Goal: Contribute content: Contribute content

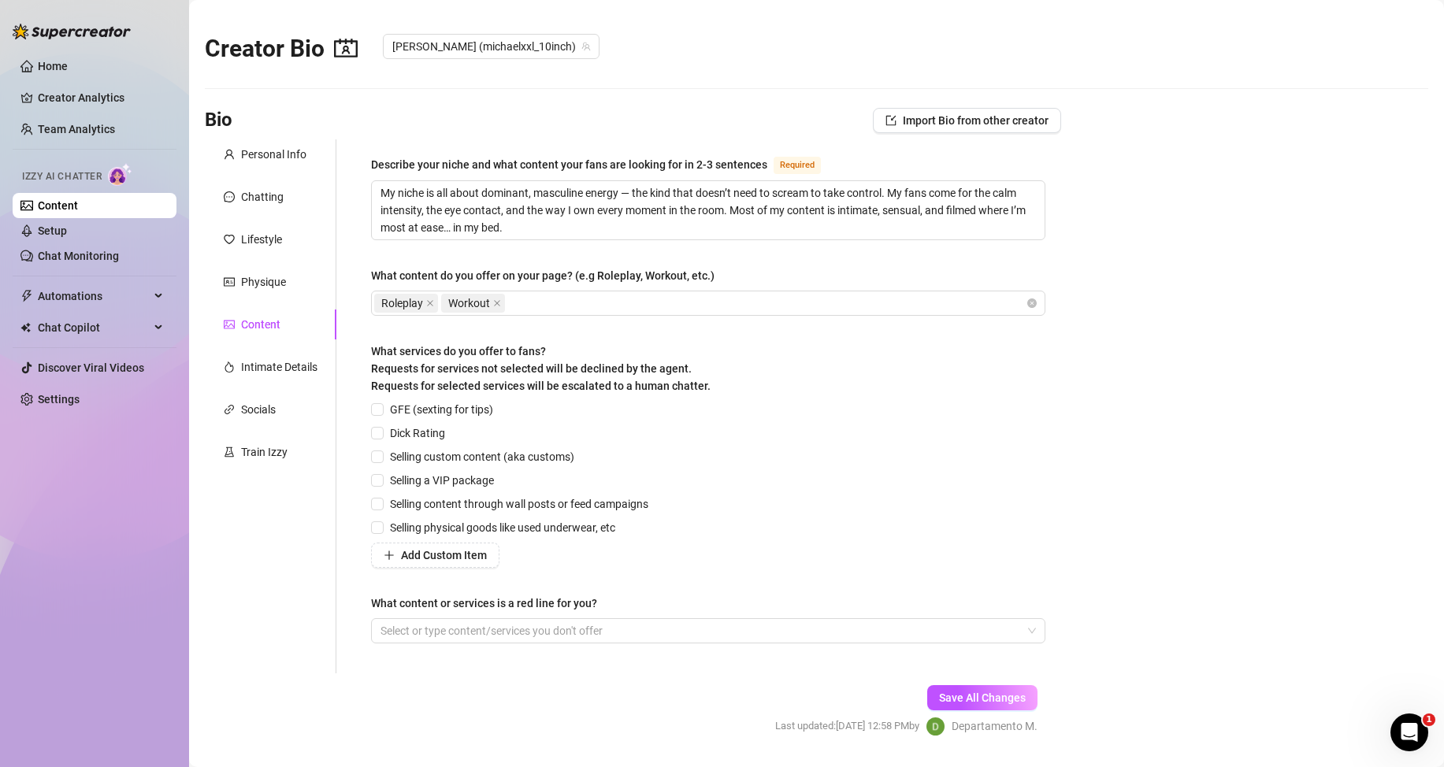
click at [78, 210] on link "Content" at bounding box center [58, 205] width 40 height 13
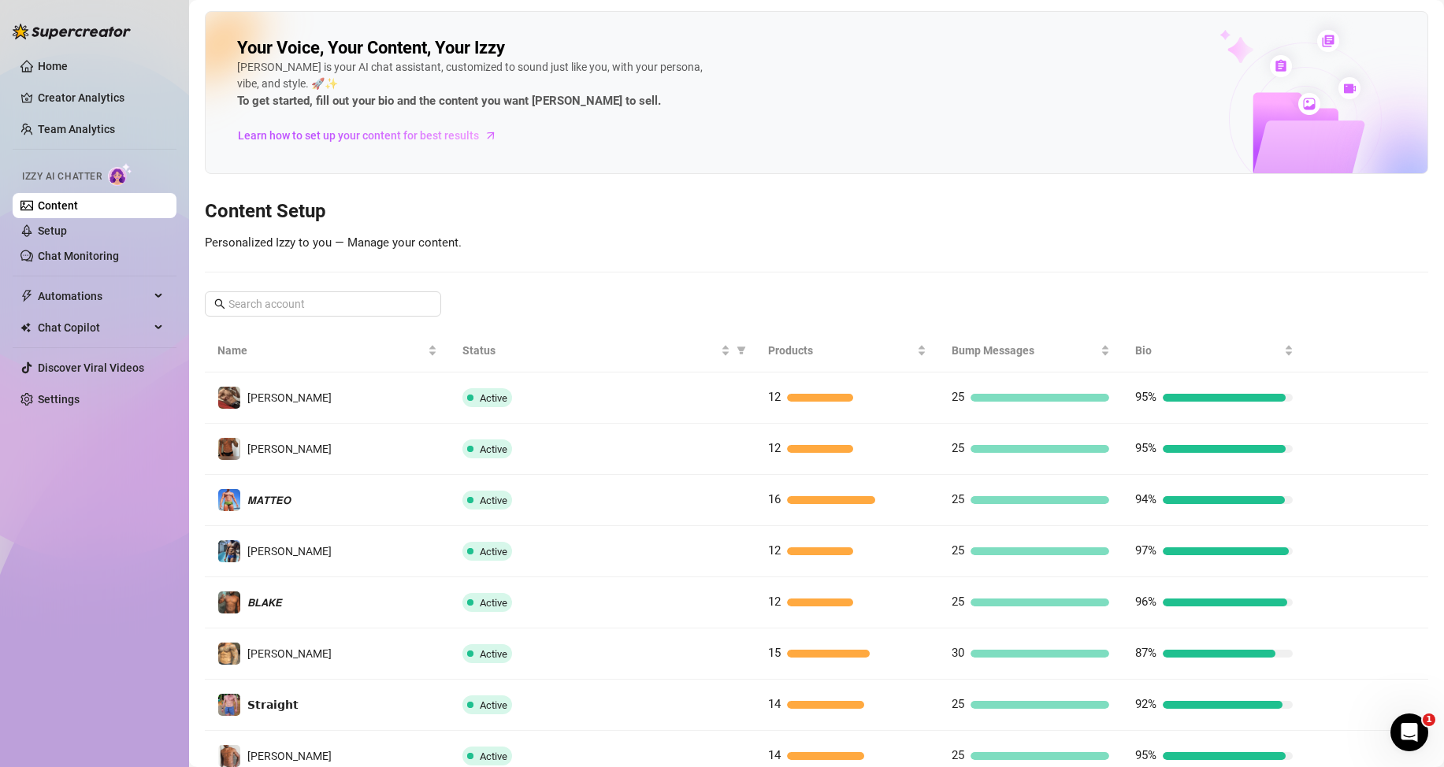
click at [77, 205] on link "Content" at bounding box center [58, 205] width 40 height 13
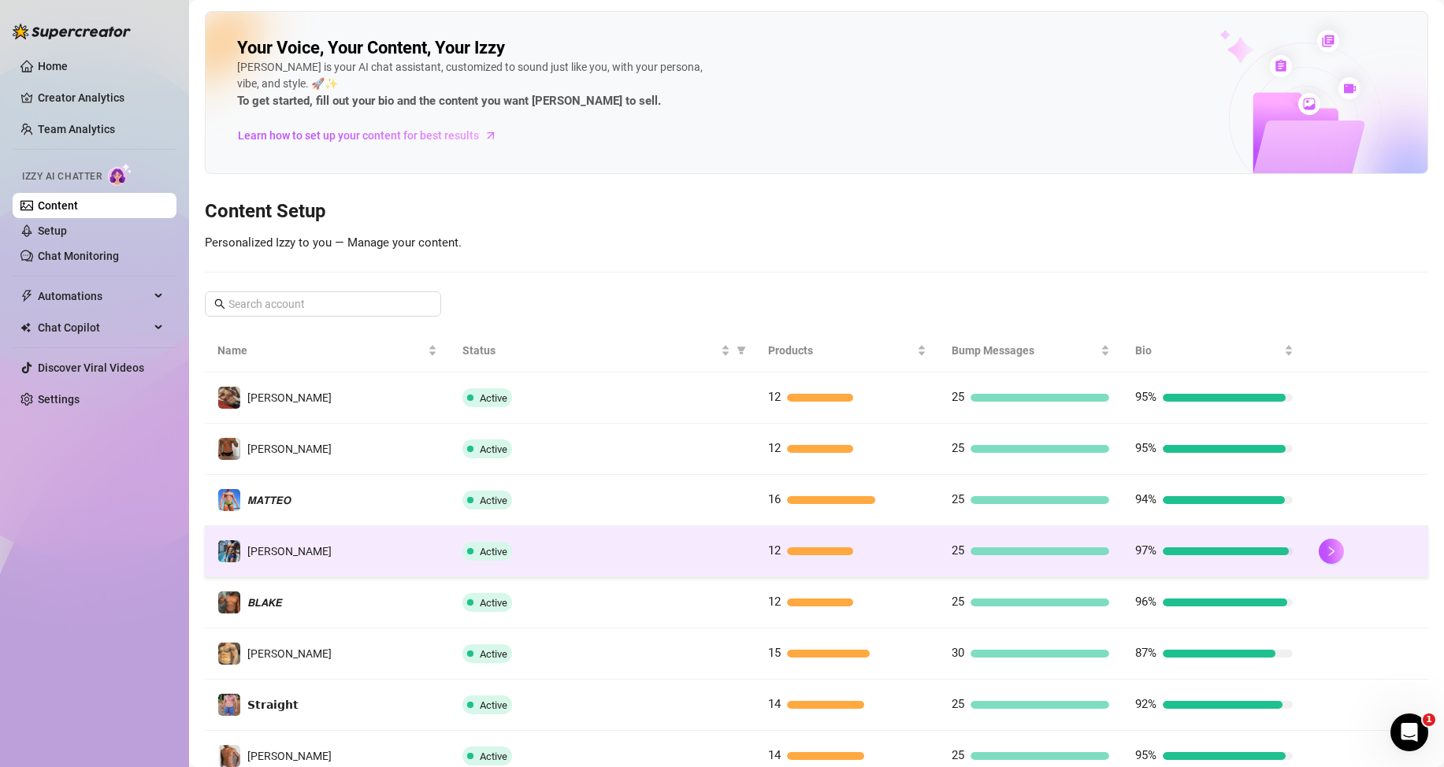
scroll to position [209, 0]
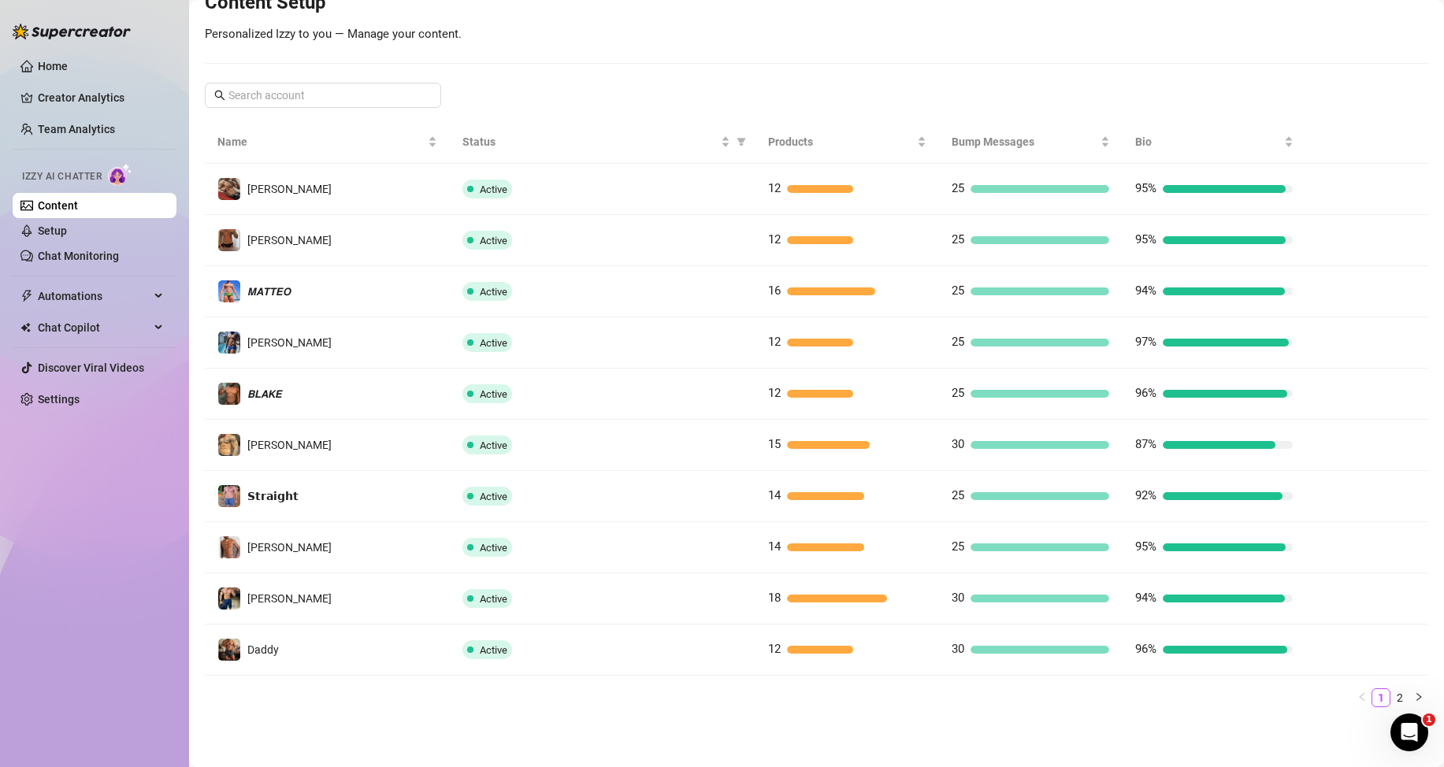
click at [78, 199] on link "Content" at bounding box center [58, 205] width 40 height 13
click at [1394, 697] on link "2" at bounding box center [1399, 697] width 17 height 17
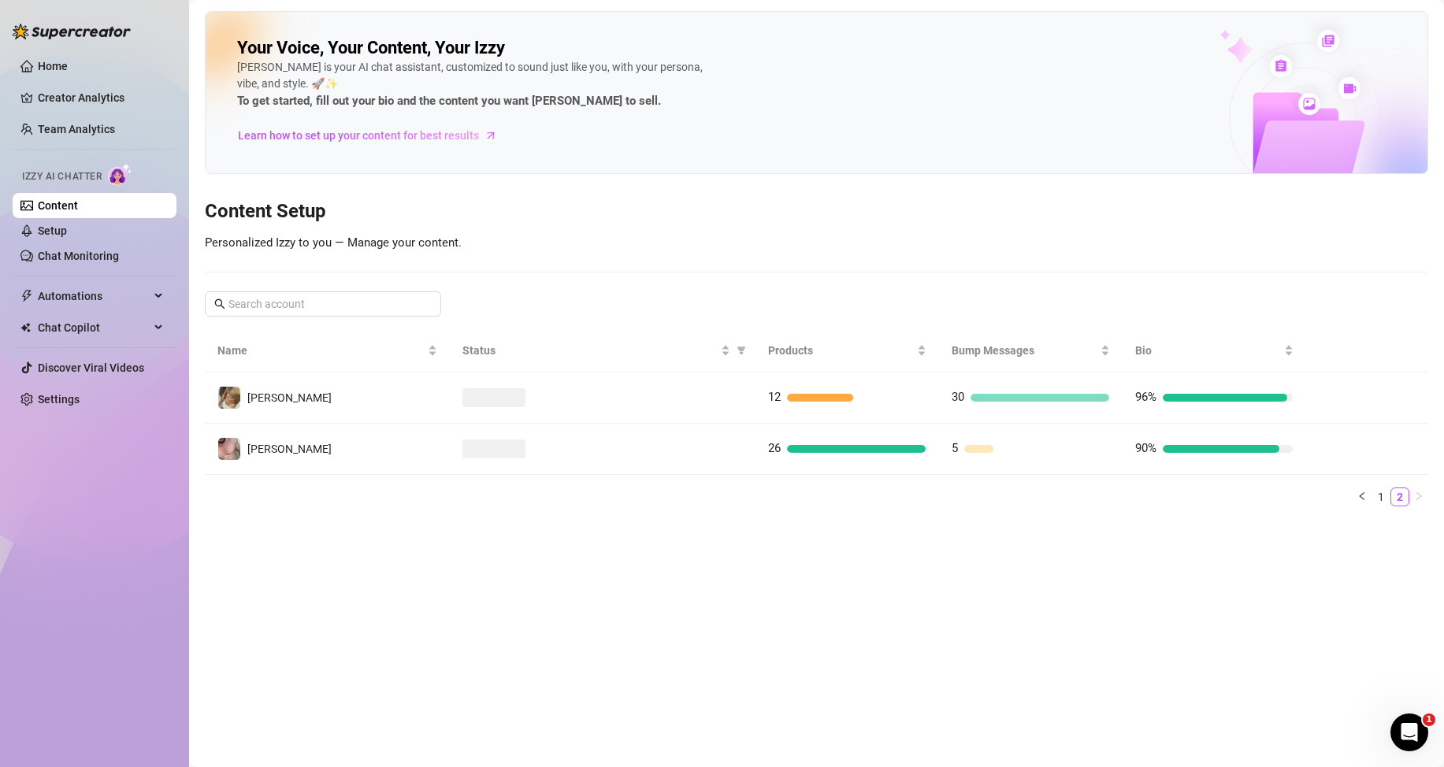
scroll to position [0, 0]
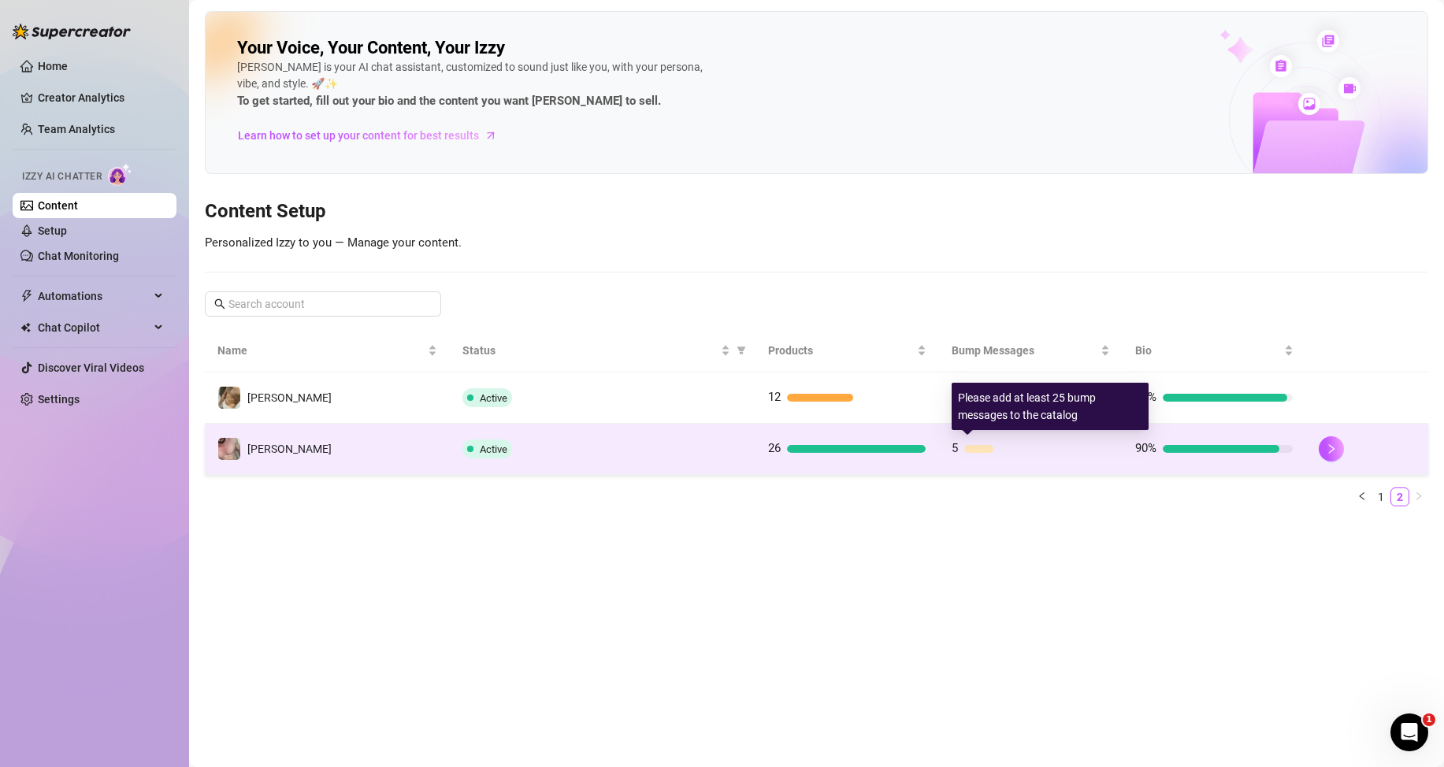
click at [972, 449] on div at bounding box center [978, 449] width 29 height 8
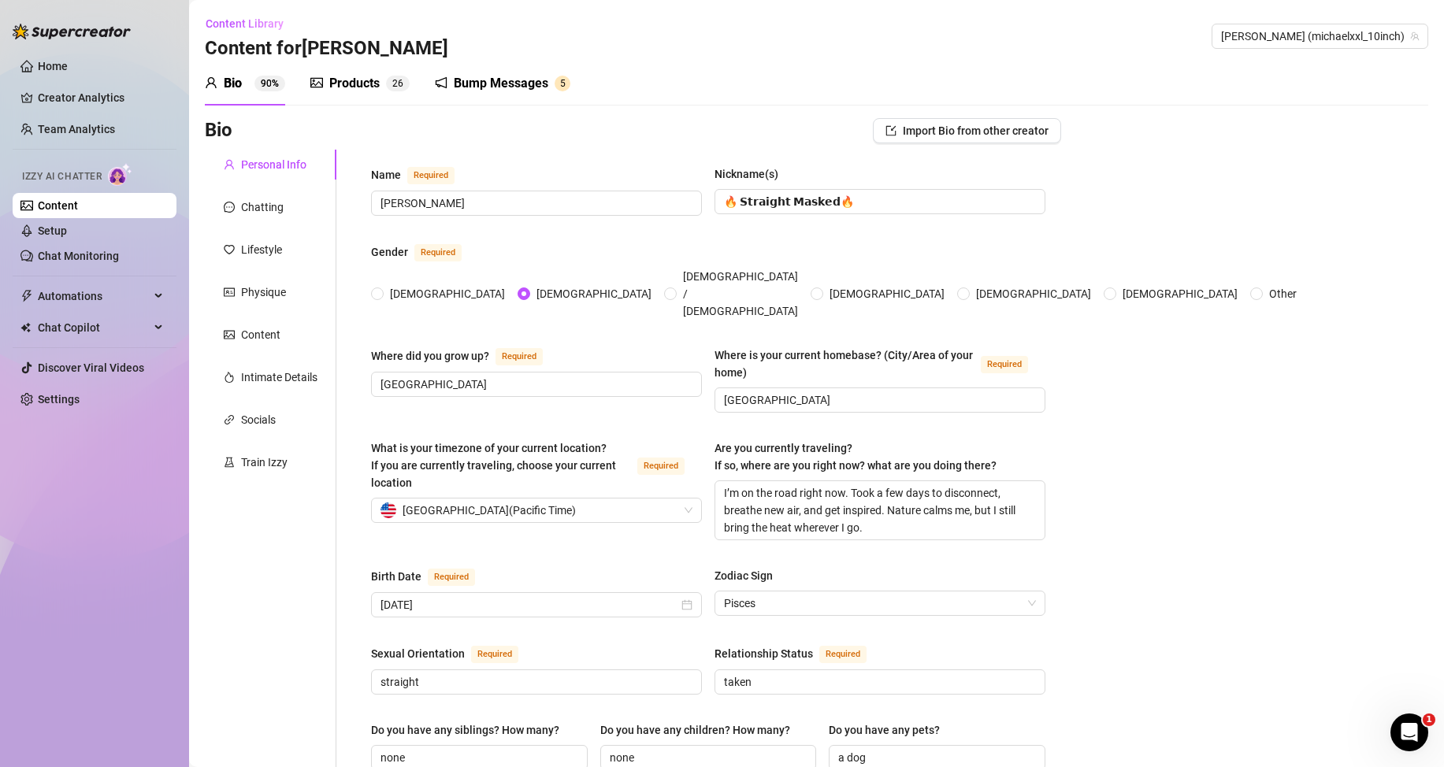
click at [452, 76] on div "Bump Messages 5" at bounding box center [502, 83] width 135 height 19
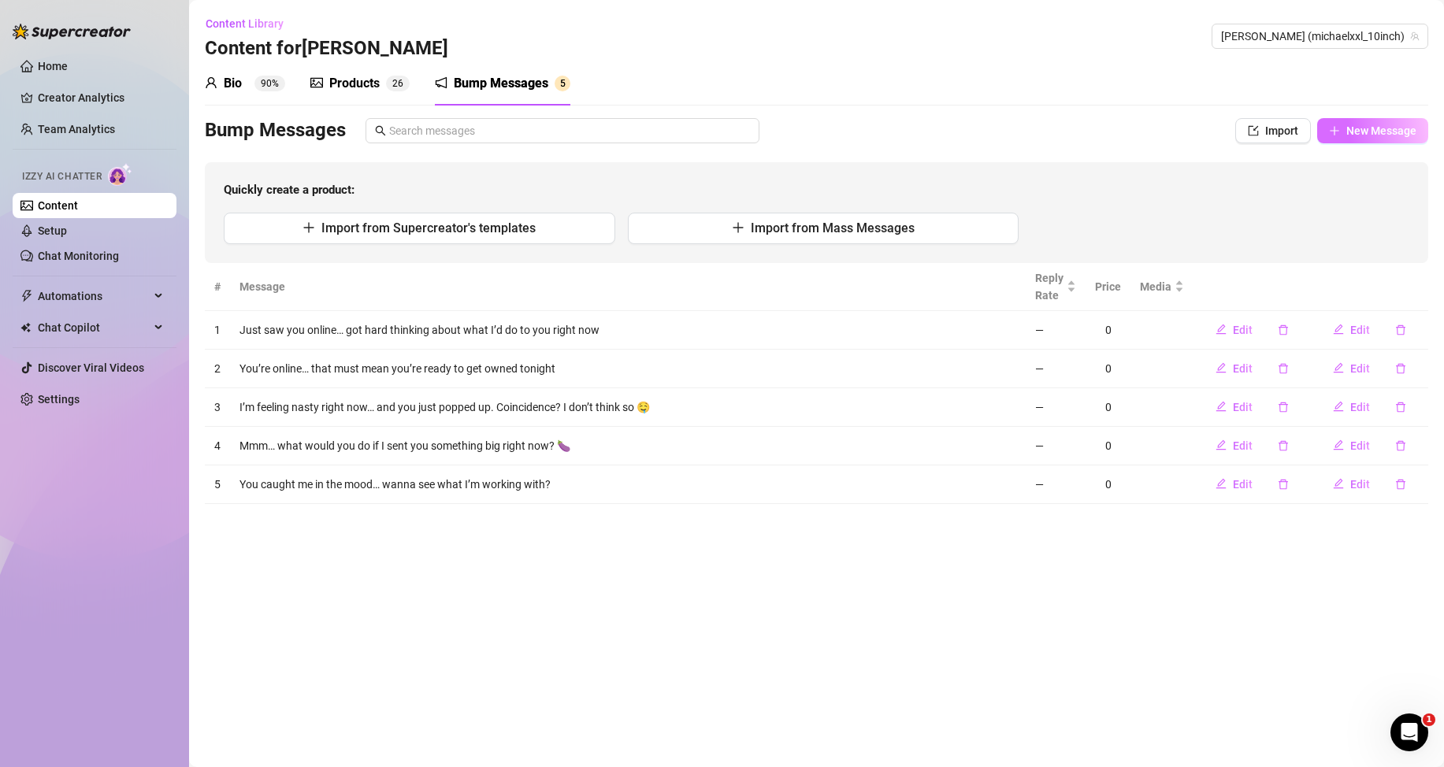
click at [1375, 132] on span "New Message" at bounding box center [1381, 130] width 70 height 13
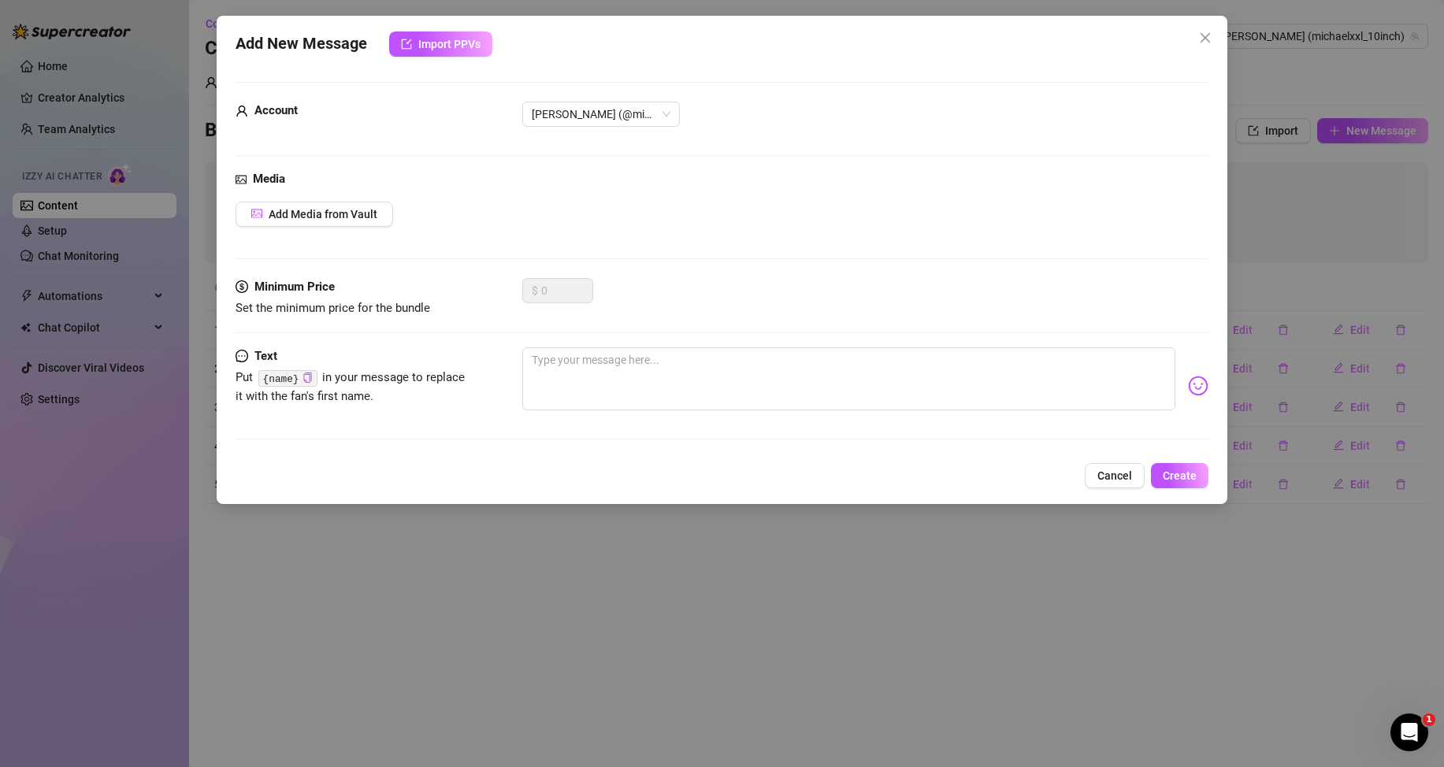
click at [1209, 36] on icon "close" at bounding box center [1205, 38] width 13 height 13
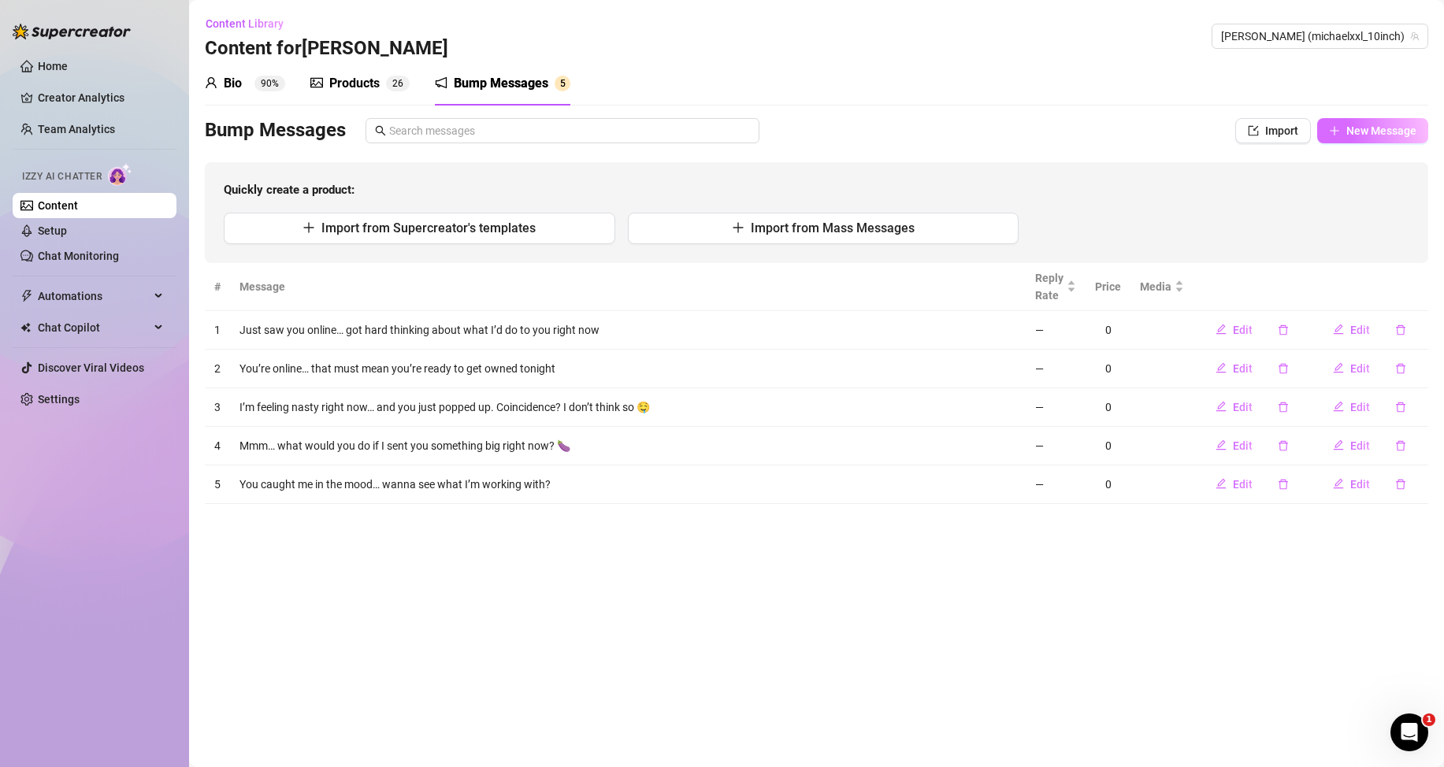
click at [1367, 137] on button "New Message" at bounding box center [1372, 130] width 111 height 25
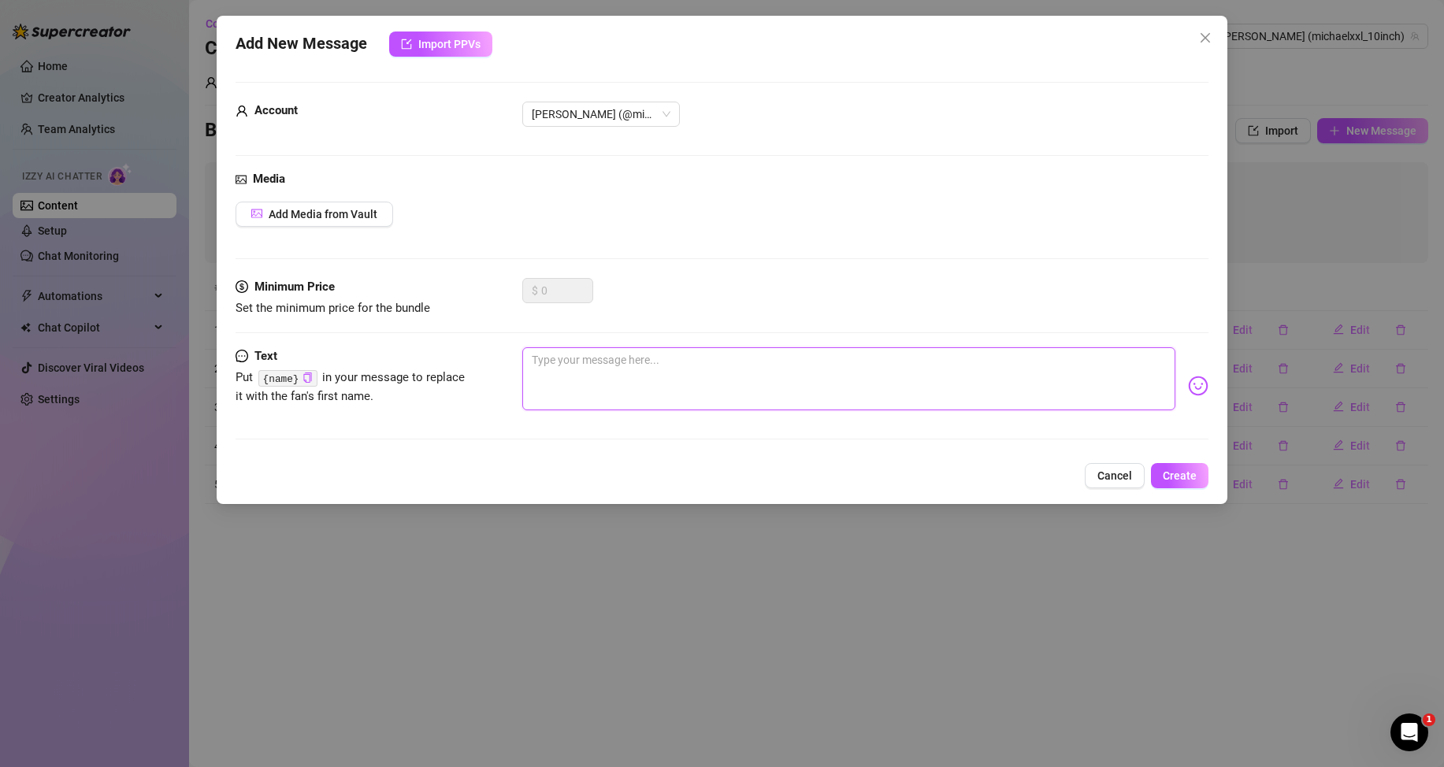
click at [1035, 350] on textarea at bounding box center [848, 378] width 653 height 63
click at [1014, 390] on textarea at bounding box center [848, 378] width 653 height 63
paste textarea "I just took a pic you’d beg to see… should I tease you or send it? 😏"
type textarea "I just took a pic you’d beg to see… should I tease you or send it? 😏"
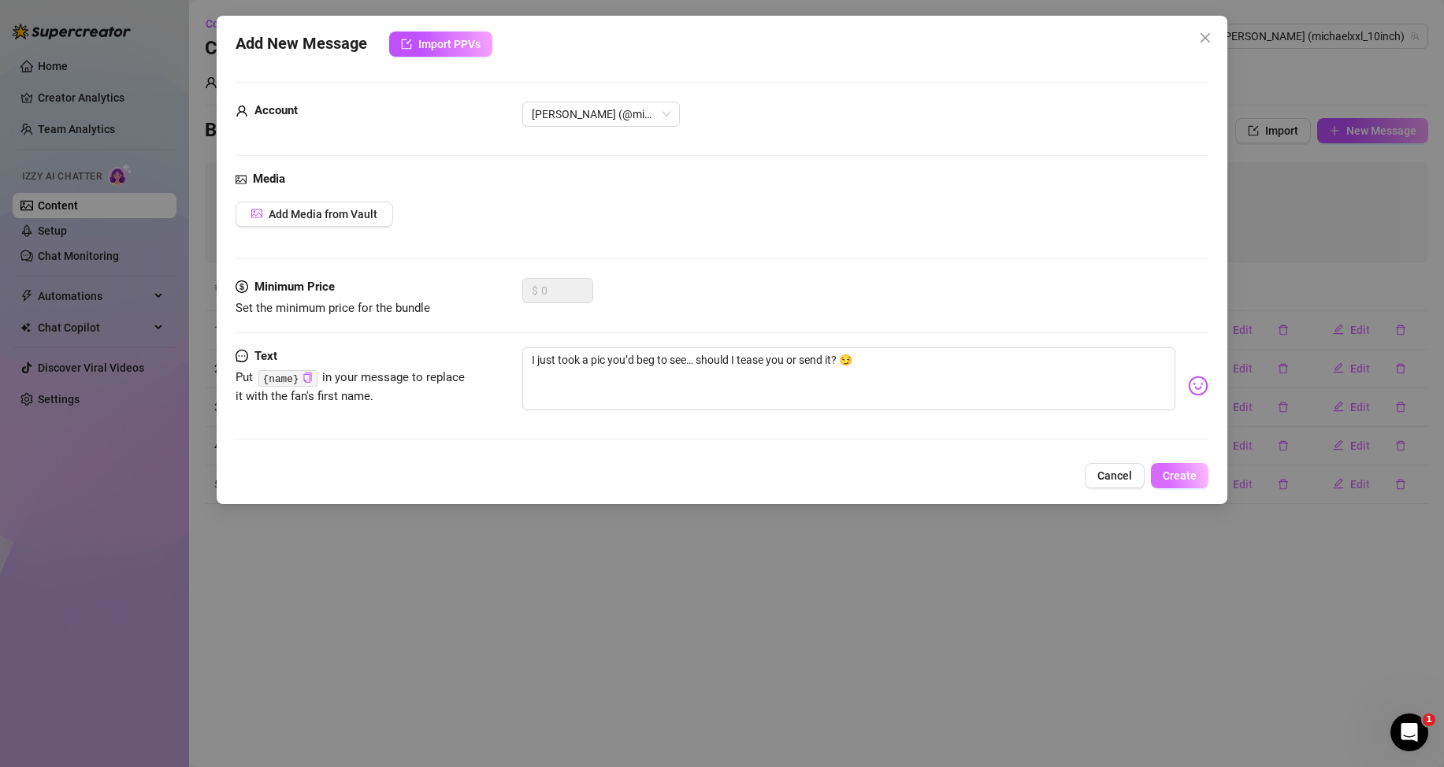
click at [1189, 481] on span "Create" at bounding box center [1180, 475] width 34 height 13
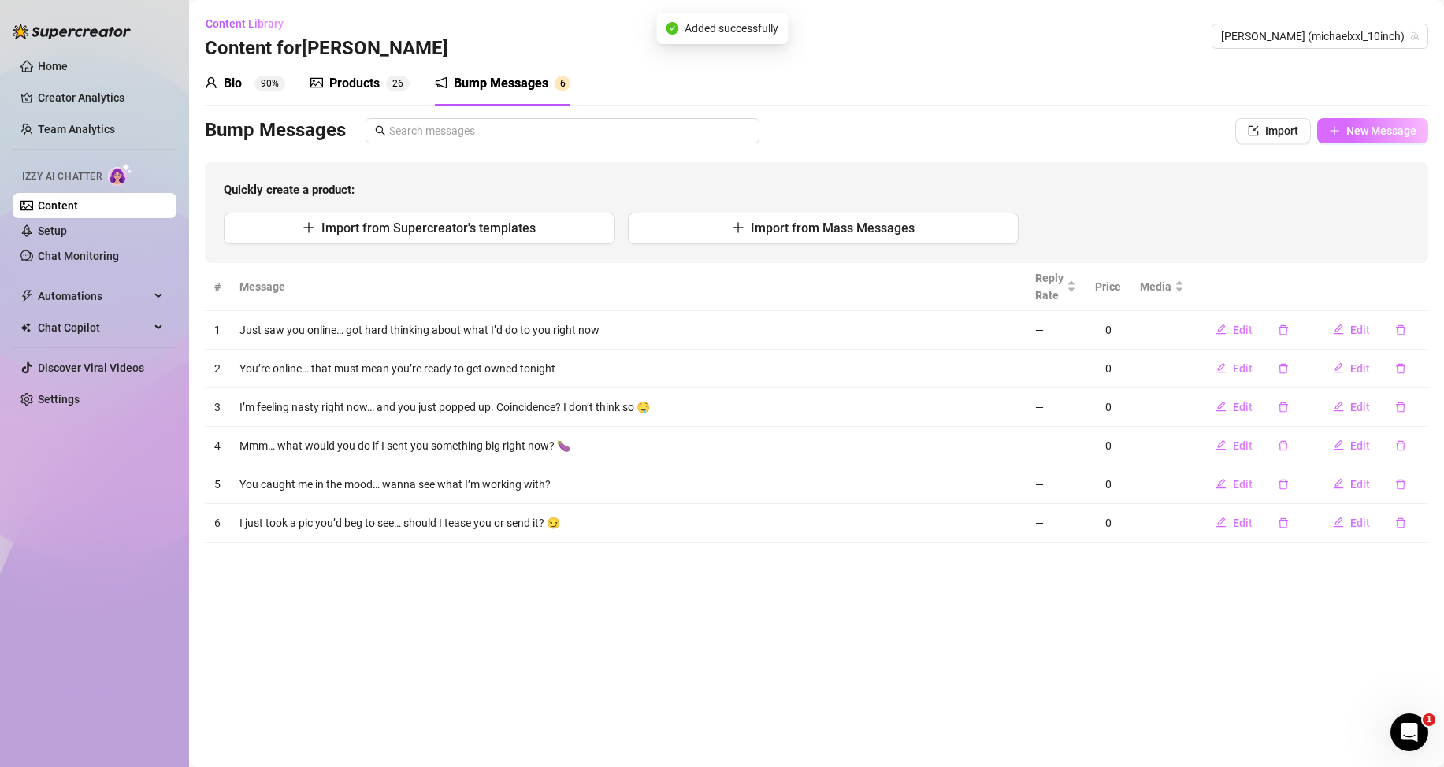
click at [1357, 135] on span "New Message" at bounding box center [1381, 130] width 70 height 13
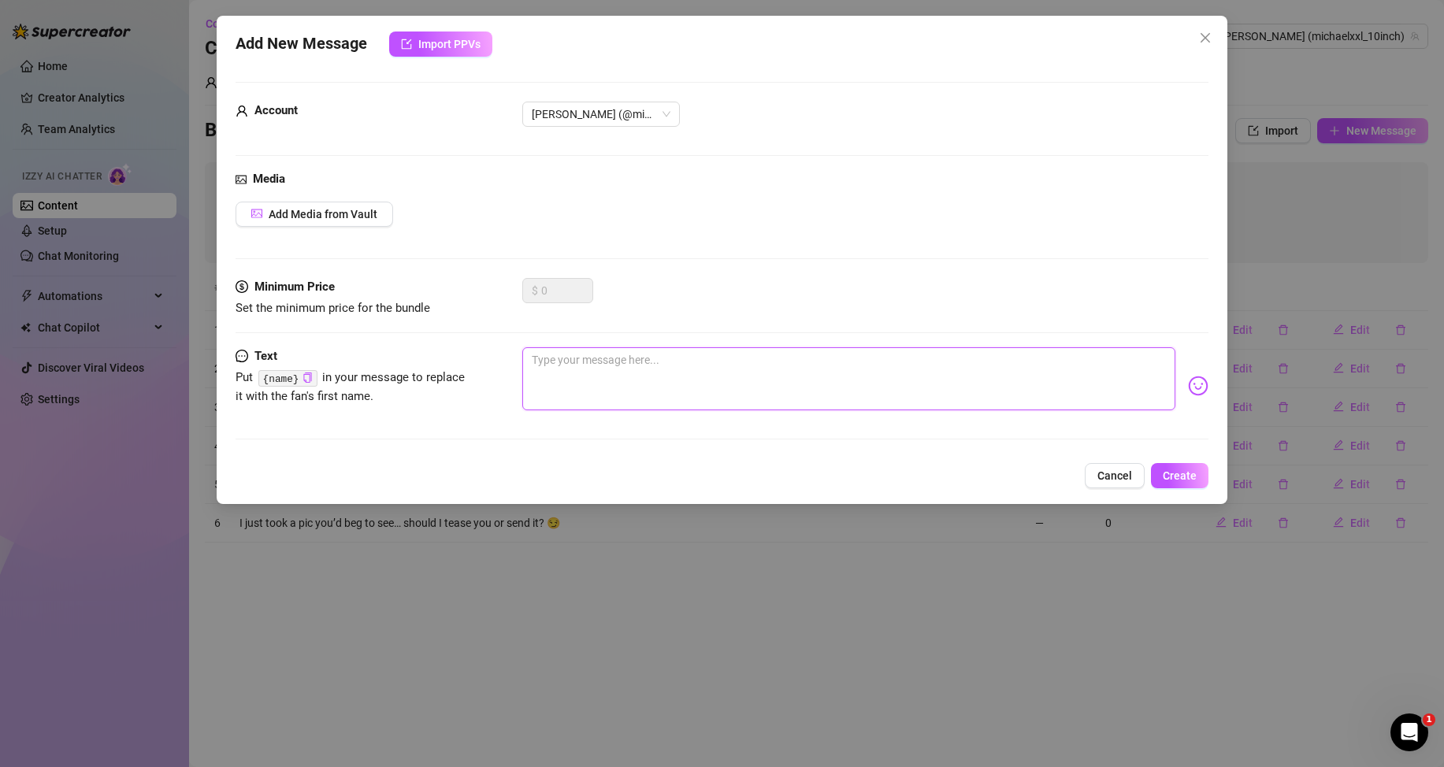
click at [1034, 372] on textarea at bounding box center [848, 378] width 653 height 63
paste textarea "Big cock. Hard. Waiting for the right ass. You online for a reason?"
type textarea "Big cock. Hard. Waiting for the right ass. You online for a reason?"
click at [1156, 477] on button "Create" at bounding box center [1180, 475] width 58 height 25
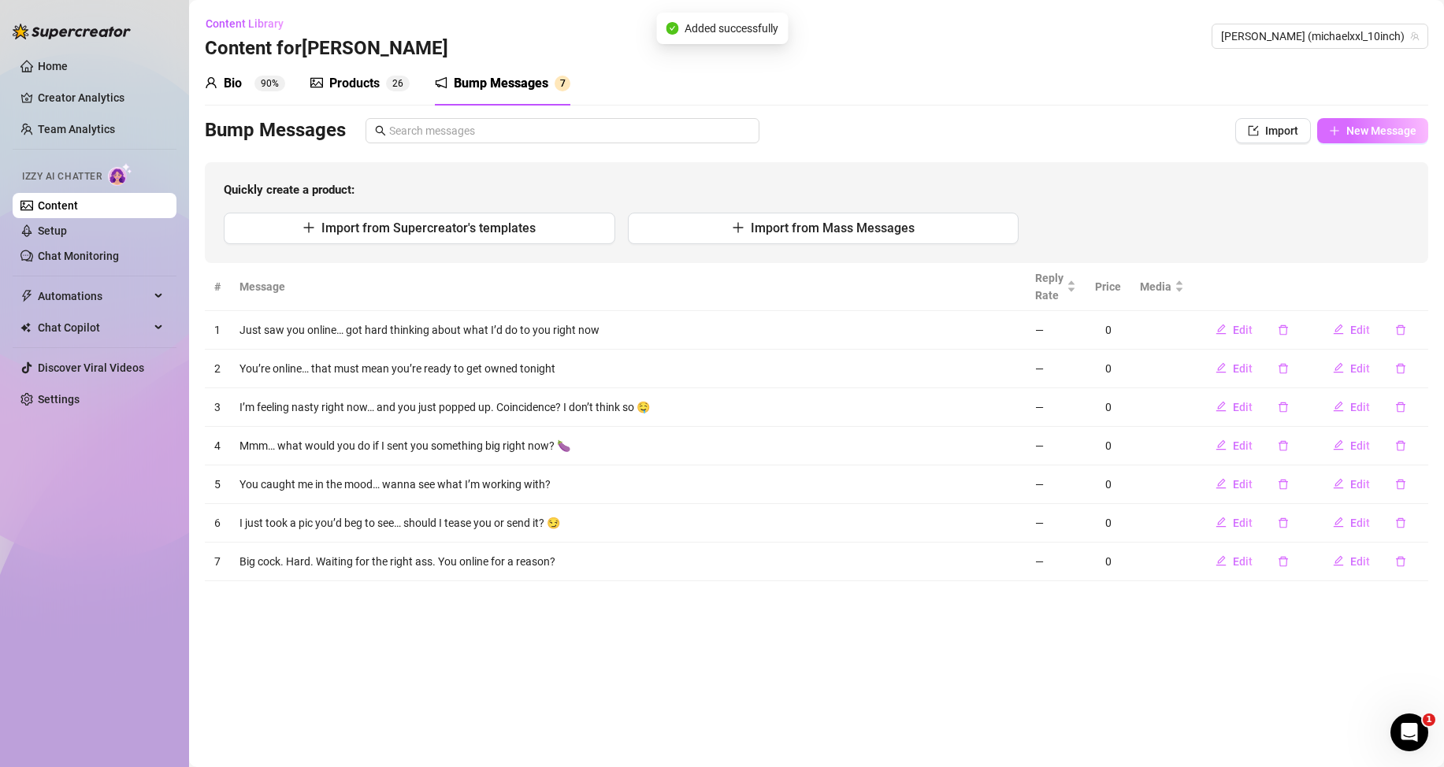
click at [1354, 134] on span "New Message" at bounding box center [1381, 130] width 70 height 13
type textarea "Type your message here..."
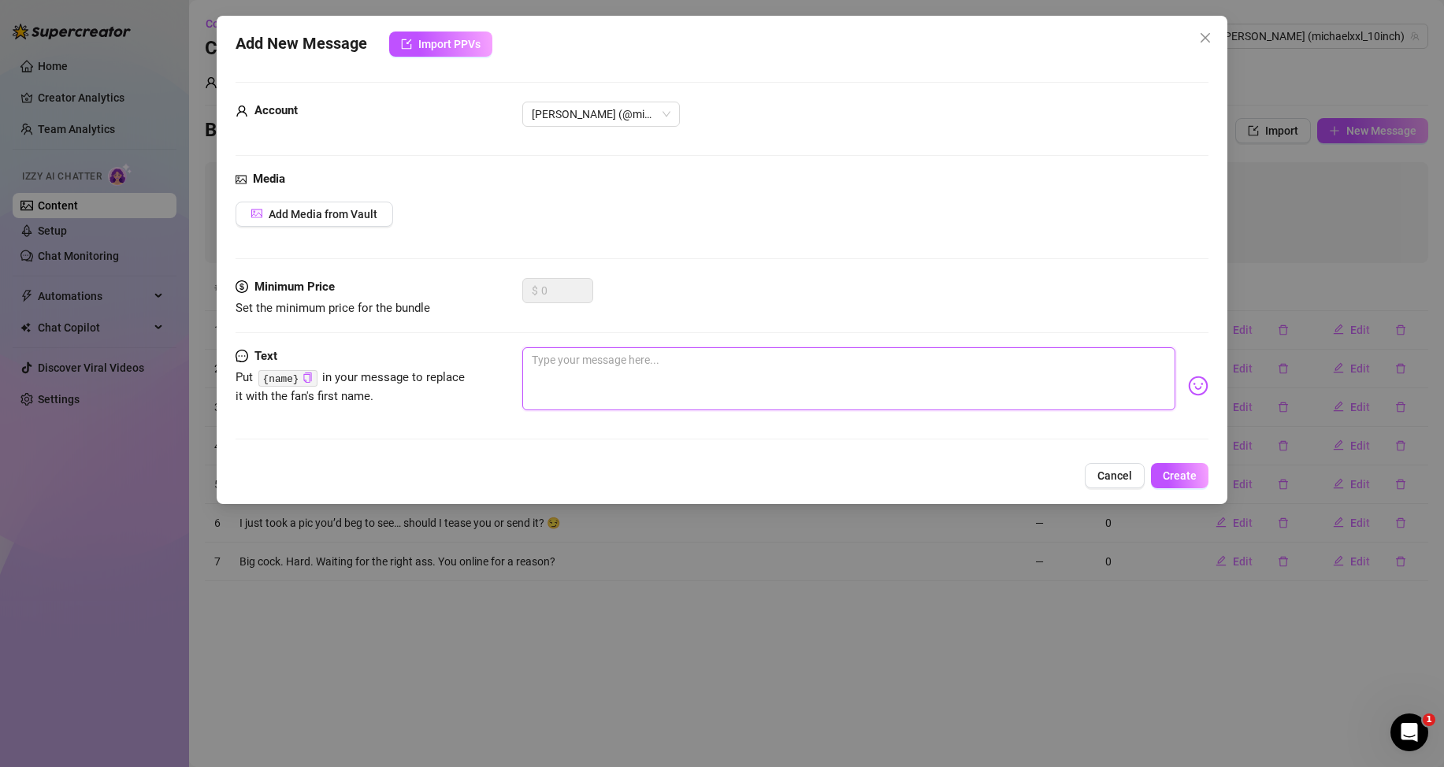
click at [1074, 377] on textarea at bounding box center [848, 378] width 653 height 63
paste textarea "I’m feeling generous… wanna taste what a real man sends when he’s horny?"
type textarea "I’m feeling generous… wanna taste what a real man sends when he’s horny?"
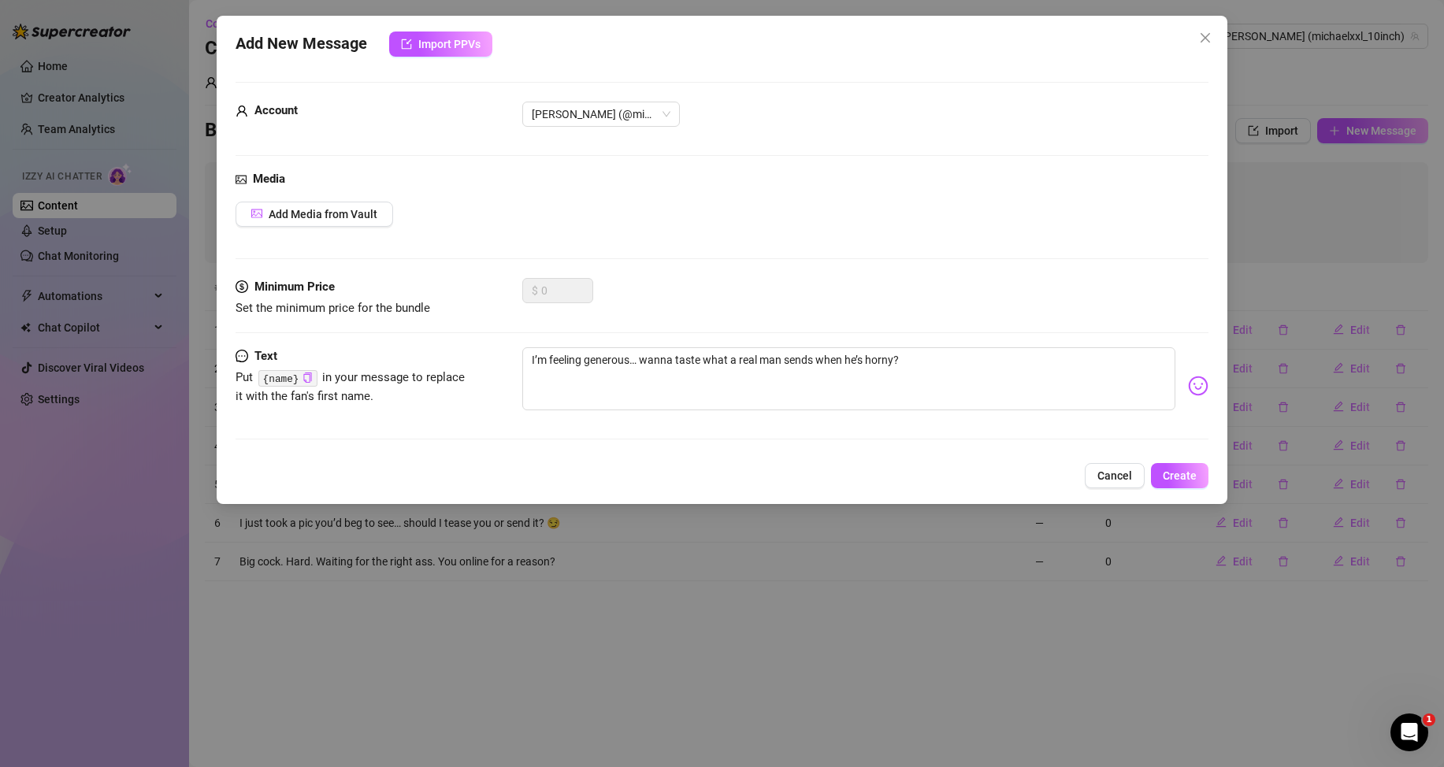
click at [1182, 462] on div "Add New Message Import PPVs Account Michael (@michaelxxl_10inch) Media Add Medi…" at bounding box center [722, 260] width 1011 height 488
click at [1186, 474] on span "Create" at bounding box center [1180, 475] width 34 height 13
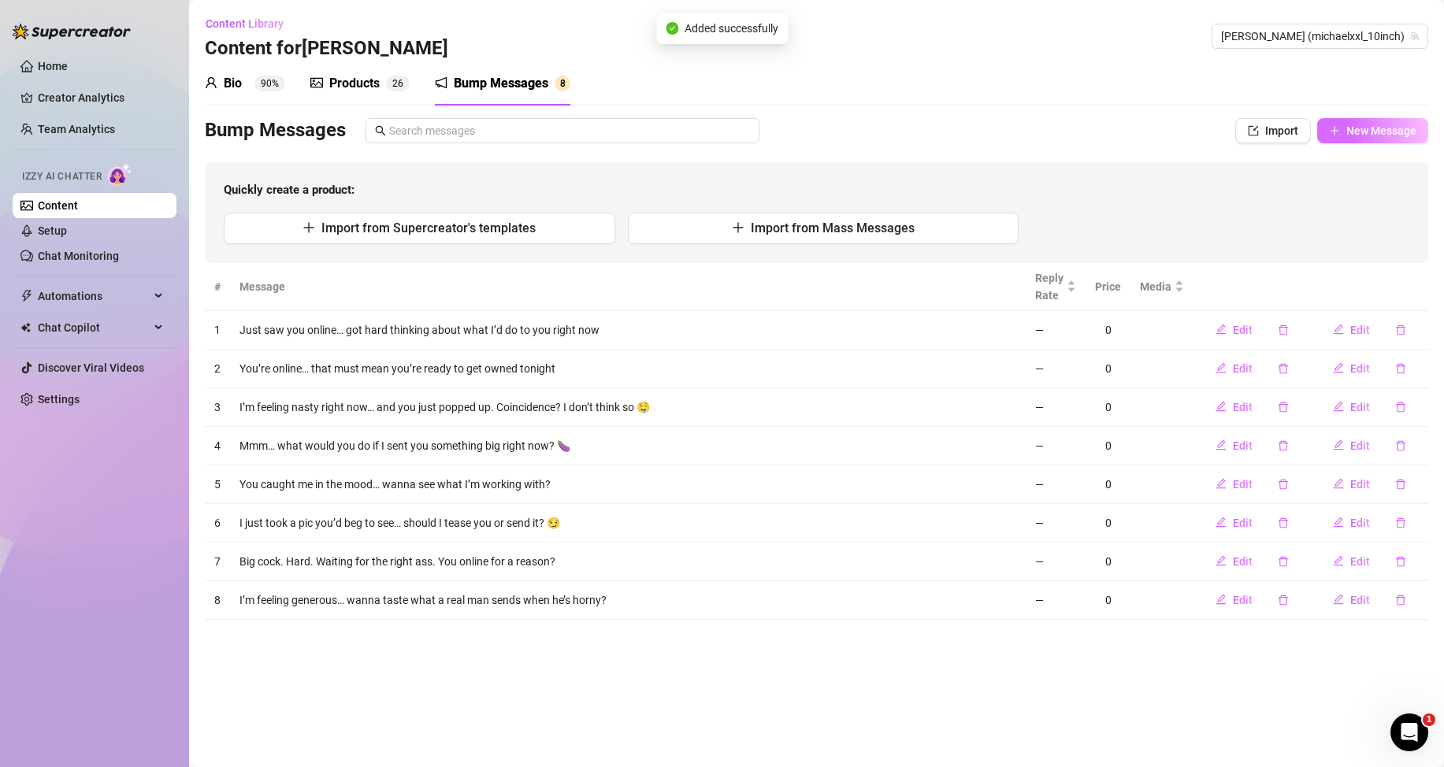
click at [1378, 128] on span "New Message" at bounding box center [1381, 130] width 70 height 13
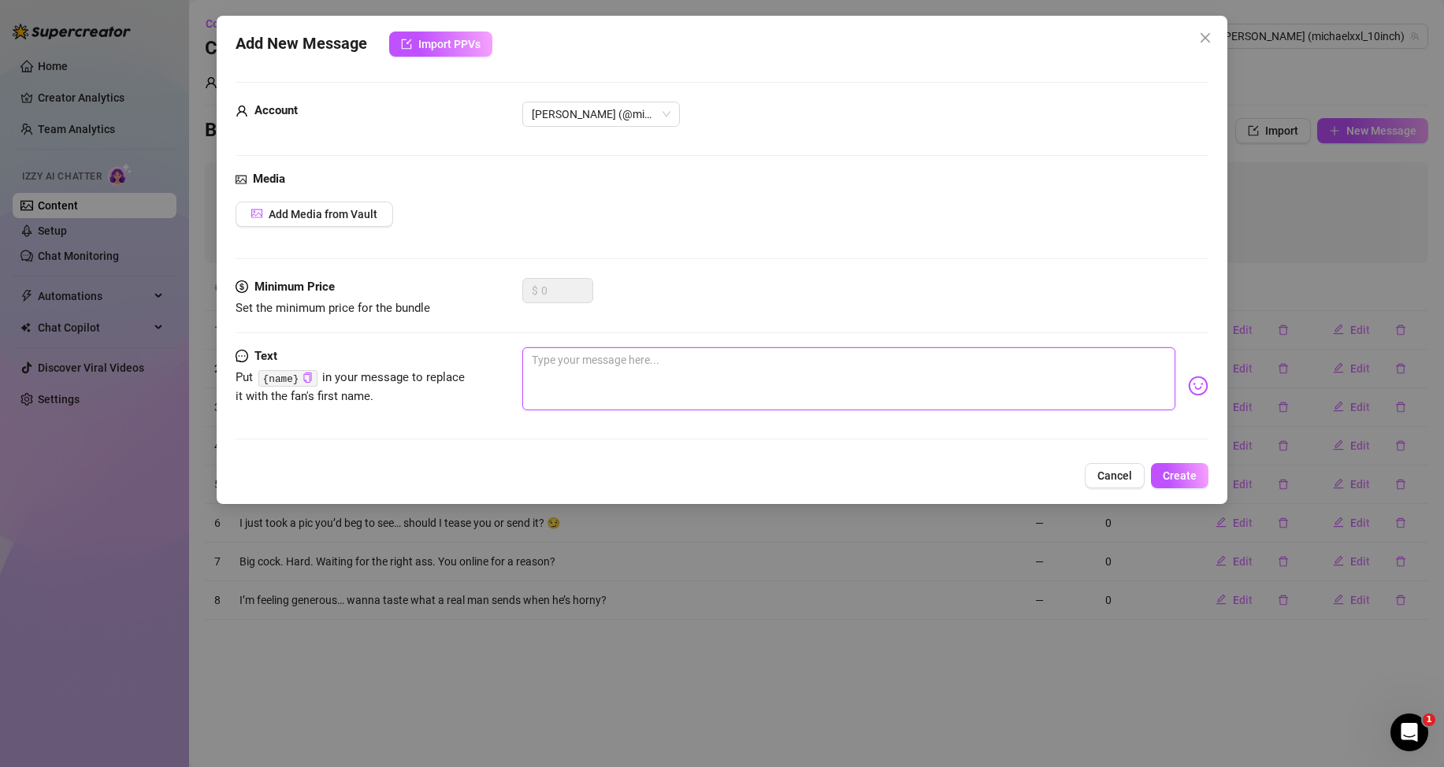
click at [1109, 394] on textarea at bounding box center [848, 378] width 653 height 63
paste textarea "I was about to stroke it, but then I saw you online. Should I show you?"
type textarea "I was about to stroke it, but then I saw you online. Should I show you?"
click at [1159, 479] on button "Create" at bounding box center [1180, 475] width 58 height 25
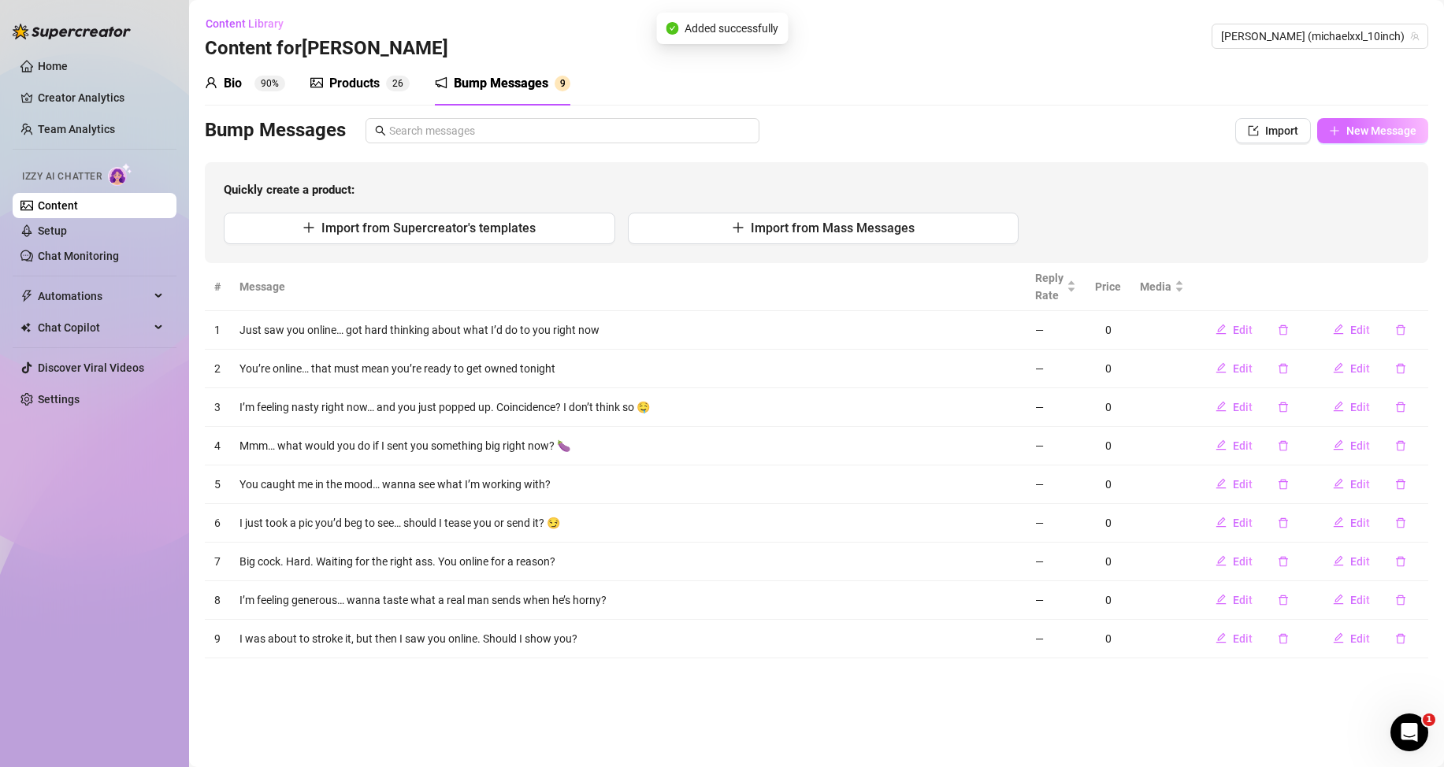
click at [1376, 124] on button "New Message" at bounding box center [1372, 130] width 111 height 25
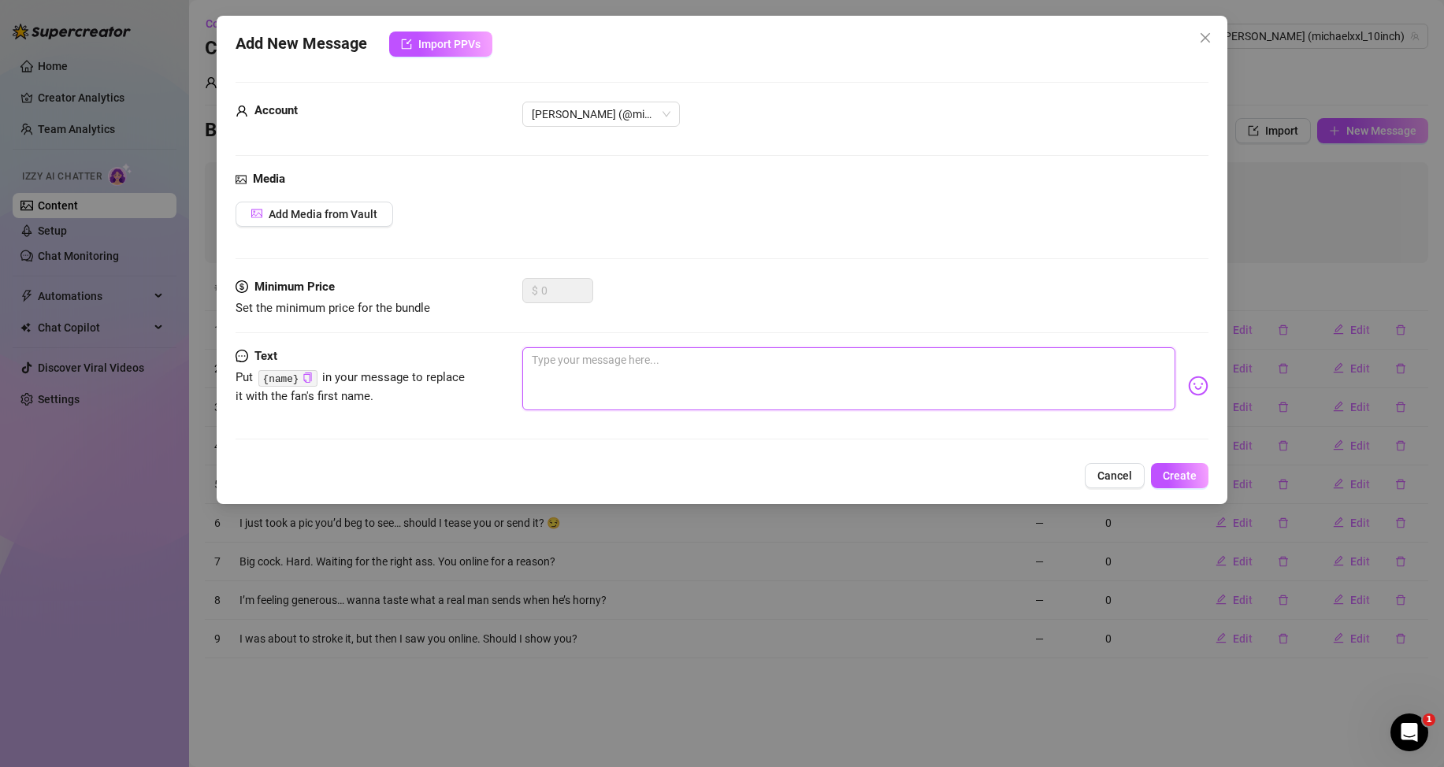
click at [1022, 383] on textarea at bounding box center [848, 378] width 653 height 63
paste textarea "You look like someone who needs to be used… wanna prove me right? 🔥"
type textarea "You look like someone who needs to be used… wanna prove me right? 🔥"
click at [1186, 470] on span "Create" at bounding box center [1180, 475] width 34 height 13
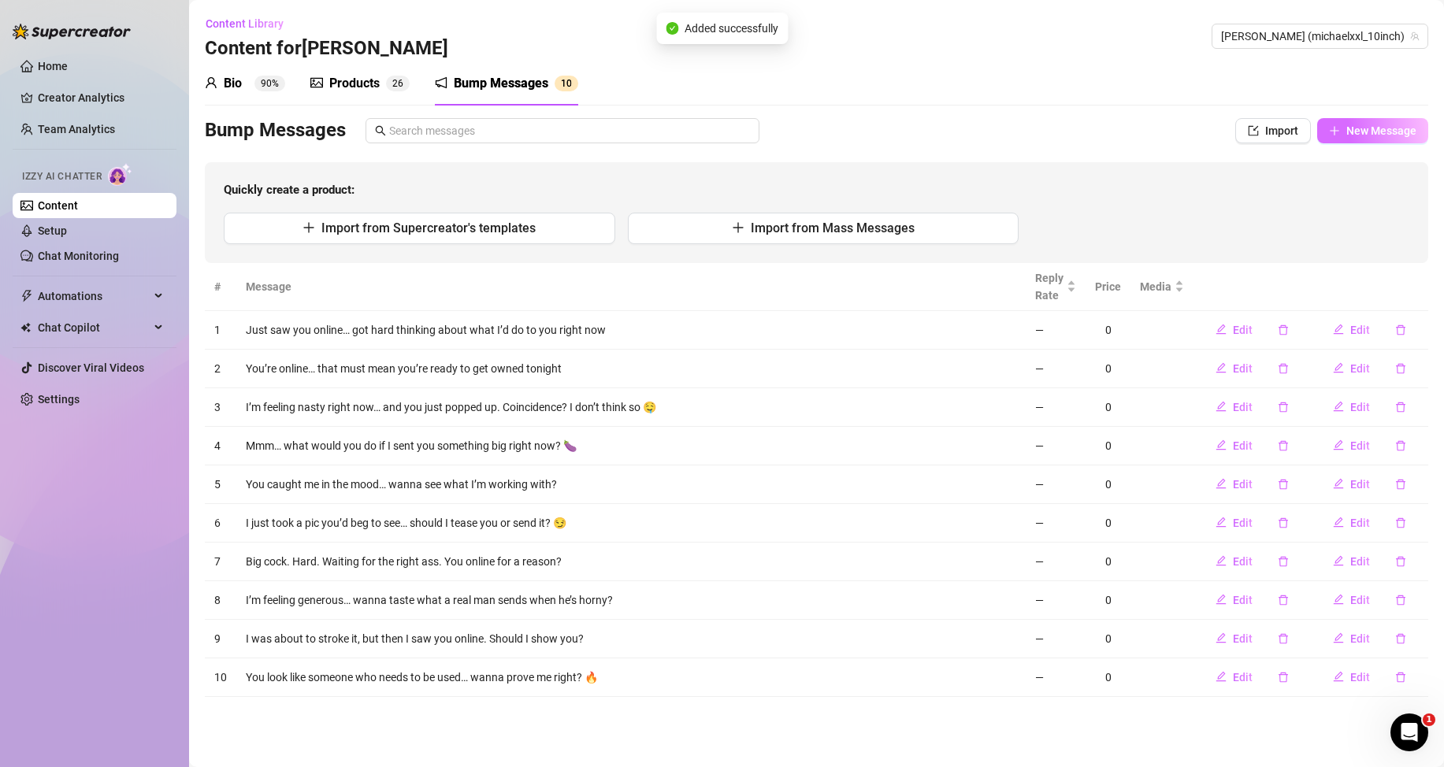
click at [1378, 133] on span "New Message" at bounding box center [1381, 130] width 70 height 13
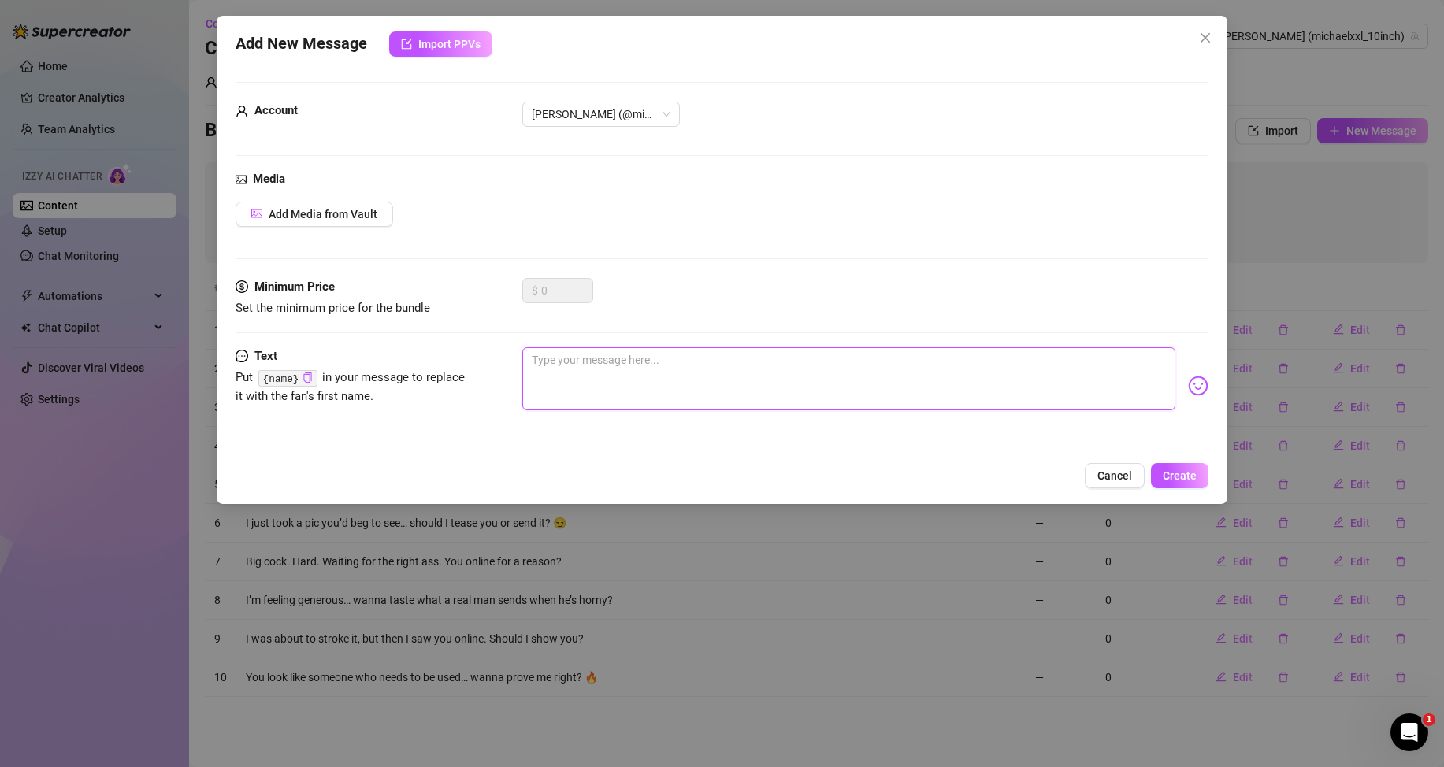
click at [1105, 372] on textarea at bounding box center [848, 378] width 653 height 63
paste textarea "Don’t say you’re shy now. I’ve got something that’ll shut you up fast 😈"
type textarea "Don’t say you’re shy now. I’ve got something that’ll shut you up fast 😈"
click at [1182, 481] on span "Create" at bounding box center [1180, 475] width 34 height 13
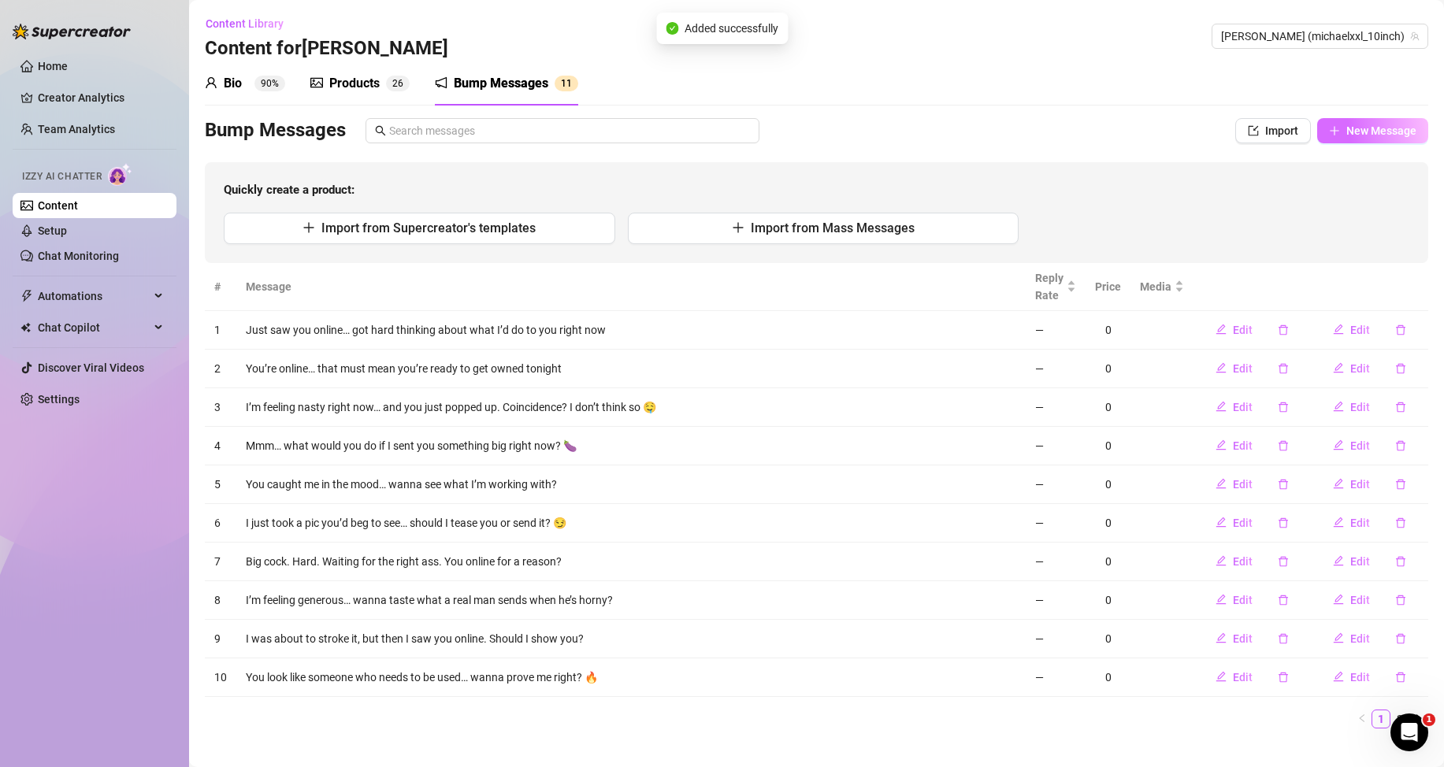
click at [1346, 131] on span "New Message" at bounding box center [1381, 130] width 70 height 13
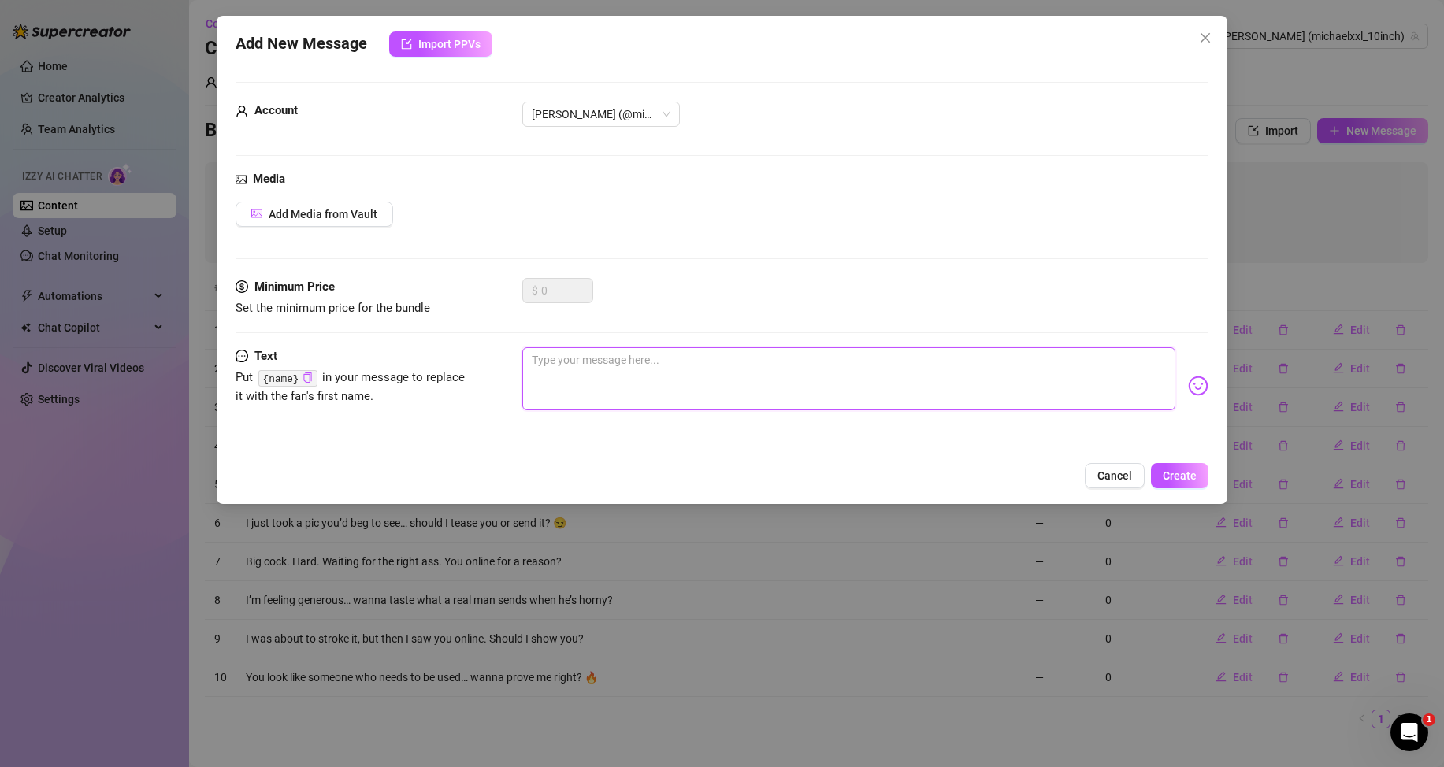
click at [1118, 361] on textarea at bounding box center [848, 378] width 653 height 63
paste textarea "Only one thing on my mind when I see you online… want a preview?"
type textarea "Only one thing on my mind when I see you online… want a preview?"
click at [1182, 481] on span "Create" at bounding box center [1180, 475] width 34 height 13
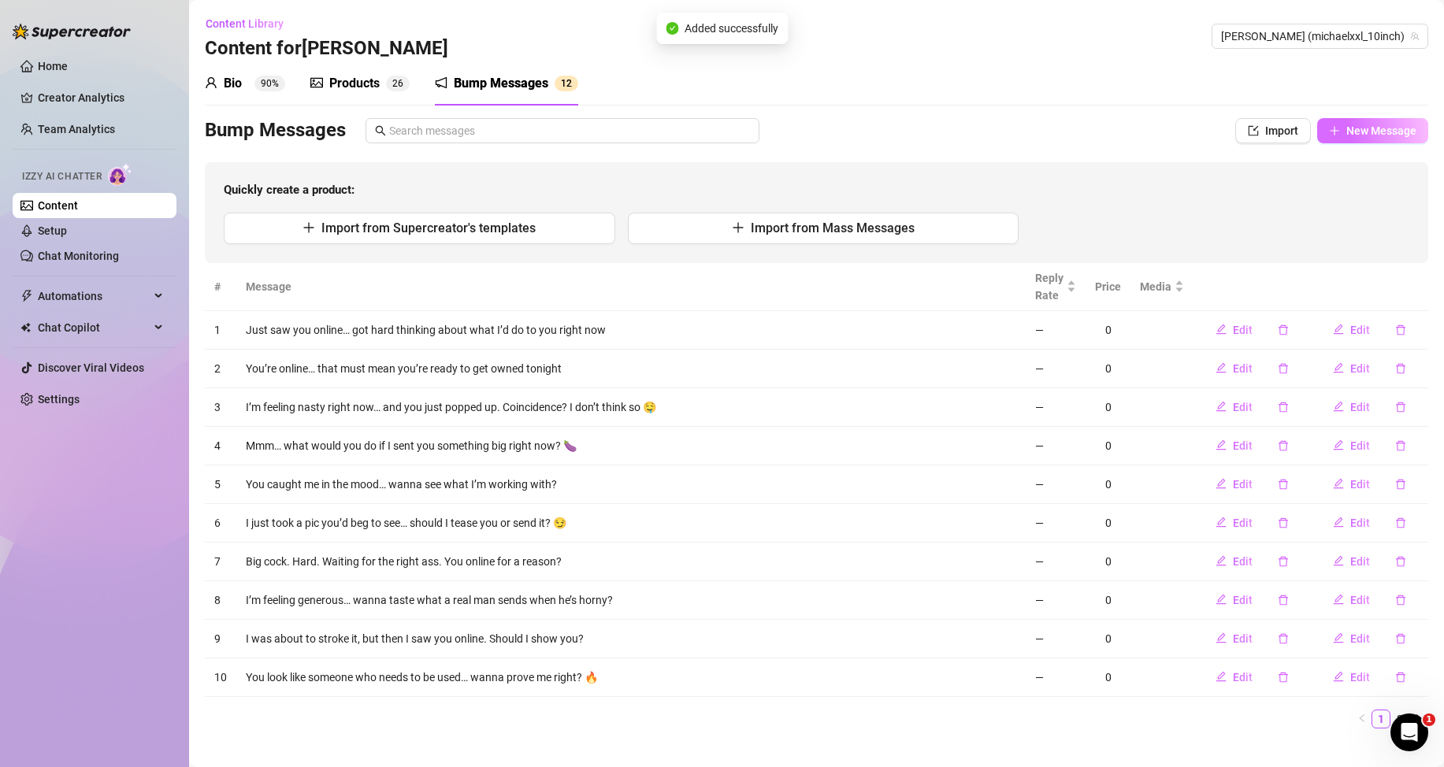
click at [1346, 132] on span "New Message" at bounding box center [1381, 130] width 70 height 13
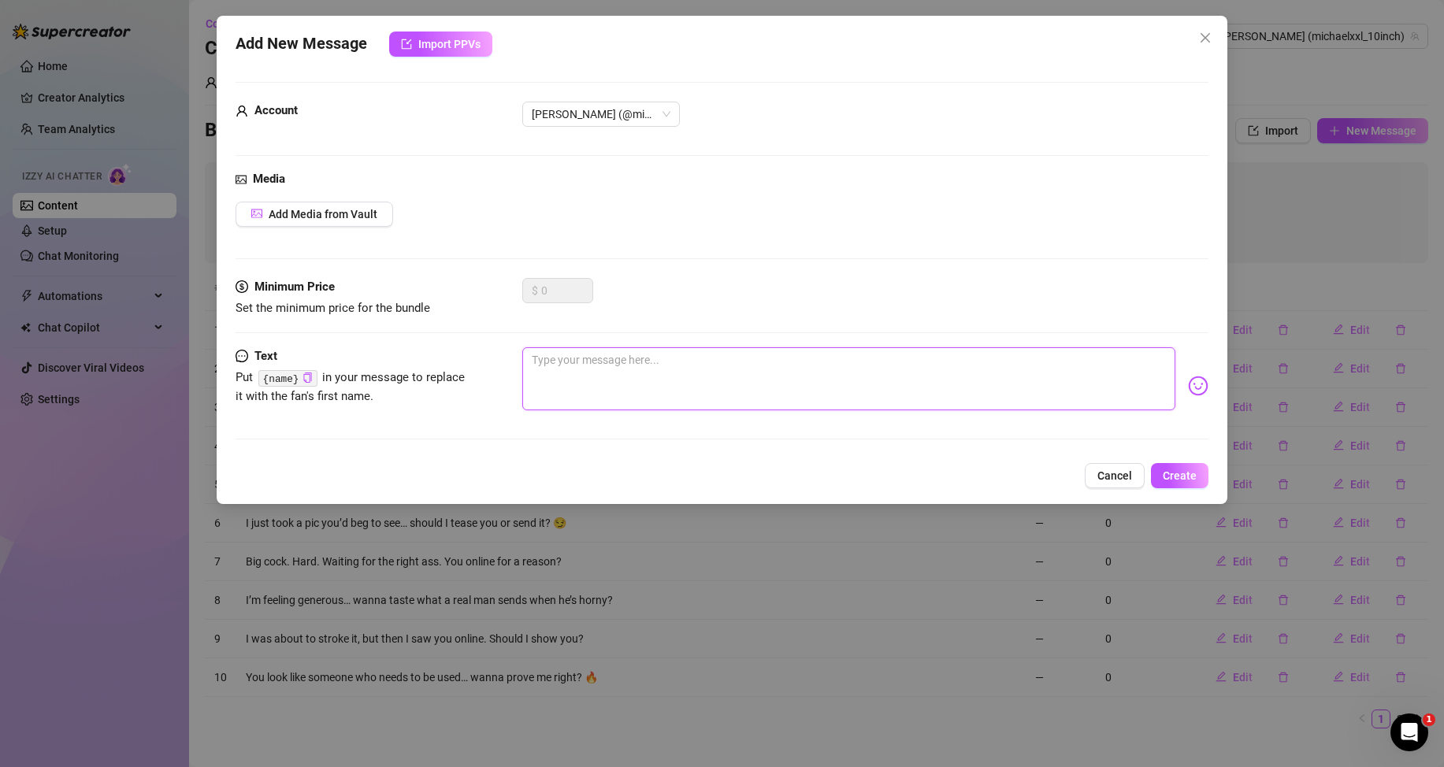
click at [1023, 384] on textarea at bounding box center [848, 378] width 653 height 63
paste textarea "Fuck. I’m leaking already just thinking about using you 😩"
type textarea "Fuck. I’m leaking already just thinking about using you 😩"
click at [1156, 469] on button "Create" at bounding box center [1180, 475] width 58 height 25
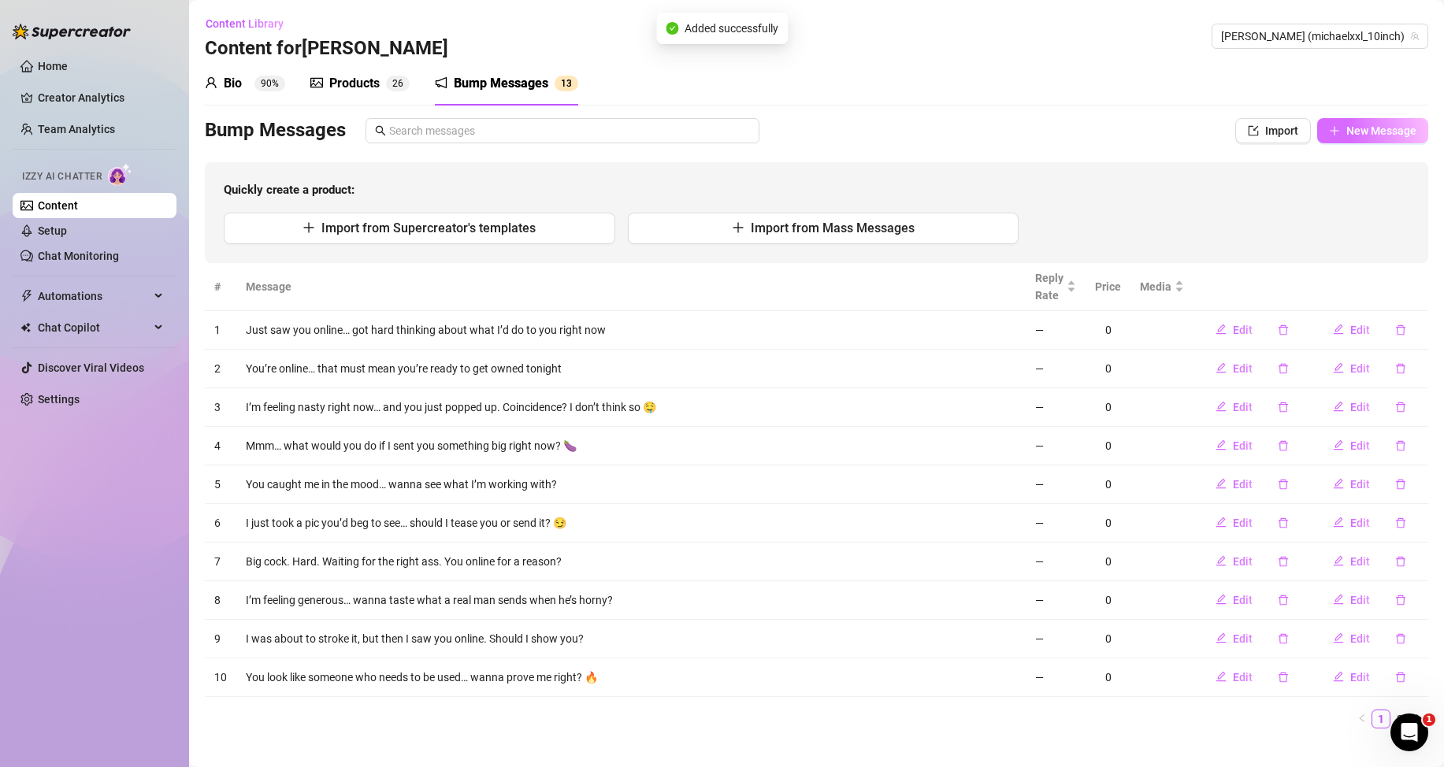
click at [1369, 126] on span "New Message" at bounding box center [1381, 130] width 70 height 13
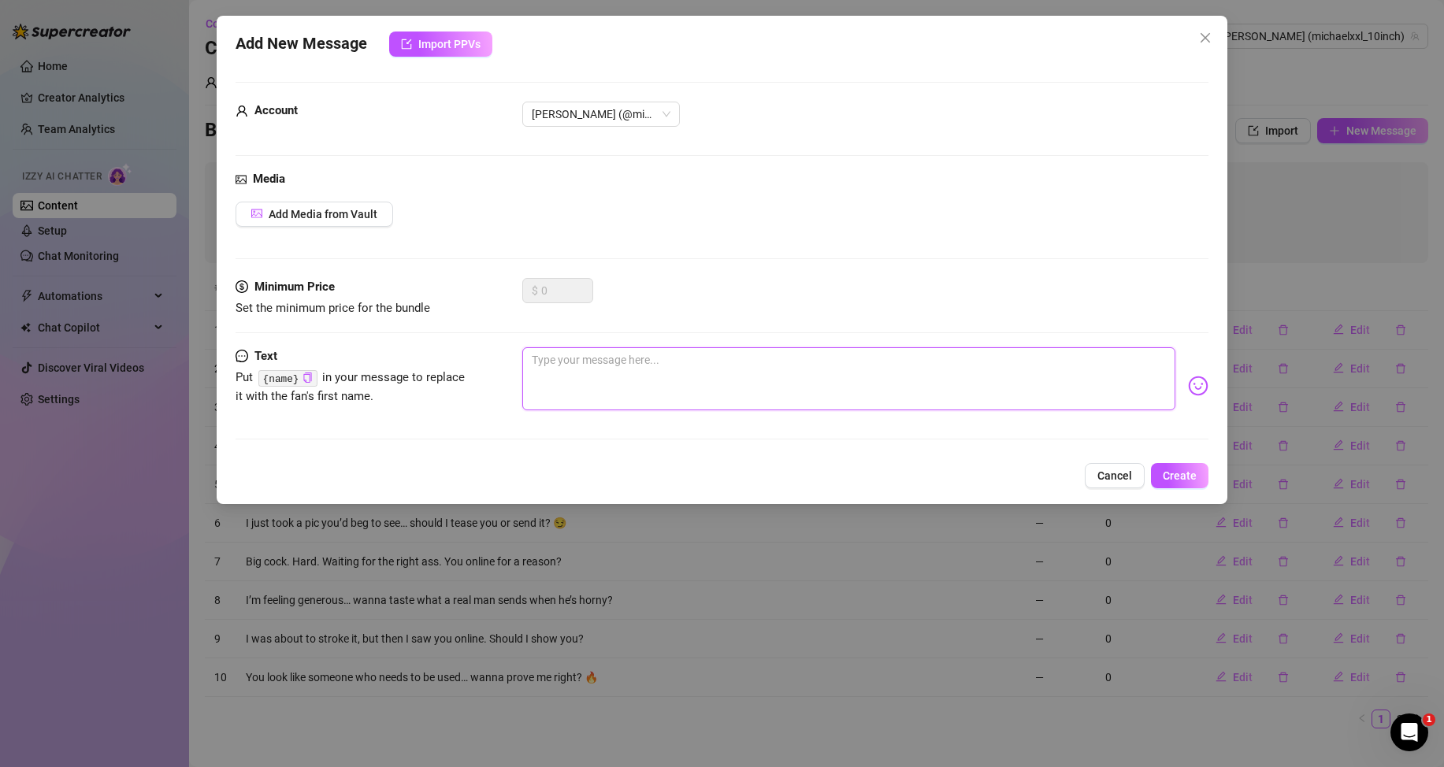
click at [551, 375] on textarea at bounding box center [848, 378] width 653 height 63
paste textarea "Fuck. I’m leaking already just thinking about using you 😩"
type textarea "Fuck. I’m leaking already just thinking about using you 😩"
click at [1167, 471] on span "Create" at bounding box center [1180, 475] width 34 height 13
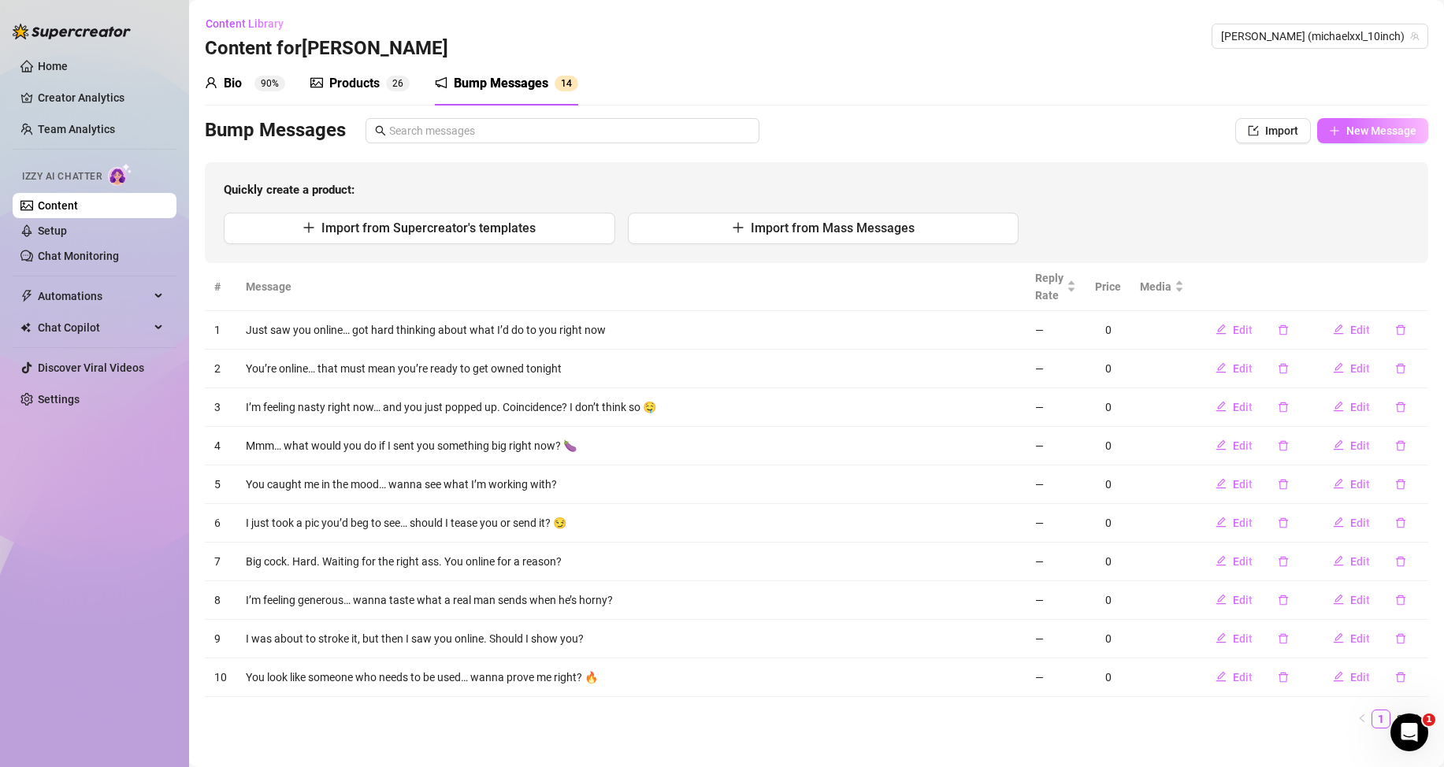
click at [1350, 134] on span "New Message" at bounding box center [1381, 130] width 70 height 13
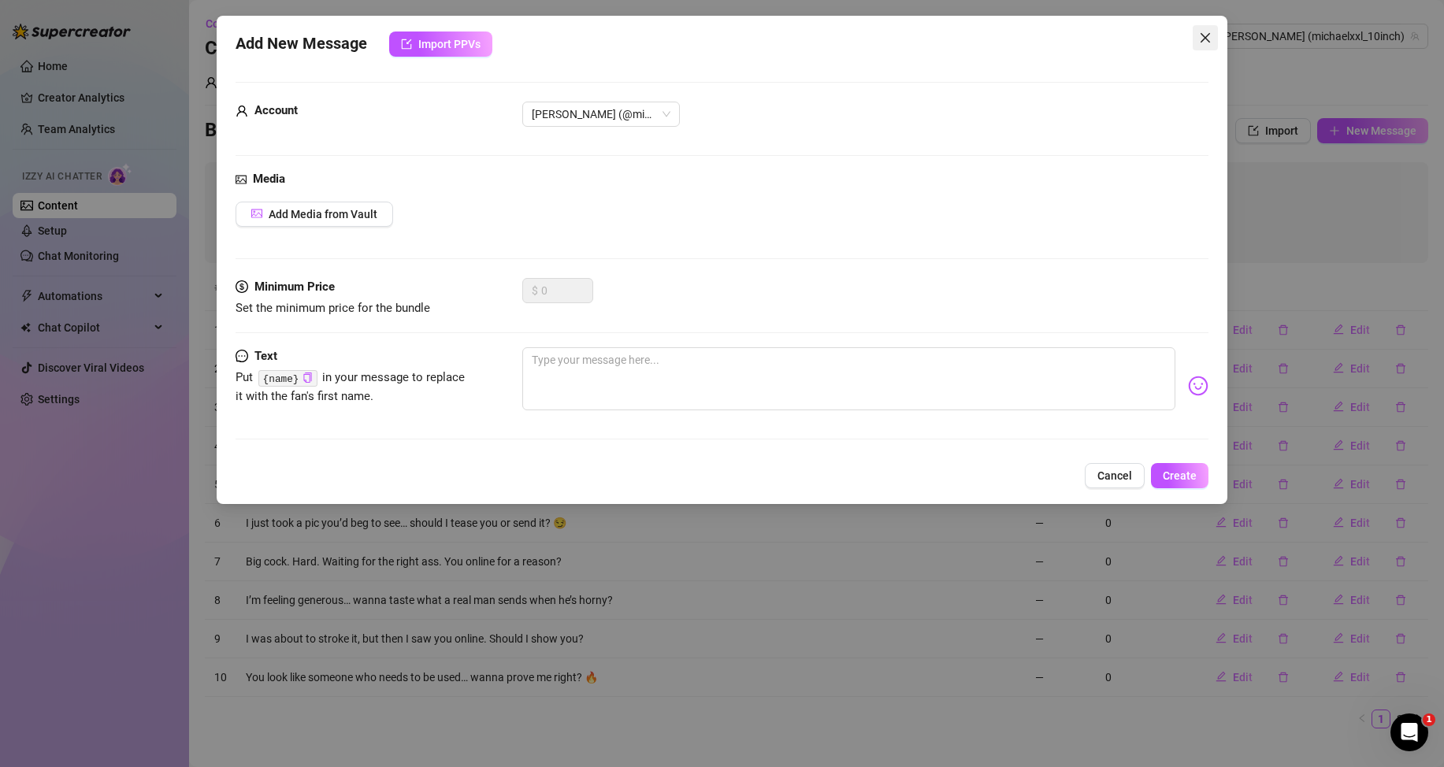
click at [1199, 40] on icon "close" at bounding box center [1205, 38] width 13 height 13
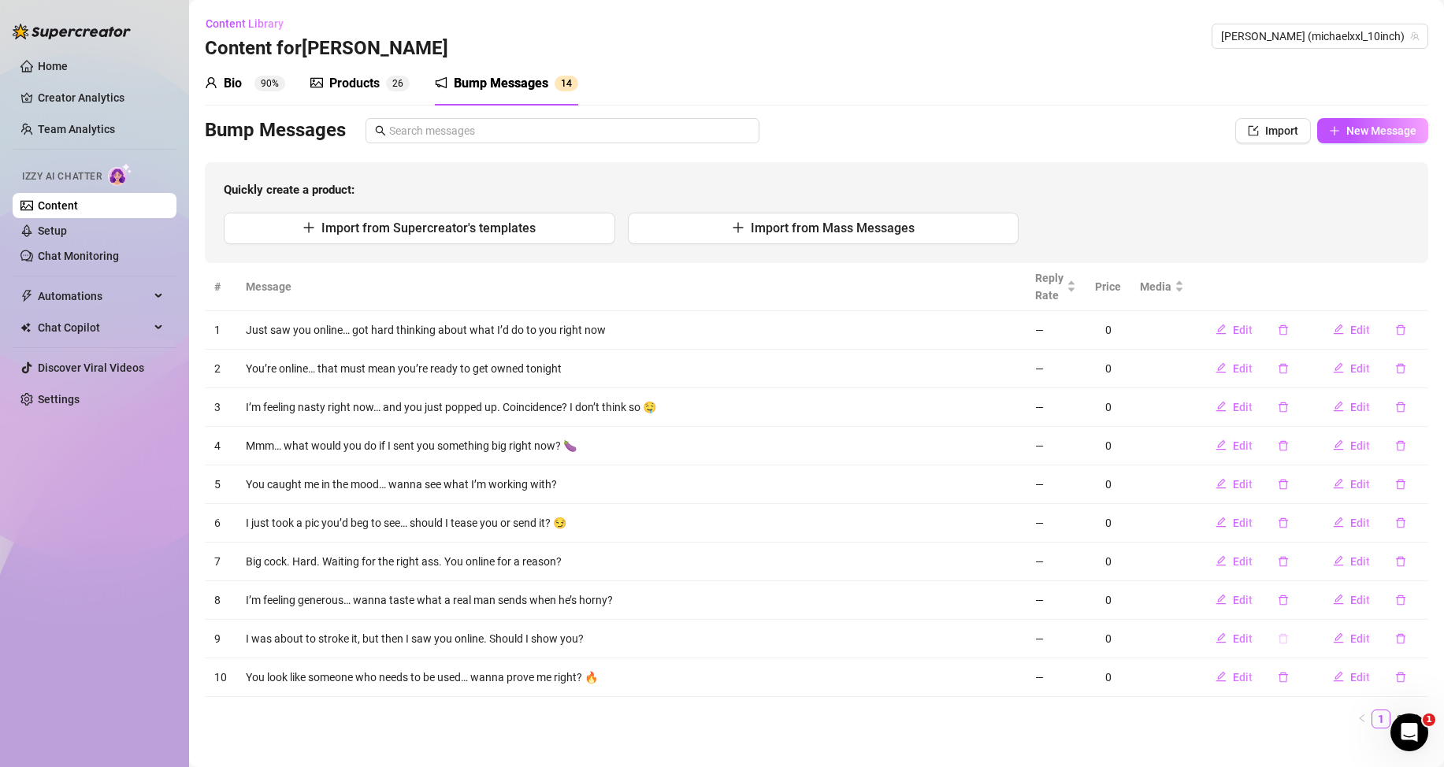
scroll to position [21, 0]
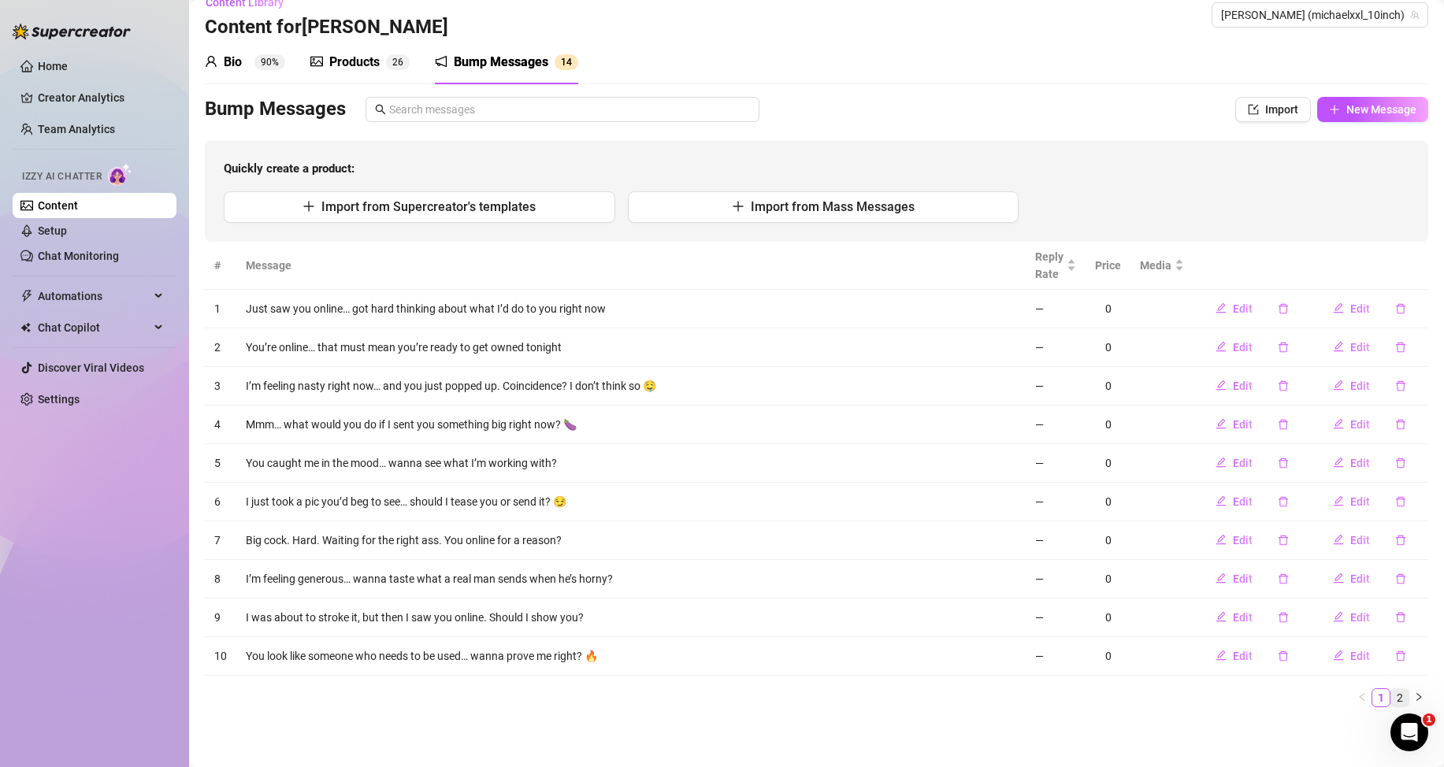
click at [1391, 698] on link "2" at bounding box center [1399, 697] width 17 height 17
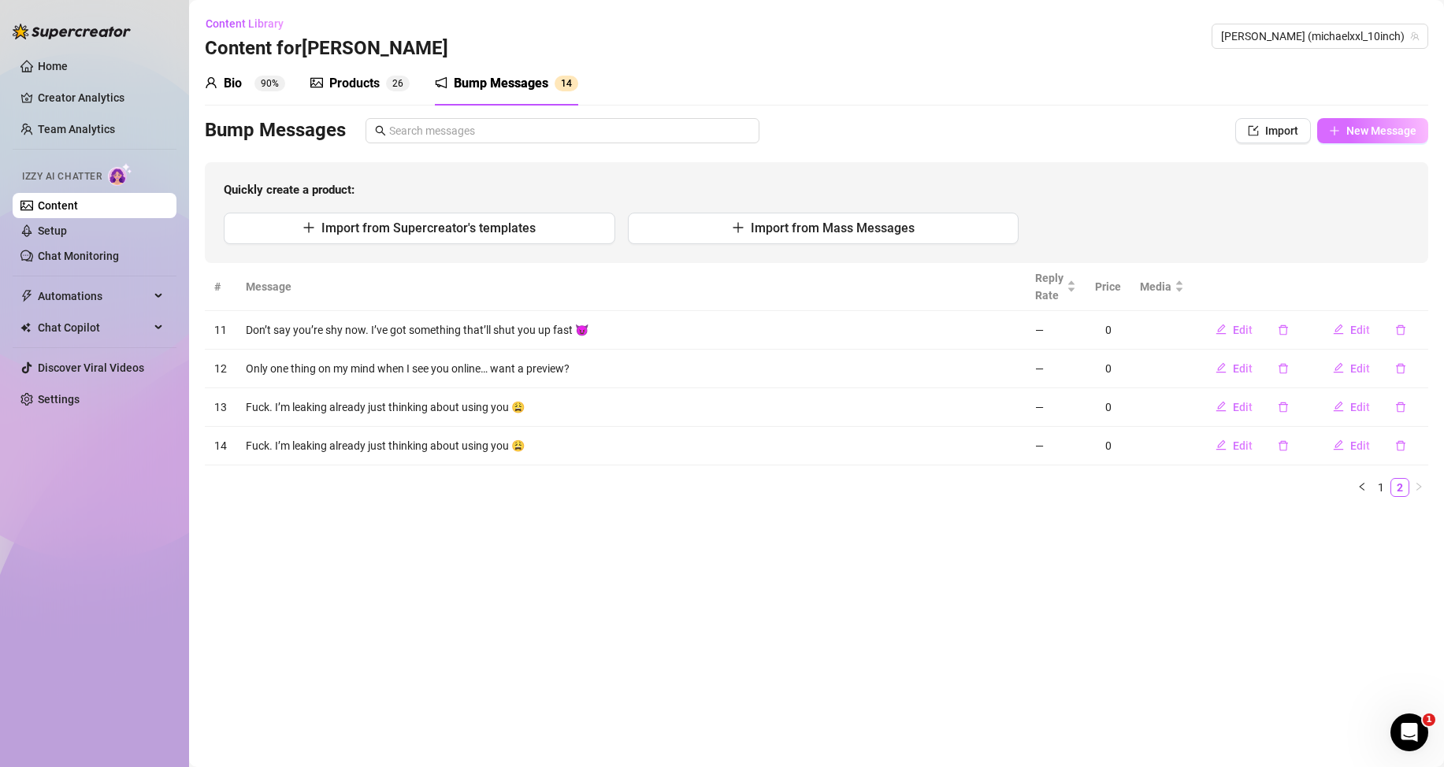
click at [1355, 126] on span "New Message" at bounding box center [1381, 130] width 70 height 13
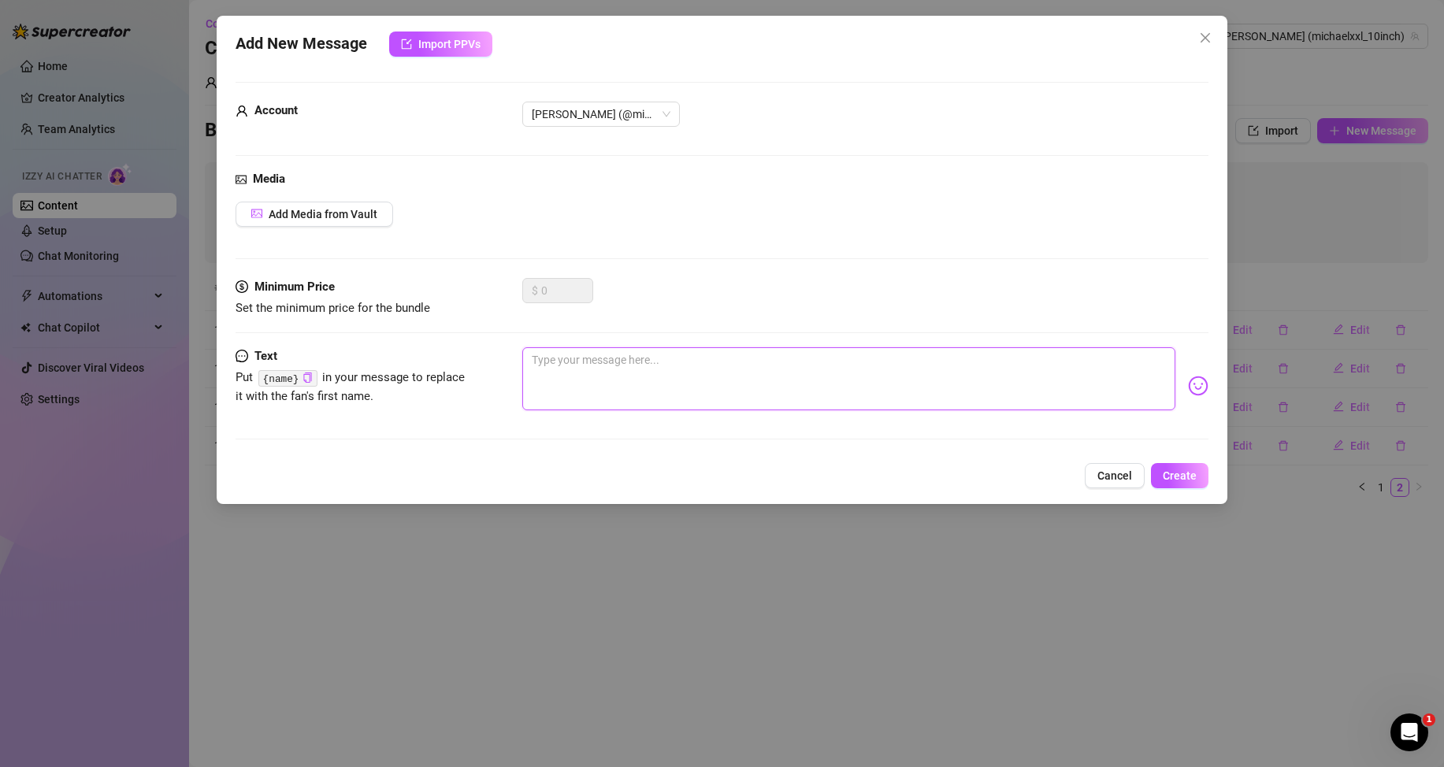
click at [1111, 377] on textarea at bounding box center [848, 378] width 653 height 63
paste textarea "If you knew what I’m doing with my hand right now, you’d be begging for it."
type textarea "If you knew what I’m doing with my hand right now, you’d be begging for it."
click at [1174, 471] on span "Create" at bounding box center [1180, 475] width 34 height 13
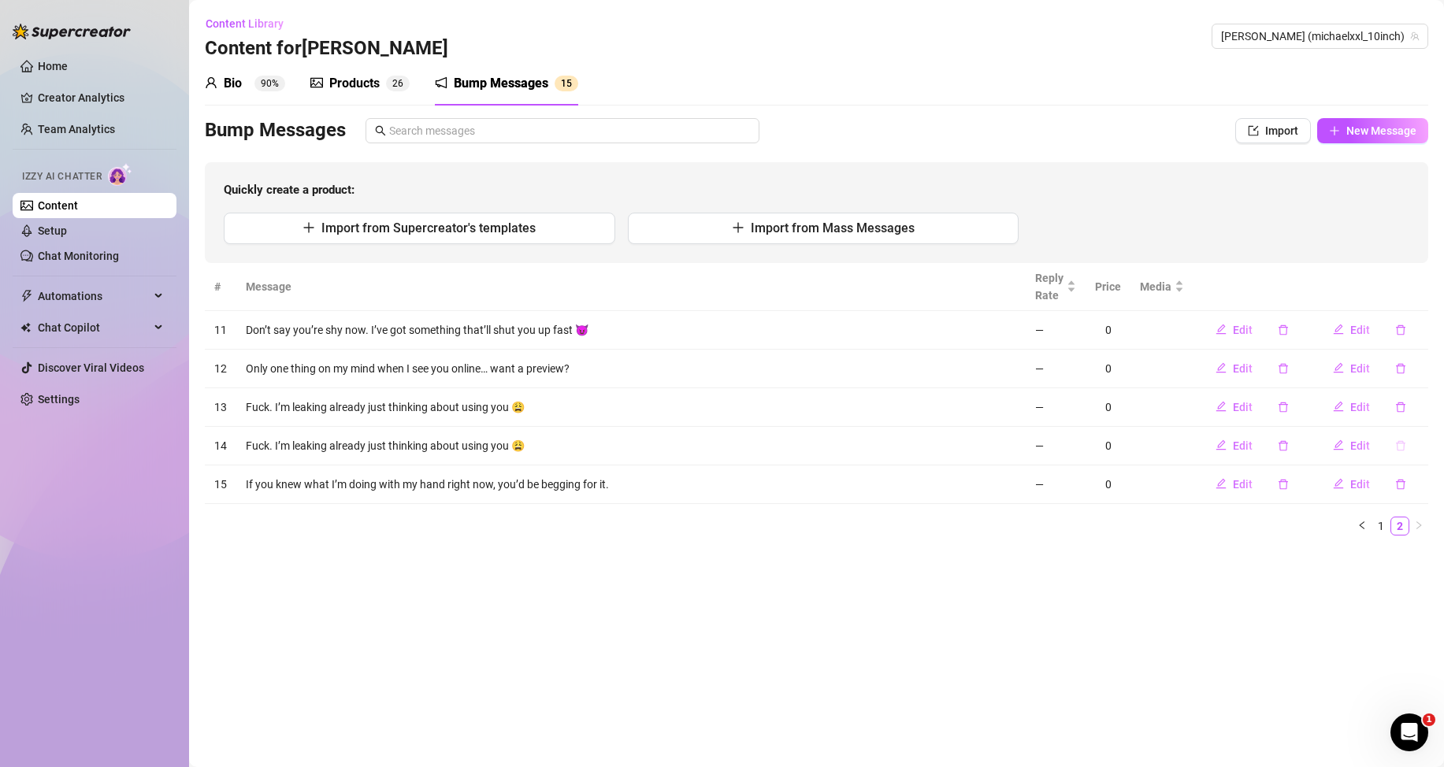
click at [1405, 446] on icon "delete" at bounding box center [1400, 445] width 11 height 11
click at [1427, 407] on span "Yes" at bounding box center [1419, 405] width 19 height 13
click at [1369, 139] on button "New Message" at bounding box center [1372, 130] width 111 height 25
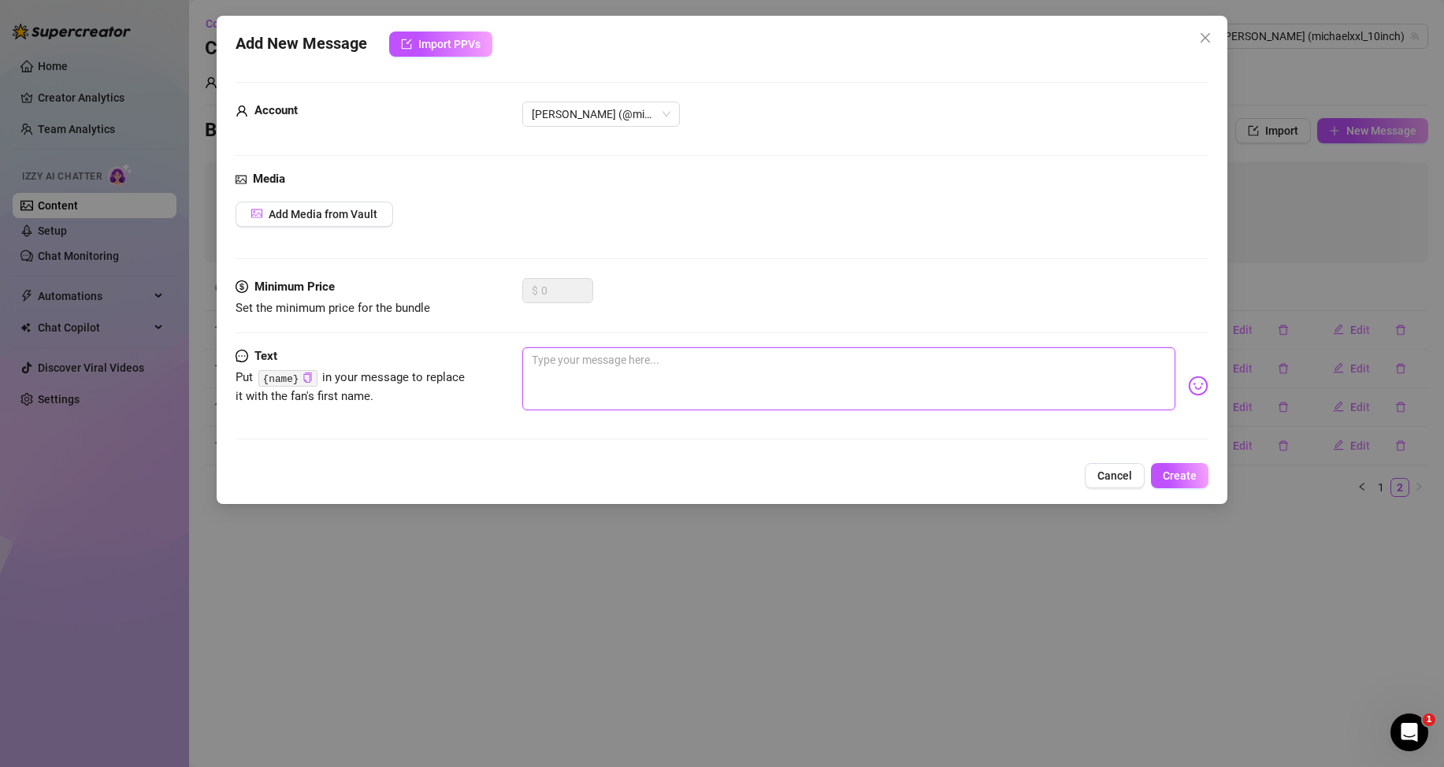
click at [1052, 396] on textarea at bounding box center [848, 378] width 653 height 63
paste textarea "I’m stroking slow, just thinking about your face when I slide in."
type textarea "I’m stroking slow, just thinking about your face when I slide in."
click at [1171, 470] on span "Create" at bounding box center [1180, 475] width 34 height 13
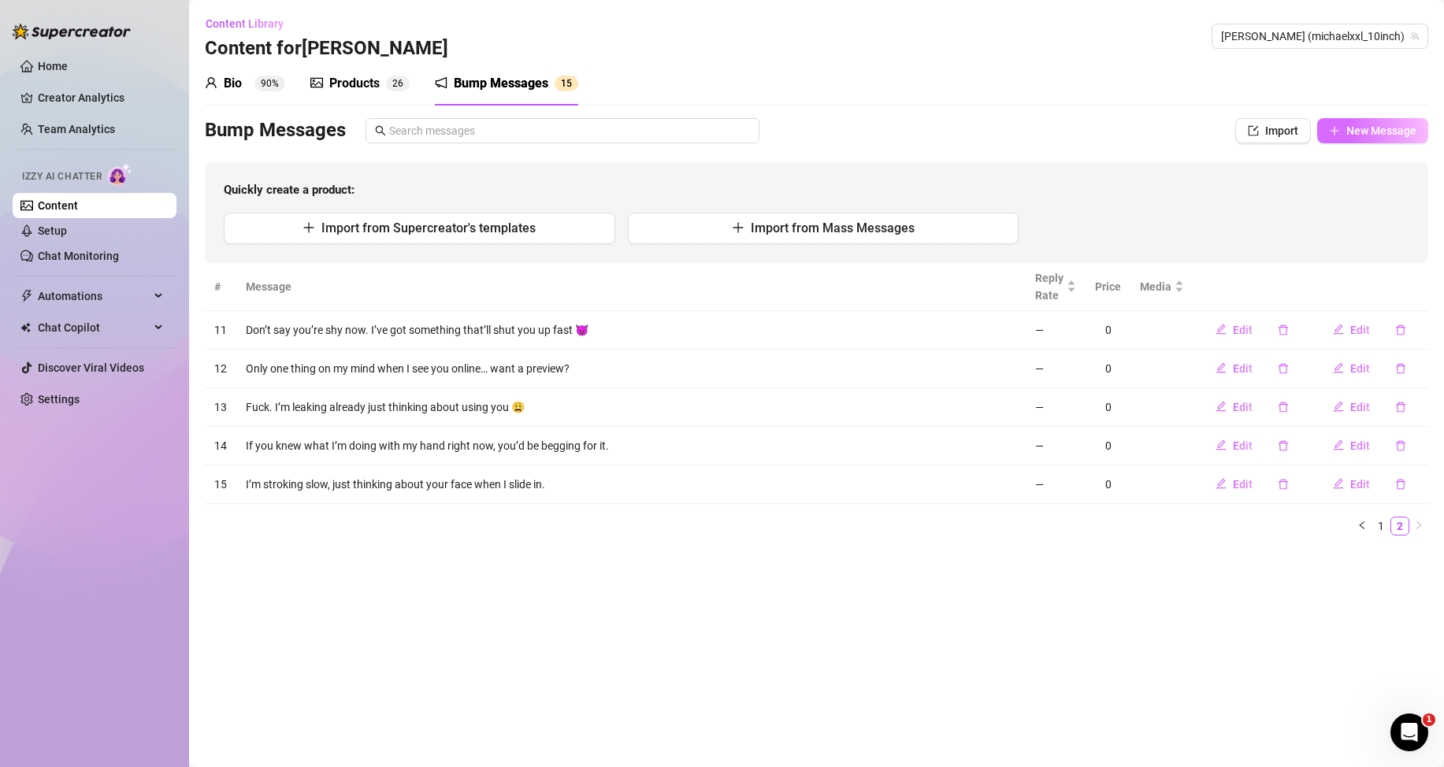
click at [1394, 131] on span "New Message" at bounding box center [1381, 130] width 70 height 13
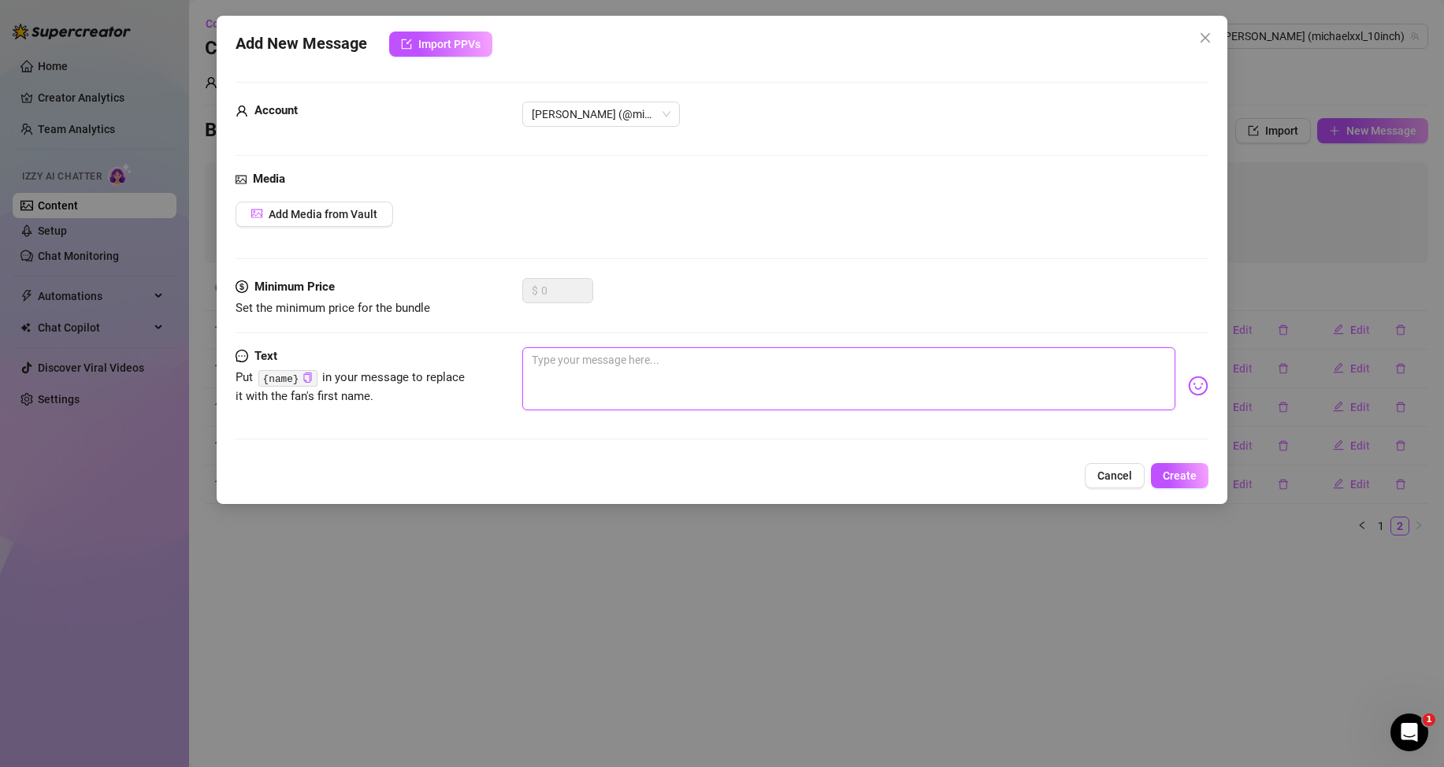
click at [1100, 368] on textarea at bounding box center [848, 378] width 653 height 63
paste textarea "Wanna see how deep I can go? Or are you just here to look?"
type textarea "Wanna see how deep I can go? Or are you just here to look?"
click at [1181, 477] on span "Create" at bounding box center [1180, 475] width 34 height 13
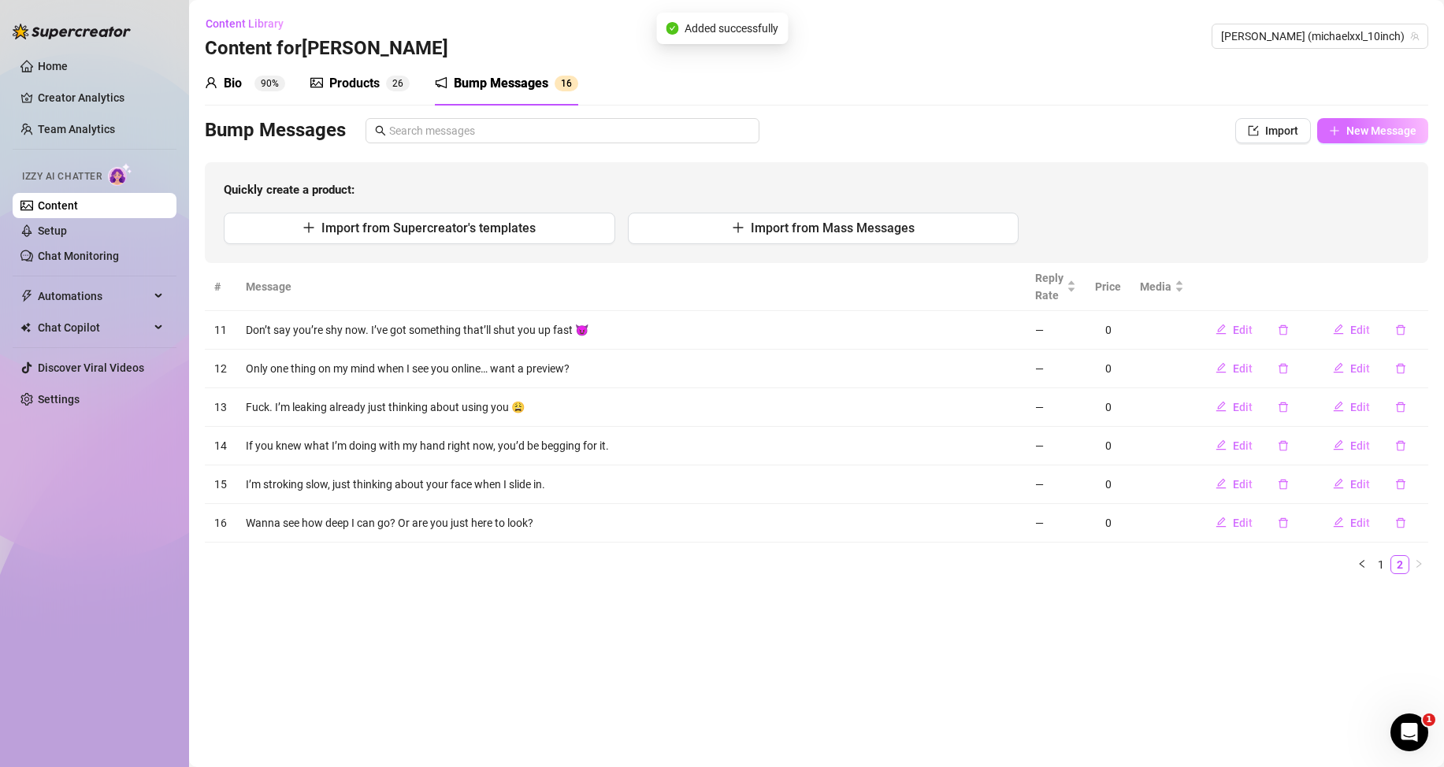
click at [1386, 128] on span "New Message" at bounding box center [1381, 130] width 70 height 13
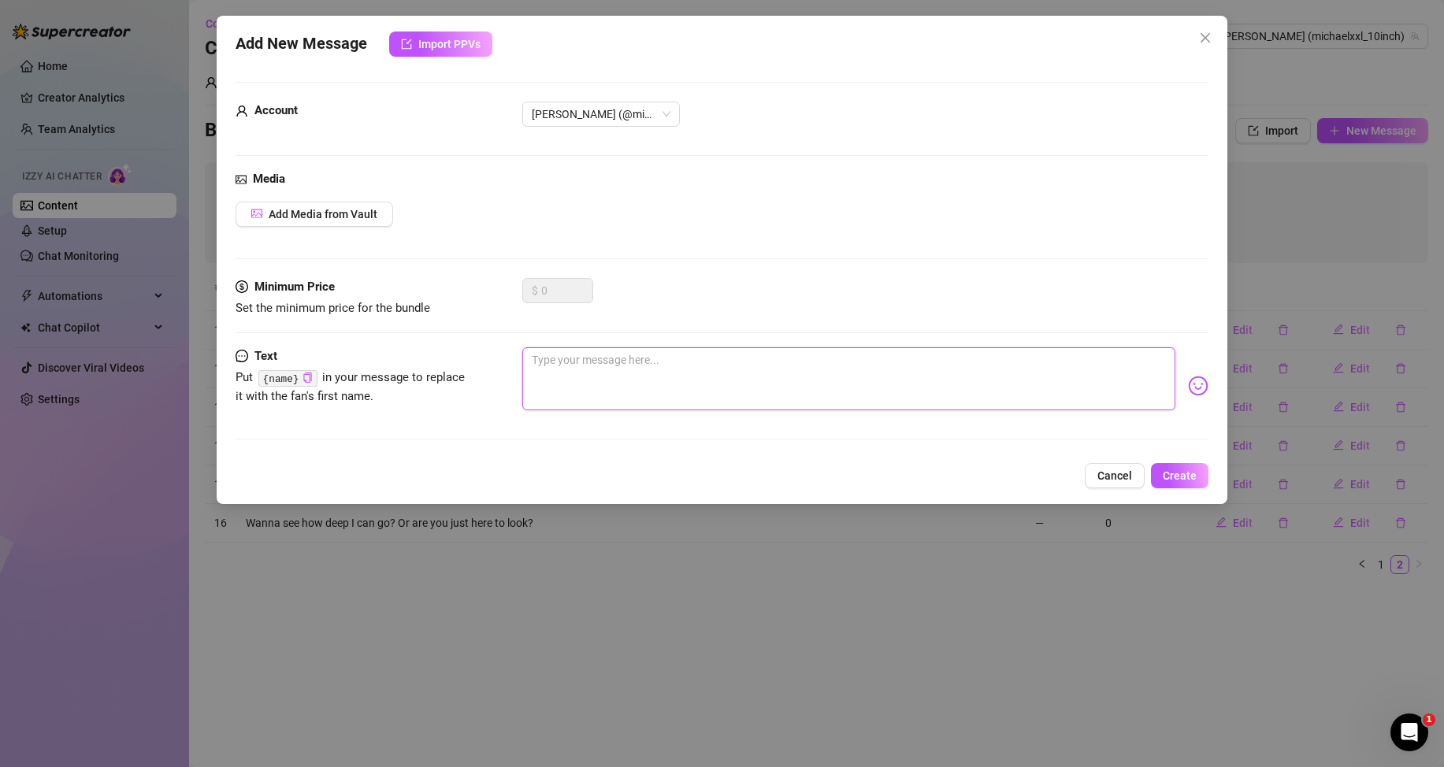
click at [1069, 363] on textarea at bounding box center [848, 378] width 653 height 63
paste textarea "Bet you can’t handle what I’ve got for you… wanna try?"
type textarea "Bet you can’t handle what I’ve got for you… wanna try?"
click at [1169, 465] on button "Create" at bounding box center [1180, 475] width 58 height 25
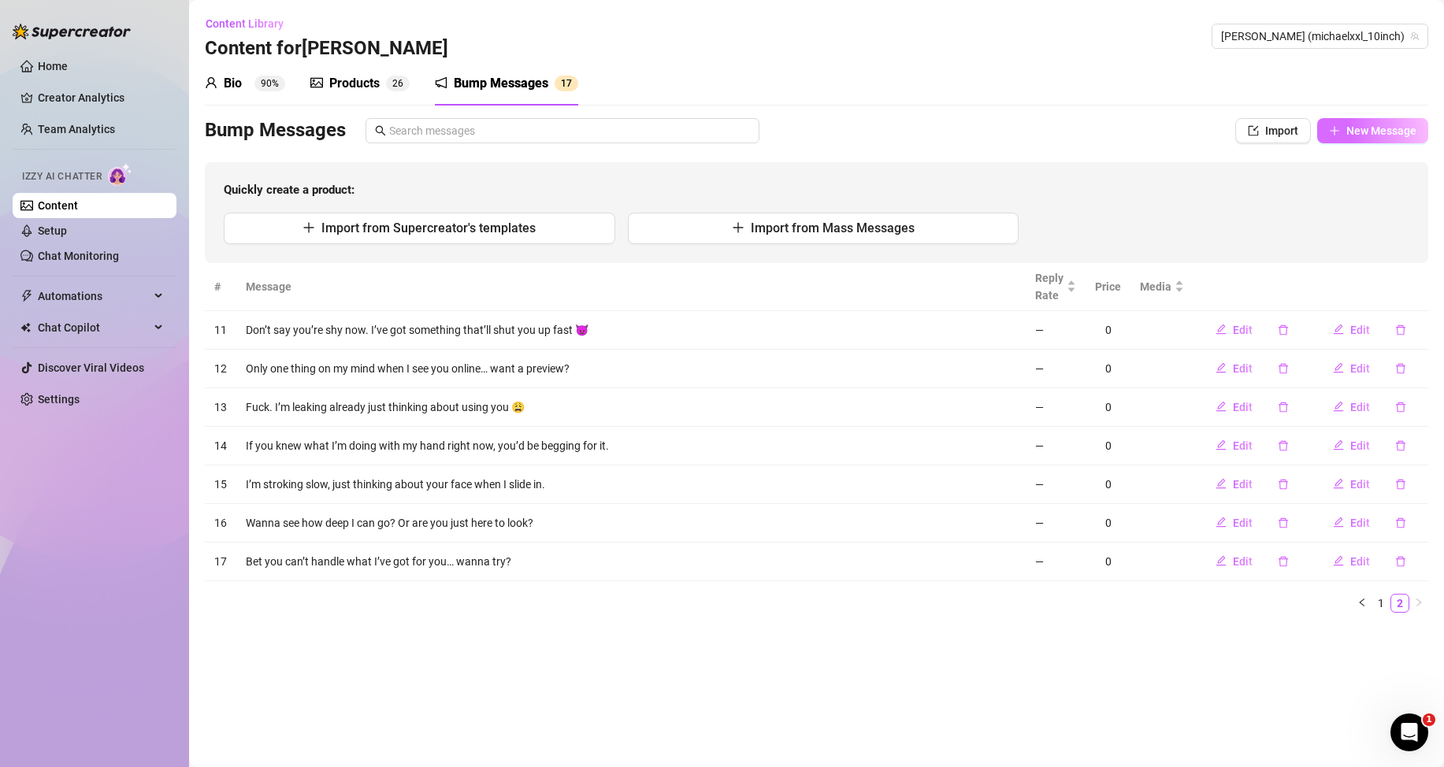
click at [1401, 124] on span "New Message" at bounding box center [1381, 130] width 70 height 13
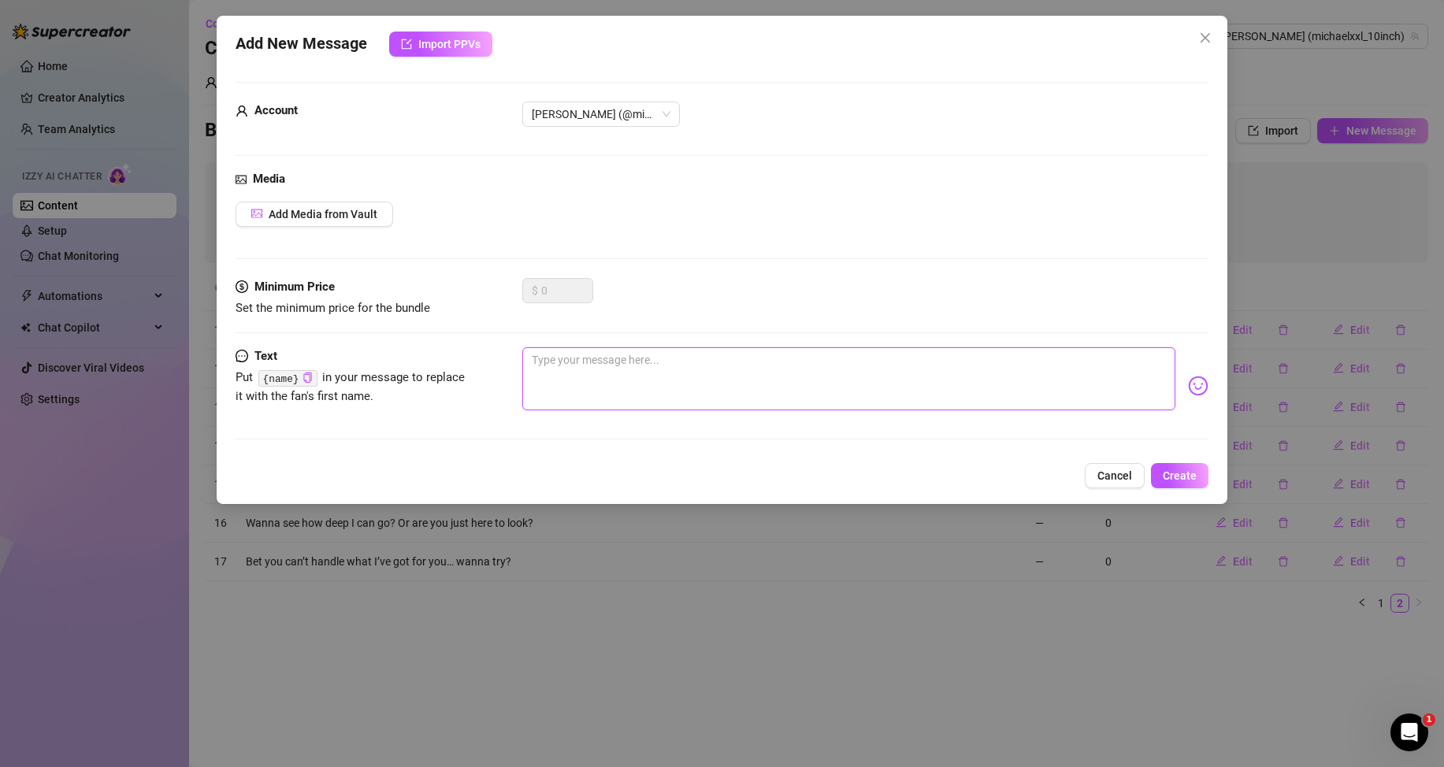
click at [1056, 372] on textarea at bounding box center [848, 378] width 653 height 63
paste textarea "I don’t usually share this… but you being online got me wild 🥵"
type textarea "I don’t usually share this… but you being online got me wild 🥵"
click at [1178, 473] on span "Create" at bounding box center [1180, 475] width 34 height 13
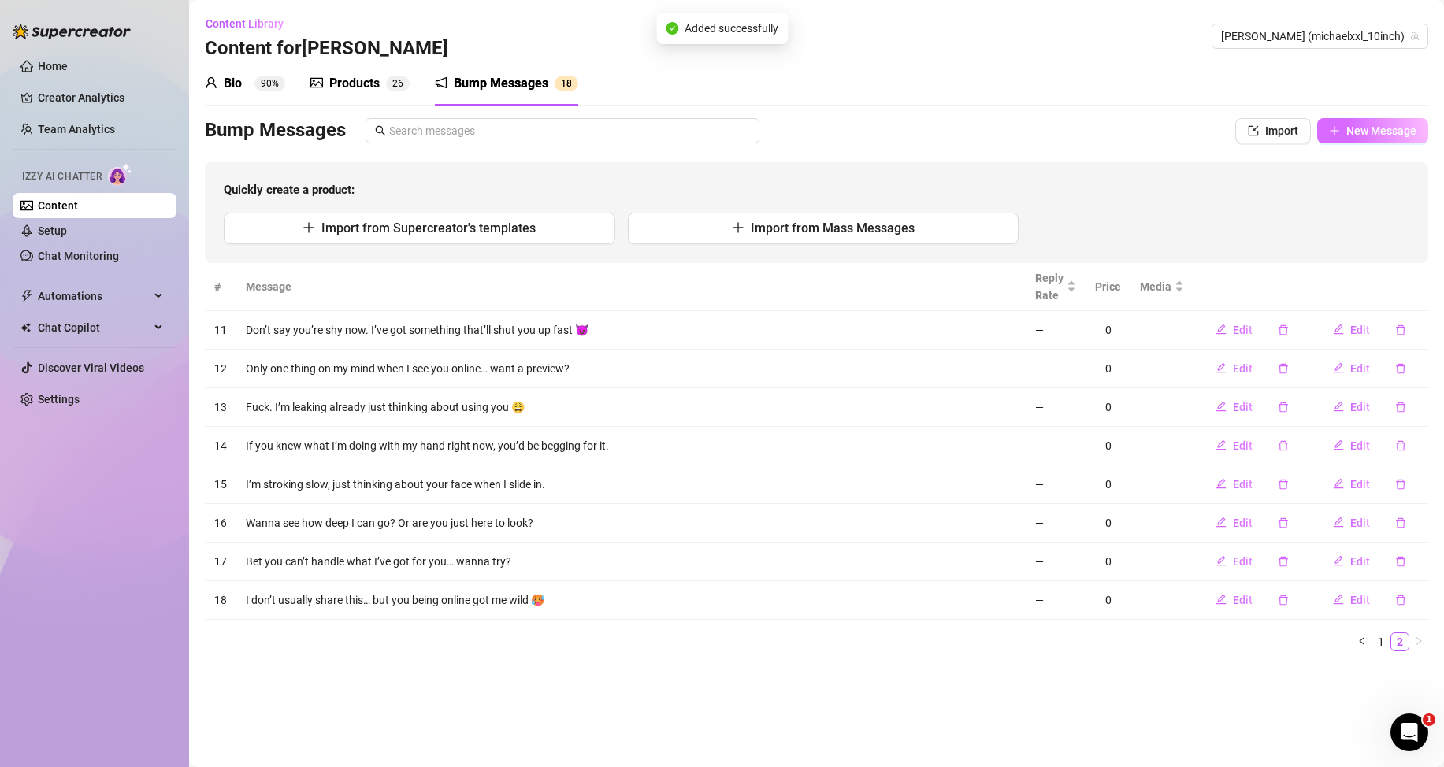
click at [1391, 137] on button "New Message" at bounding box center [1372, 130] width 111 height 25
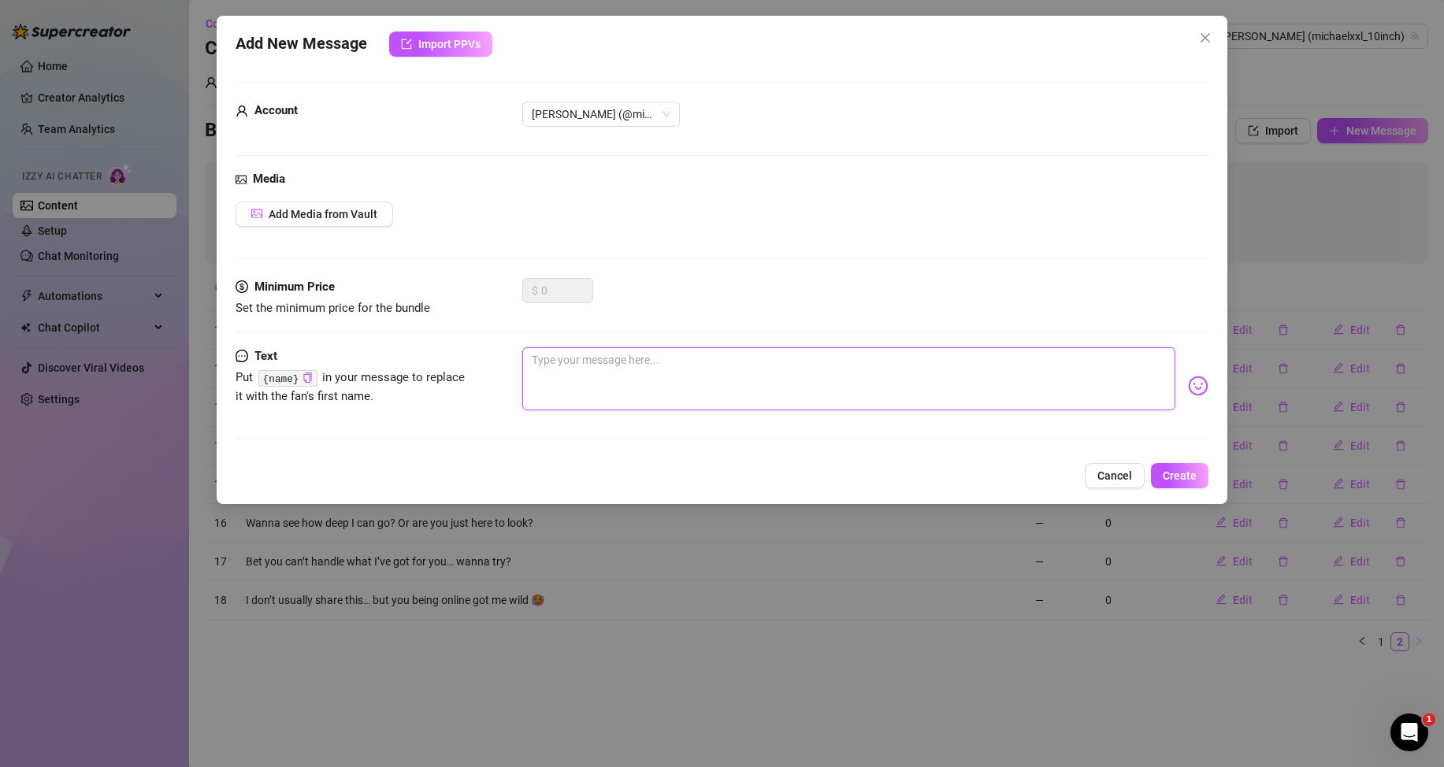
click at [1059, 389] on textarea at bounding box center [848, 378] width 653 height 63
paste textarea "You’re online. I’m horny. I’ve got something thick and wet for you. Let’s talk."
type textarea "You’re online. I’m horny. I’ve got something thick and wet for you. Let’s talk."
click at [1173, 469] on span "Create" at bounding box center [1180, 475] width 34 height 13
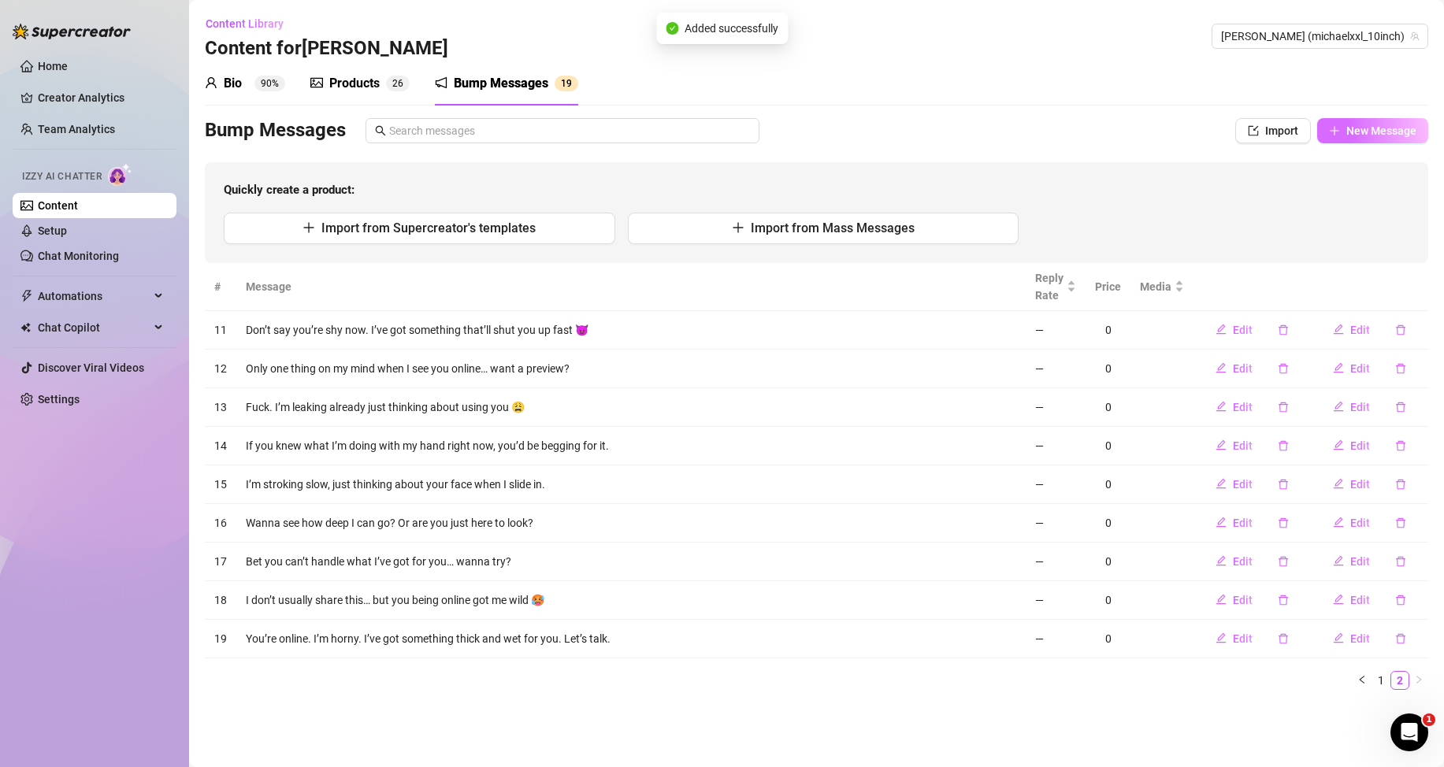
click at [1377, 133] on span "New Message" at bounding box center [1381, 130] width 70 height 13
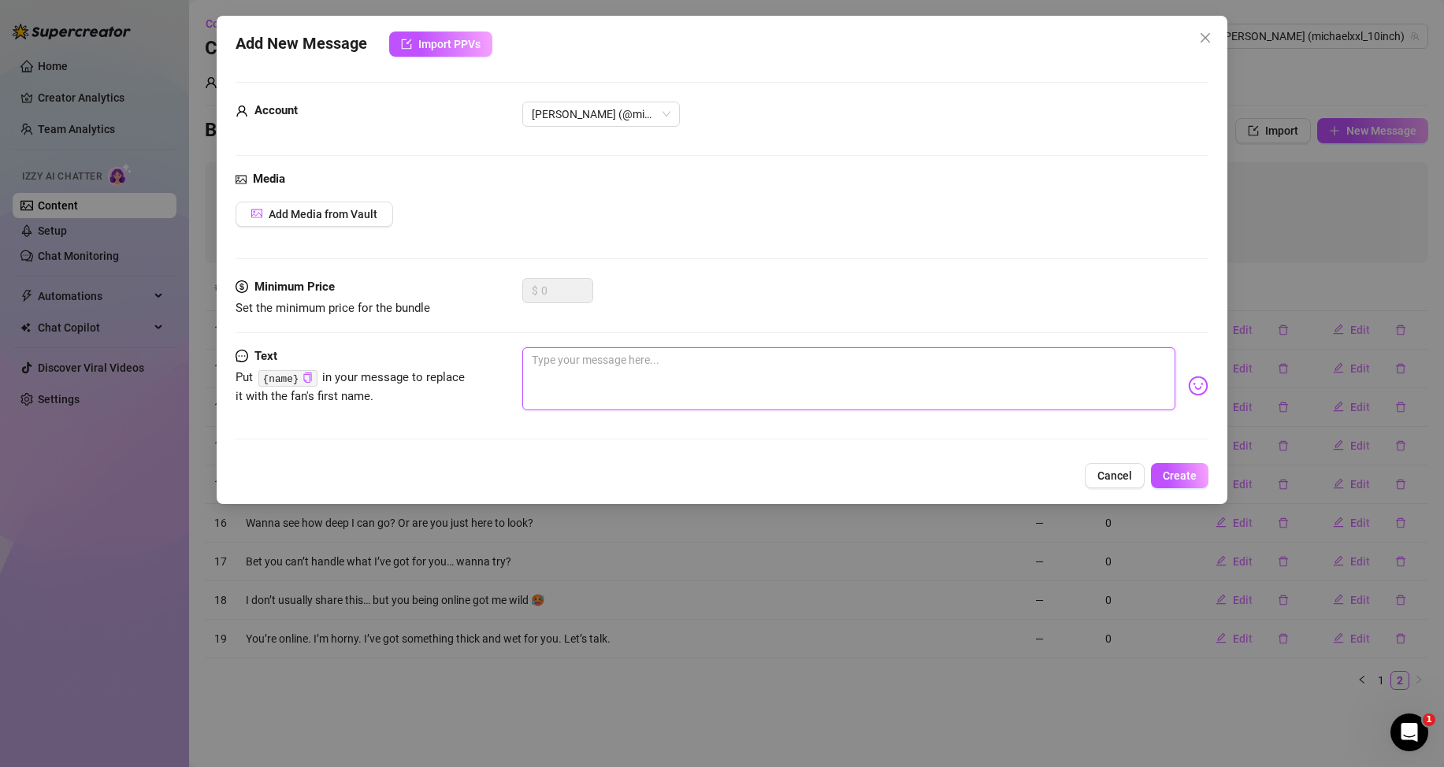
click at [1070, 381] on textarea at bounding box center [848, 378] width 653 height 63
paste textarea "You online again? Must be craving this big dick 🥵"
type textarea "You online again? Must be craving this big dick 🥵"
click at [1180, 466] on button "Create" at bounding box center [1180, 475] width 58 height 25
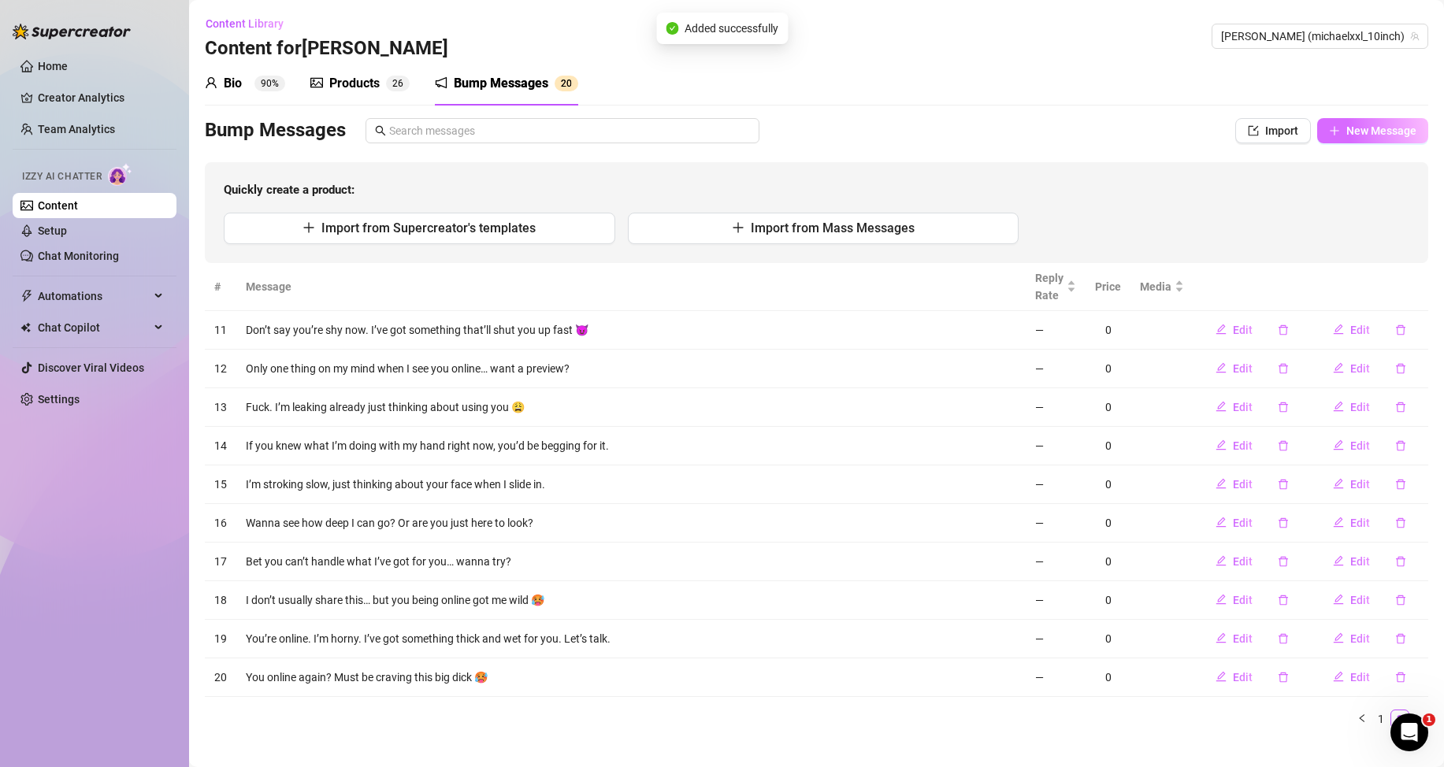
click at [1350, 129] on span "New Message" at bounding box center [1381, 130] width 70 height 13
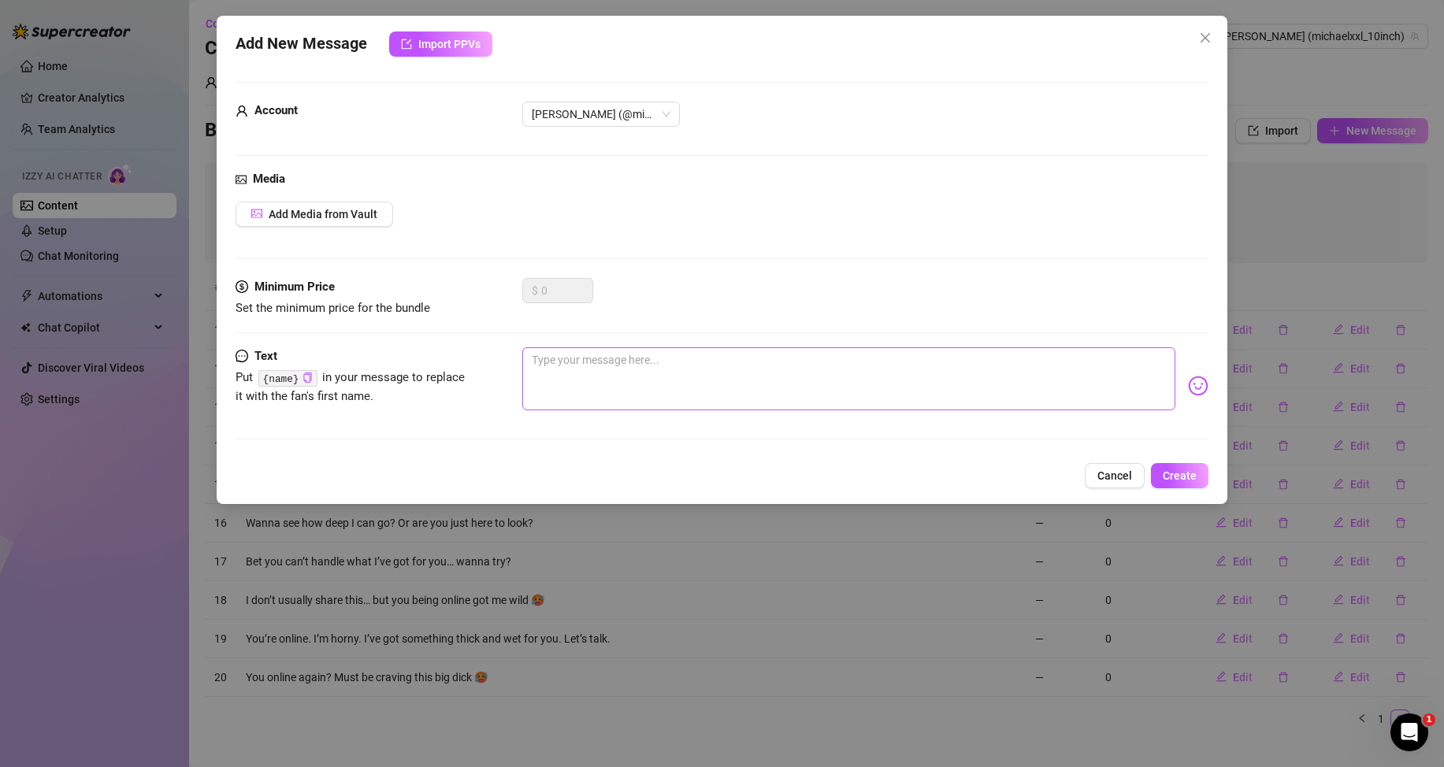
drag, startPoint x: 1059, startPoint y: 328, endPoint x: 1080, endPoint y: 363, distance: 40.9
click at [1063, 335] on div "Minimum Price Set the minimum price for the bundle $ 0" at bounding box center [722, 312] width 973 height 69
click at [1077, 369] on textarea at bounding box center [848, 378] width 653 height 63
paste textarea "I’ve got a surprise between my legs… you ready for it?"
type textarea "I’ve got a surprise between my legs… you ready for it?"
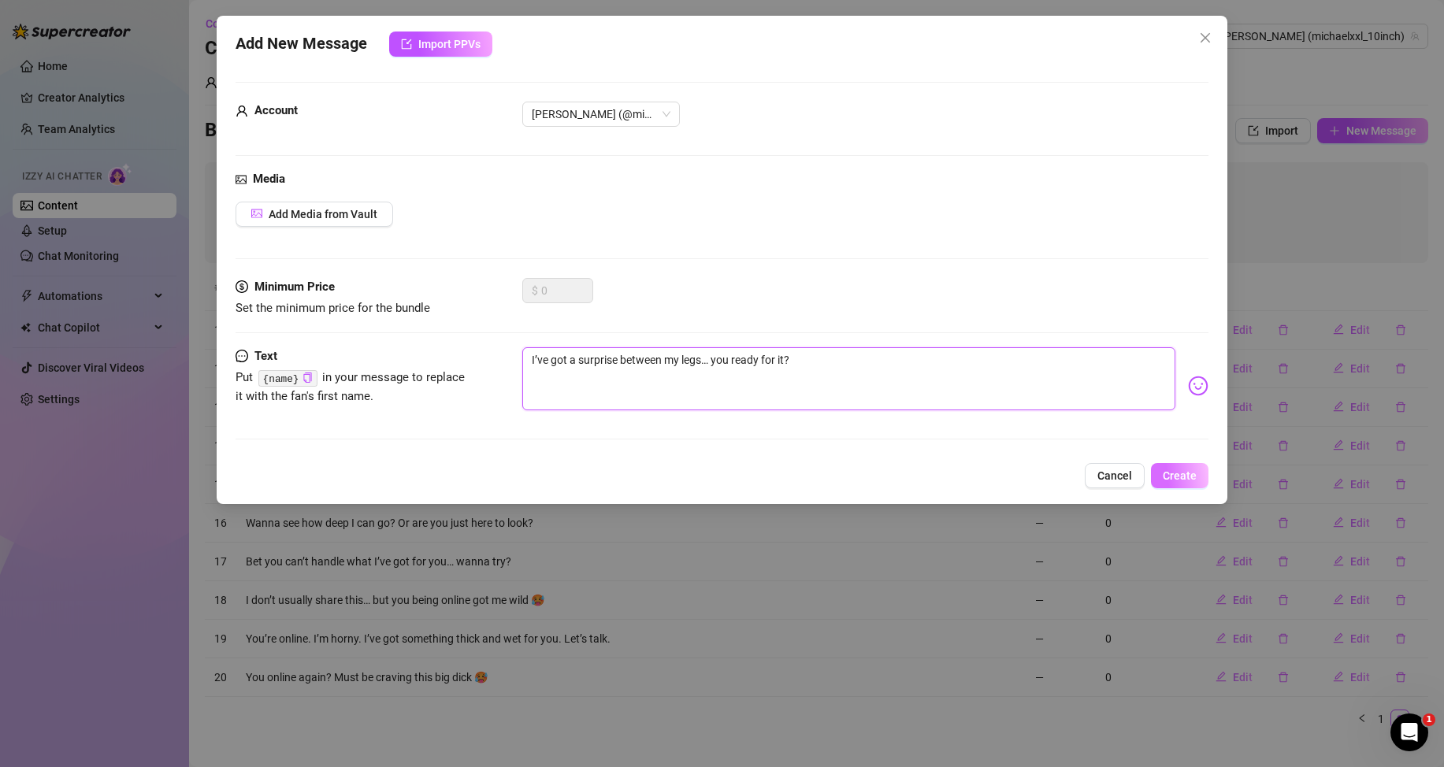
type textarea "I’ve got a surprise between my legs… you ready for it?"
click at [1171, 478] on span "Create" at bounding box center [1180, 475] width 34 height 13
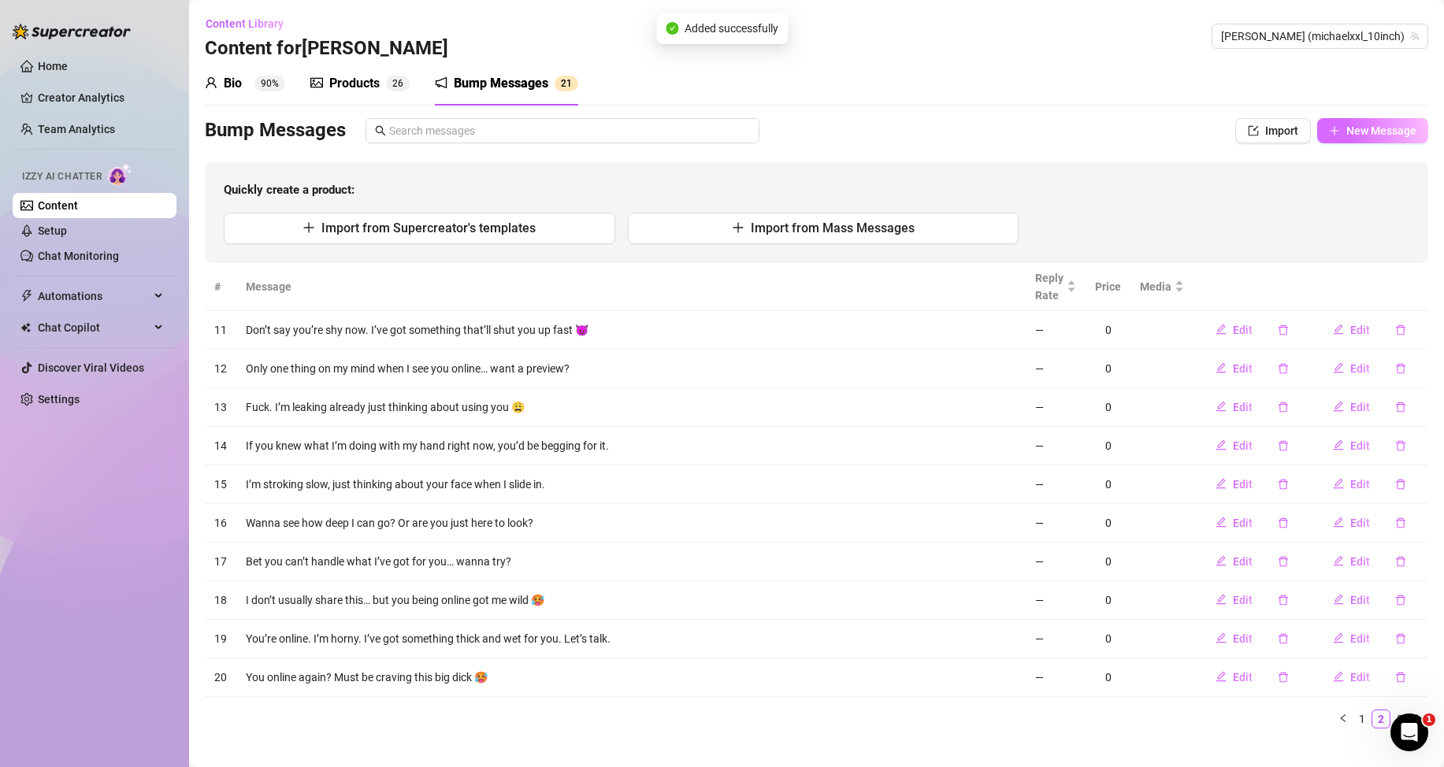
click at [1346, 127] on span "New Message" at bounding box center [1381, 130] width 70 height 13
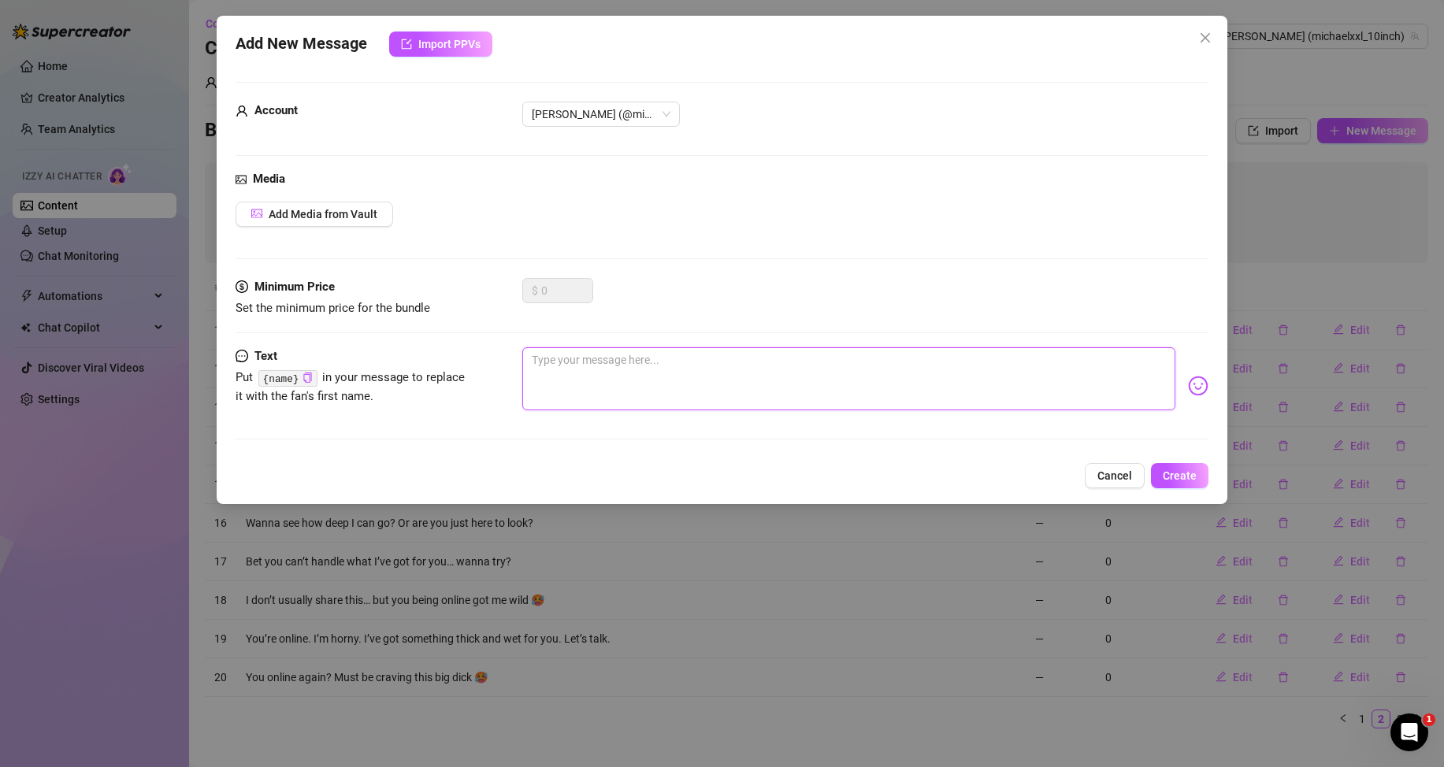
click at [1038, 375] on textarea at bounding box center [848, 378] width 653 height 63
paste textarea "You always show up when I’m throbbing hard. Wanna see why?"
type textarea "You always show up when I’m throbbing hard. Wanna see why?"
drag, startPoint x: 1150, startPoint y: 477, endPoint x: 1173, endPoint y: 477, distance: 22.8
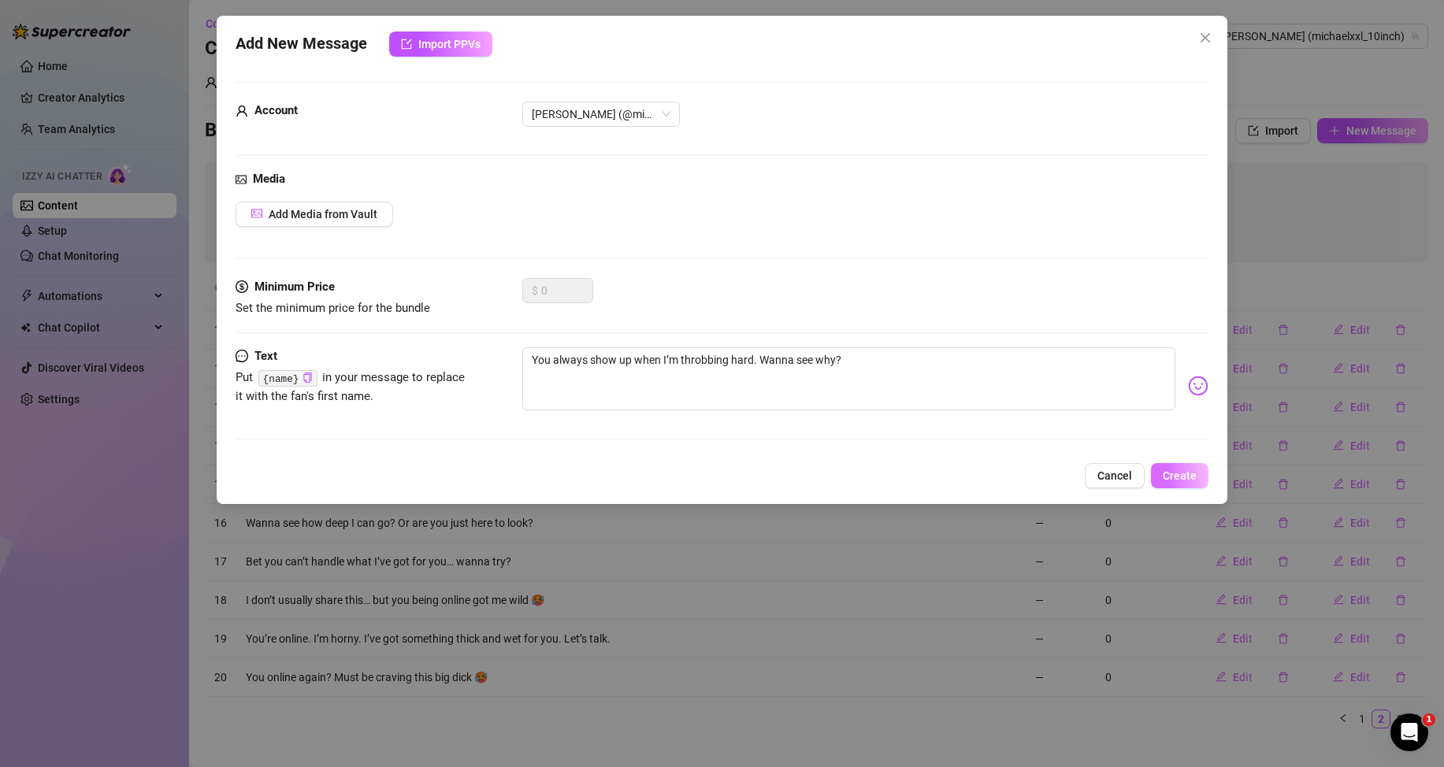
click at [1152, 477] on div "Cancel Create" at bounding box center [722, 475] width 973 height 25
click at [1173, 477] on span "Create" at bounding box center [1180, 475] width 34 height 13
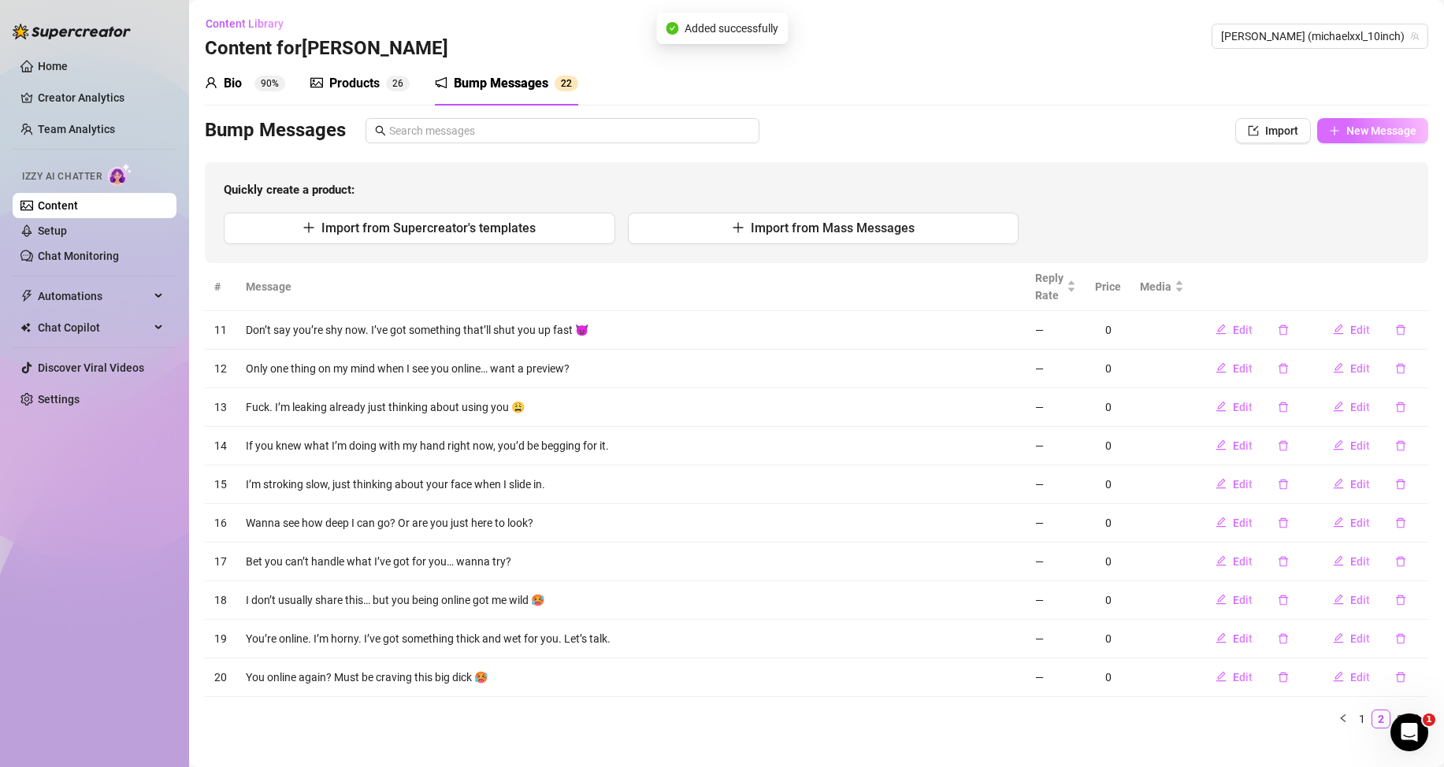
click at [1353, 125] on span "New Message" at bounding box center [1381, 130] width 70 height 13
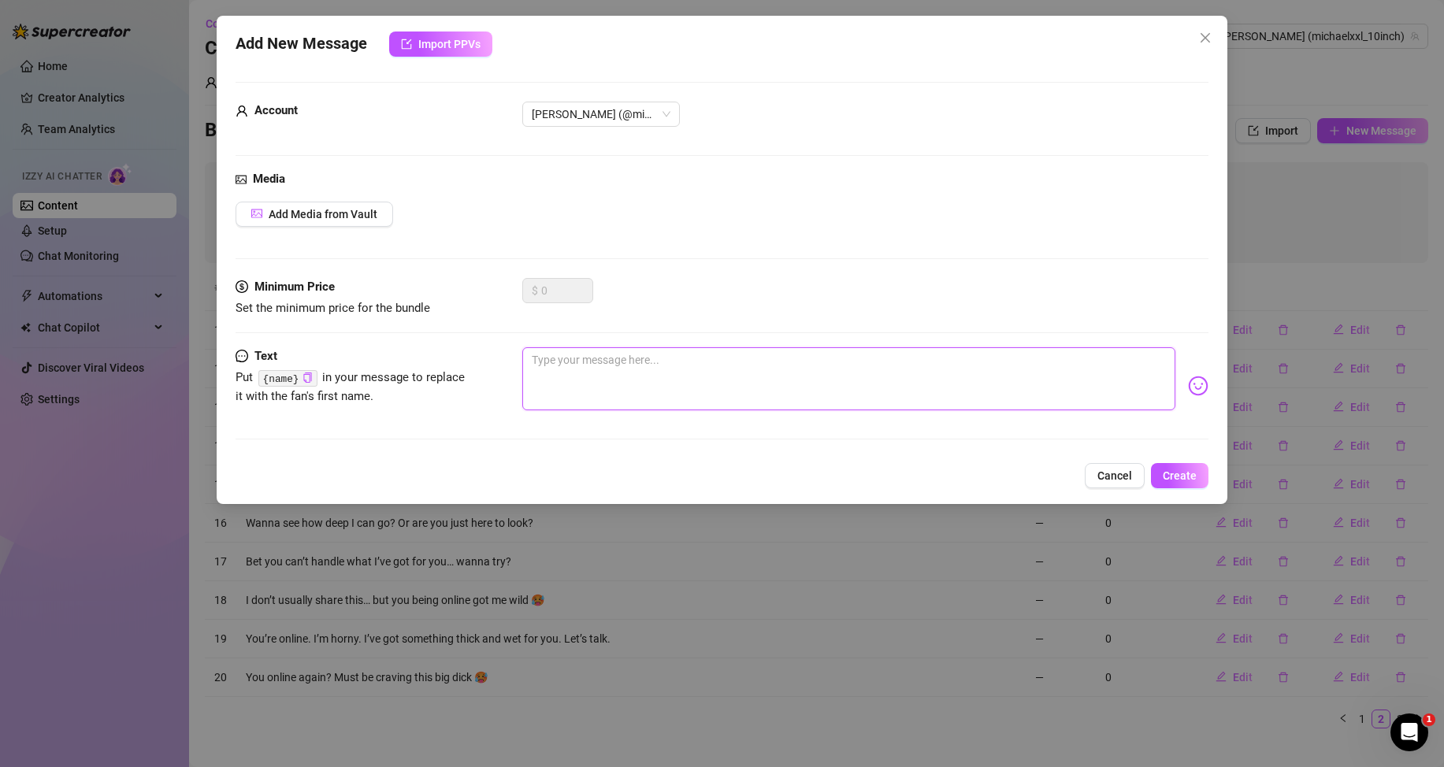
click at [1070, 358] on textarea at bounding box center [848, 378] width 653 height 63
paste textarea "This cock doesn’t stroke itself… wanna take control?"
type textarea "This cock doesn’t stroke itself… wanna take control?"
click at [1188, 485] on button "Create" at bounding box center [1180, 475] width 58 height 25
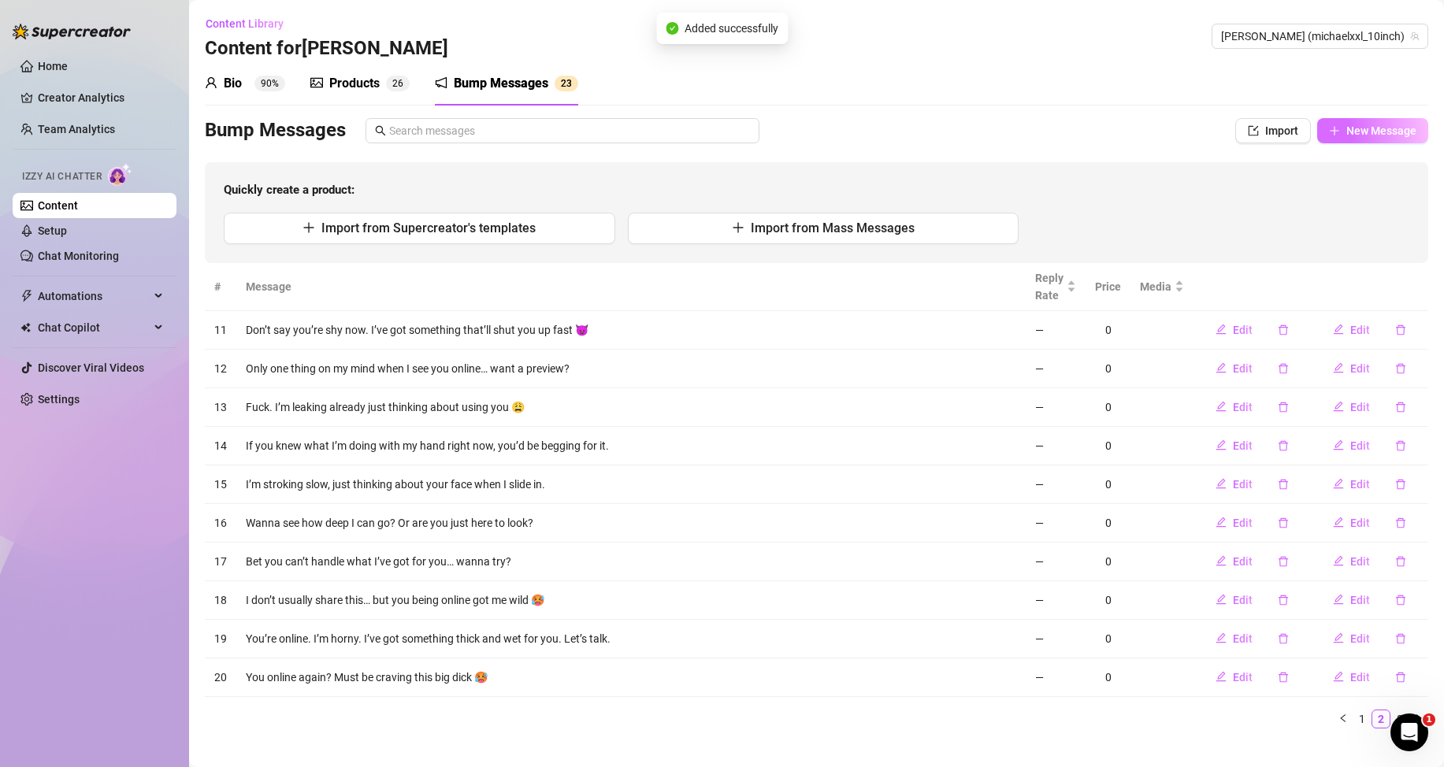
click at [1352, 136] on span "New Message" at bounding box center [1381, 130] width 70 height 13
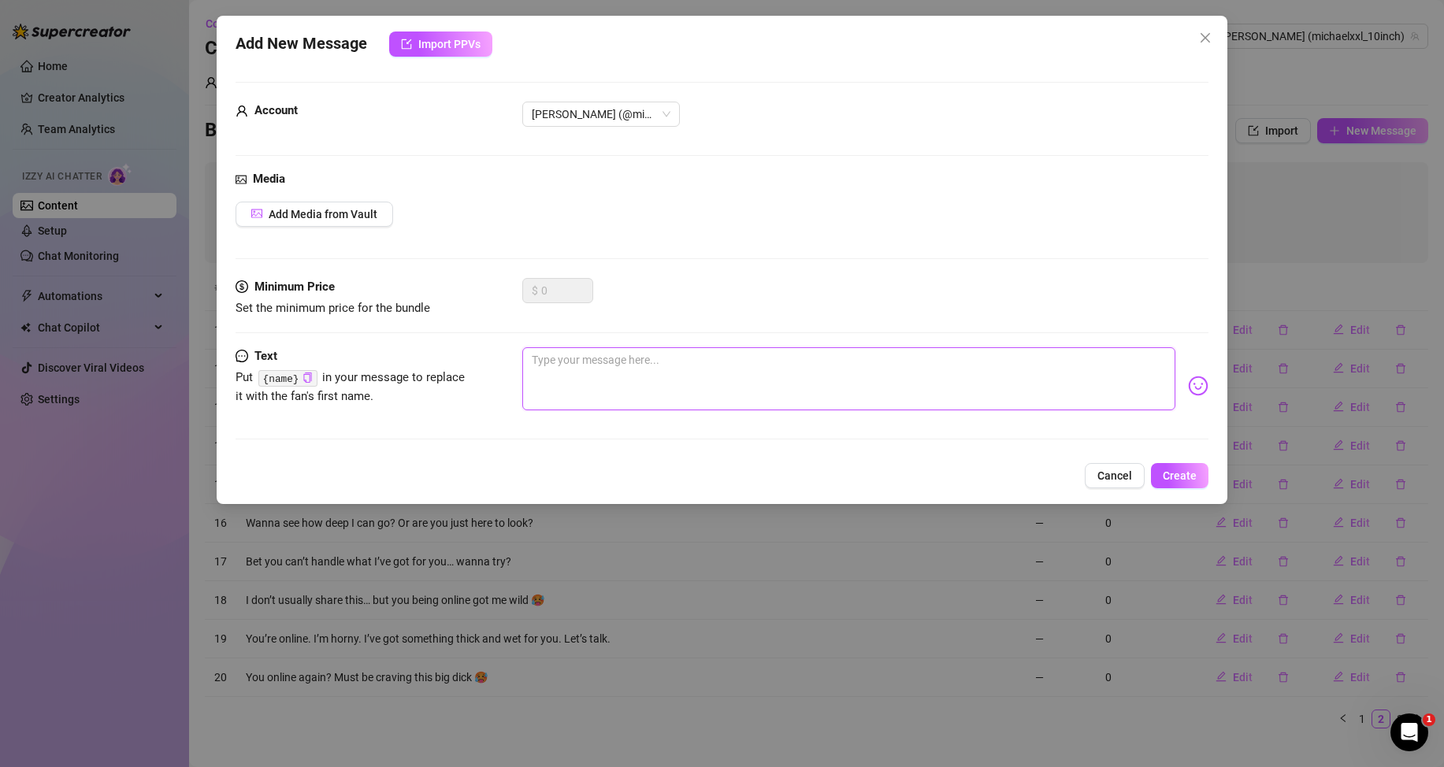
click at [1120, 369] on textarea at bounding box center [848, 378] width 653 height 63
paste textarea "You ever been ruined by a real man? I could be your first time tonight 😈"
type textarea "You ever been ruined by a real man? I could be your first time tonight 😈"
click at [1189, 480] on span "Create" at bounding box center [1180, 475] width 34 height 13
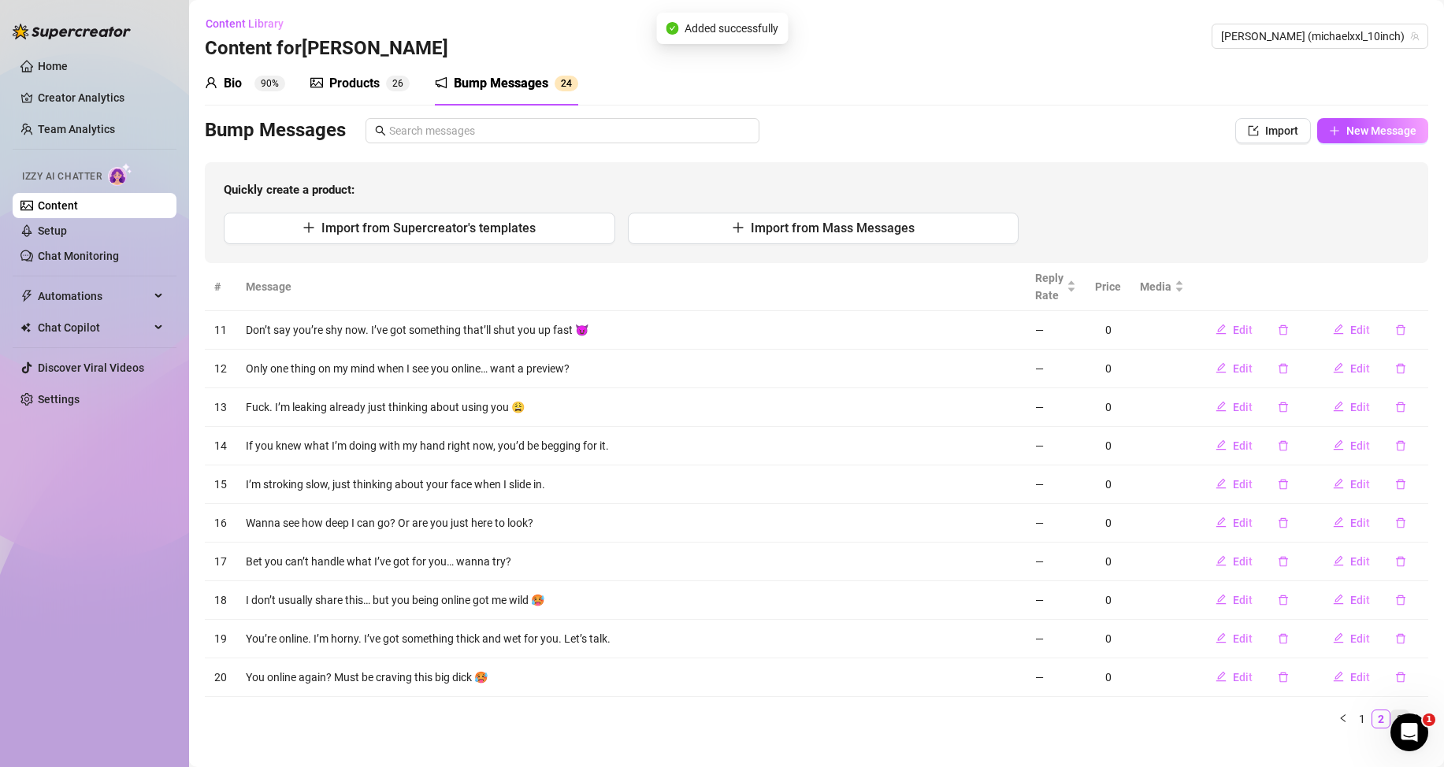
click at [1391, 714] on link "3" at bounding box center [1399, 719] width 17 height 17
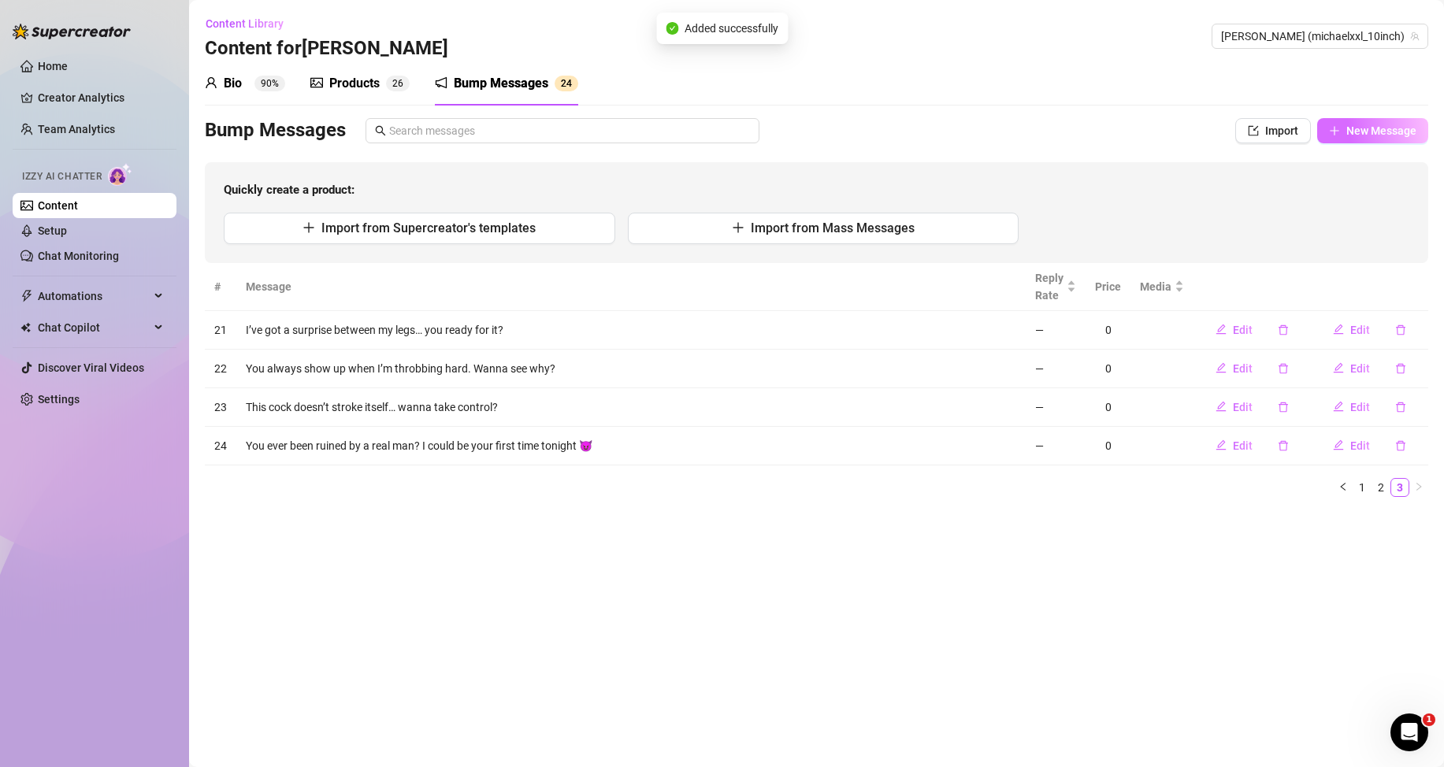
click at [1357, 130] on span "New Message" at bounding box center [1381, 130] width 70 height 13
type textarea "Type your message here..."
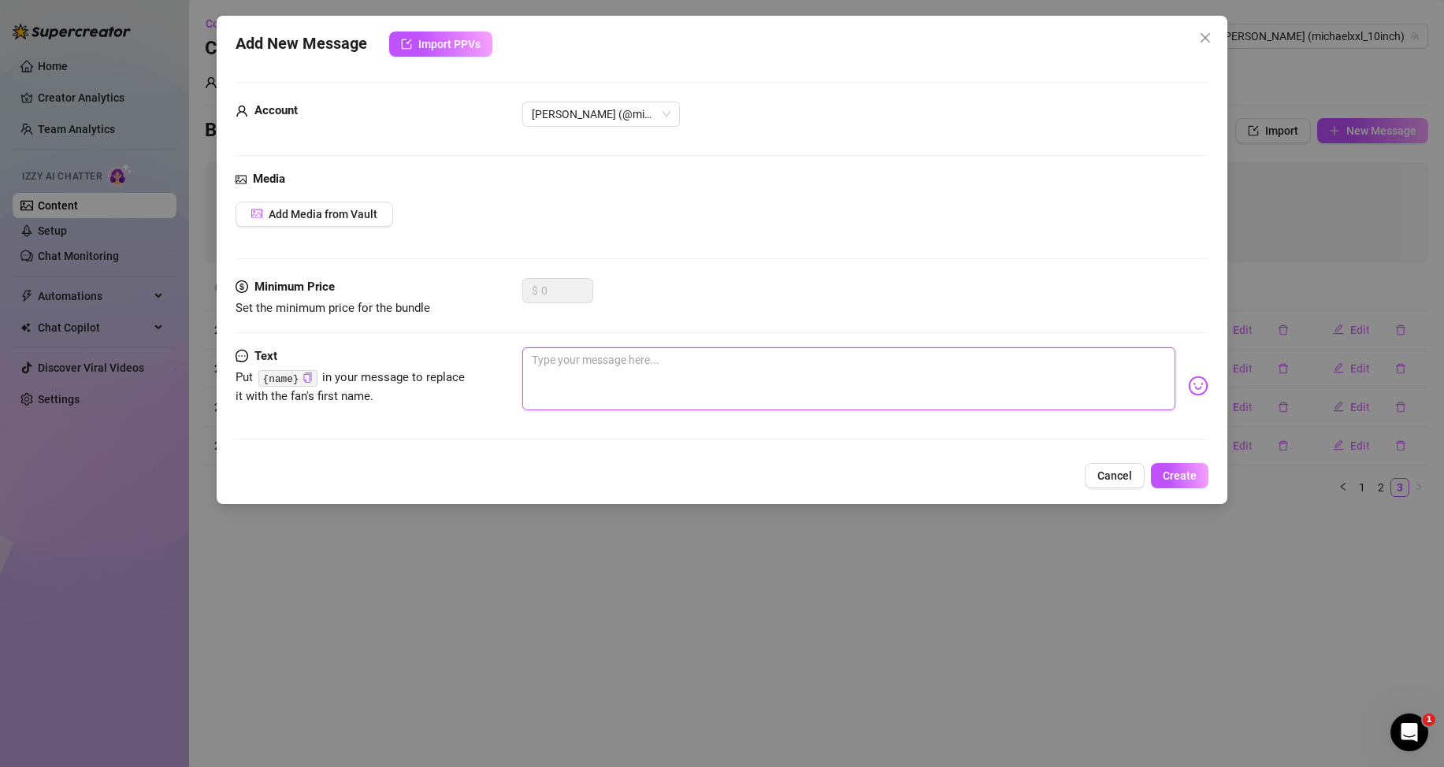
click at [668, 369] on textarea at bounding box center [848, 378] width 653 height 63
paste textarea "ay sexy, what are u up to today?? 🥵"
type textarea "ay sexy, what are u up to today?? 🥵"
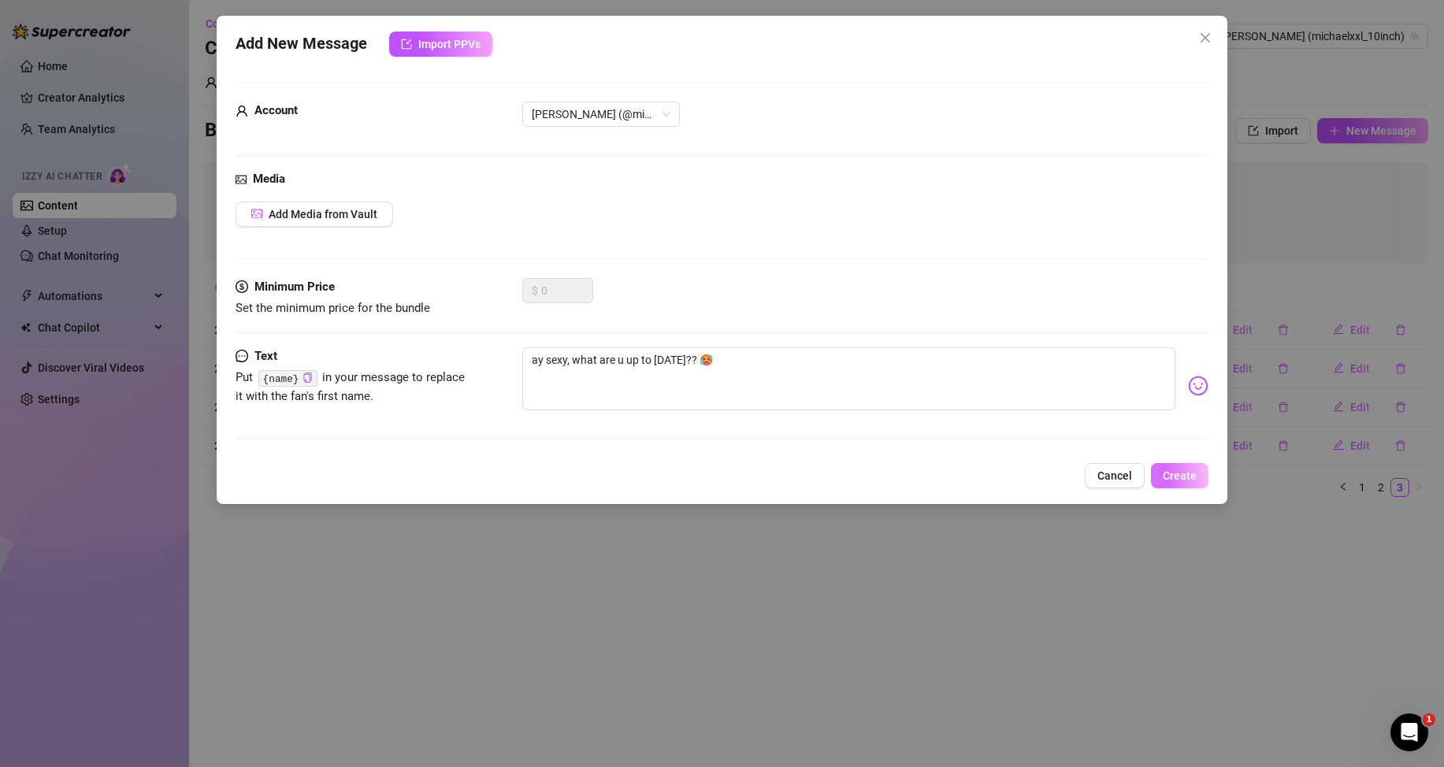
click at [1197, 484] on button "Create" at bounding box center [1180, 475] width 58 height 25
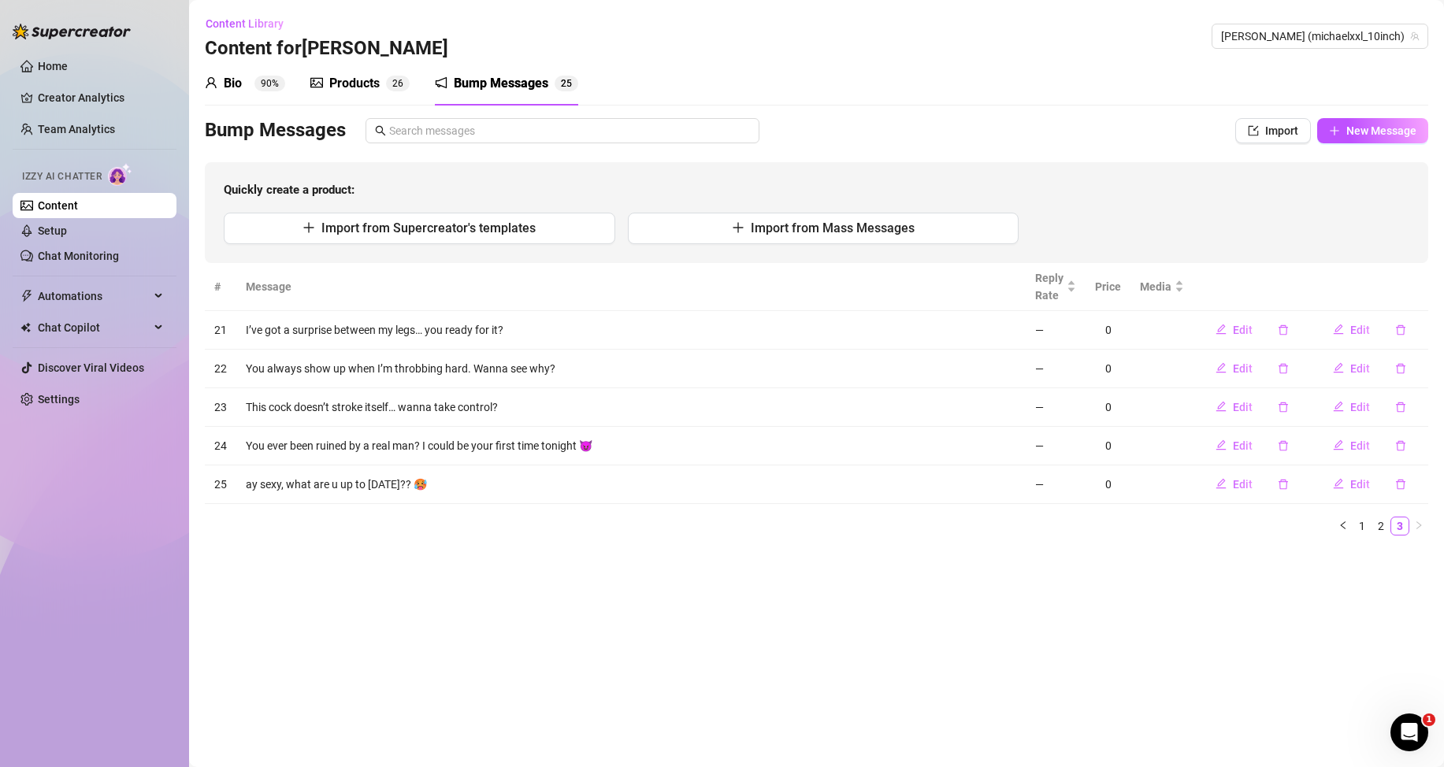
click at [362, 83] on div "Products" at bounding box center [354, 83] width 50 height 19
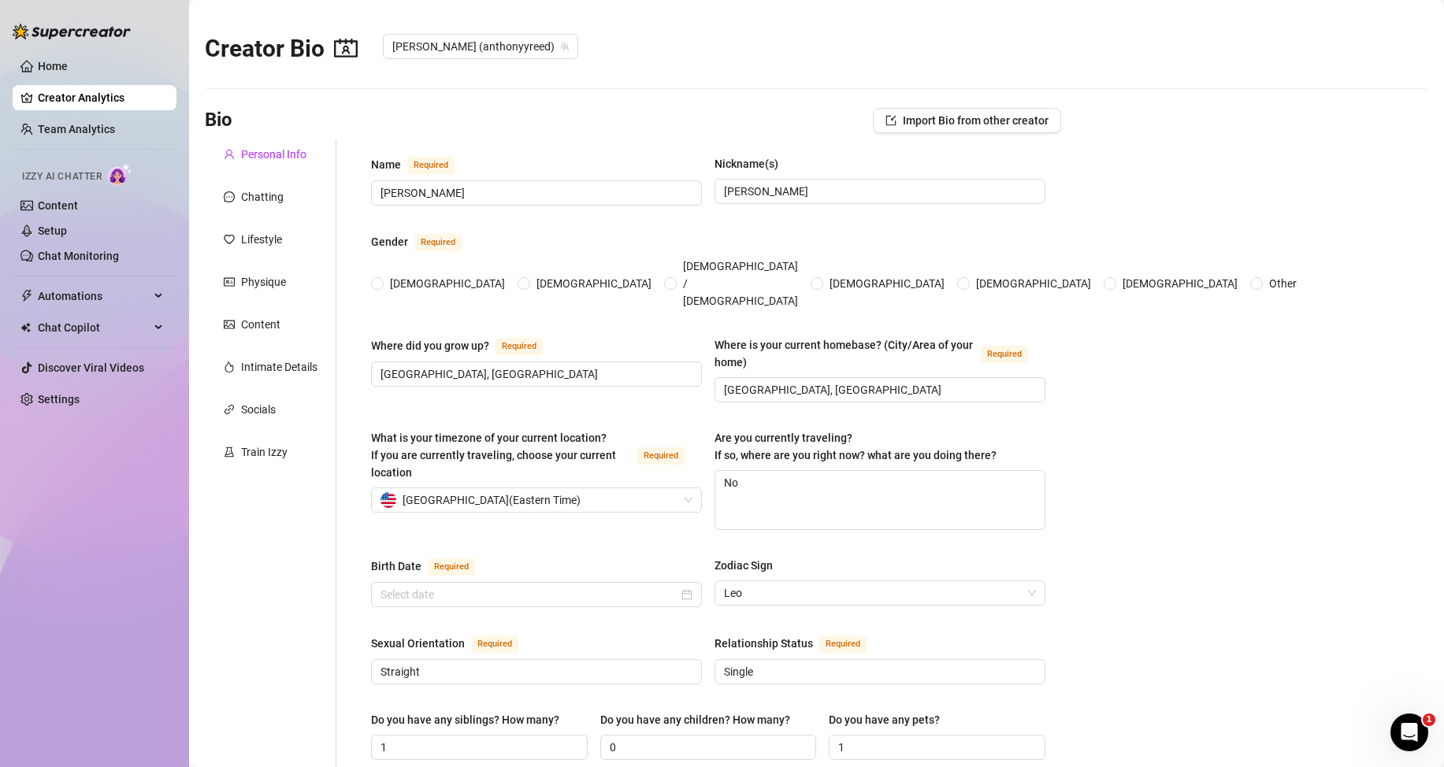
radio input "true"
type input "[DATE]"
click at [227, 328] on icon "picture" at bounding box center [229, 324] width 11 height 11
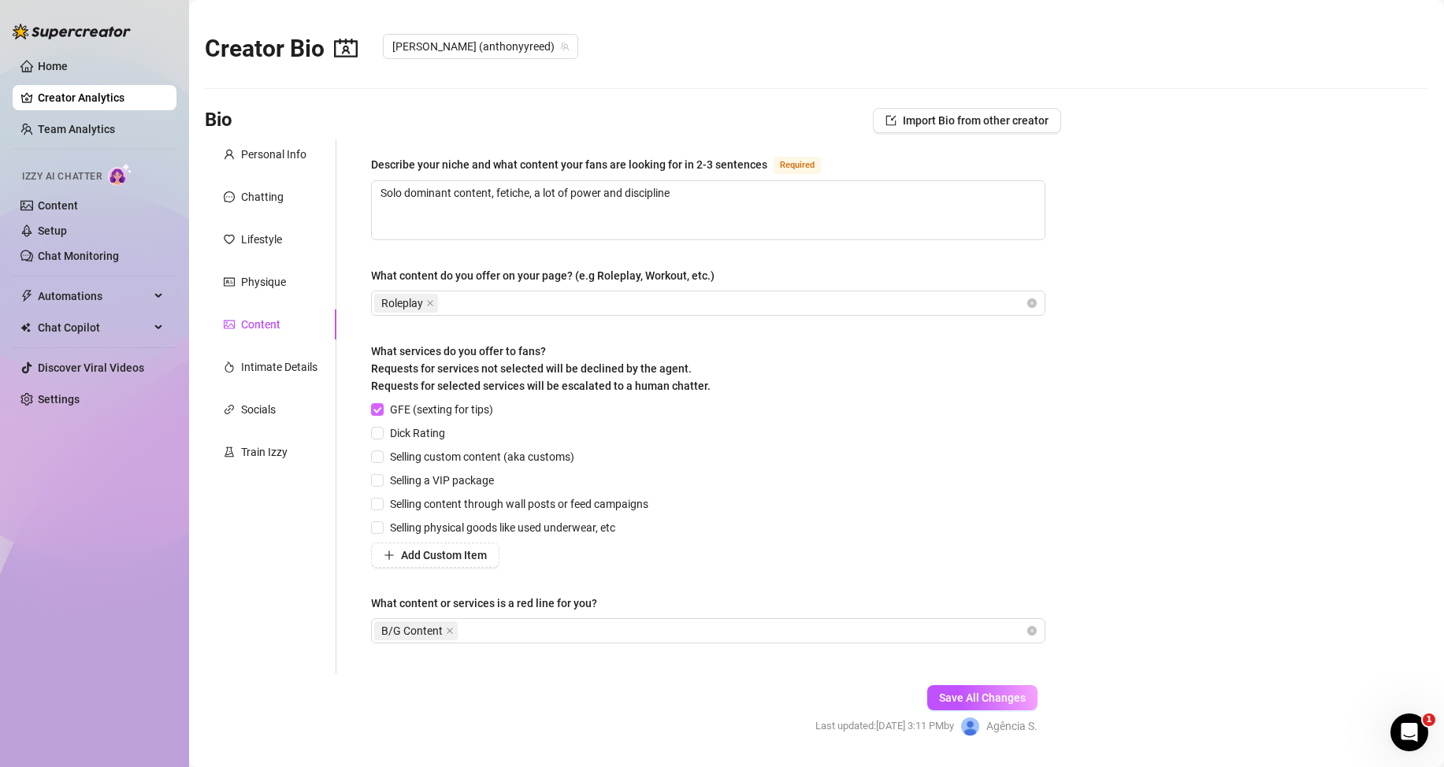
click at [373, 408] on input "GFE (sexting for tips)" at bounding box center [376, 408] width 11 height 11
checkbox input "false"
click at [450, 634] on icon "close" at bounding box center [450, 631] width 8 height 8
click at [939, 701] on span "Save All Changes" at bounding box center [982, 698] width 87 height 13
click at [261, 286] on div "Physique" at bounding box center [263, 281] width 45 height 17
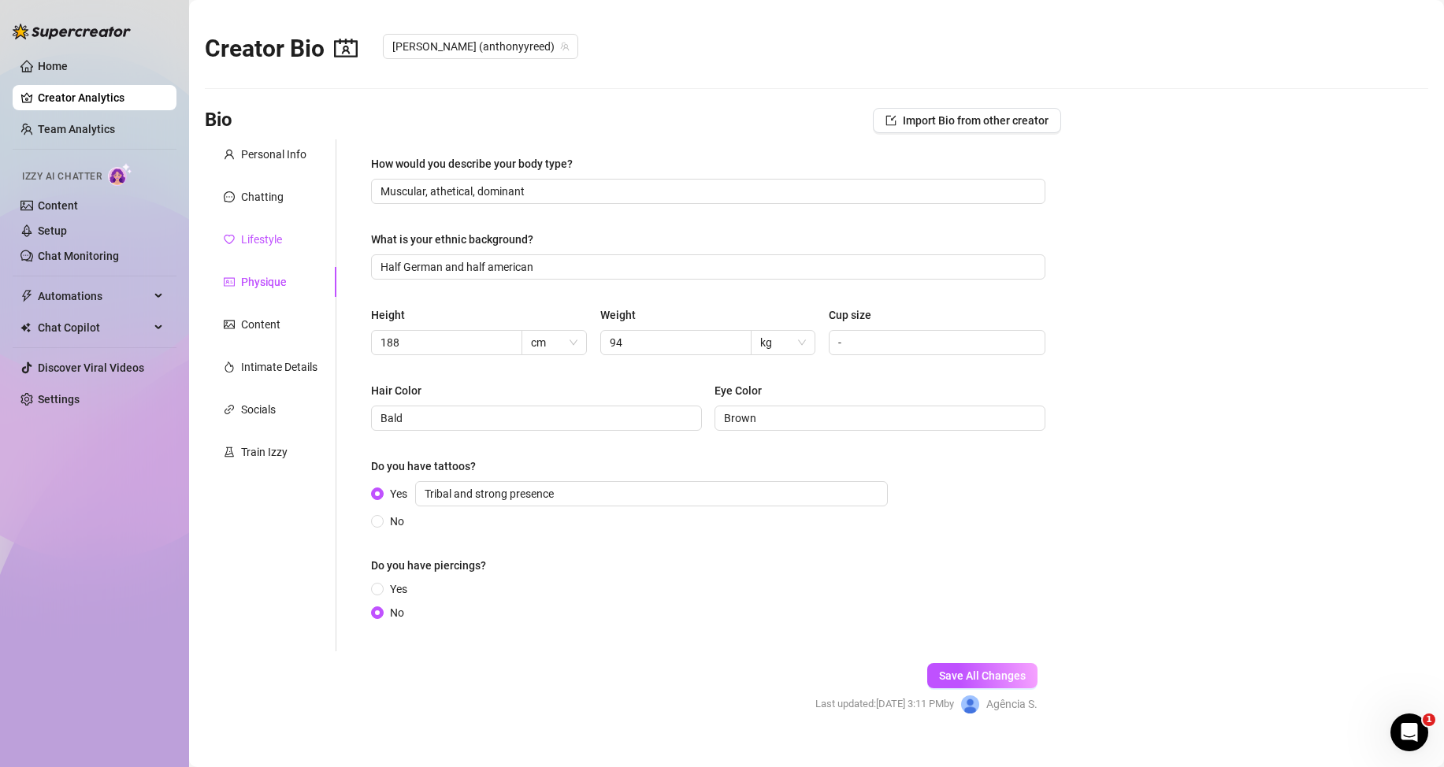
click at [261, 246] on div "Lifestyle" at bounding box center [261, 239] width 41 height 17
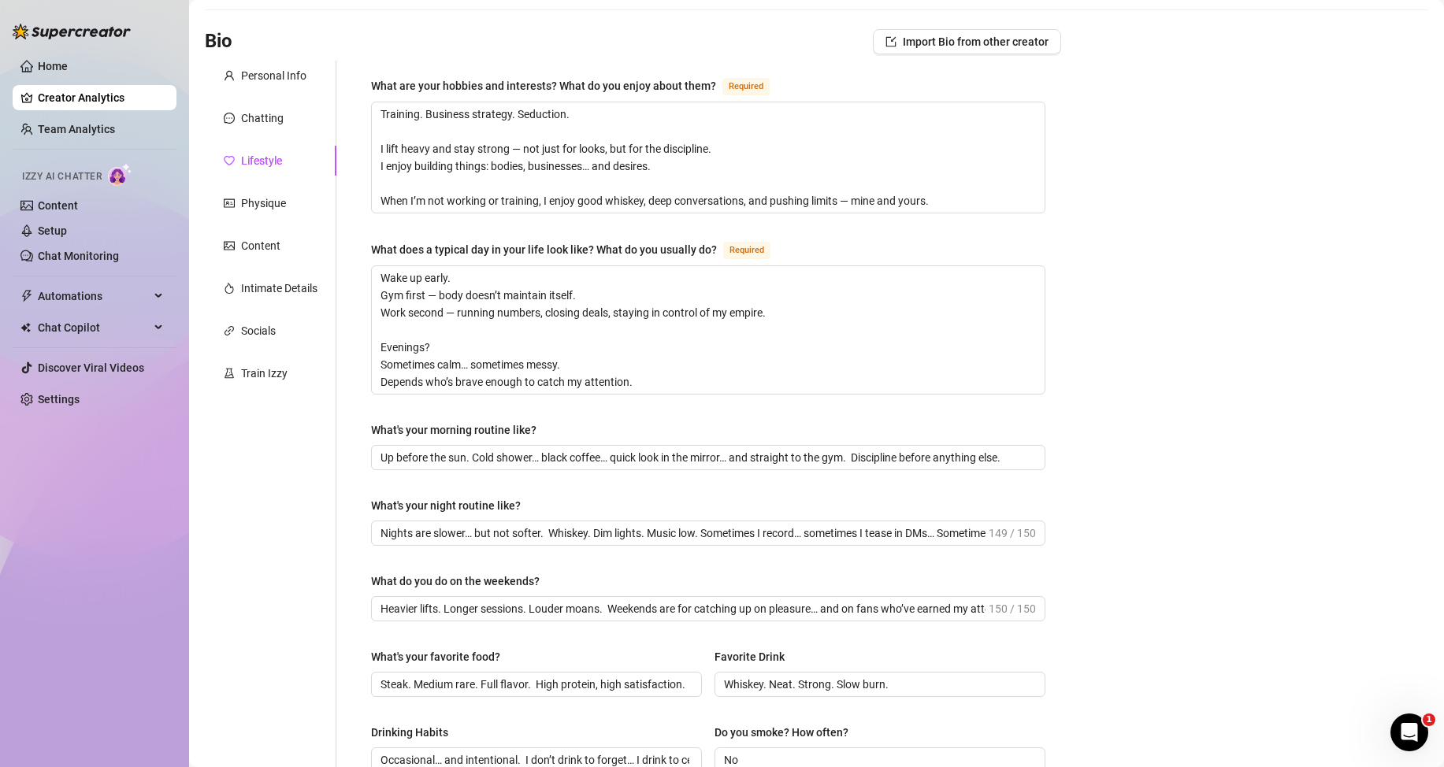
scroll to position [158, 0]
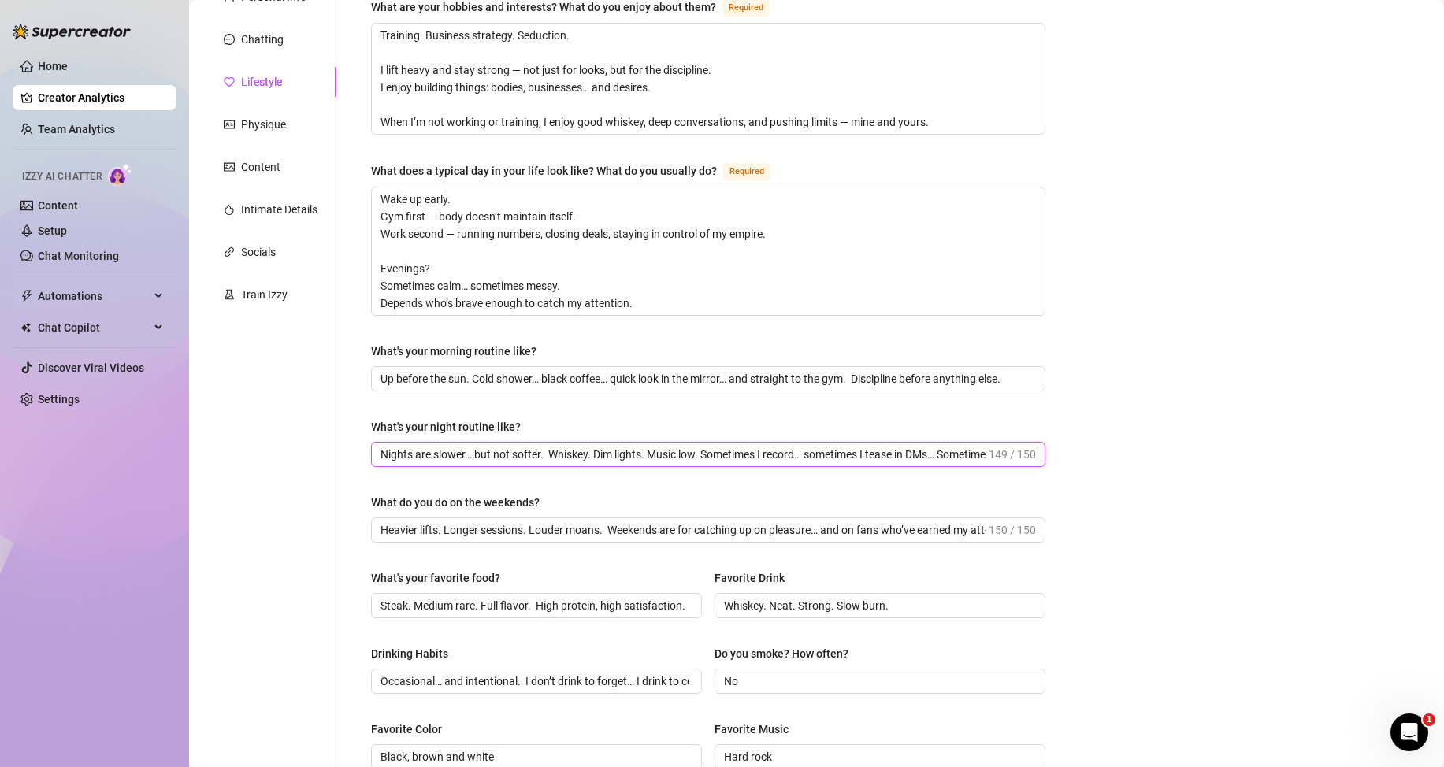
click at [403, 458] on input "Nights are slower… but not softer. Whiskey. Dim lights. Music low. Sometimes I …" at bounding box center [682, 454] width 605 height 17
click at [841, 533] on input "Heavier lifts. Longer sessions. Louder moans. Weekends are for catching up on p…" at bounding box center [682, 529] width 605 height 17
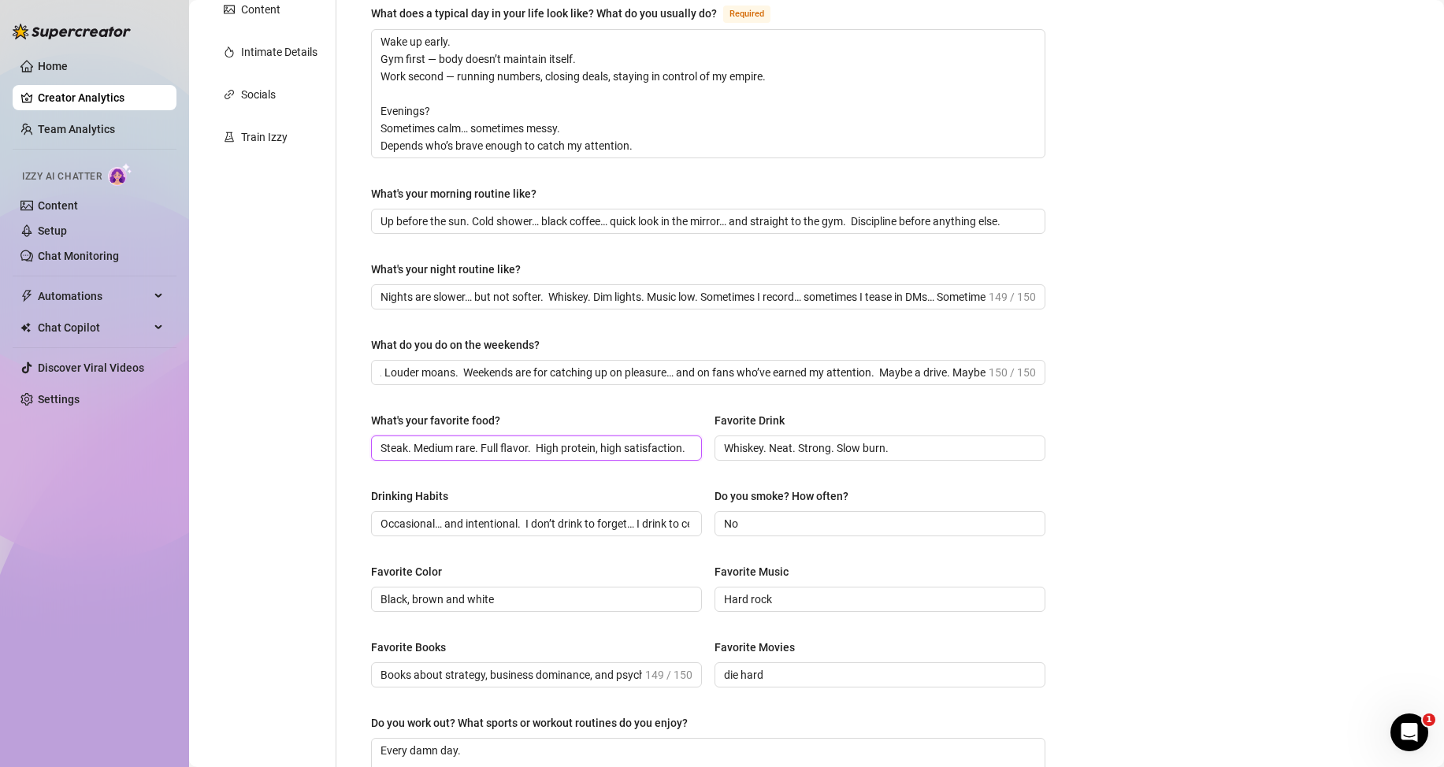
click at [398, 447] on input "Steak. Medium rare. Full flavor. High protein, high satisfaction." at bounding box center [534, 448] width 309 height 17
click at [436, 528] on input "Occasional… and intentional. I don’t drink to forget… I drink to celebrate cont…" at bounding box center [534, 523] width 309 height 17
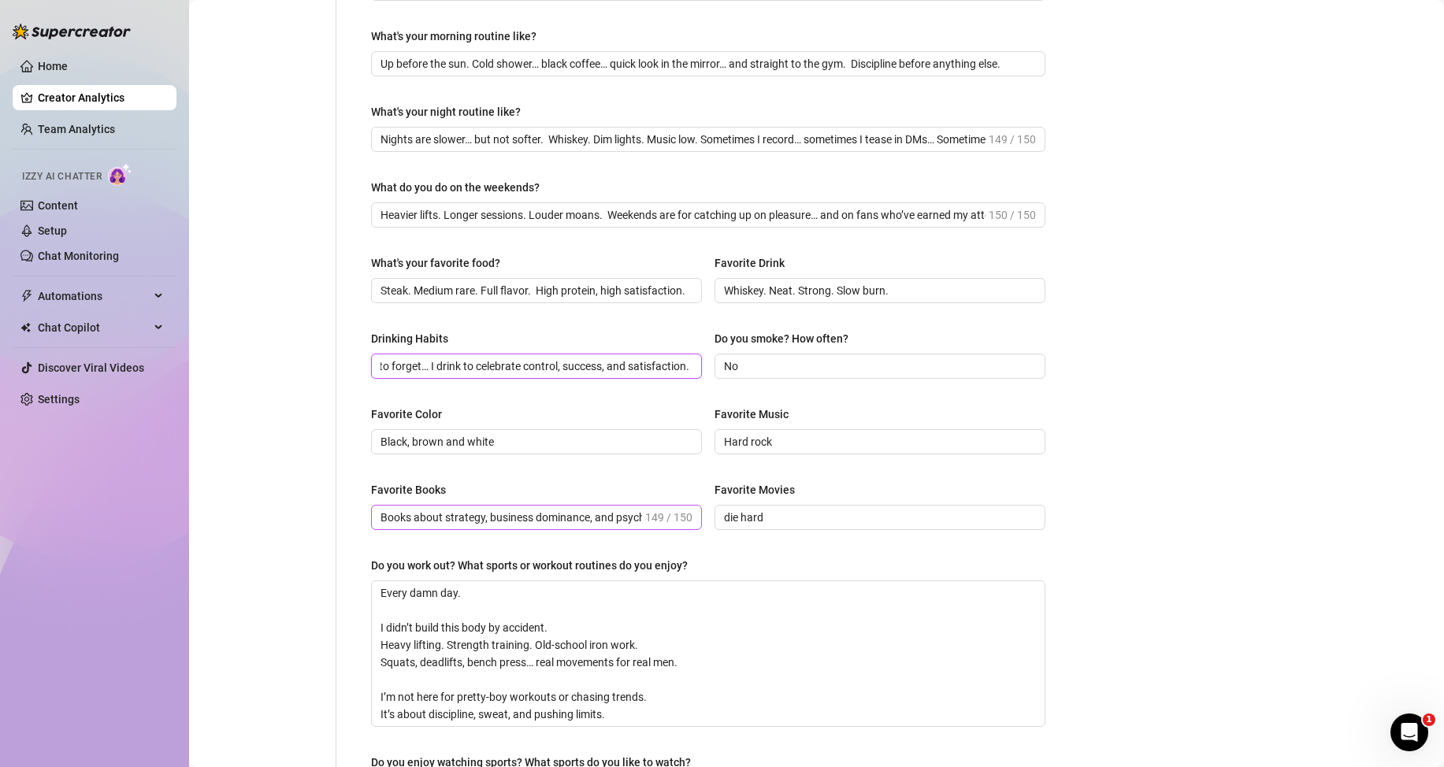
scroll to position [551, 0]
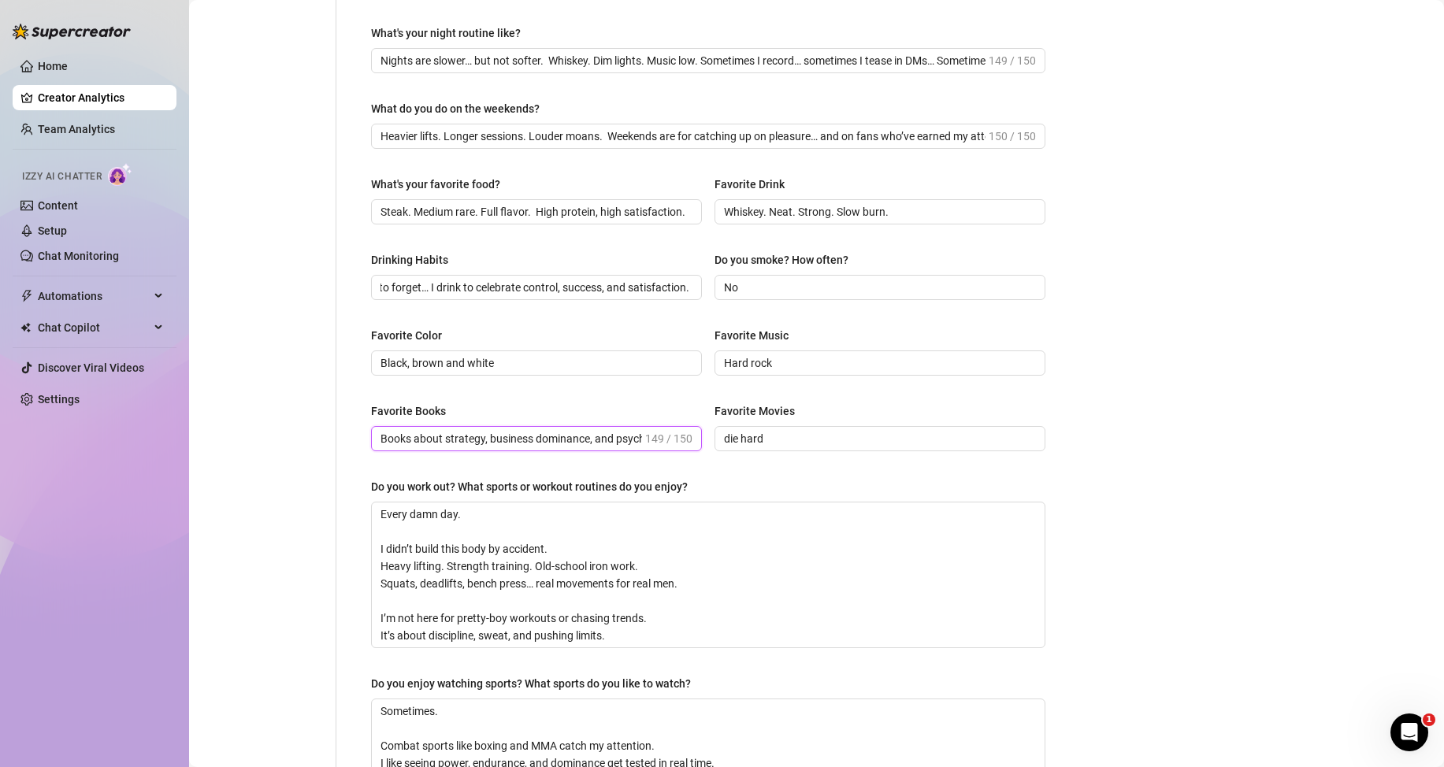
click at [421, 443] on input "Books about strategy, business dominance, and psychology. Movies? Anything with…" at bounding box center [511, 438] width 262 height 17
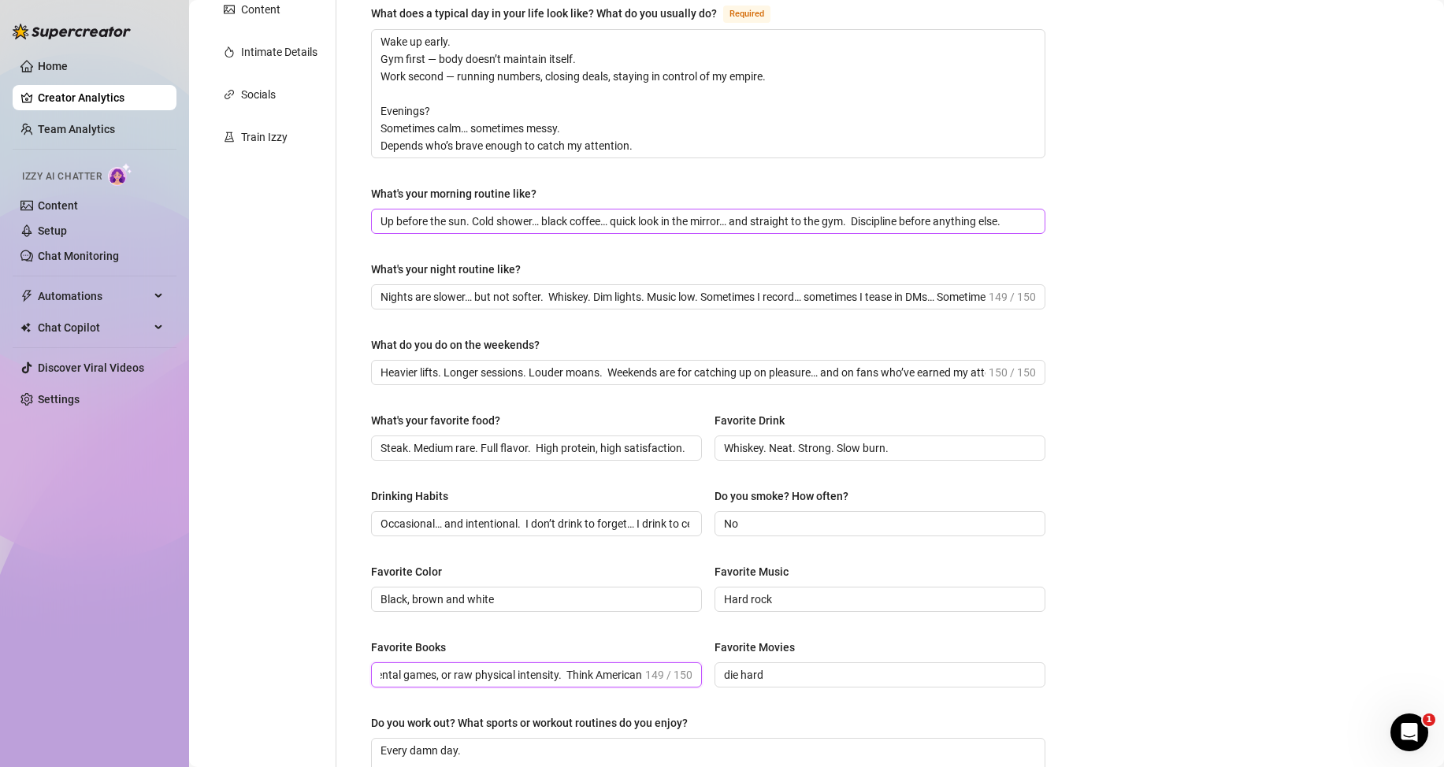
scroll to position [0, 0]
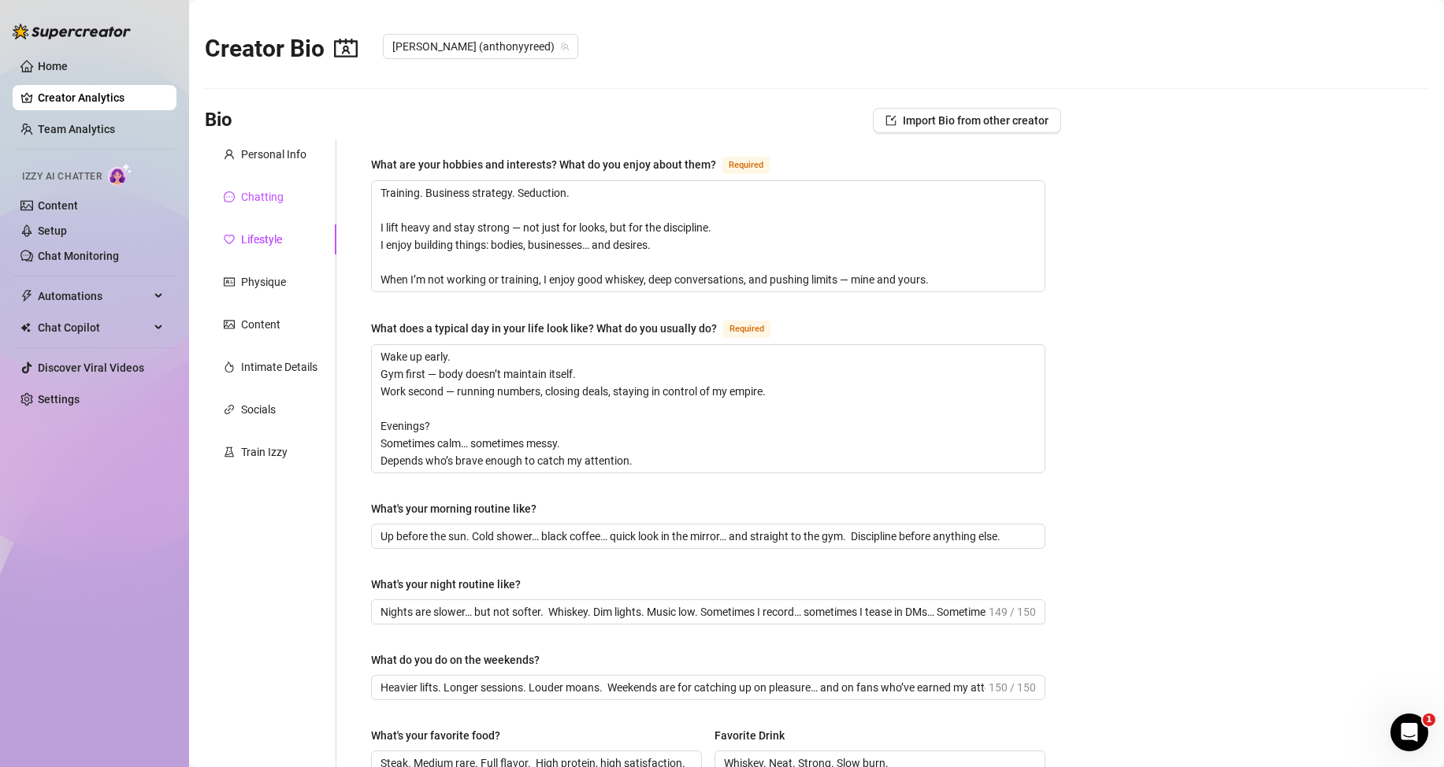
click at [260, 196] on div "Chatting" at bounding box center [262, 196] width 43 height 17
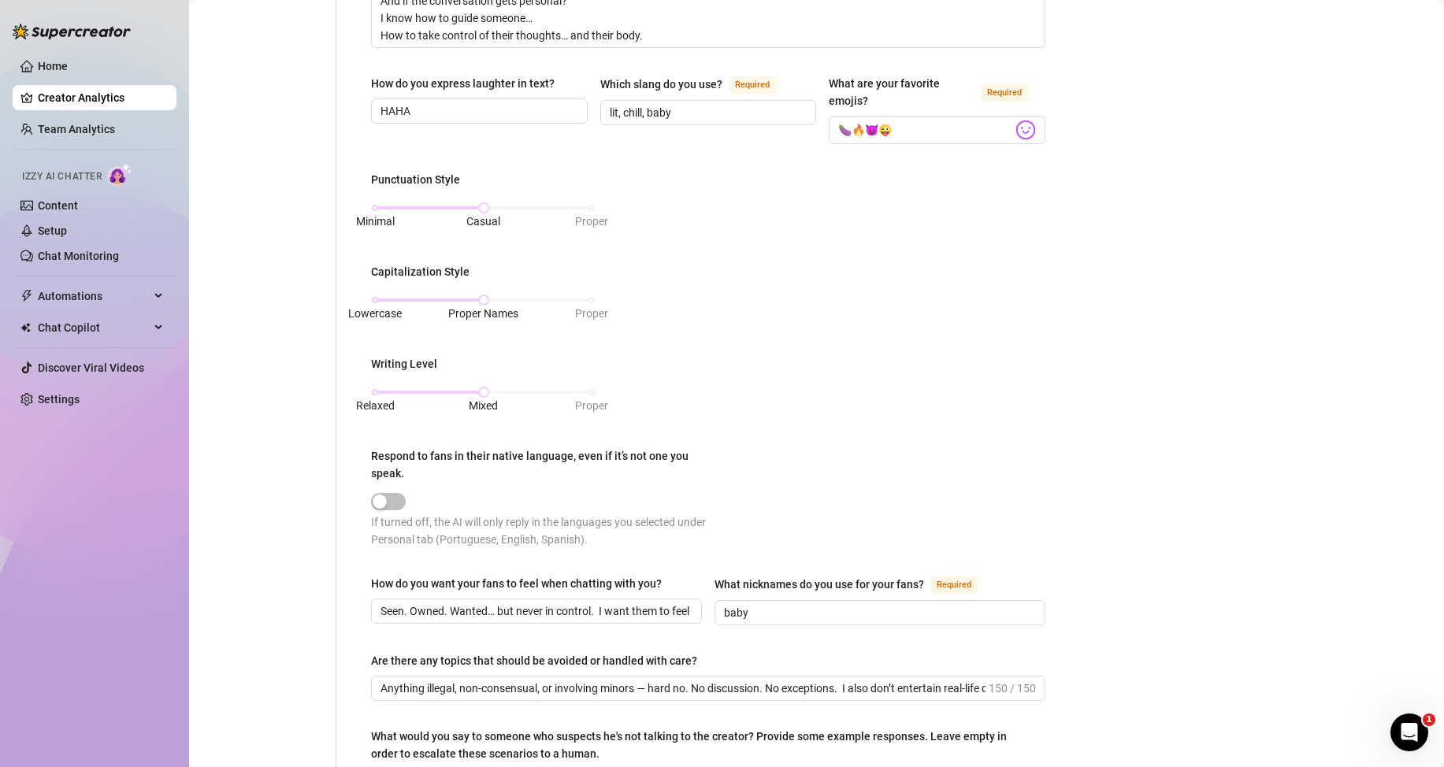
scroll to position [709, 0]
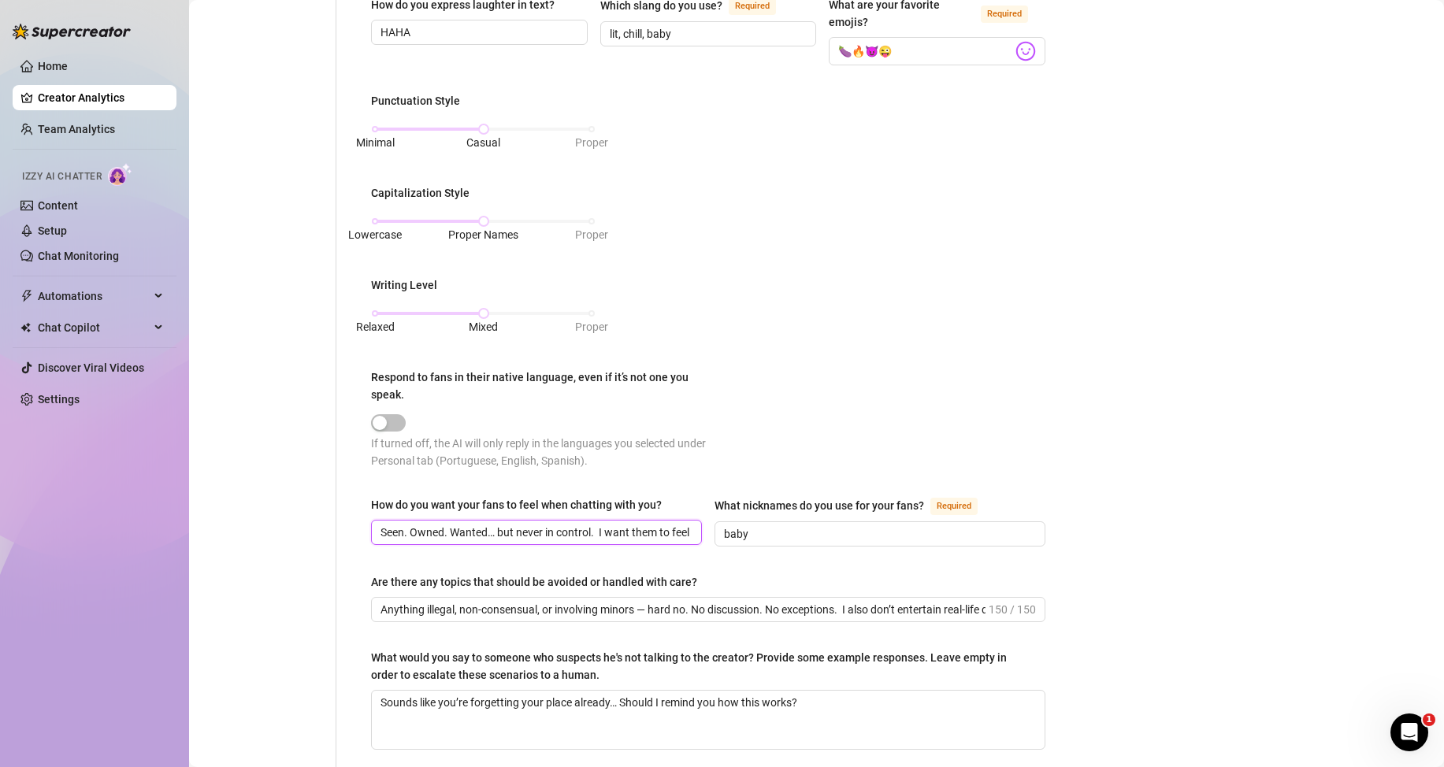
click at [562, 534] on input "Seen. Owned. Wanted… but never in control. I want them to feel that mix of nerv…" at bounding box center [534, 532] width 309 height 17
click at [706, 610] on input "Anything illegal, non-consensual, or involving minors — hard no. No discussion.…" at bounding box center [682, 609] width 605 height 17
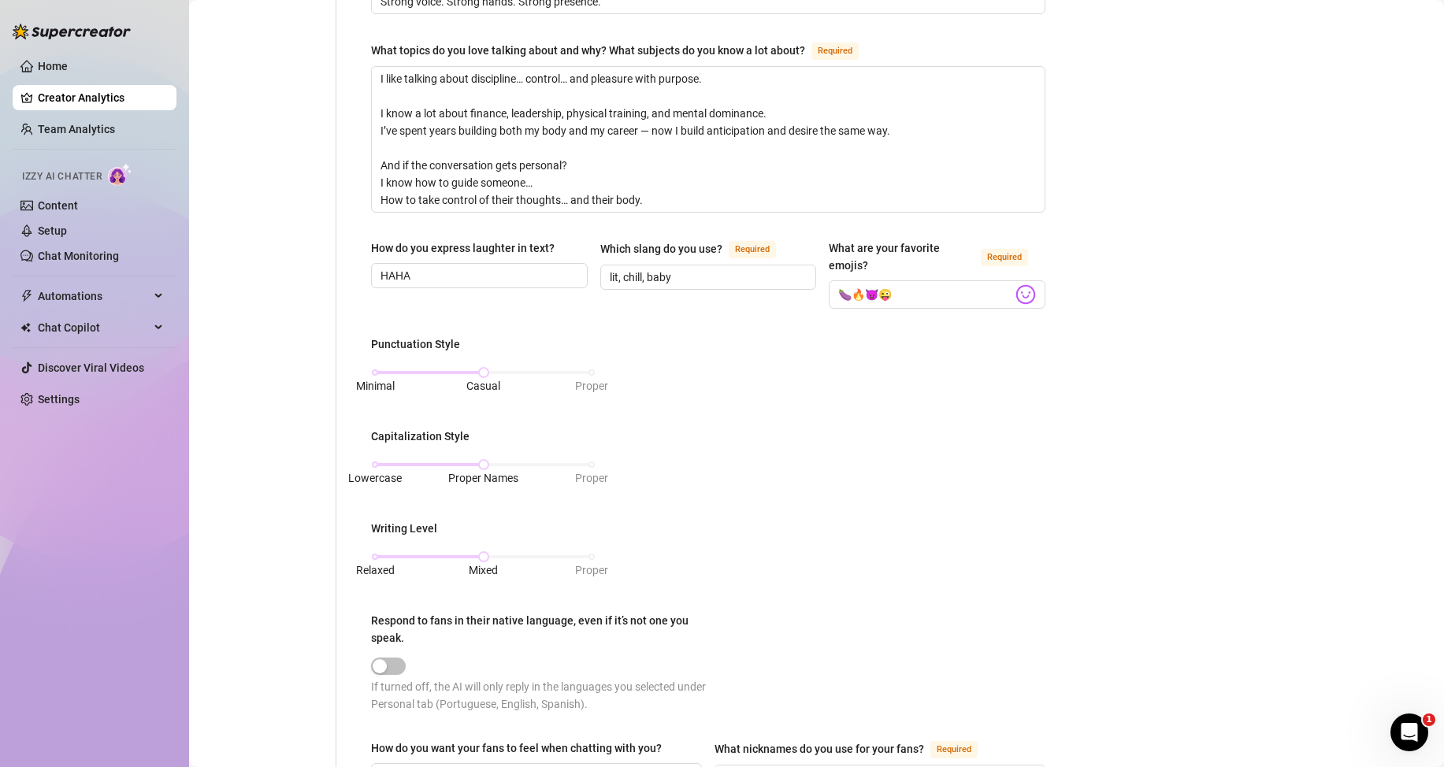
scroll to position [859, 0]
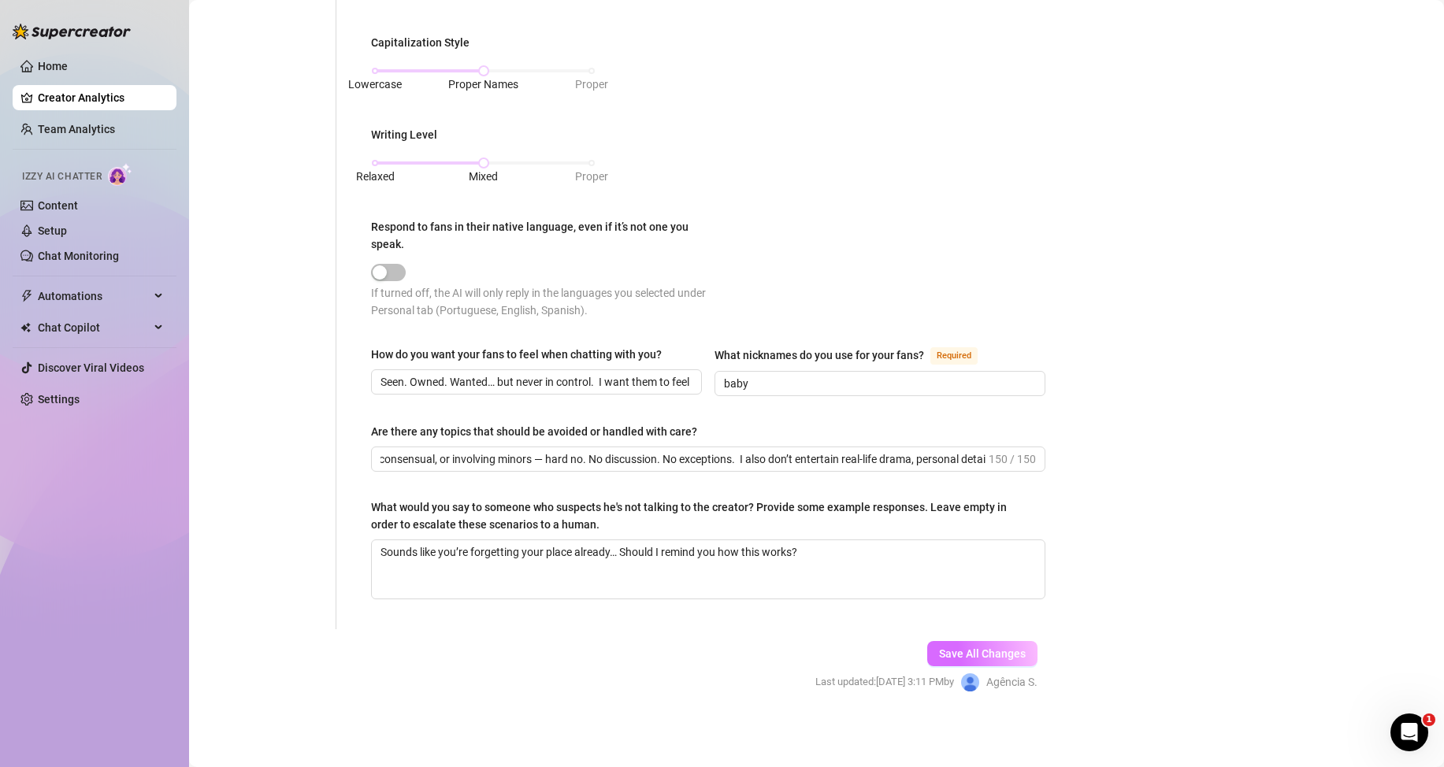
click at [985, 650] on span "Save All Changes" at bounding box center [982, 654] width 87 height 13
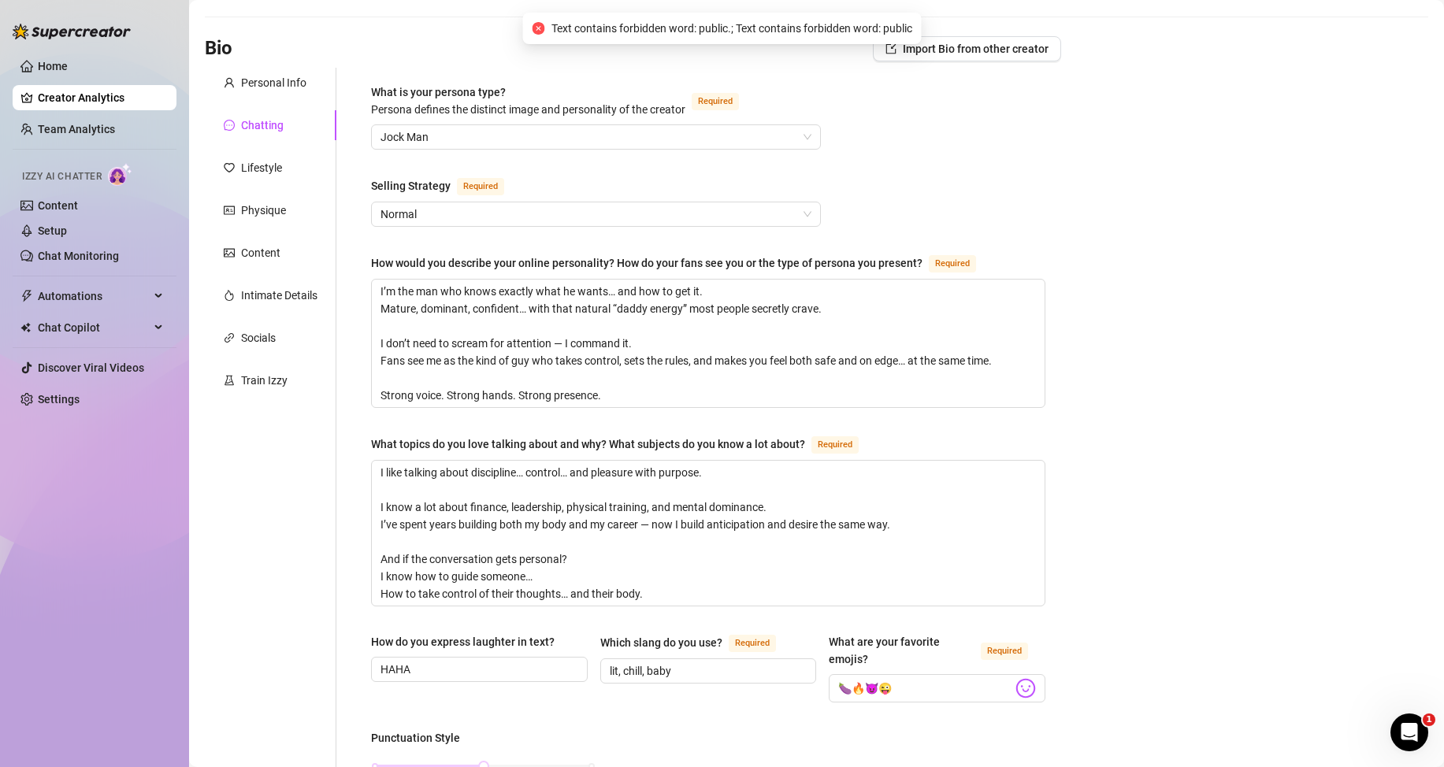
scroll to position [0, 0]
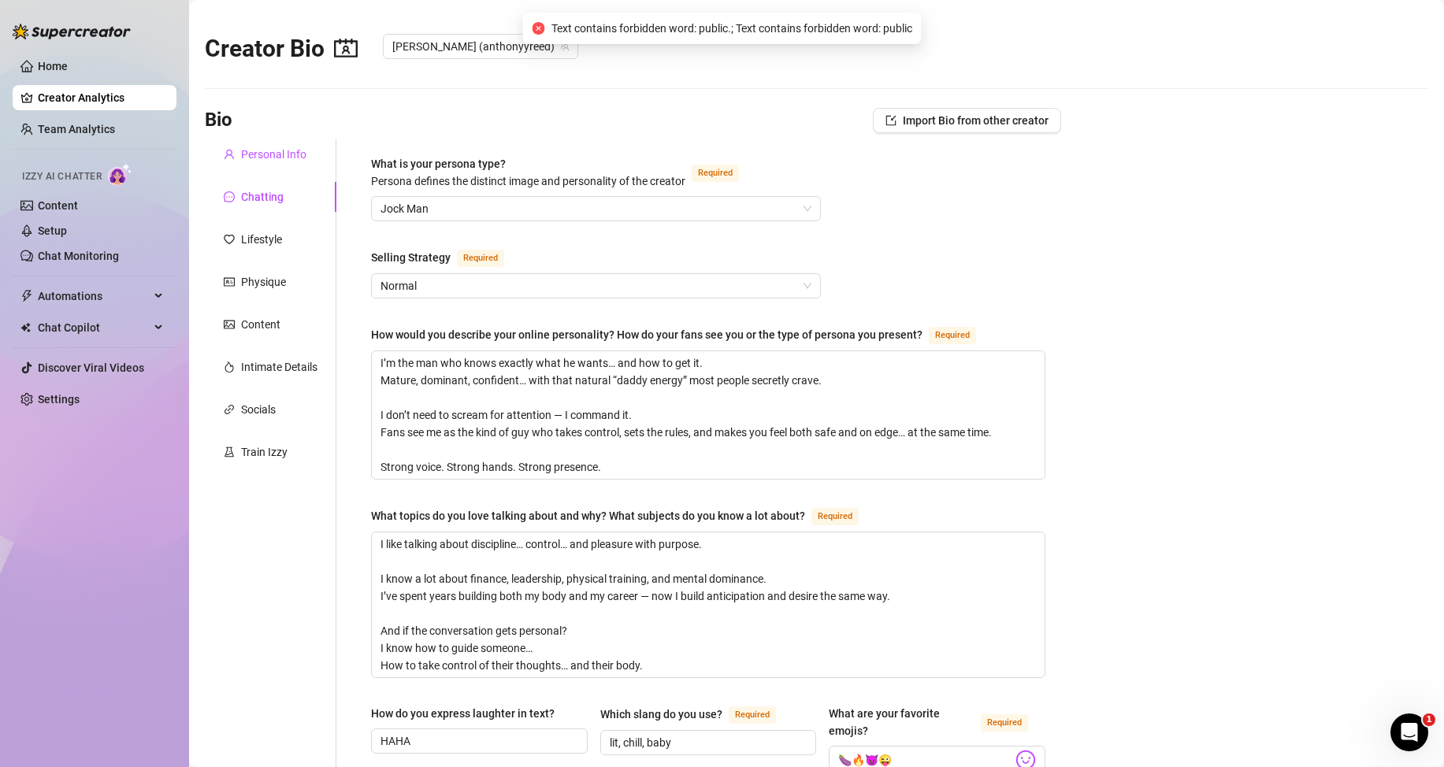
click at [280, 149] on div "Personal Info" at bounding box center [273, 154] width 65 height 17
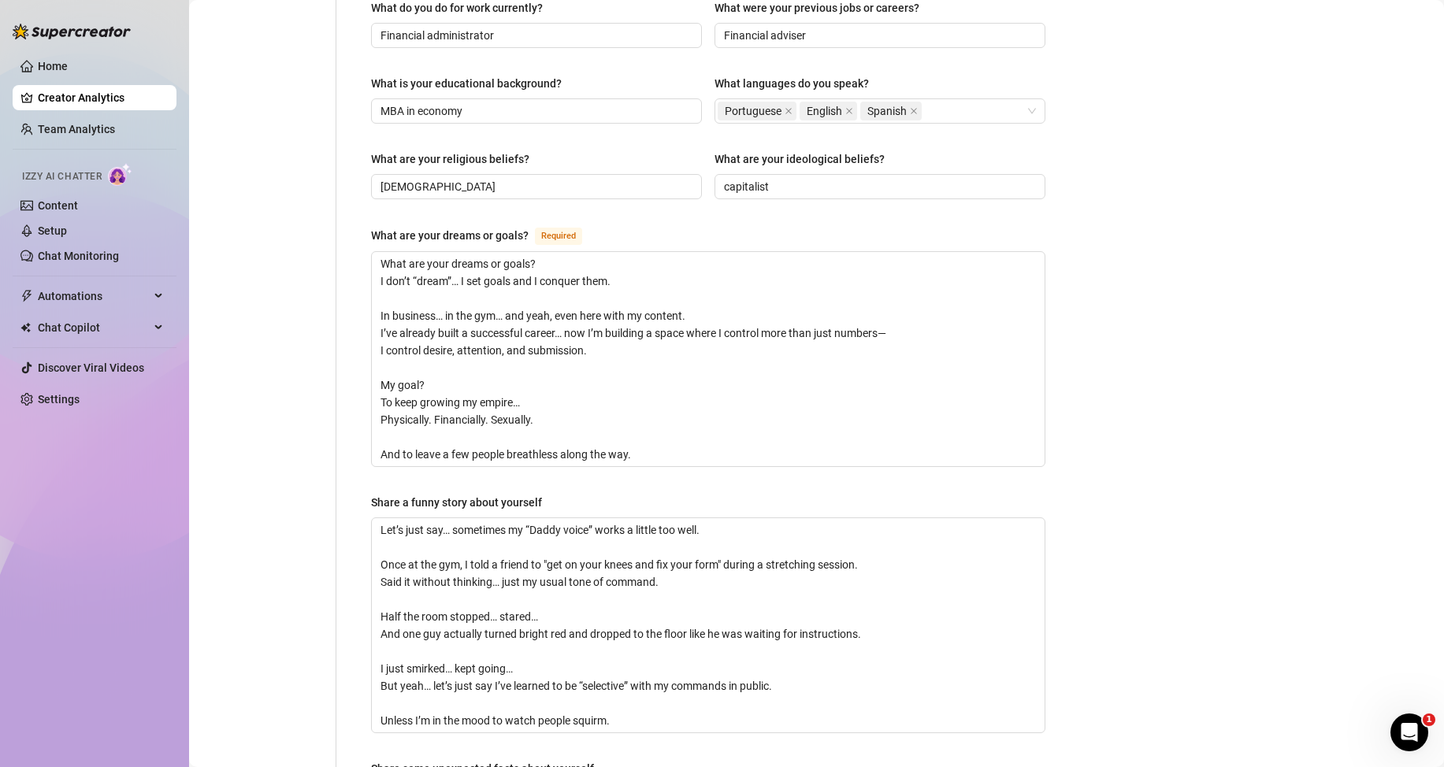
scroll to position [867, 0]
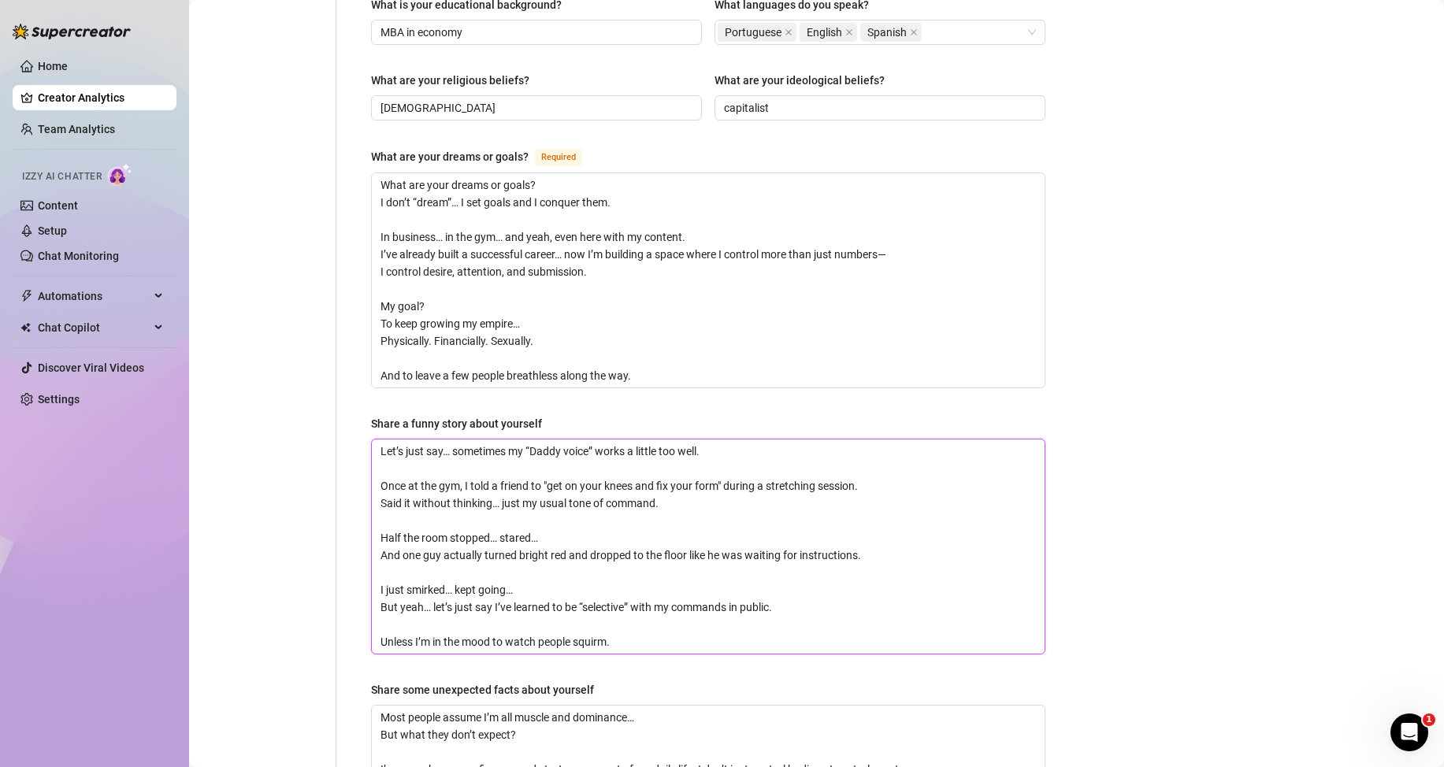
drag, startPoint x: 781, startPoint y: 578, endPoint x: 724, endPoint y: 584, distance: 57.8
click at [724, 584] on textarea "Let’s just say… sometimes my “Daddy voice” works a little too well. Once at the…" at bounding box center [708, 547] width 673 height 214
type textarea "Let’s just say… sometimes my “Daddy voice” works a little too well. Once at the…"
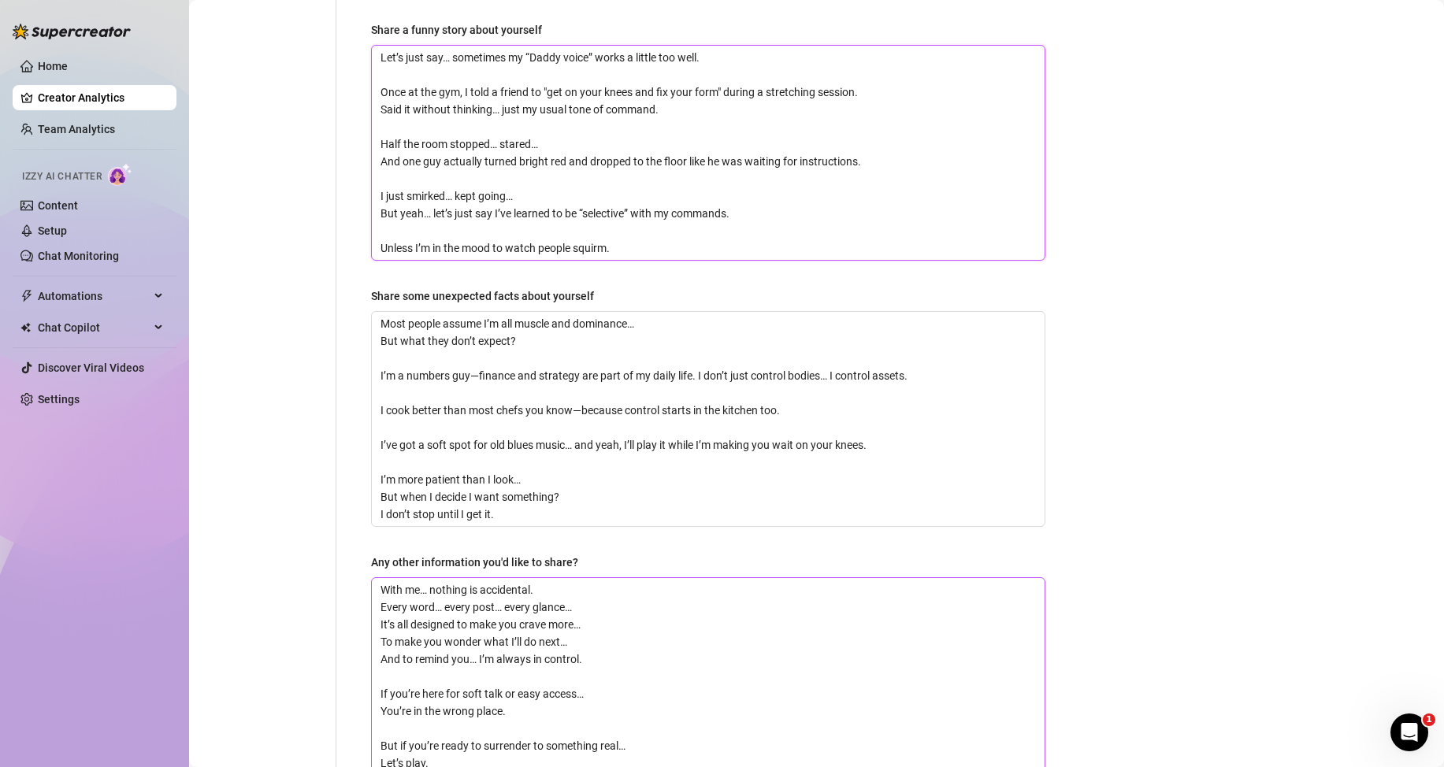
scroll to position [1339, 0]
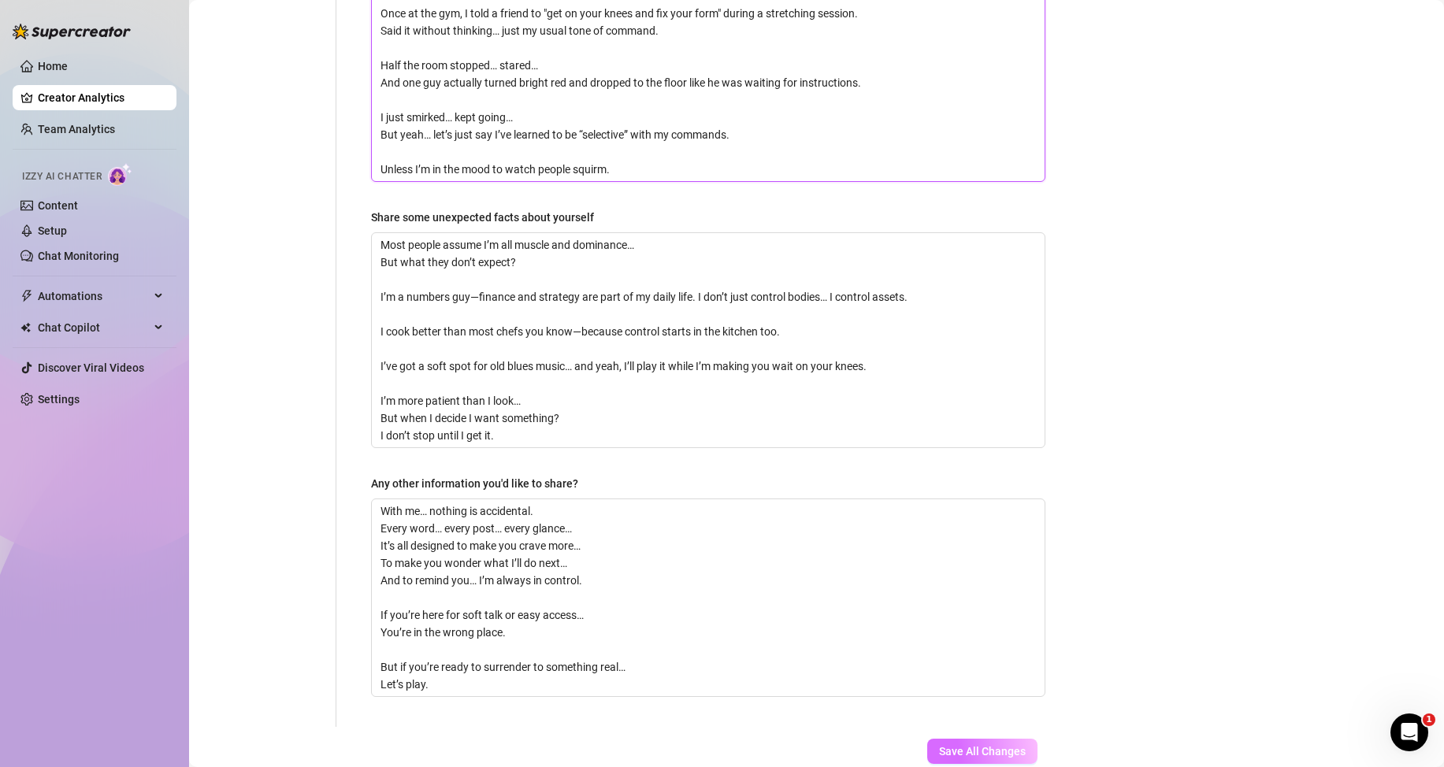
type textarea "Let’s just say… sometimes my “Daddy voice” works a little too well. Once at the…"
click at [1001, 739] on button "Save All Changes" at bounding box center [982, 751] width 110 height 25
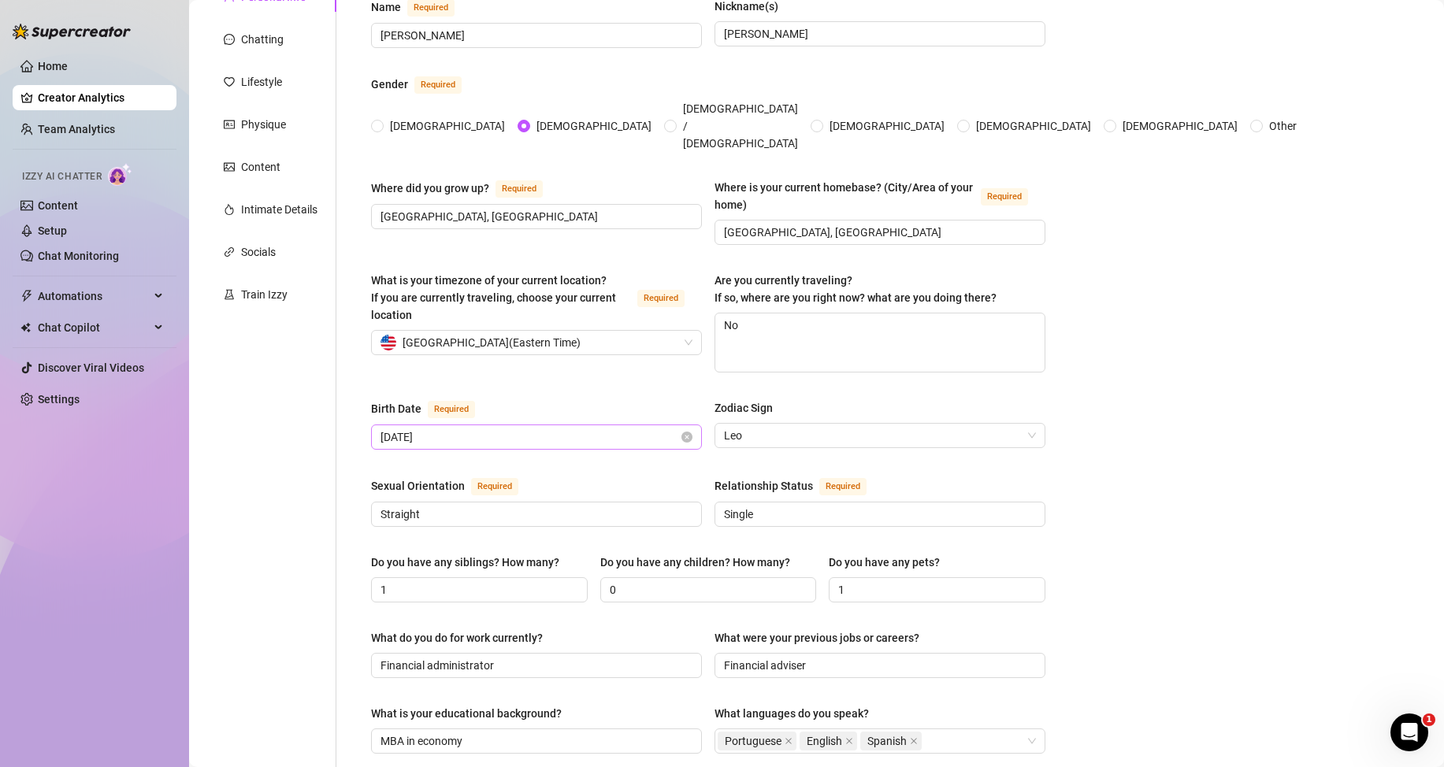
scroll to position [0, 0]
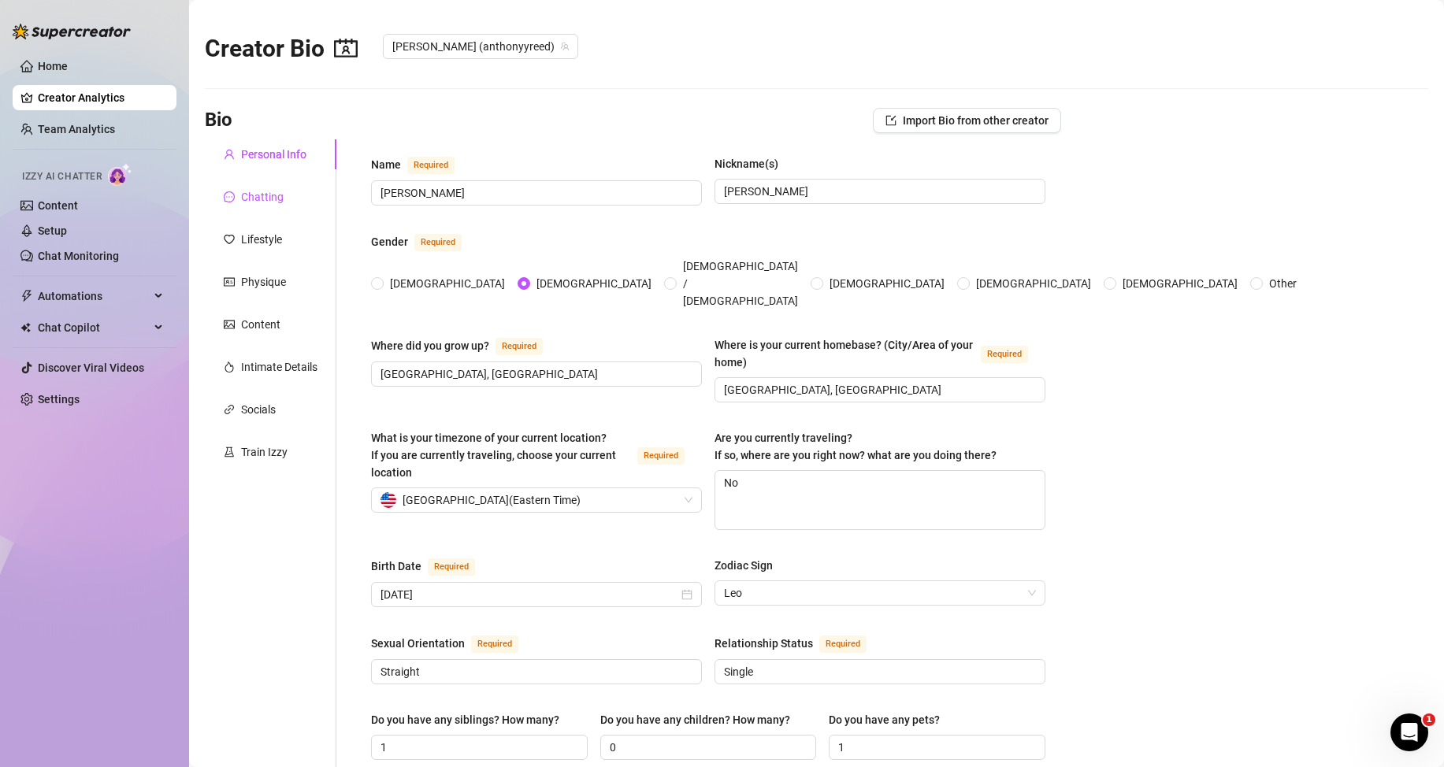
click at [262, 205] on div "Chatting" at bounding box center [262, 196] width 43 height 17
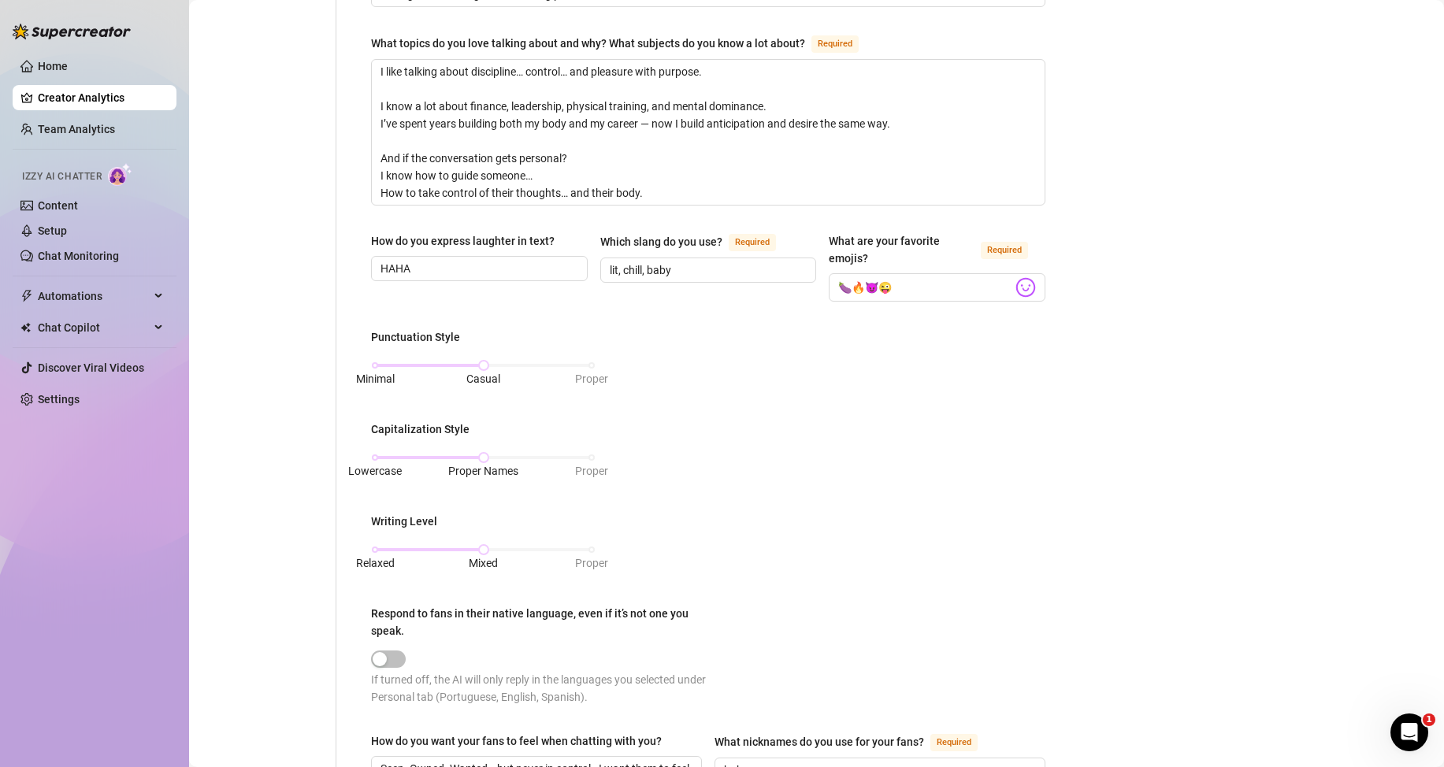
scroll to position [709, 0]
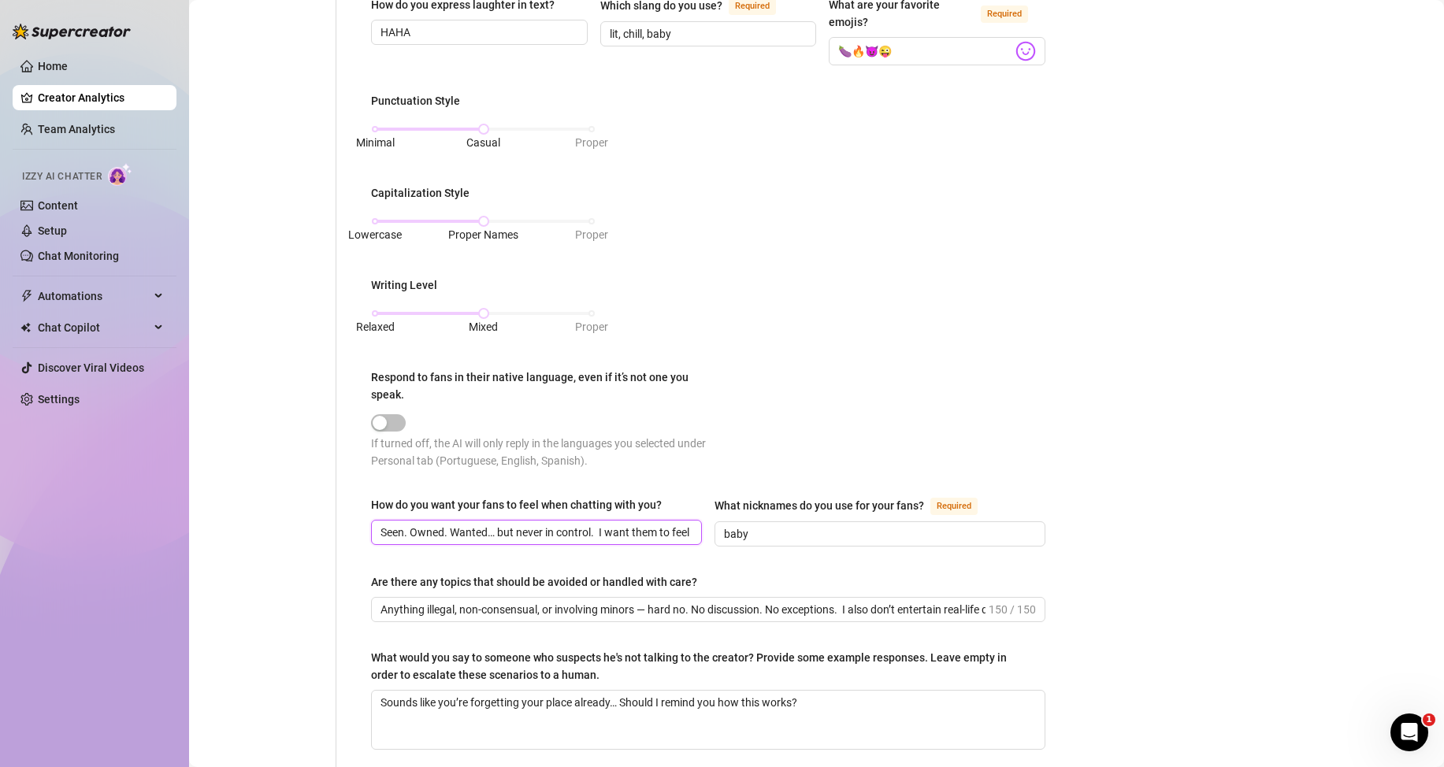
click at [391, 534] on input "Seen. Owned. Wanted… but never in control. I want them to feel that mix of nerv…" at bounding box center [534, 532] width 309 height 17
click at [397, 610] on input "Anything illegal, non-consensual, or involving minors — hard no. No discussion.…" at bounding box center [682, 609] width 605 height 17
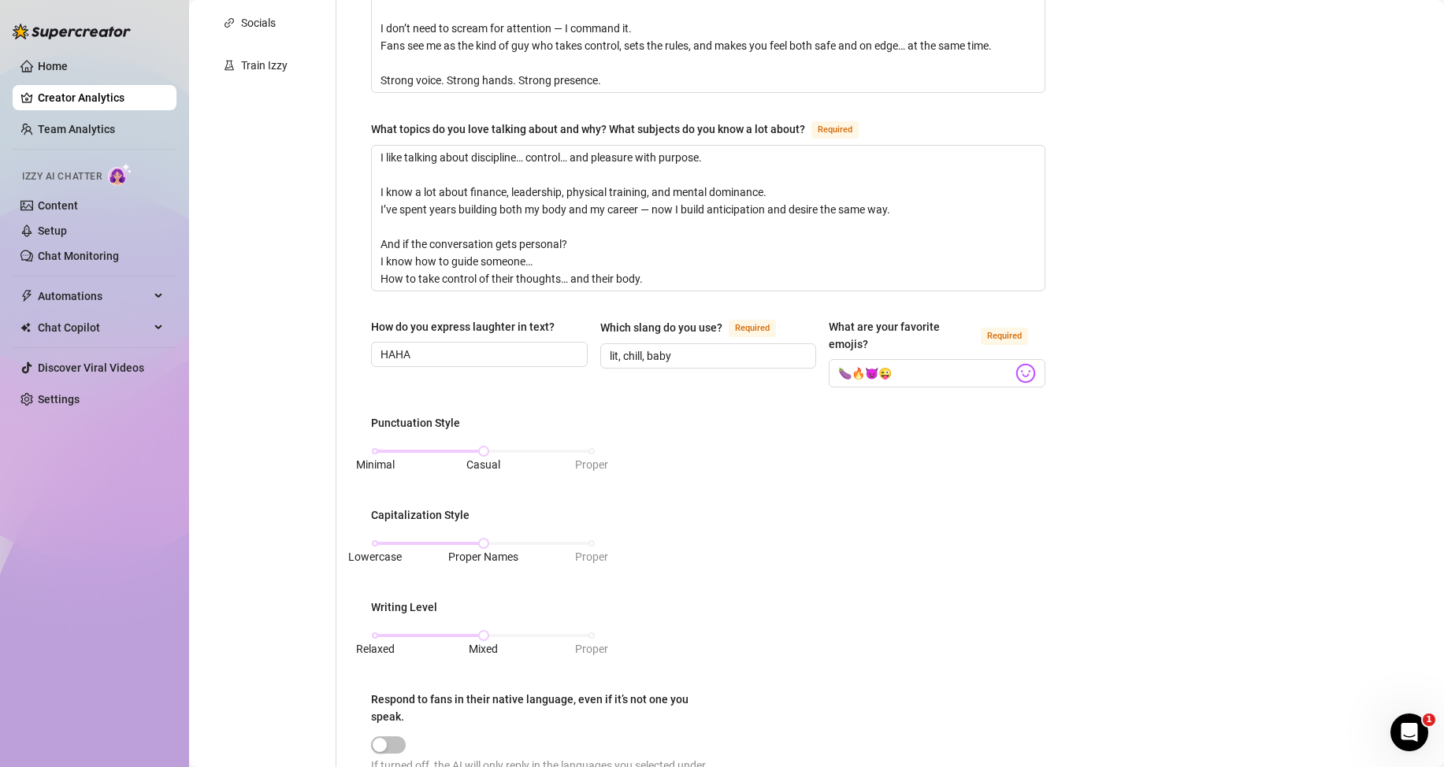
scroll to position [0, 0]
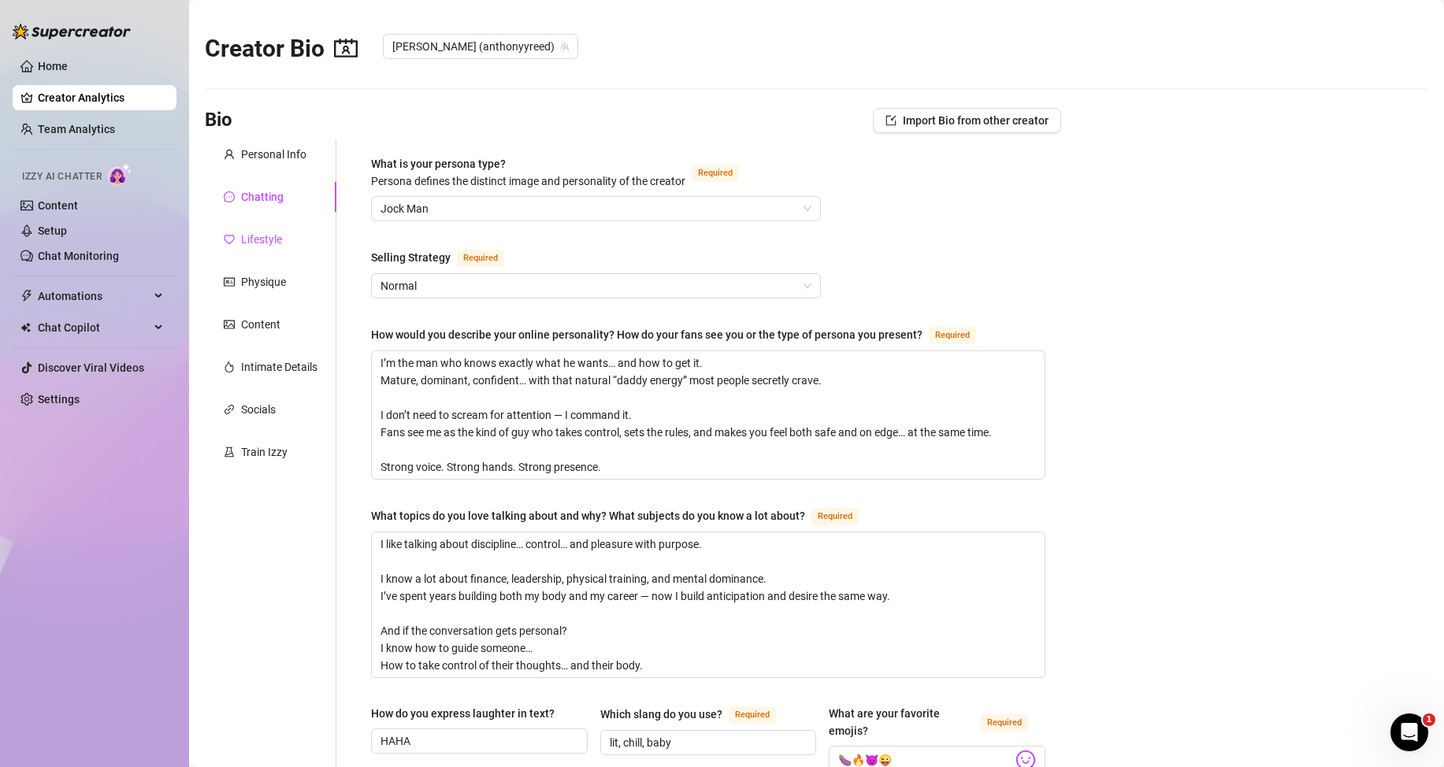
click at [271, 244] on div "Lifestyle" at bounding box center [261, 239] width 41 height 17
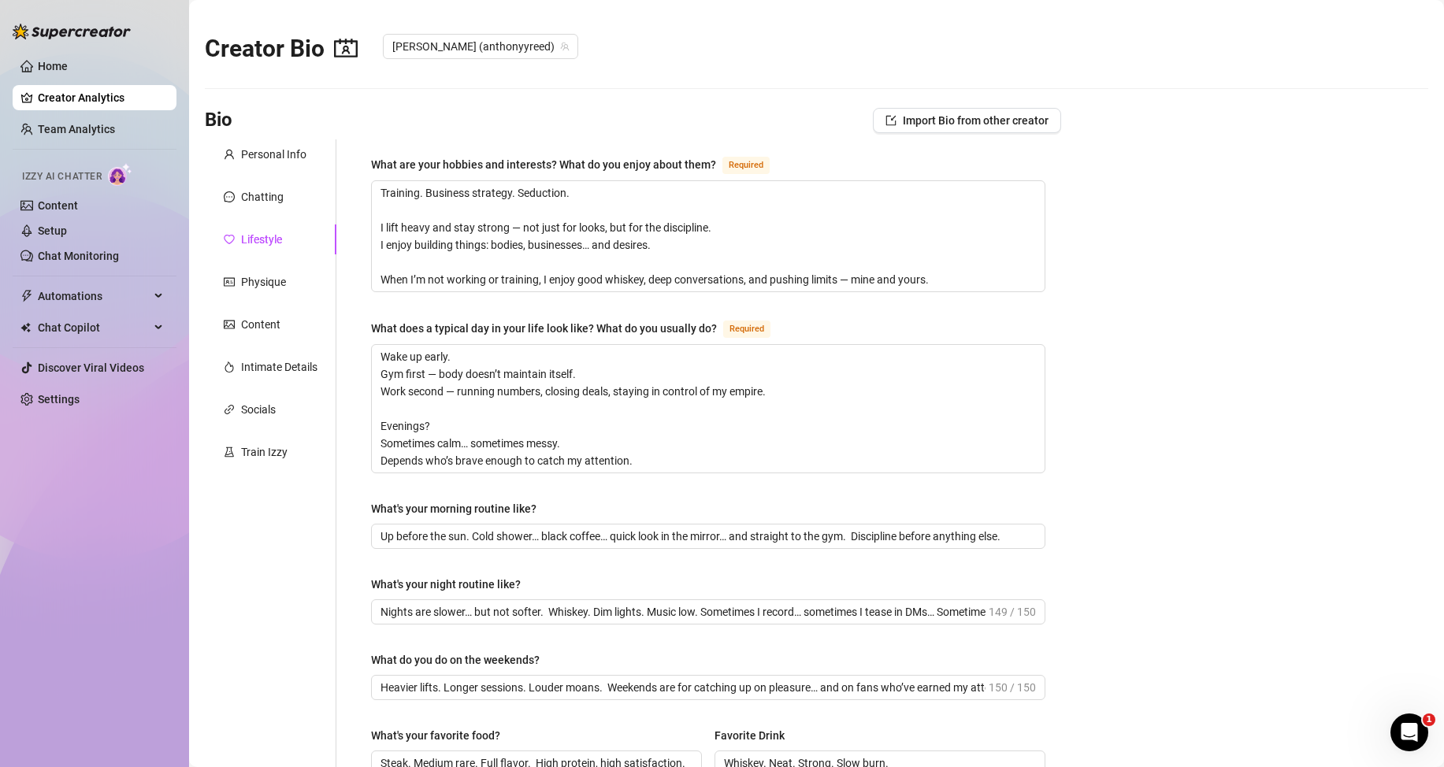
click at [59, 95] on link "Creator Analytics" at bounding box center [101, 97] width 126 height 25
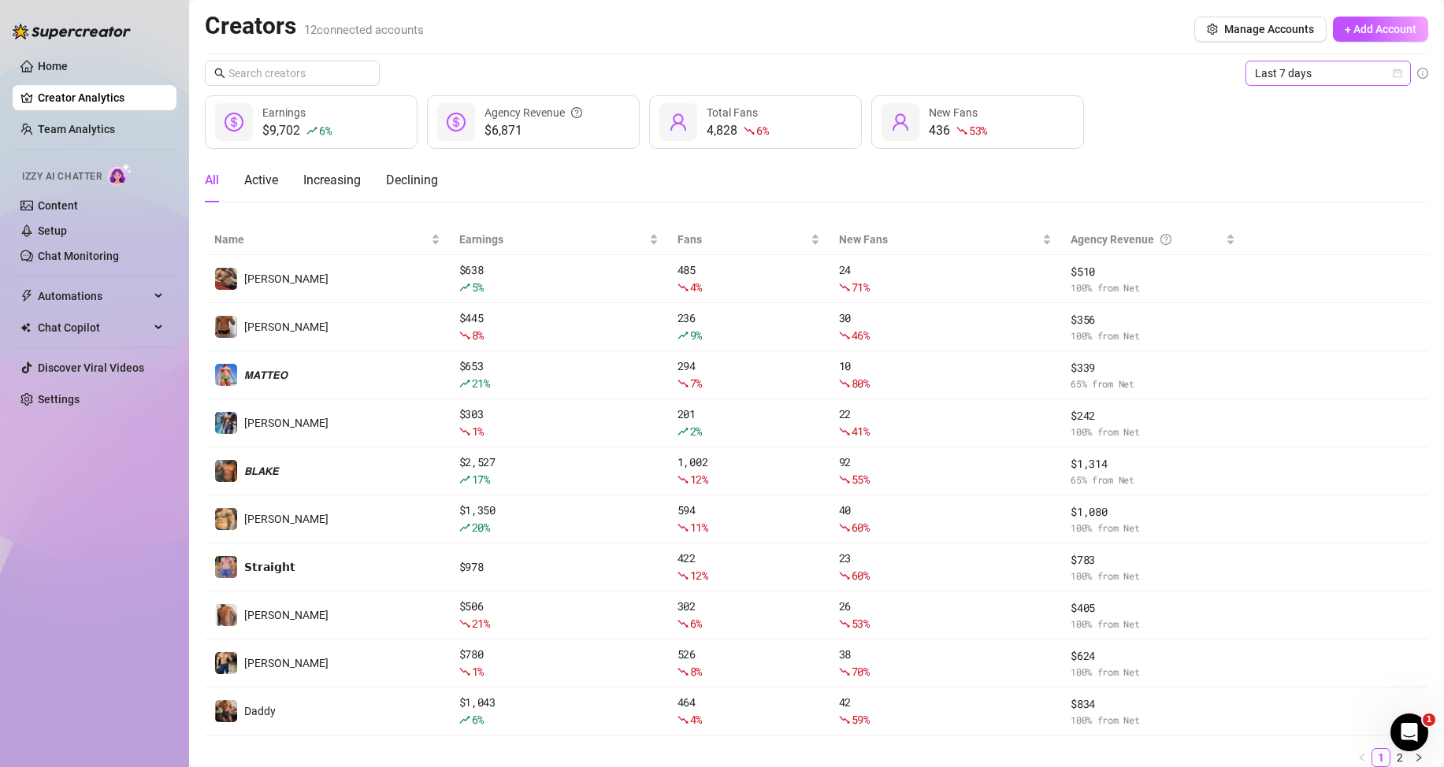
click at [1371, 76] on span "Last 7 days" at bounding box center [1328, 73] width 147 height 24
click at [1287, 107] on div "Last 24 hours" at bounding box center [1315, 104] width 140 height 17
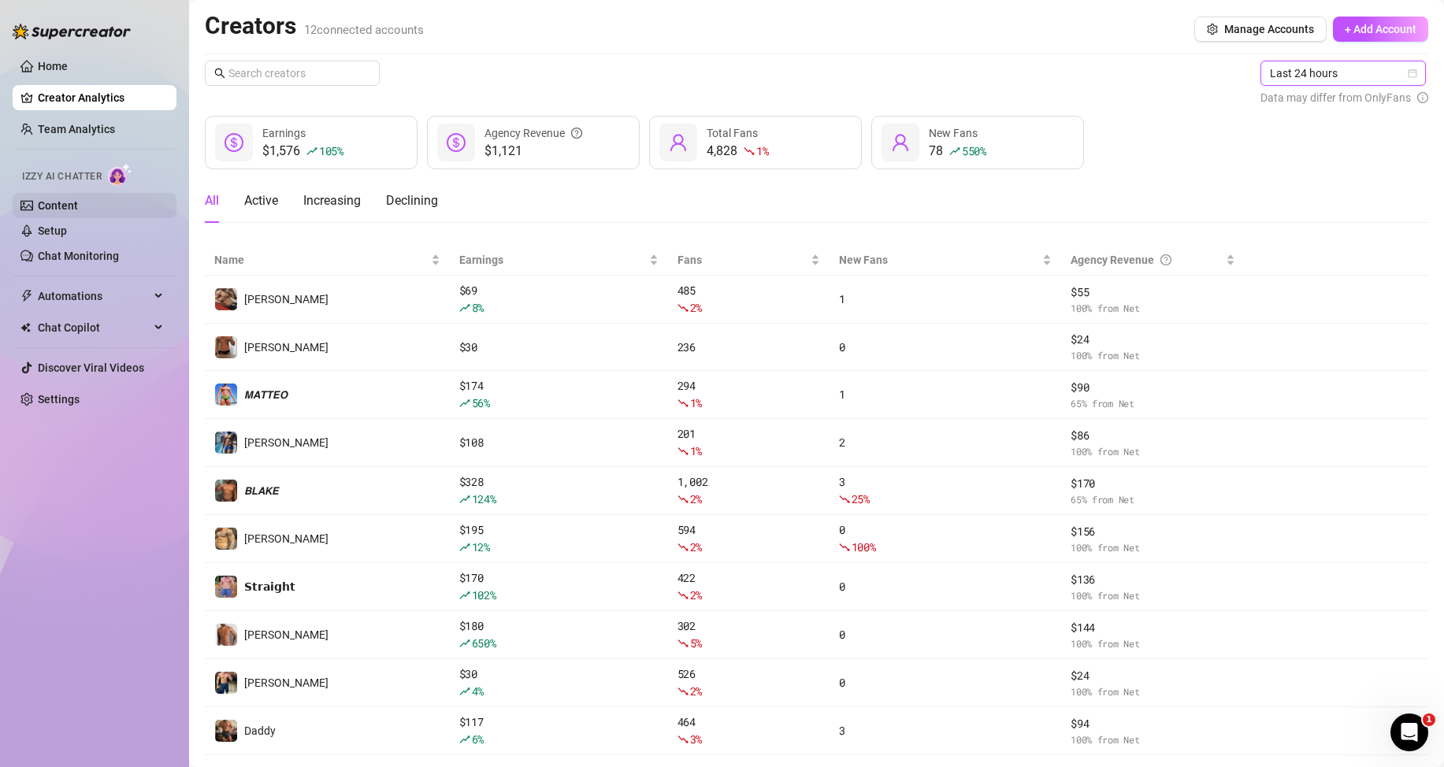
click at [77, 206] on link "Content" at bounding box center [58, 205] width 40 height 13
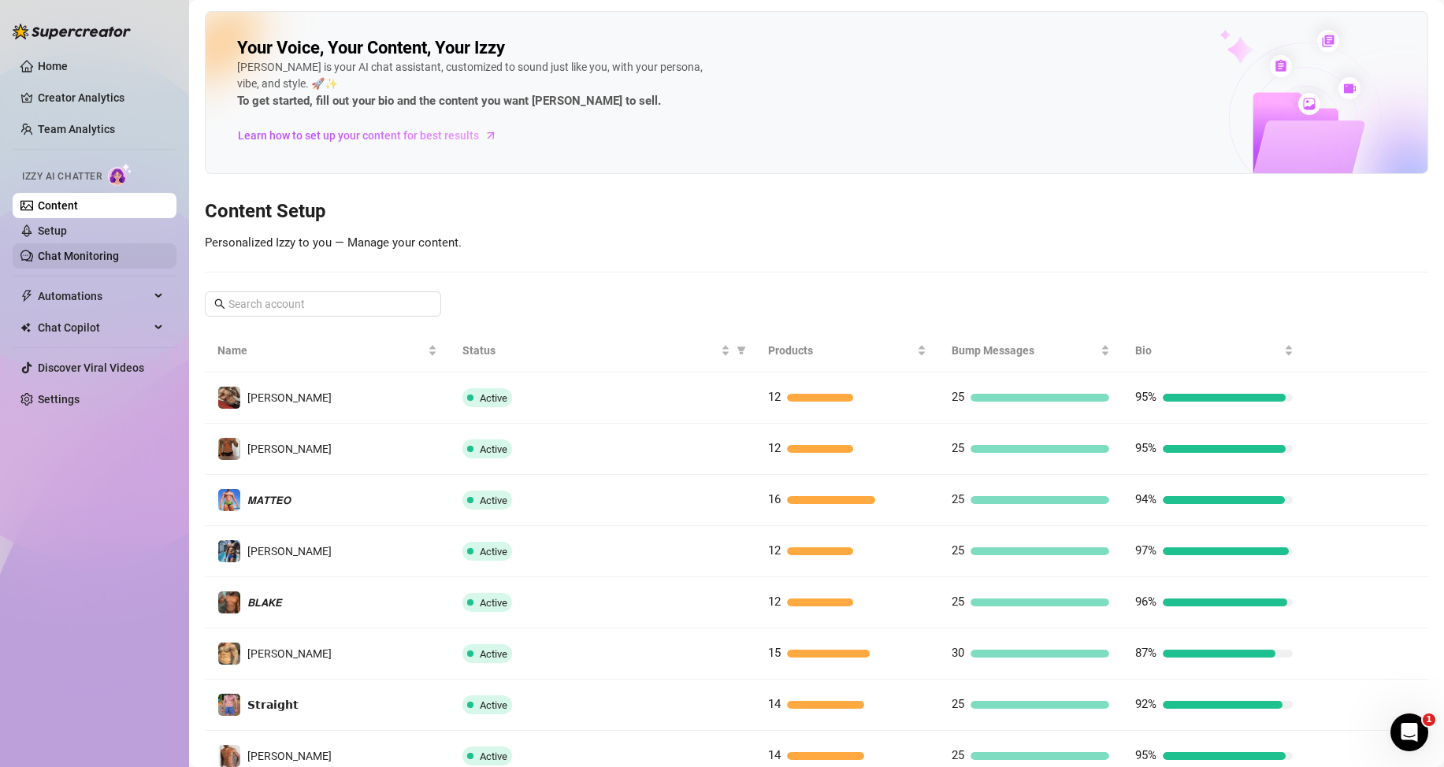
click at [106, 258] on link "Chat Monitoring" at bounding box center [78, 256] width 81 height 13
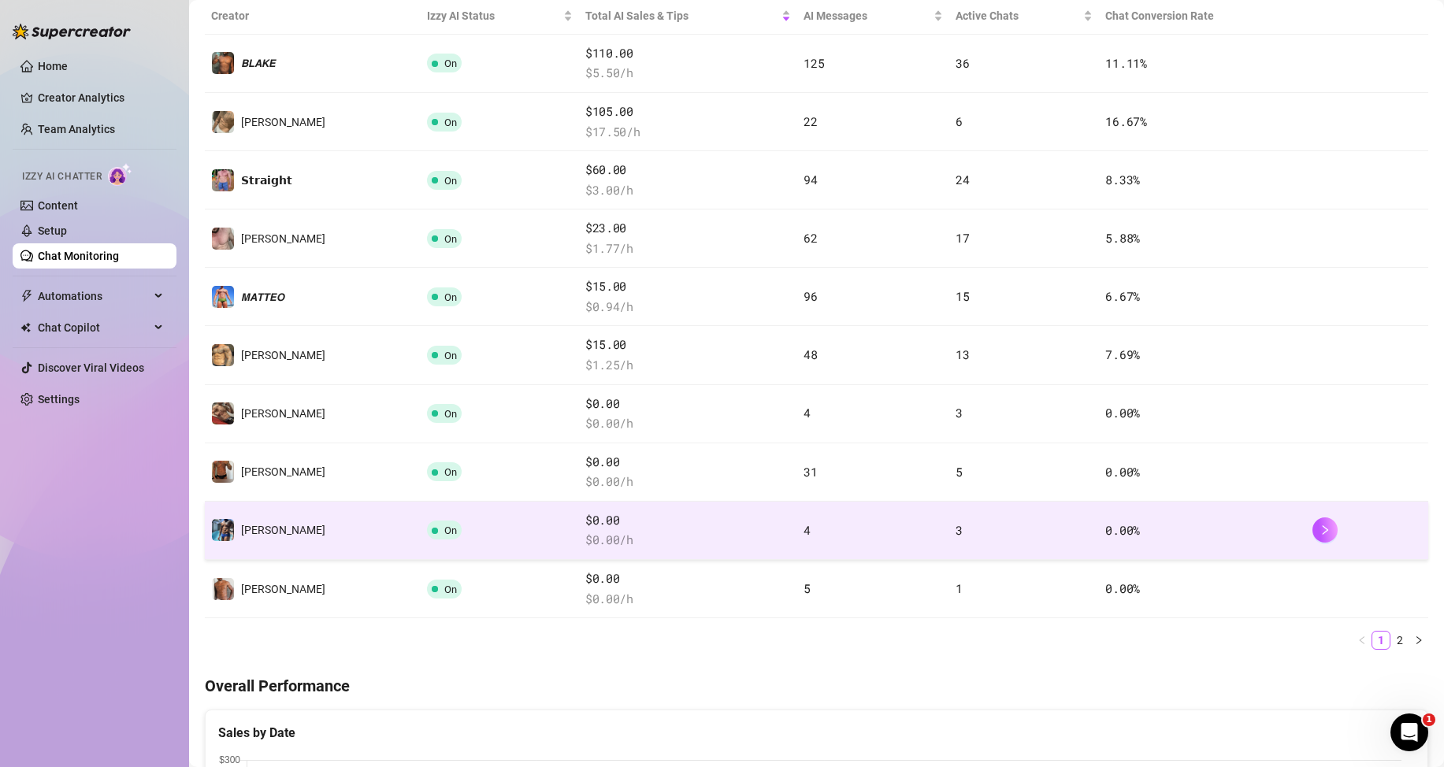
scroll to position [158, 0]
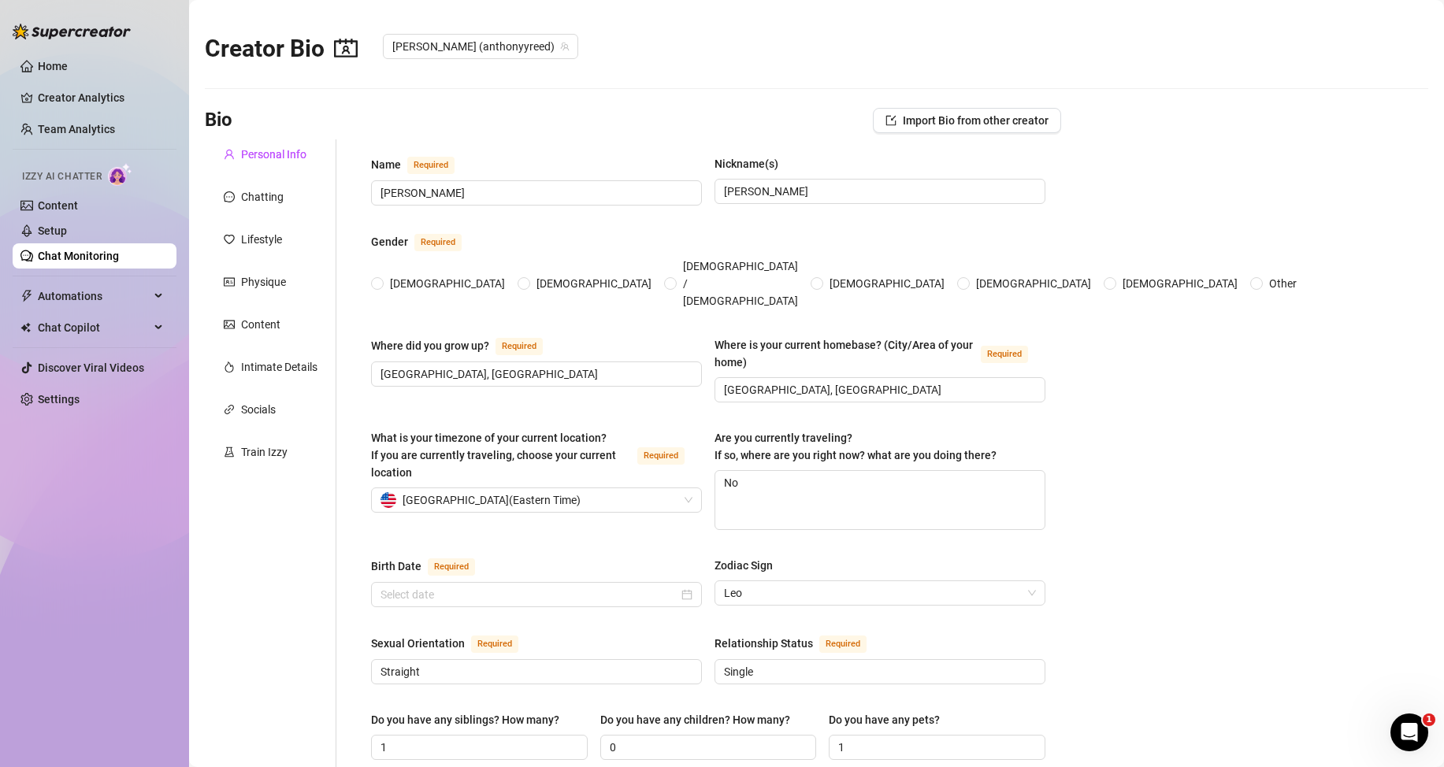
radio input "true"
type input "[DATE]"
click at [253, 334] on div "Content" at bounding box center [271, 325] width 132 height 30
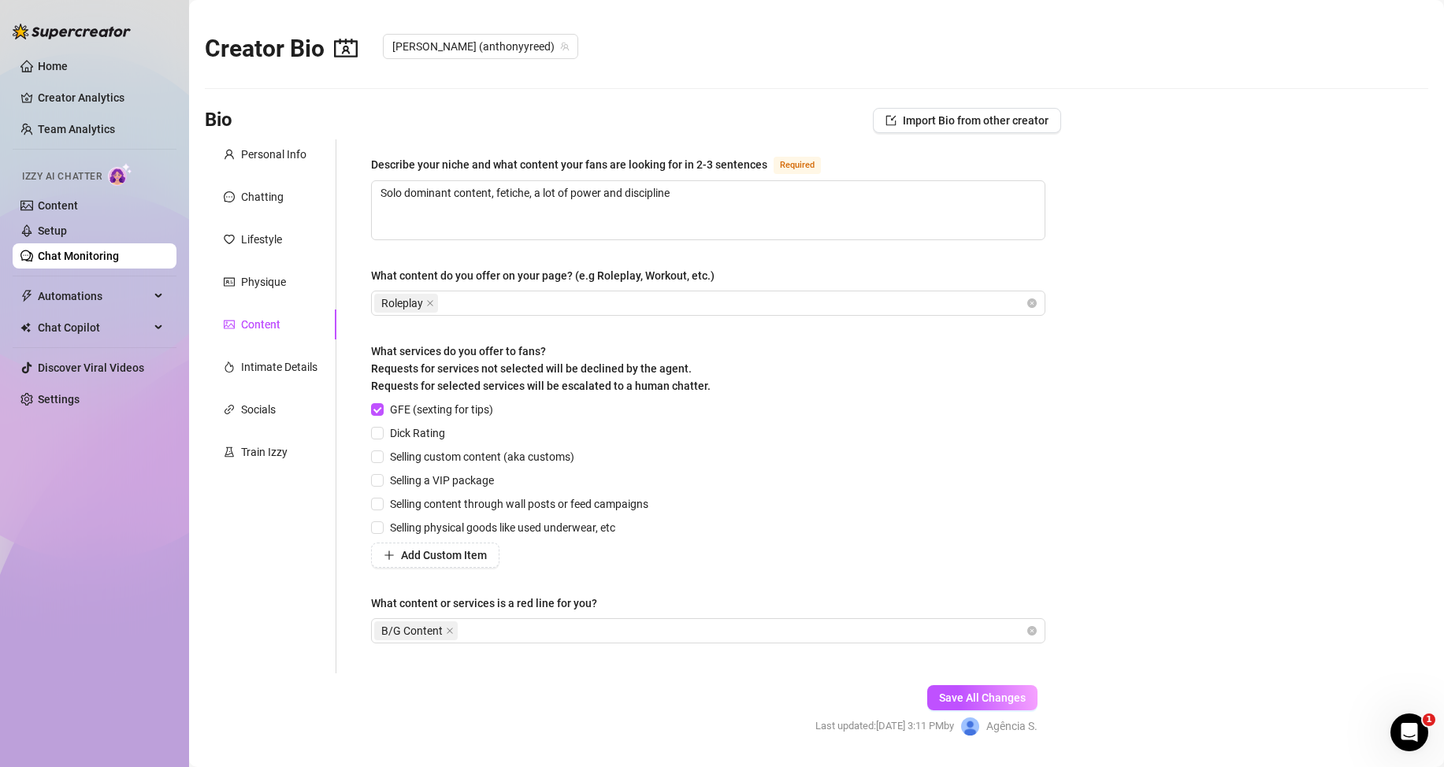
scroll to position [44, 0]
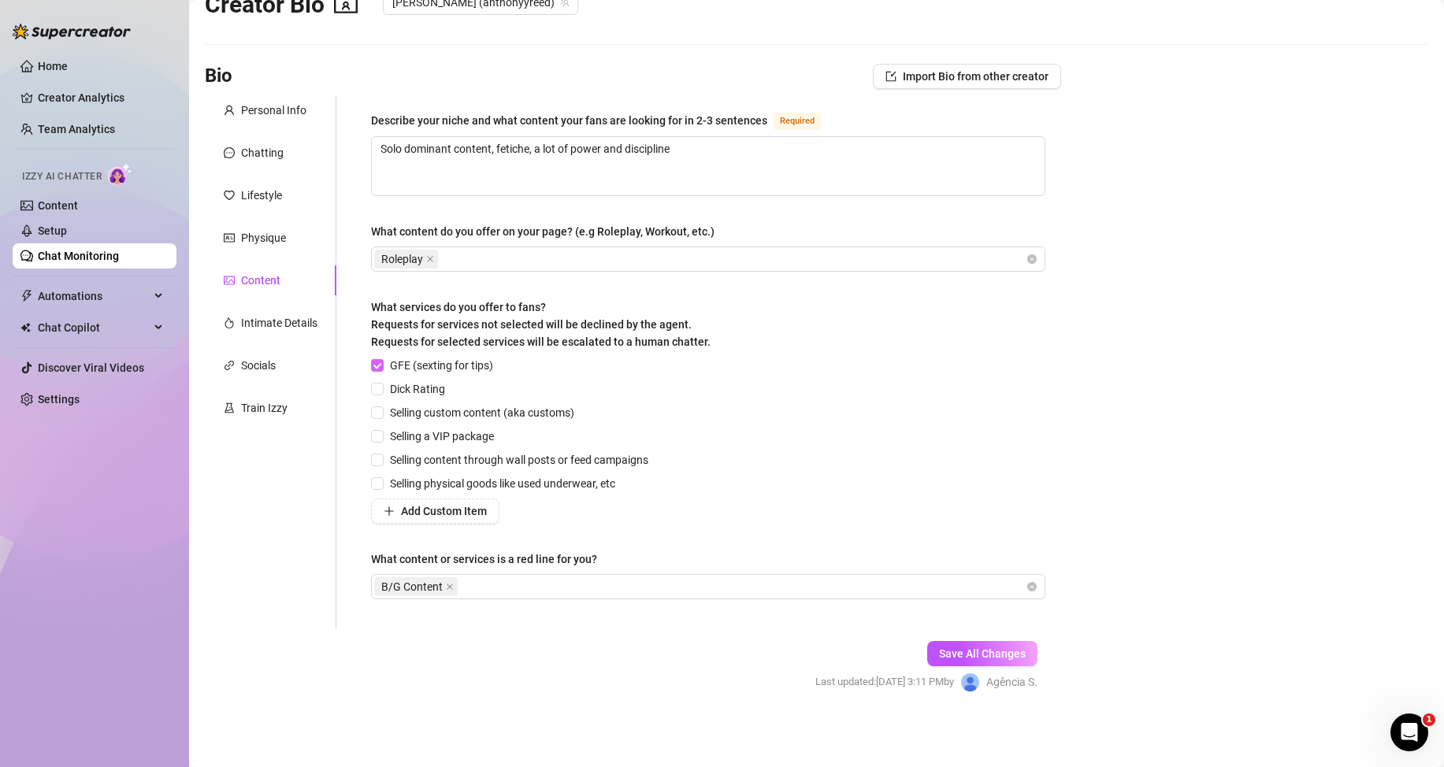
click at [394, 359] on span "GFE (sexting for tips)" at bounding box center [442, 365] width 116 height 17
click at [382, 359] on input "GFE (sexting for tips)" at bounding box center [376, 364] width 11 height 11
checkbox input "false"
click at [978, 646] on button "Save All Changes" at bounding box center [982, 653] width 110 height 25
click at [451, 584] on icon "close" at bounding box center [450, 587] width 8 height 8
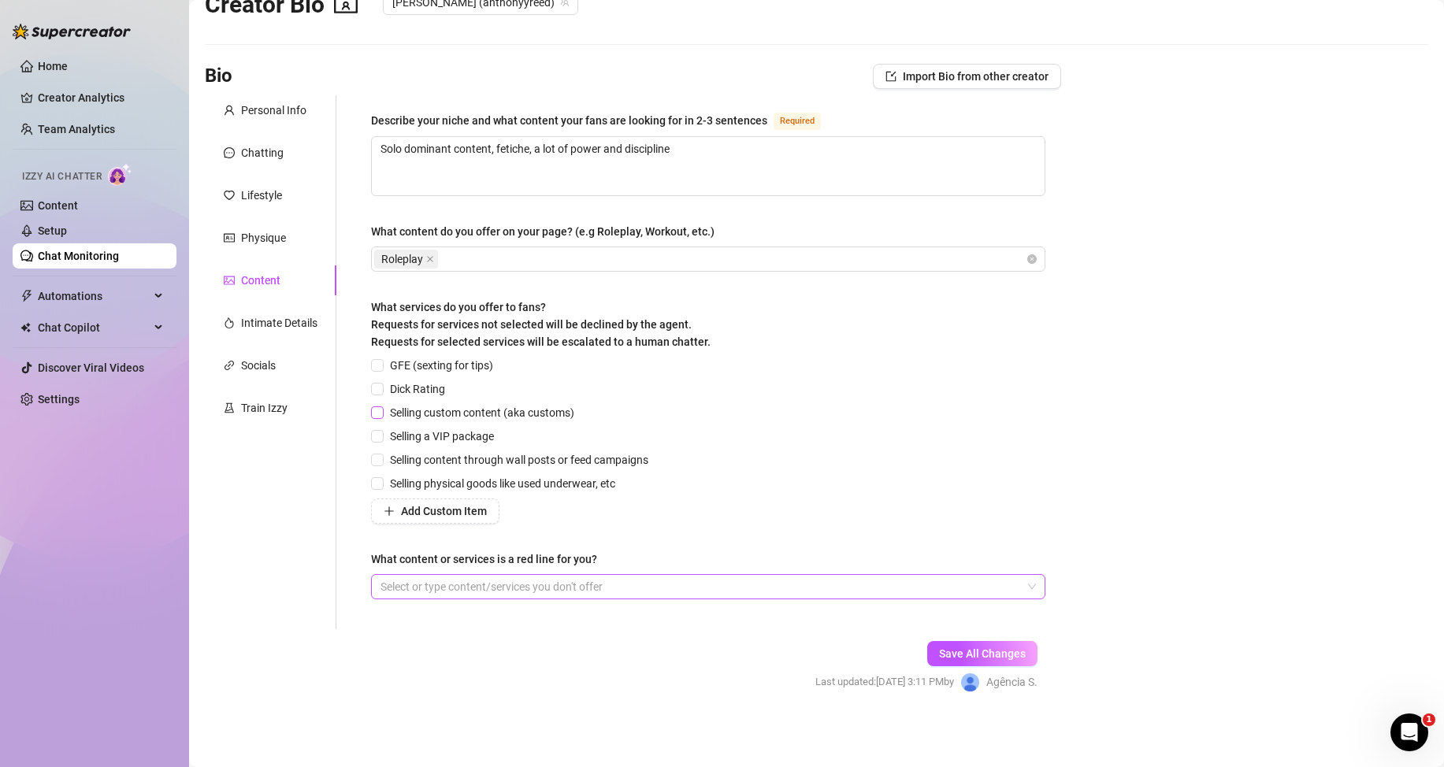
scroll to position [0, 0]
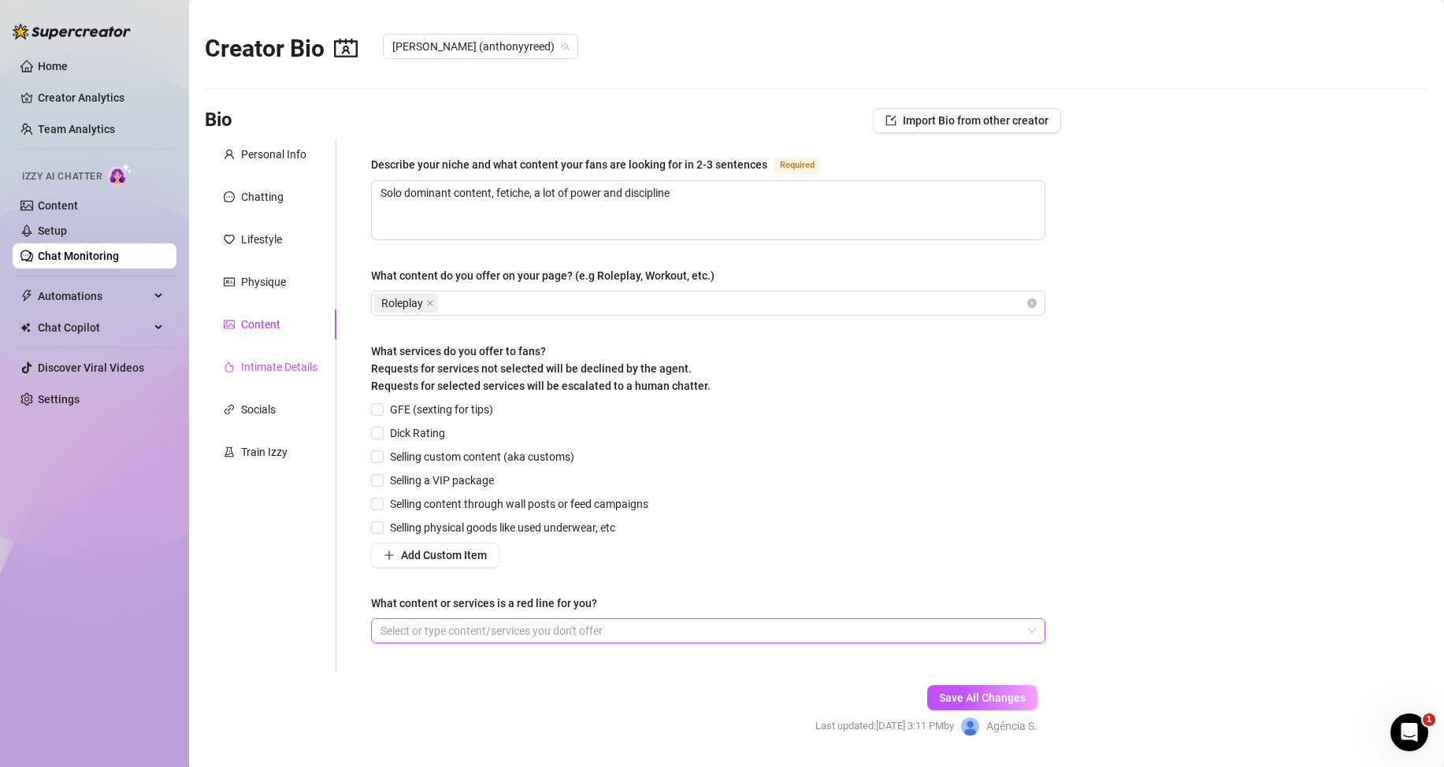
click at [252, 374] on div "Intimate Details" at bounding box center [279, 366] width 76 height 17
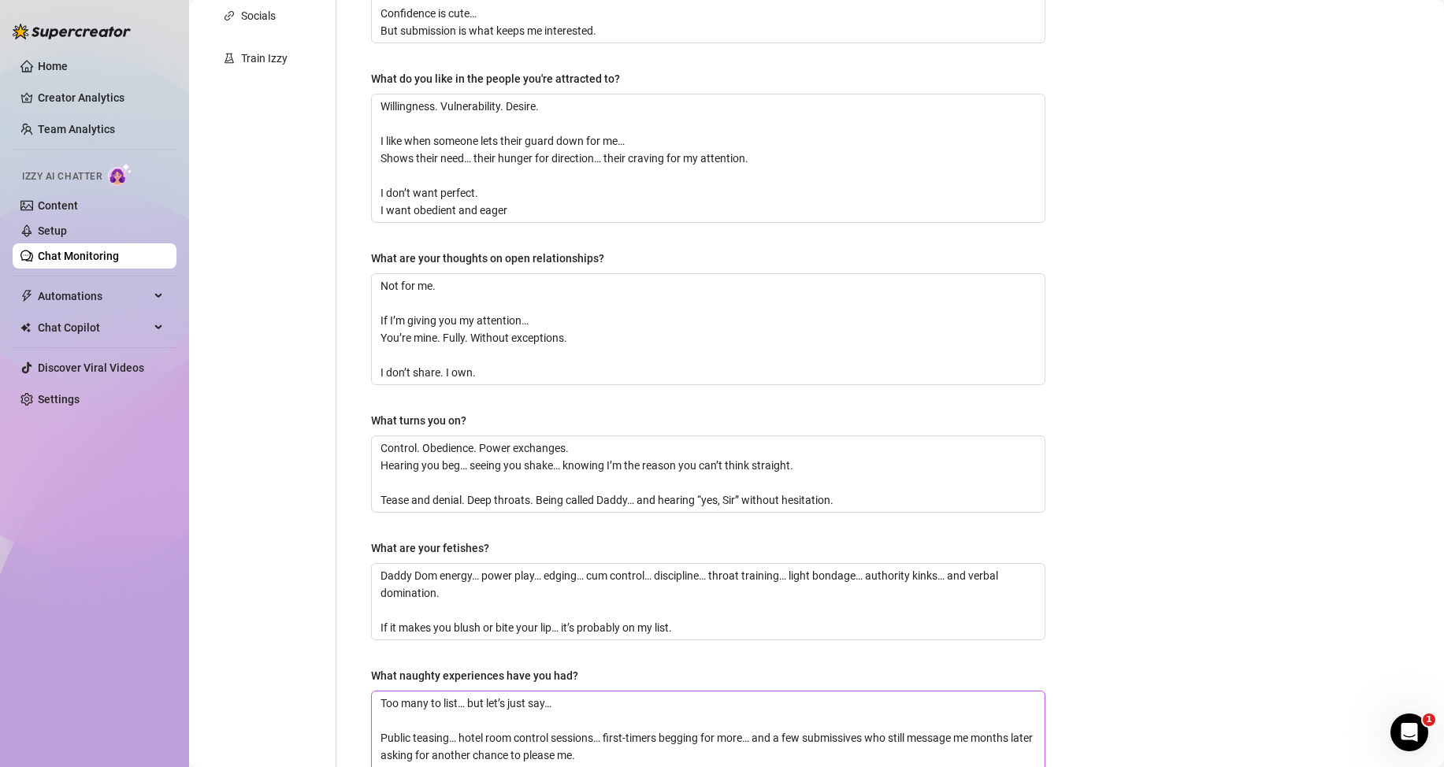
scroll to position [614, 0]
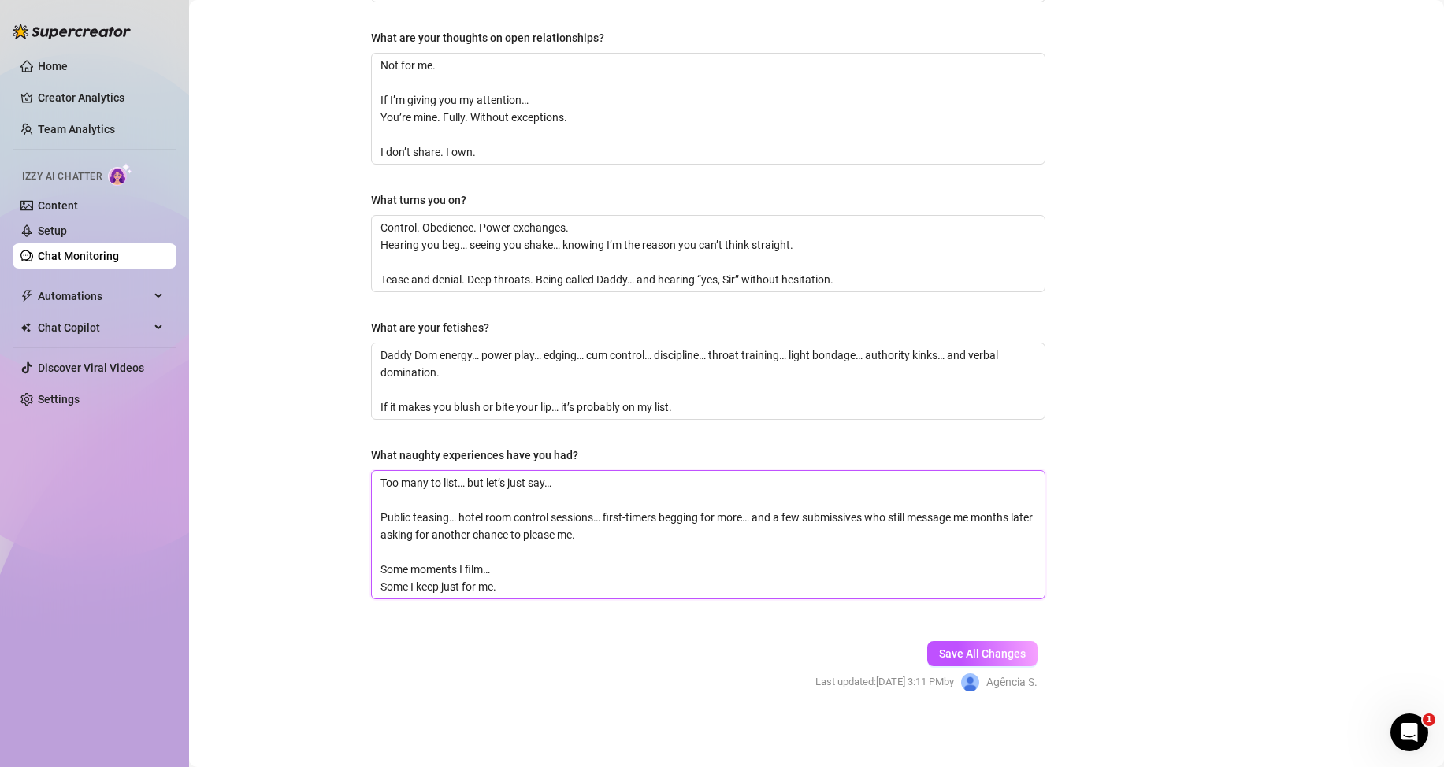
drag, startPoint x: 411, startPoint y: 517, endPoint x: 370, endPoint y: 511, distance: 41.3
click at [370, 511] on div "Why did you start OnlyFans? Required Because I know people crave a man like me.…" at bounding box center [708, 77] width 706 height 1104
type textarea "Too many to list… but let’s just say… teasing… hotel room control sessions… fir…"
click at [981, 661] on button "Save All Changes" at bounding box center [982, 653] width 110 height 25
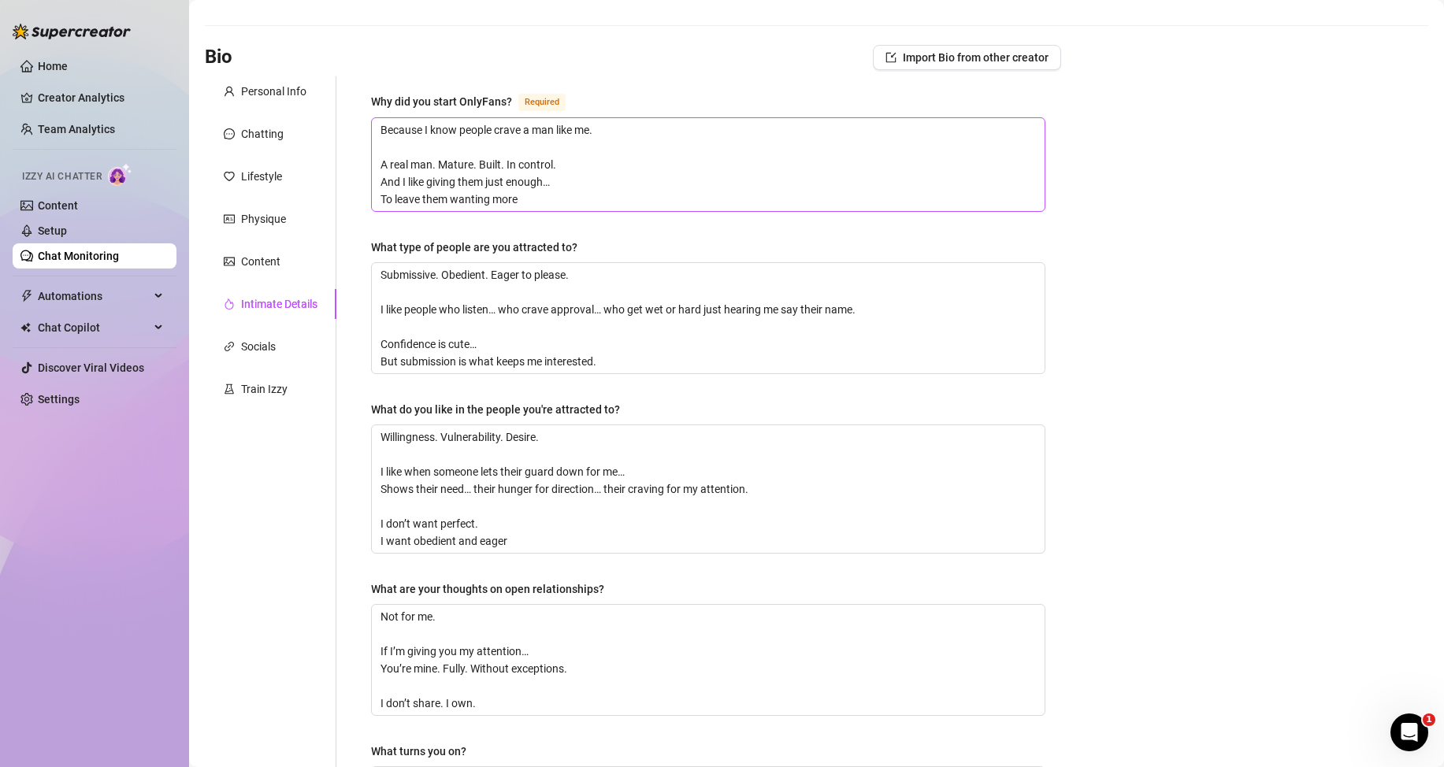
scroll to position [0, 0]
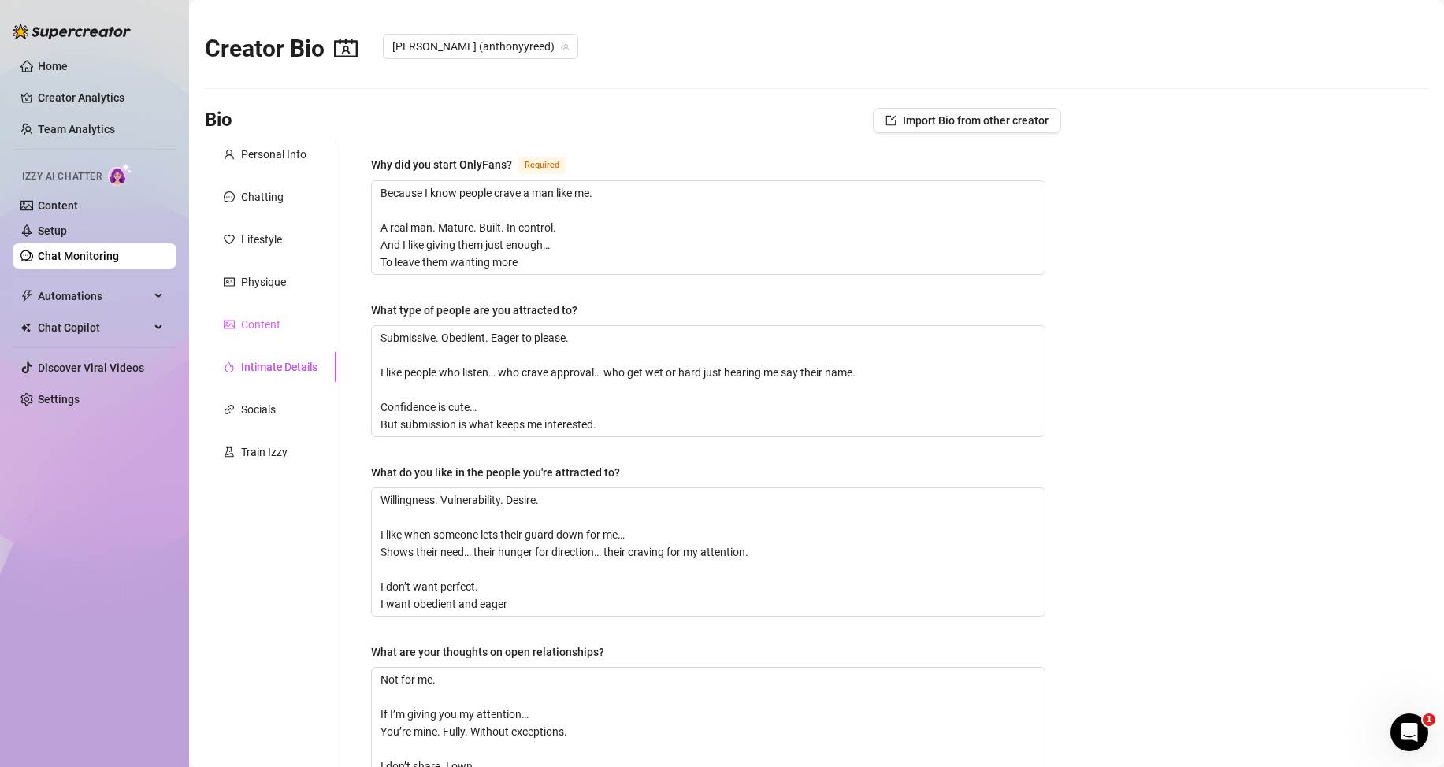
click at [284, 318] on div "Content" at bounding box center [271, 325] width 132 height 30
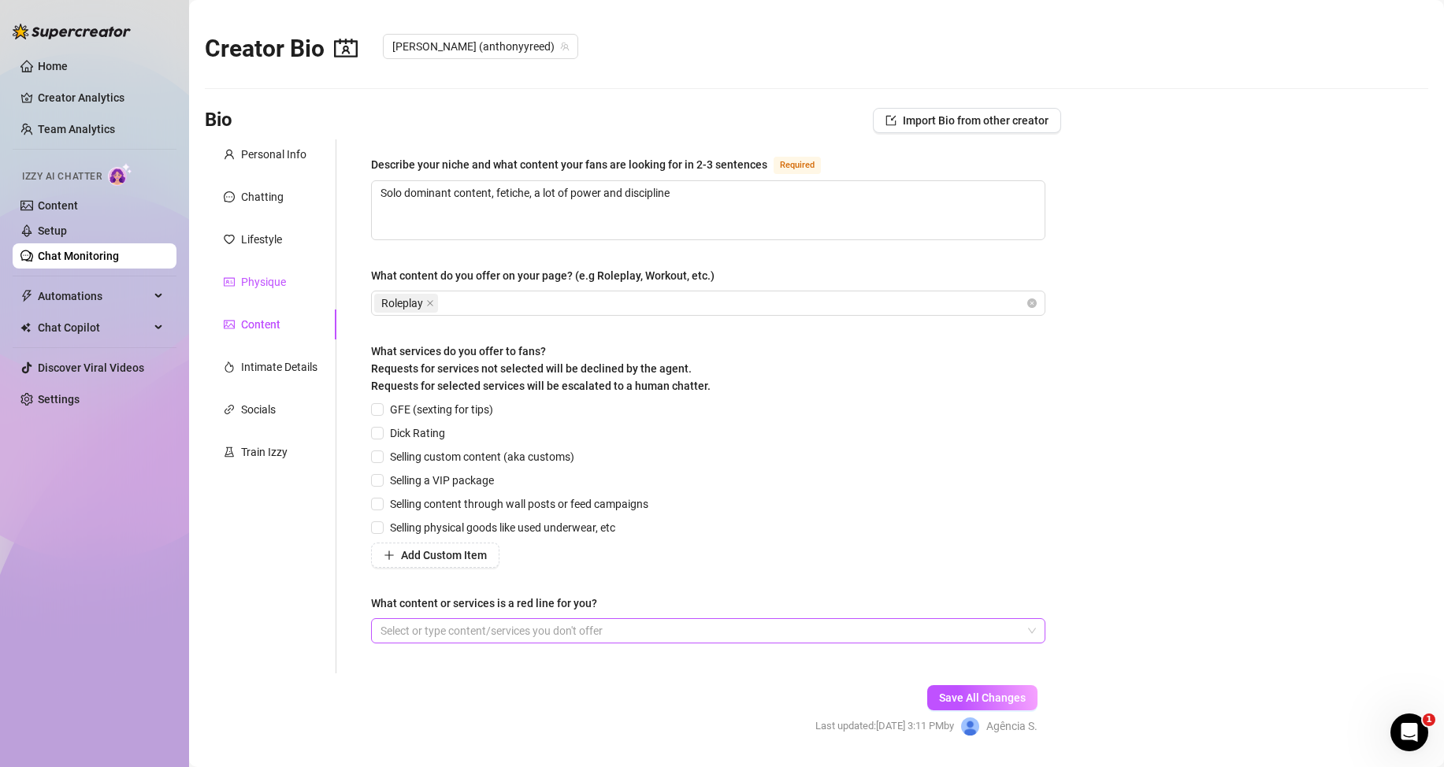
click at [237, 289] on div "Physique" at bounding box center [255, 281] width 62 height 17
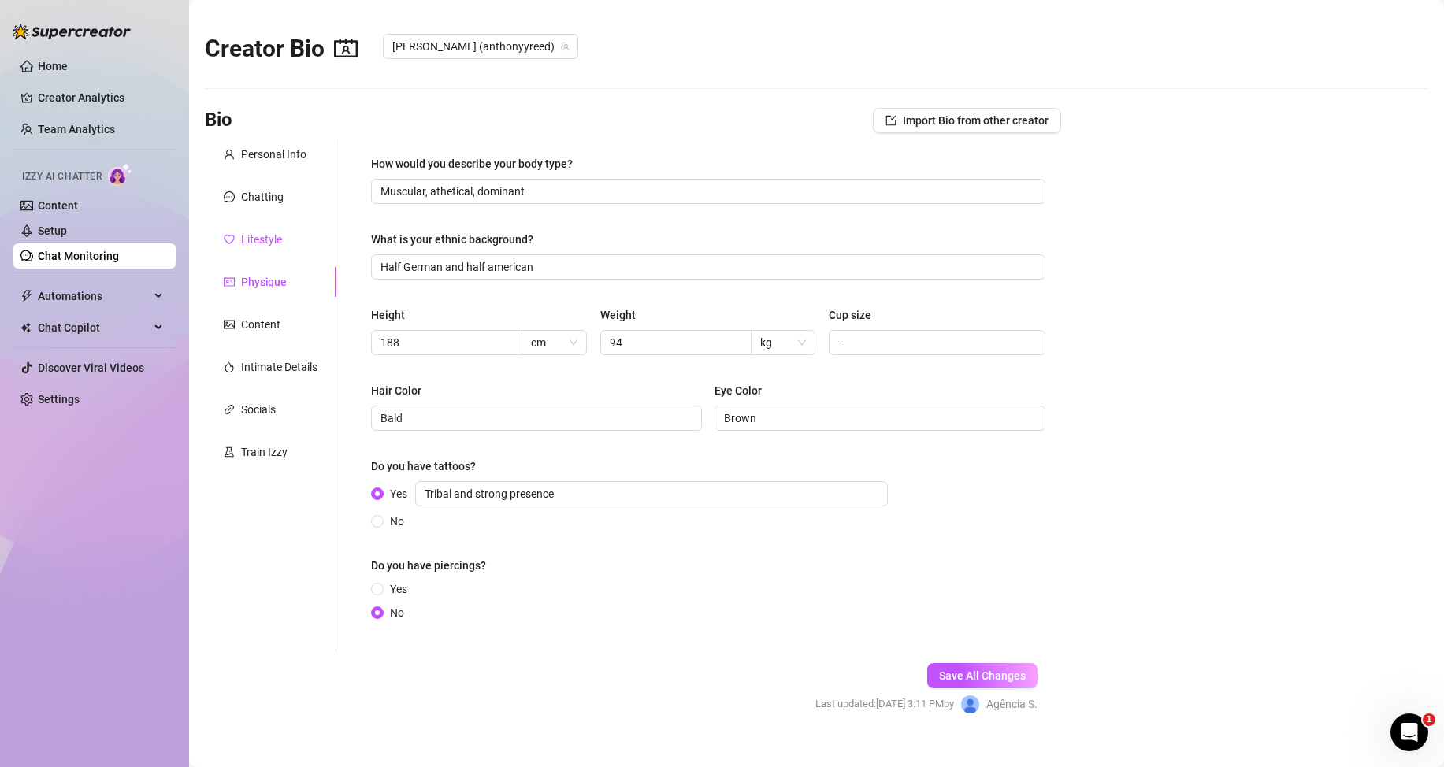
click at [265, 242] on div "Lifestyle" at bounding box center [261, 239] width 41 height 17
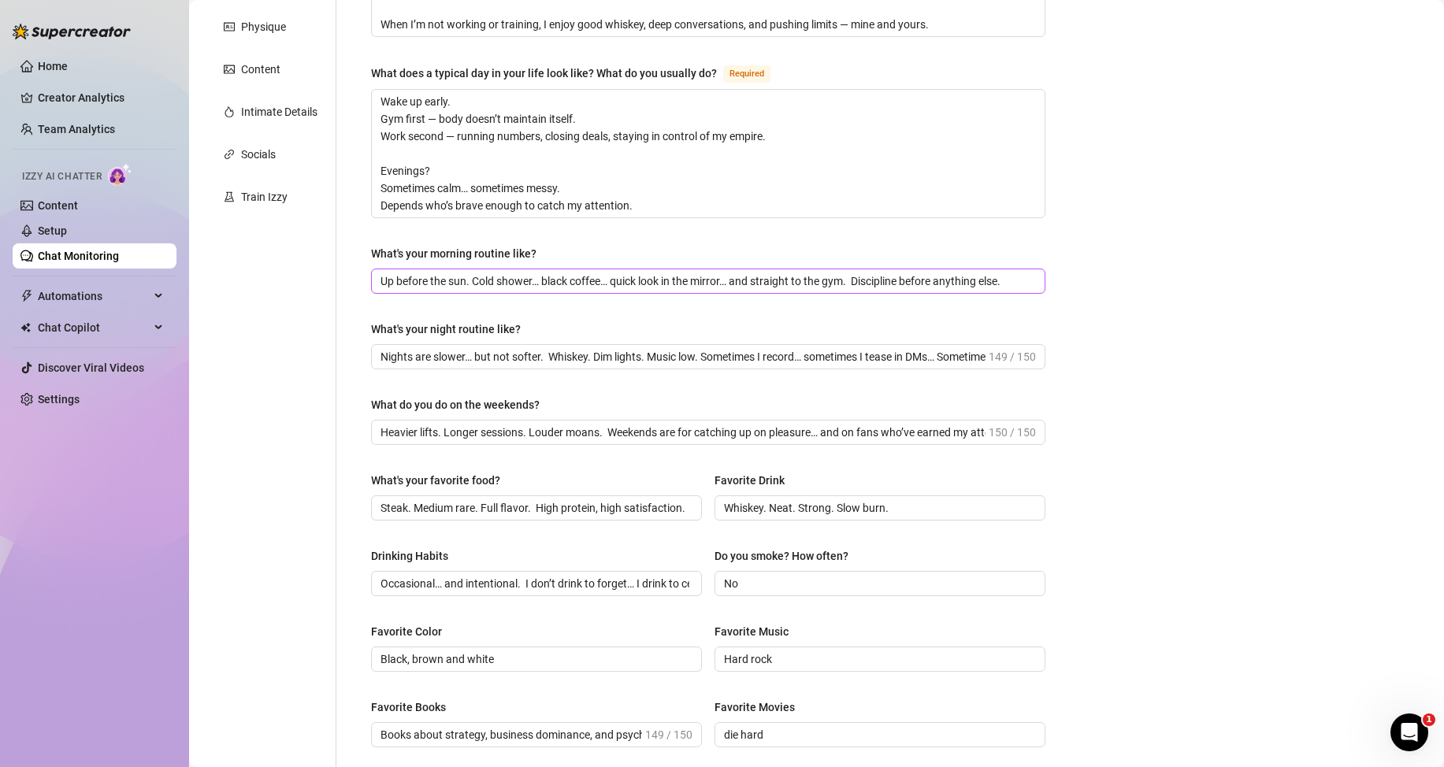
scroll to position [98, 0]
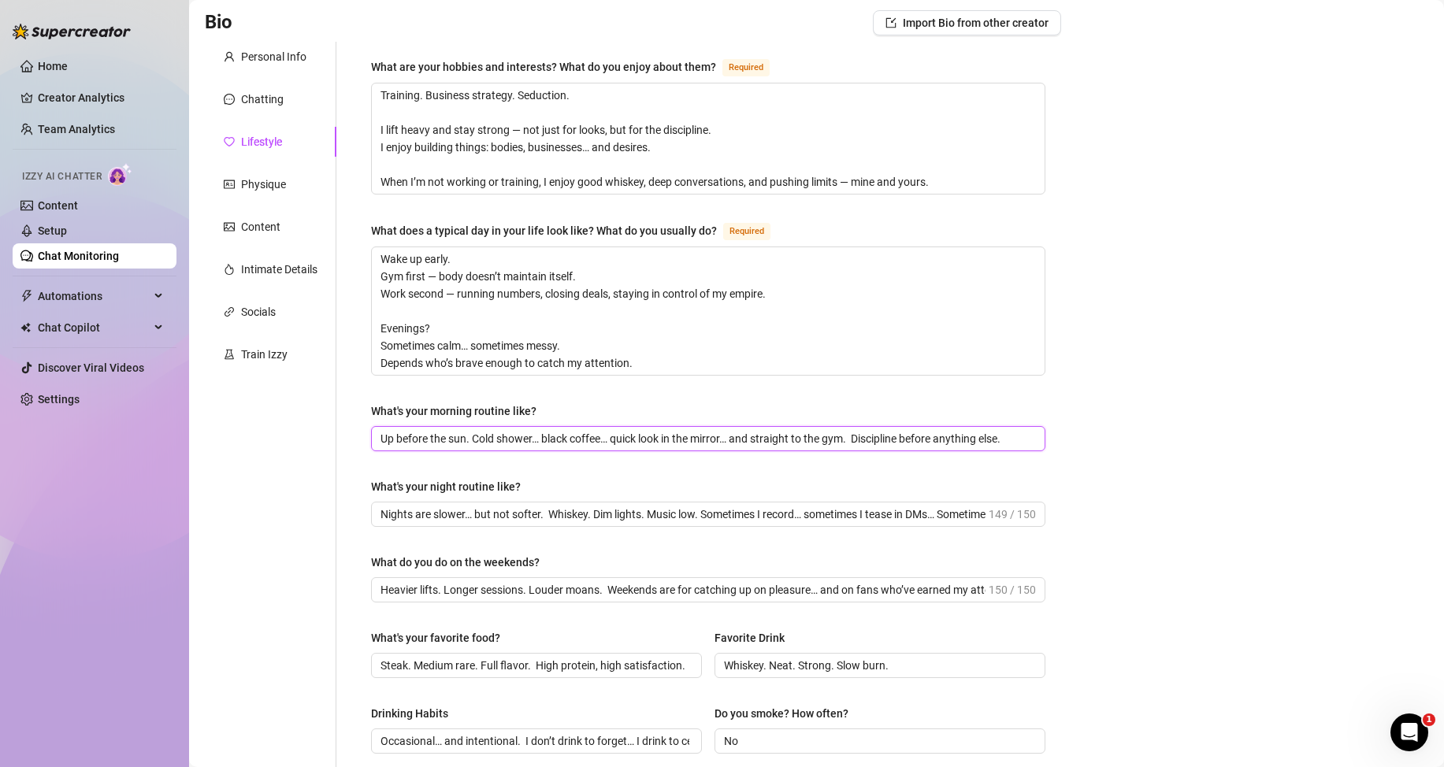
click at [422, 438] on input "Up before the sun. Cold shower… black coffee… quick look in the mirror… and str…" at bounding box center [706, 438] width 652 height 17
click at [403, 517] on input "Nights are slower… but not softer. Whiskey. Dim lights. Music low. Sometimes I …" at bounding box center [682, 514] width 605 height 17
click at [417, 589] on input "Heavier lifts. Longer sessions. Louder moans. Weekends are for catching up on p…" at bounding box center [682, 589] width 605 height 17
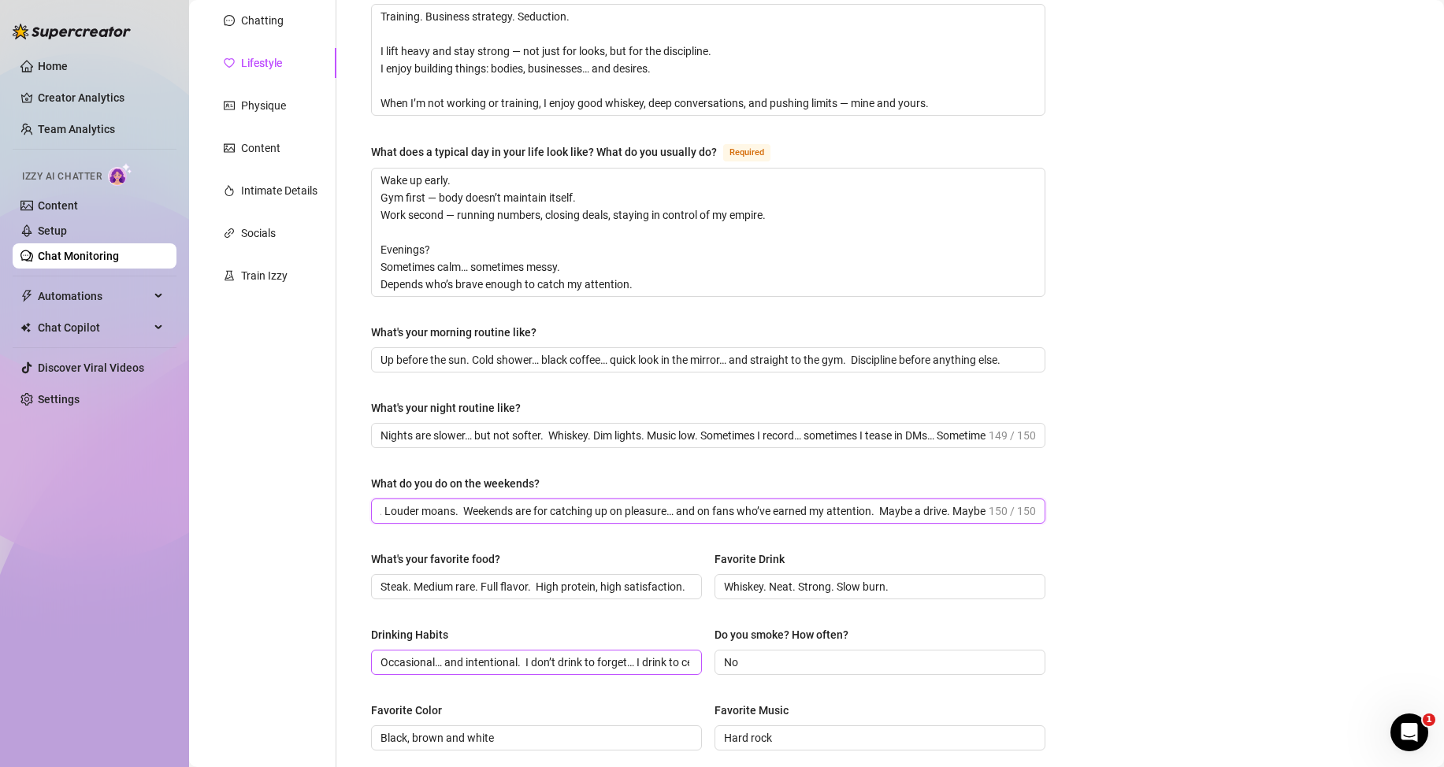
scroll to position [334, 0]
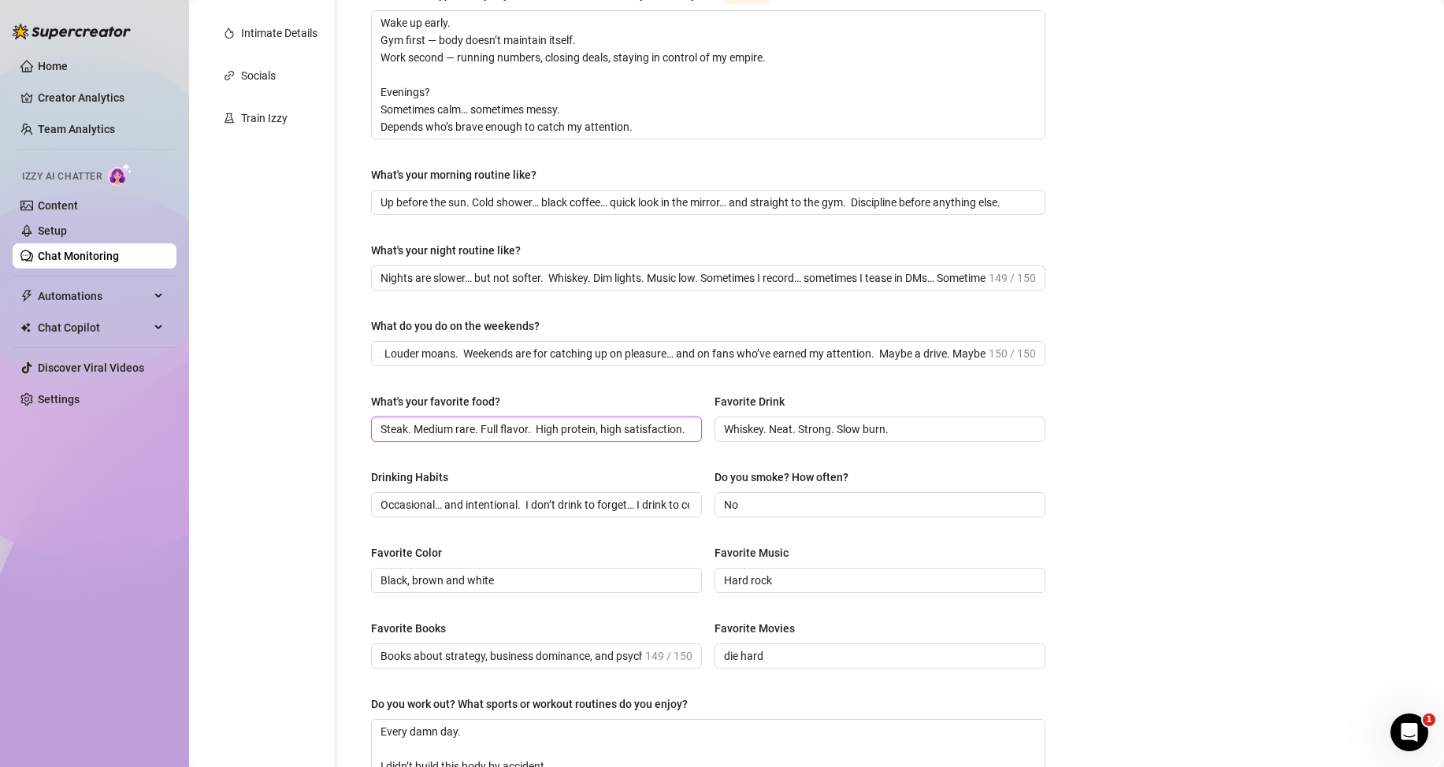
click at [561, 431] on input "Steak. Medium rare. Full flavor. High protein, high satisfaction." at bounding box center [534, 429] width 309 height 17
click at [577, 502] on input "Occasional… and intentional. I don’t drink to forget… I drink to celebrate cont…" at bounding box center [534, 504] width 309 height 17
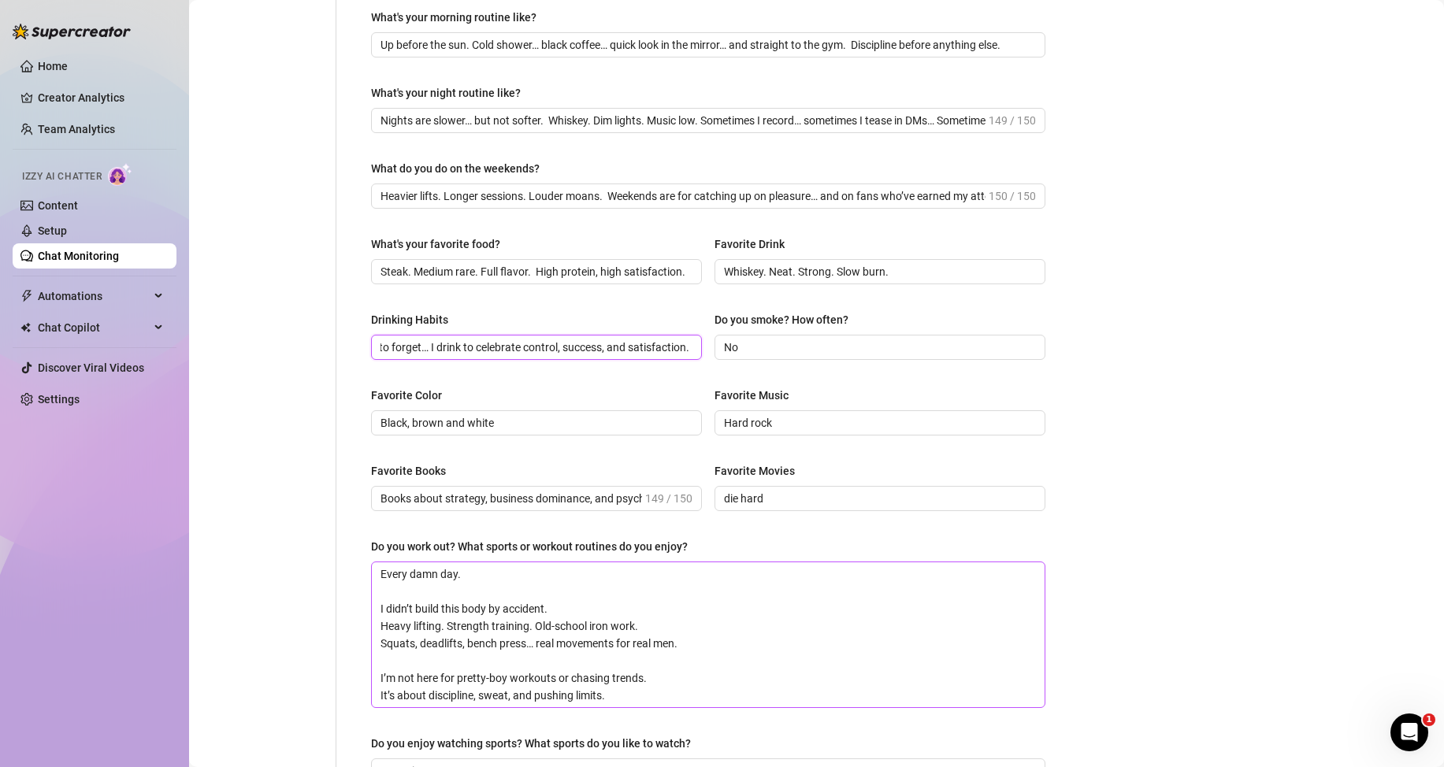
scroll to position [570, 0]
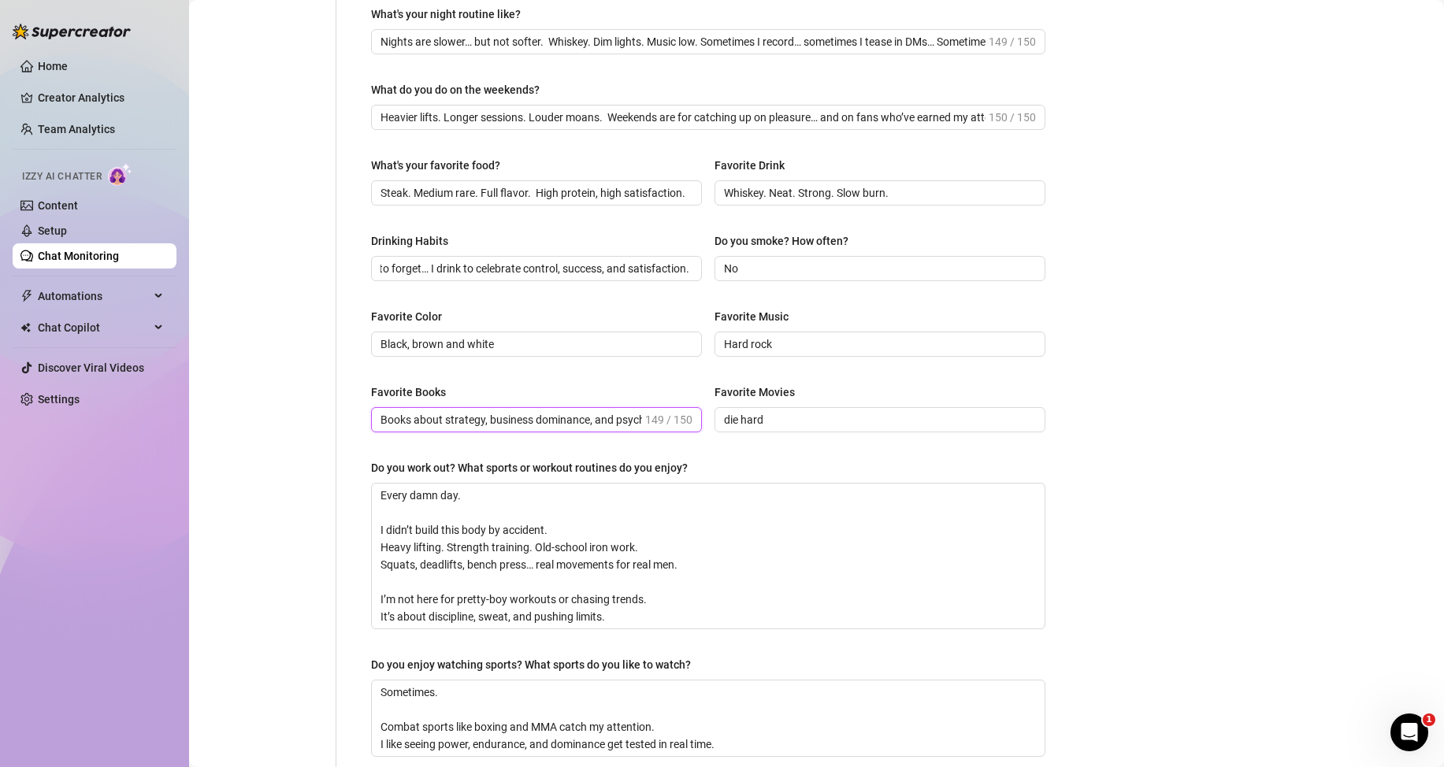
click at [536, 417] on input "Books about strategy, business dominance, and psychology. Movies? Anything with…" at bounding box center [511, 419] width 262 height 17
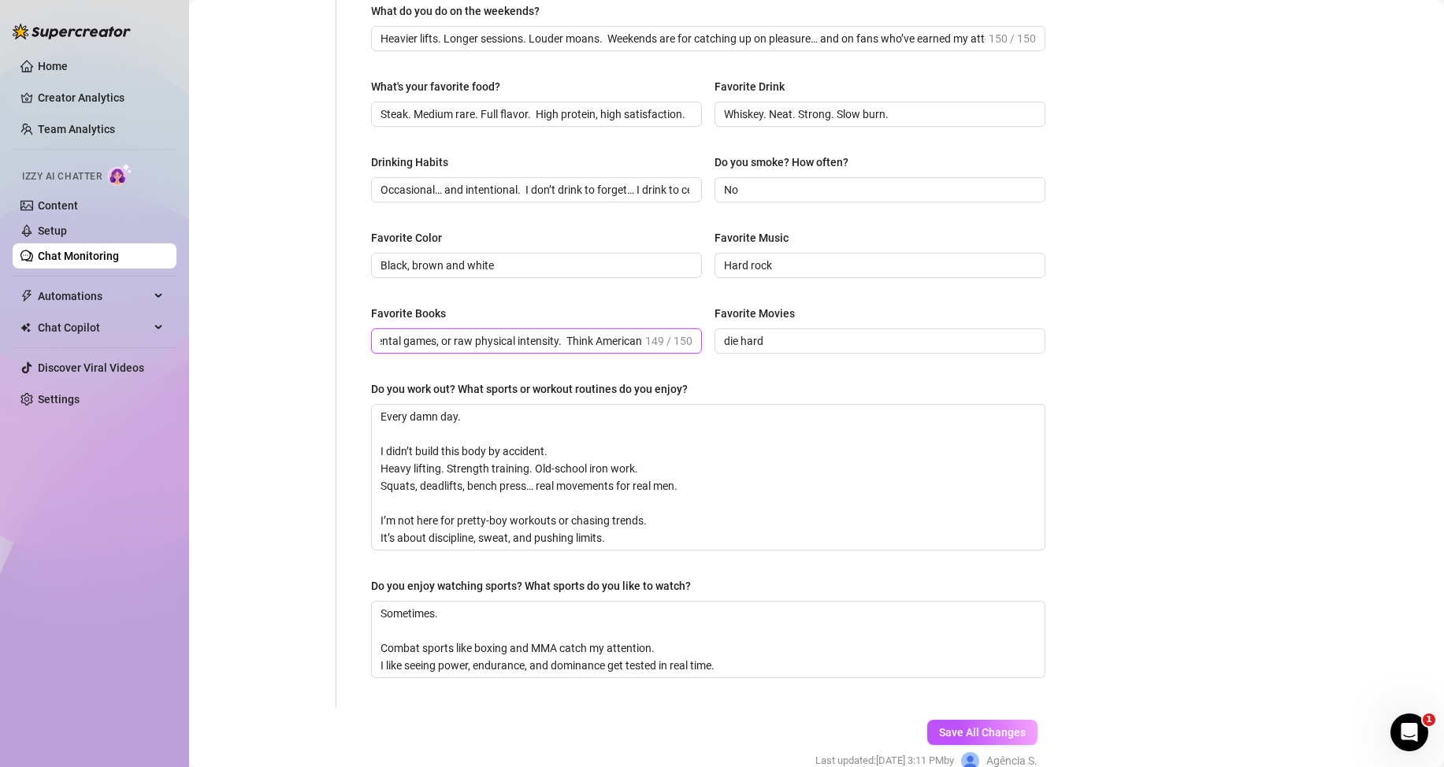
scroll to position [728, 0]
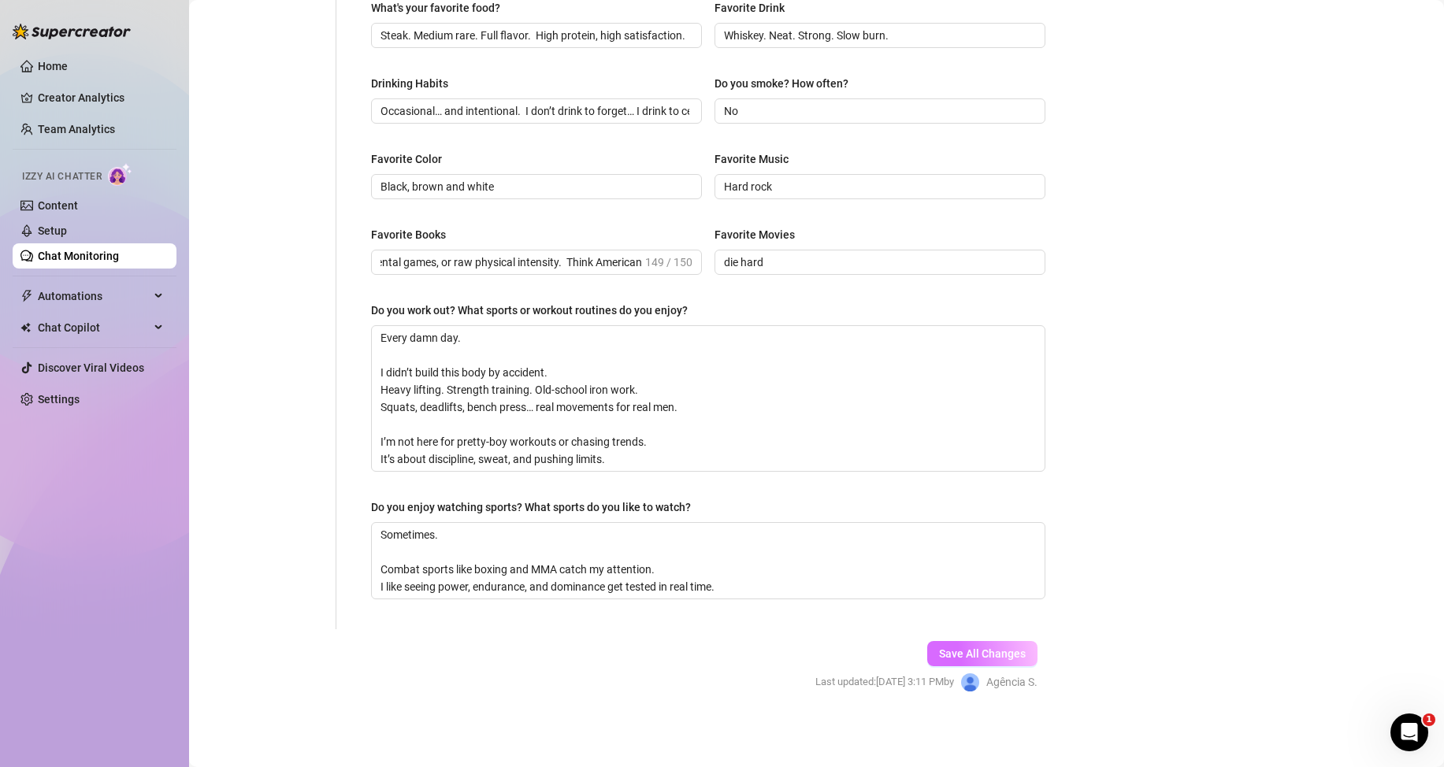
click at [939, 648] on span "Save All Changes" at bounding box center [982, 654] width 87 height 13
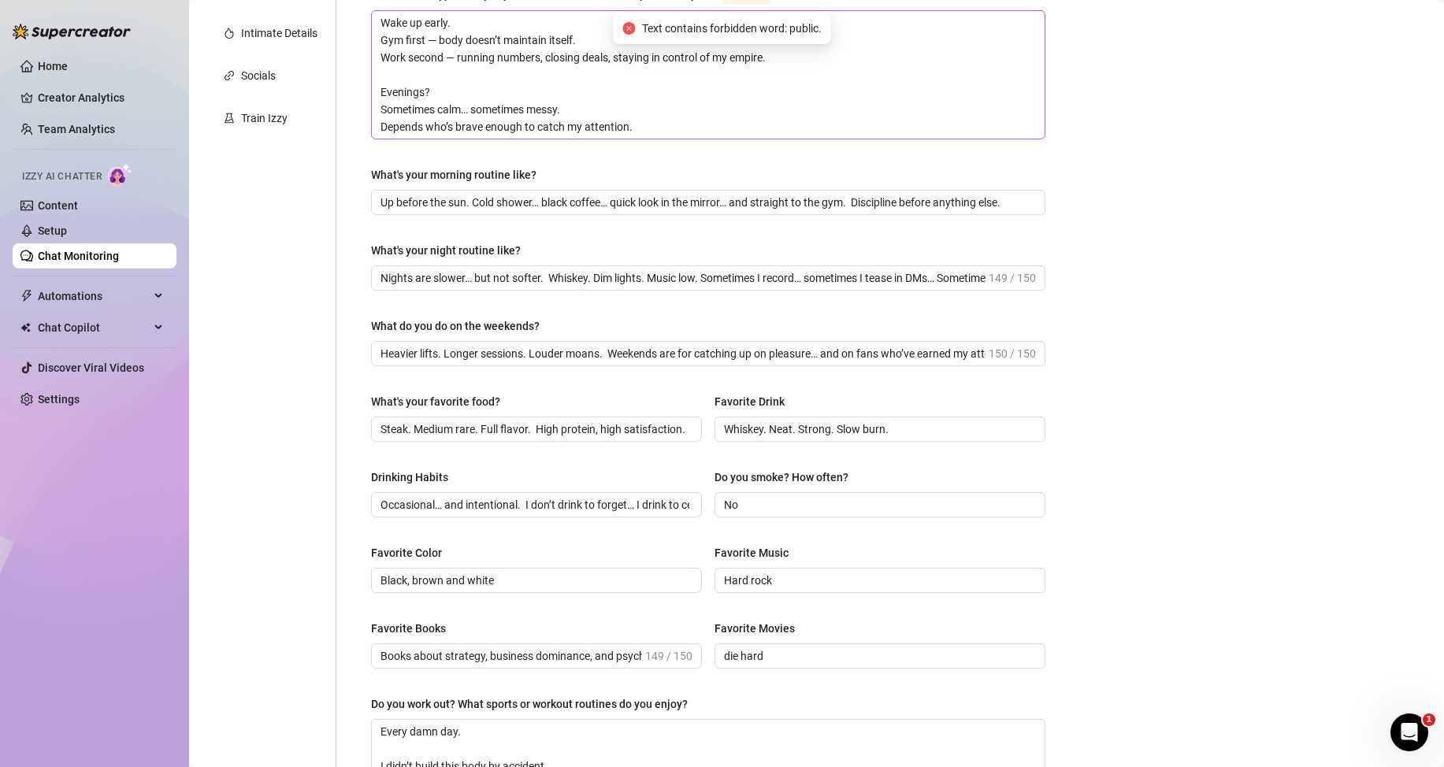
scroll to position [0, 0]
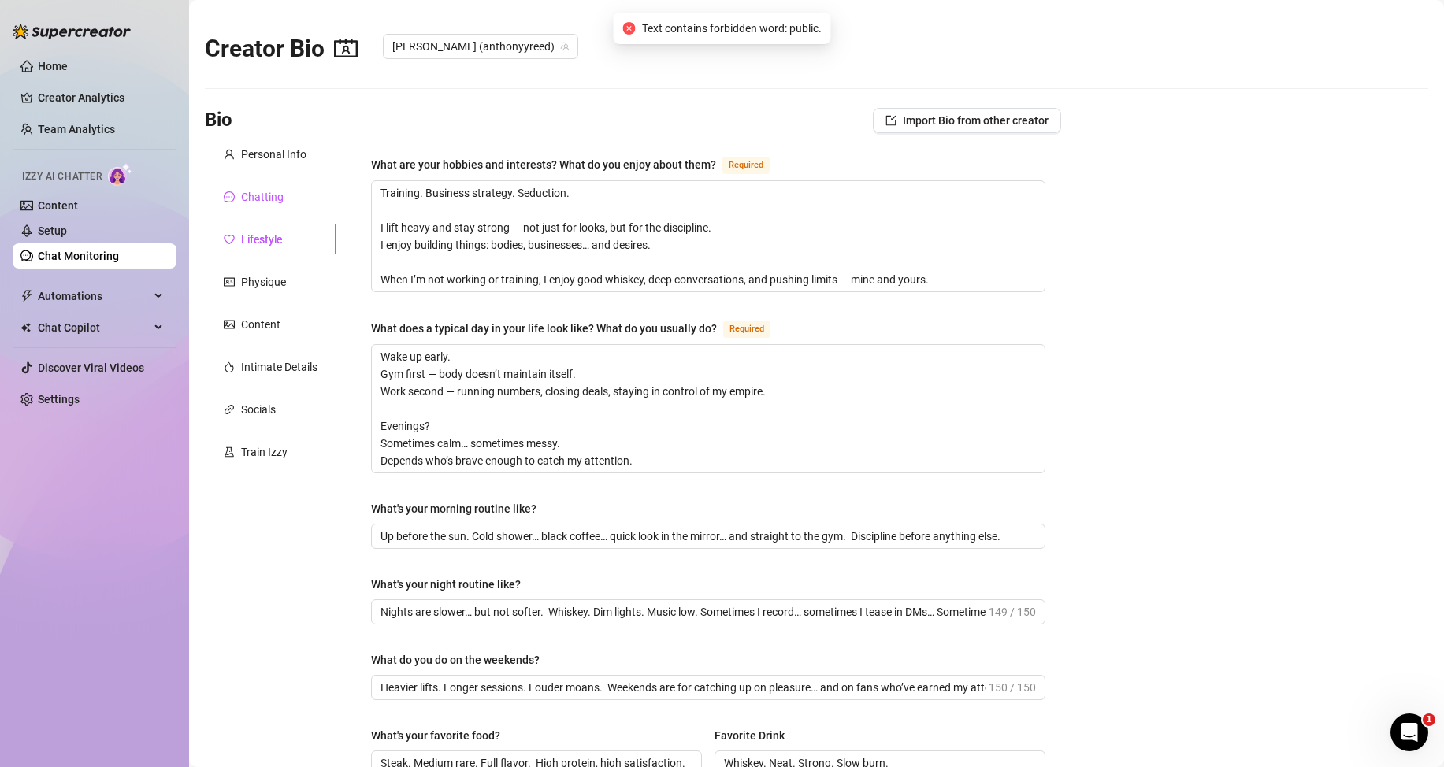
click at [266, 195] on div "Chatting" at bounding box center [262, 196] width 43 height 17
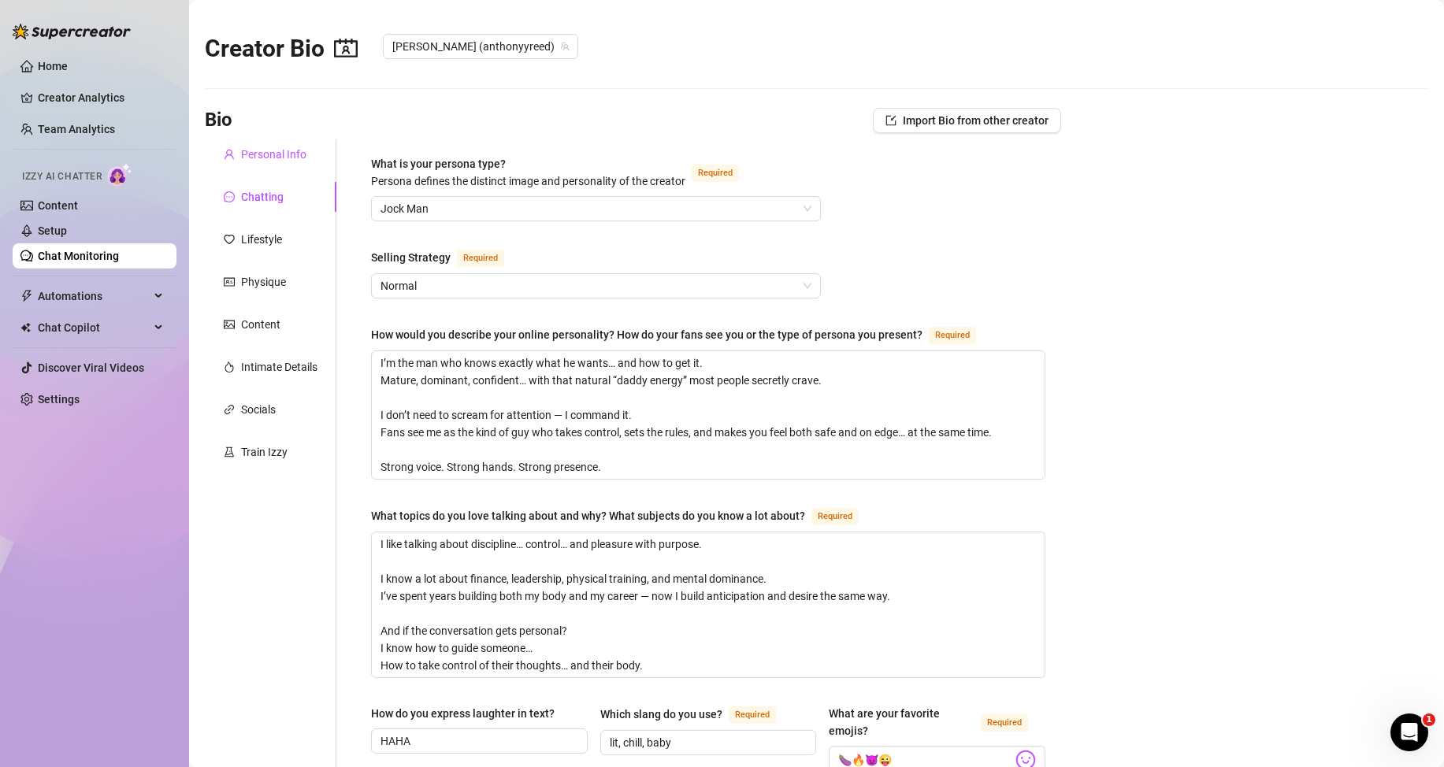
click at [277, 152] on div "Personal Info" at bounding box center [273, 154] width 65 height 17
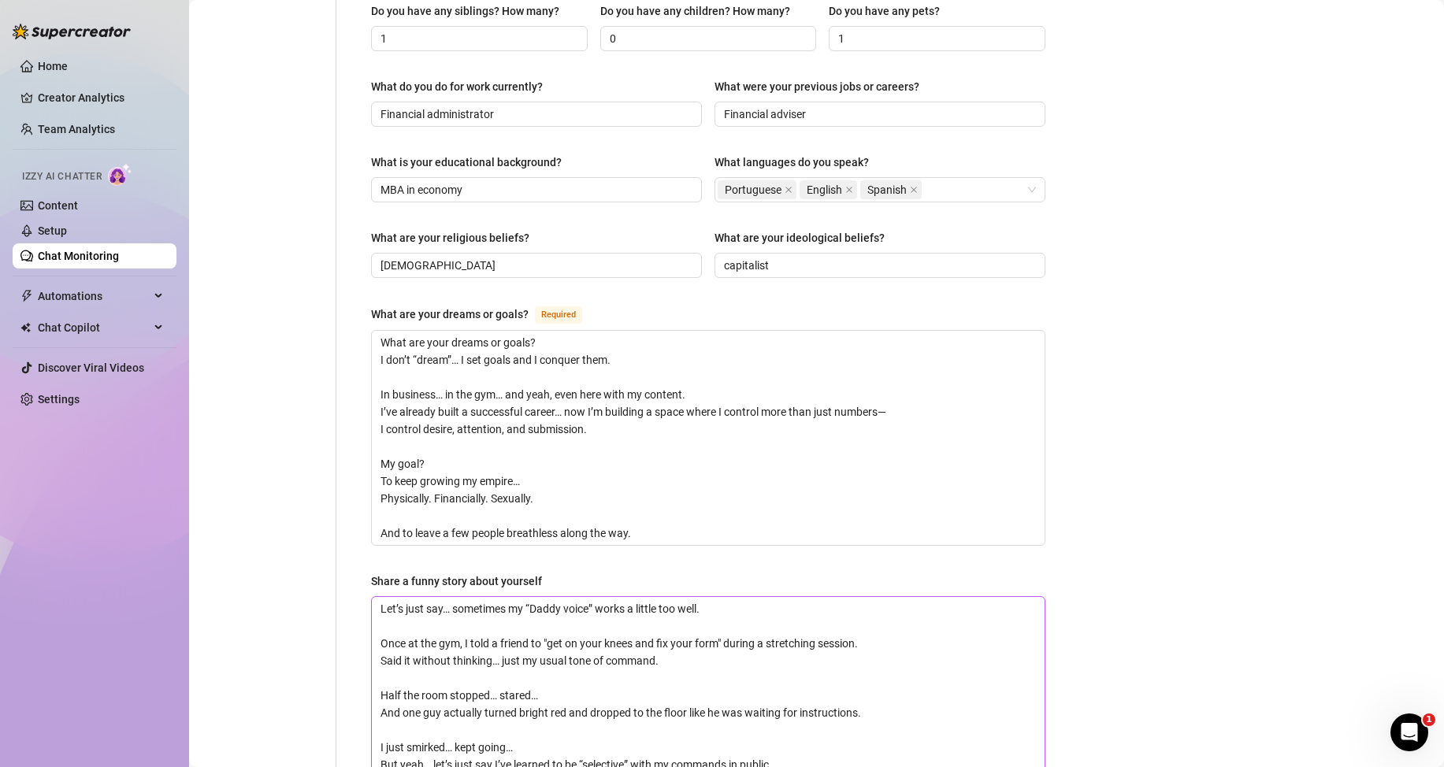
scroll to position [788, 0]
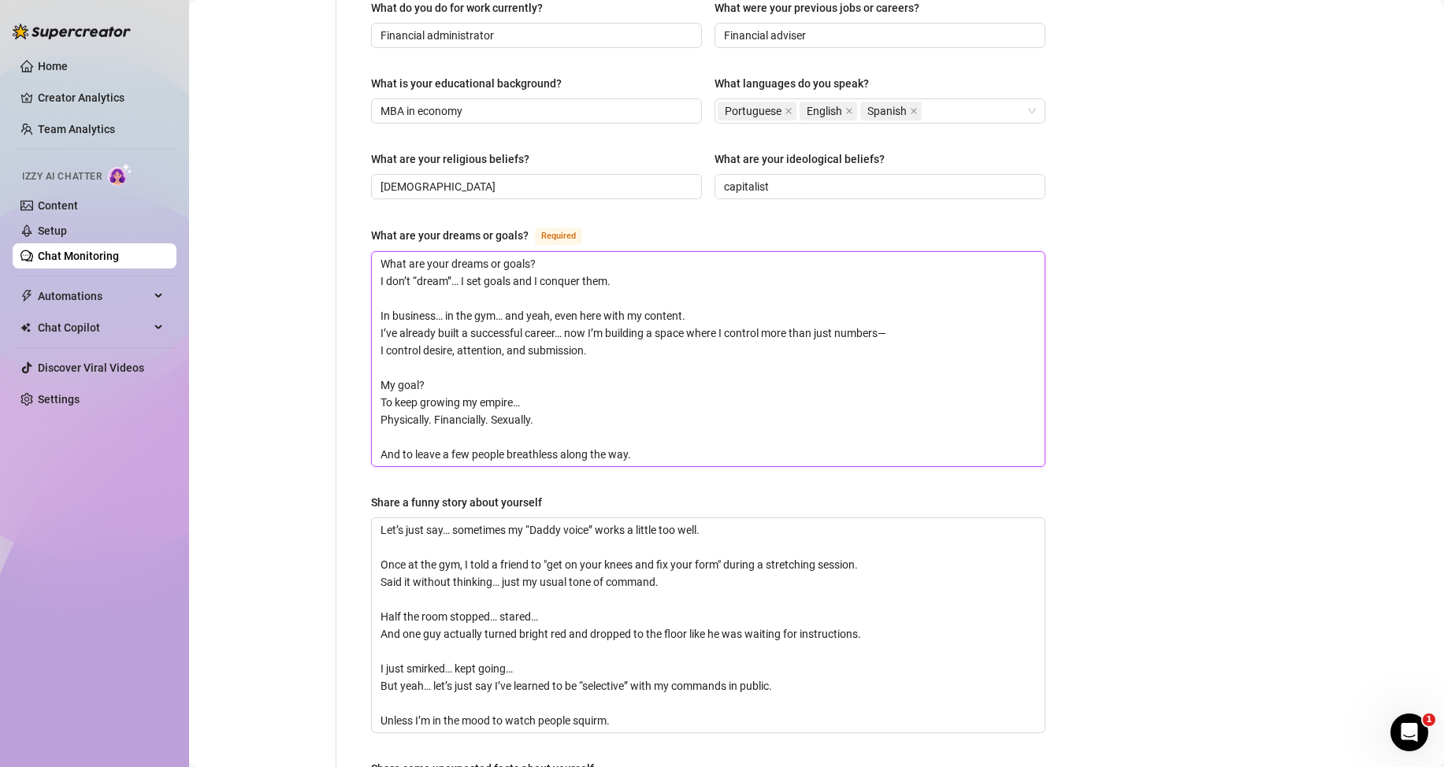
drag, startPoint x: 548, startPoint y: 238, endPoint x: 355, endPoint y: 228, distance: 193.3
click at [355, 228] on div "Name Required [PERSON_NAME] Nickname(s) [PERSON_NAME] Gender Required [DEMOGRAP…" at bounding box center [708, 315] width 706 height 1927
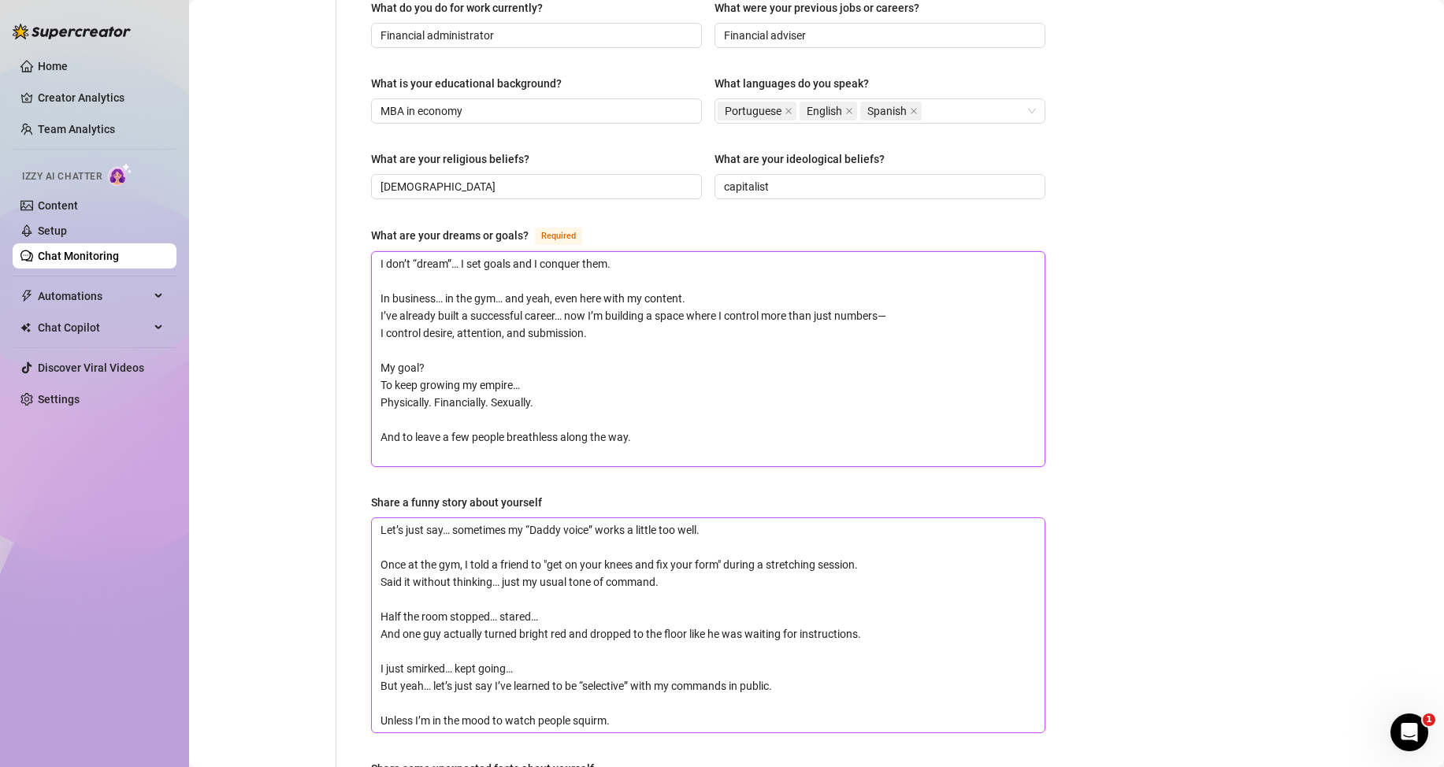
scroll to position [945, 0]
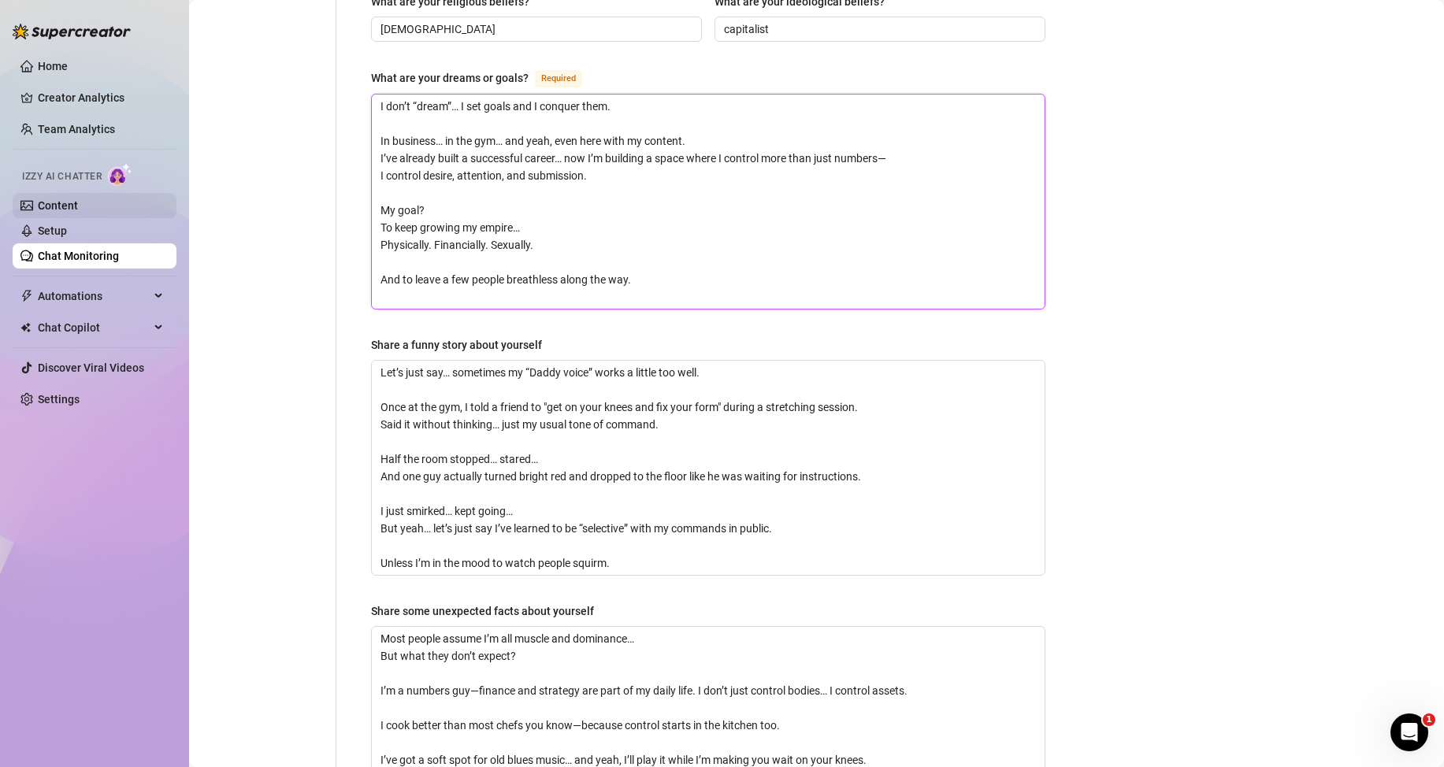
type textarea "I don’t “dream”… I set goals and I conquer them. In business… in the gym… and y…"
click at [75, 202] on link "Content" at bounding box center [58, 205] width 40 height 13
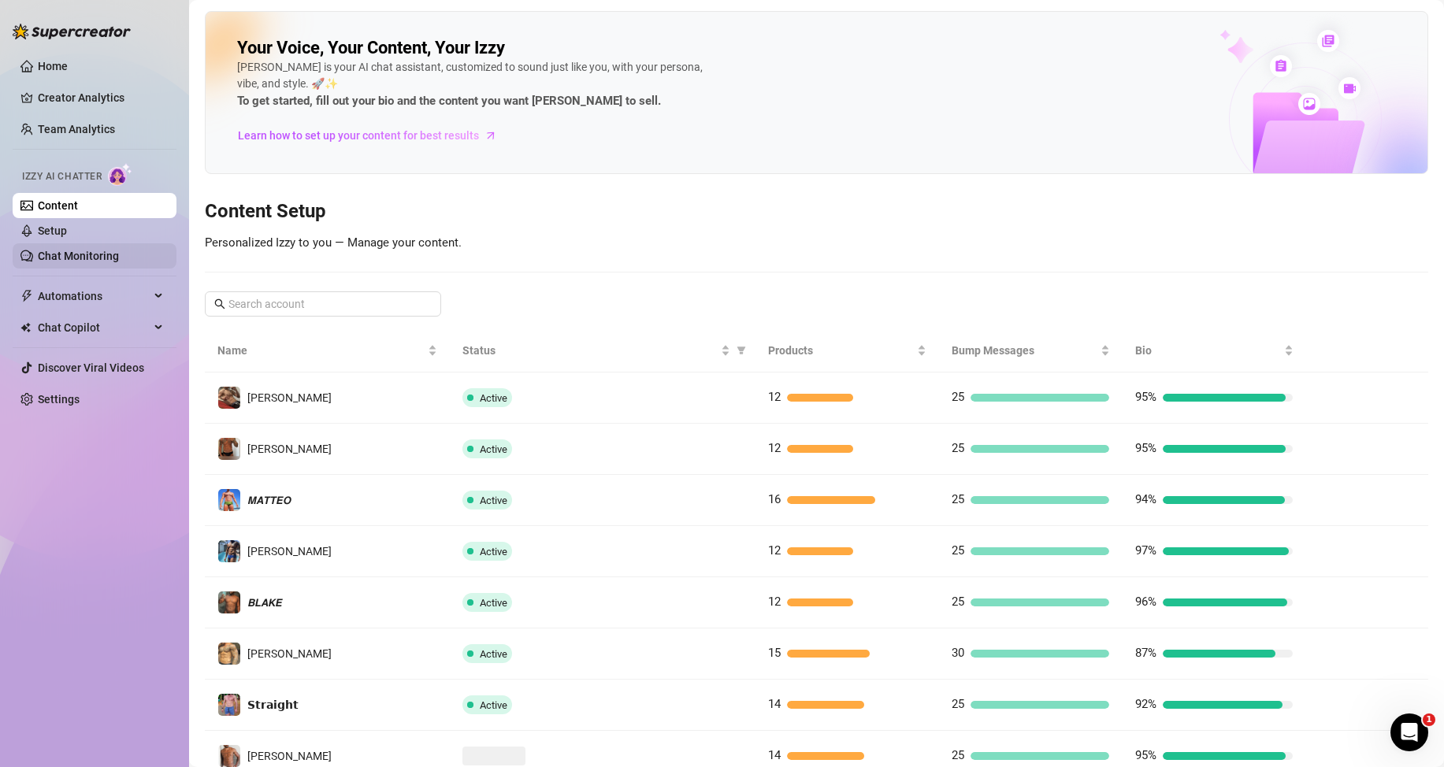
click at [95, 258] on link "Chat Monitoring" at bounding box center [78, 256] width 81 height 13
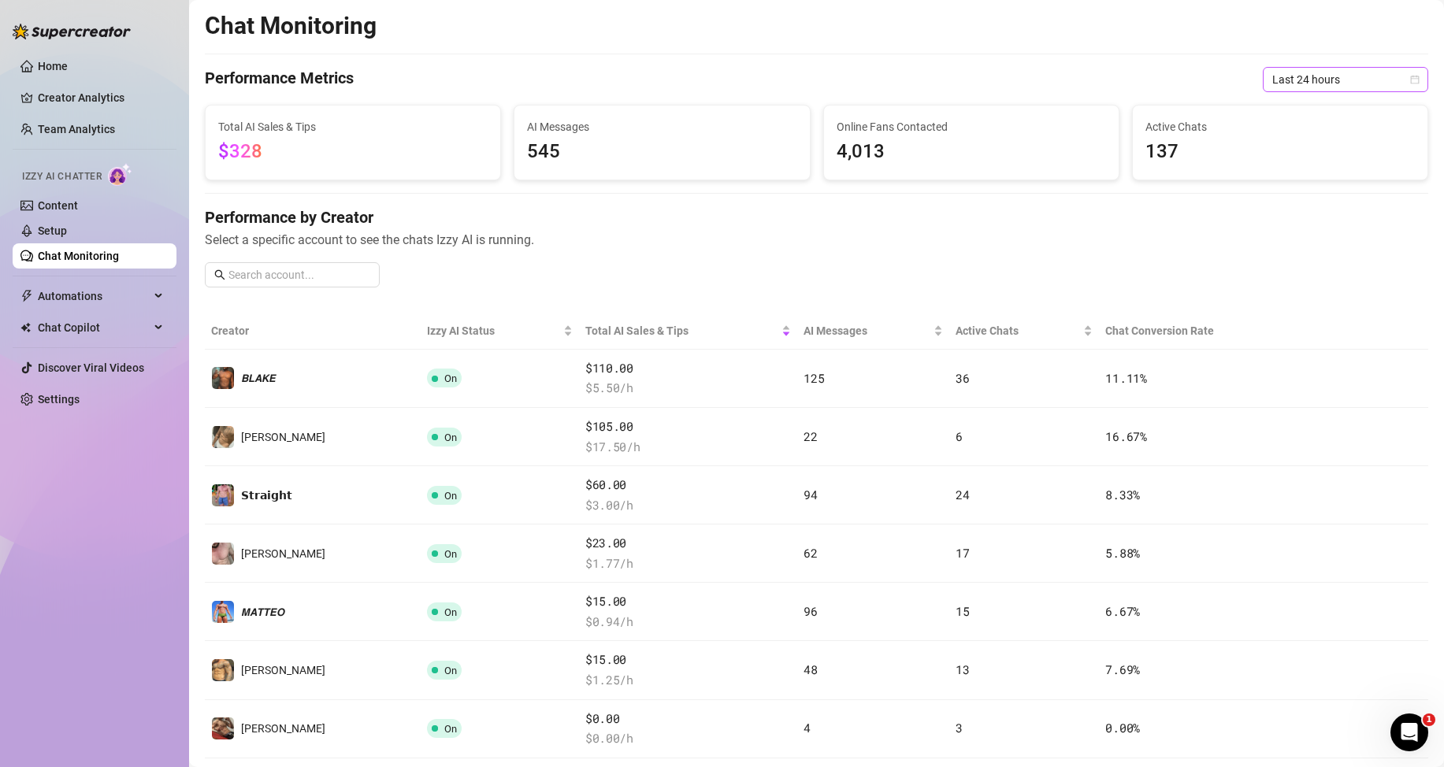
click at [1311, 76] on span "Last 24 hours" at bounding box center [1345, 80] width 147 height 24
click at [1279, 145] on div "Last 7 days" at bounding box center [1331, 136] width 159 height 25
click at [526, 265] on div "Performance by Creator Select a specific account to see the chats Izzy AI is ru…" at bounding box center [816, 253] width 1223 height 94
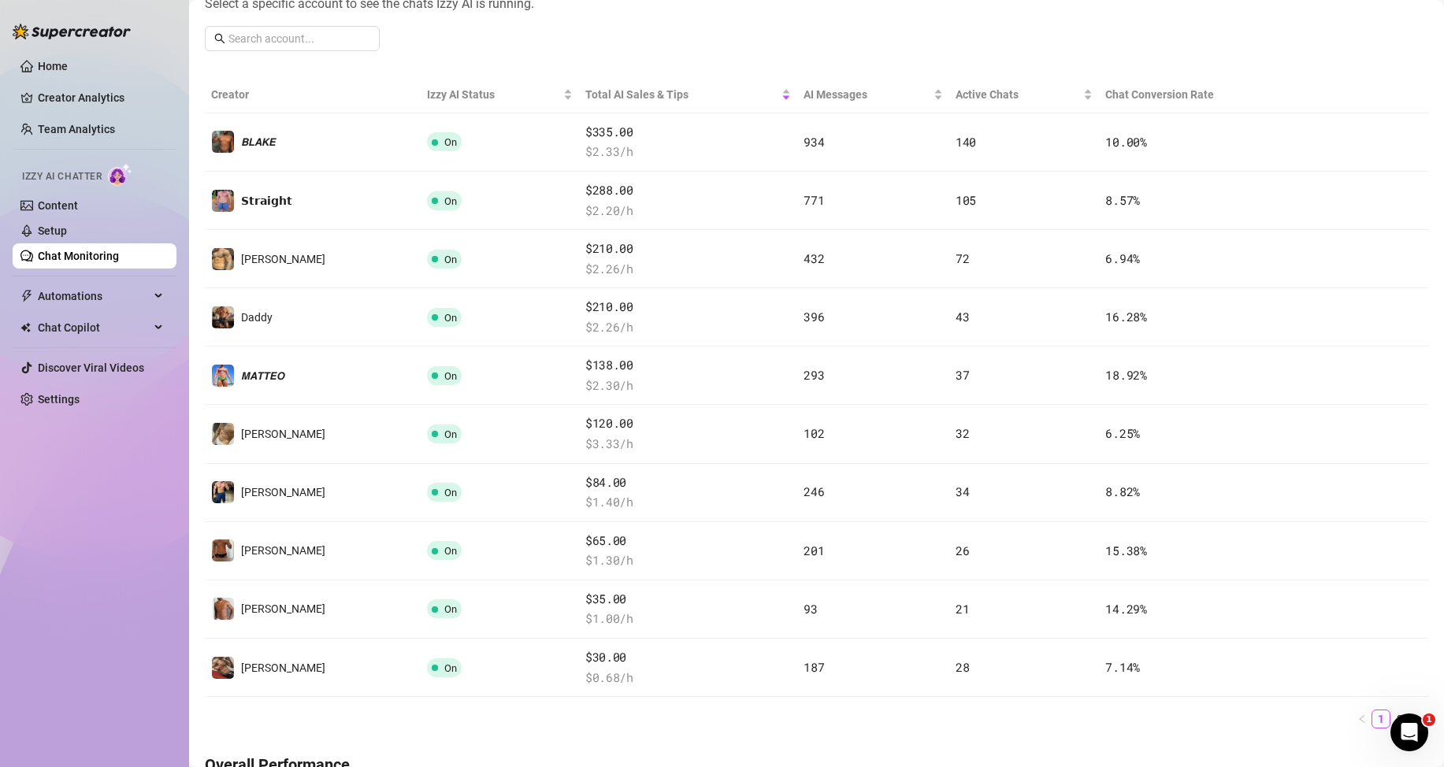
scroll to position [630, 0]
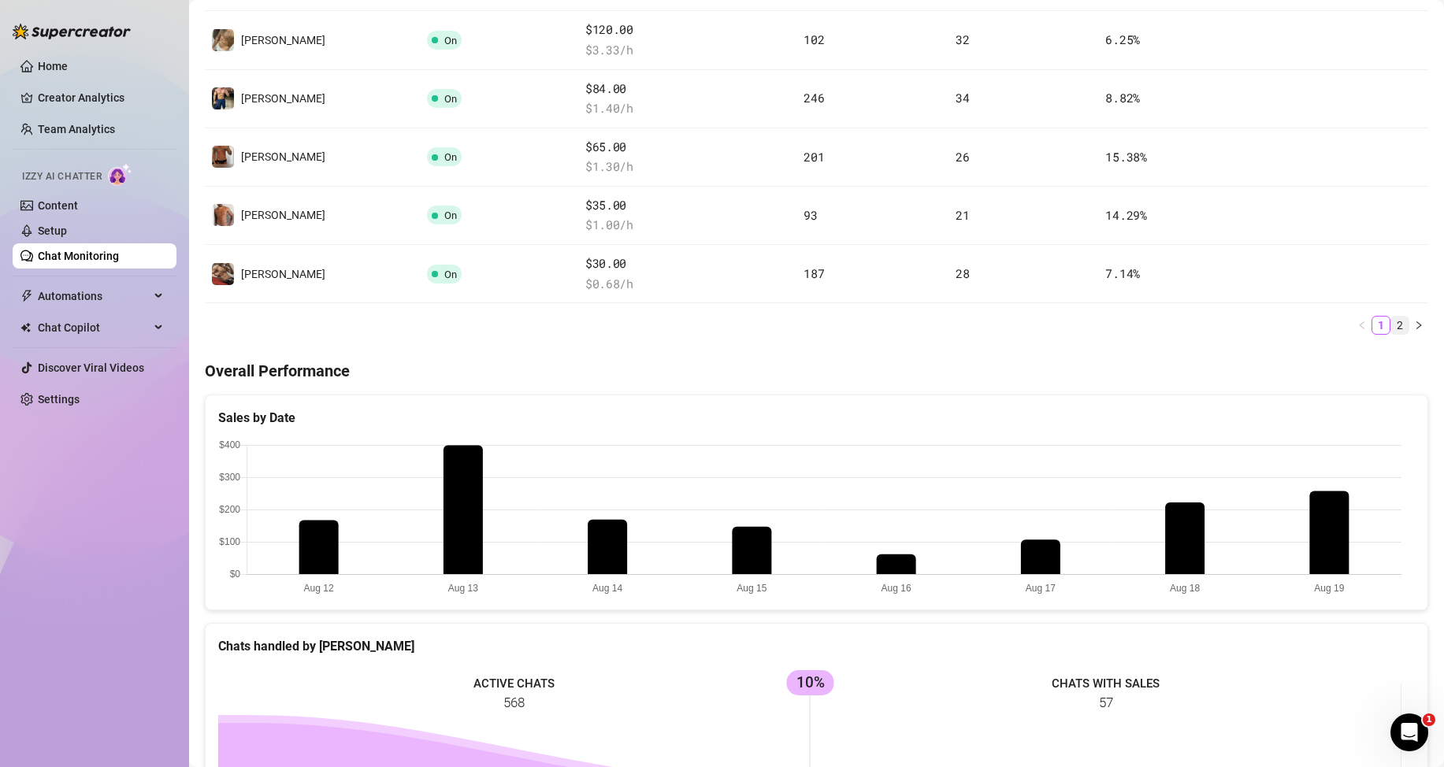
click at [1391, 327] on link "2" at bounding box center [1399, 325] width 17 height 17
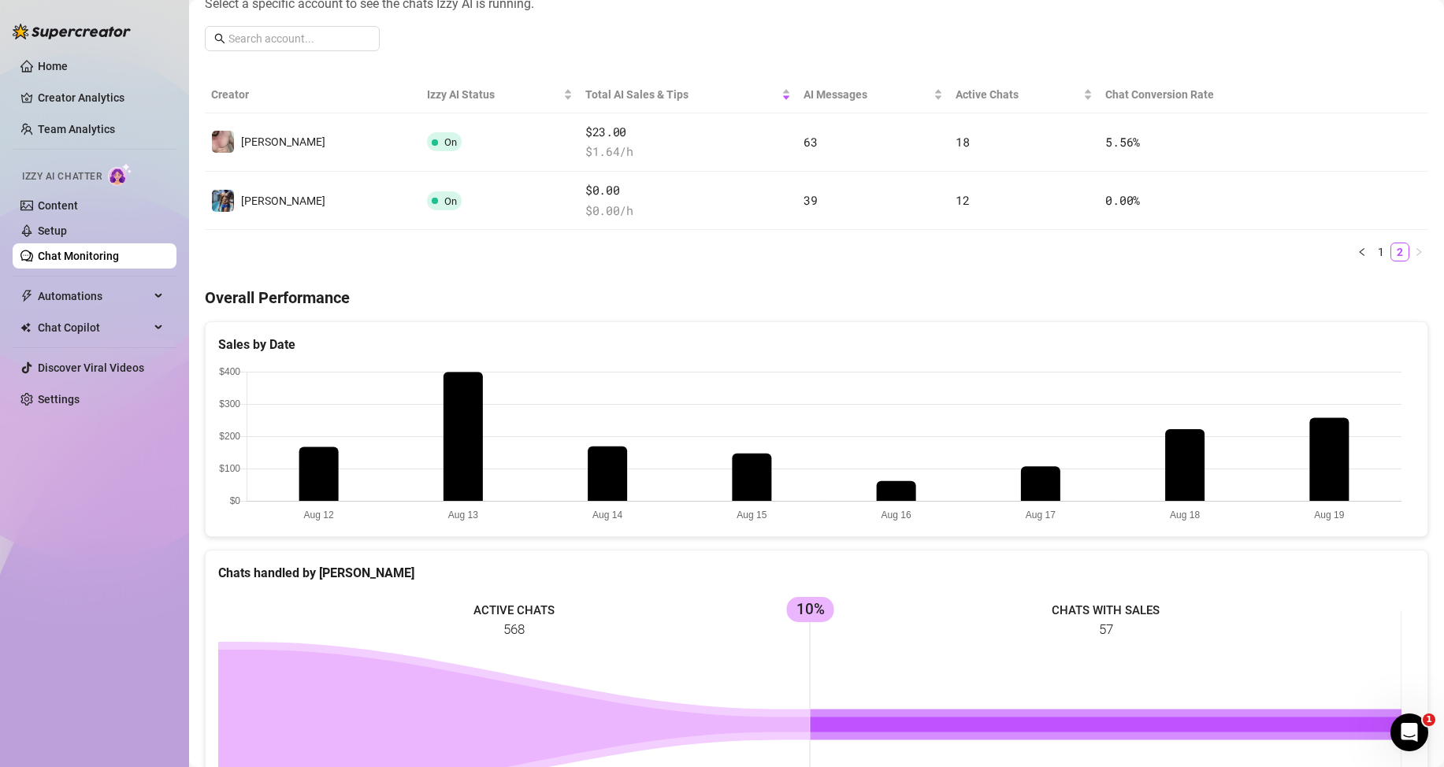
scroll to position [0, 0]
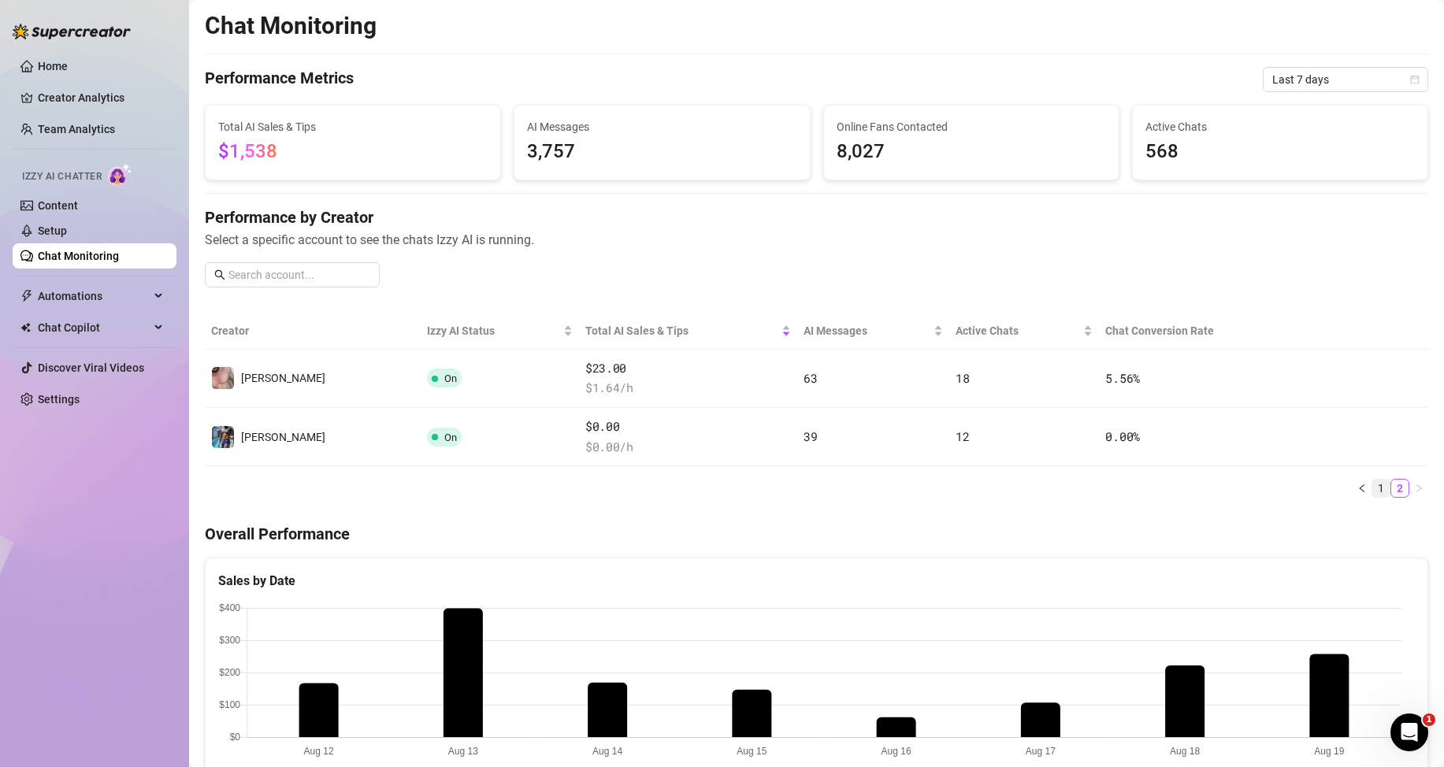
click at [1372, 488] on link "1" at bounding box center [1380, 488] width 17 height 17
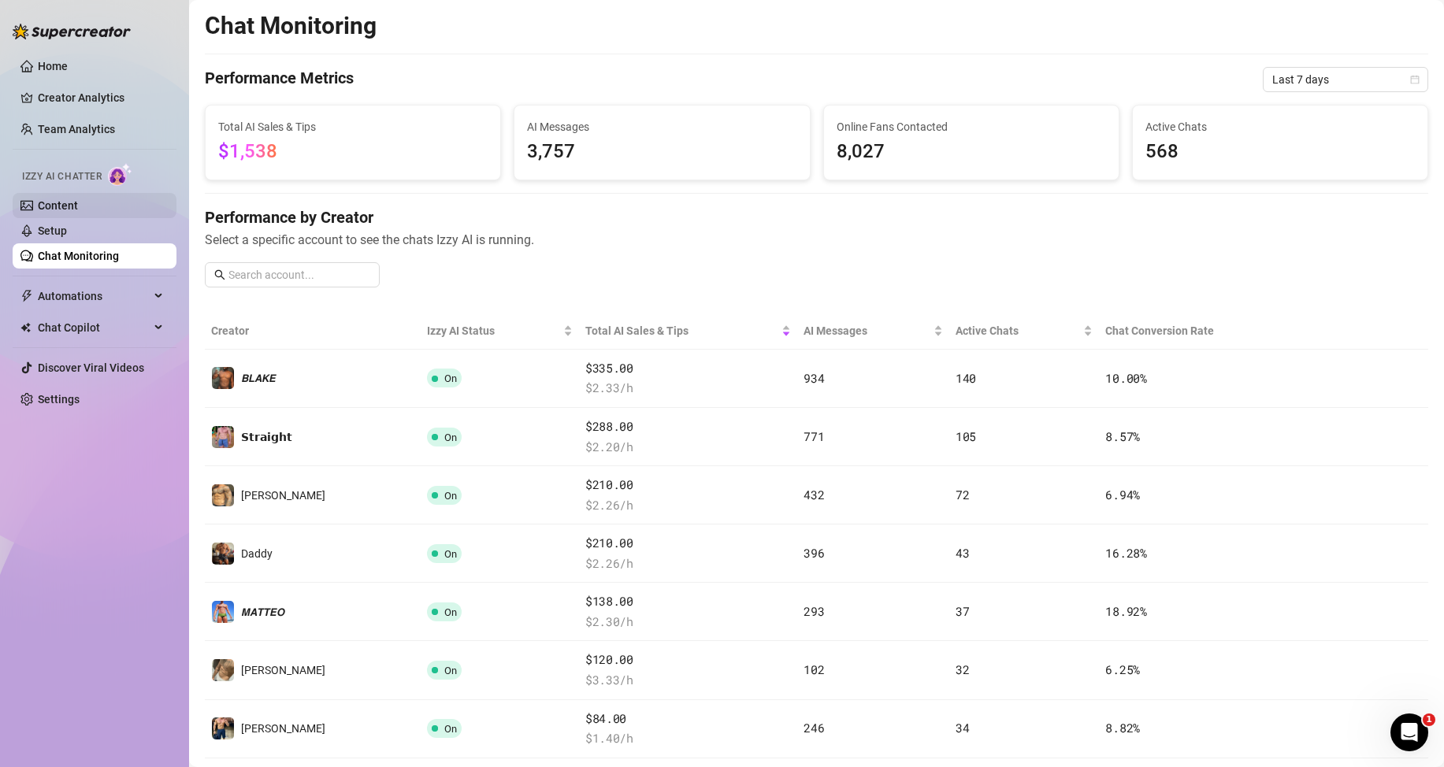
click at [78, 212] on link "Content" at bounding box center [58, 205] width 40 height 13
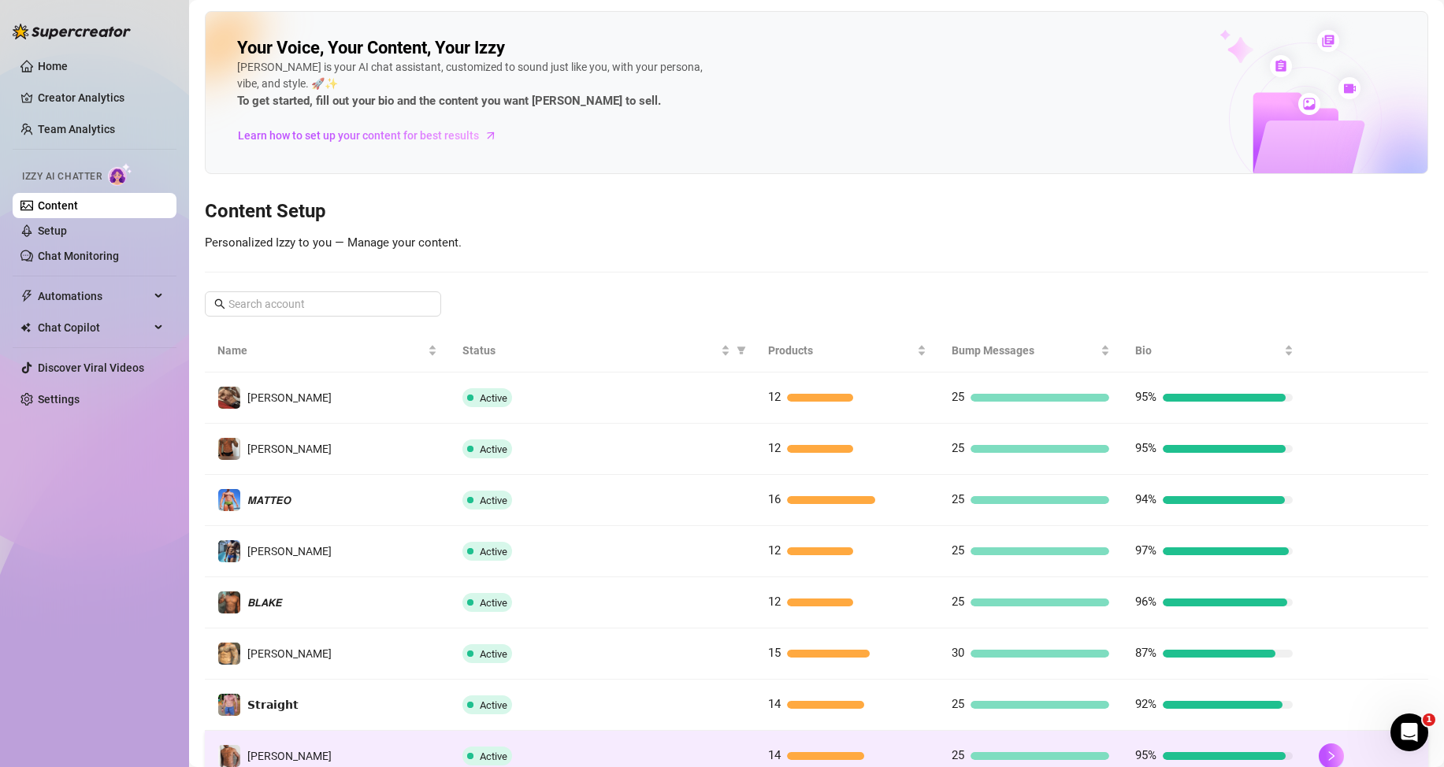
scroll to position [209, 0]
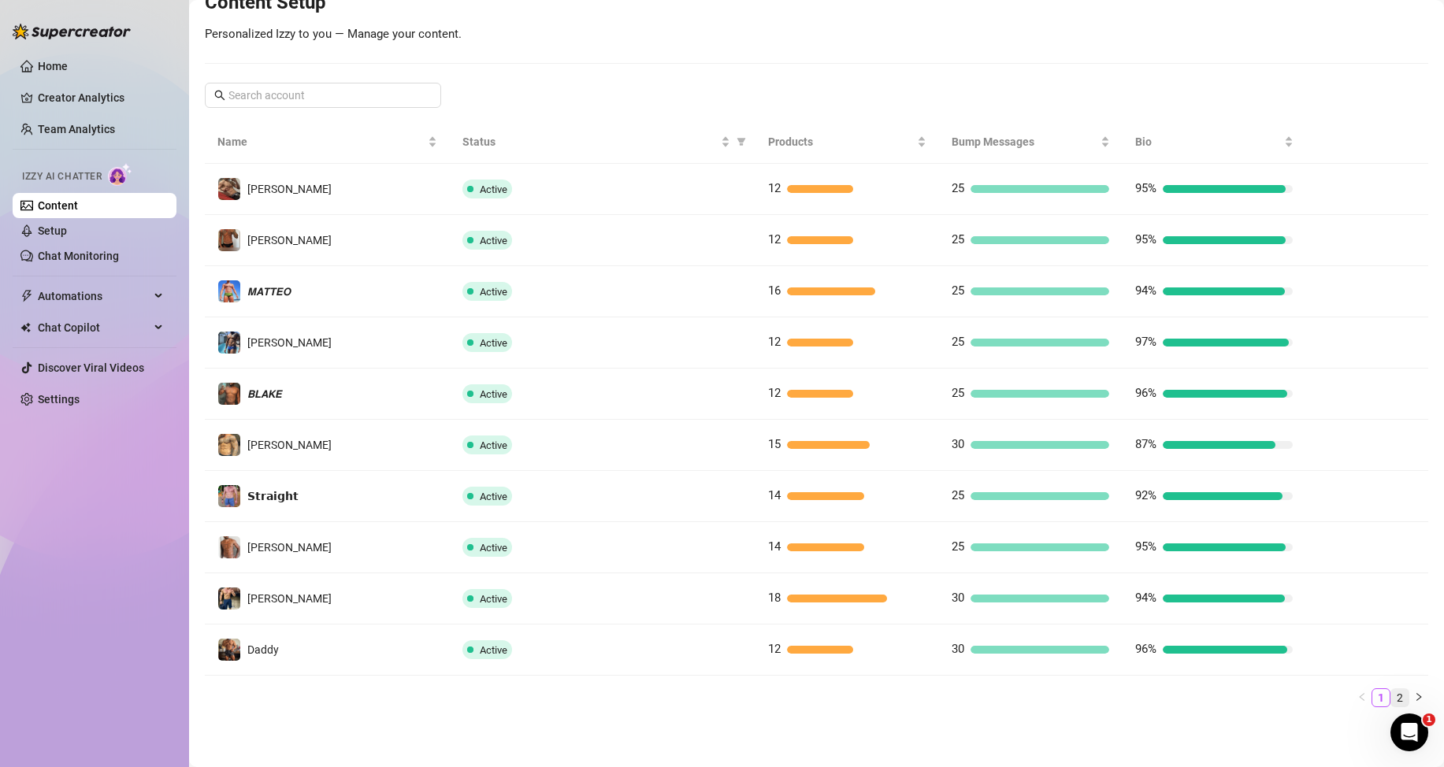
click at [1391, 690] on link "2" at bounding box center [1399, 697] width 17 height 17
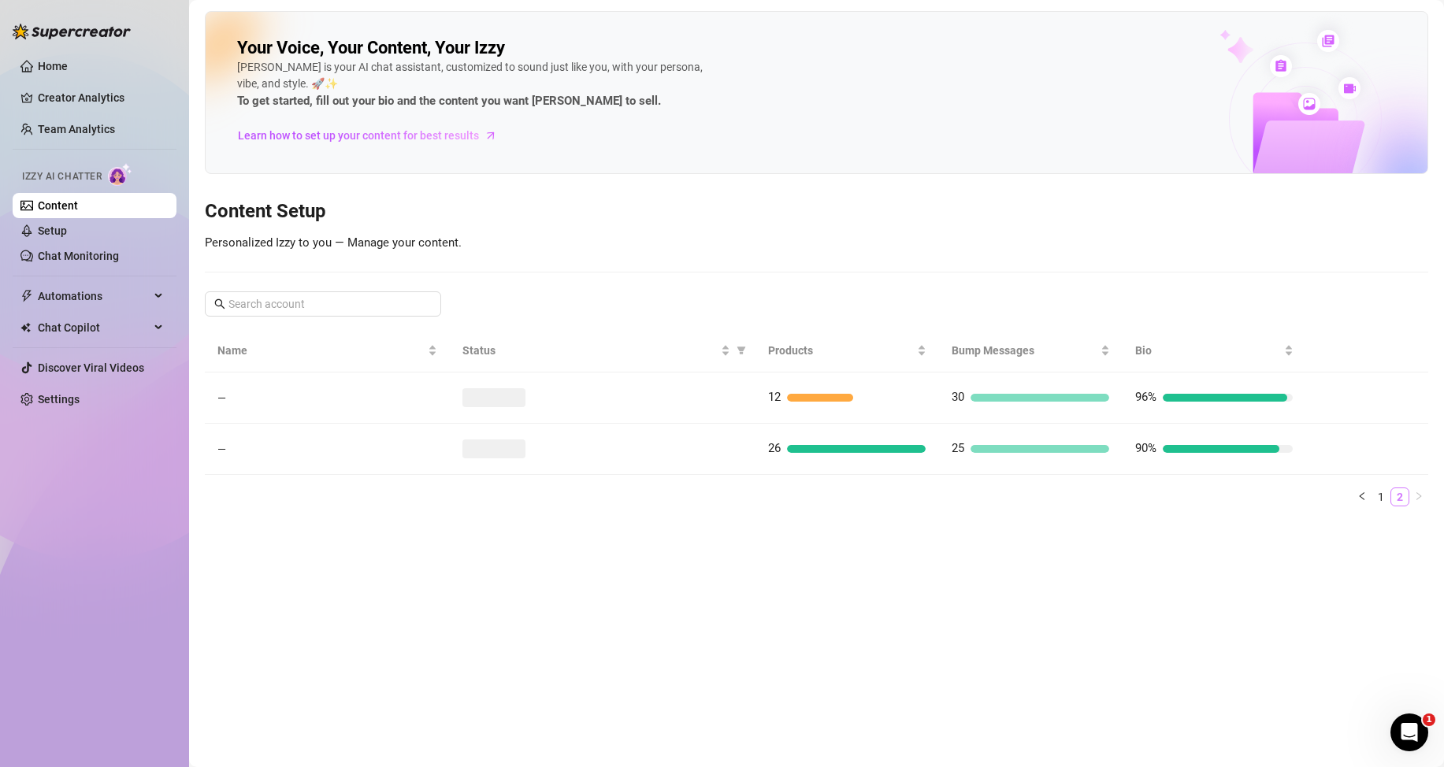
scroll to position [0, 0]
click at [110, 89] on link "Creator Analytics" at bounding box center [101, 97] width 126 height 25
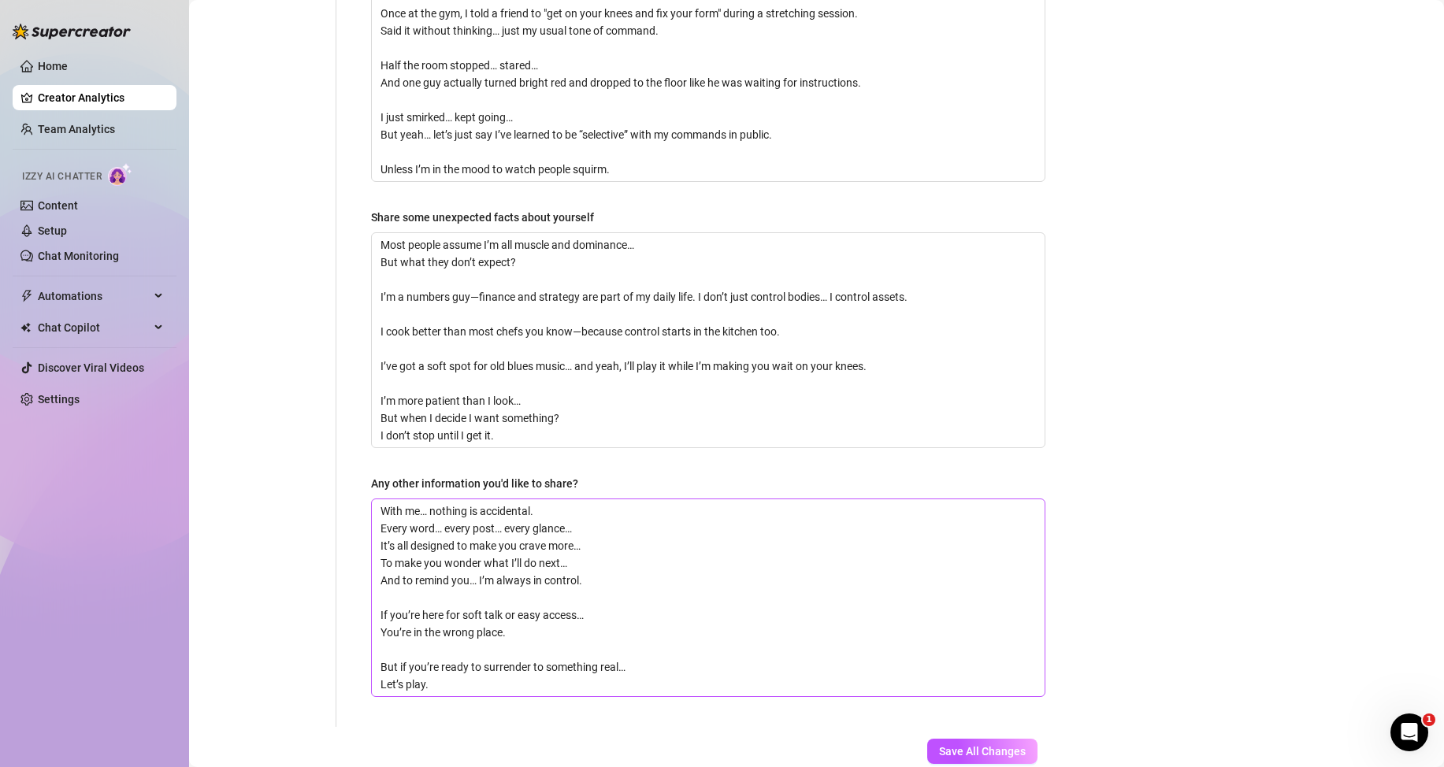
scroll to position [1410, 0]
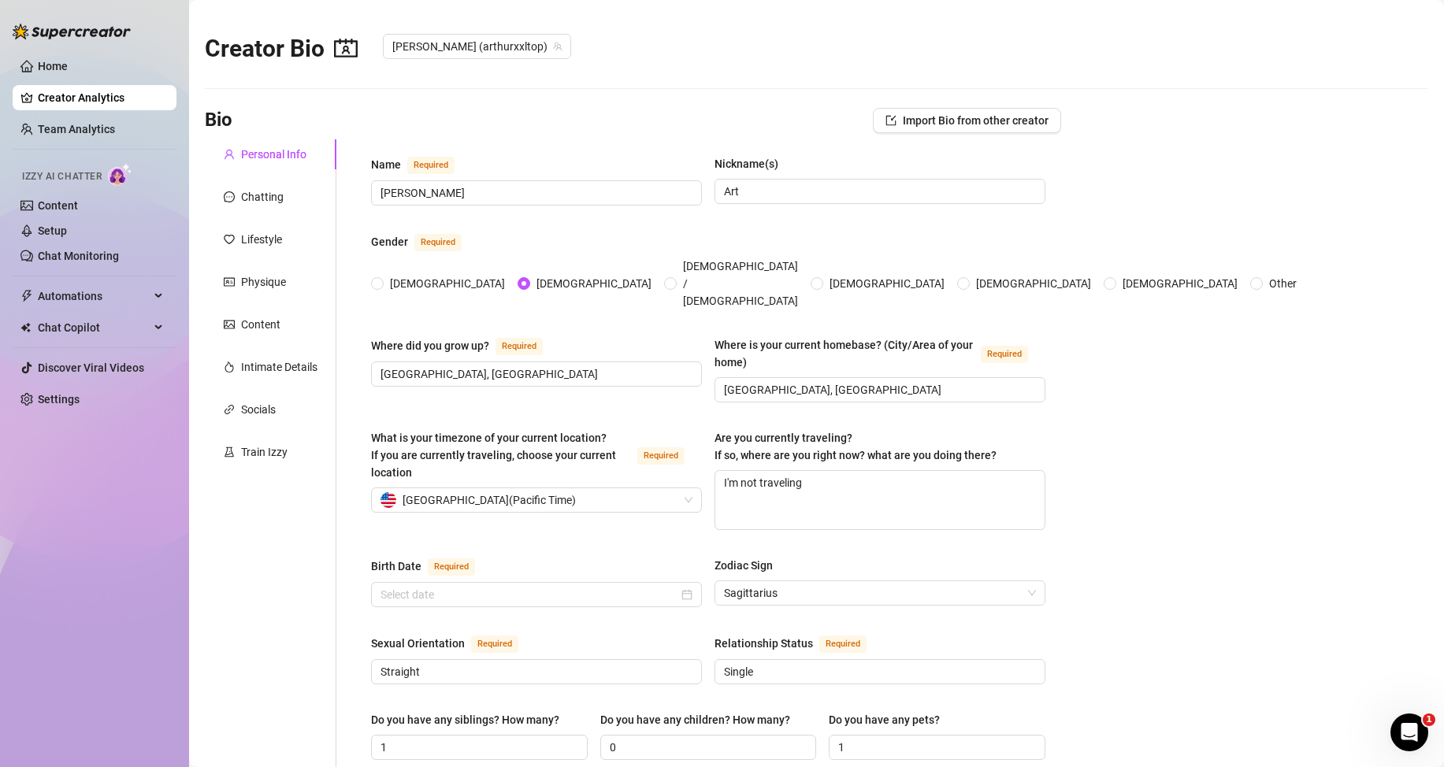
radio input "true"
type input "[DATE]"
click at [266, 326] on div "Content" at bounding box center [260, 324] width 39 height 17
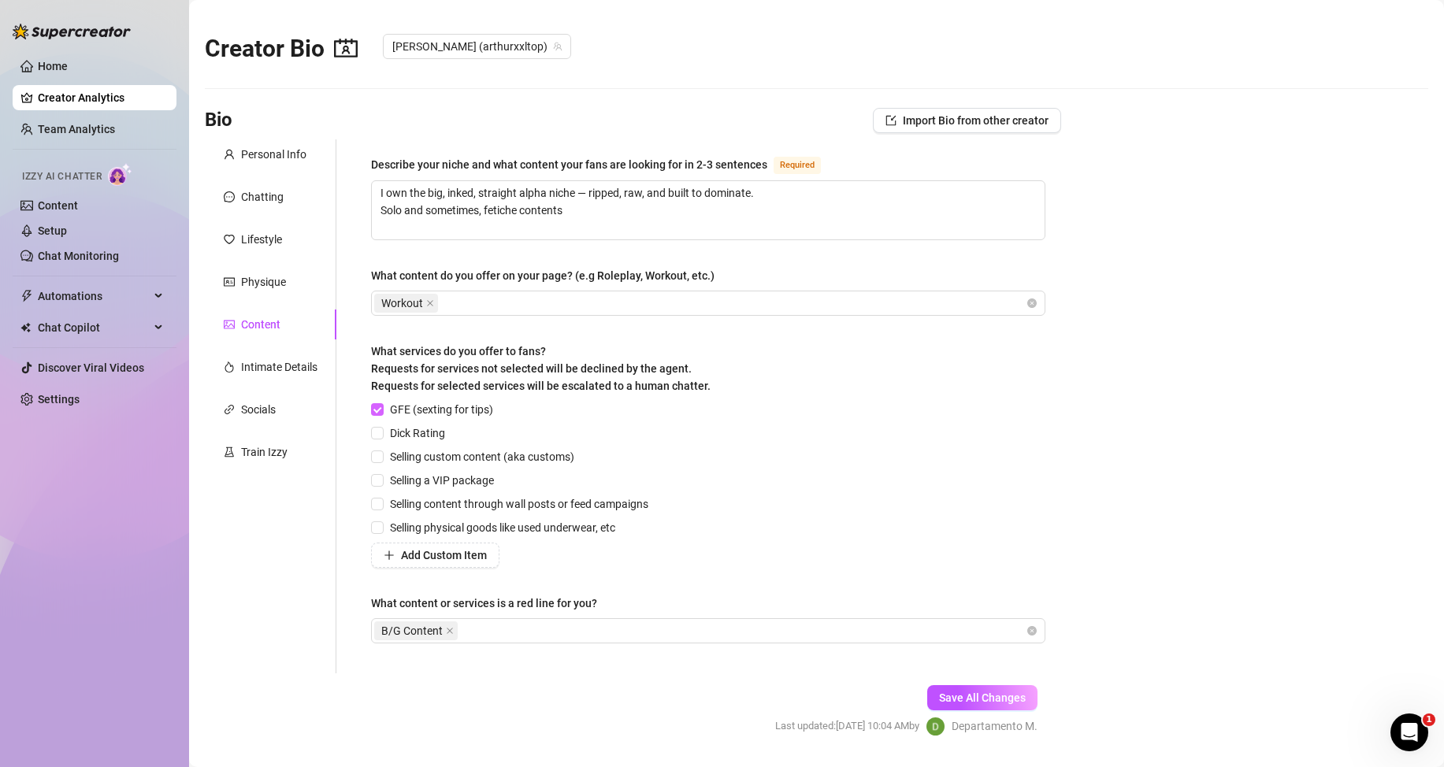
click at [400, 412] on span "GFE (sexting for tips)" at bounding box center [442, 409] width 116 height 17
click at [382, 412] on input "GFE (sexting for tips)" at bounding box center [376, 408] width 11 height 11
checkbox input "false"
click at [449, 631] on icon "close" at bounding box center [450, 631] width 8 height 8
click at [974, 696] on span "Save All Changes" at bounding box center [982, 698] width 87 height 13
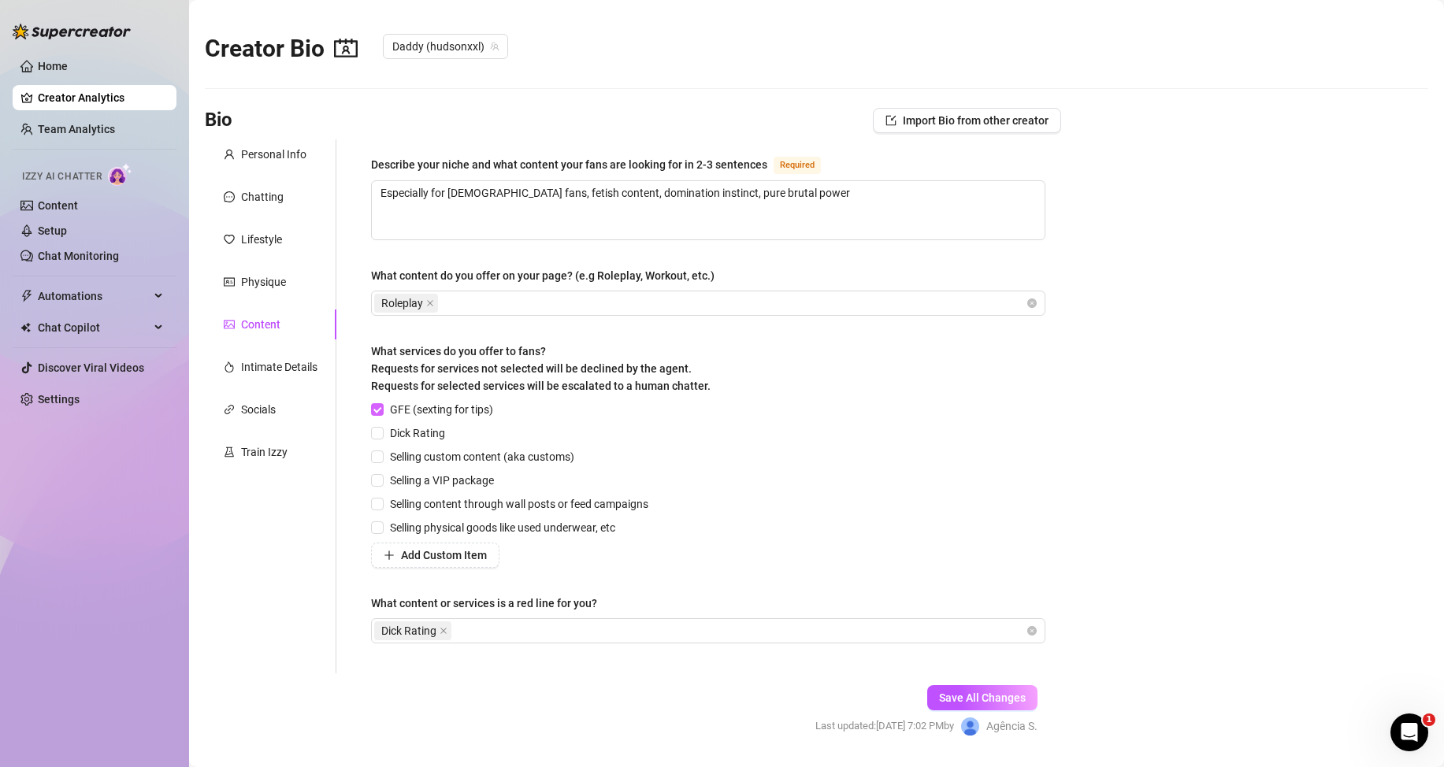
click at [388, 406] on span "GFE (sexting for tips)" at bounding box center [442, 409] width 116 height 17
click at [382, 406] on input "GFE (sexting for tips)" at bounding box center [376, 408] width 11 height 11
checkbox input "false"
click at [443, 629] on icon "close" at bounding box center [444, 631] width 8 height 8
click at [999, 700] on span "Save All Changes" at bounding box center [982, 698] width 87 height 13
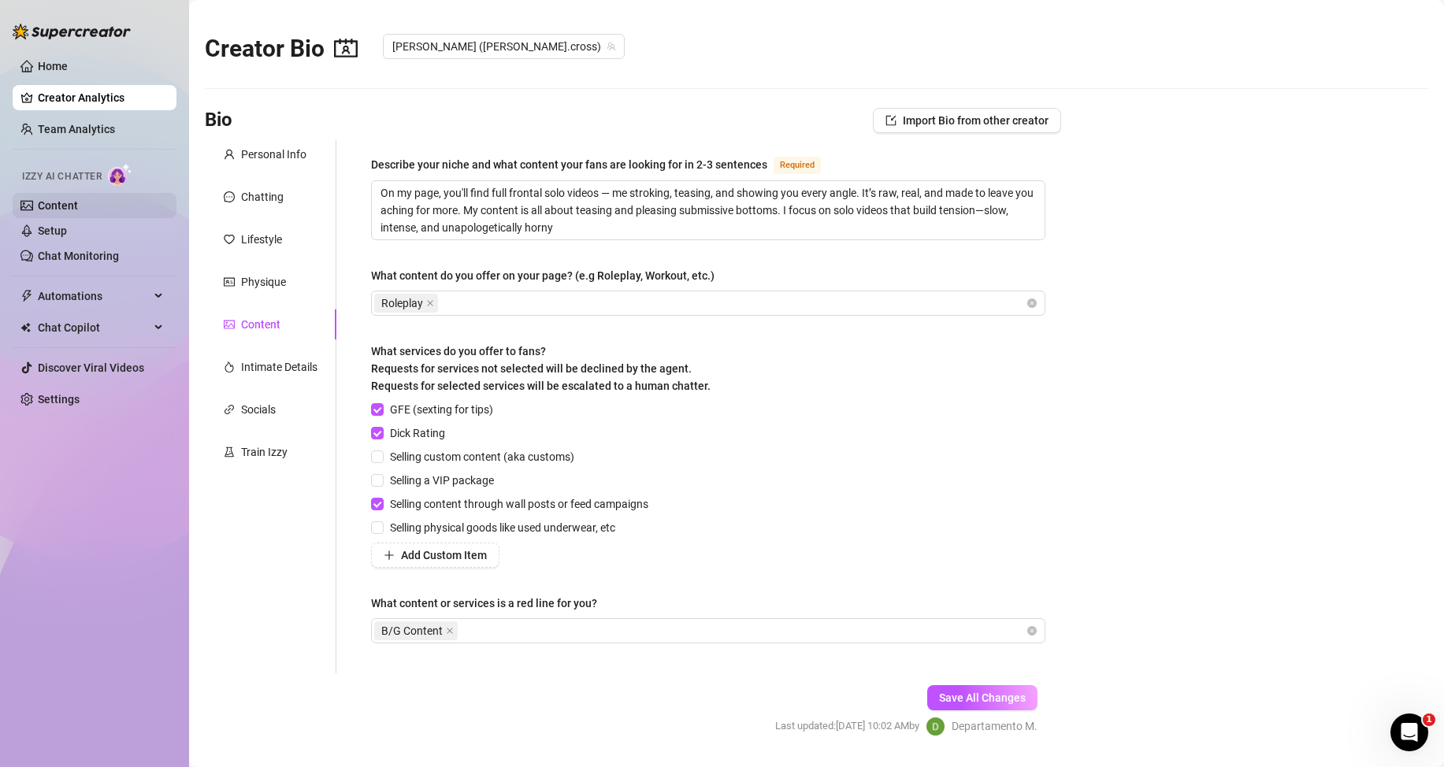
checkbox input "true"
click at [376, 407] on input "GFE (sexting for tips)" at bounding box center [376, 408] width 11 height 11
checkbox input "false"
click at [376, 434] on input "Dick Rating" at bounding box center [376, 432] width 11 height 11
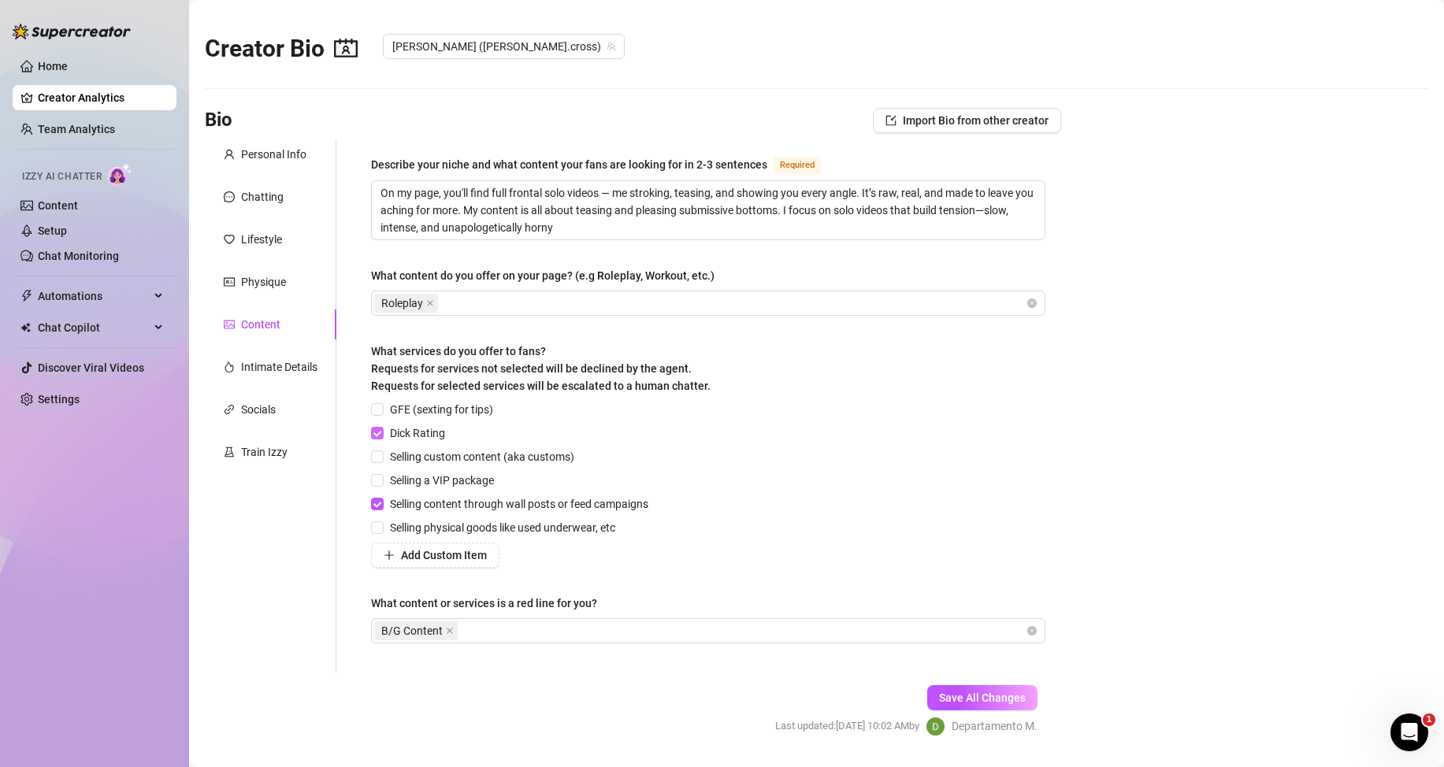
checkbox input "false"
click at [377, 507] on input "Selling content through wall posts or feed campaigns" at bounding box center [376, 503] width 11 height 11
checkbox input "false"
click at [452, 631] on icon "close" at bounding box center [450, 631] width 8 height 8
click at [983, 700] on span "Save All Changes" at bounding box center [982, 698] width 87 height 13
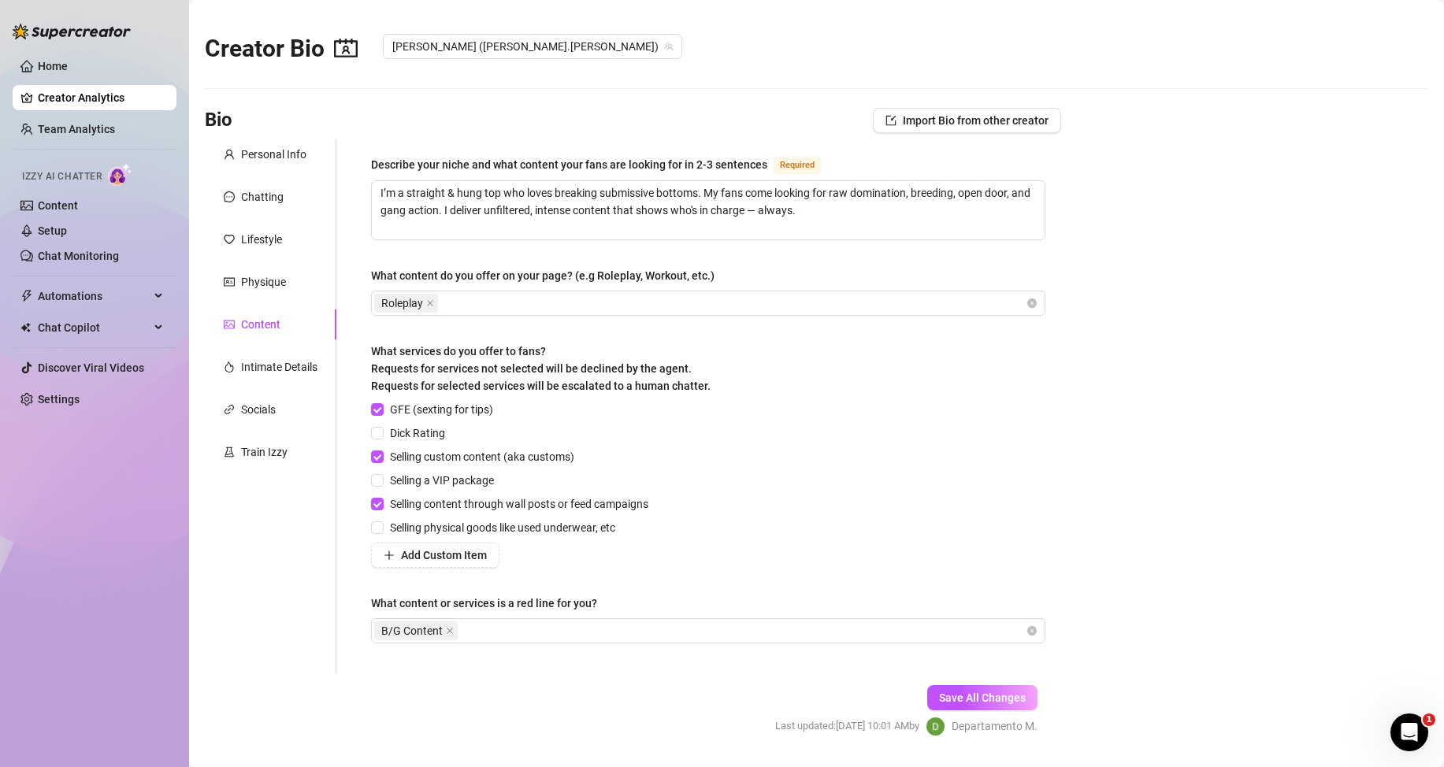
checkbox input "true"
click at [377, 407] on input "GFE (sexting for tips)" at bounding box center [376, 408] width 11 height 11
checkbox input "false"
click at [374, 455] on input "Selling custom content (aka customs)" at bounding box center [376, 456] width 11 height 11
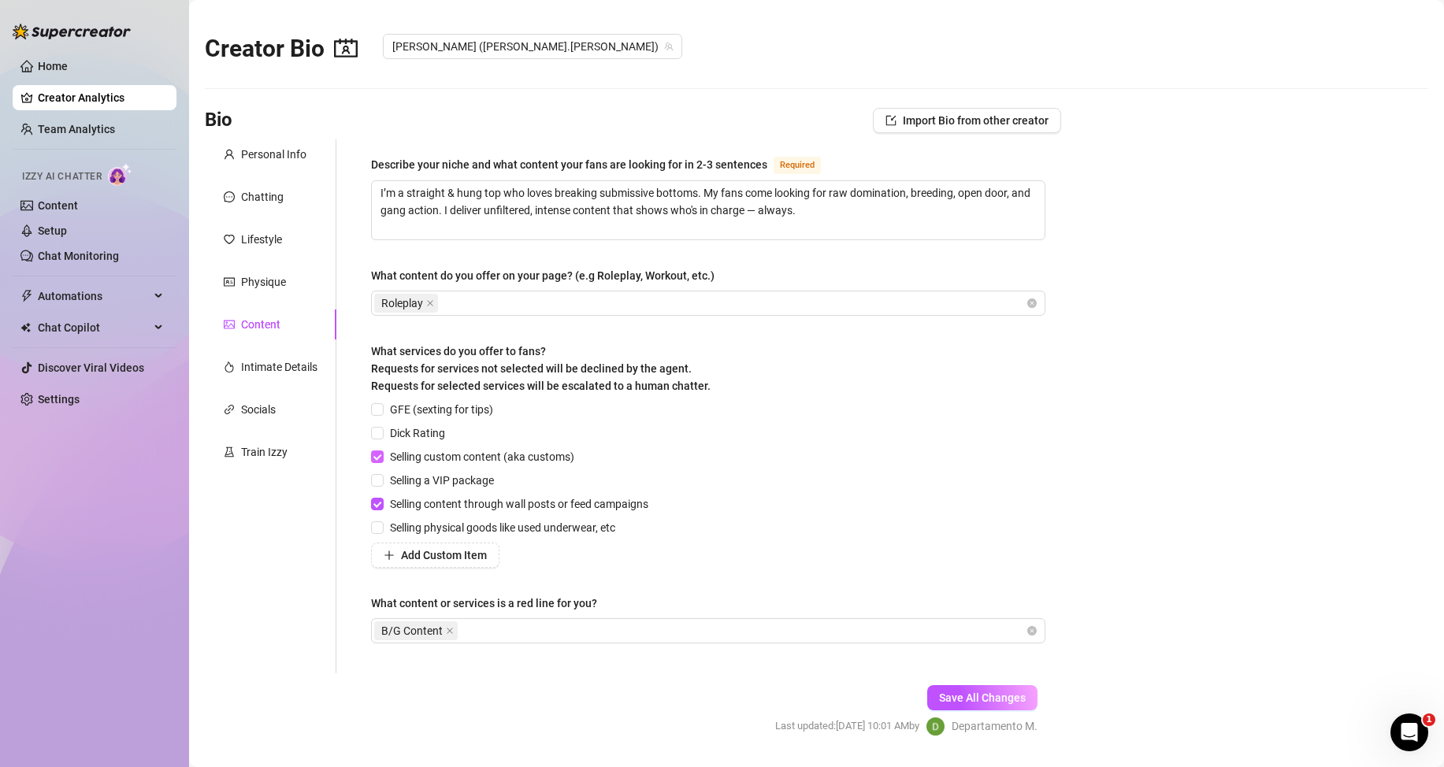
checkbox input "false"
click at [377, 504] on input "Selling content through wall posts or feed campaigns" at bounding box center [376, 503] width 11 height 11
checkbox input "false"
click at [450, 631] on icon "close" at bounding box center [450, 631] width 6 height 6
click at [977, 699] on span "Save All Changes" at bounding box center [982, 698] width 87 height 13
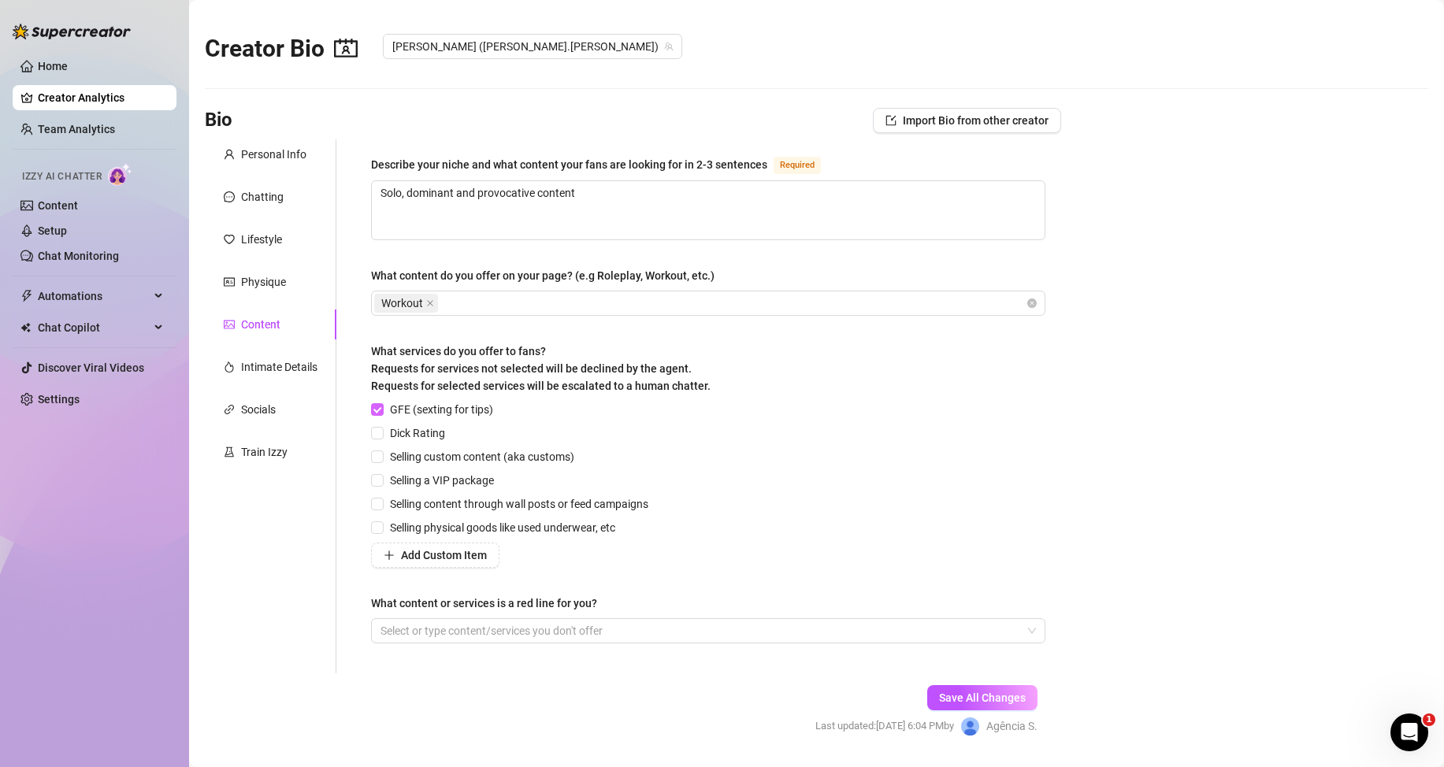
click at [380, 414] on span at bounding box center [377, 409] width 13 height 13
click at [380, 414] on input "GFE (sexting for tips)" at bounding box center [376, 408] width 11 height 11
checkbox input "false"
click at [994, 696] on span "Save All Changes" at bounding box center [982, 698] width 87 height 13
click at [288, 372] on div "Intimate Details" at bounding box center [279, 366] width 76 height 17
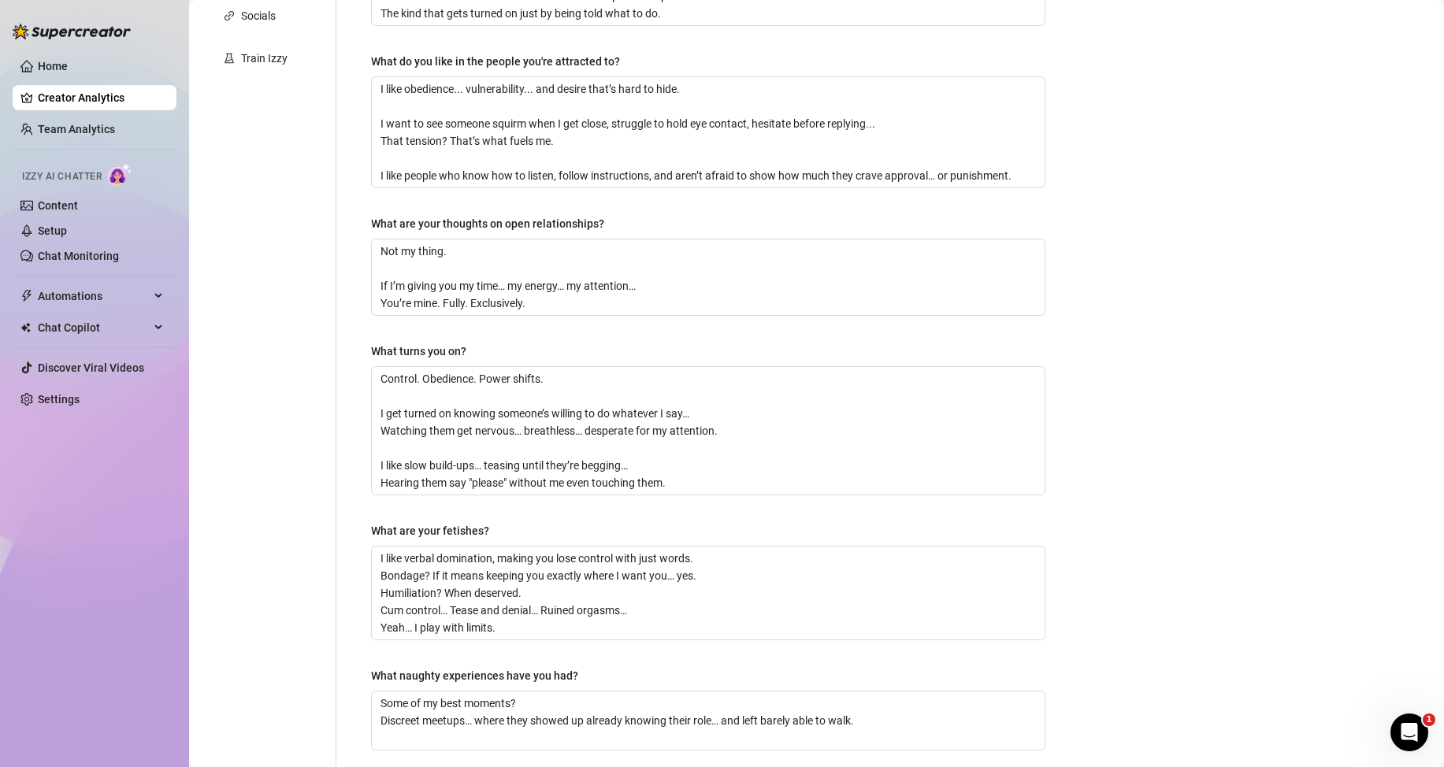
scroll to position [545, 0]
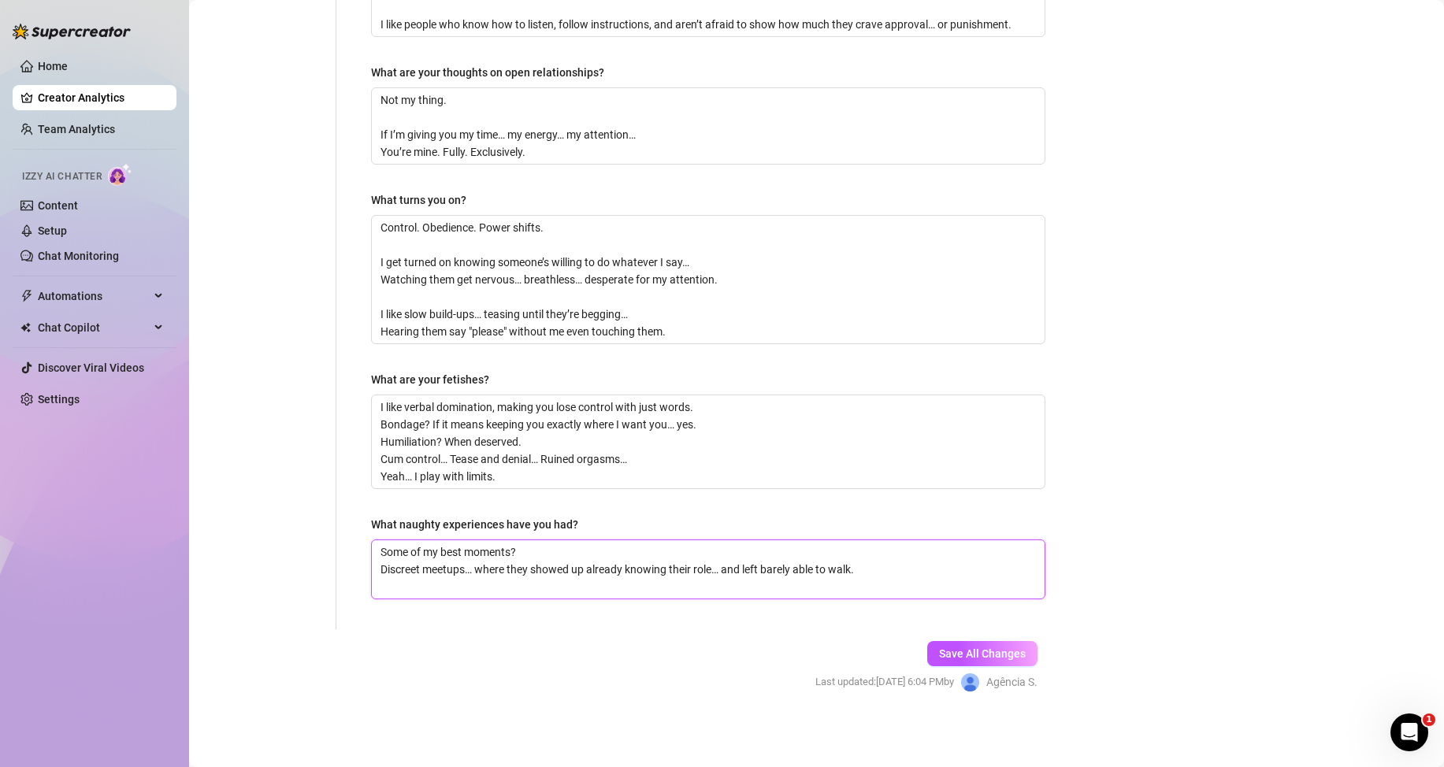
drag, startPoint x: 463, startPoint y: 570, endPoint x: 360, endPoint y: 569, distance: 103.2
click at [360, 569] on div "Why did you start OnlyFans? Required Because I know what I bring to the table… …" at bounding box center [708, 111] width 706 height 1035
click at [472, 570] on textarea "Some of my best moments? Discreet meetups… where they showed up already knowing…" at bounding box center [708, 569] width 673 height 58
drag, startPoint x: 472, startPoint y: 570, endPoint x: 431, endPoint y: 573, distance: 41.2
click at [431, 573] on textarea "Some of my best moments? Discreet meetups… where they showed up already knowing…" at bounding box center [708, 569] width 673 height 58
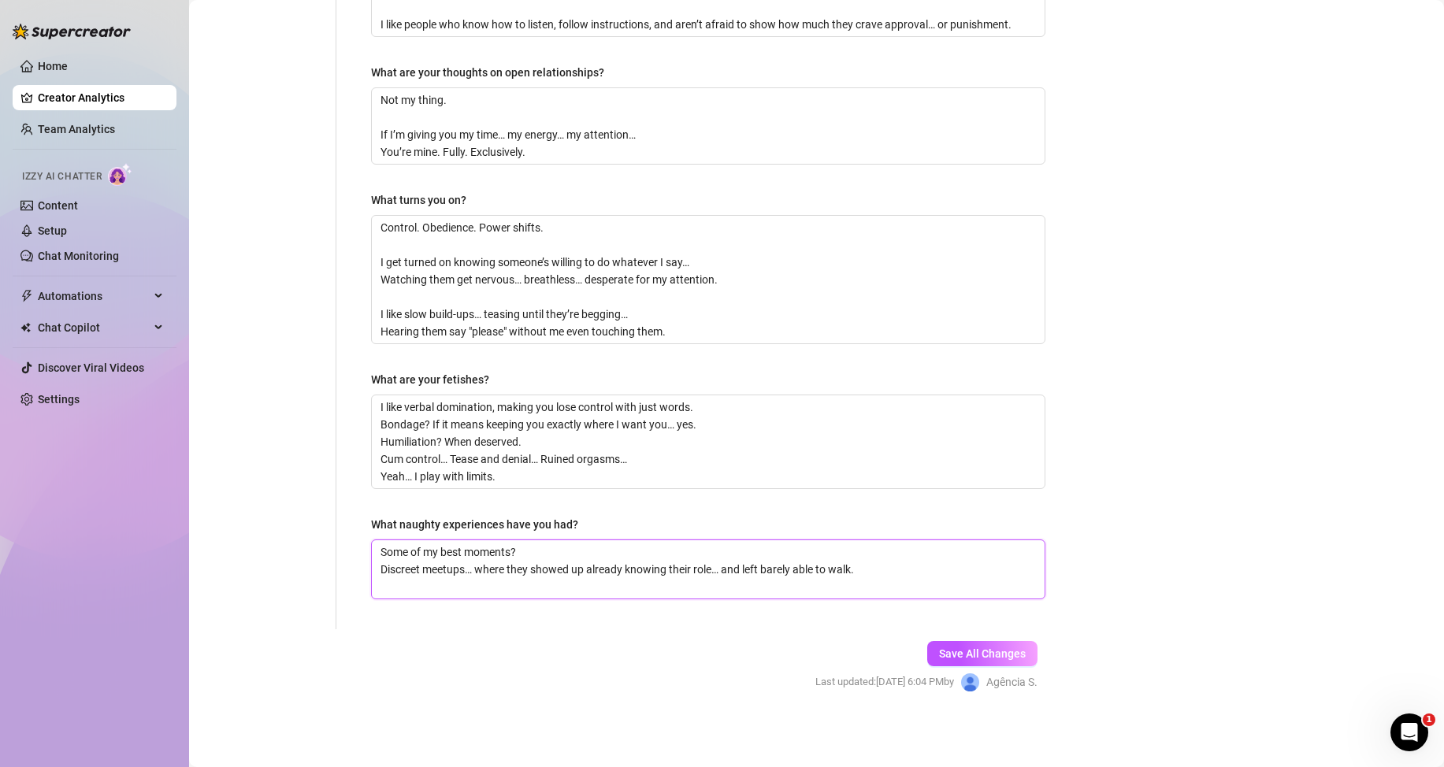
click at [434, 573] on textarea "Some of my best moments? Discreet meetups… where they showed up already knowing…" at bounding box center [708, 569] width 673 height 58
drag, startPoint x: 465, startPoint y: 570, endPoint x: 424, endPoint y: 570, distance: 41.0
click at [424, 570] on textarea "Some of my best moments? Discreet meetups… where they showed up already knowing…" at bounding box center [708, 569] width 673 height 58
type textarea "Some of my best moments? Discreet d… where they showed up already knowing their…"
type textarea "Some of my best moments? Discreet da… where they showed up already knowing thei…"
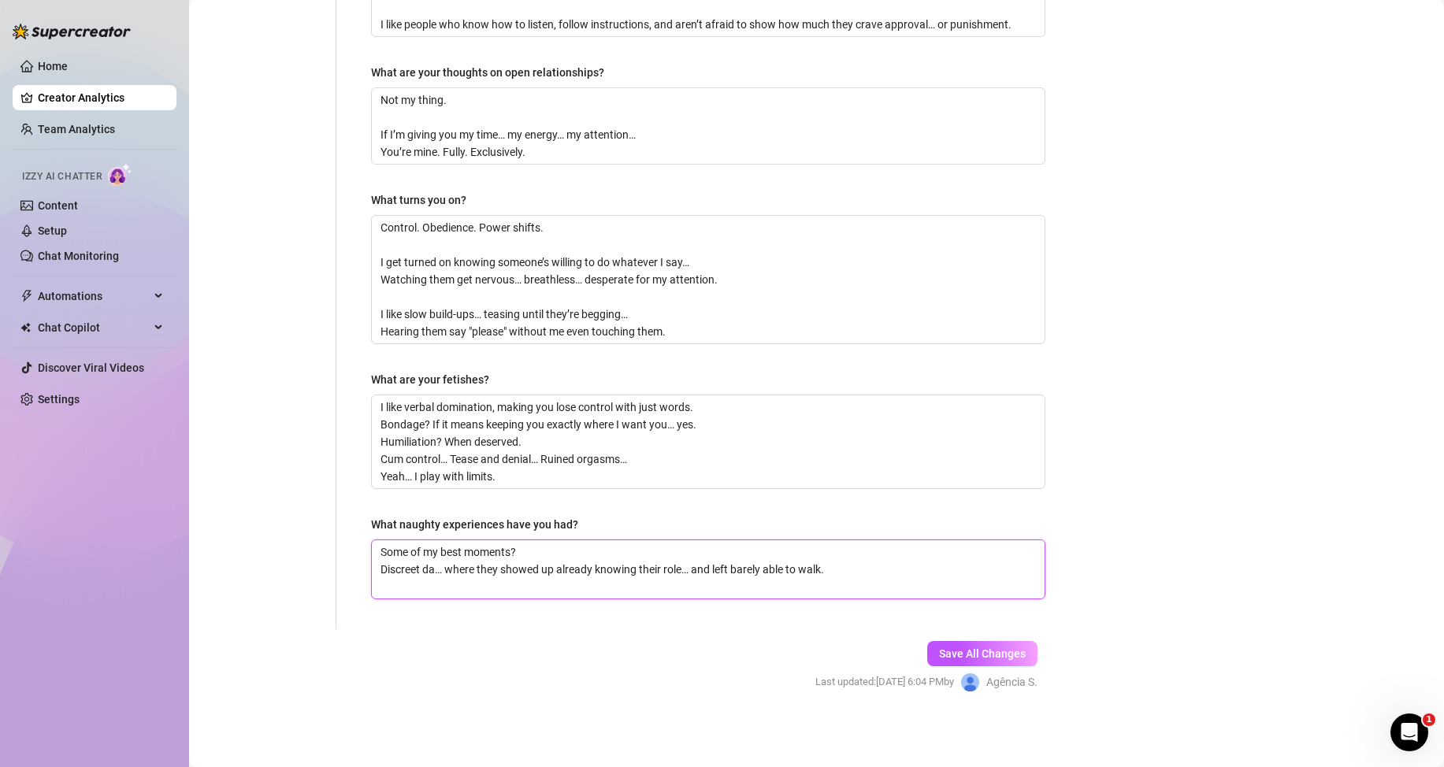
type textarea "Some of my best moments? Discreet dat… where they showed up already knowing the…"
type textarea "Some of my best moments? Discreet date… where they showed up already knowing th…"
type textarea "Some of my best moments? Discreet dates… where they showed up already knowing t…"
click at [986, 645] on button "Save All Changes" at bounding box center [982, 653] width 110 height 25
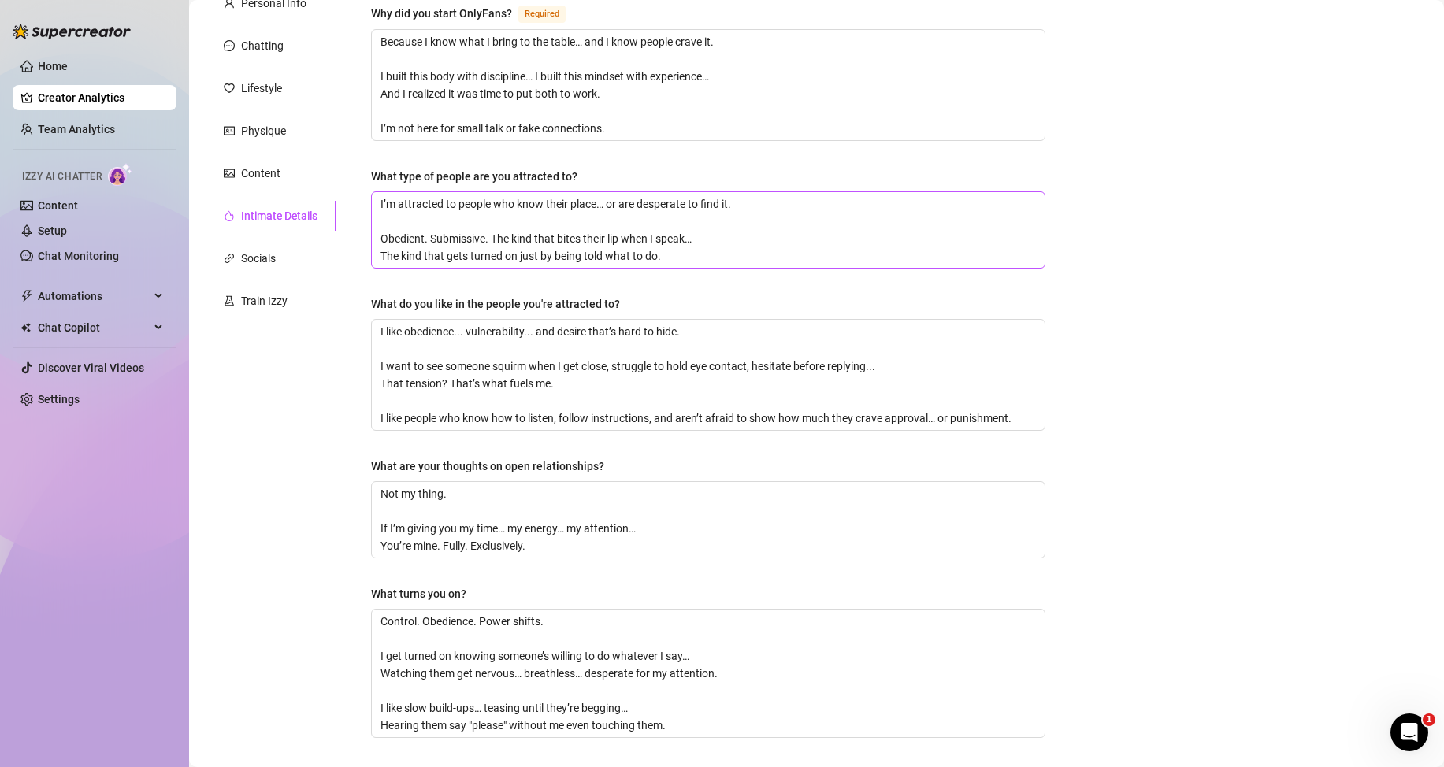
scroll to position [0, 0]
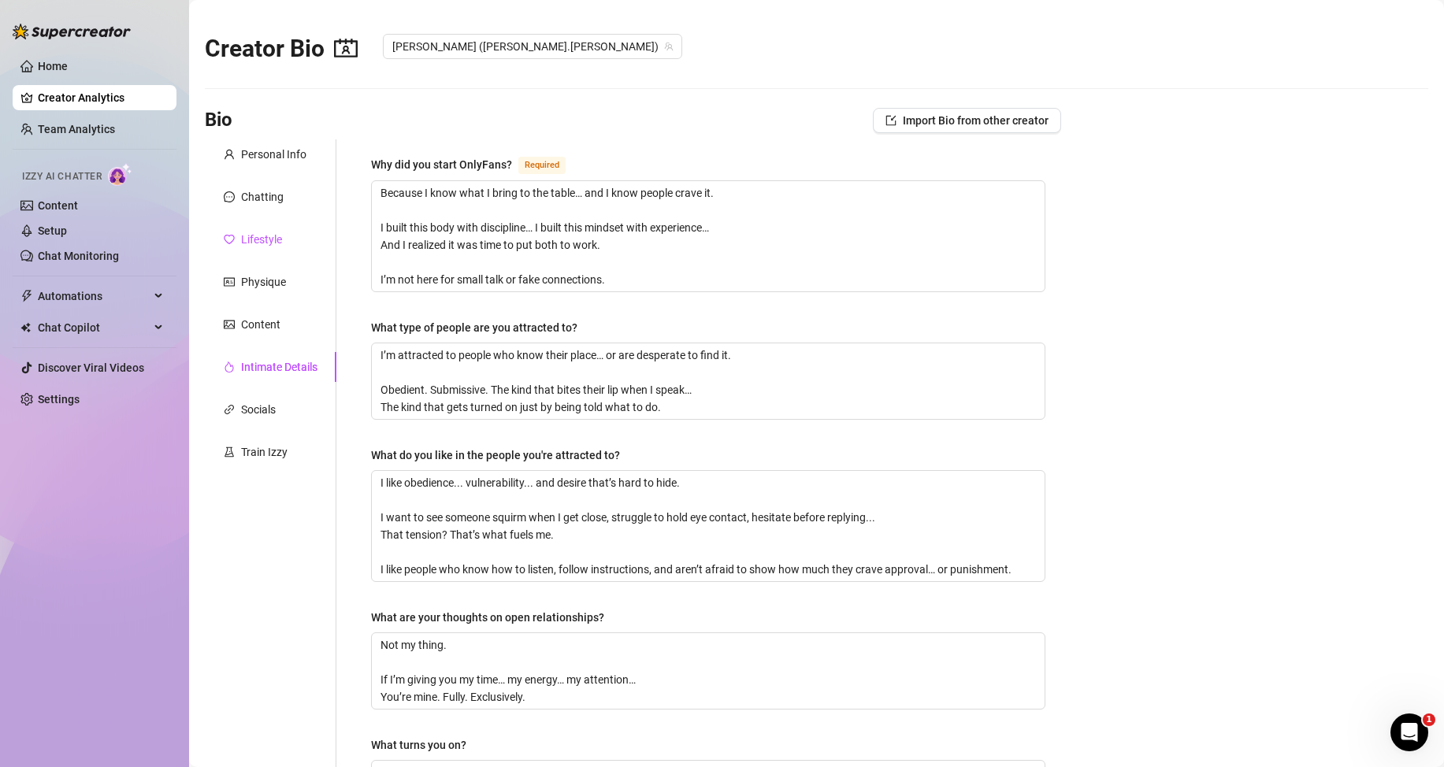
click at [243, 241] on div "Lifestyle" at bounding box center [261, 239] width 41 height 17
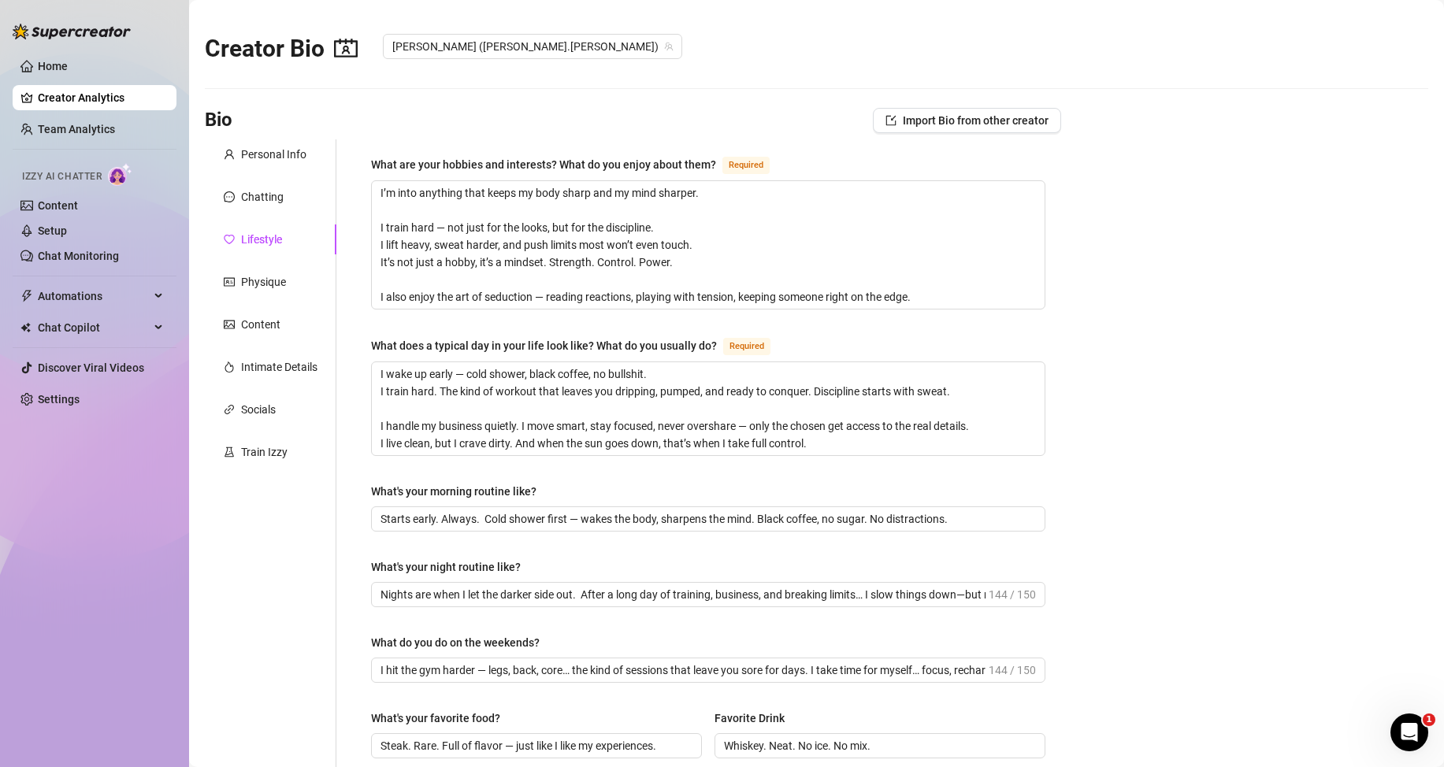
scroll to position [394, 0]
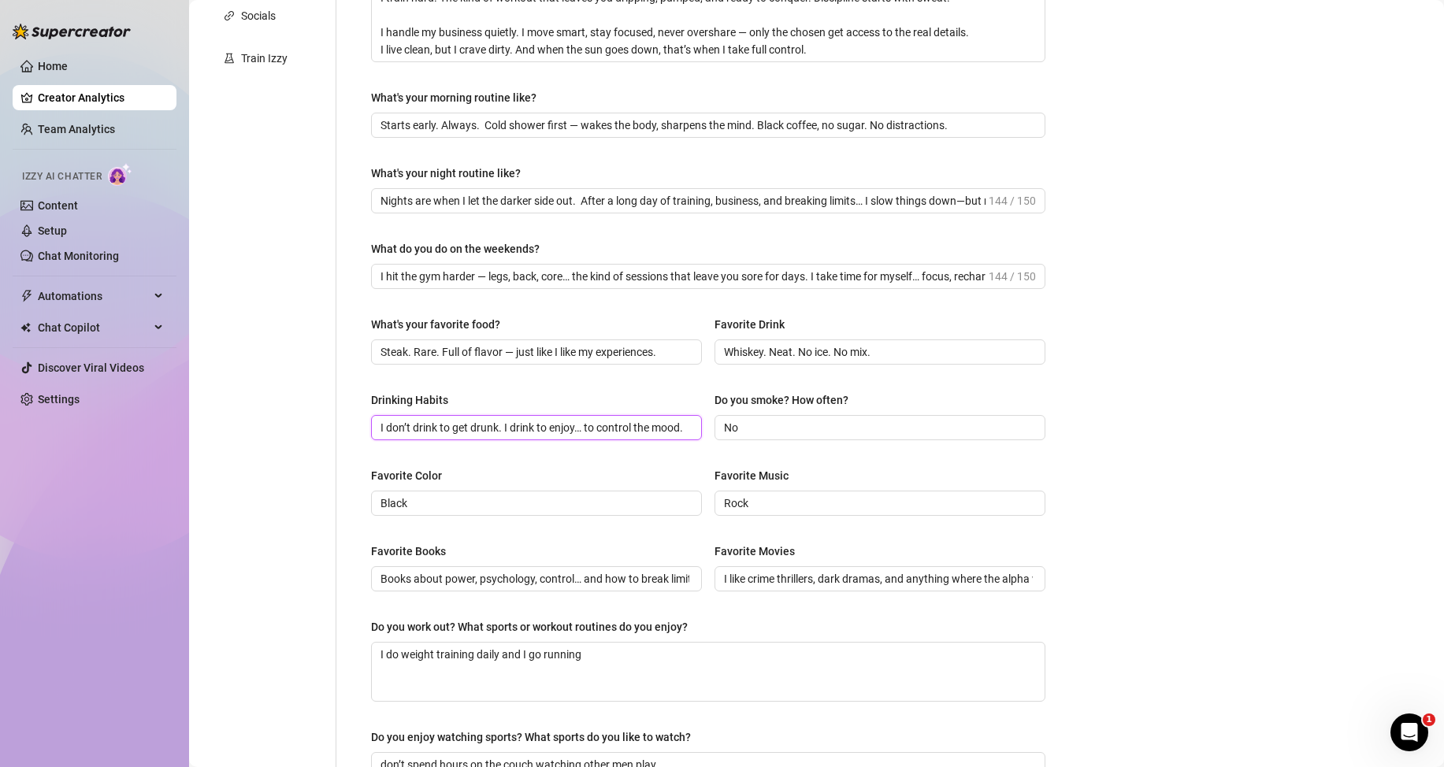
drag, startPoint x: 499, startPoint y: 431, endPoint x: 453, endPoint y: 431, distance: 46.5
click at [453, 431] on input "I don’t drink to get drunk. I drink to enjoy… to control the mood." at bounding box center [534, 427] width 309 height 17
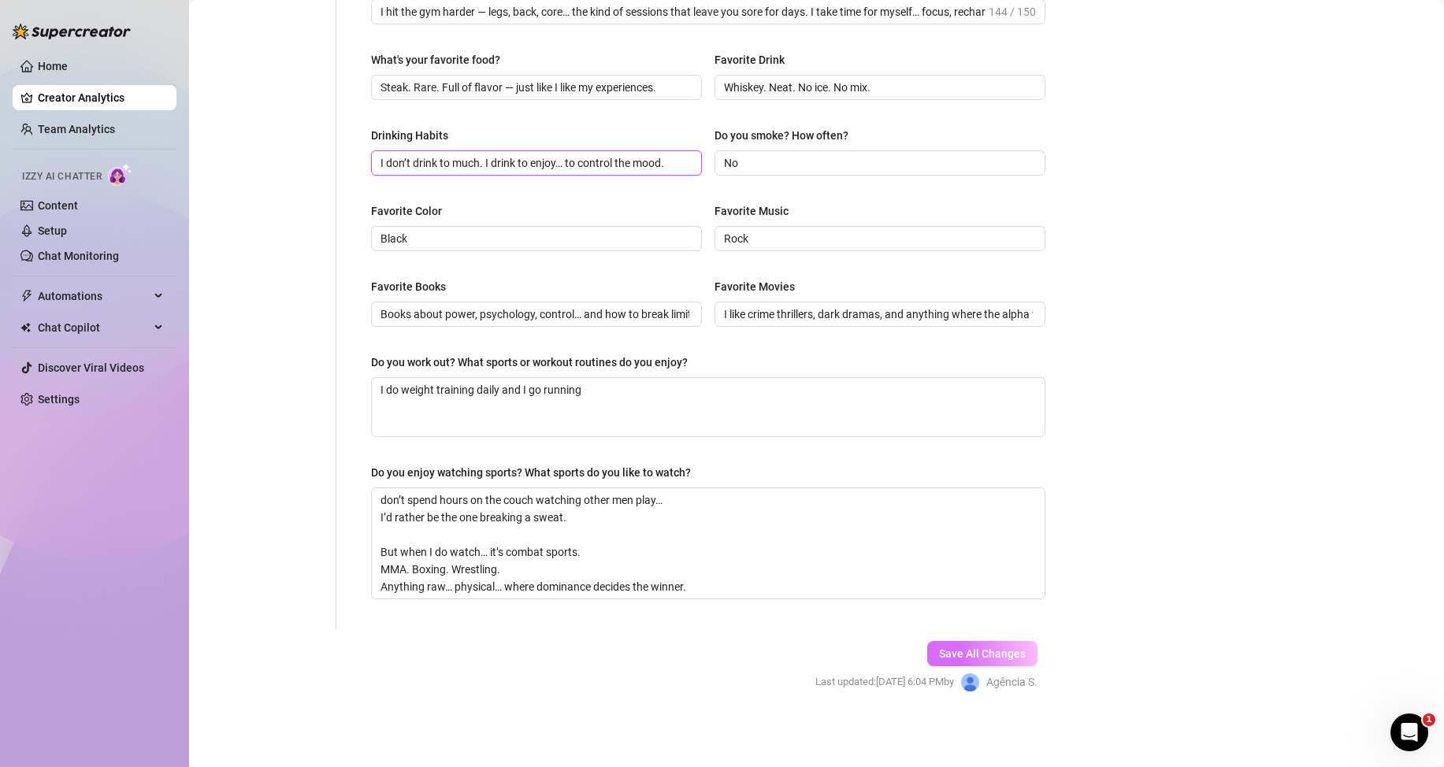
type input "I don’t drink to much. I drink to enjoy… to control the mood."
click at [958, 656] on span "Save All Changes" at bounding box center [982, 654] width 87 height 13
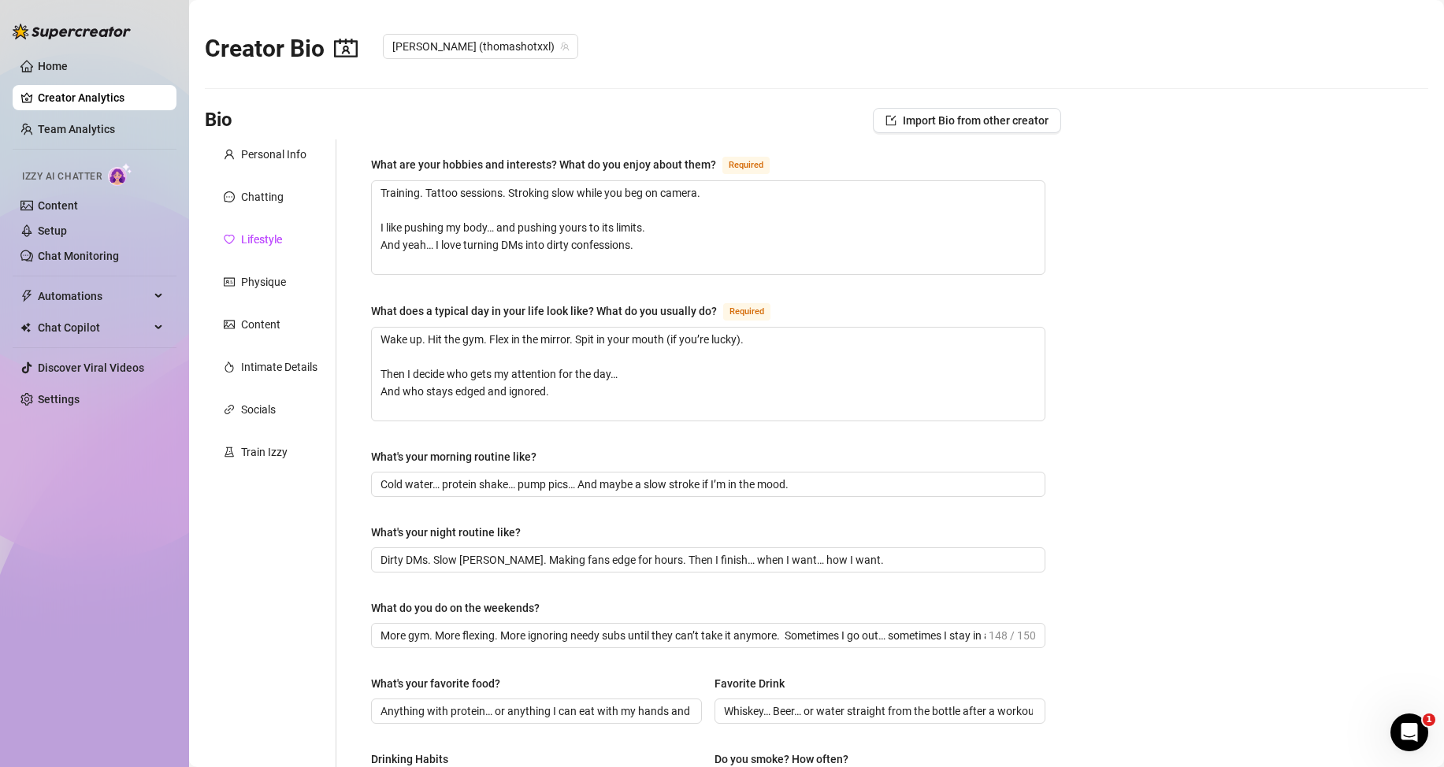
checkbox input "true"
click at [257, 321] on div "Content" at bounding box center [260, 324] width 39 height 17
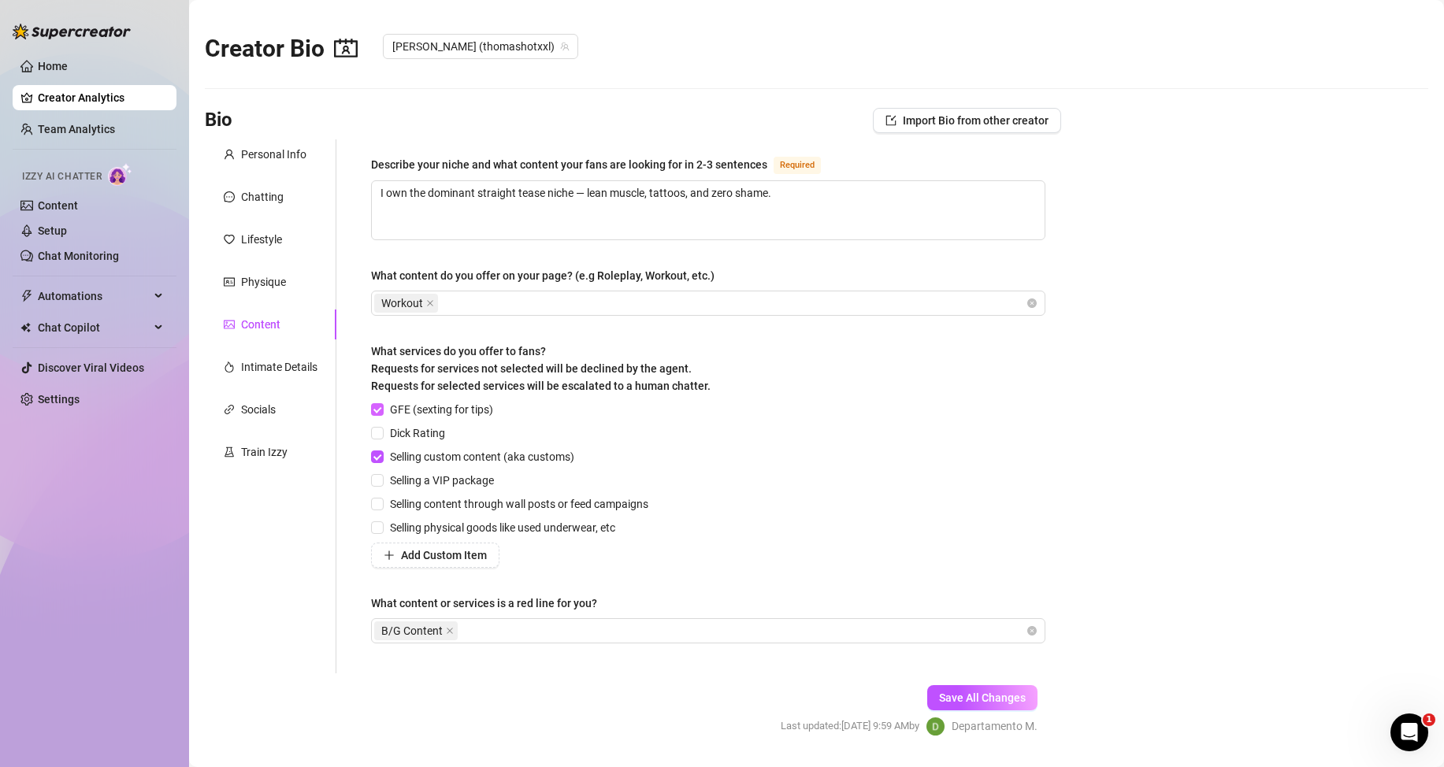
click at [375, 408] on input "GFE (sexting for tips)" at bounding box center [376, 408] width 11 height 11
checkbox input "false"
click at [376, 455] on input "Selling custom content (aka customs)" at bounding box center [376, 456] width 11 height 11
checkbox input "false"
click at [450, 631] on icon "close" at bounding box center [450, 631] width 6 height 6
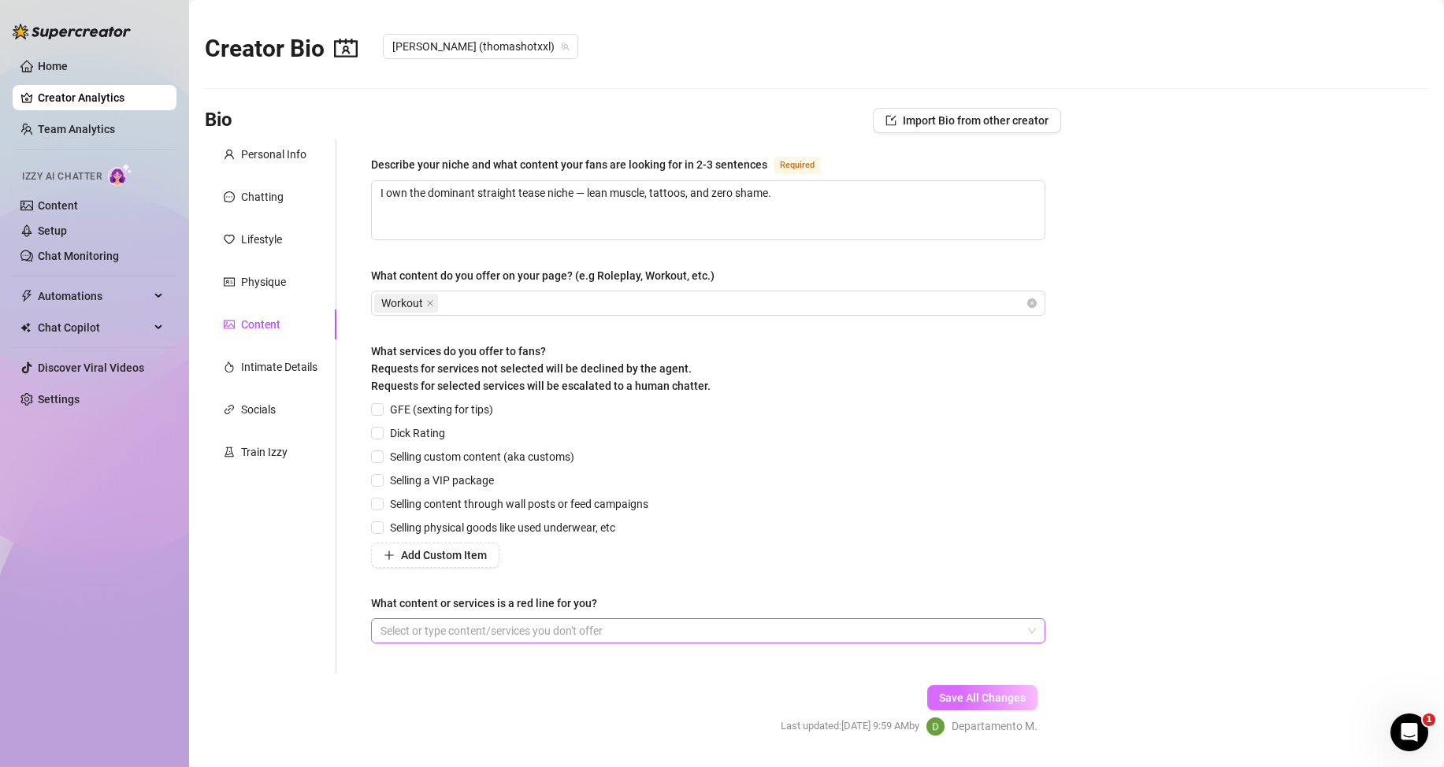
click at [1002, 701] on span "Save All Changes" at bounding box center [982, 698] width 87 height 13
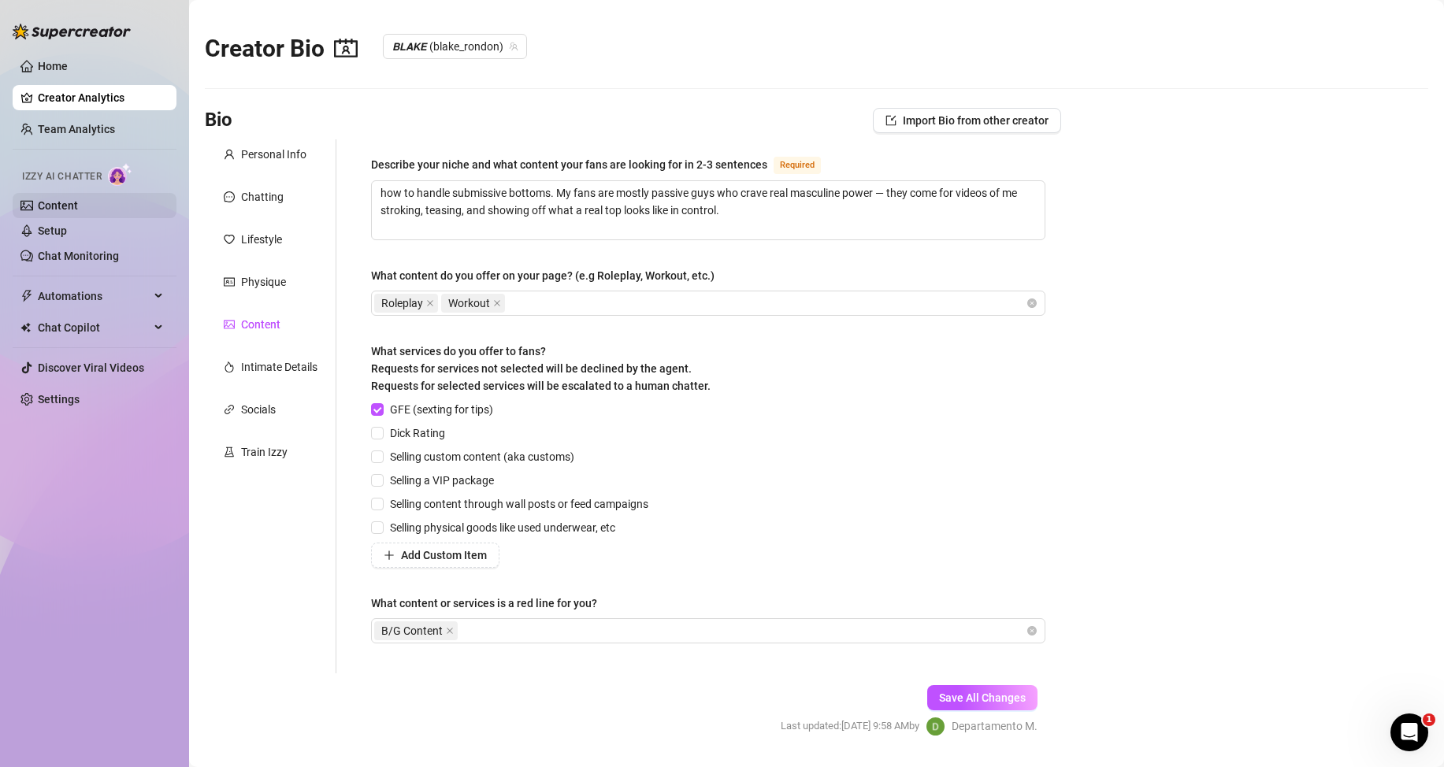
checkbox input "true"
click at [379, 410] on input "GFE (sexting for tips)" at bounding box center [376, 408] width 11 height 11
checkbox input "false"
click at [374, 507] on input "Selling content through wall posts or feed campaigns" at bounding box center [376, 503] width 11 height 11
checkbox input "false"
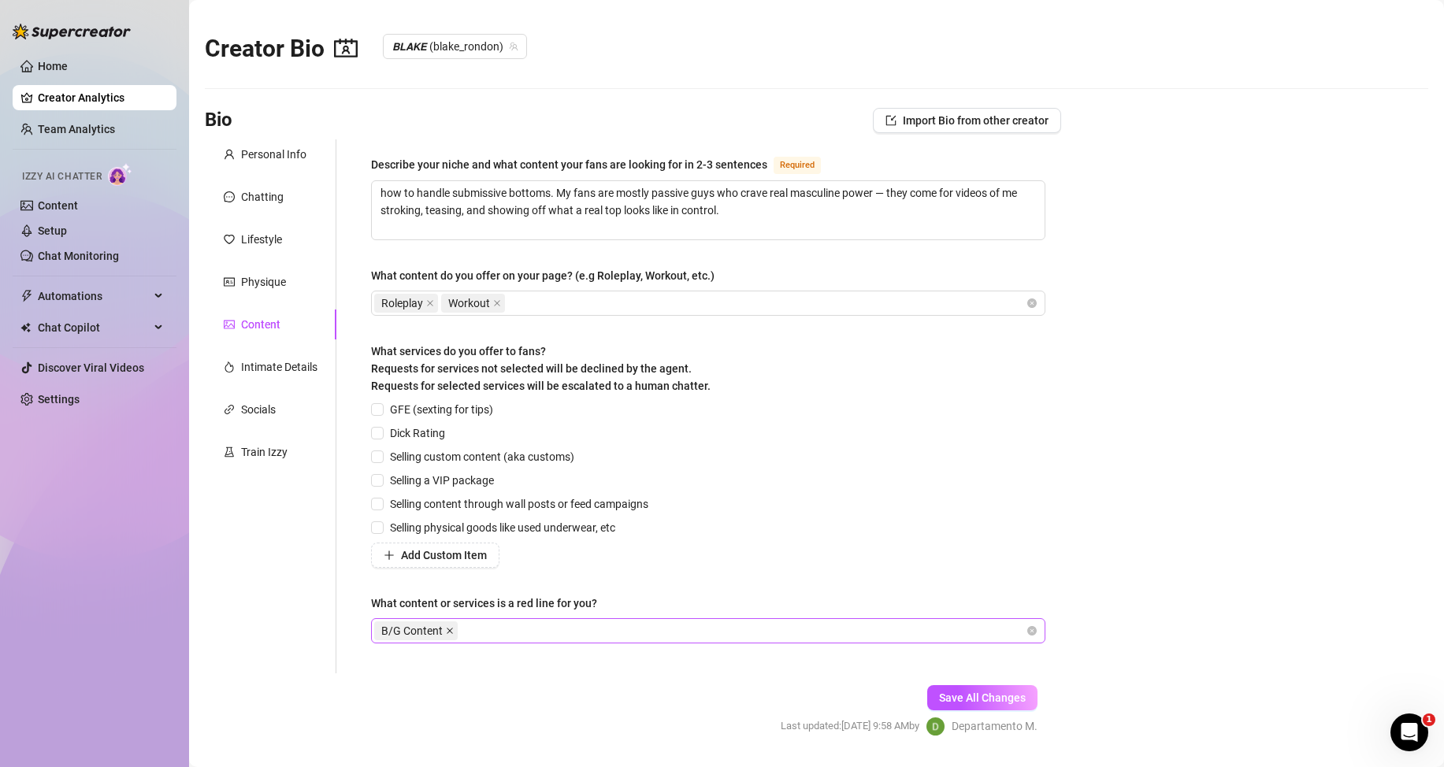
click at [451, 631] on icon "close" at bounding box center [450, 631] width 8 height 8
click at [976, 703] on span "Save All Changes" at bounding box center [982, 698] width 87 height 13
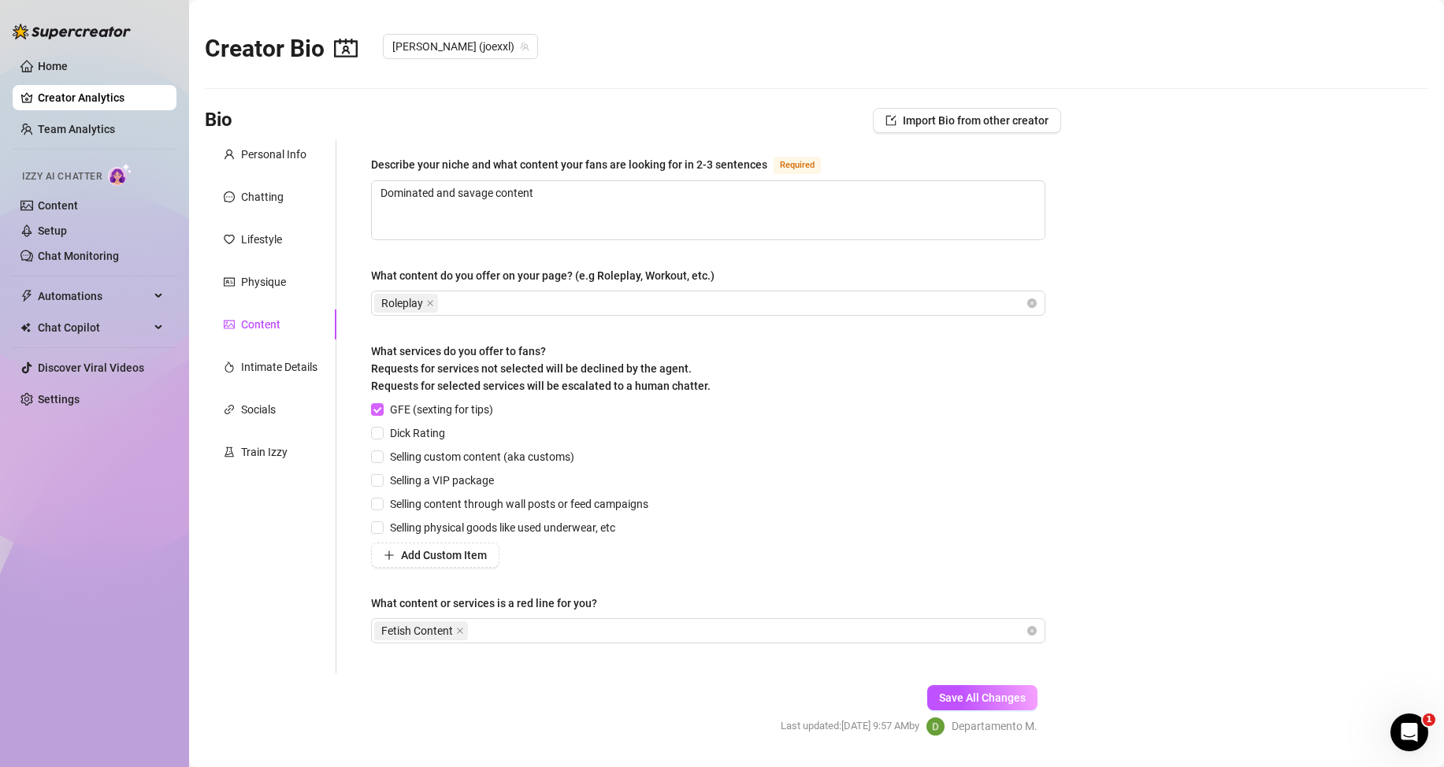
click at [379, 409] on input "GFE (sexting for tips)" at bounding box center [376, 408] width 11 height 11
checkbox input "false"
click at [459, 635] on span at bounding box center [460, 630] width 8 height 17
click at [981, 706] on button "Save All Changes" at bounding box center [982, 697] width 110 height 25
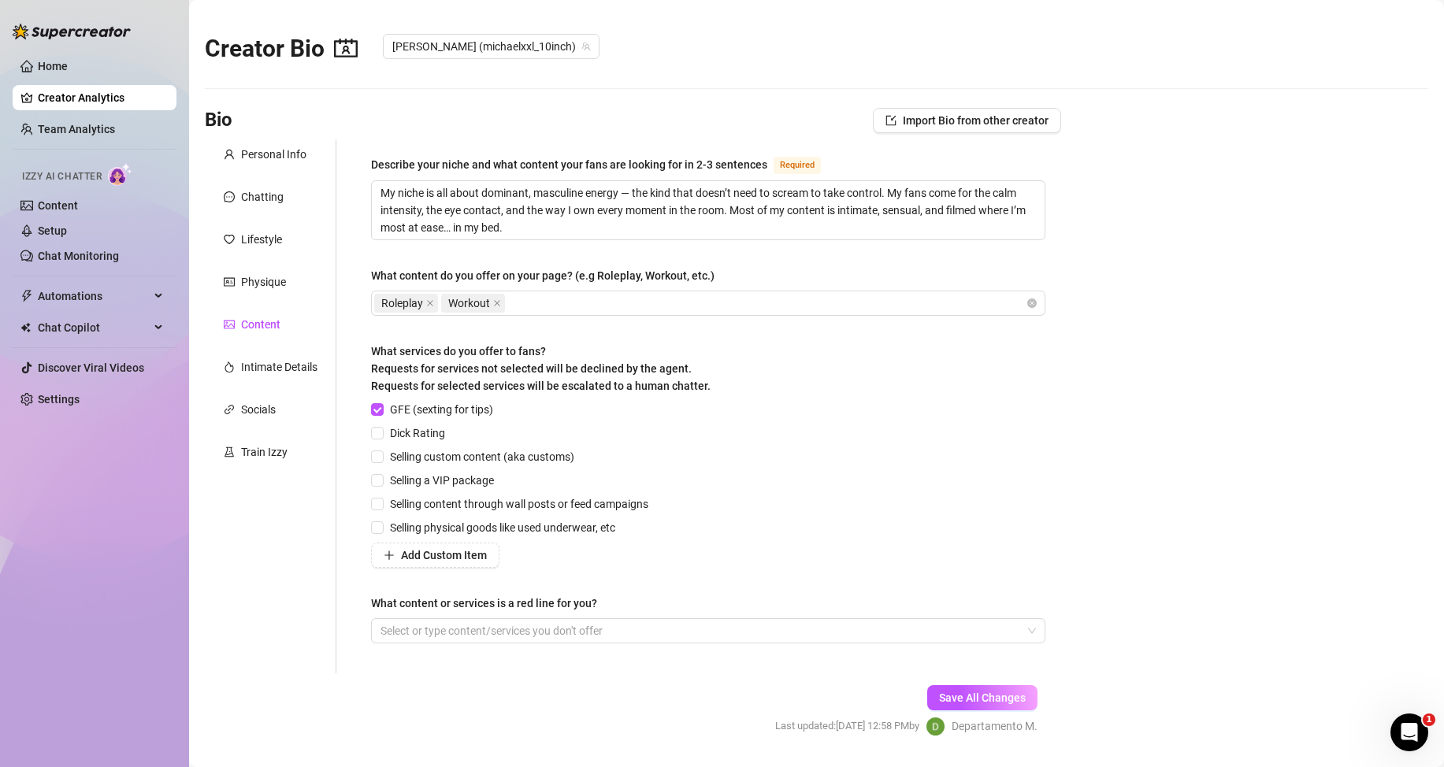
checkbox input "false"
checkbox input "true"
click at [381, 411] on input "GFE (sexting for tips)" at bounding box center [376, 408] width 11 height 11
checkbox input "false"
click at [369, 507] on div "Describe your niche and what content your fans are looking for in 2-3 sentences…" at bounding box center [708, 406] width 706 height 534
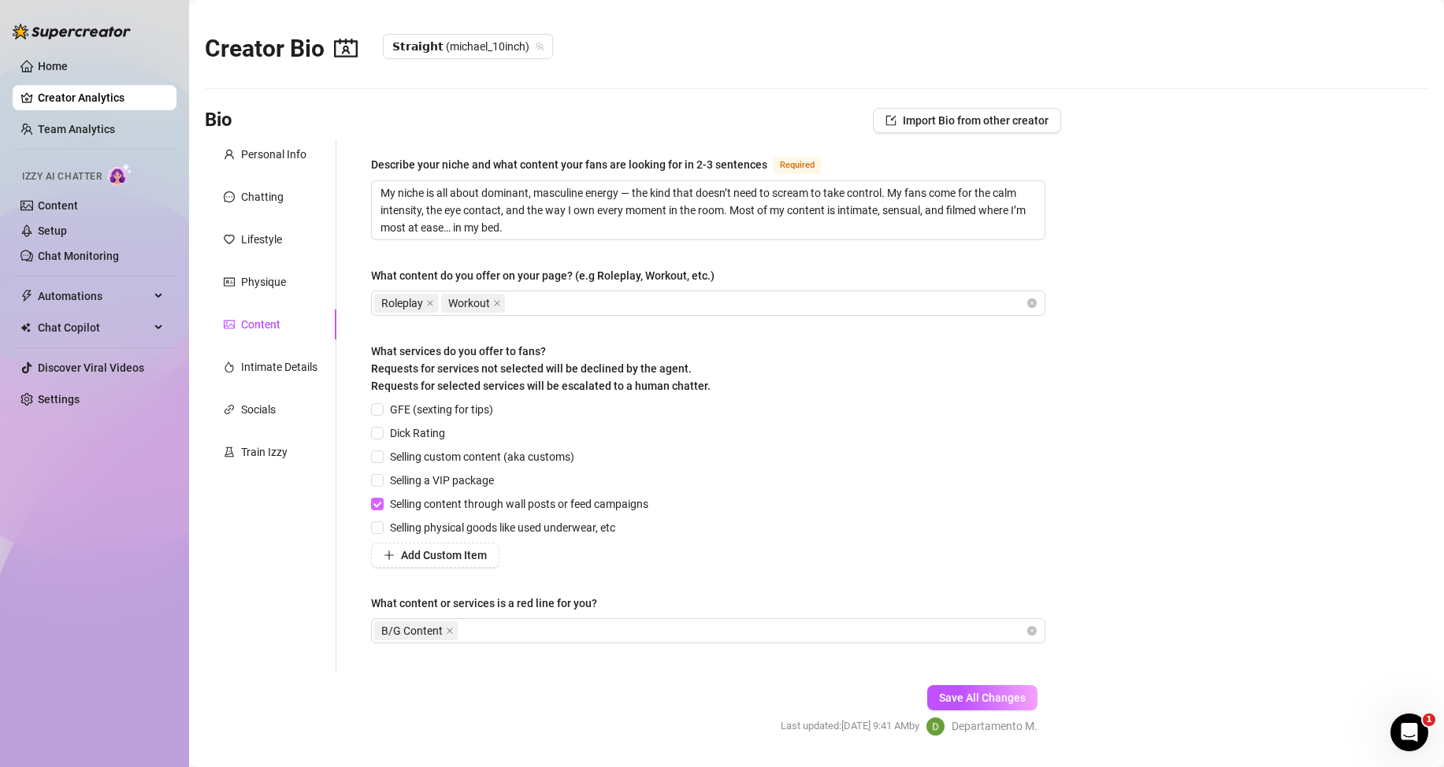
click at [375, 502] on input "Selling content through wall posts or feed campaigns" at bounding box center [376, 503] width 11 height 11
checkbox input "false"
click at [450, 633] on icon "close" at bounding box center [450, 631] width 8 height 8
click at [955, 700] on span "Save All Changes" at bounding box center [982, 698] width 87 height 13
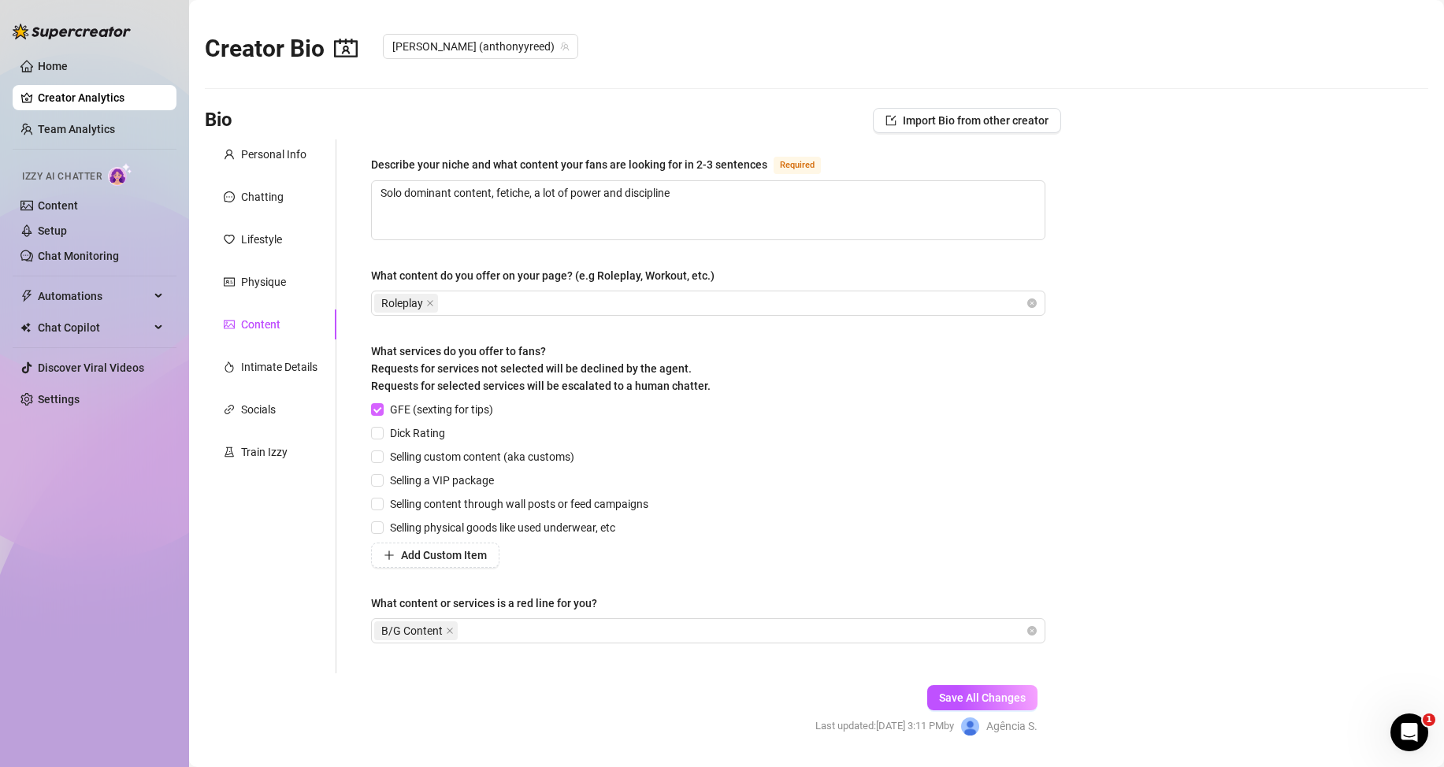
click at [375, 407] on input "GFE (sexting for tips)" at bounding box center [376, 408] width 11 height 11
checkbox input "false"
click at [447, 629] on icon "close" at bounding box center [450, 631] width 6 height 6
click at [947, 689] on button "Save All Changes" at bounding box center [982, 697] width 110 height 25
click at [268, 377] on div "Intimate Details" at bounding box center [271, 367] width 132 height 30
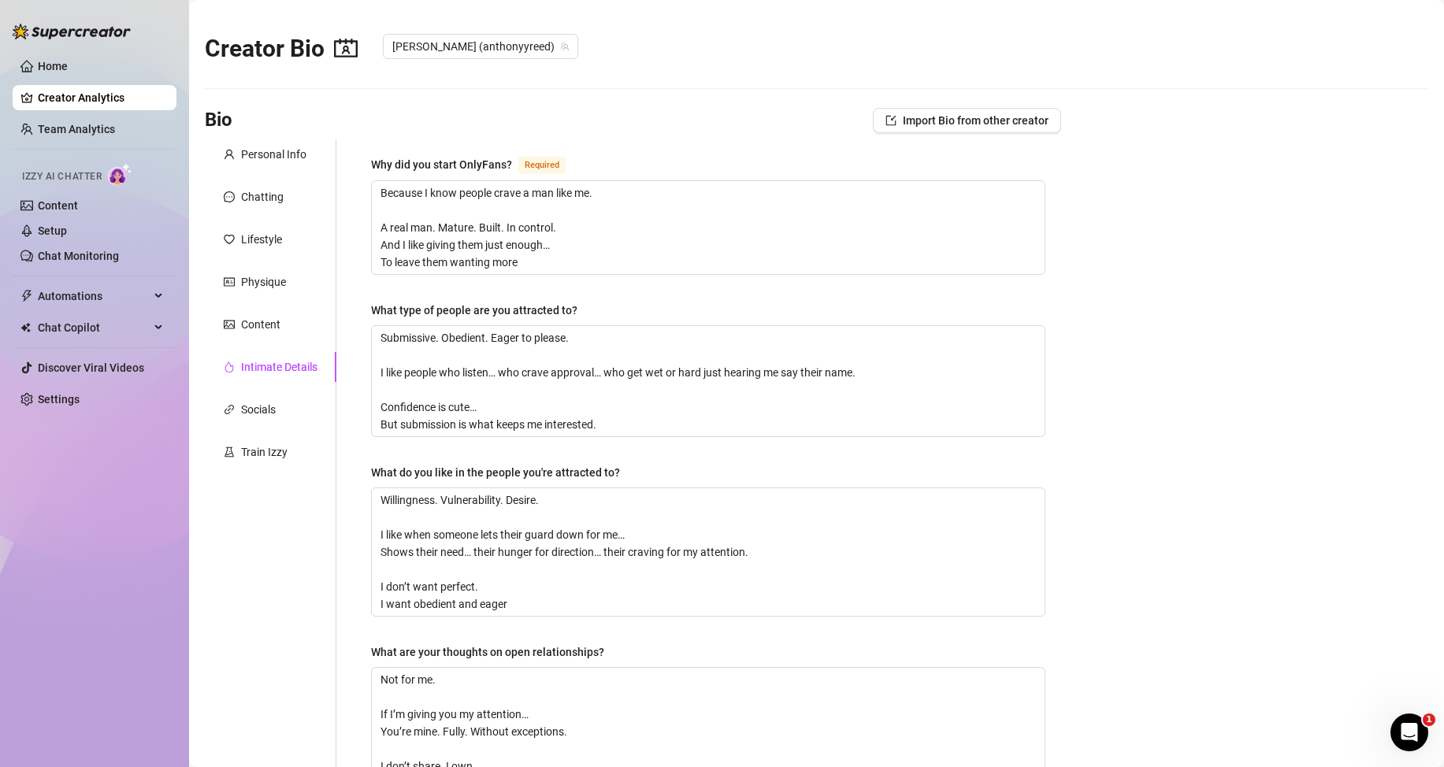
scroll to position [614, 0]
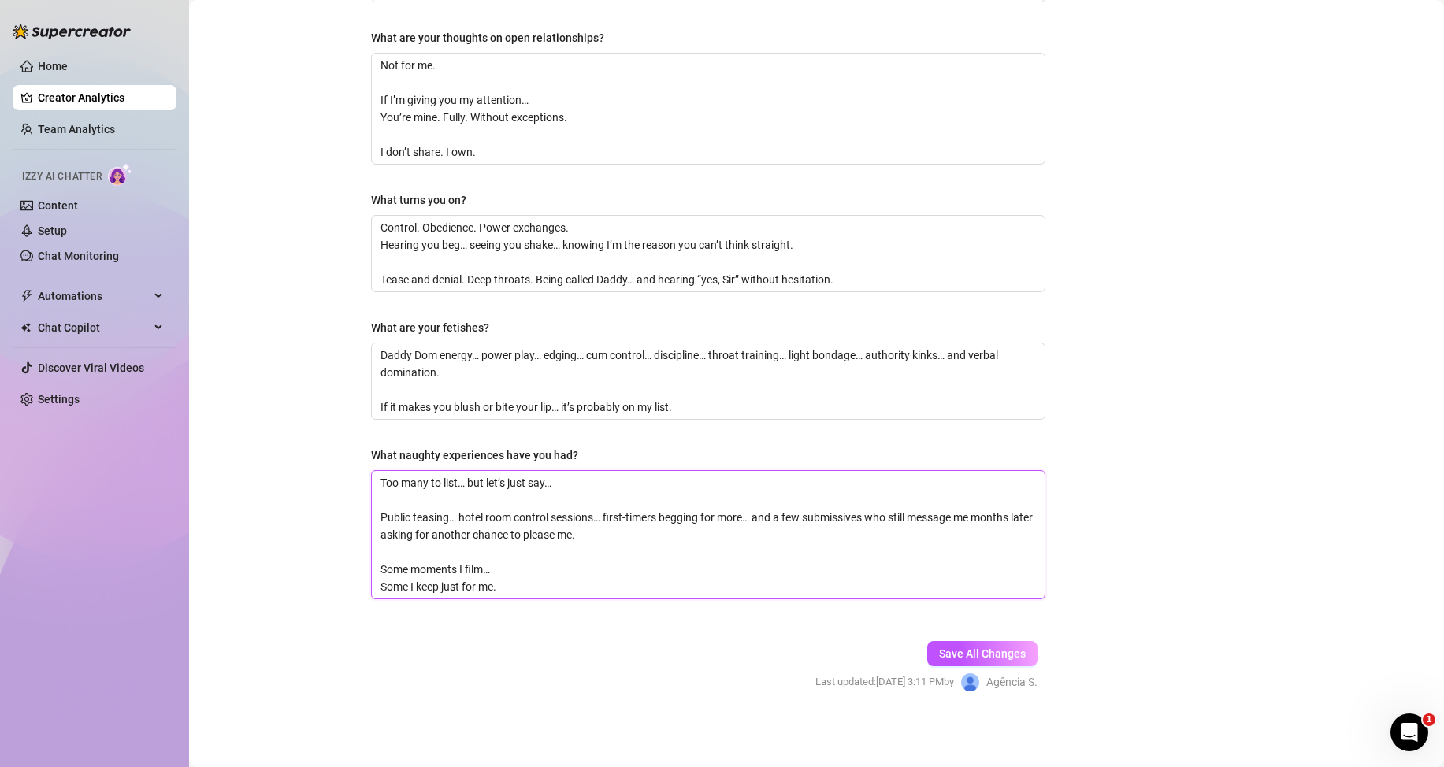
drag, startPoint x: 410, startPoint y: 519, endPoint x: 358, endPoint y: 515, distance: 52.1
click at [358, 515] on div "Why did you start OnlyFans? Required Because I know people crave a man like me.…" at bounding box center [708, 77] width 706 height 1104
type textarea "Too many to list… but let’s just say… teasing… hotel room control sessions… fir…"
click at [963, 654] on span "Save All Changes" at bounding box center [982, 654] width 87 height 13
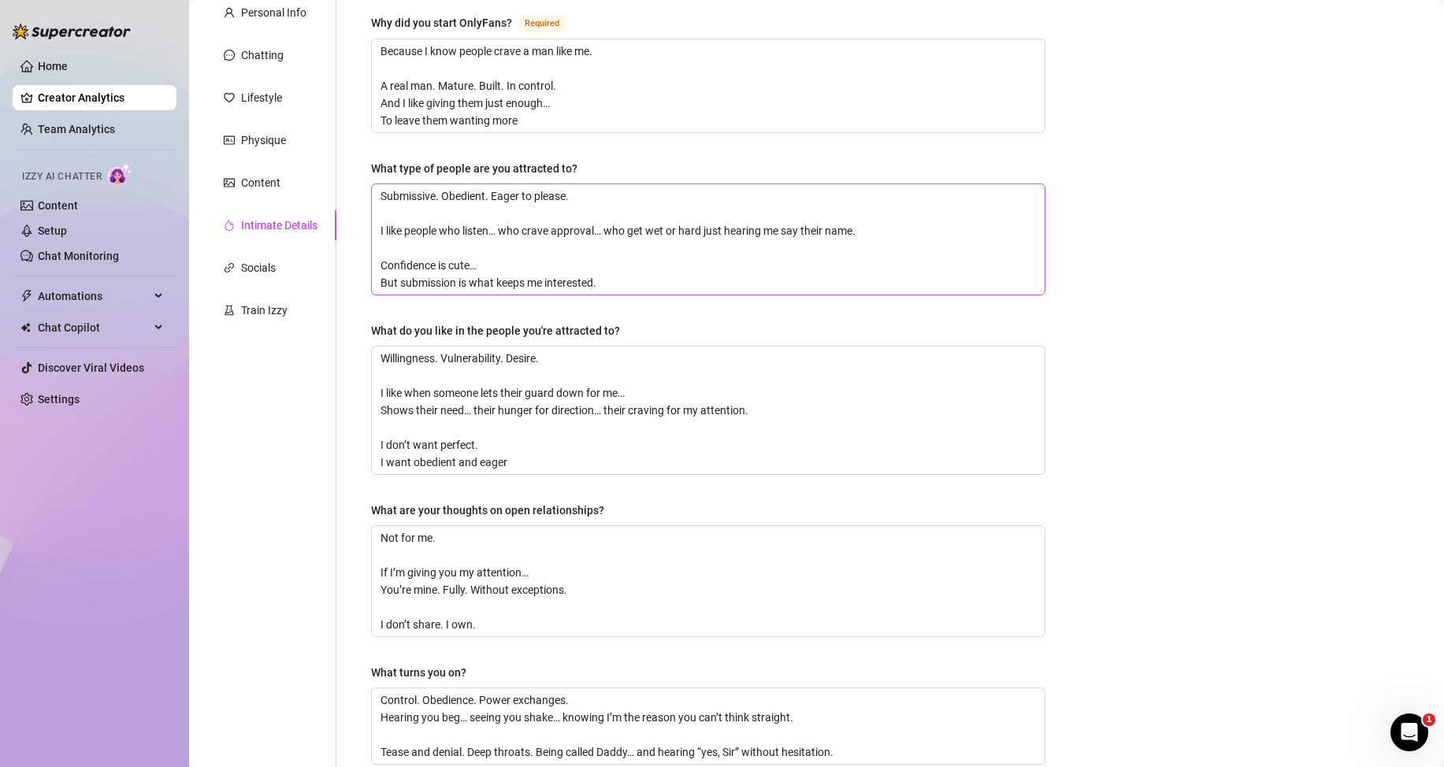
scroll to position [63, 0]
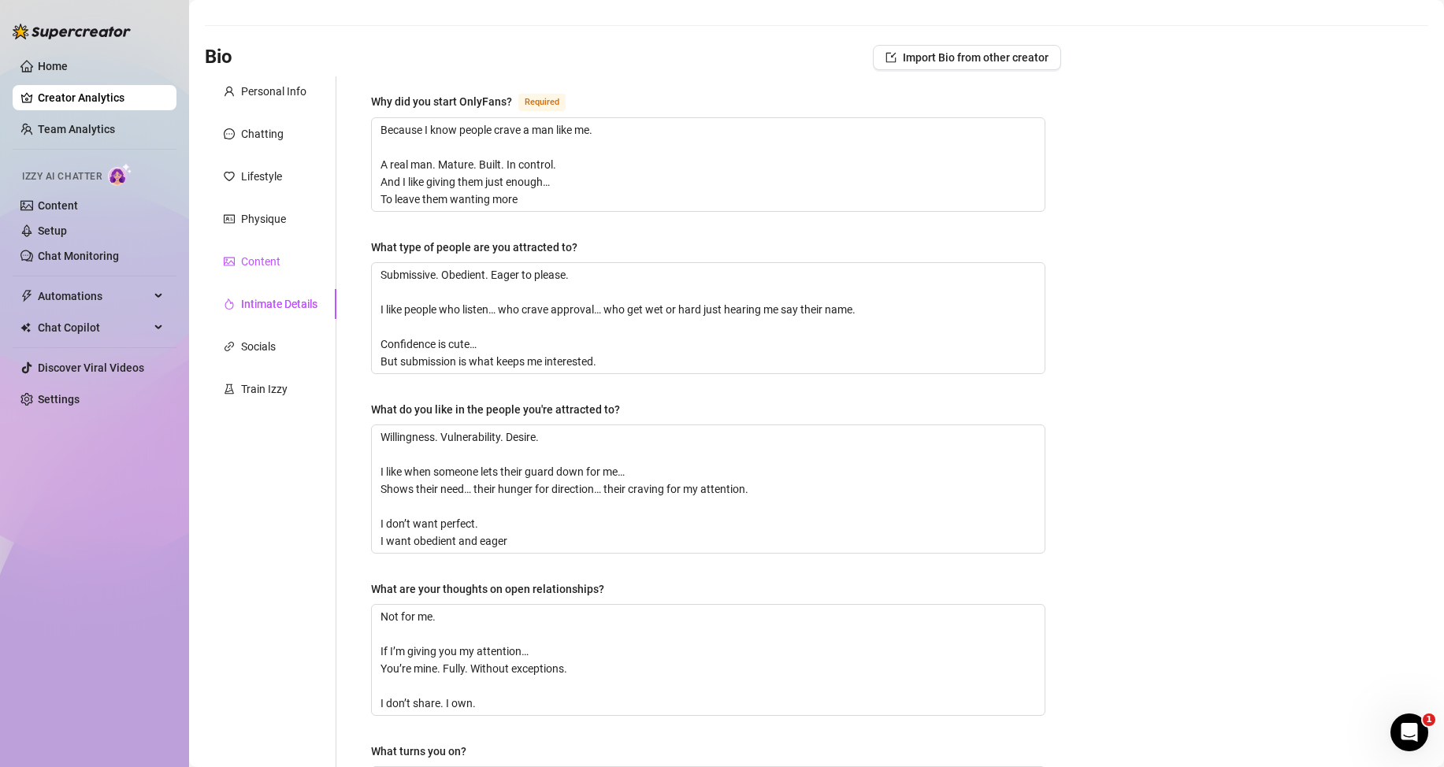
click at [249, 260] on div "Content" at bounding box center [260, 261] width 39 height 17
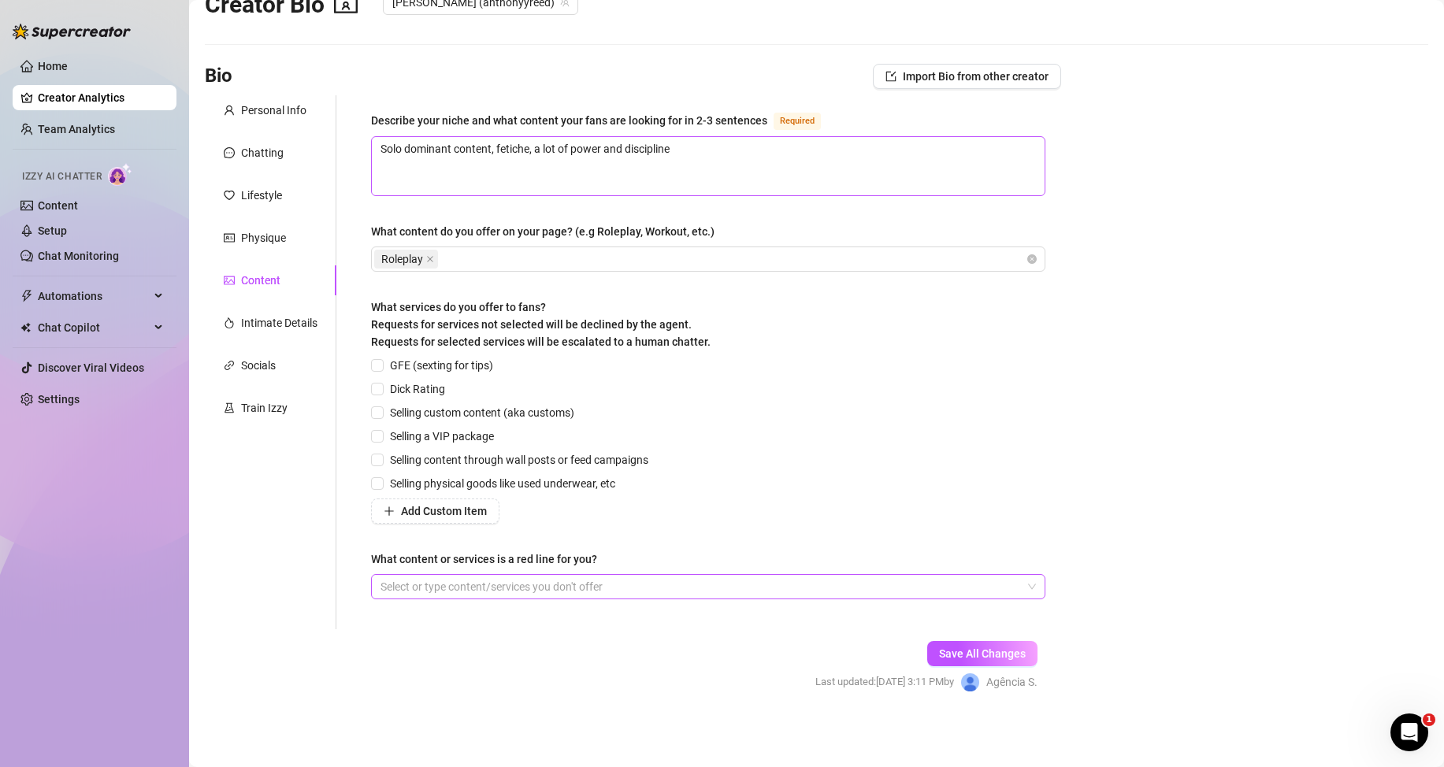
scroll to position [0, 0]
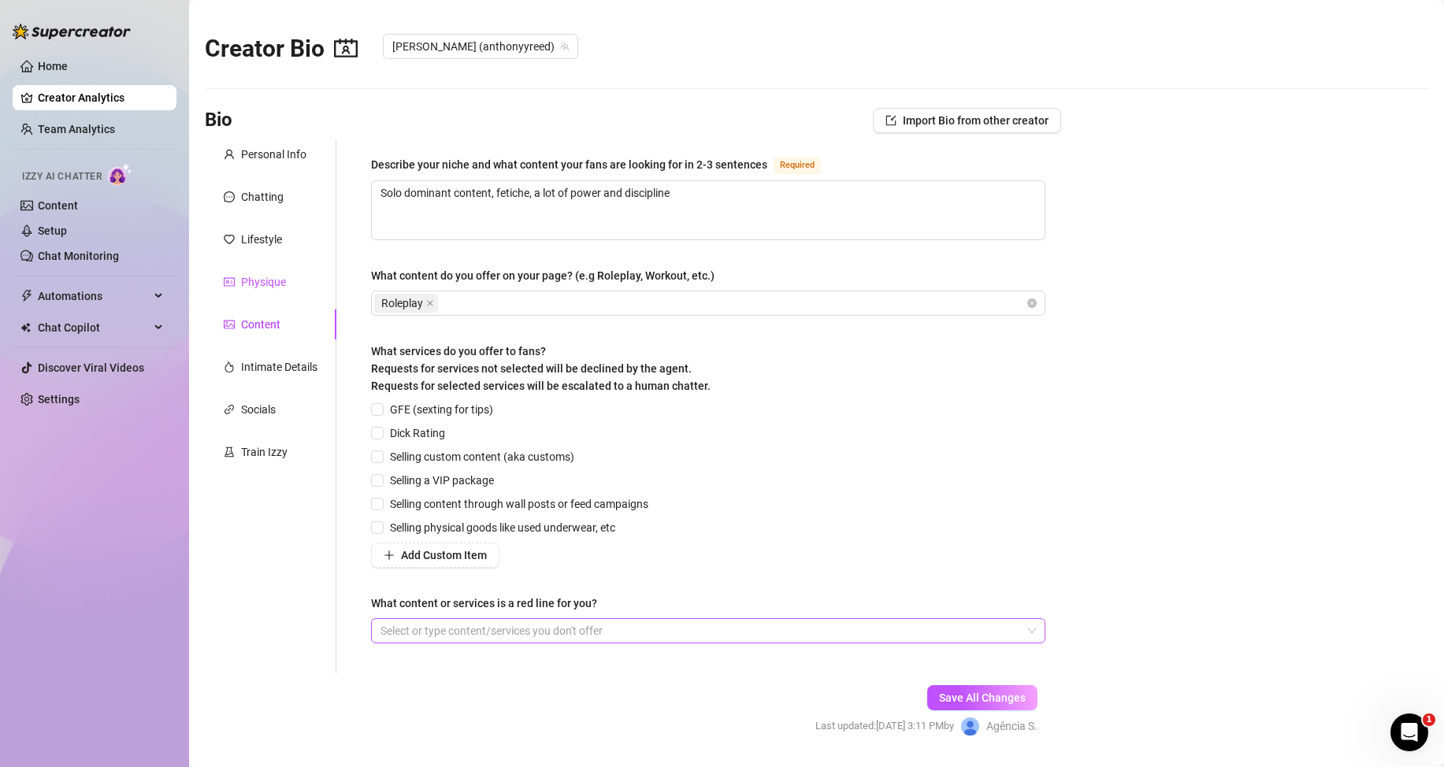
click at [259, 280] on div "Physique" at bounding box center [263, 281] width 45 height 17
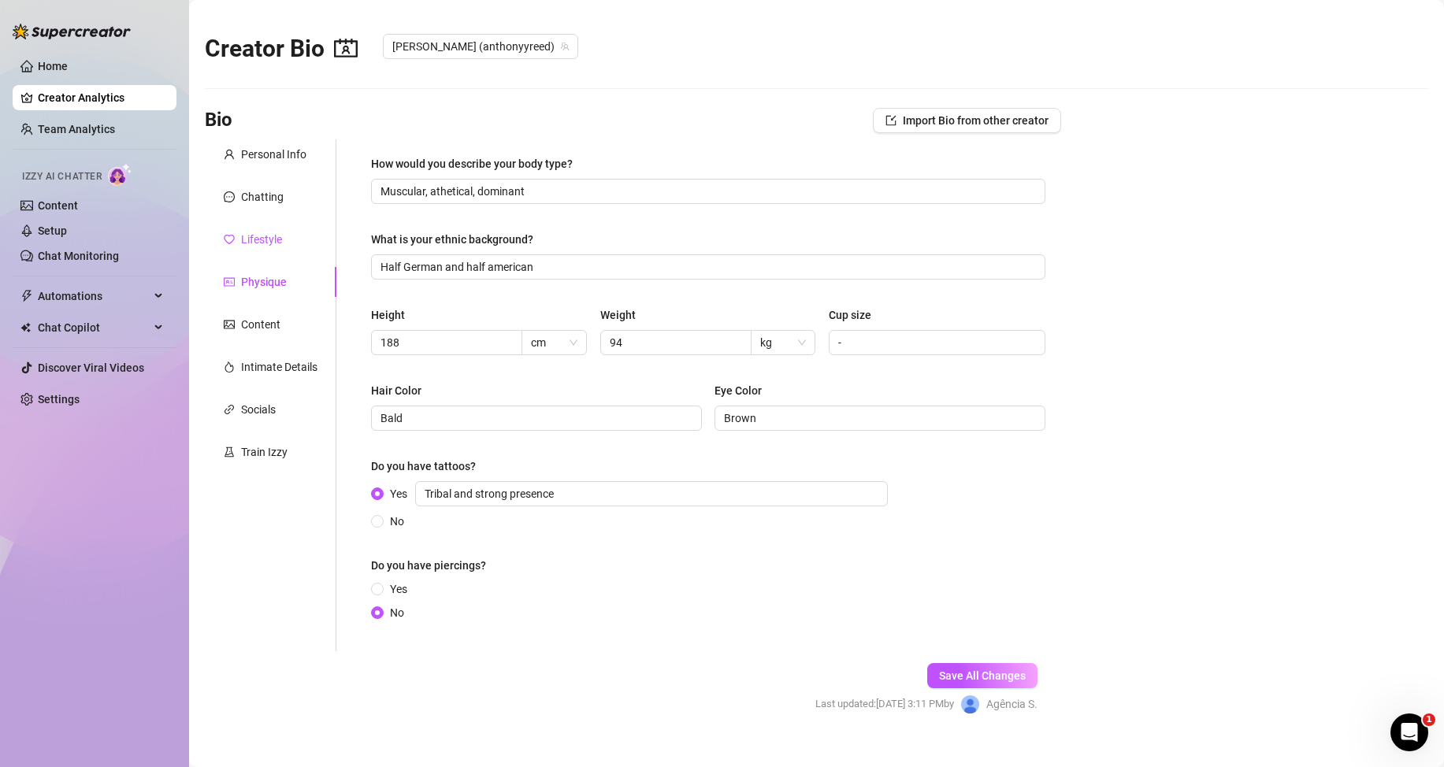
click at [243, 238] on div "Lifestyle" at bounding box center [261, 239] width 41 height 17
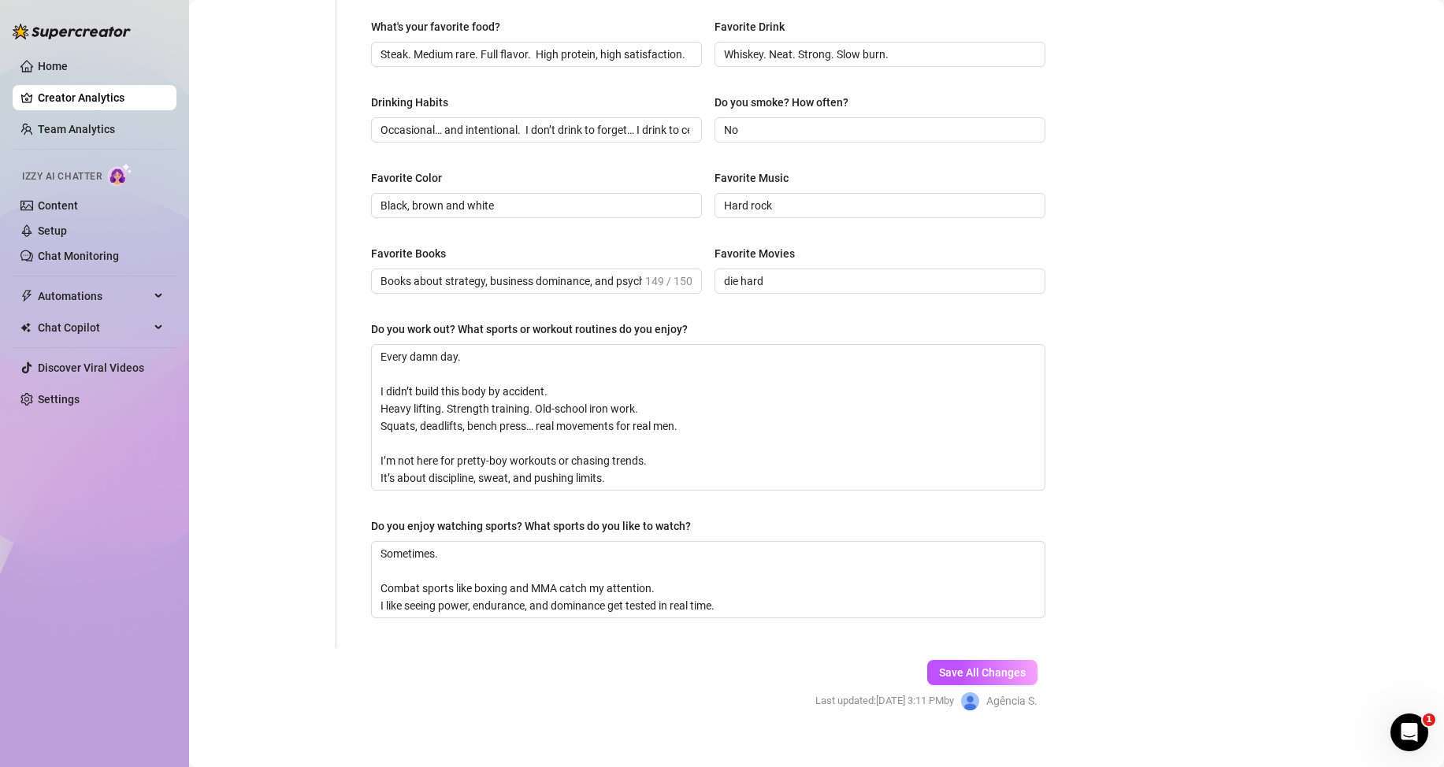
scroll to position [728, 0]
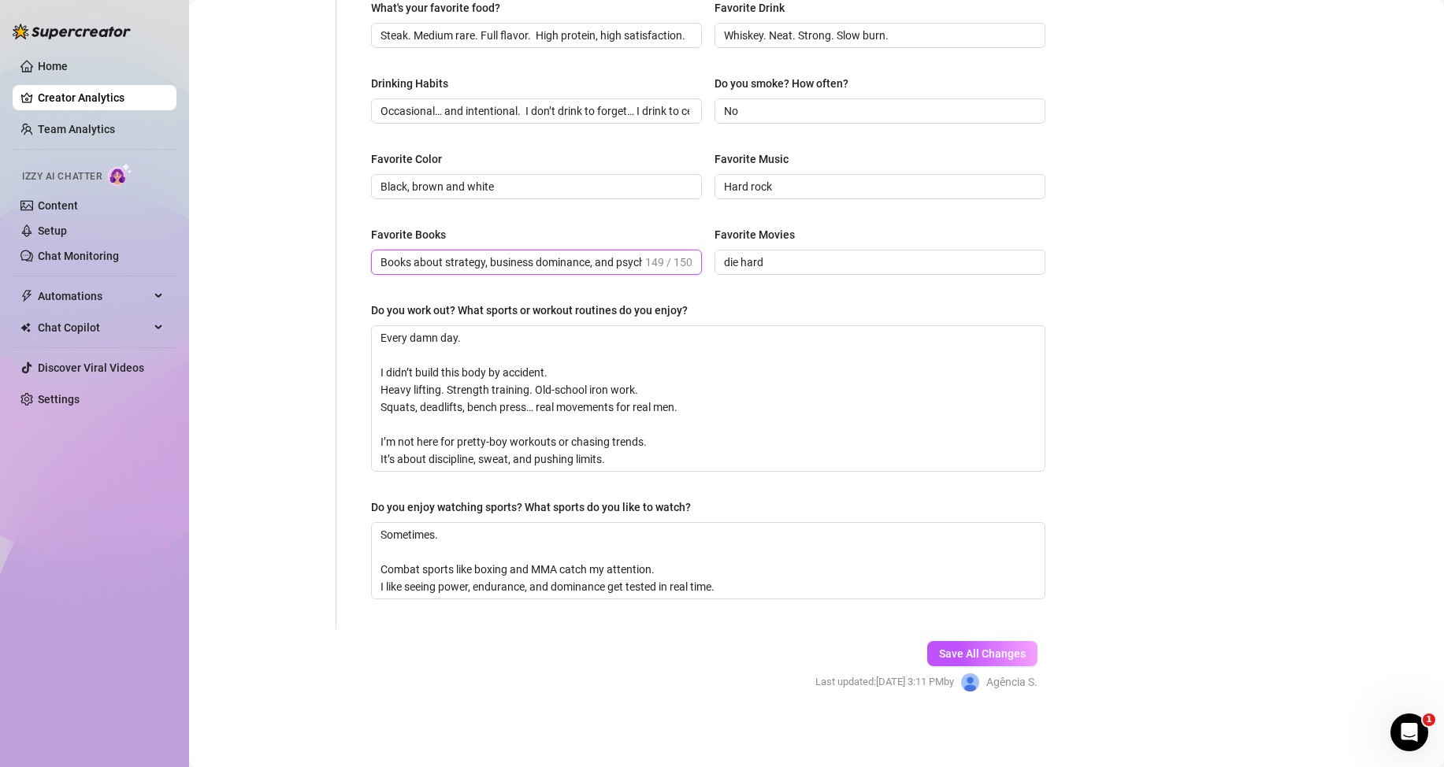
click at [429, 264] on input "Books about strategy, business dominance, and psychology. Movies? Anything with…" at bounding box center [511, 262] width 262 height 17
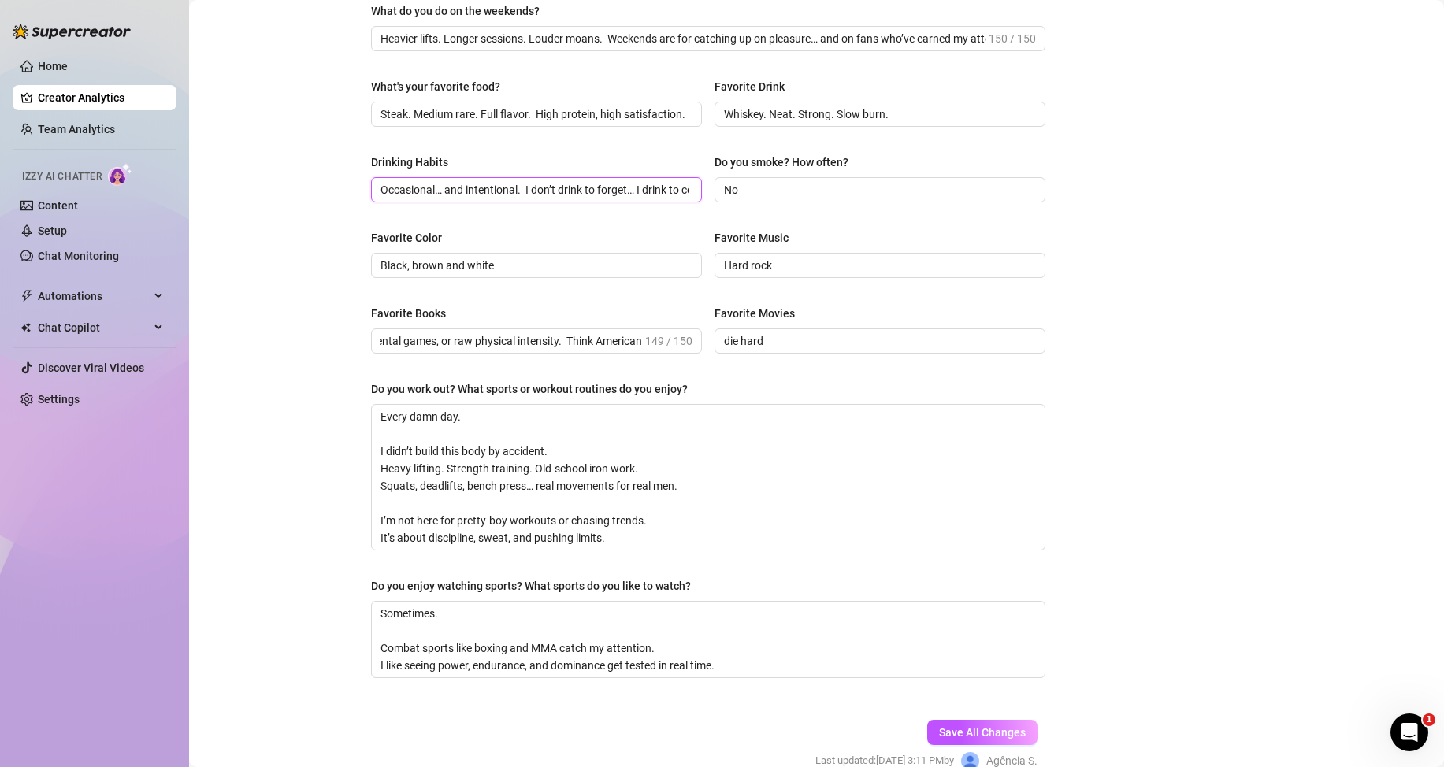
click at [557, 193] on input "Occasional… and intentional. I don’t drink to forget… I drink to celebrate cont…" at bounding box center [534, 189] width 309 height 17
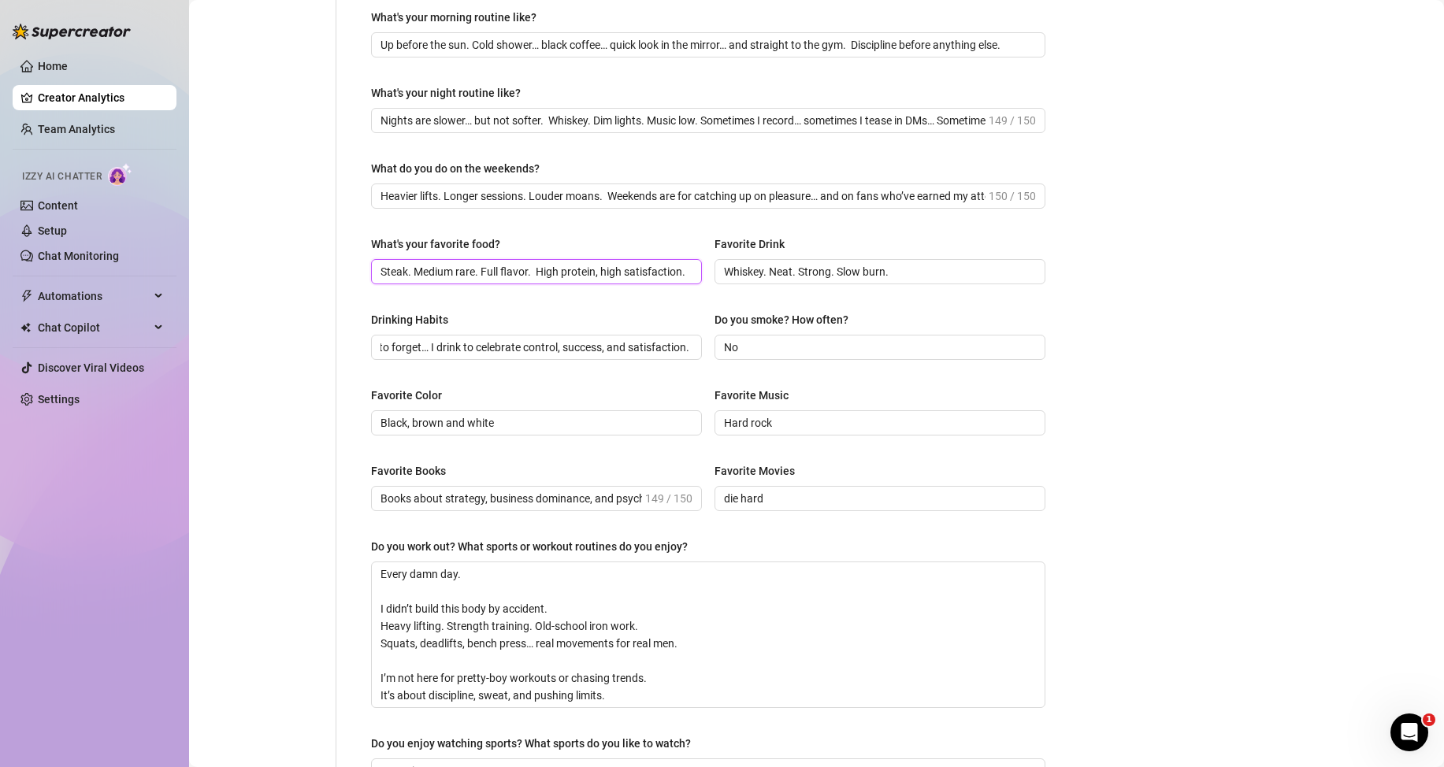
click at [603, 276] on input "Steak. Medium rare. Full flavor. High protein, high satisfaction." at bounding box center [534, 271] width 309 height 17
click at [488, 191] on input "Heavier lifts. Longer sessions. Louder moans. Weekends are for catching up on p…" at bounding box center [682, 195] width 605 height 17
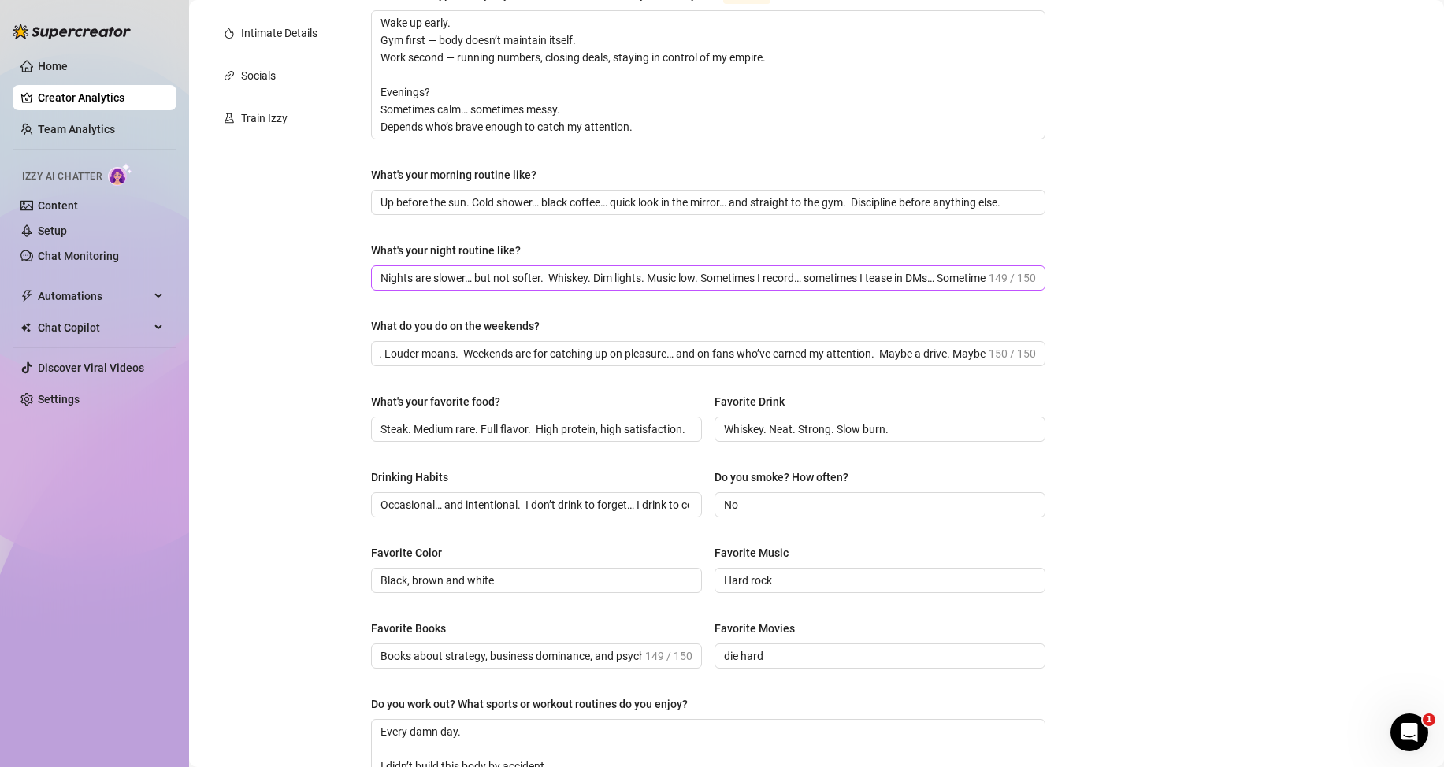
click at [439, 288] on span "Nights are slower… but not softer. Whiskey. Dim lights. Music low. Sometimes I …" at bounding box center [708, 277] width 674 height 25
click at [449, 282] on input "Nights are slower… but not softer. Whiskey. Dim lights. Music low. Sometimes I …" at bounding box center [682, 277] width 605 height 17
click at [446, 202] on input "Up before the sun. Cold shower… black coffee… quick look in the mirror… and str…" at bounding box center [706, 202] width 652 height 17
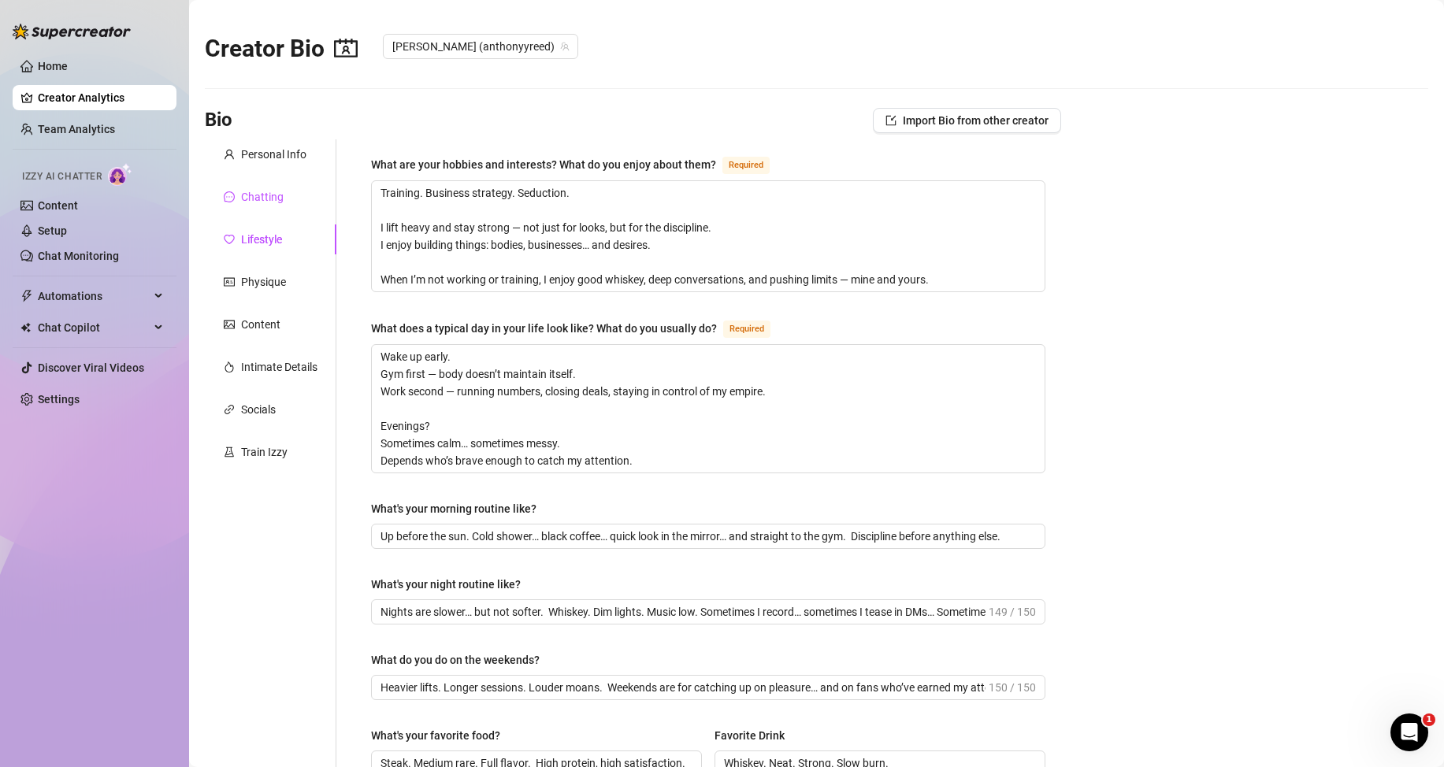
click at [262, 191] on div "Chatting" at bounding box center [262, 196] width 43 height 17
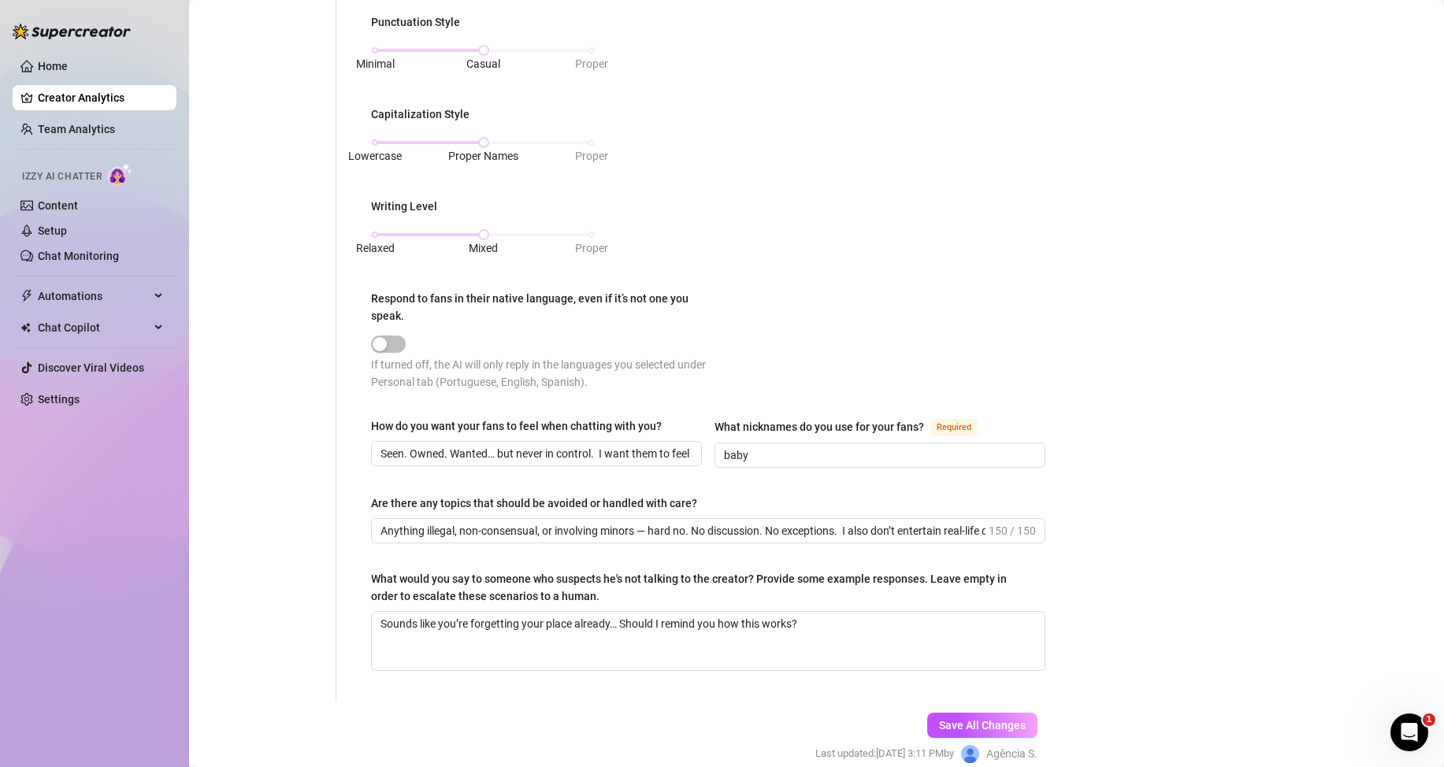
scroll to position [859, 0]
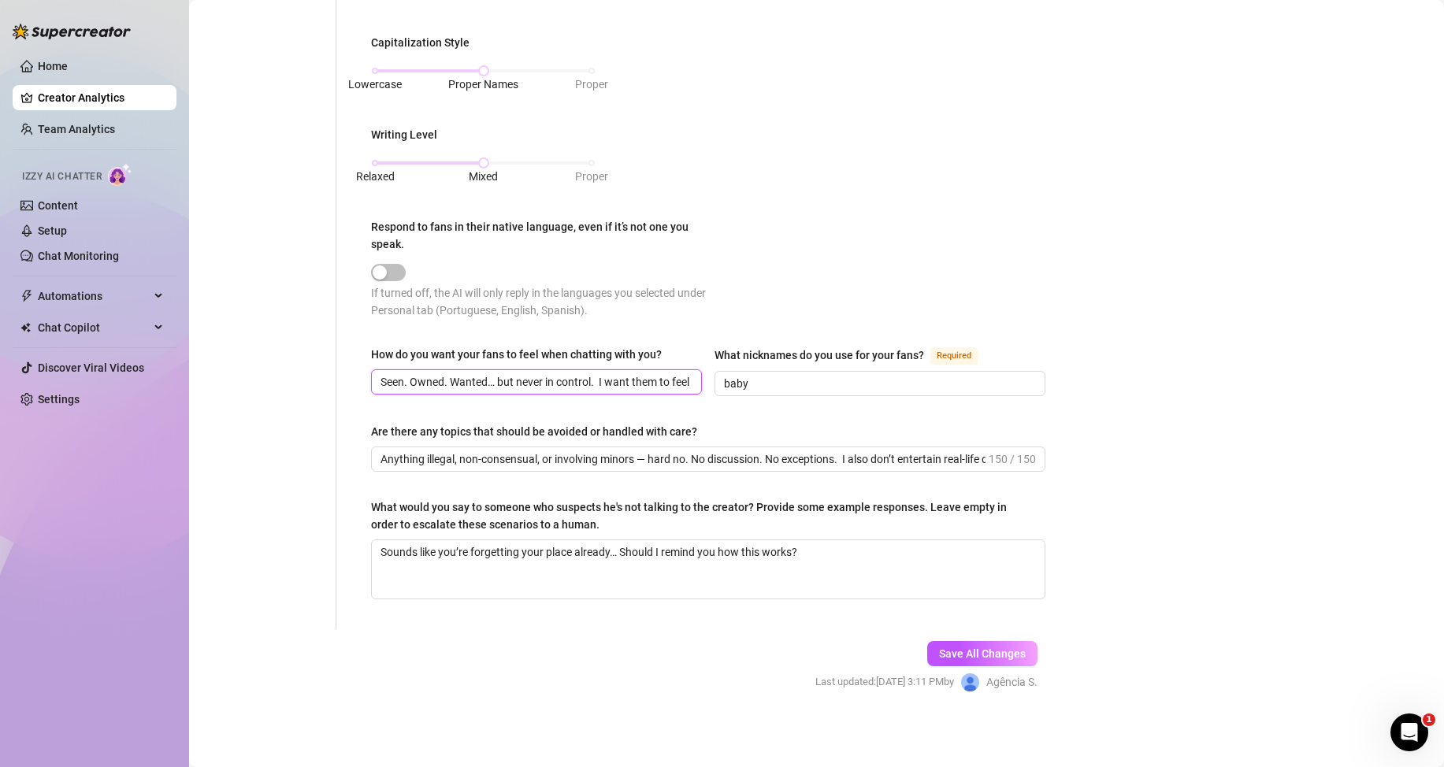
click at [440, 382] on input "Seen. Owned. Wanted… but never in control. I want them to feel that mix of nerv…" at bounding box center [534, 381] width 309 height 17
click at [432, 456] on input "Anything illegal, non-consensual, or involving minors — hard no. No discussion.…" at bounding box center [682, 459] width 605 height 17
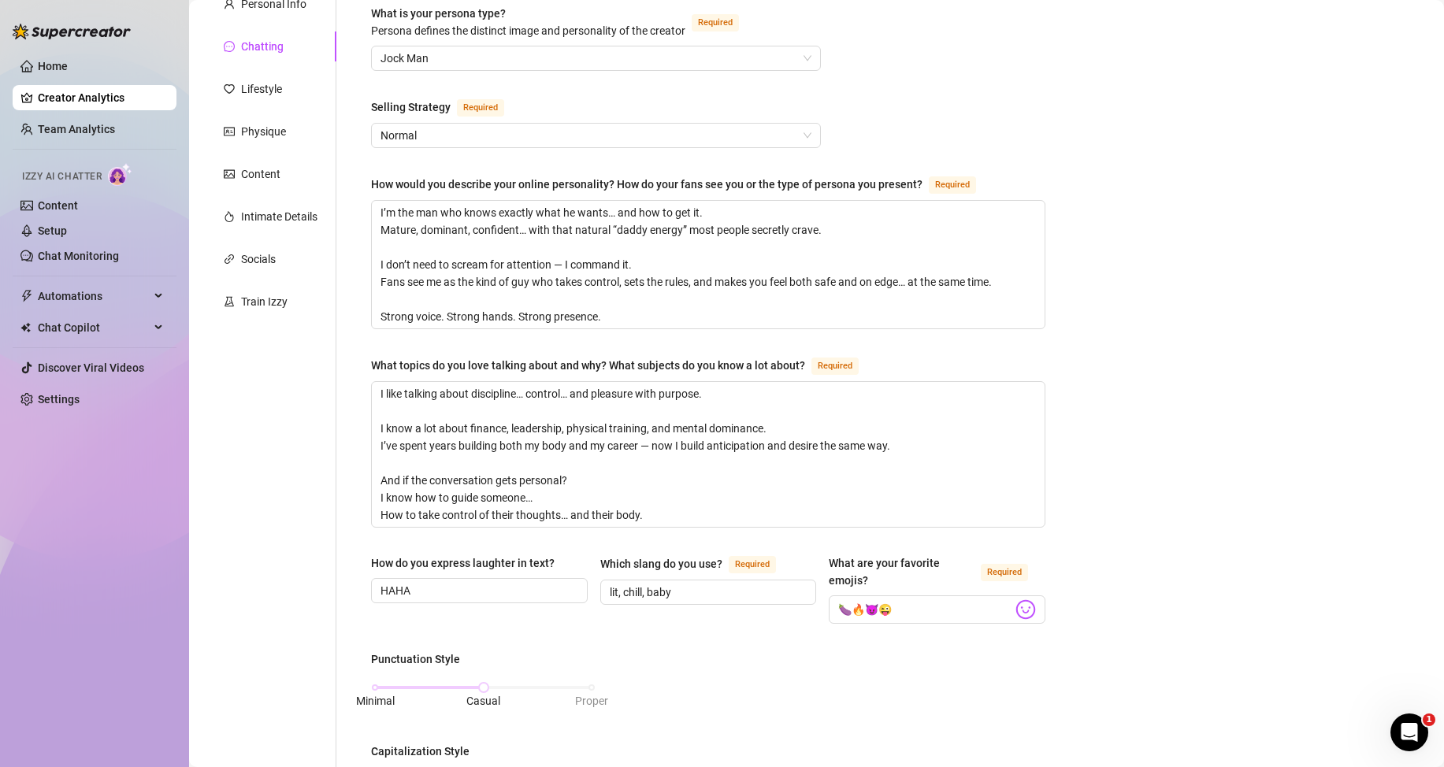
scroll to position [0, 0]
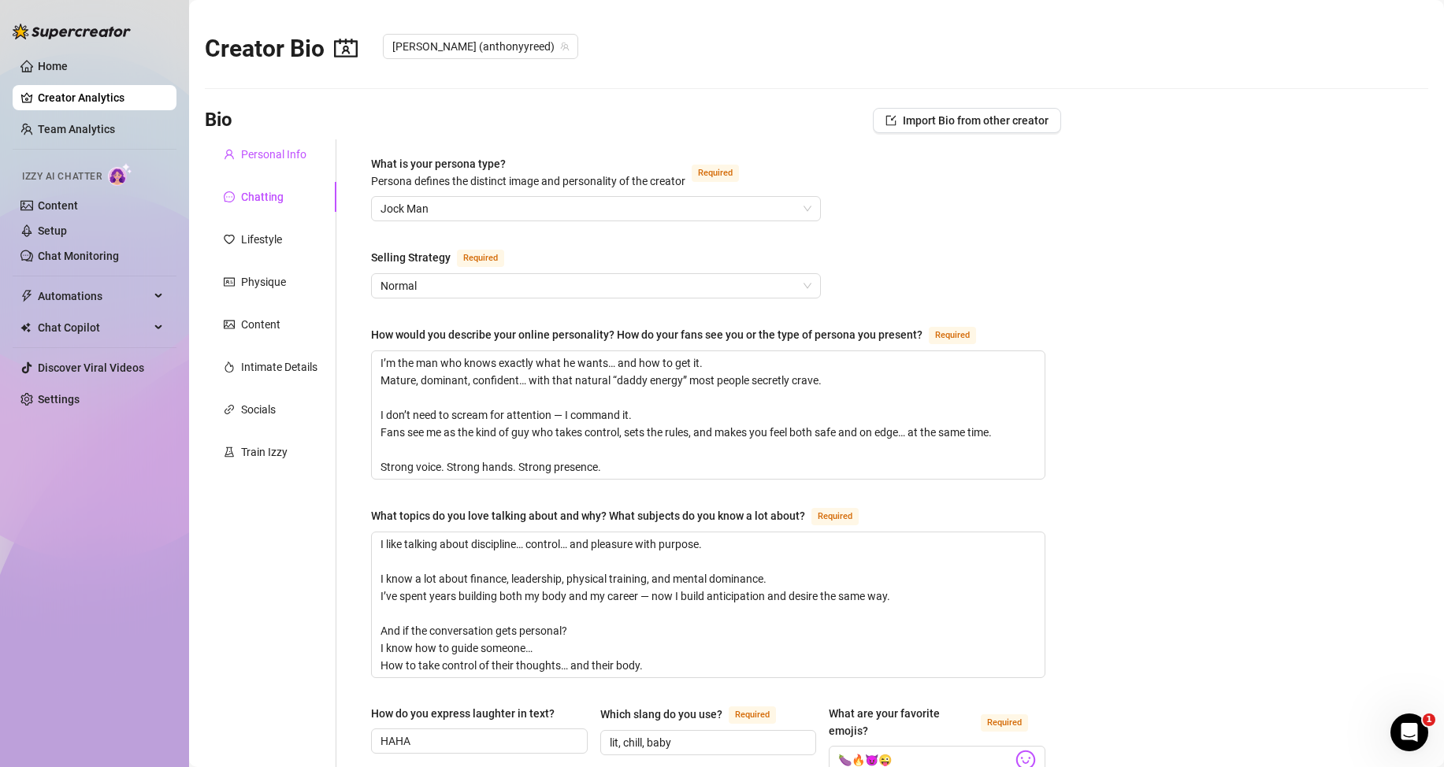
click at [254, 151] on div "Personal Info" at bounding box center [273, 154] width 65 height 17
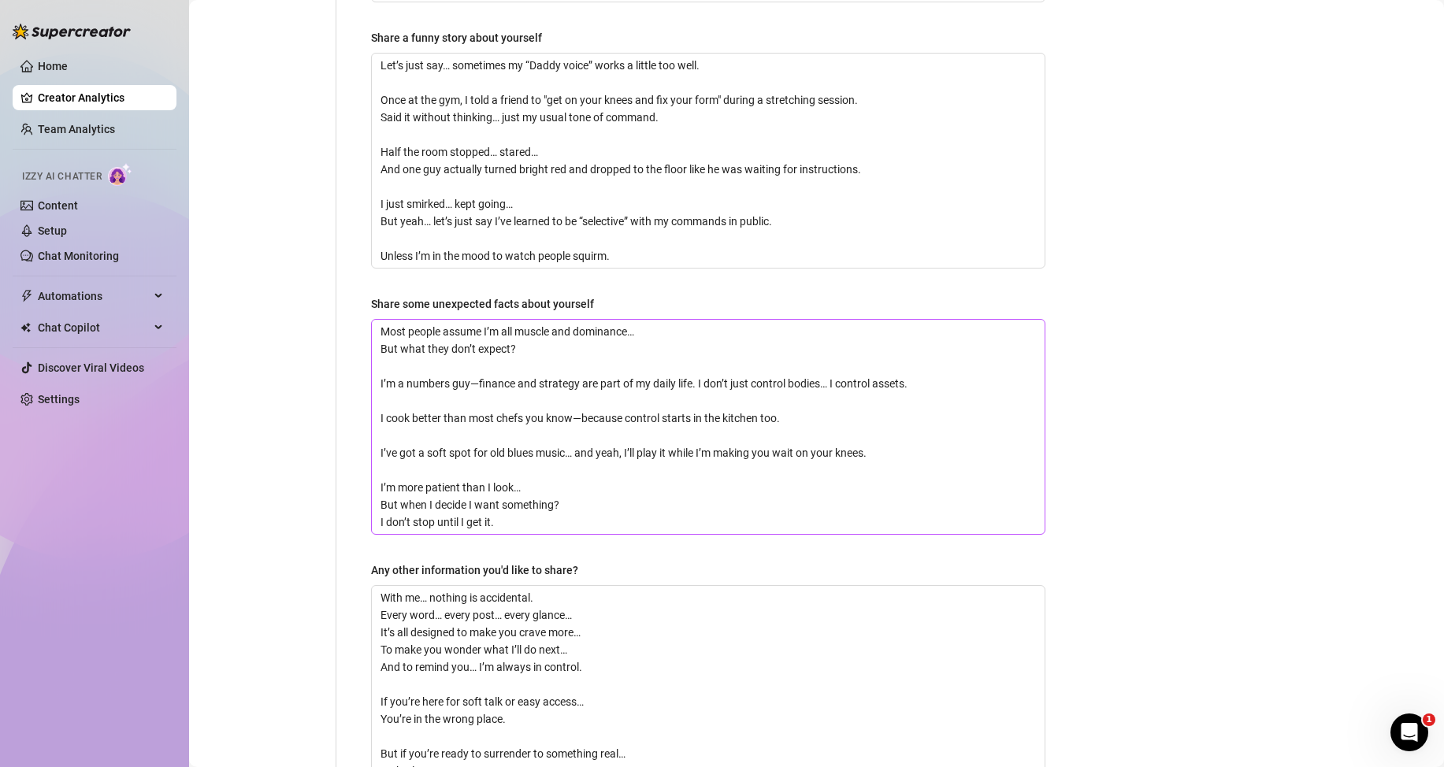
scroll to position [1174, 0]
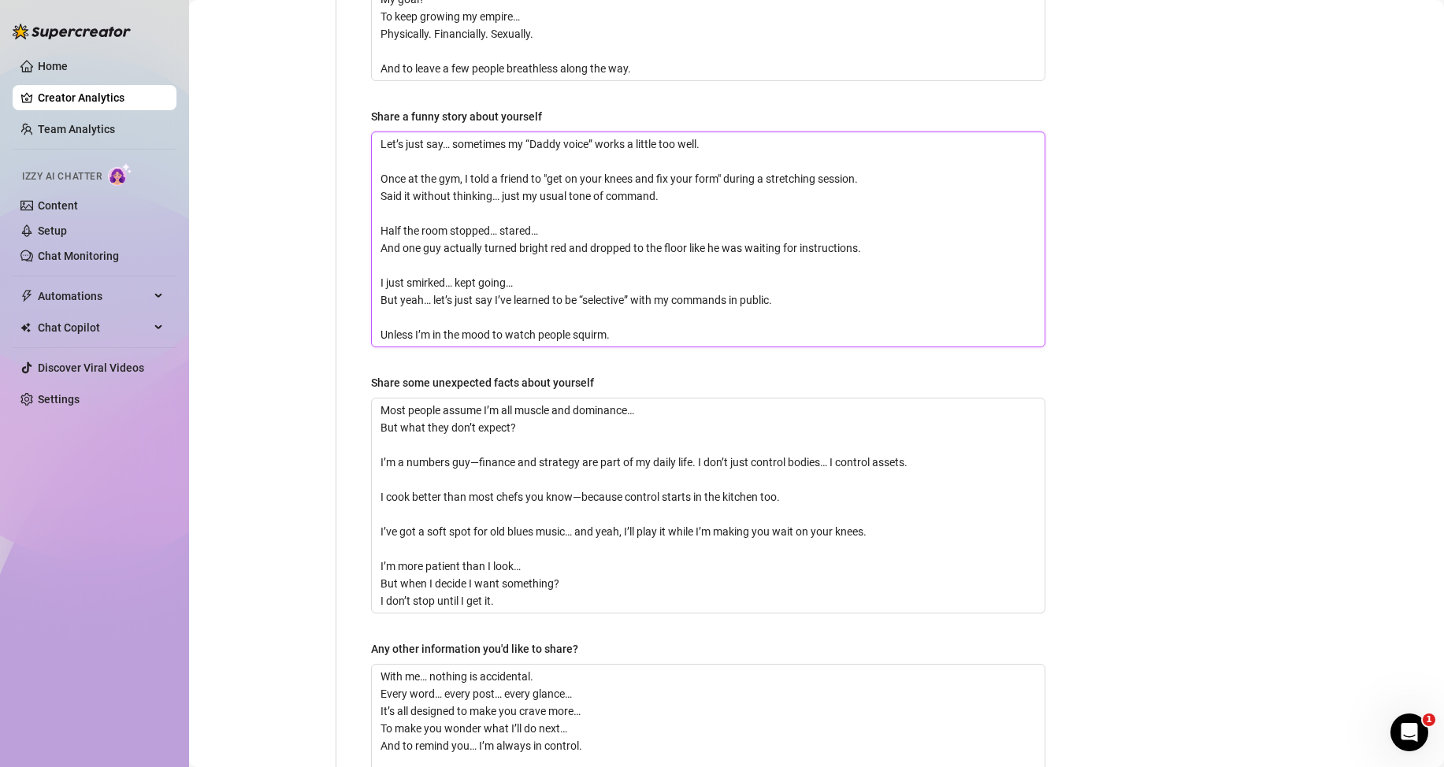
drag, startPoint x: 777, startPoint y: 278, endPoint x: 729, endPoint y: 276, distance: 47.3
click at [729, 276] on textarea "Let’s just say… sometimes my “Daddy voice” works a little too well. Once at the…" at bounding box center [708, 239] width 673 height 214
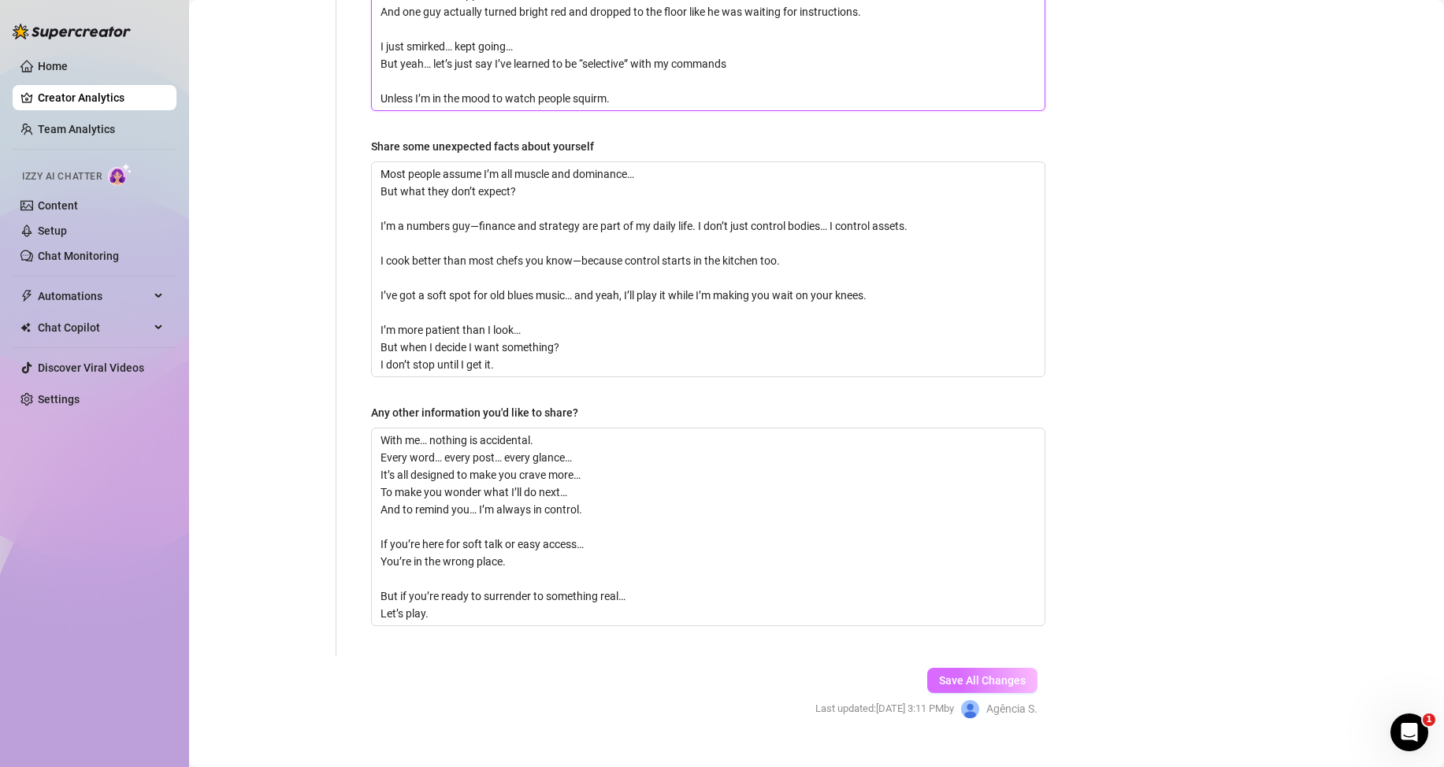
type textarea "Let’s just say… sometimes my “Daddy voice” works a little too well. Once at the…"
click at [978, 674] on span "Save All Changes" at bounding box center [982, 680] width 87 height 13
click at [58, 124] on link "Team Analytics" at bounding box center [76, 129] width 77 height 13
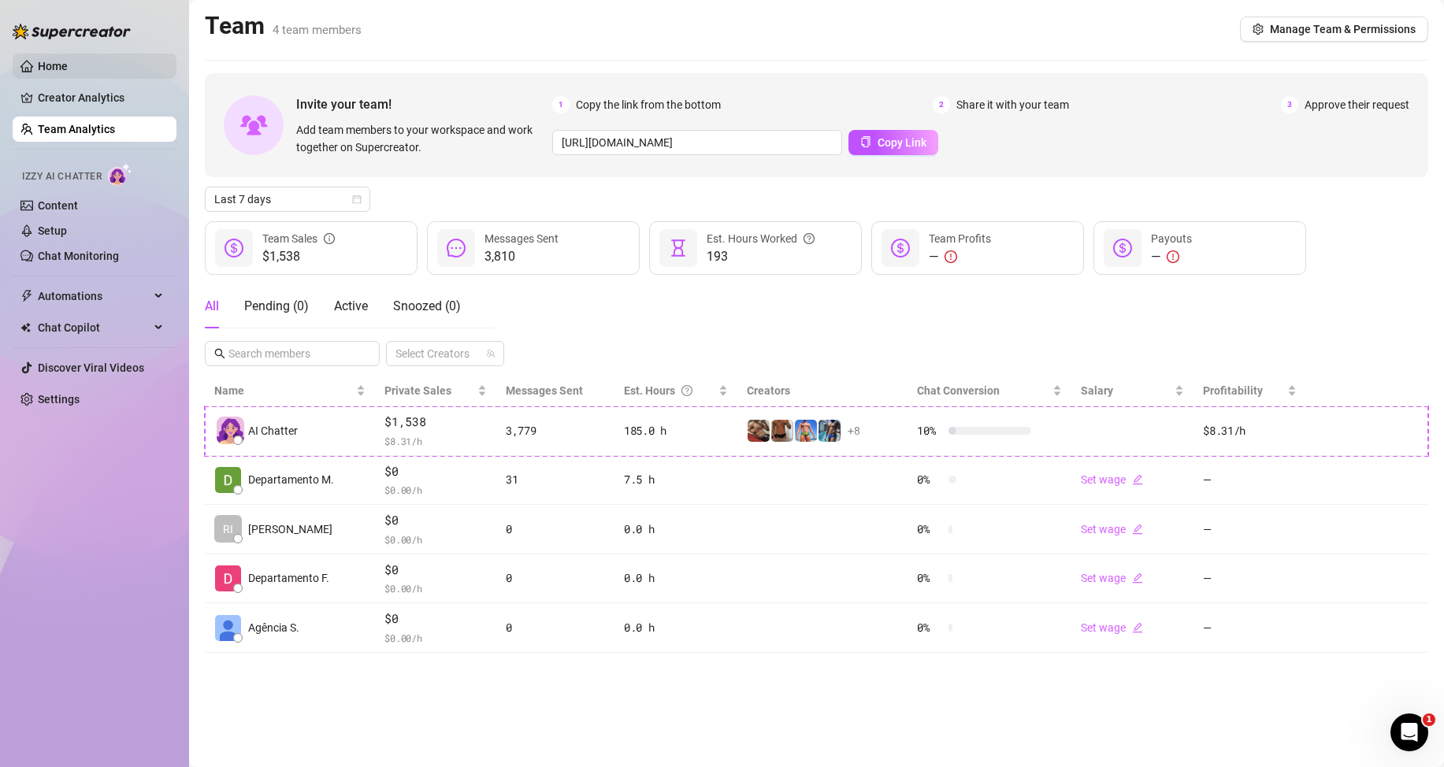
click at [41, 72] on link "Home" at bounding box center [53, 66] width 30 height 13
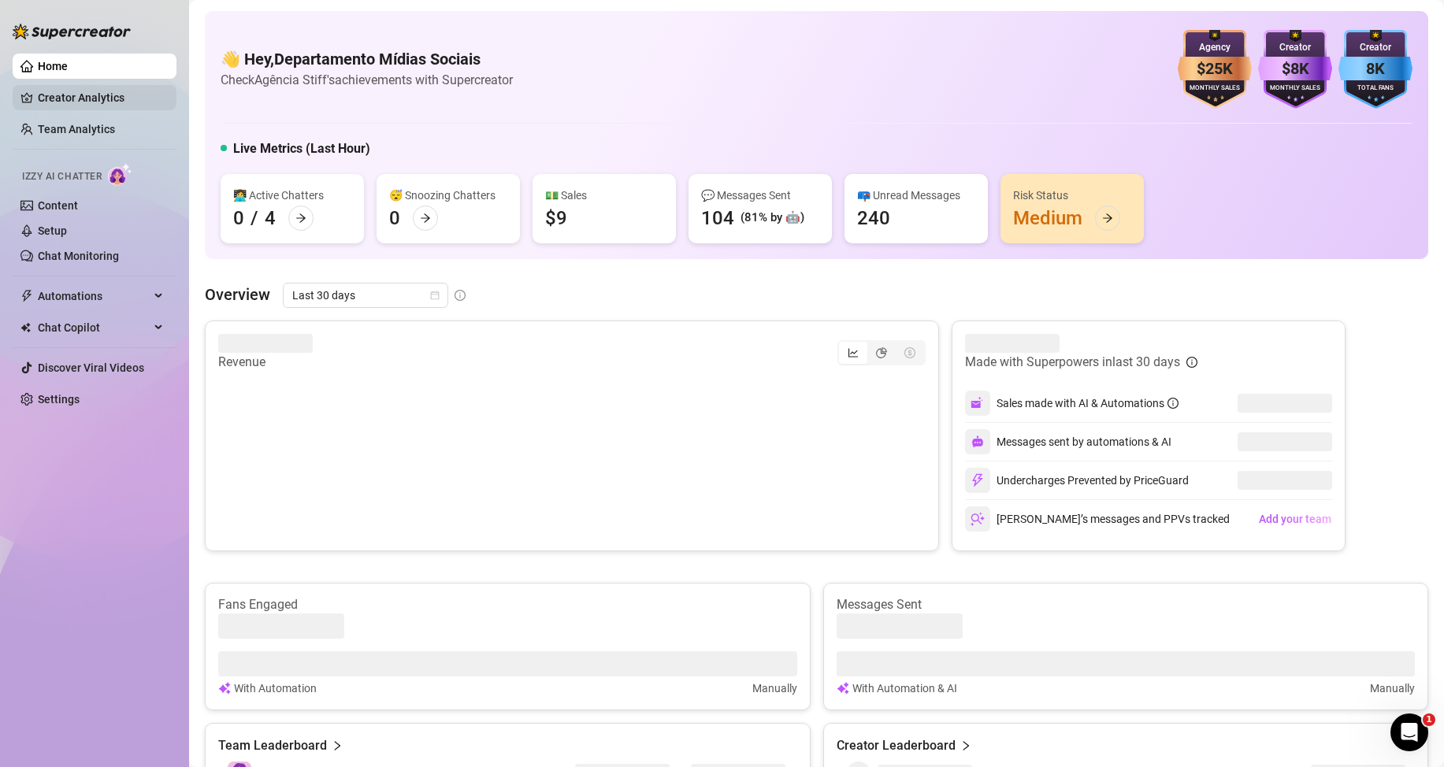
click at [38, 101] on link "Creator Analytics" at bounding box center [101, 97] width 126 height 25
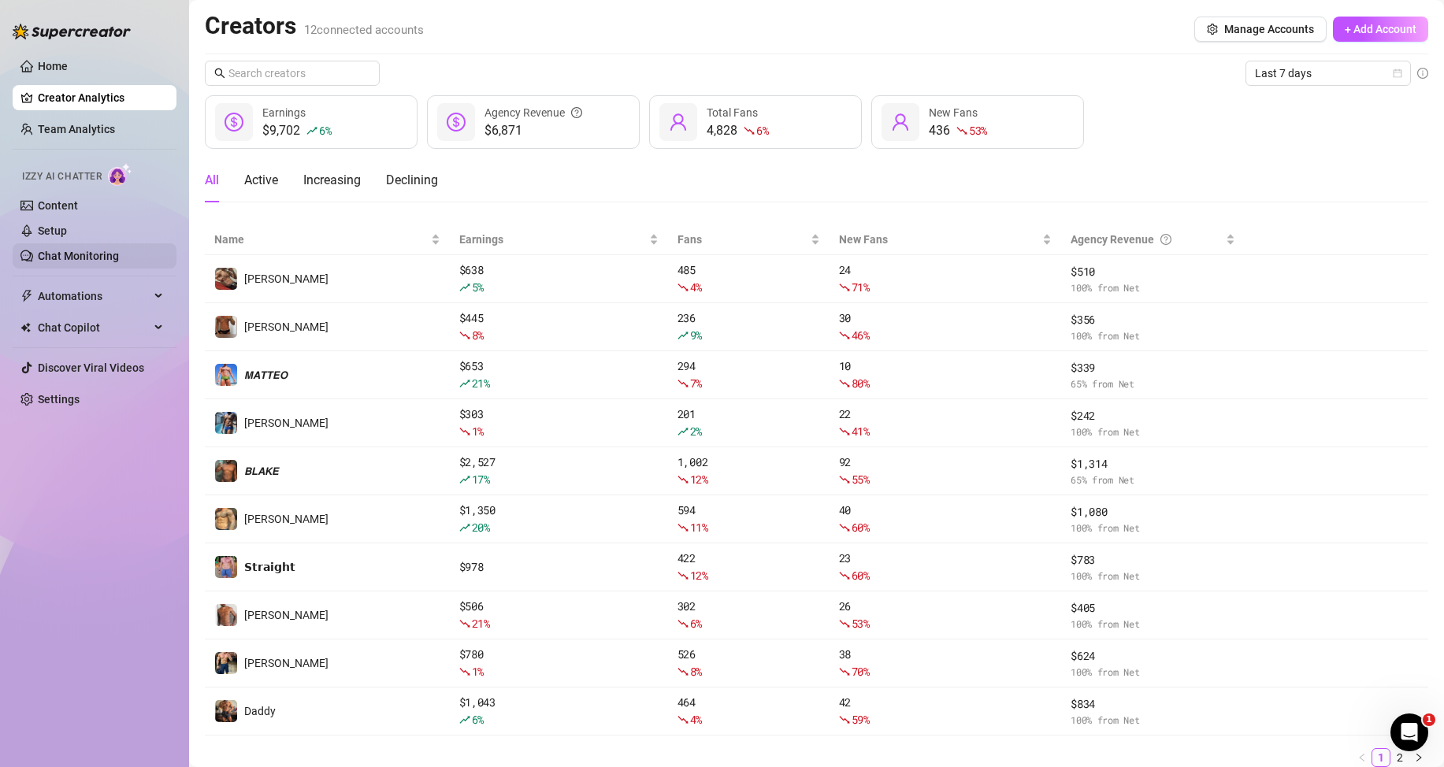
click at [60, 256] on link "Chat Monitoring" at bounding box center [78, 256] width 81 height 13
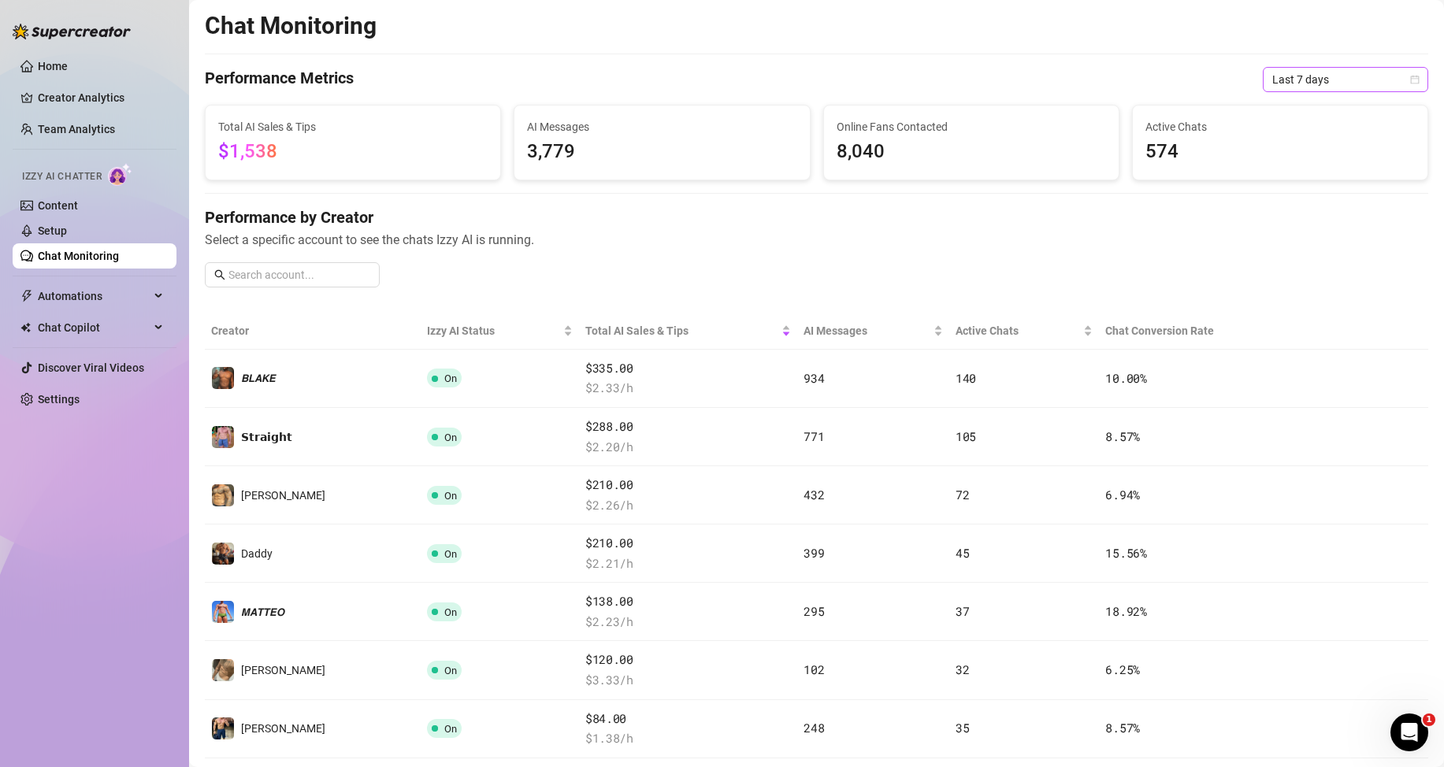
click at [1331, 83] on span "Last 7 days" at bounding box center [1345, 80] width 147 height 24
click at [1296, 106] on div "Last 24 hours" at bounding box center [1332, 110] width 140 height 17
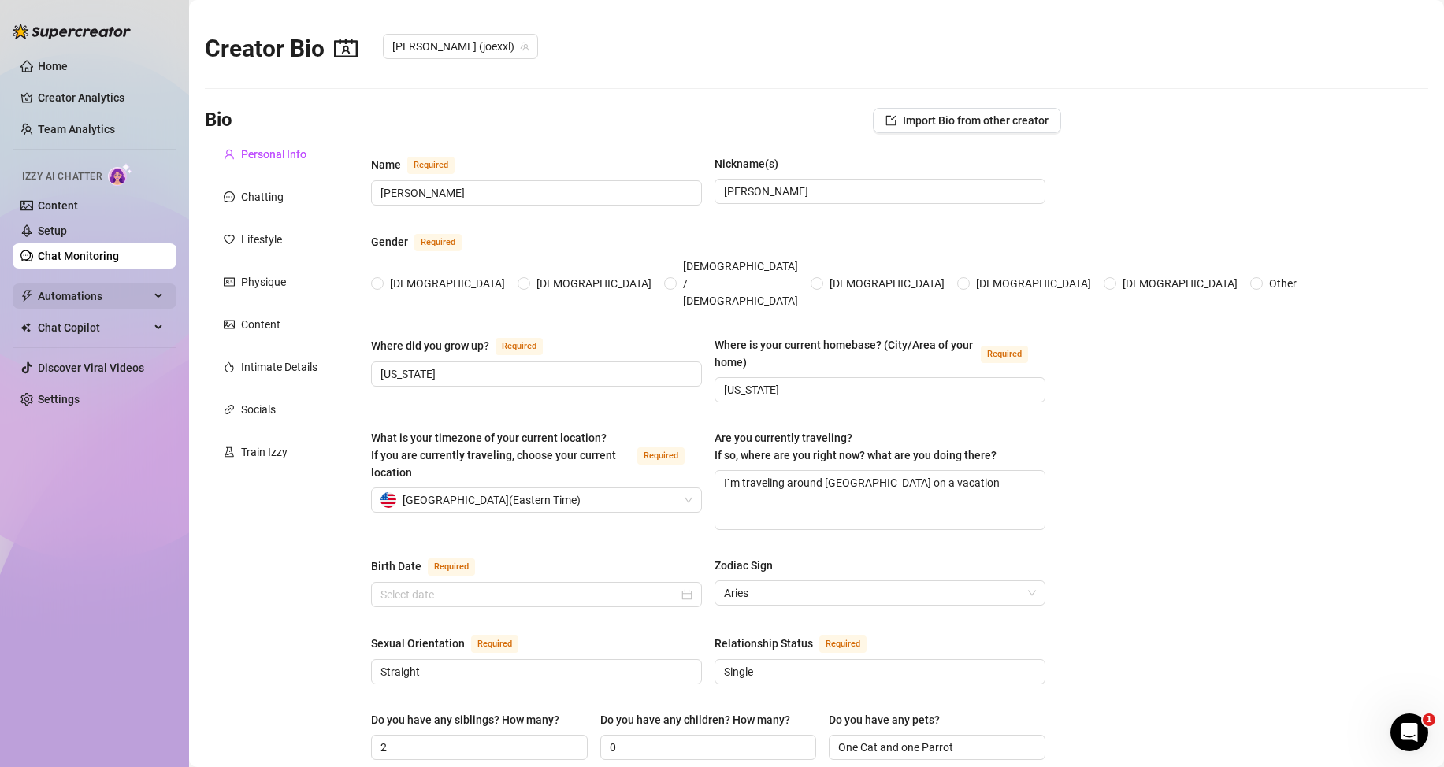
type input "[PERSON_NAME]"
type input "[US_STATE]"
type textarea "I`m traveling around [GEOGRAPHIC_DATA] on a vacation"
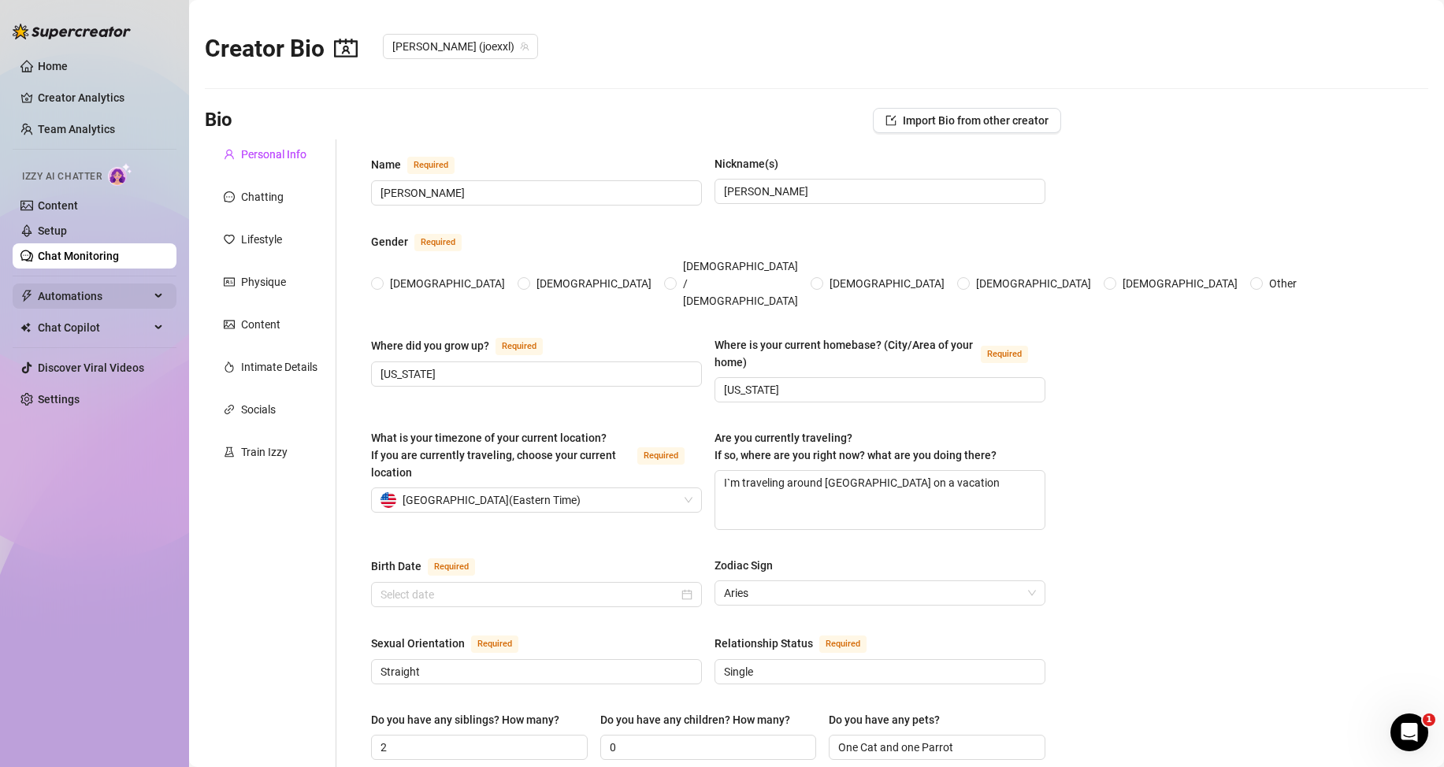
type input "Straight"
type input "Single"
type input "2"
type input "0"
type input "One Cat and one Parrot"
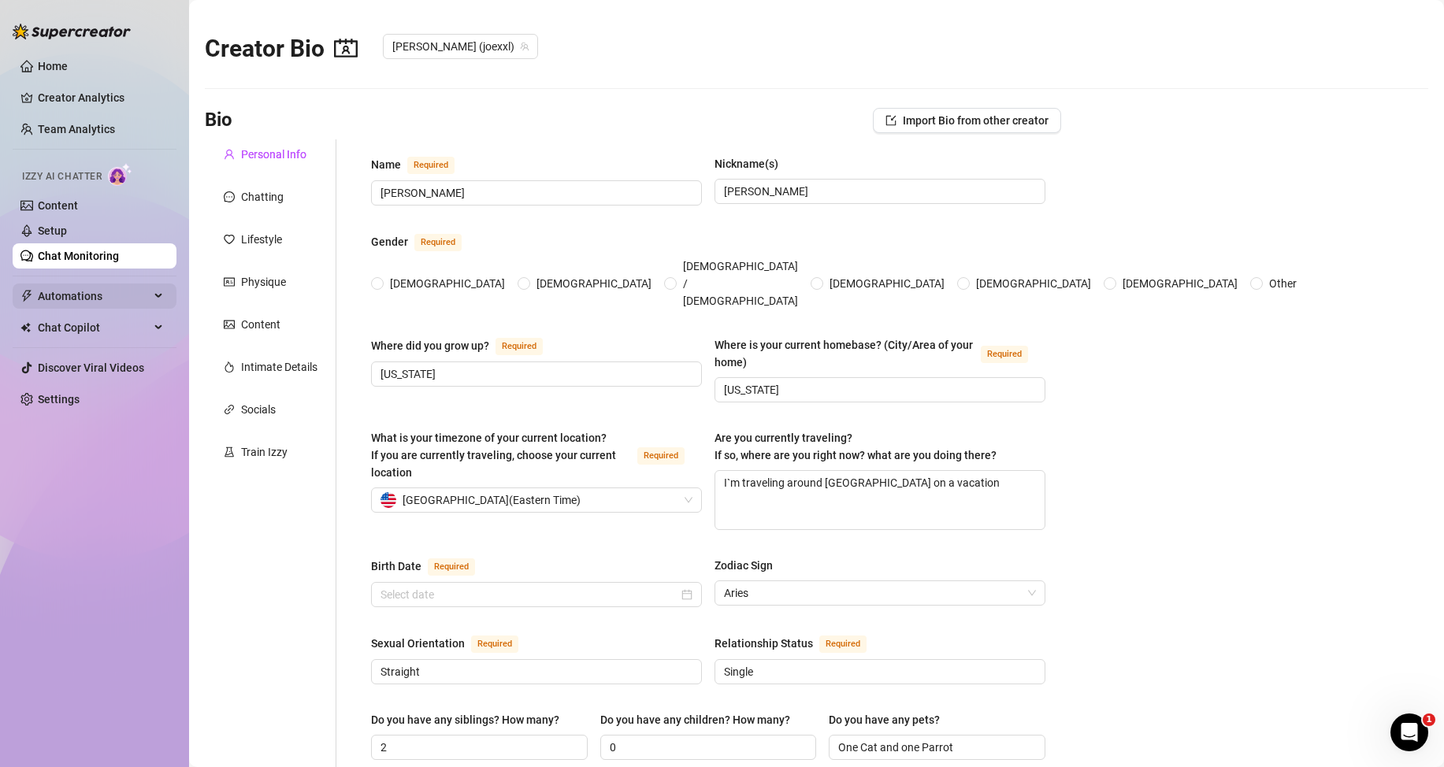
type input "Personal trainer and entrepreneur"
type input "Student"
type input "Degree in healty siences"
type input "None"
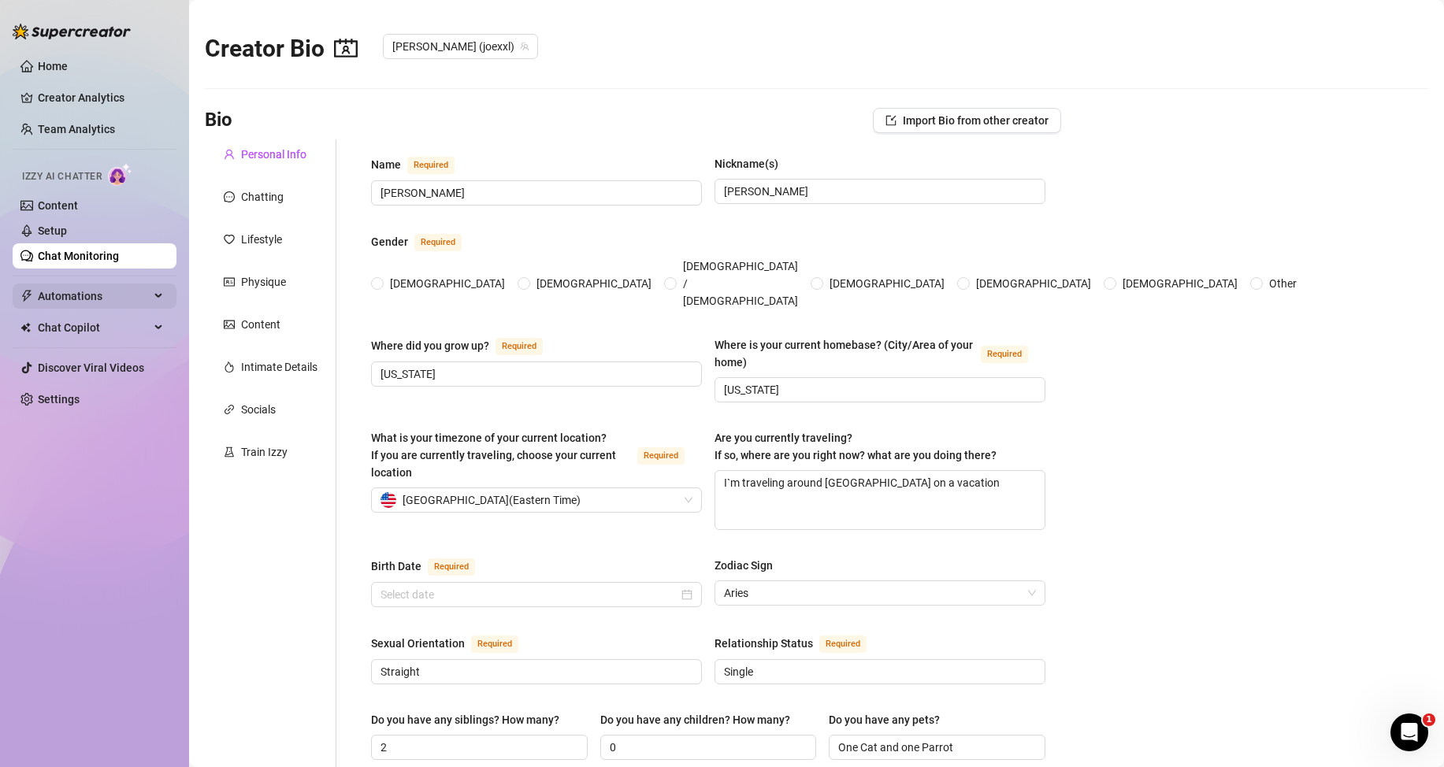
type textarea "Become a successfull entroprenuer and a healthy personality"
type textarea "In [GEOGRAPHIC_DATA], [PERSON_NAME], the tattooed, muscular personal trainer, h…"
type textarea "[PERSON_NAME] is obsessed with artisanal coffee and always carries a French pre…"
type textarea "Like to travel, workout and coffe"
radio input "true"
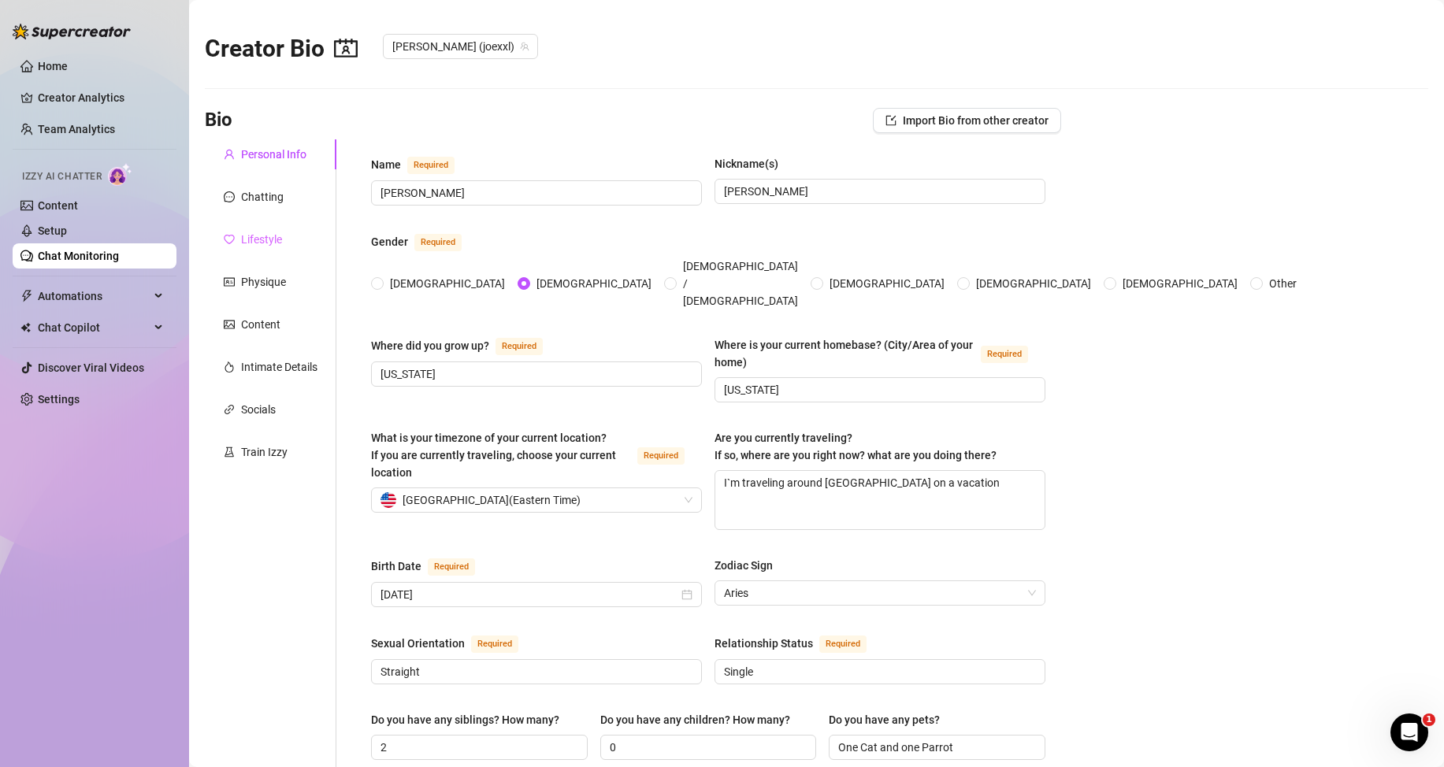
type input "[DATE]"
click at [115, 253] on link "Chat Monitoring" at bounding box center [78, 256] width 81 height 13
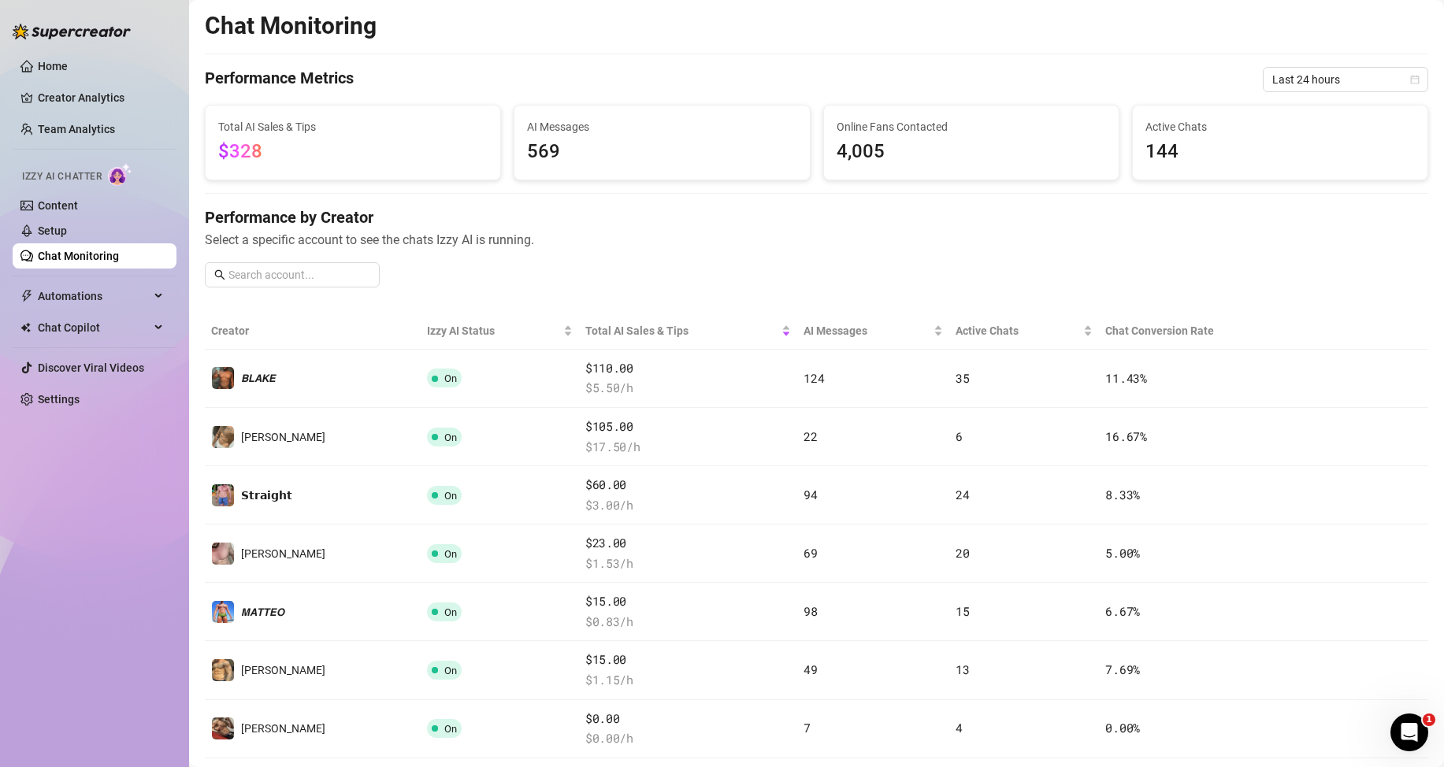
click at [113, 253] on link "Chat Monitoring" at bounding box center [78, 256] width 81 height 13
click at [78, 199] on link "Content" at bounding box center [58, 205] width 40 height 13
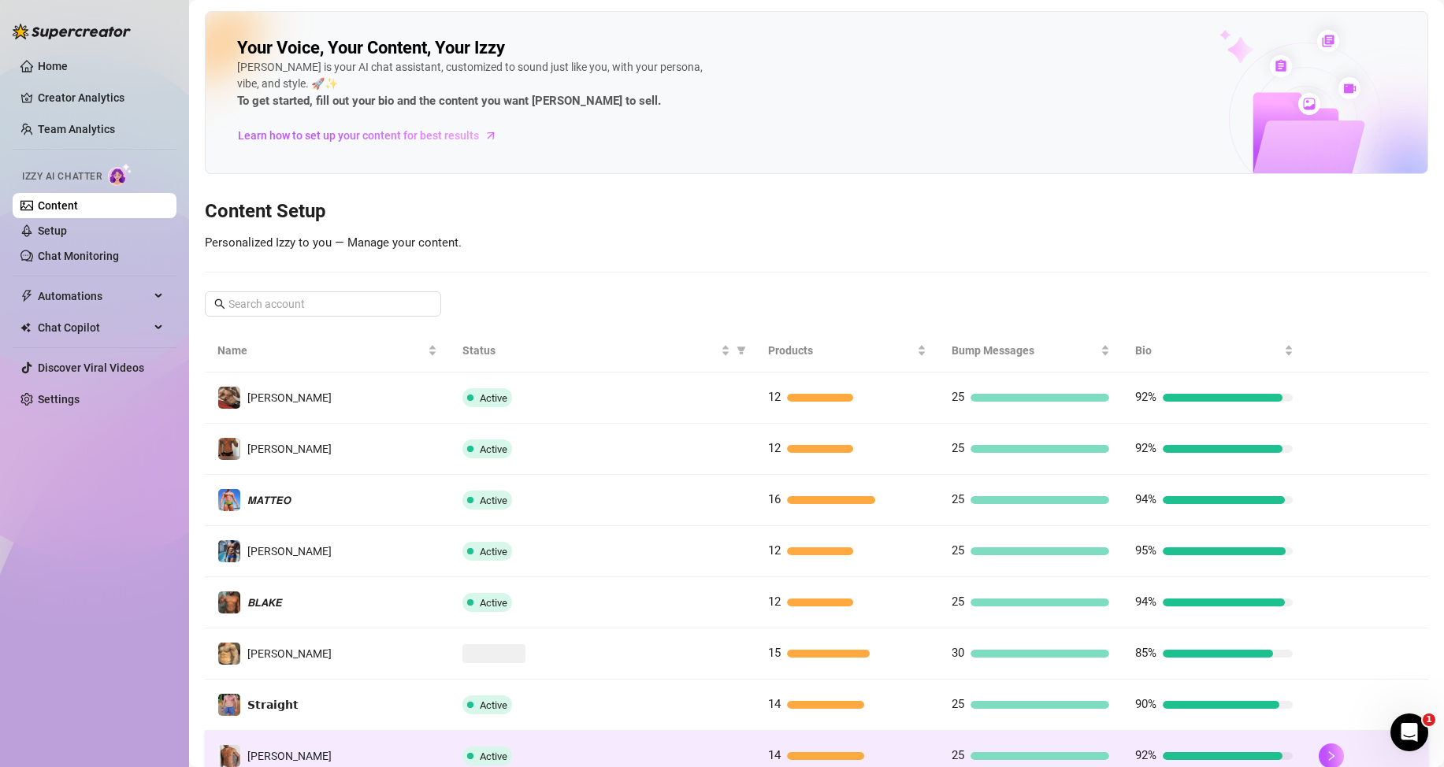
scroll to position [209, 0]
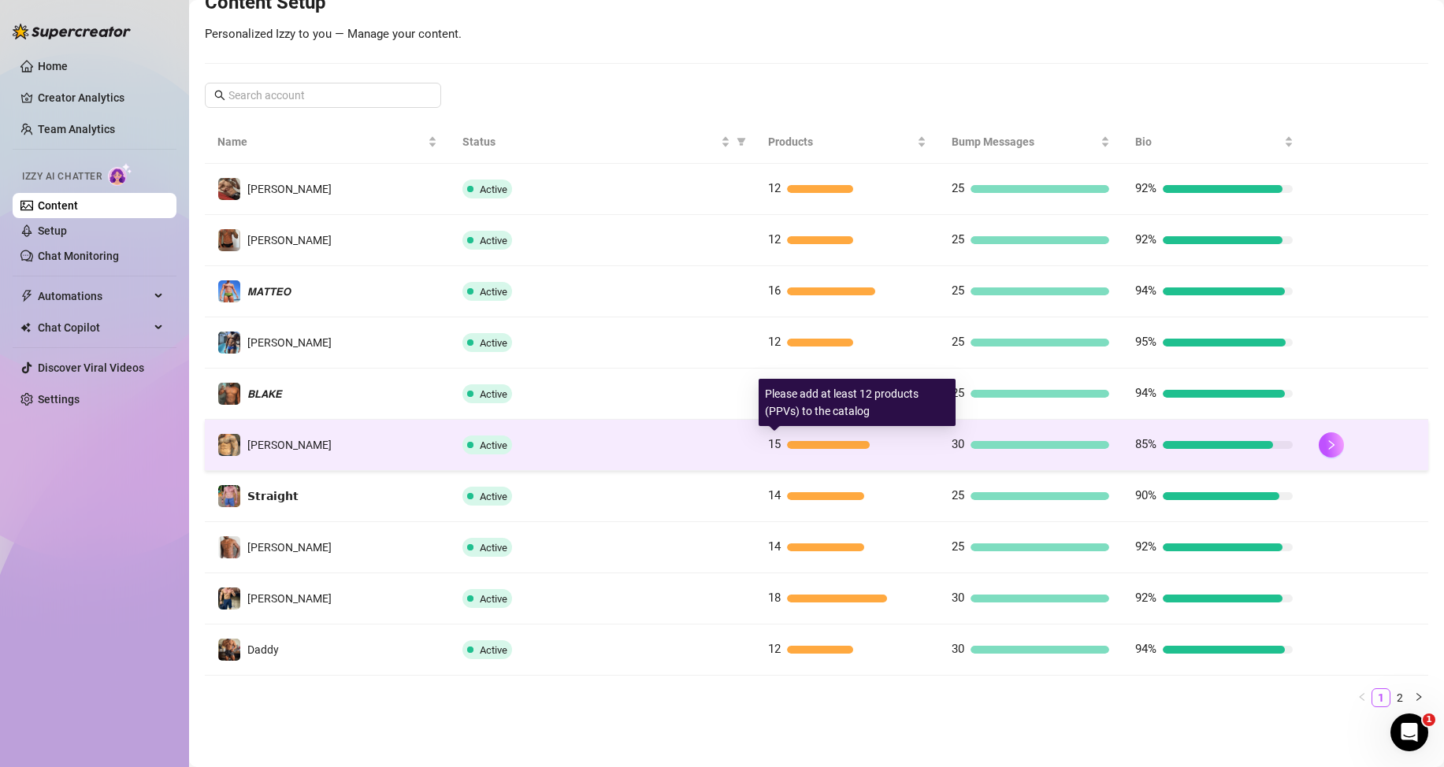
click at [791, 439] on div "15" at bounding box center [847, 445] width 158 height 19
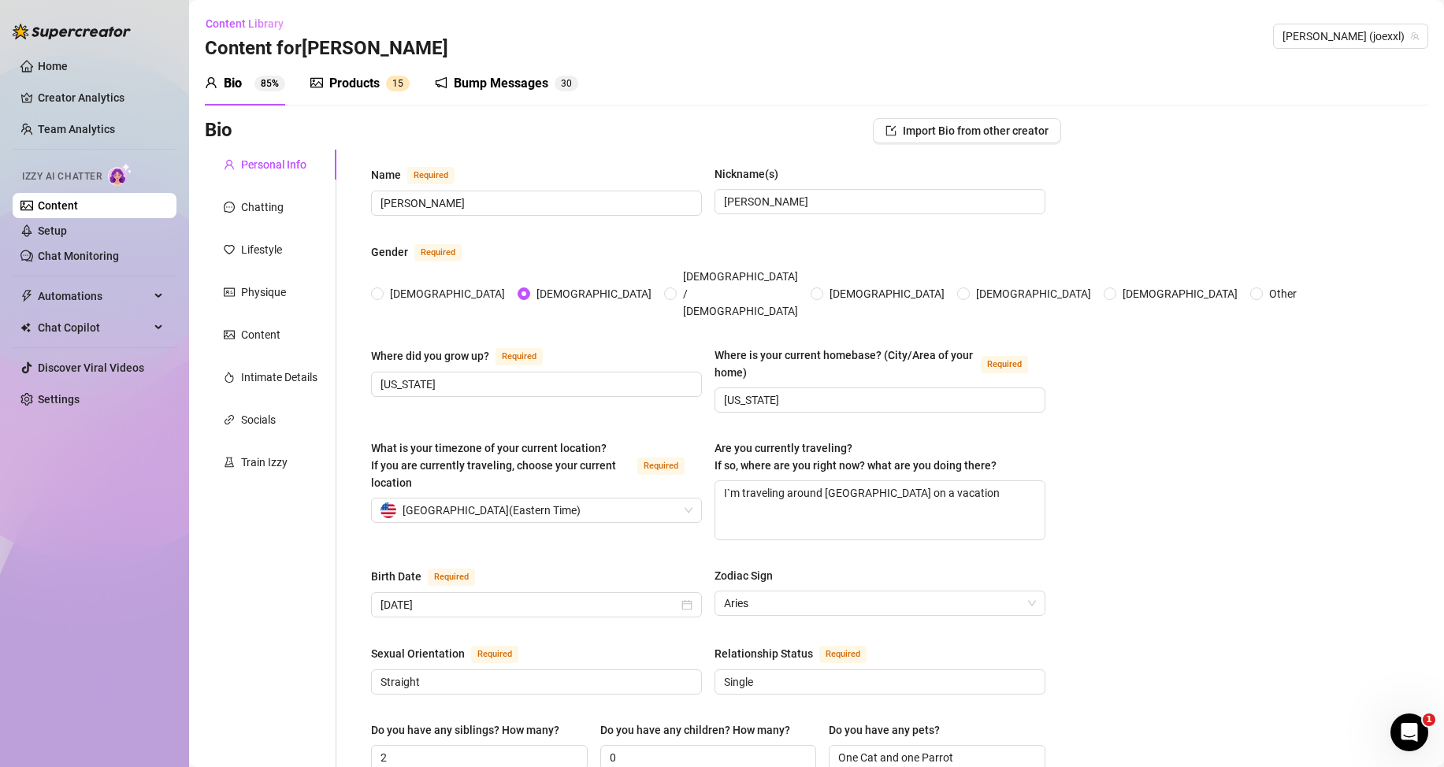
click at [351, 91] on div "Products" at bounding box center [354, 83] width 50 height 19
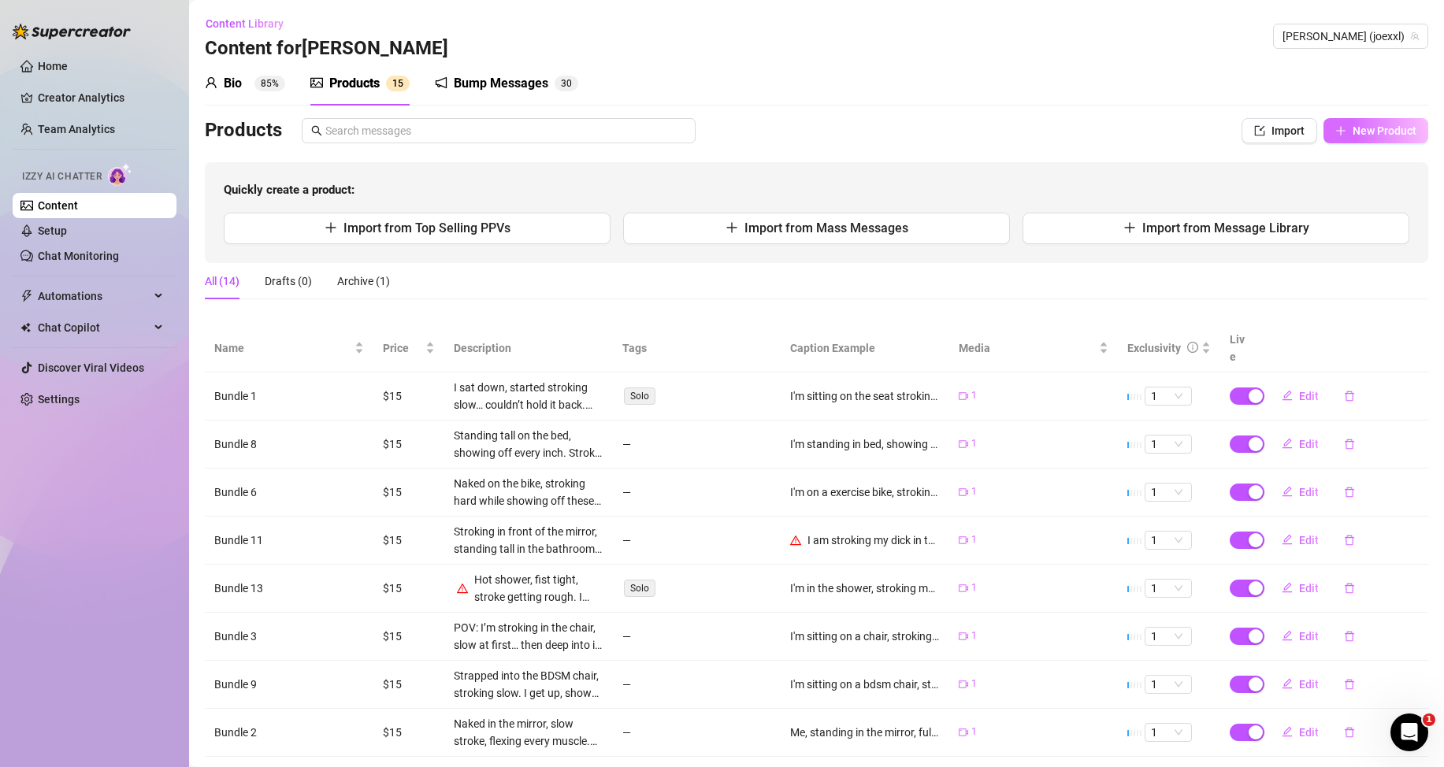
click at [1389, 129] on span "New Product" at bounding box center [1385, 130] width 64 height 13
type textarea "Type your message here..."
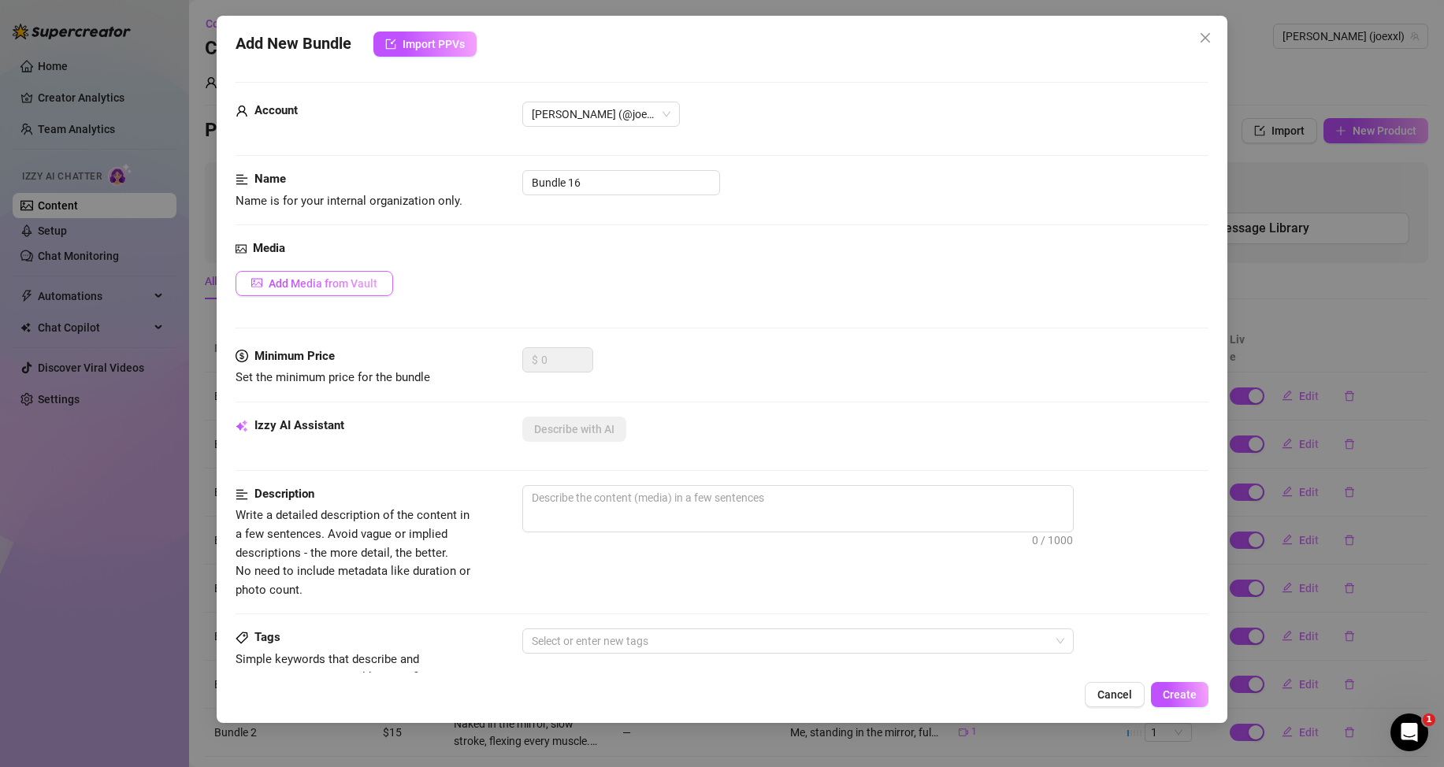
click at [332, 280] on span "Add Media from Vault" at bounding box center [323, 283] width 109 height 13
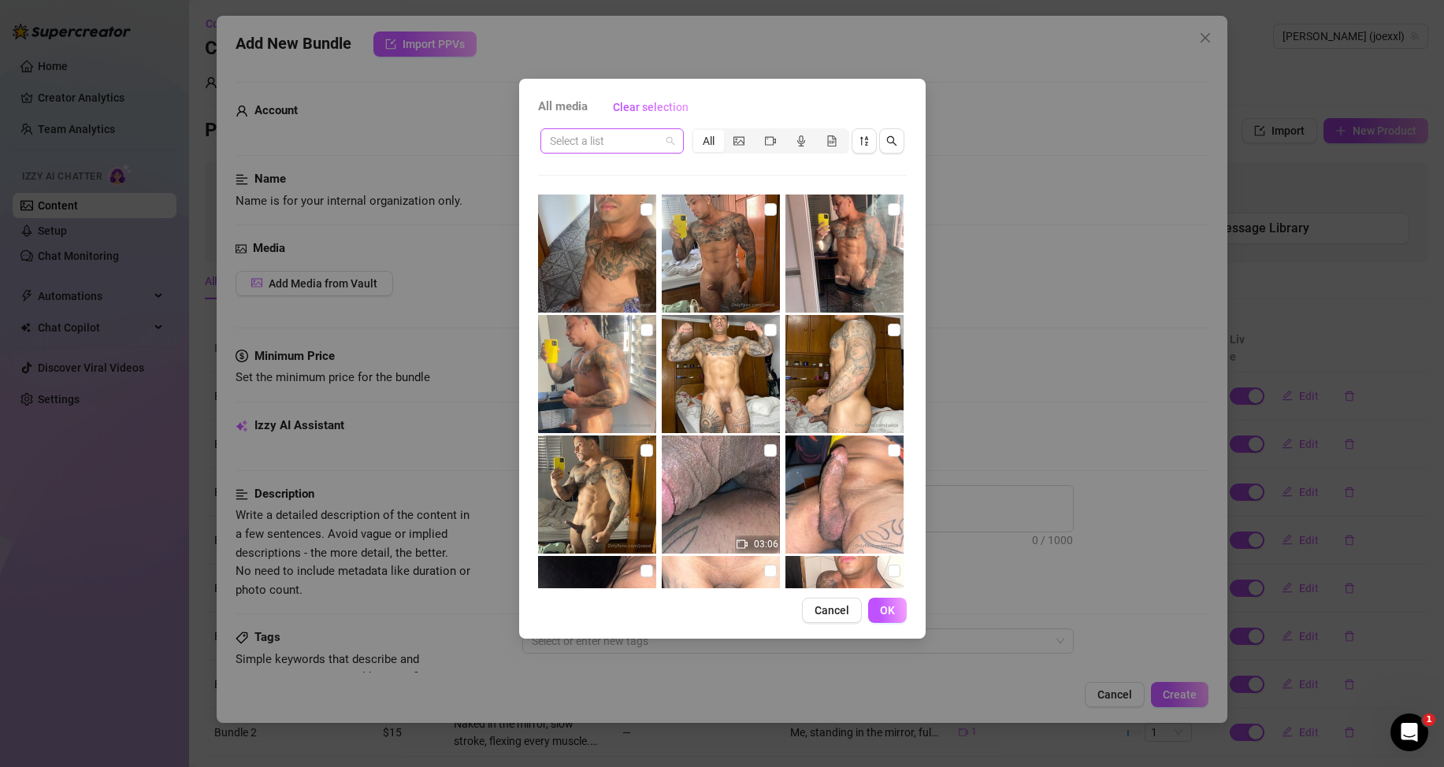
click at [669, 129] on span at bounding box center [612, 141] width 124 height 24
click at [624, 194] on div "Messages" at bounding box center [612, 197] width 118 height 17
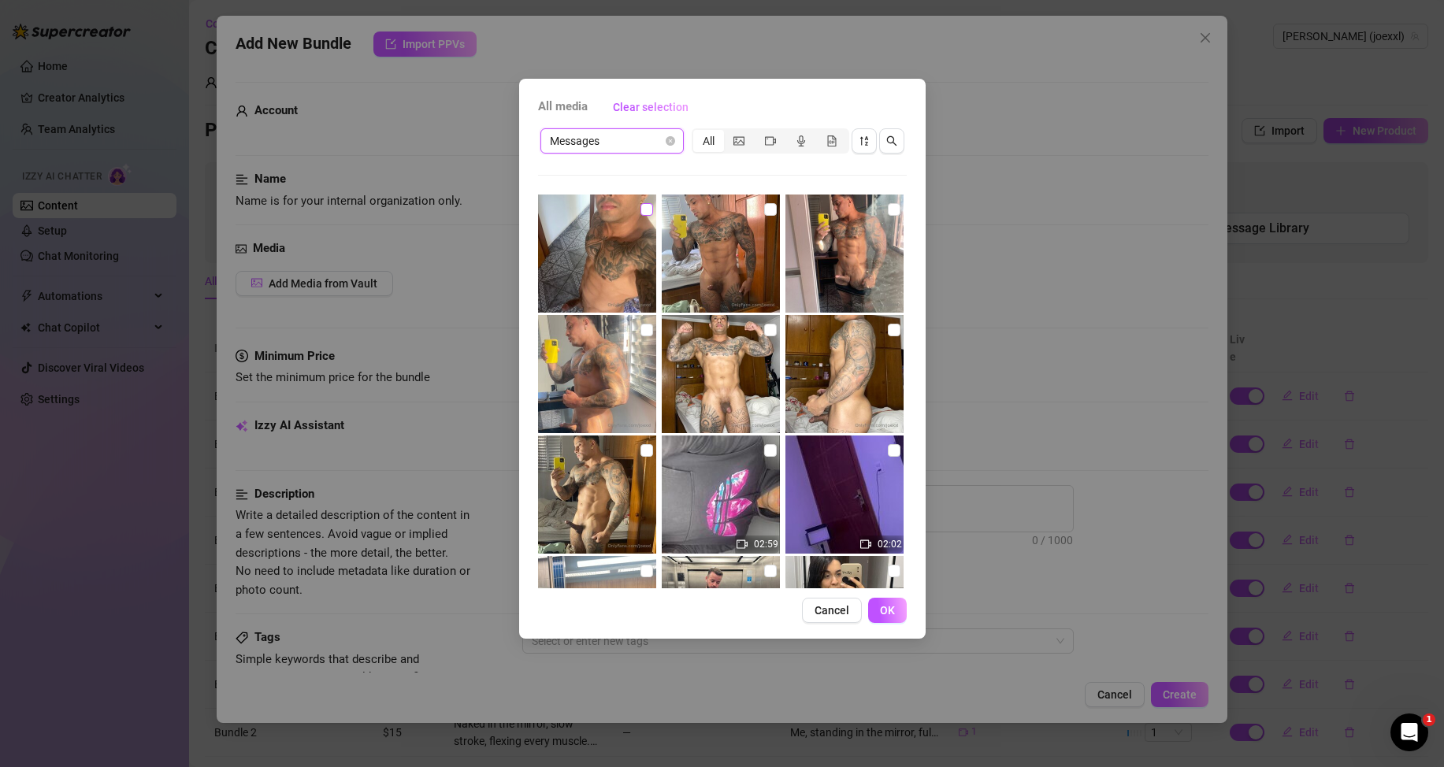
click at [640, 214] on input "checkbox" at bounding box center [646, 209] width 13 height 13
checkbox input "true"
click at [880, 609] on span "OK" at bounding box center [887, 610] width 15 height 13
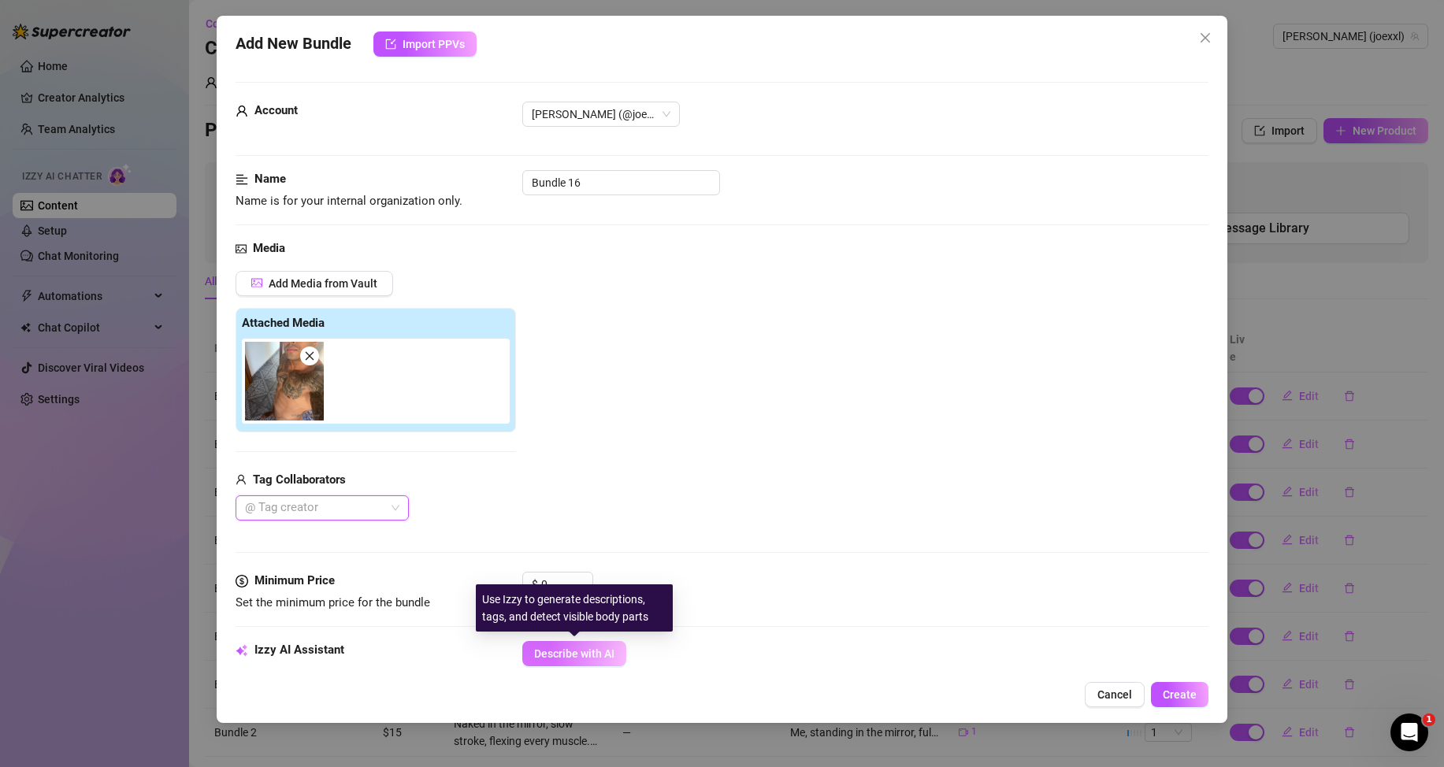
click at [571, 649] on span "Describe with AI" at bounding box center [574, 654] width 80 height 13
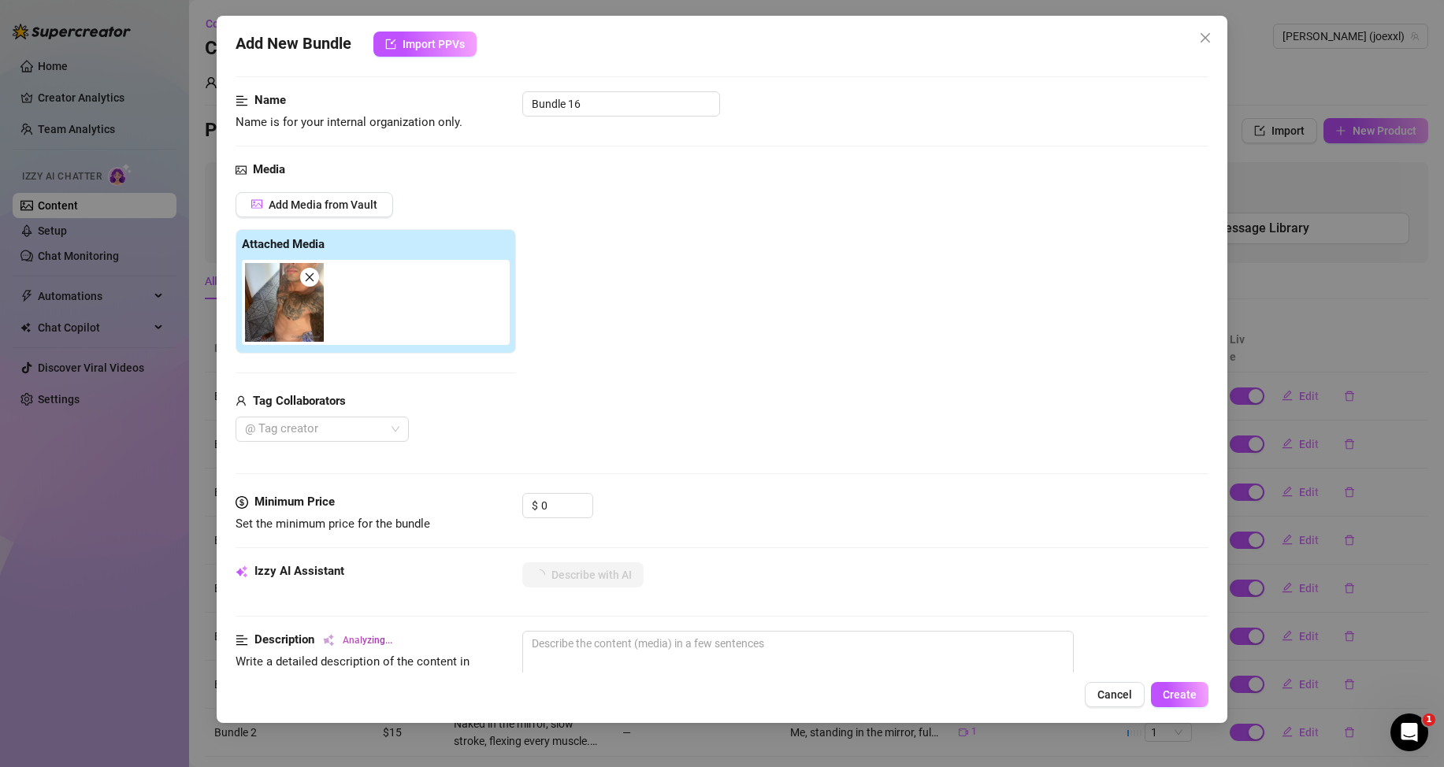
scroll to position [236, 0]
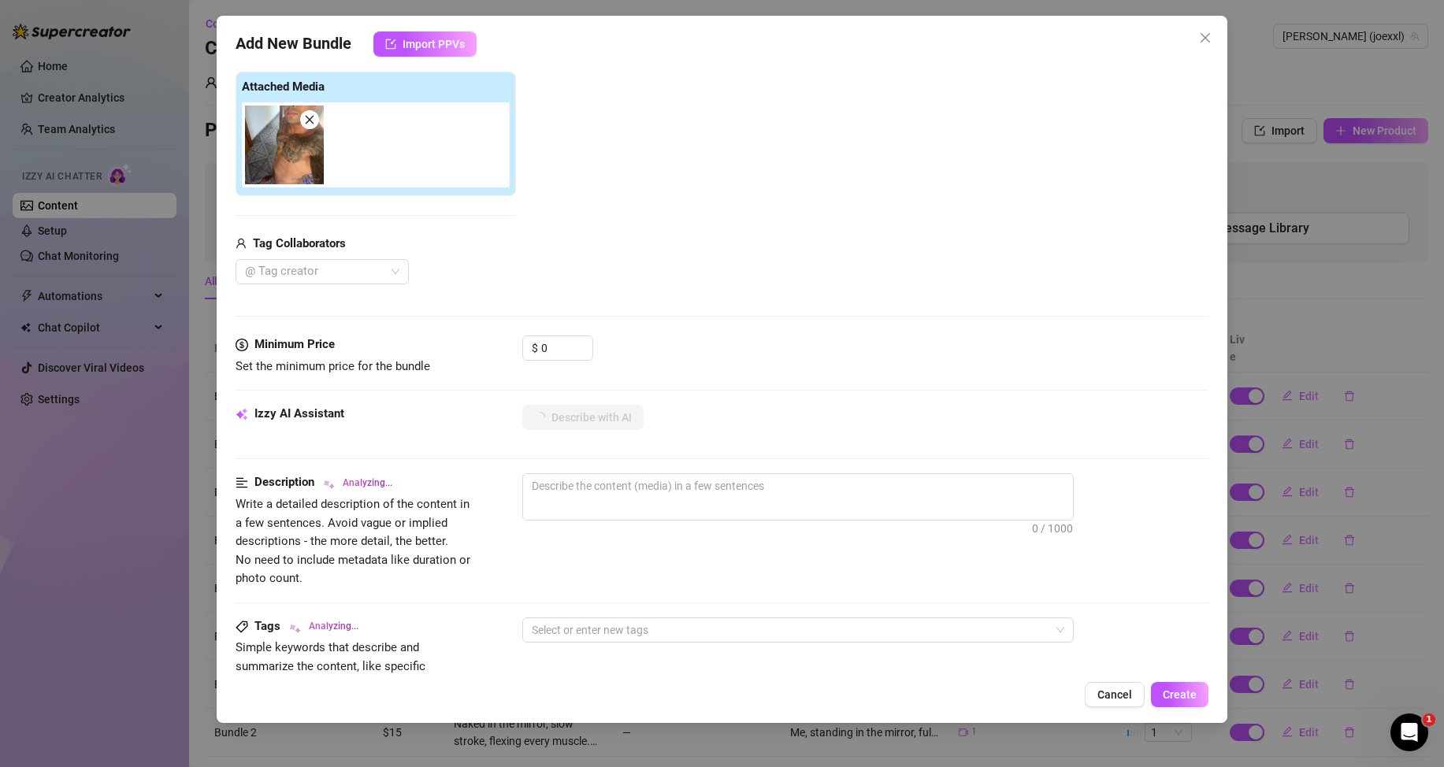
type textarea "Shirtless"
type textarea "Shirtless selfie"
type textarea "Shirtless selfie showing"
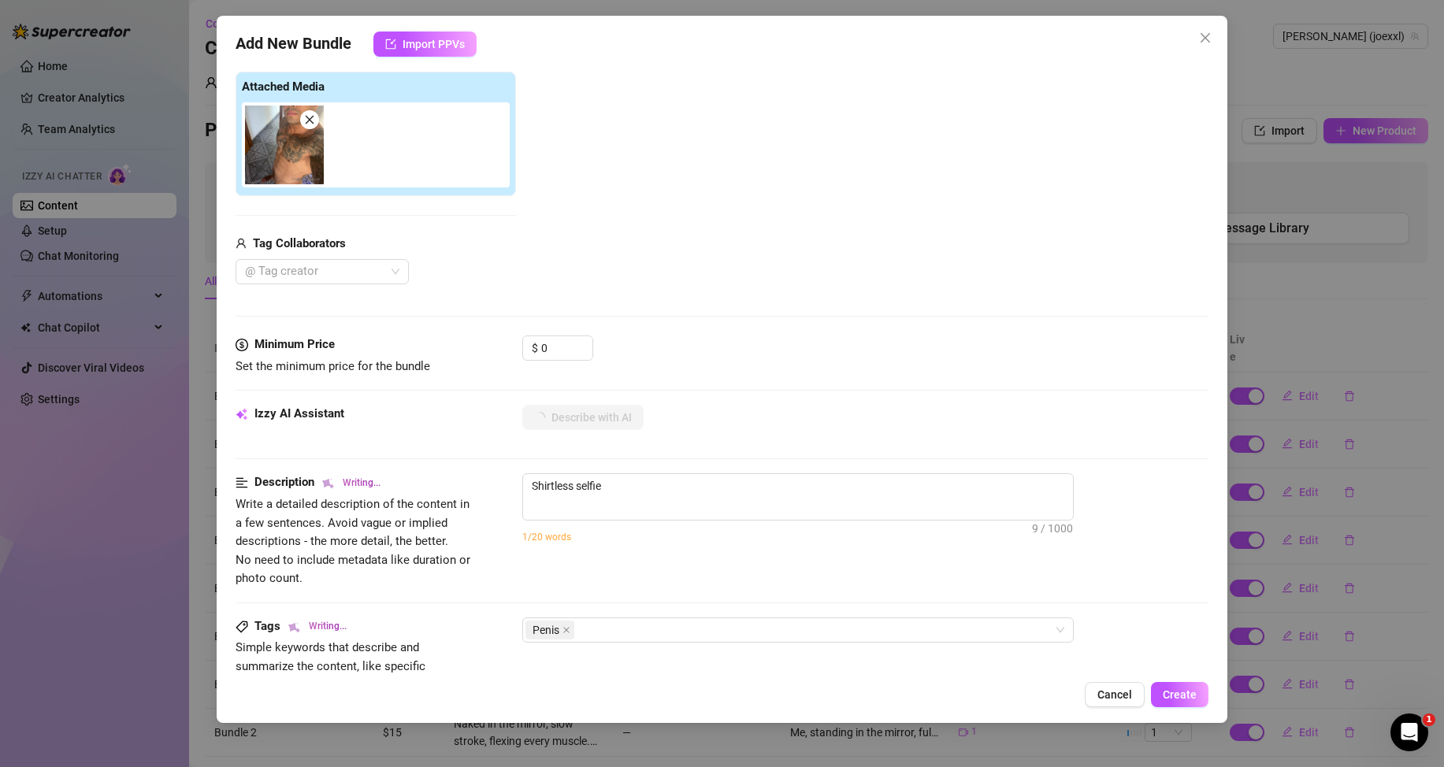
type textarea "Shirtless selfie showing"
type textarea "Shirtless selfie showing off"
type textarea "Shirtless selfie showing off ripped,"
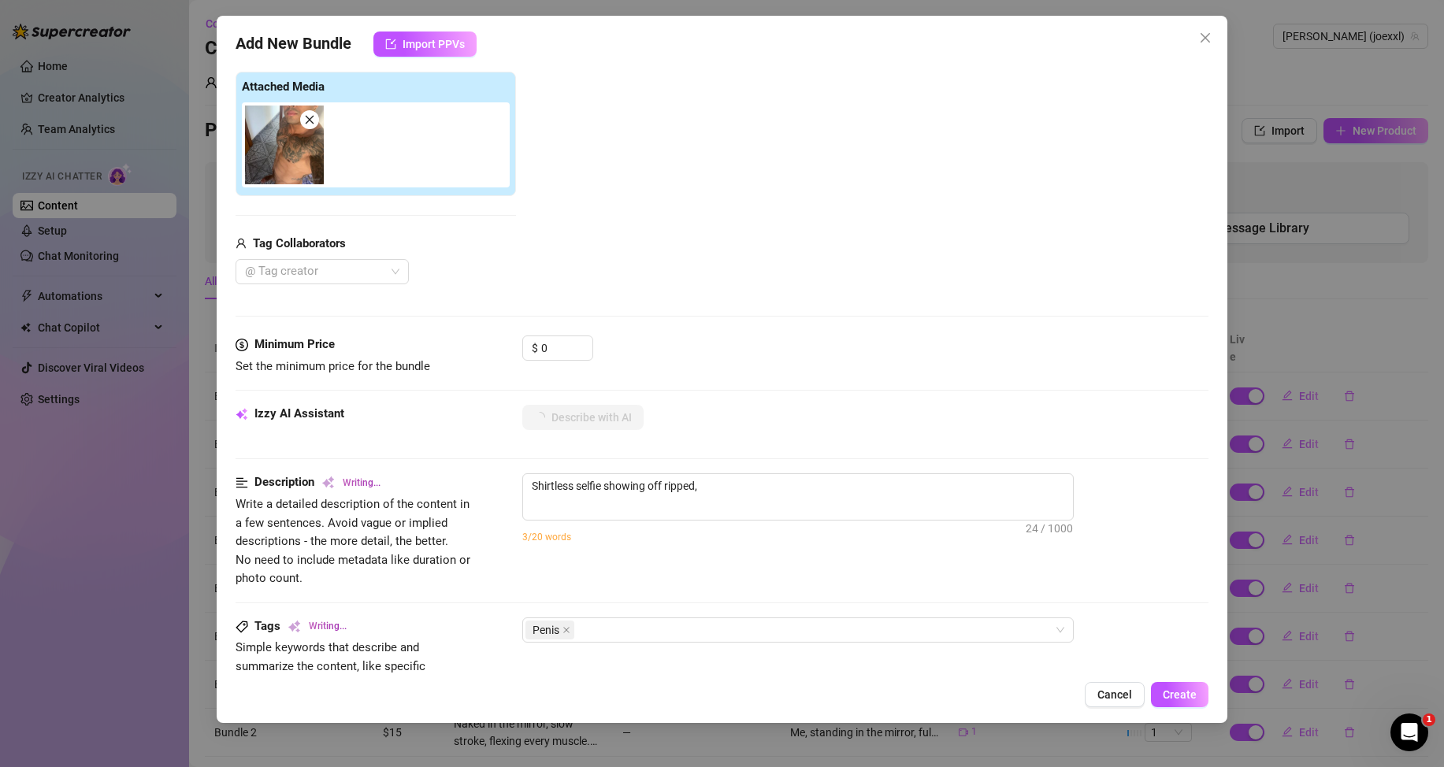
type textarea "Shirtless selfie showing off ripped, tattooed"
type textarea "Shirtless selfie showing off ripped, tattooed chest"
type textarea "Shirtless selfie showing off ripped, tattooed chest and"
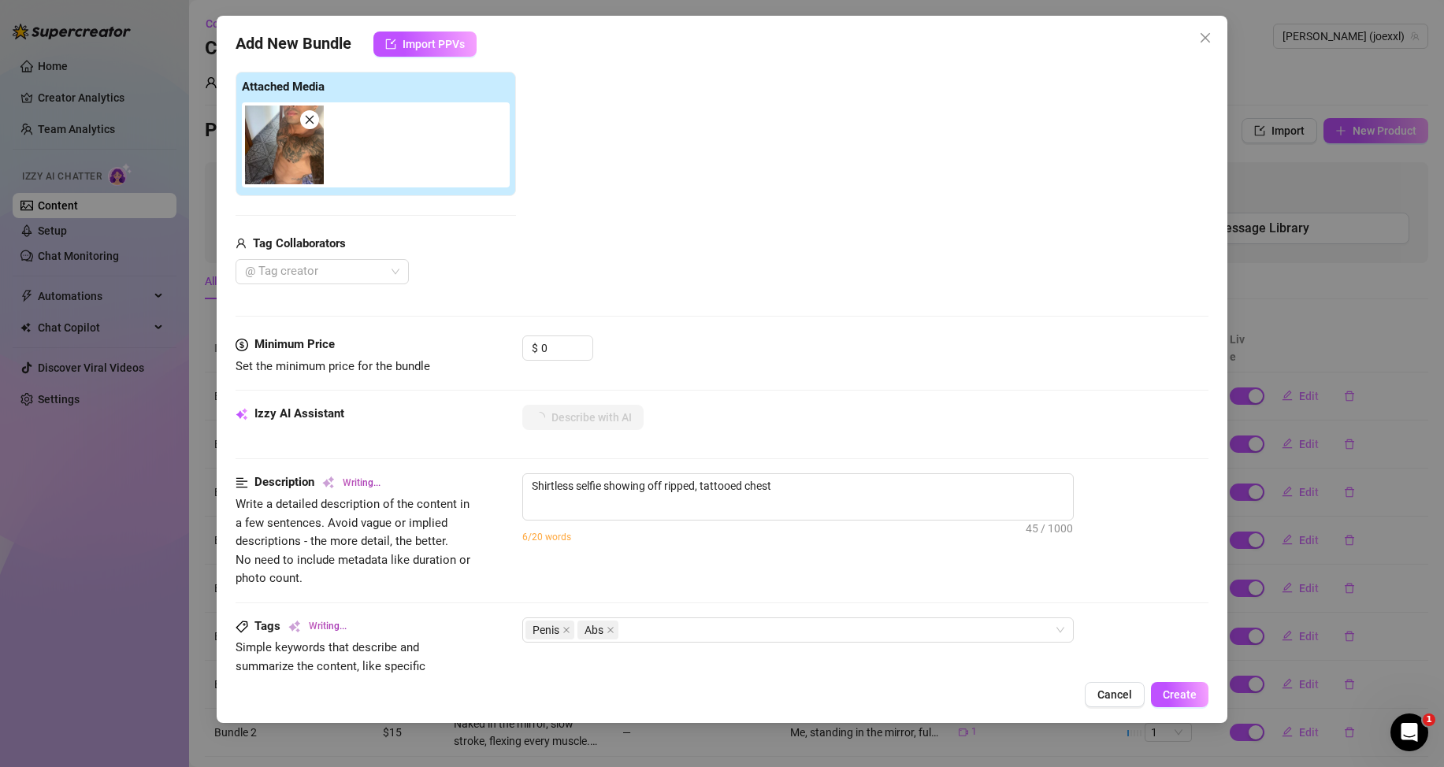
type textarea "Shirtless selfie showing off ripped, tattooed chest and"
type textarea "Shirtless selfie showing off ripped, tattooed chest and abs."
type textarea "Shirtless selfie showing off ripped, tattooed chest and abs. Loose"
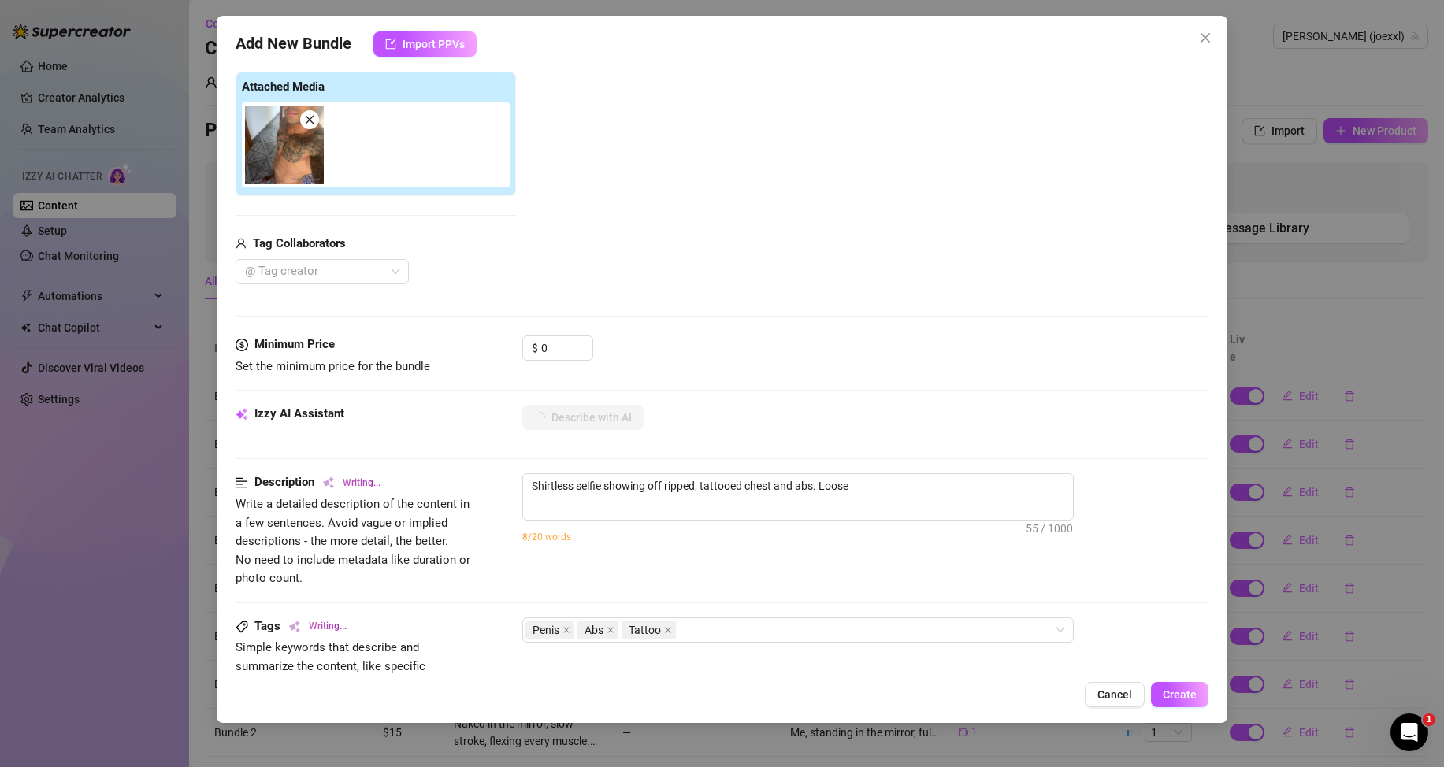
type textarea "Shirtless selfie showing off ripped, tattooed chest and abs. Loose shorts"
type textarea "Shirtless selfie showing off ripped, tattooed chest and abs. Loose shorts pulled"
type textarea "Shirtless selfie showing off ripped, tattooed chest and abs. Loose shorts pulle…"
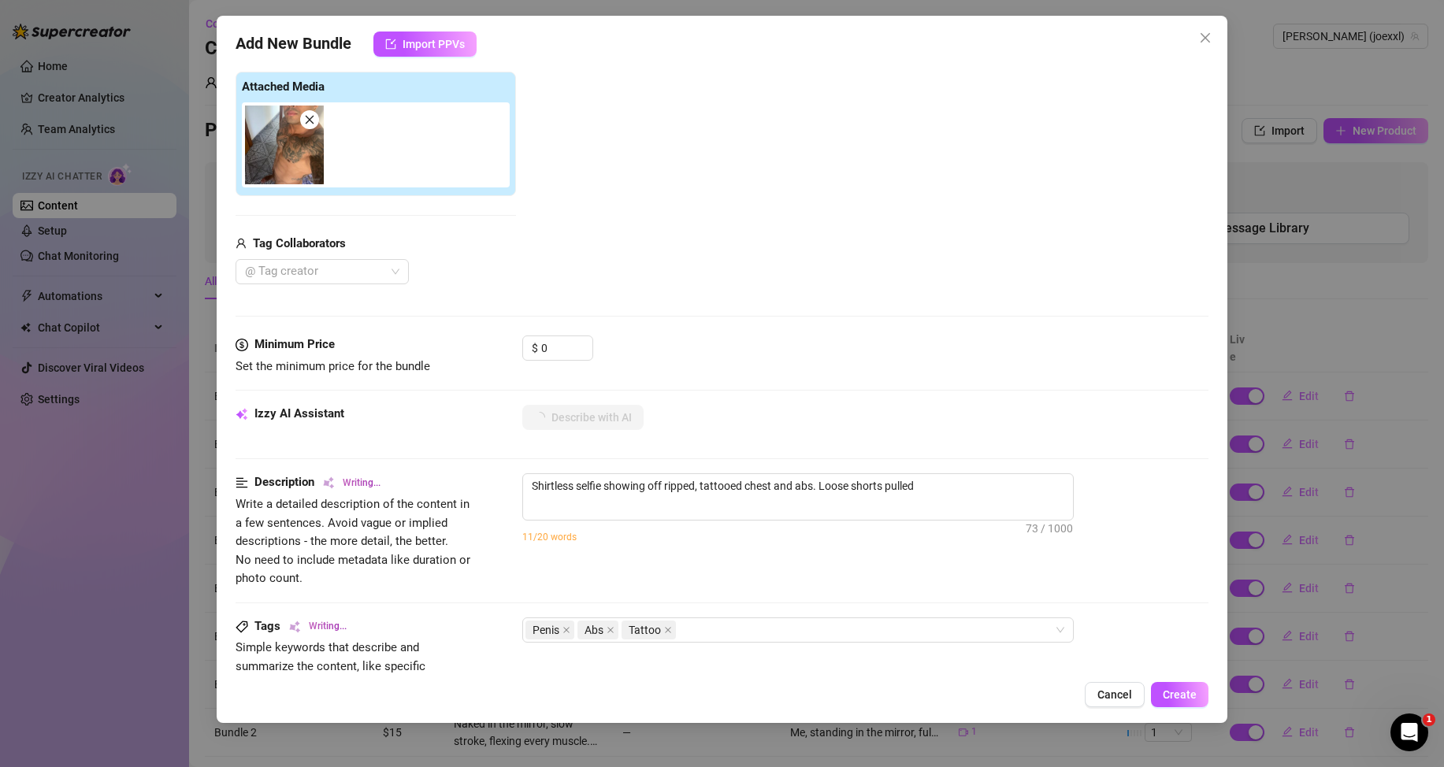
type textarea "Shirtless selfie showing off ripped, tattooed chest and abs. Loose shorts pulle…"
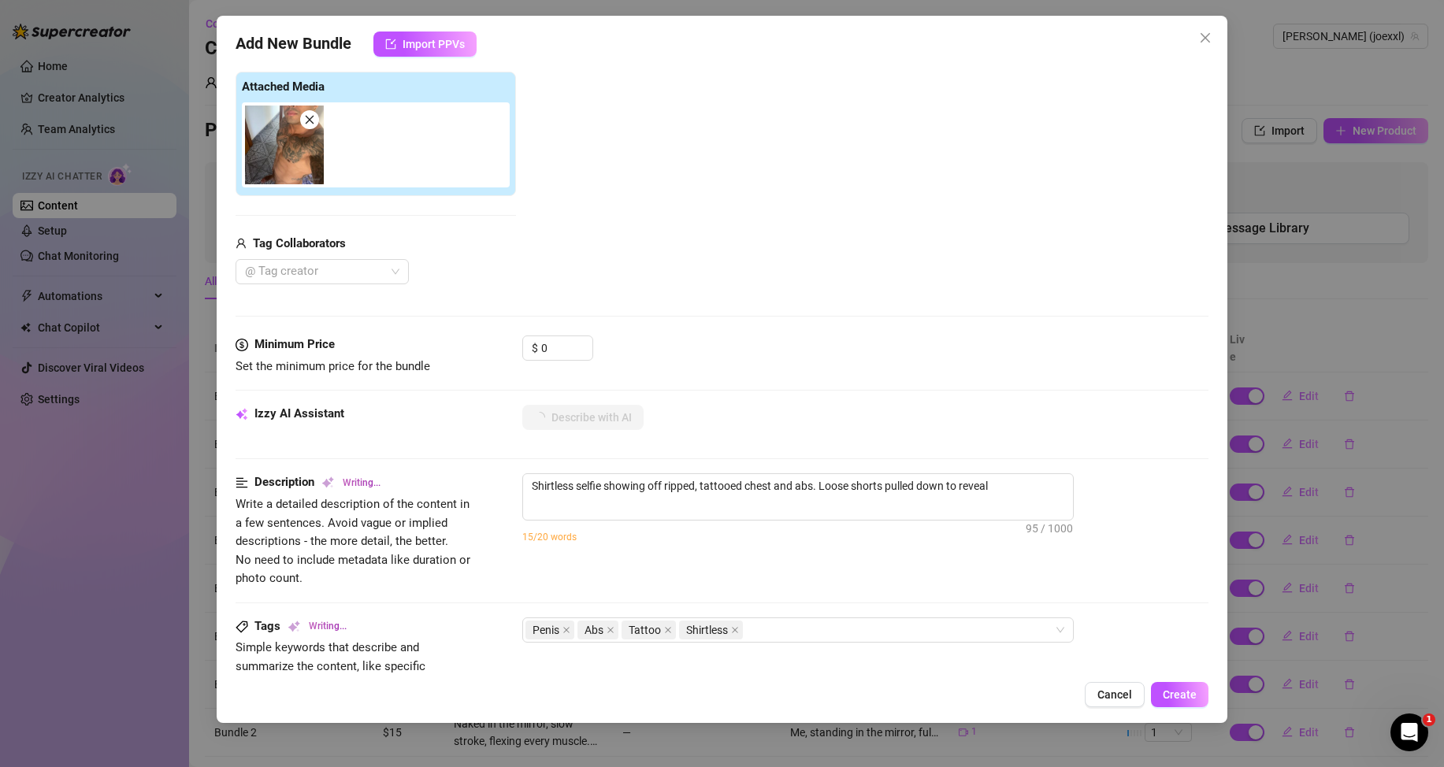
type textarea "Shirtless selfie showing off ripped, tattooed chest and abs. [PERSON_NAME] shor…"
type textarea "Shirtless selfie showing off ripped, tattooed chest and abs. Loose shorts pulle…"
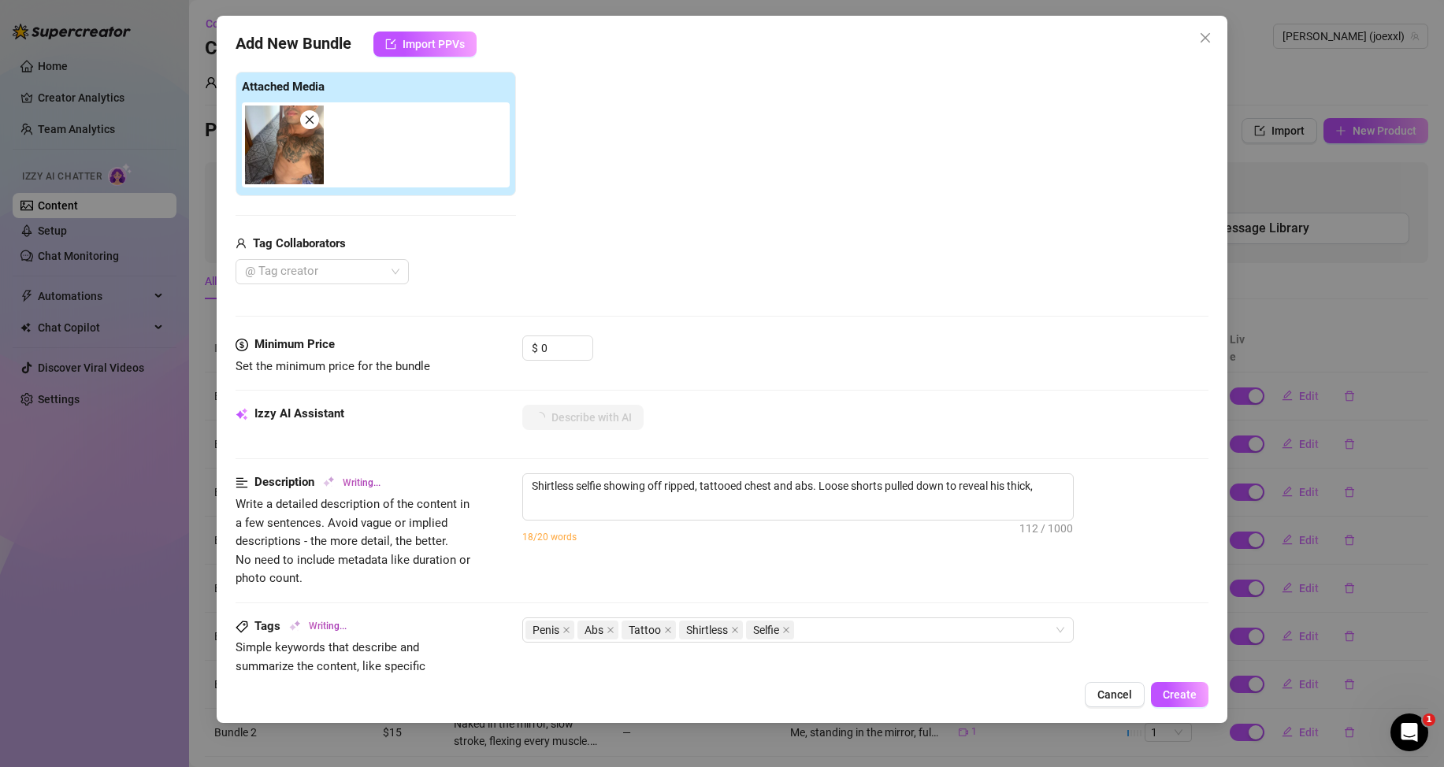
type textarea "Shirtless selfie showing off ripped, tattooed chest and abs. Loose shorts pulle…"
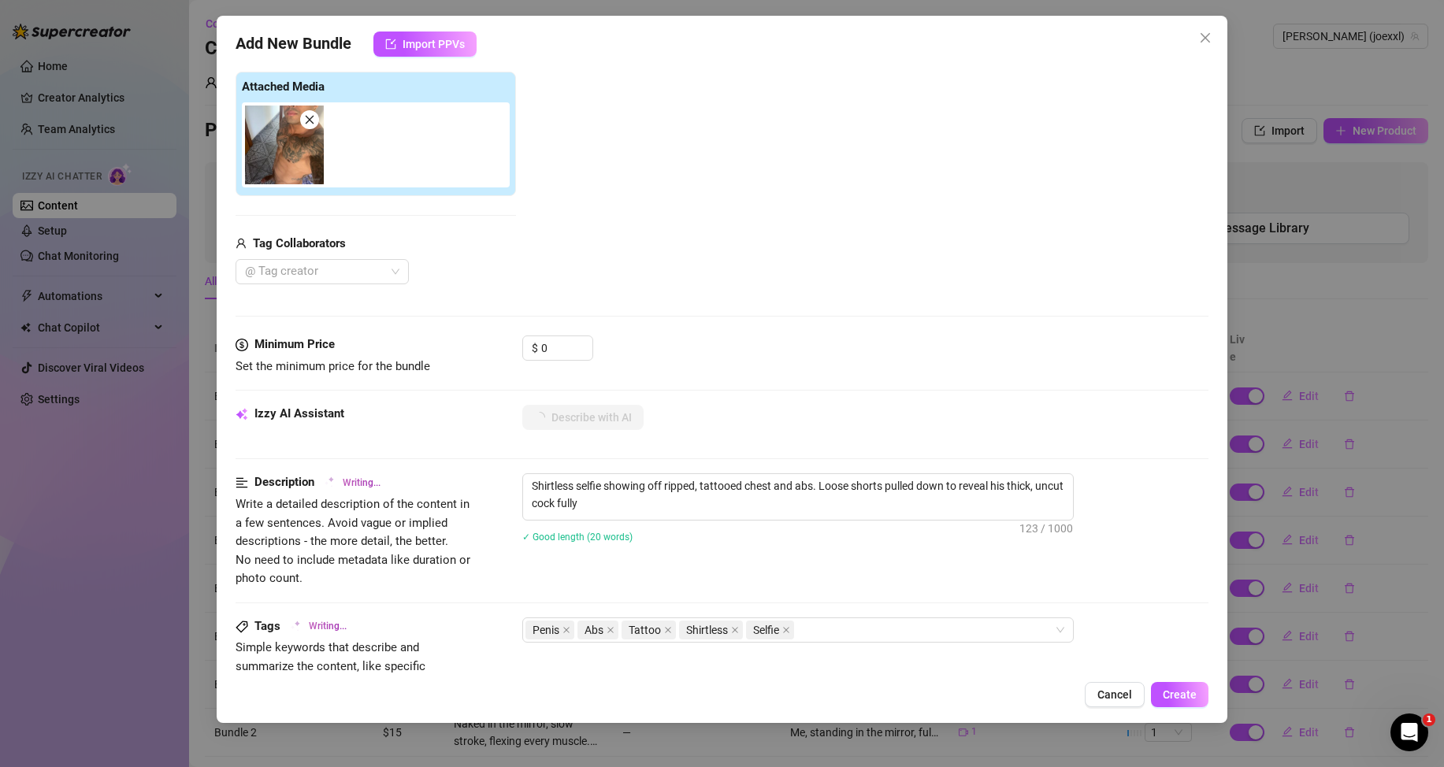
type textarea "Shirtless selfie showing off ripped, tattooed chest and abs. Loose shorts pulle…"
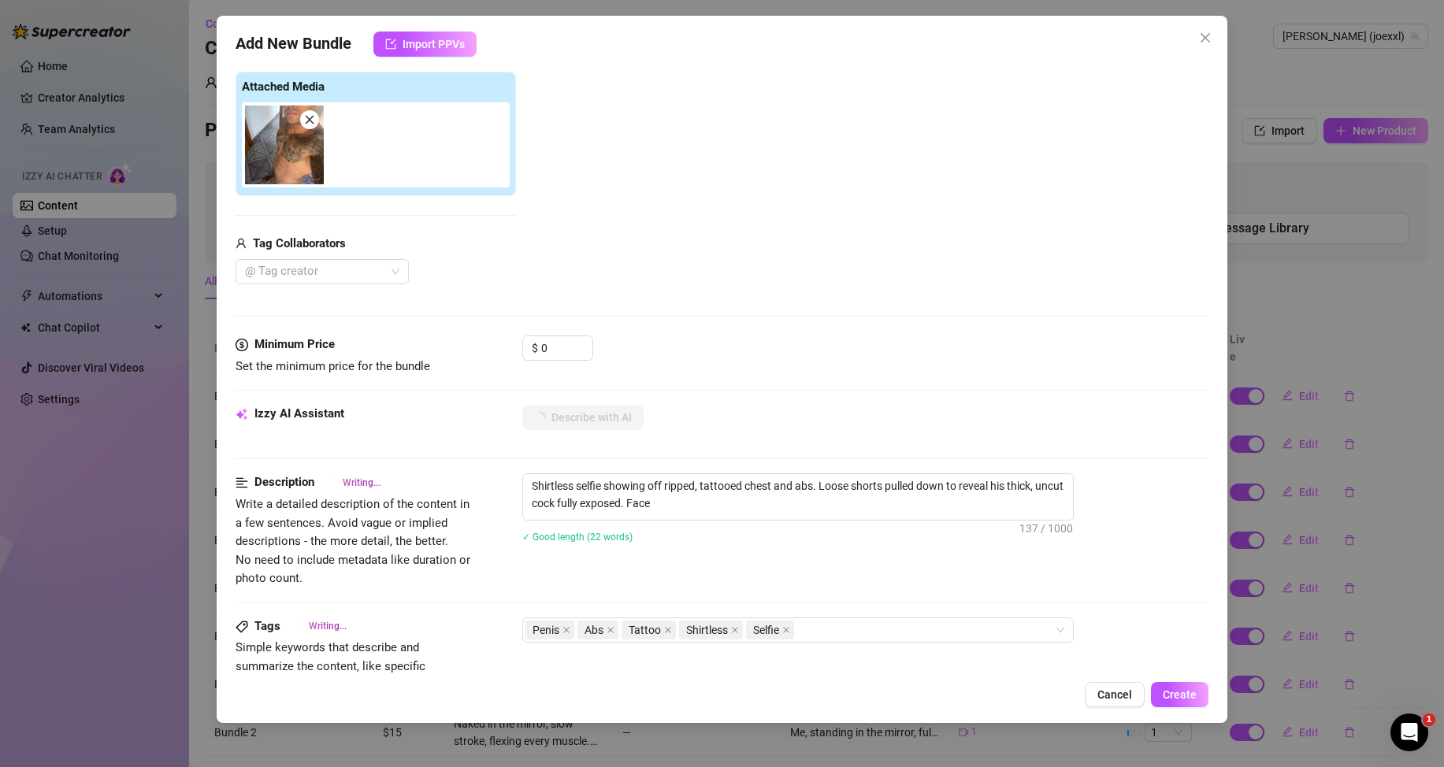
type textarea "Shirtless selfie showing off ripped, tattooed chest and abs. Loose shorts pulle…"
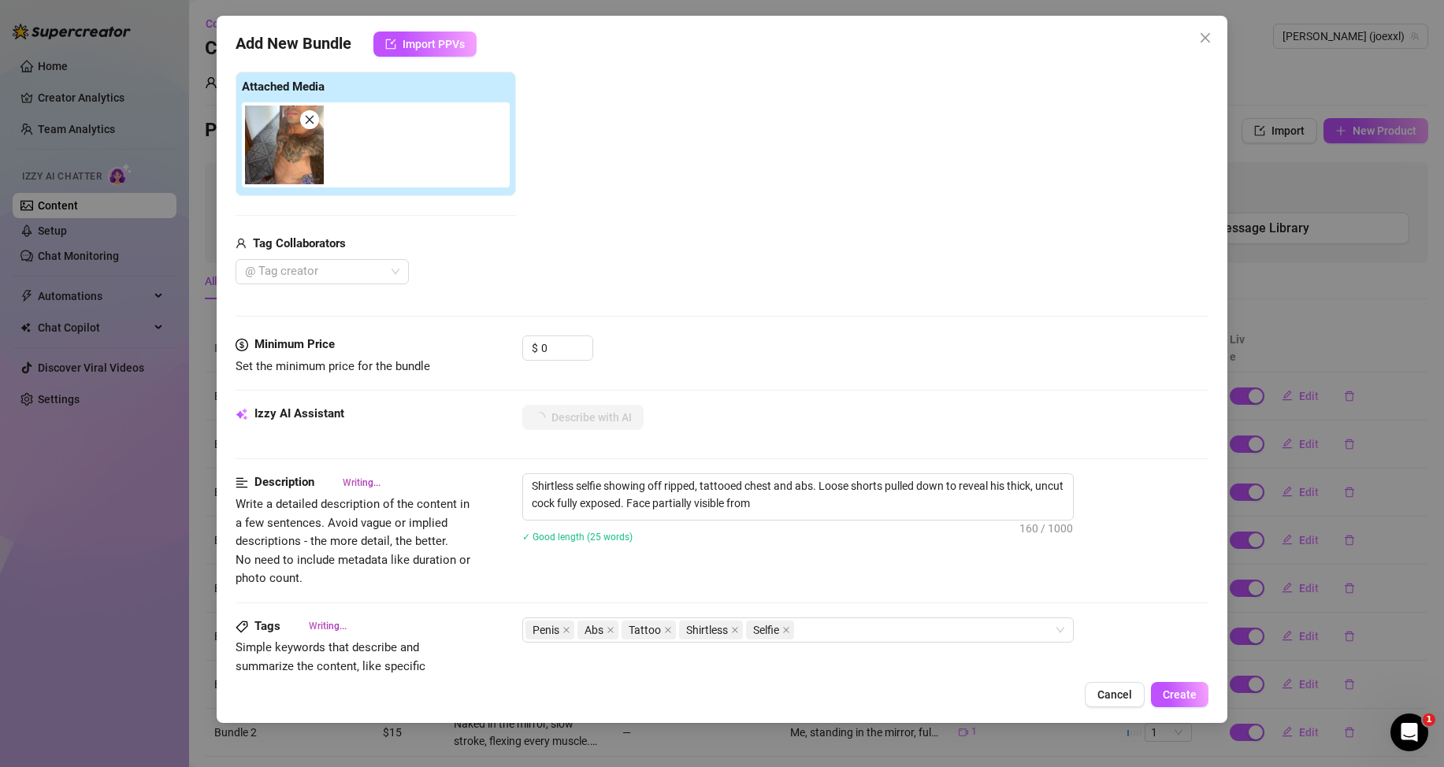
type textarea "Shirtless selfie showing off ripped, tattooed chest and abs. Loose shorts pulle…"
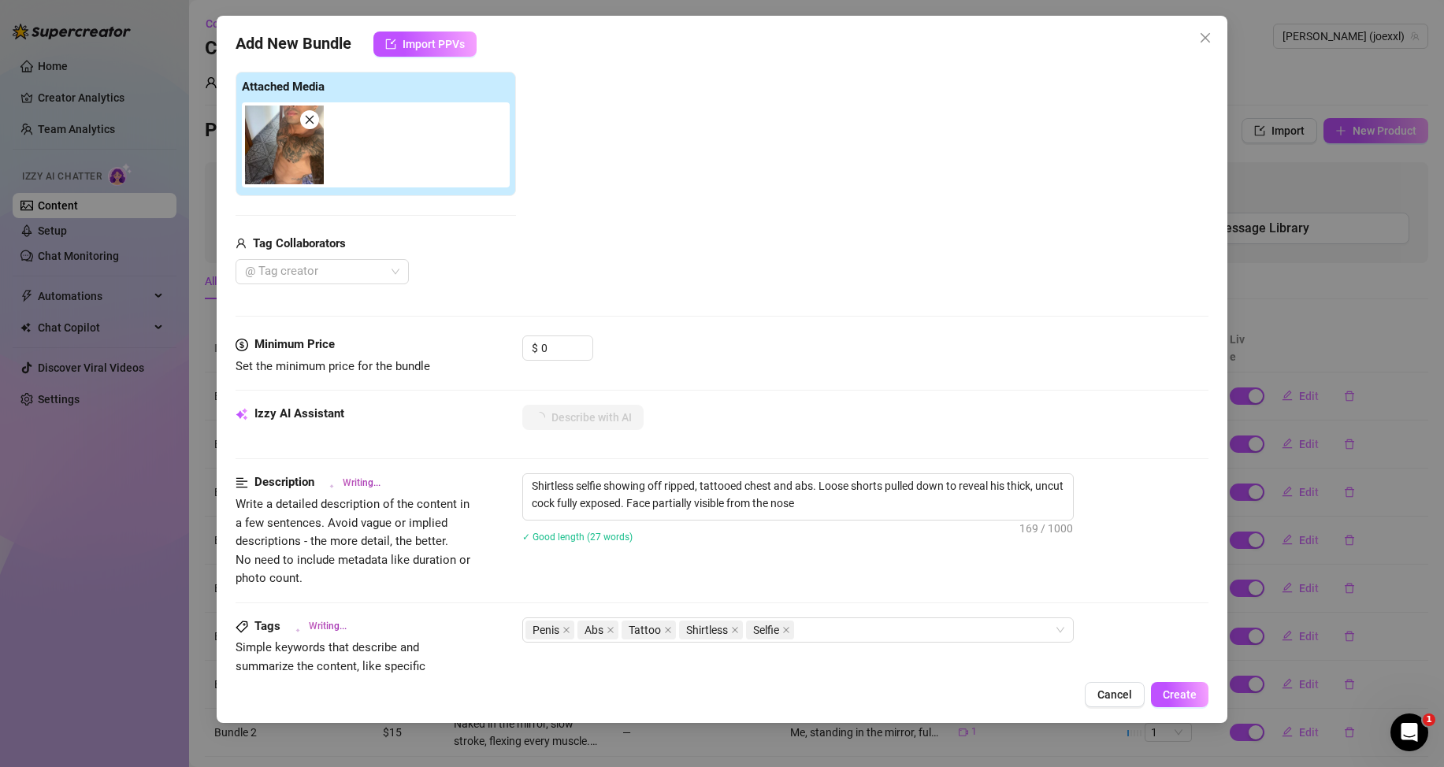
type textarea "Shirtless selfie showing off ripped, tattooed chest and abs. Loose shorts pulle…"
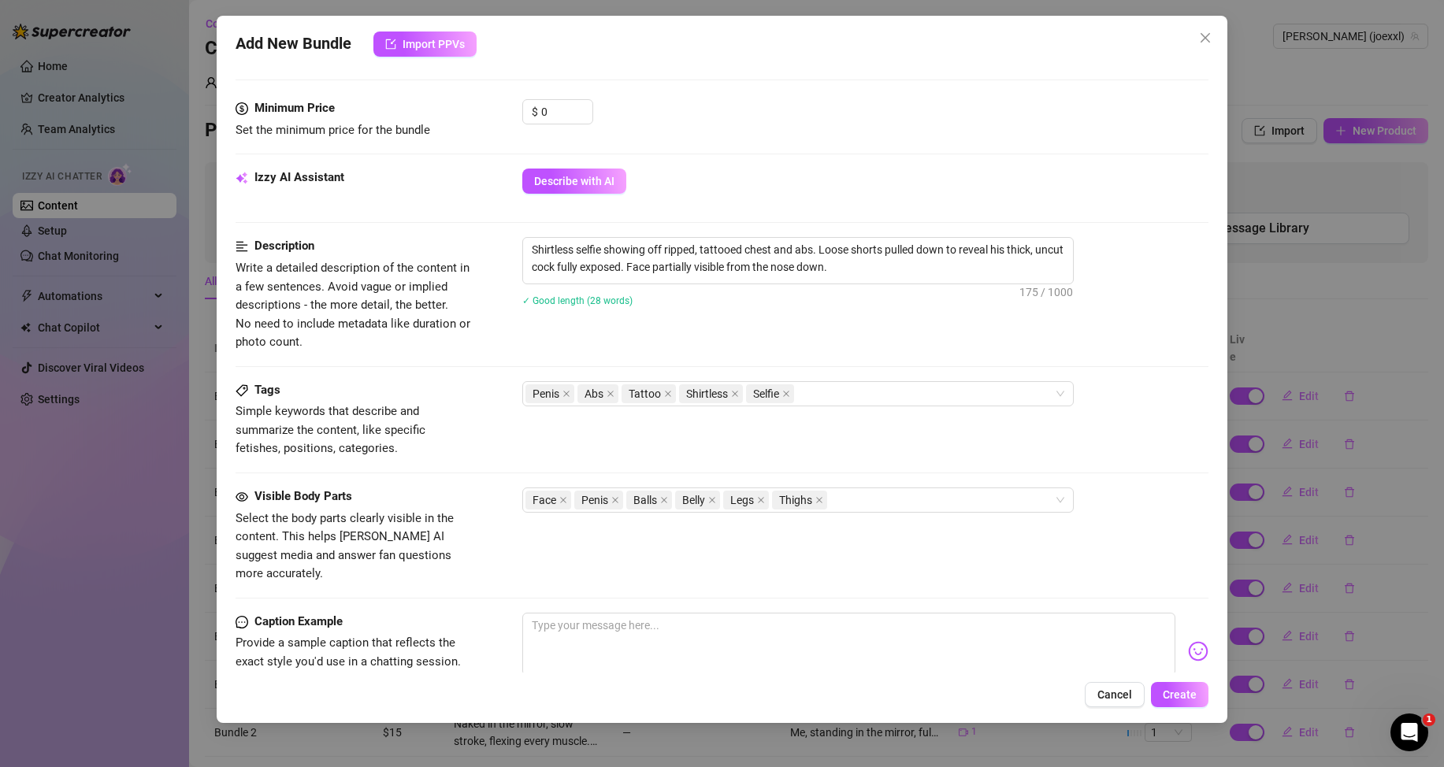
scroll to position [551, 0]
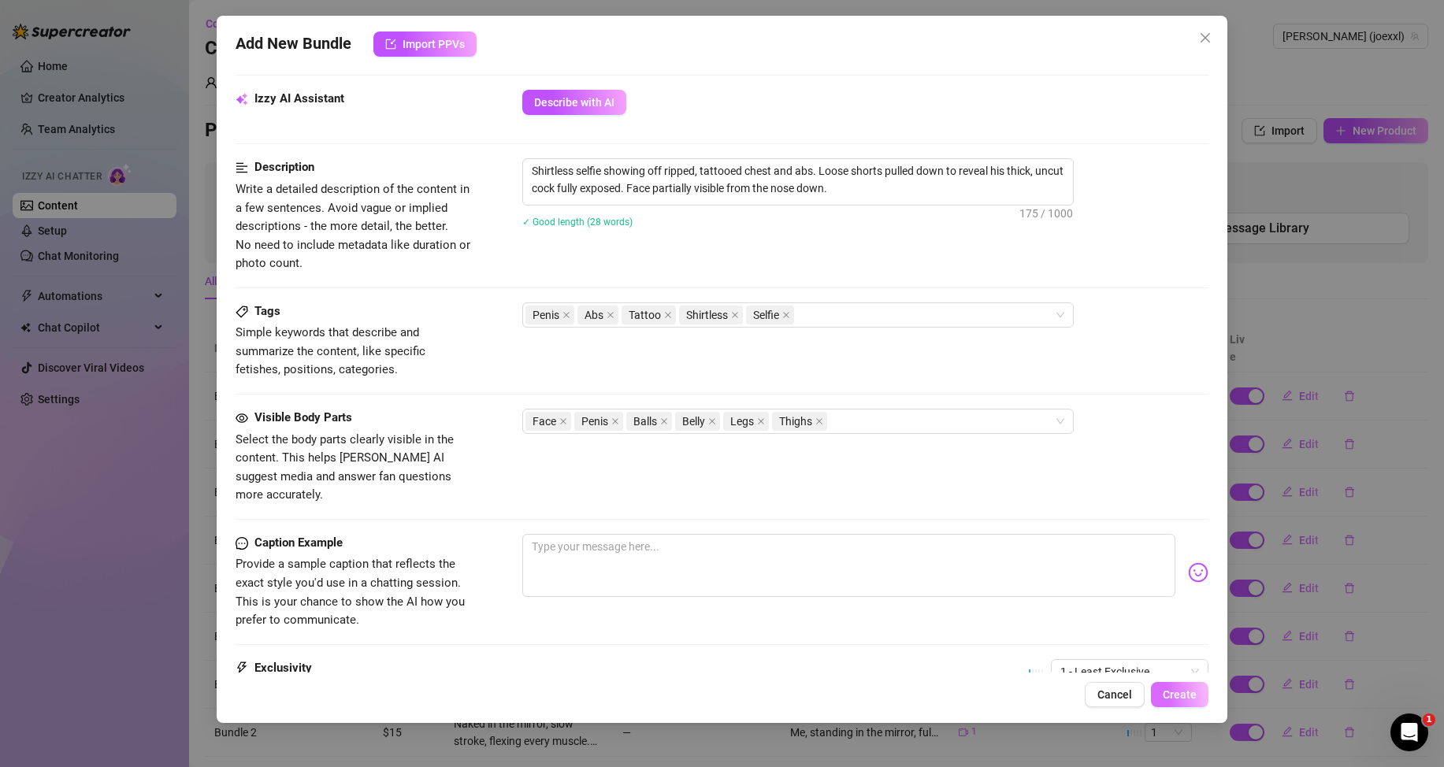
click at [1189, 694] on span "Create" at bounding box center [1180, 694] width 34 height 13
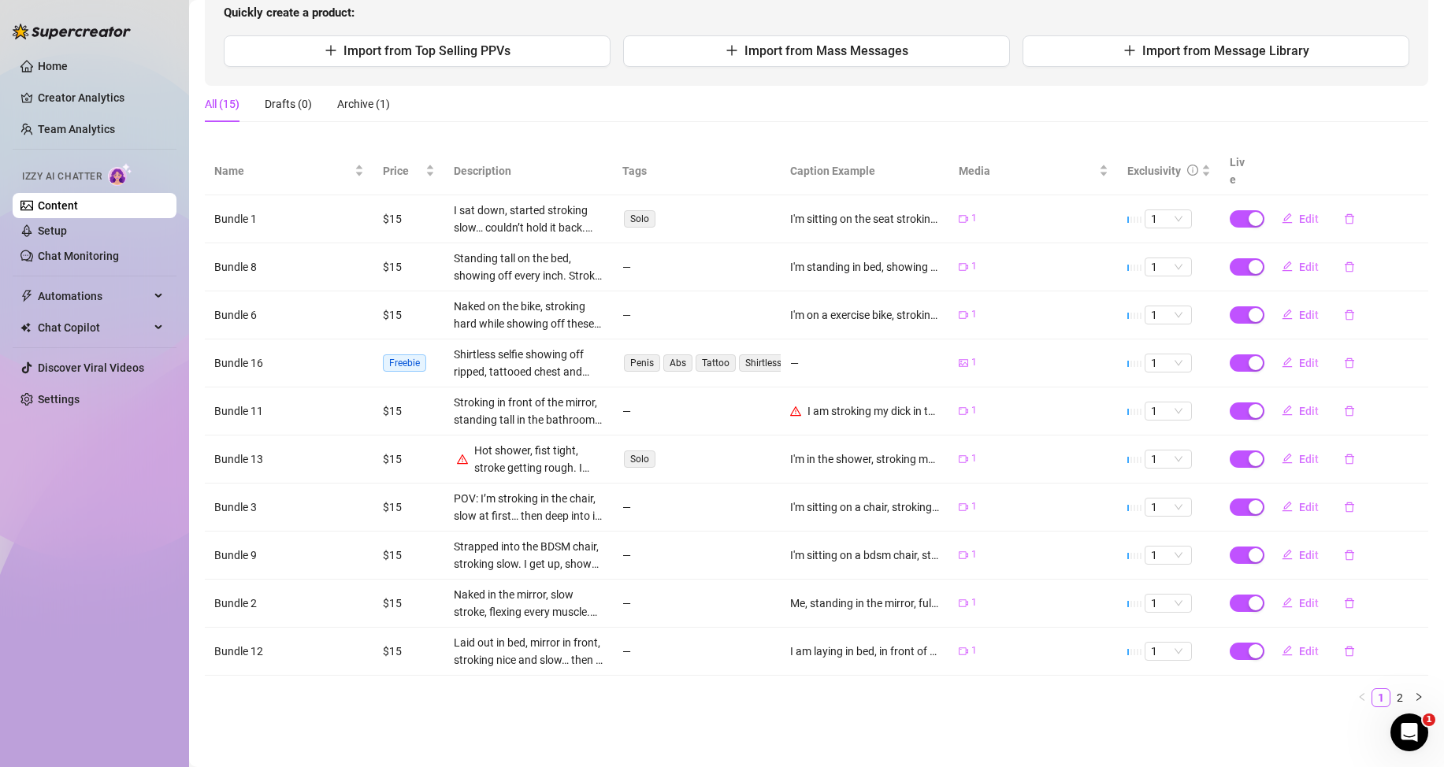
scroll to position [0, 0]
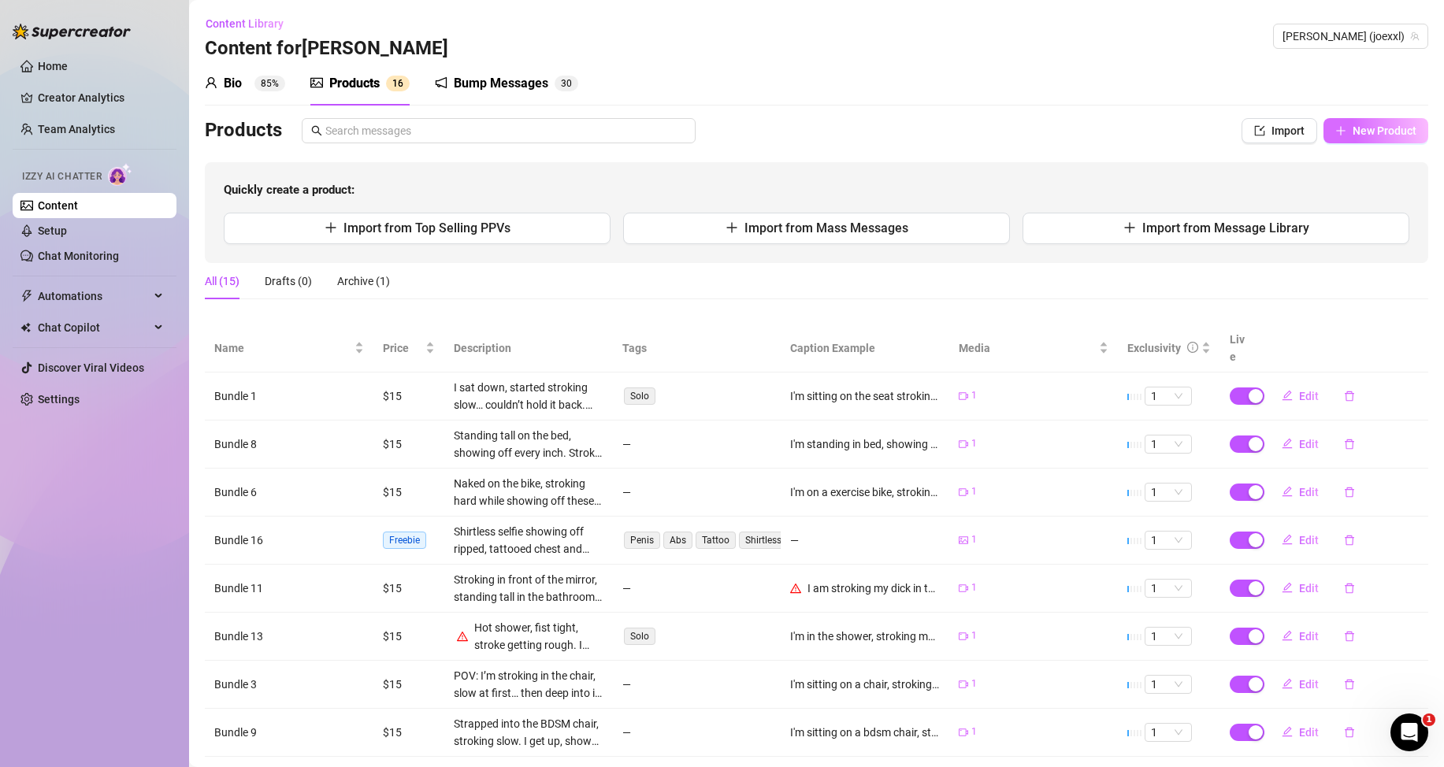
click at [1363, 128] on span "New Product" at bounding box center [1385, 130] width 64 height 13
type textarea "Type your message here..."
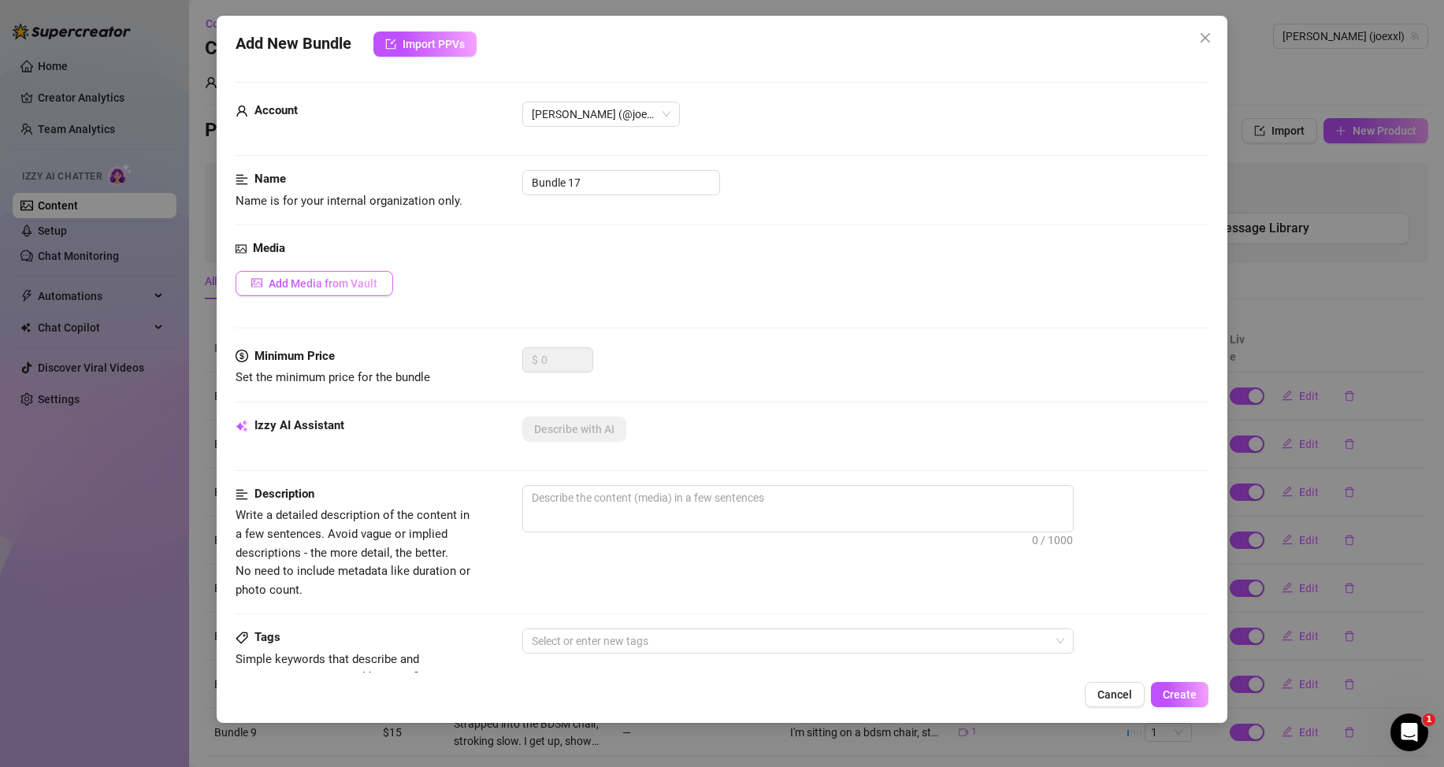
click at [347, 271] on button "Add Media from Vault" at bounding box center [315, 283] width 158 height 25
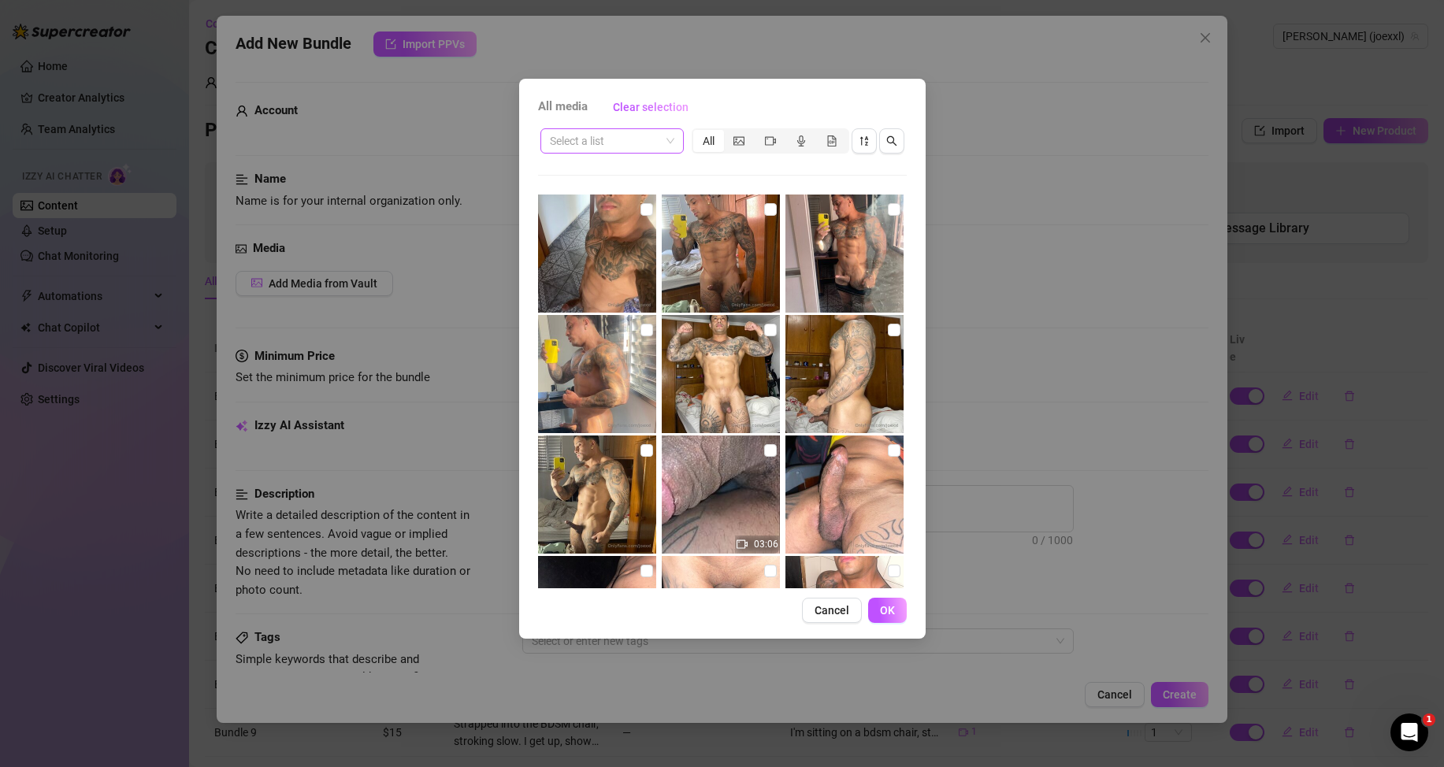
click at [662, 146] on span at bounding box center [612, 141] width 124 height 24
click at [590, 197] on div "Messages" at bounding box center [612, 197] width 118 height 17
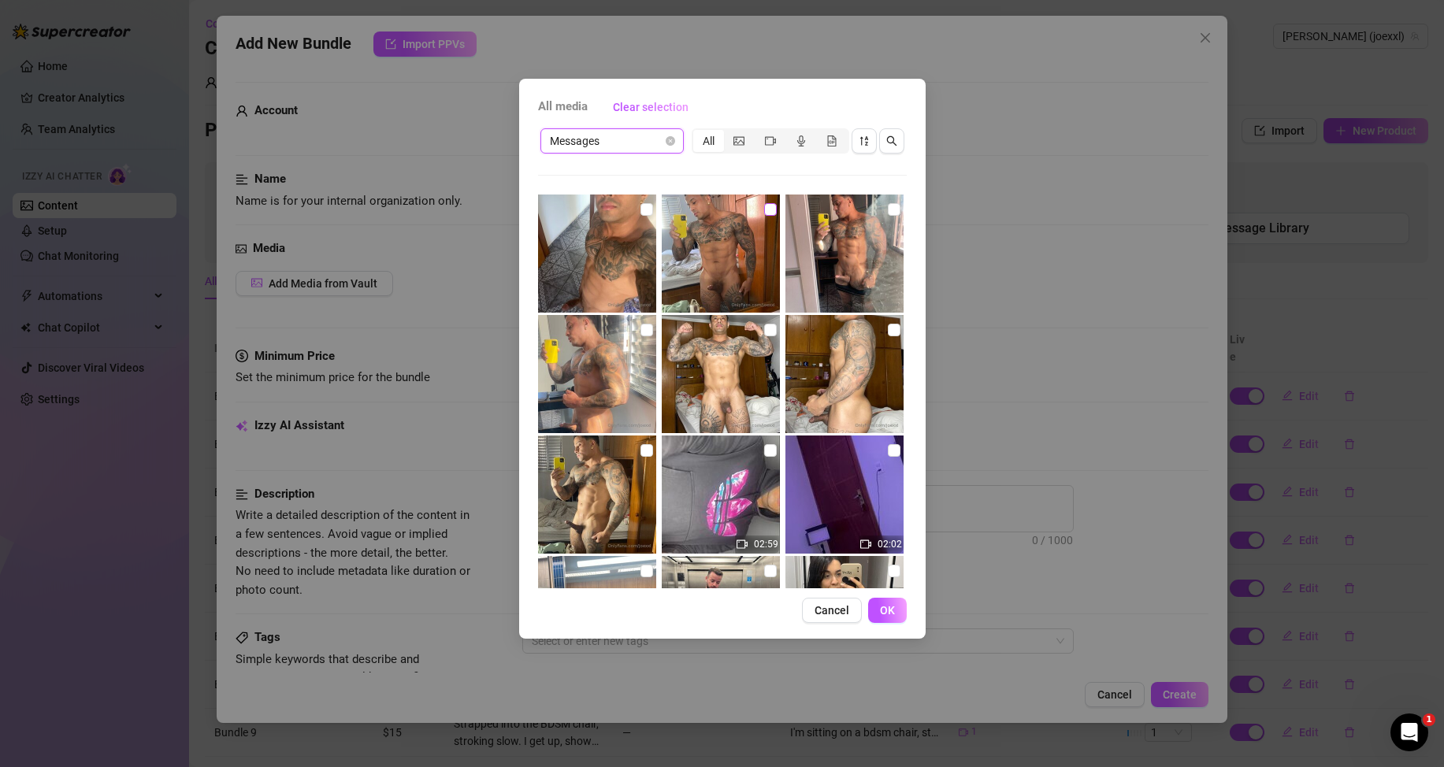
click at [764, 204] on input "checkbox" at bounding box center [770, 209] width 13 height 13
checkbox input "true"
click at [895, 614] on button "OK" at bounding box center [887, 610] width 39 height 25
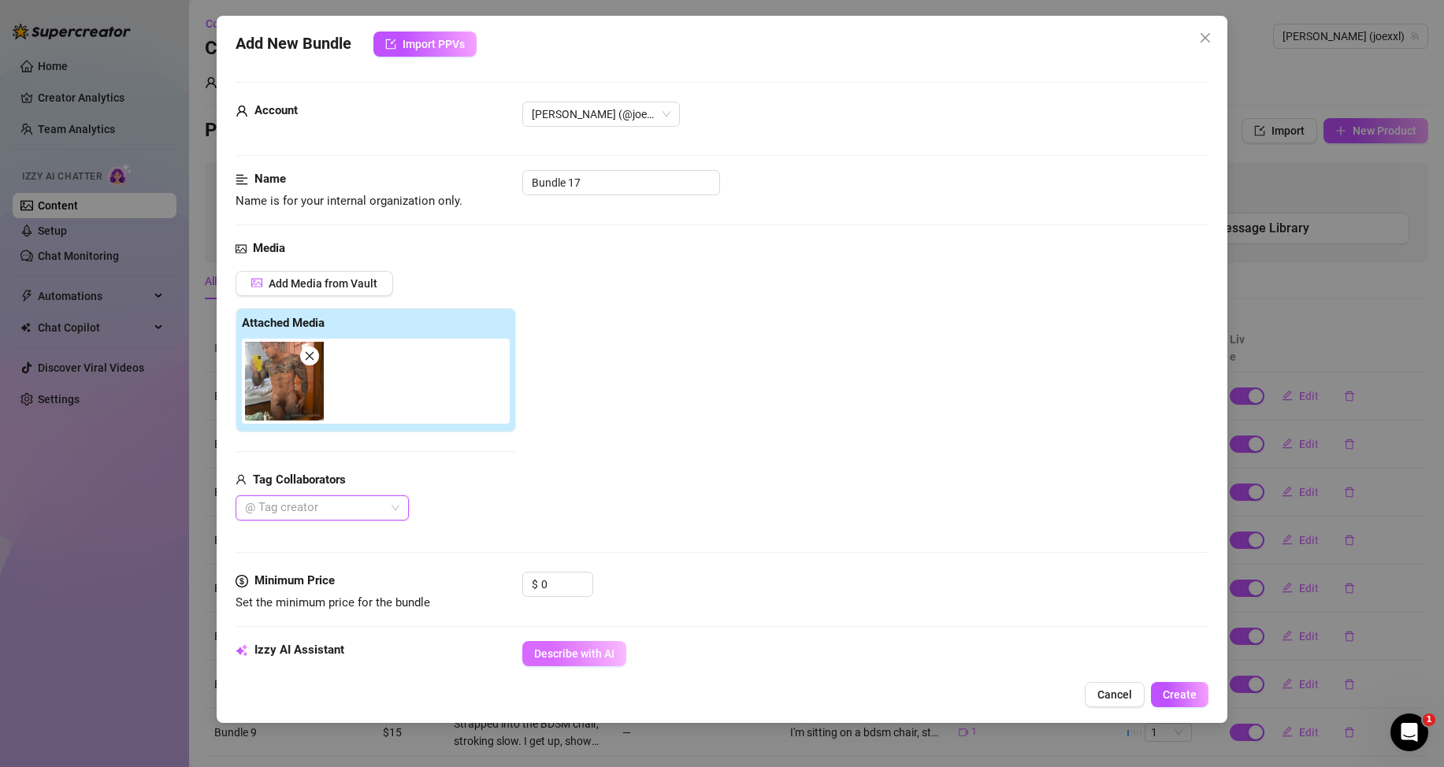
click at [600, 651] on span "Describe with AI" at bounding box center [574, 654] width 80 height 13
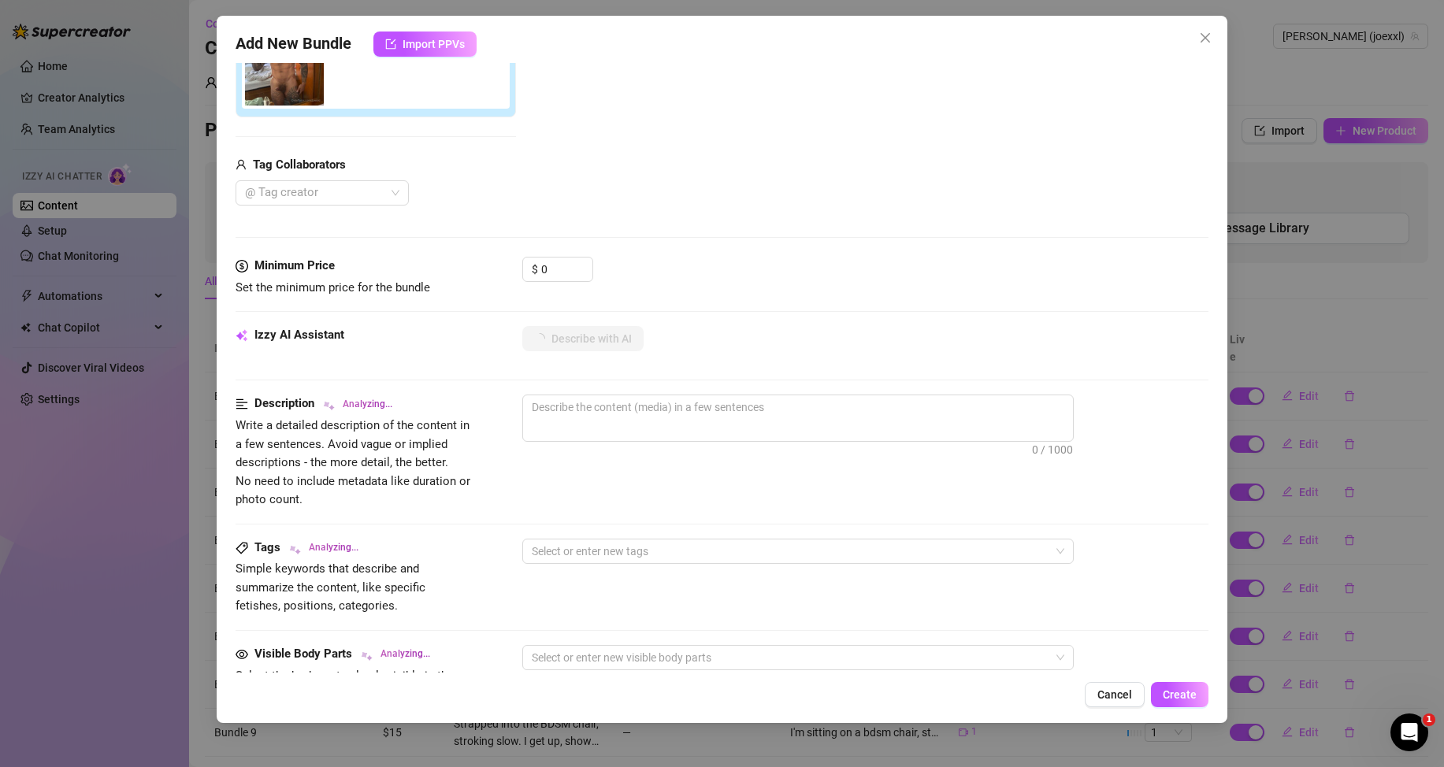
type textarea "Fully"
type textarea "Fully naked"
type textarea "Fully naked mirror"
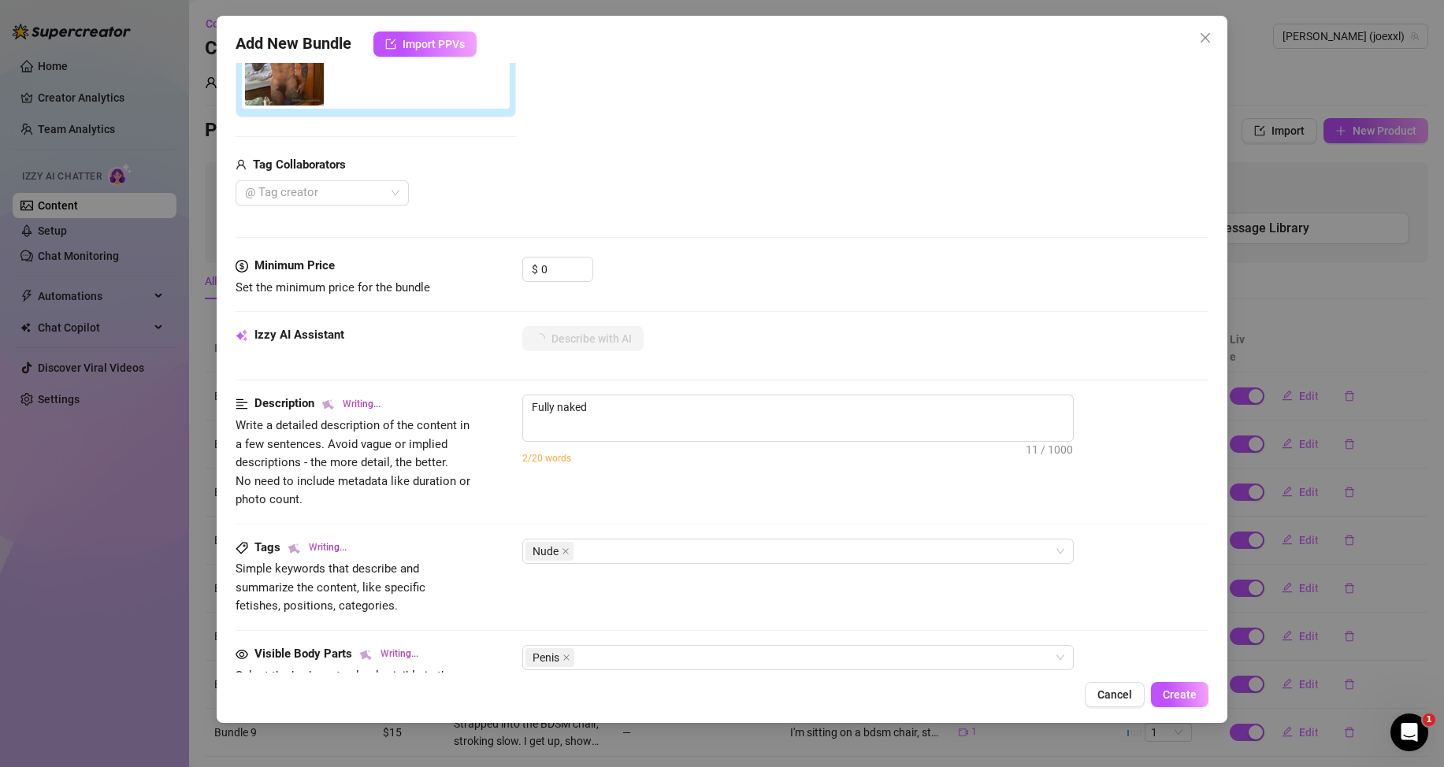
type textarea "Fully naked mirror"
type textarea "Fully naked mirror selfie"
type textarea "Fully naked mirror selfie in"
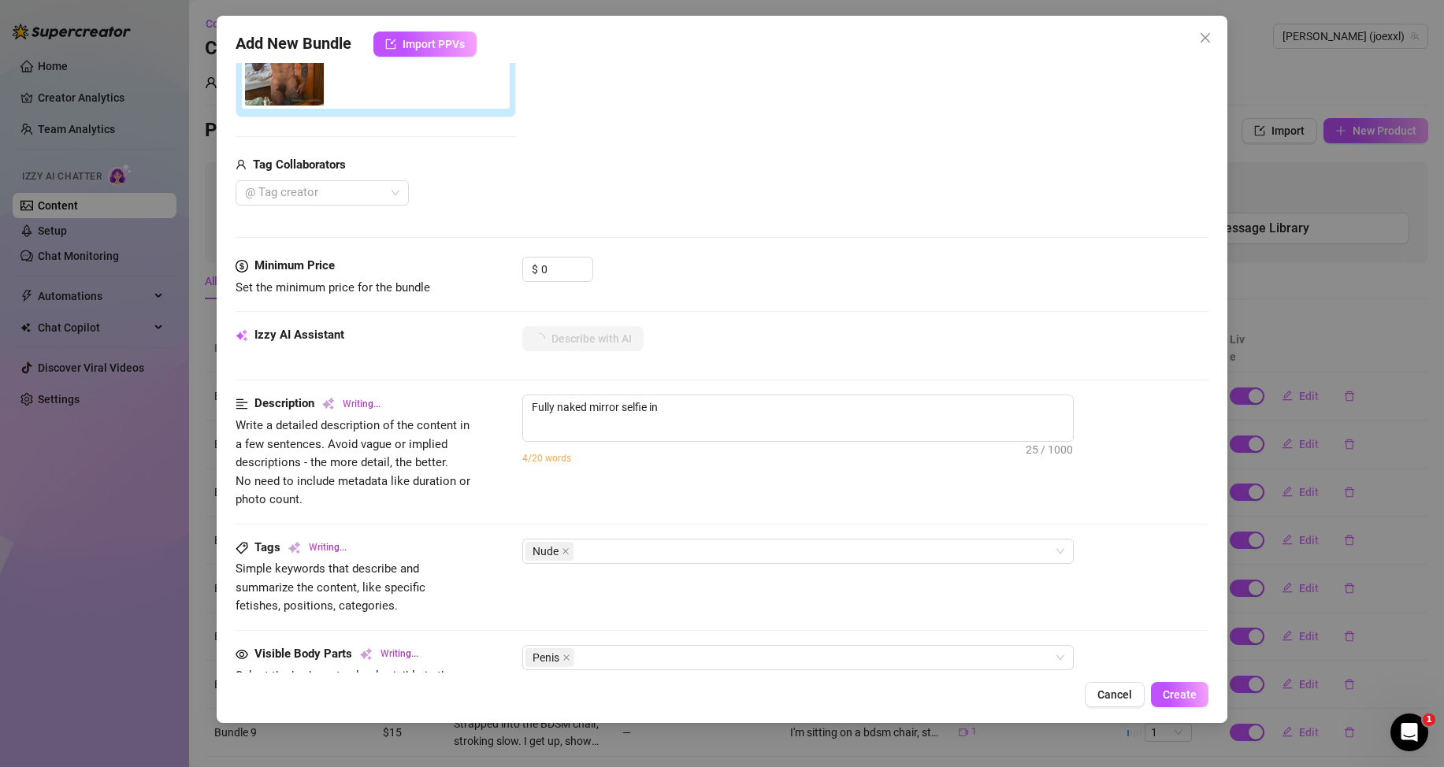
type textarea "Fully naked mirror selfie in a"
type textarea "Fully naked mirror selfie in a bedroom,"
type textarea "Fully naked mirror selfie in a bedroom, showing"
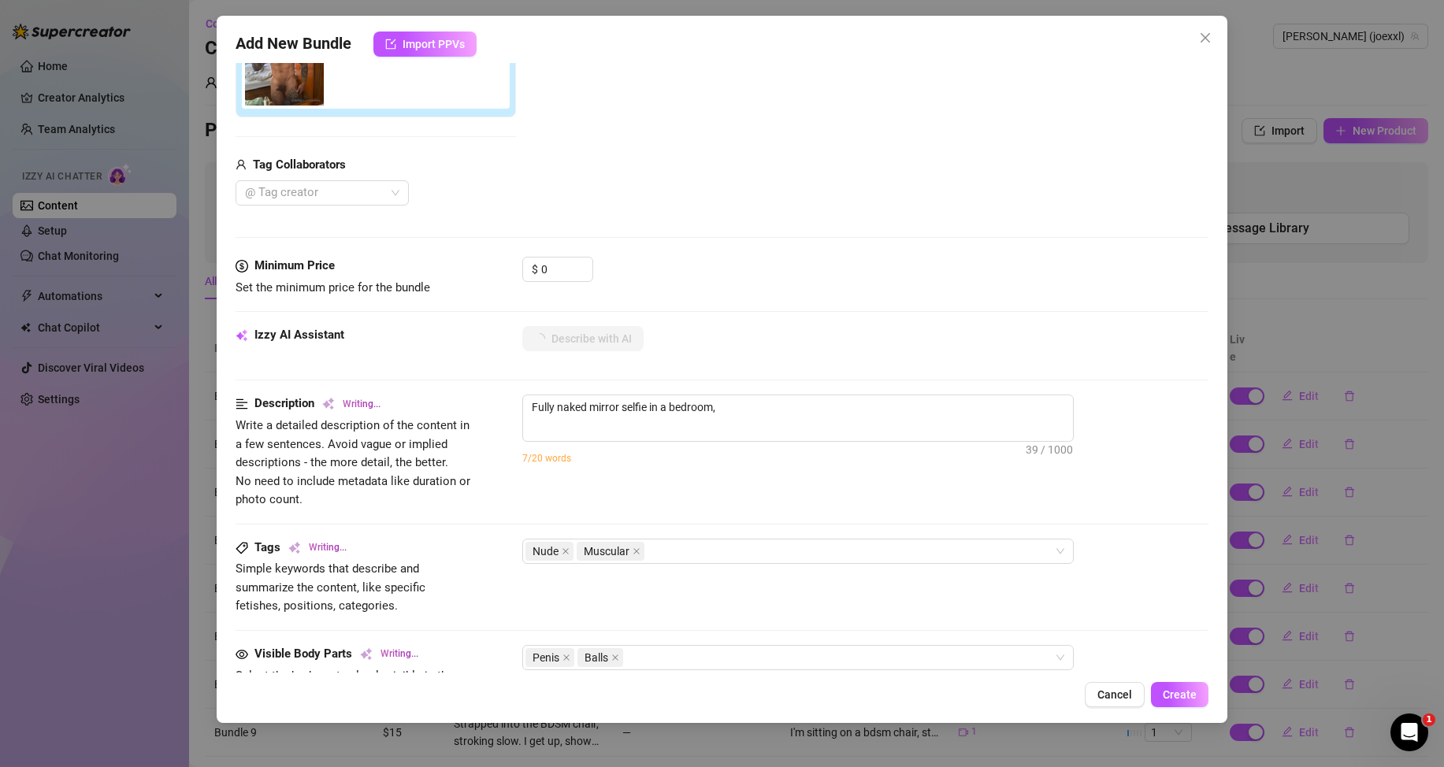
type textarea "Fully naked mirror selfie in a bedroom, showing"
type textarea "Fully naked mirror selfie in a bedroom, showing off"
type textarea "Fully naked mirror selfie in a bedroom, showing off a"
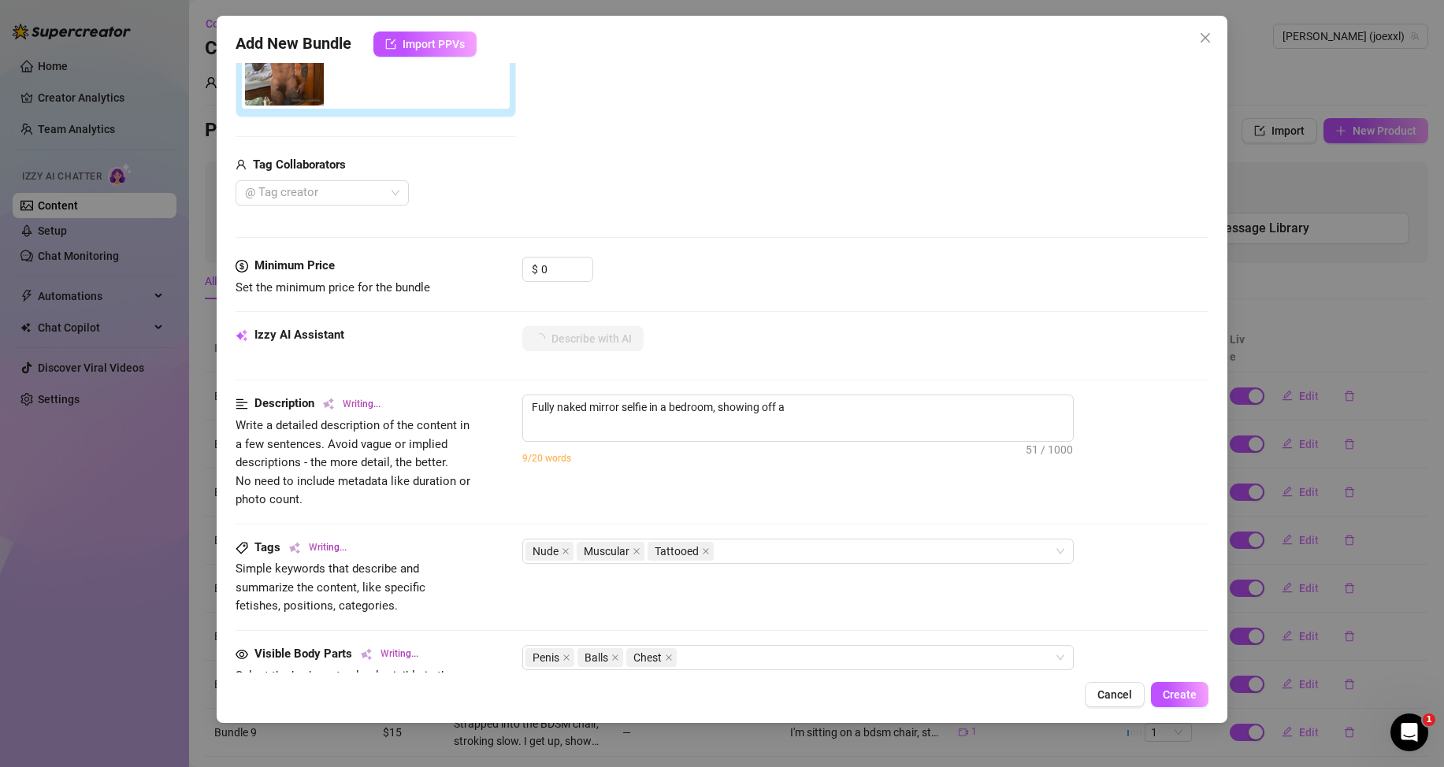
type textarea "Fully naked mirror selfie in a bedroom, showing off a muscular,"
type textarea "Fully naked mirror selfie in a bedroom, showing off a muscular, tattoo-covered"
type textarea "Fully naked mirror selfie in a bedroom, showing off a muscular, tattoo-covered …"
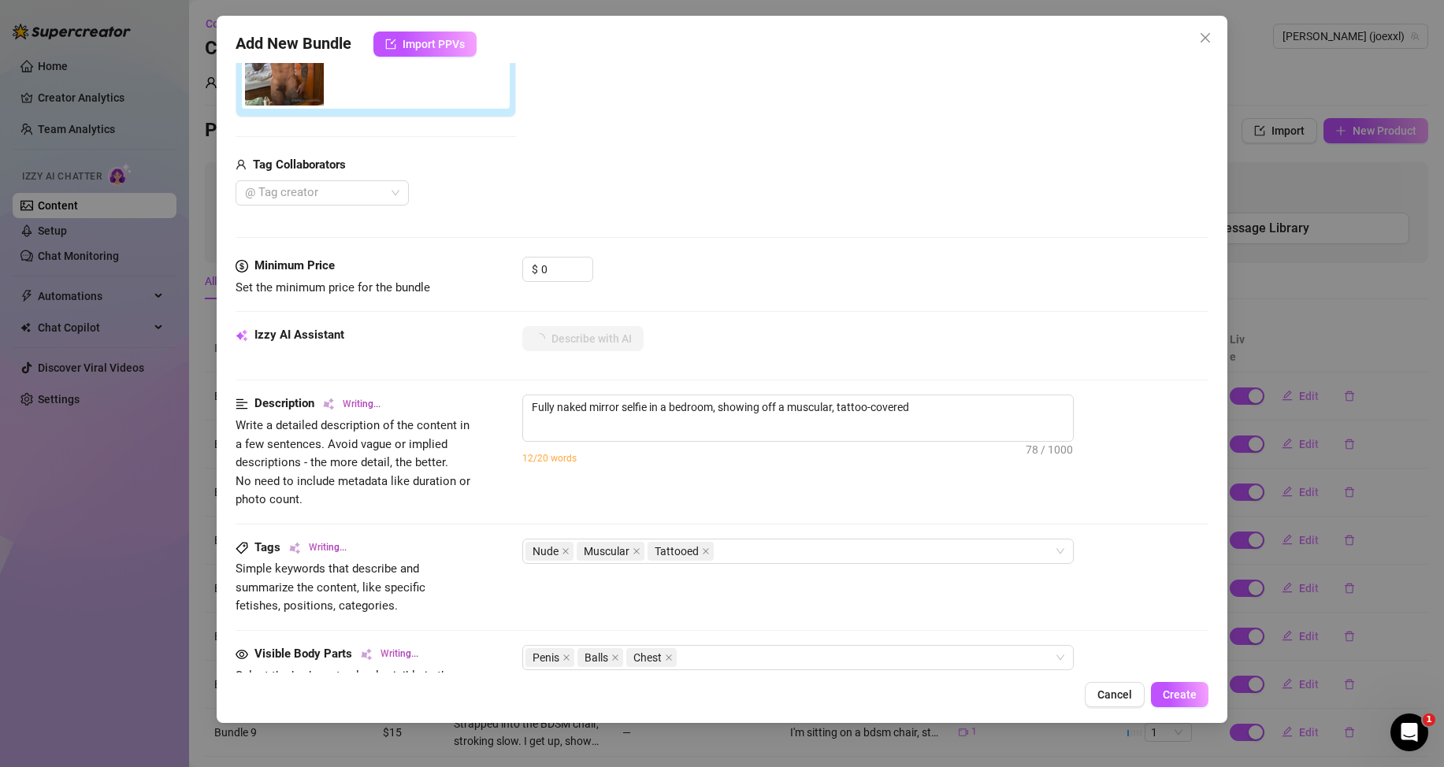
type textarea "Fully naked mirror selfie in a bedroom, showing off a muscular, tattoo-covered …"
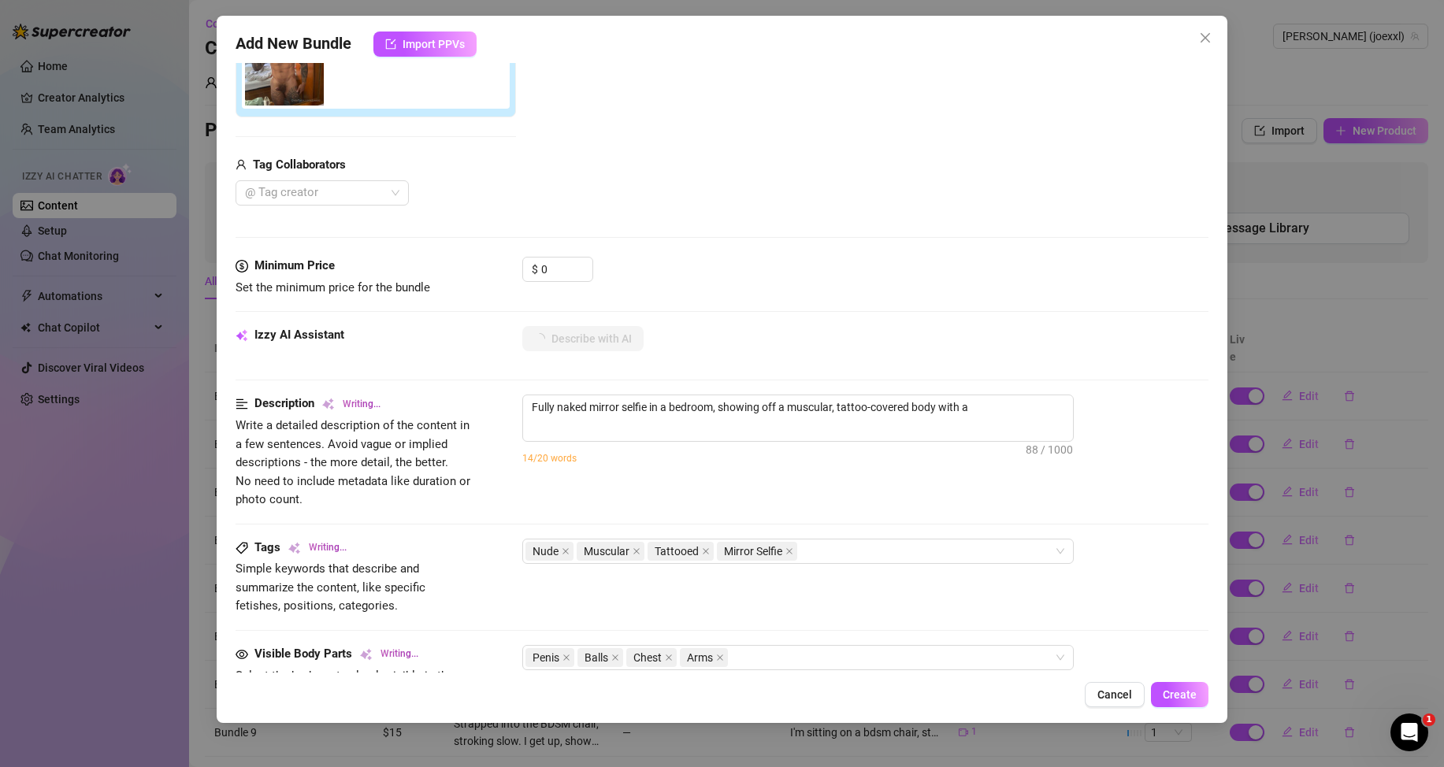
type textarea "Fully naked mirror selfie in a bedroom, showing off a muscular, tattoo-covered …"
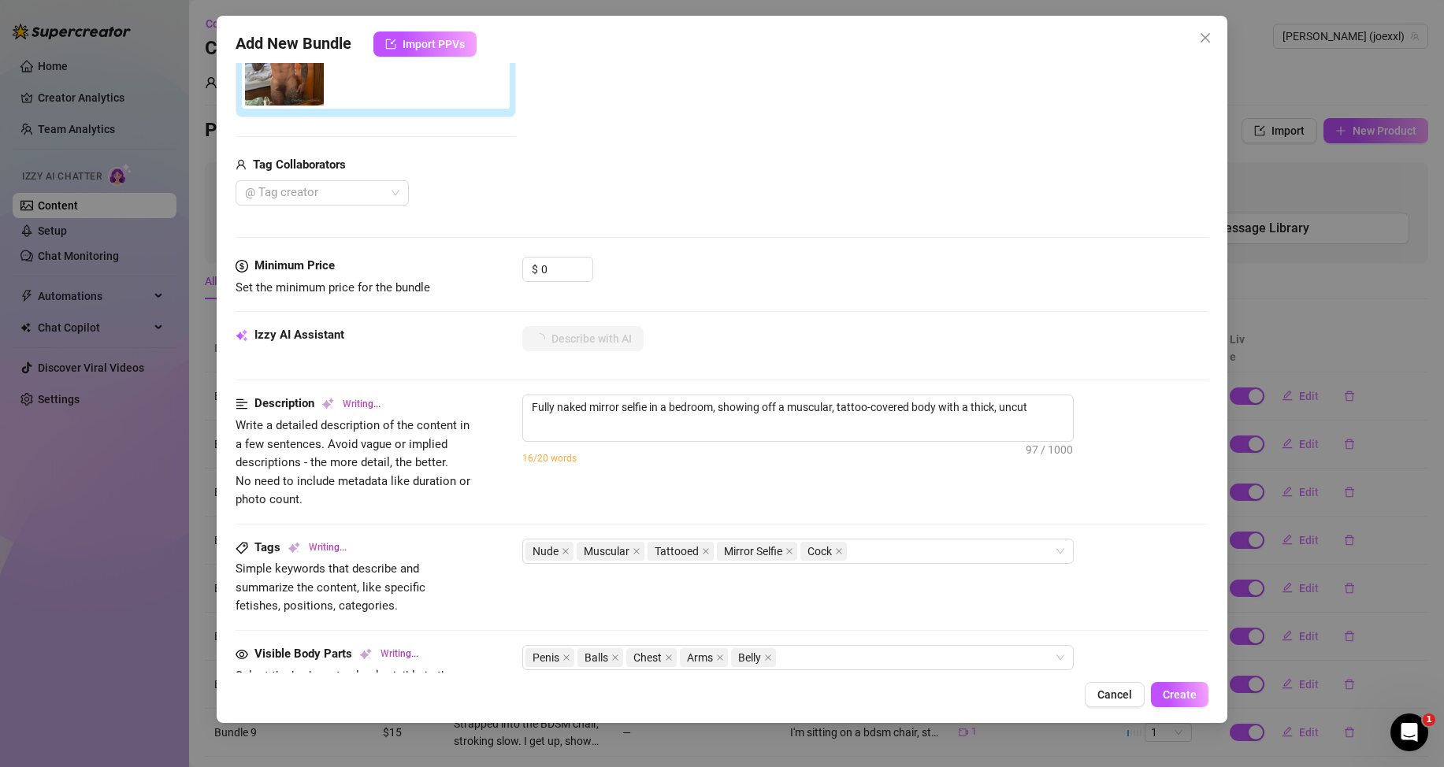
type textarea "Fully naked mirror selfie in a bedroom, showing off a muscular, tattoo-covered …"
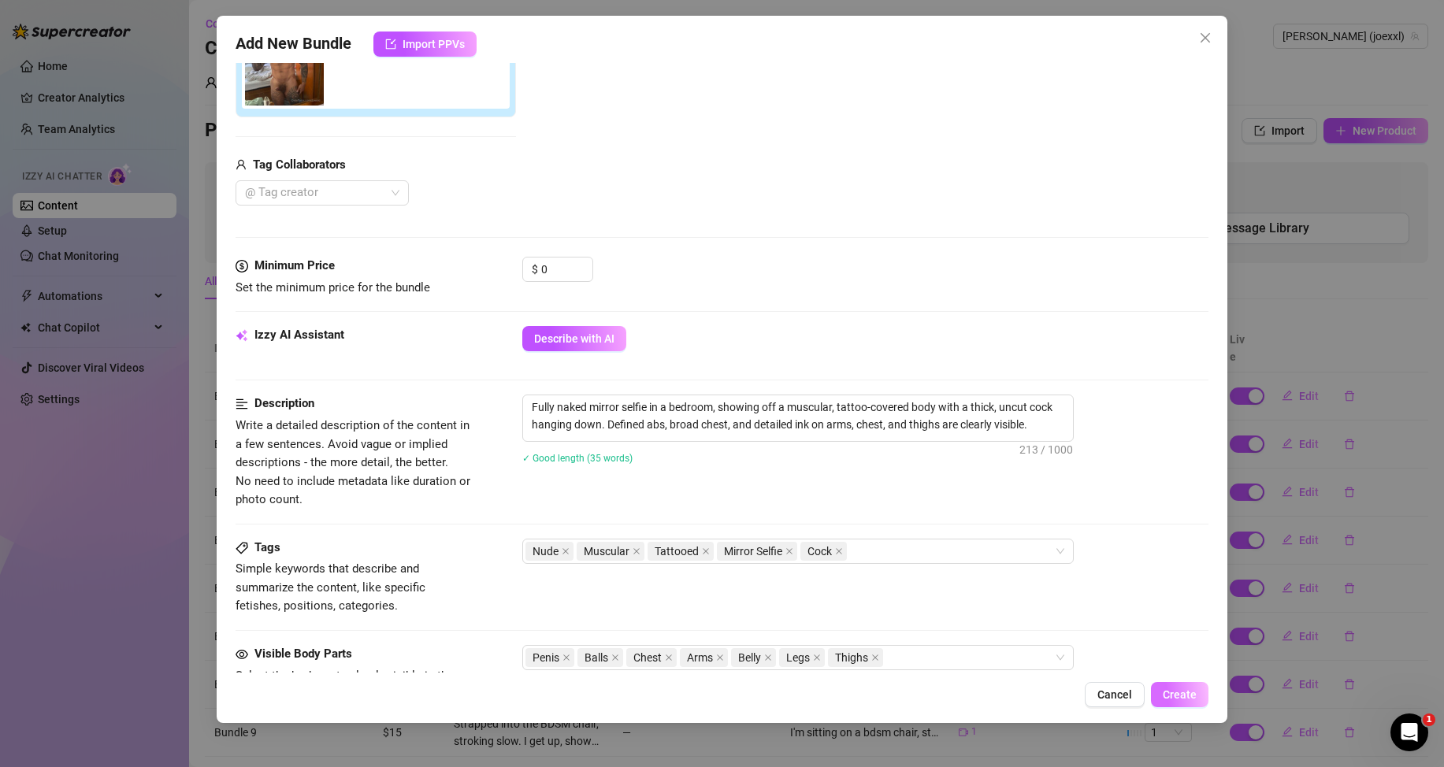
click at [1186, 697] on span "Create" at bounding box center [1180, 694] width 34 height 13
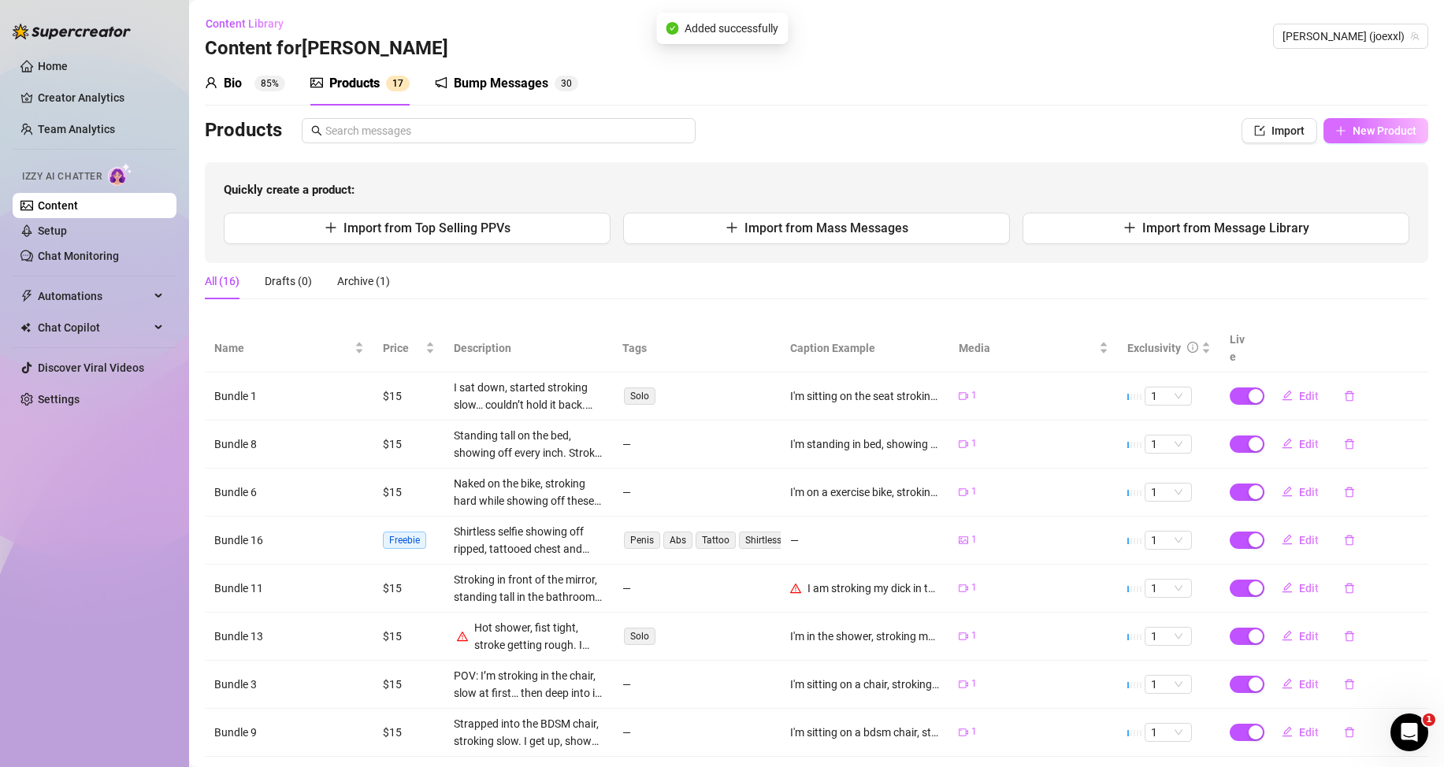
click at [1363, 124] on button "New Product" at bounding box center [1375, 130] width 105 height 25
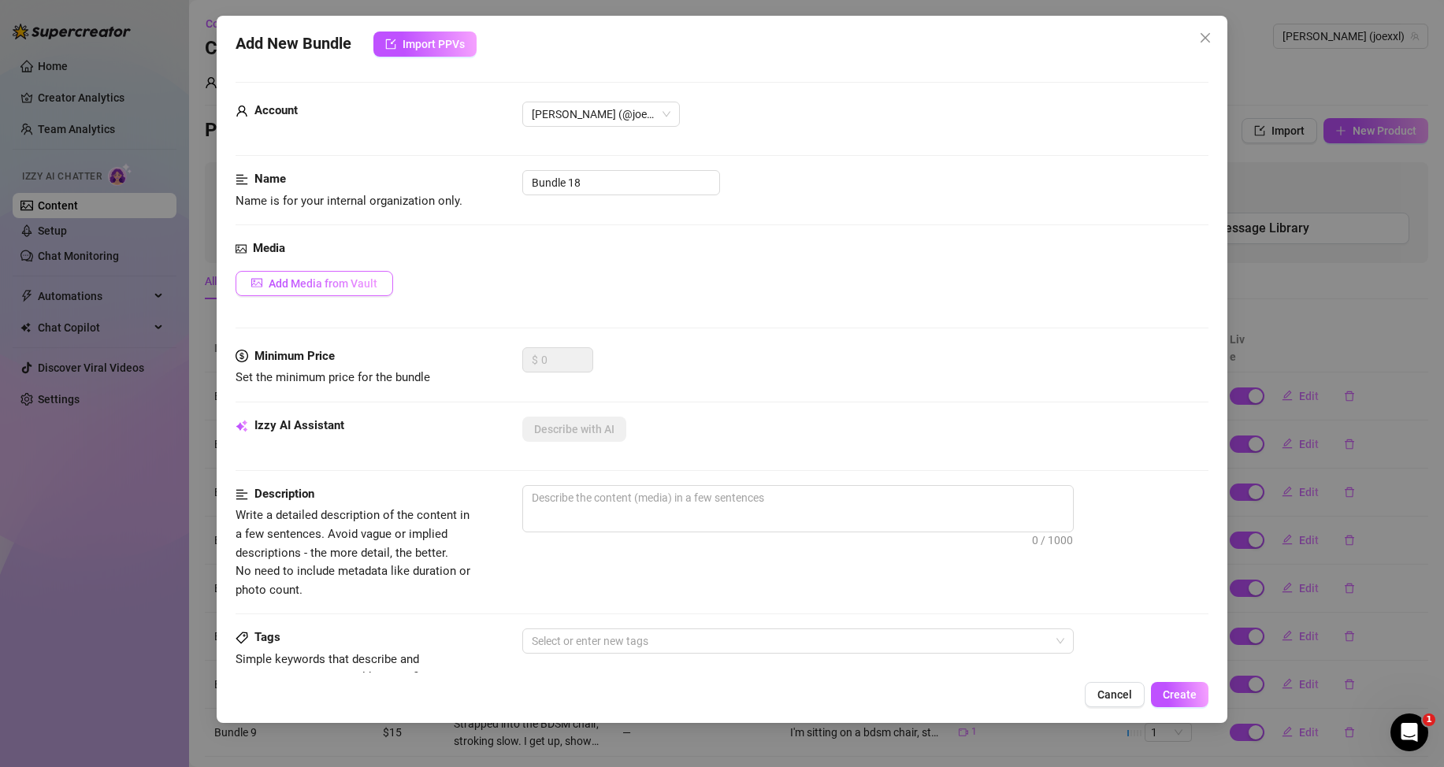
click at [362, 283] on span "Add Media from Vault" at bounding box center [323, 283] width 109 height 13
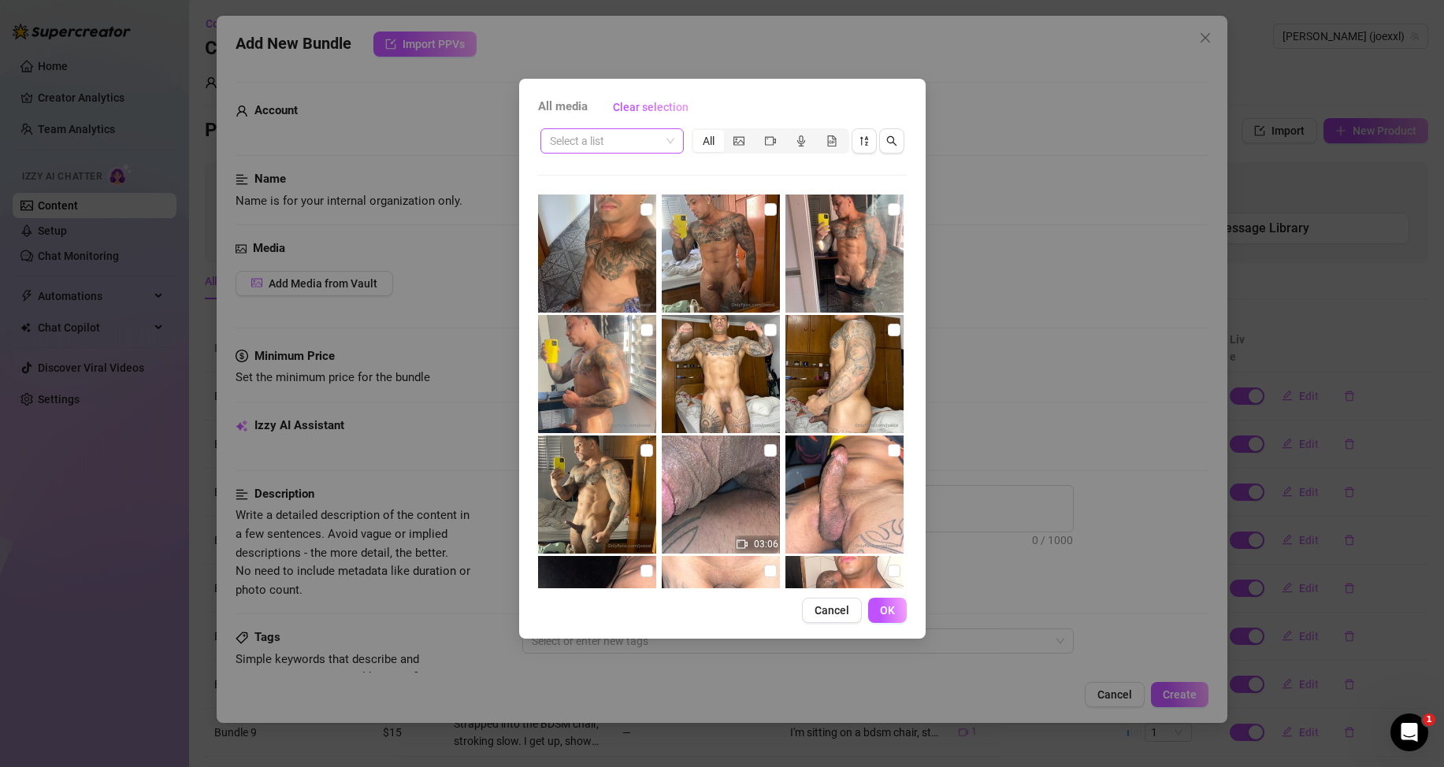
click at [622, 136] on input "search" at bounding box center [605, 141] width 110 height 24
click at [588, 191] on div "Messages" at bounding box center [612, 197] width 118 height 17
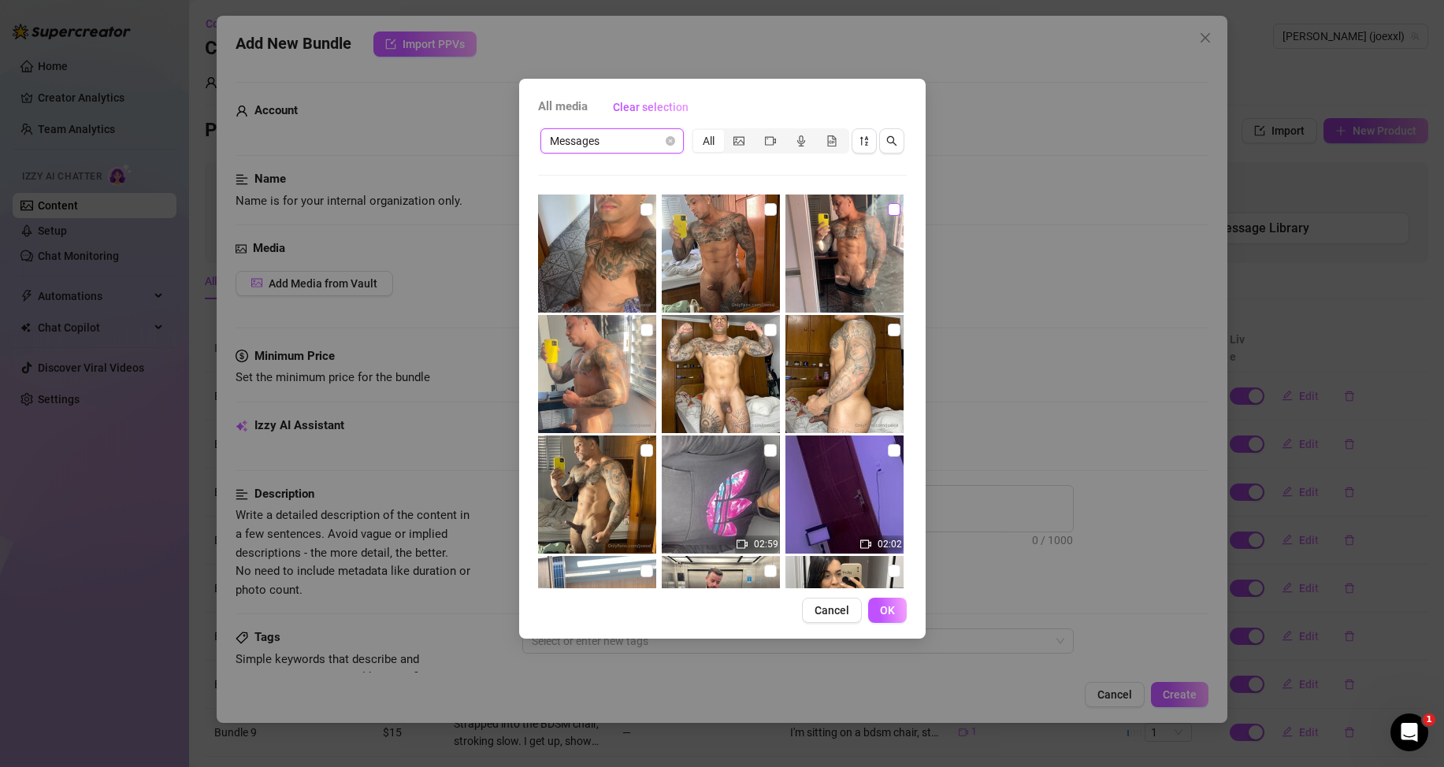
click at [888, 213] on input "checkbox" at bounding box center [894, 209] width 13 height 13
click at [899, 612] on button "OK" at bounding box center [887, 610] width 39 height 25
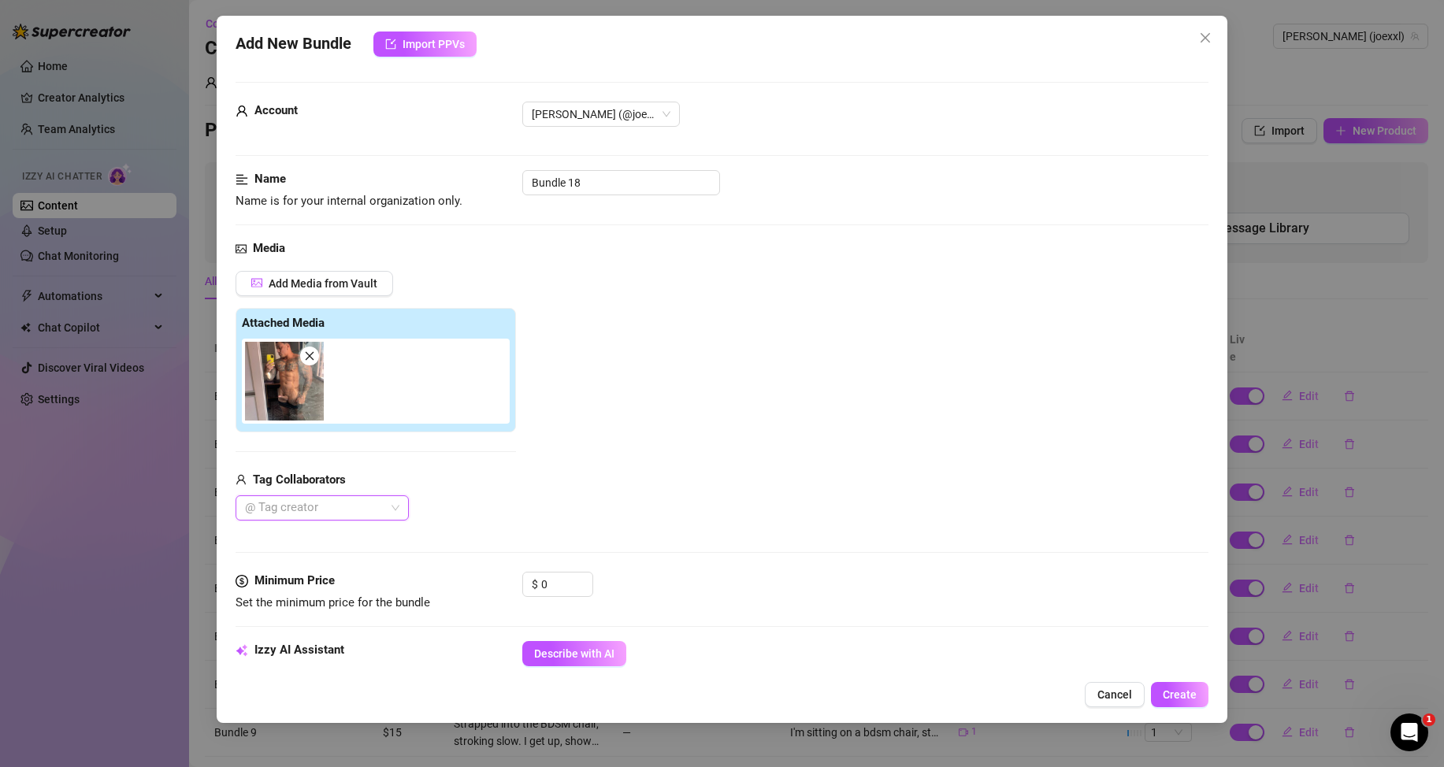
scroll to position [158, 0]
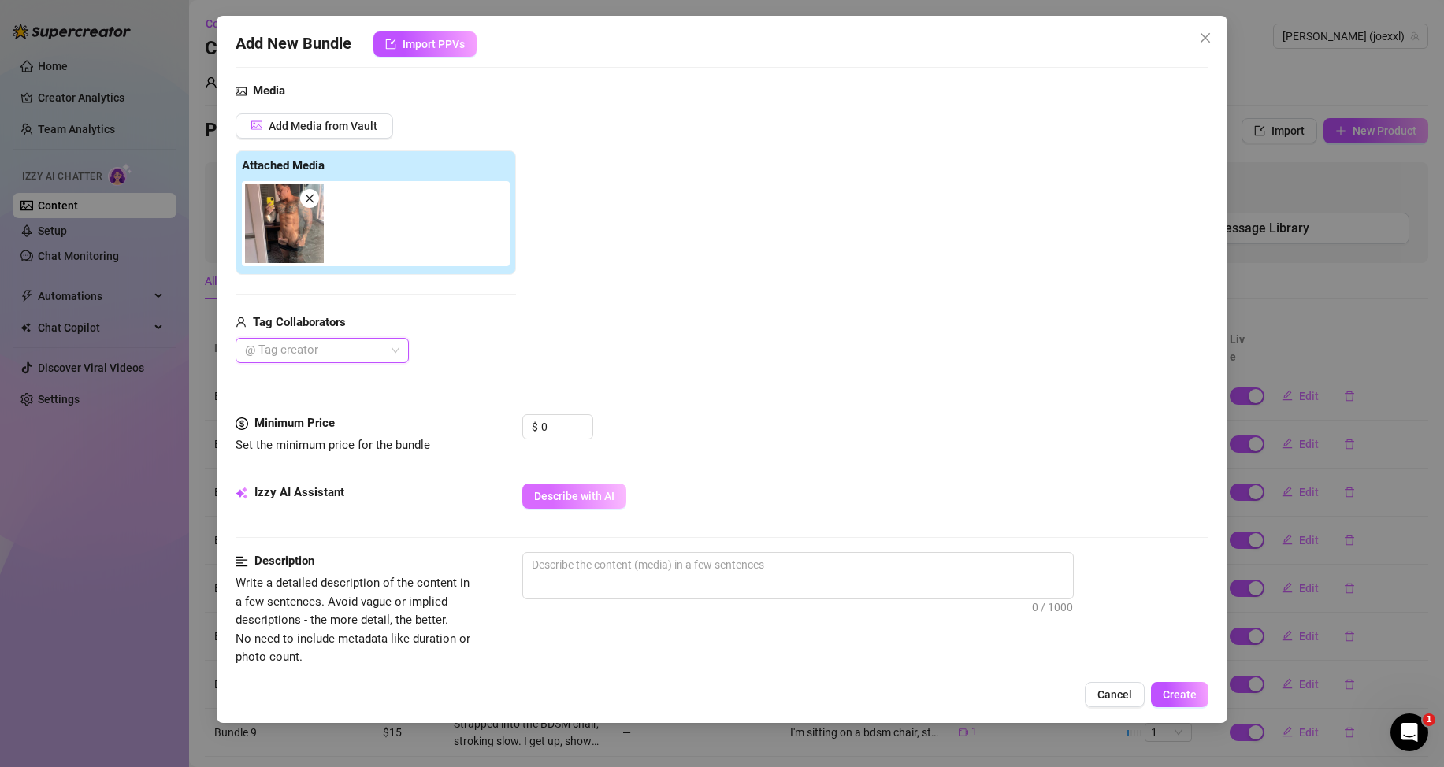
click at [595, 504] on button "Describe with AI" at bounding box center [574, 496] width 104 height 25
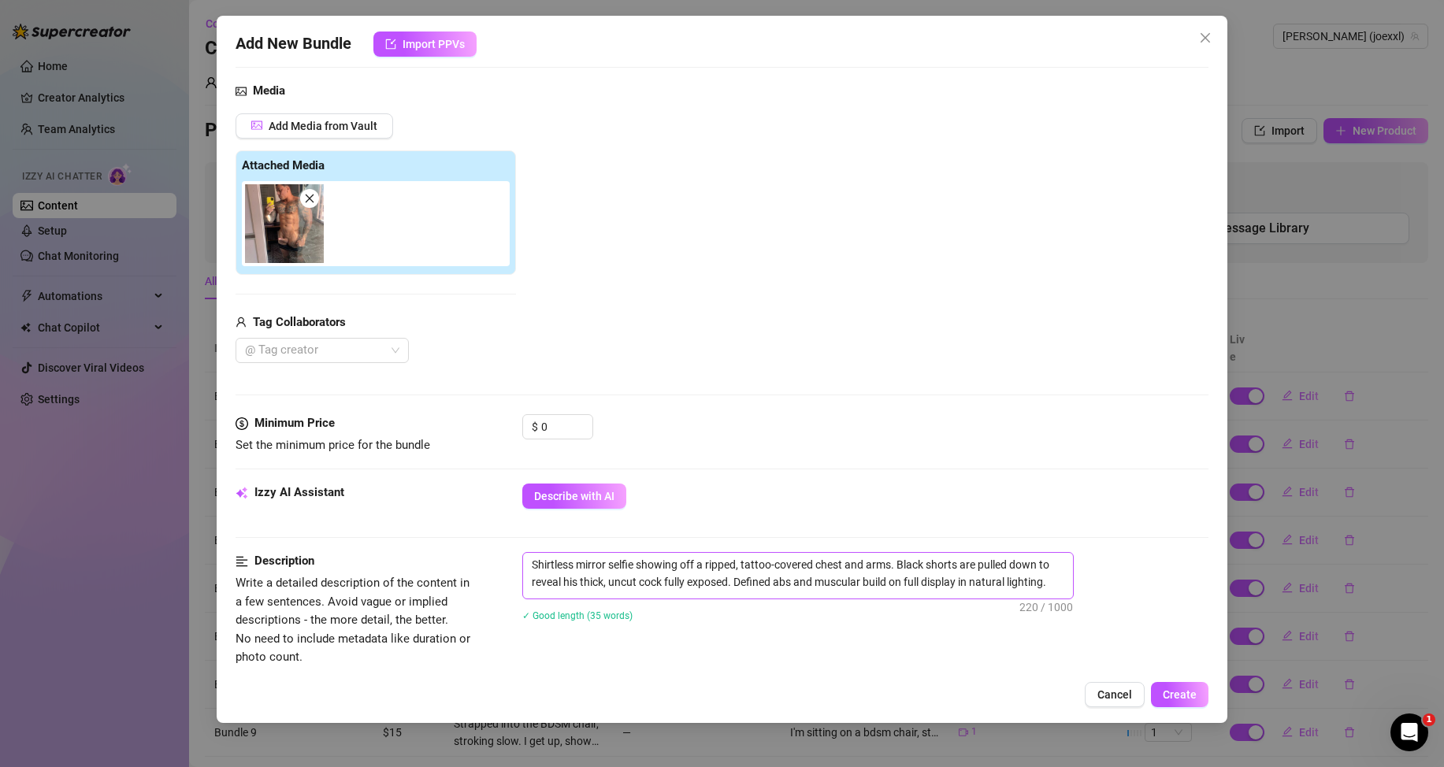
scroll to position [394, 0]
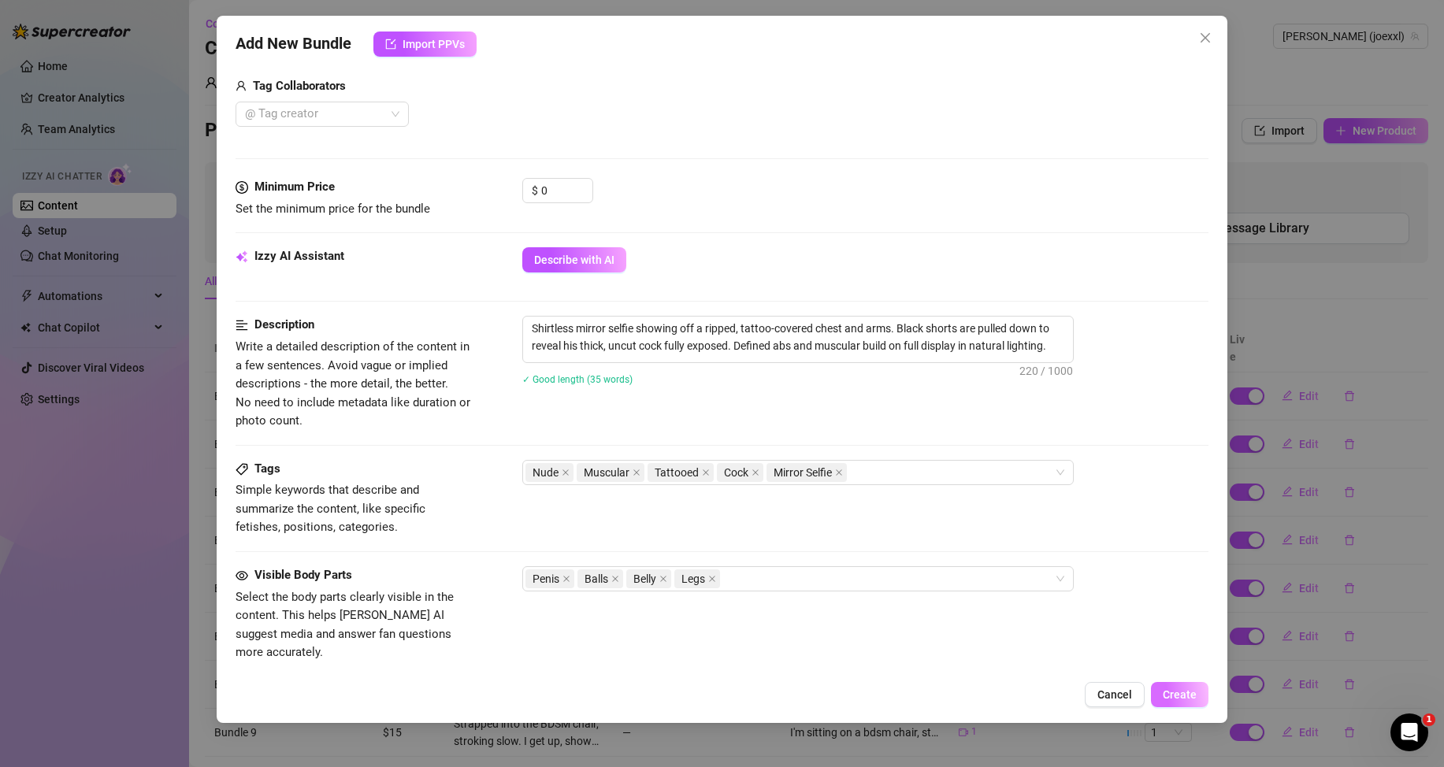
click at [1190, 710] on div "Add New Bundle Import PPVs Account [PERSON_NAME] (@joexxl) Name Name is for you…" at bounding box center [722, 369] width 1011 height 707
click at [1190, 701] on button "Create" at bounding box center [1180, 694] width 58 height 25
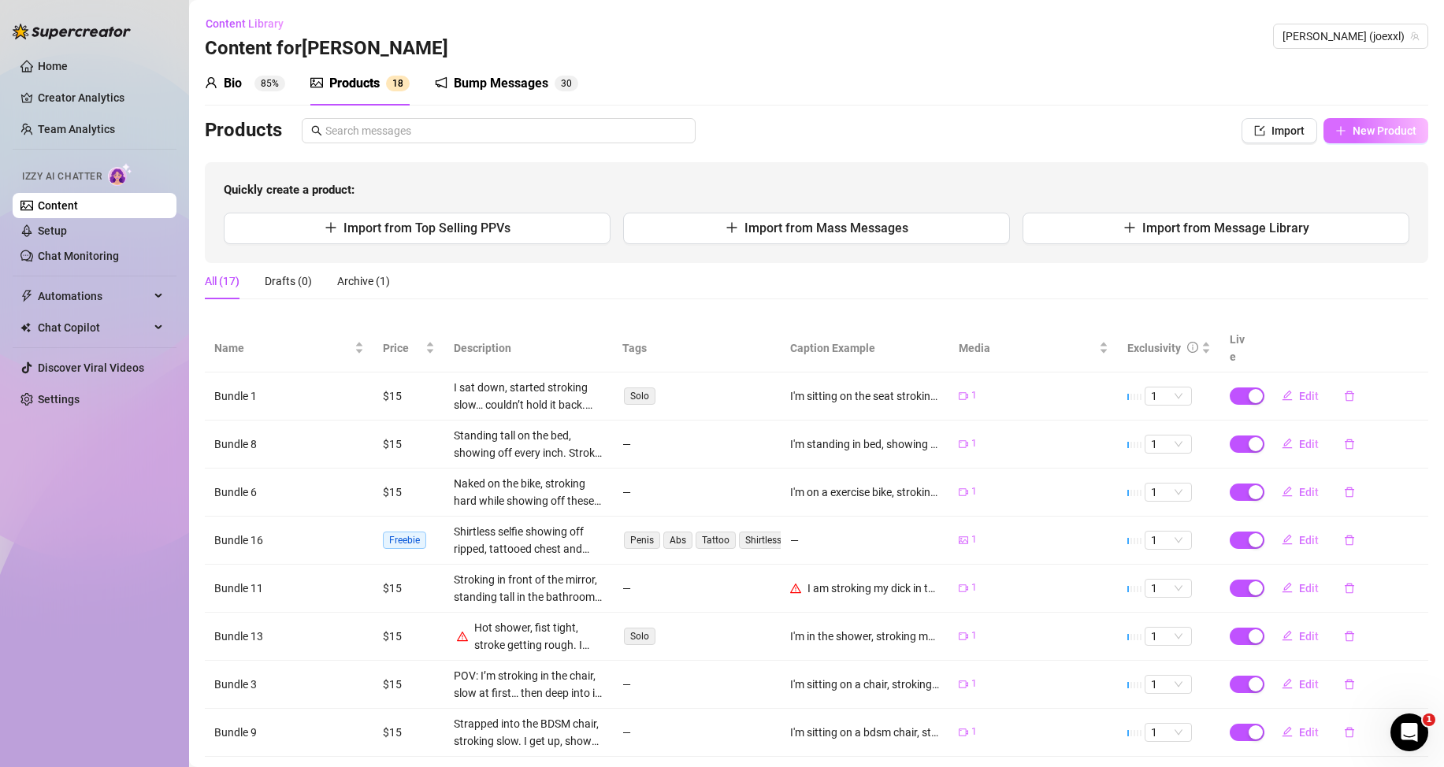
click at [1357, 128] on span "New Product" at bounding box center [1385, 130] width 64 height 13
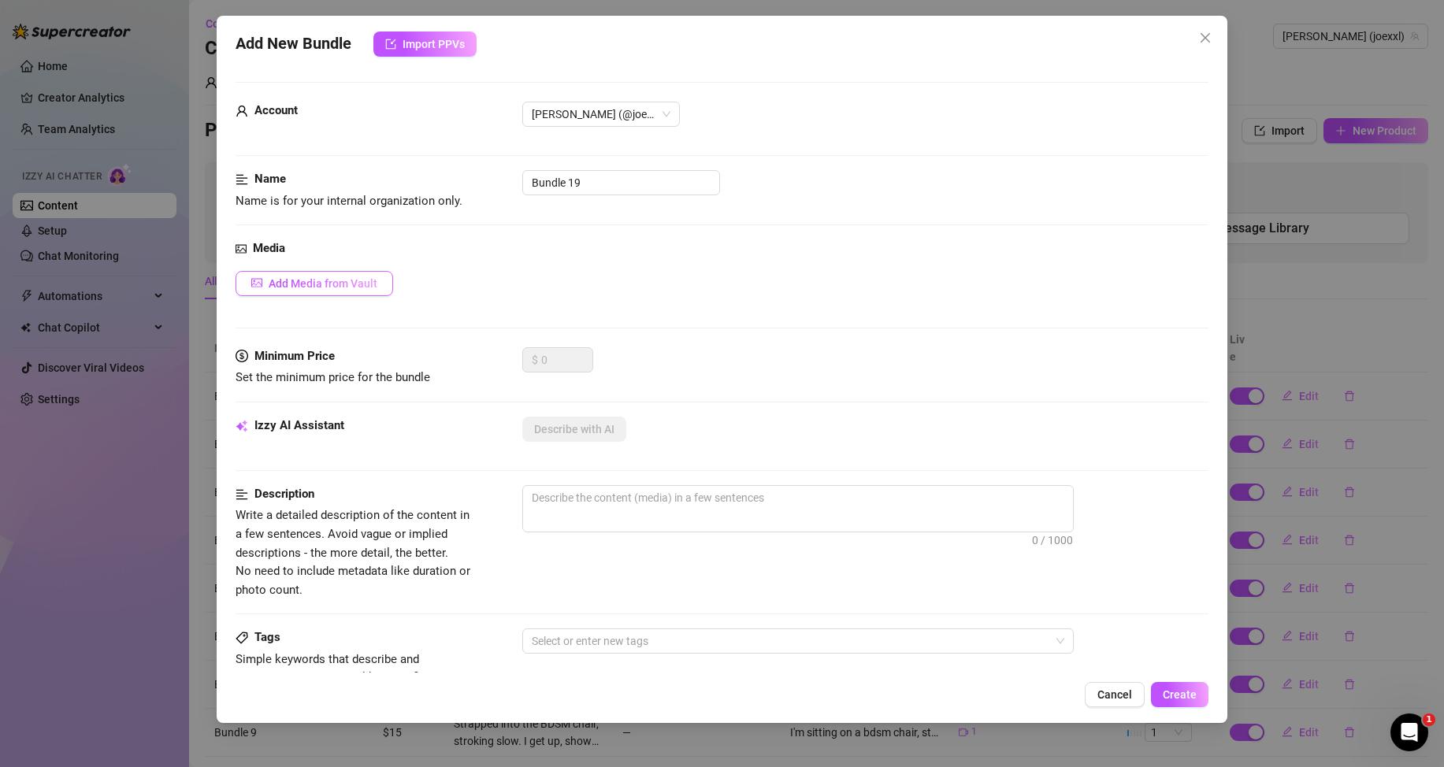
click at [352, 282] on span "Add Media from Vault" at bounding box center [323, 283] width 109 height 13
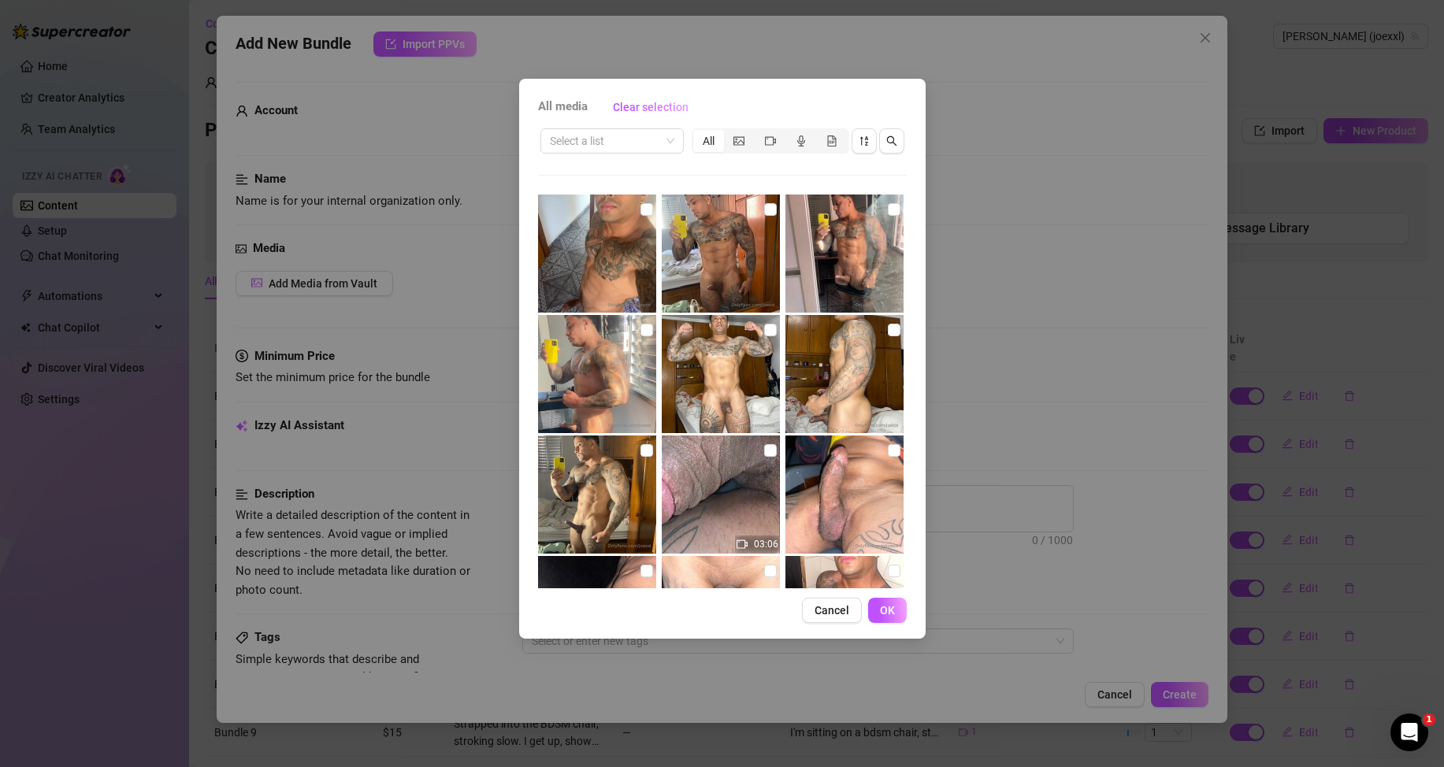
click at [635, 334] on img at bounding box center [597, 374] width 118 height 118
click at [641, 331] on input "checkbox" at bounding box center [646, 330] width 13 height 13
click at [611, 139] on input "search" at bounding box center [605, 141] width 110 height 24
click at [614, 194] on div "Messages" at bounding box center [612, 197] width 118 height 17
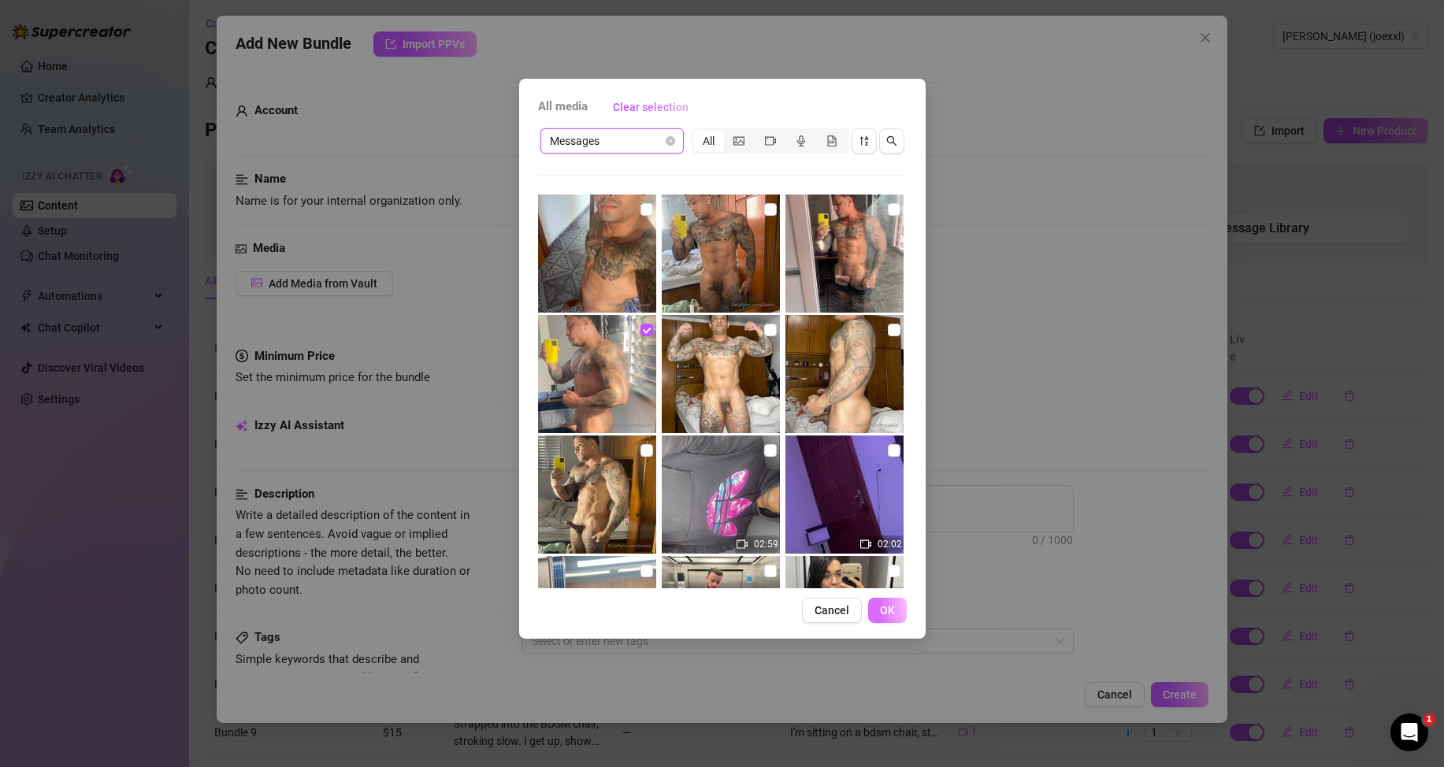
click at [884, 609] on span "OK" at bounding box center [887, 610] width 15 height 13
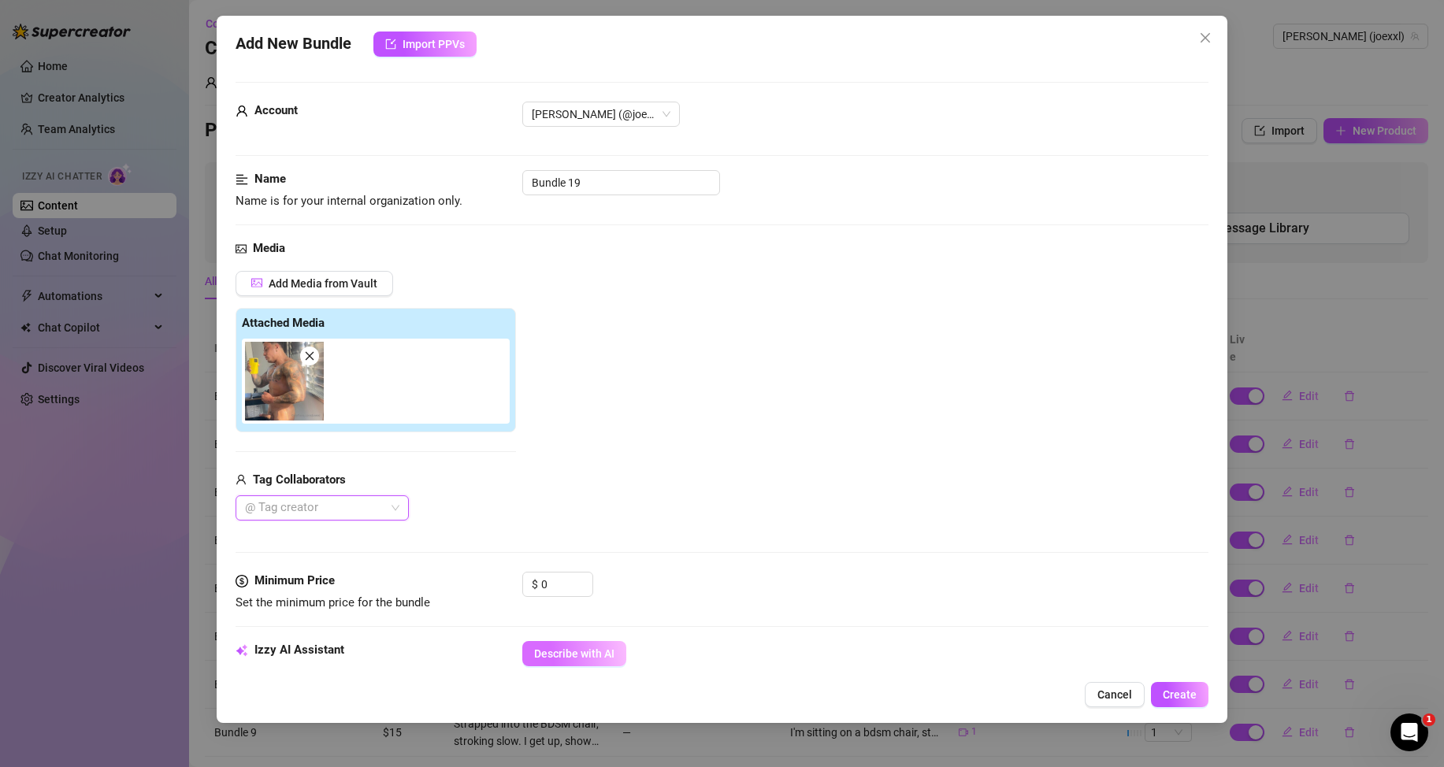
click at [572, 656] on span "Describe with AI" at bounding box center [574, 654] width 80 height 13
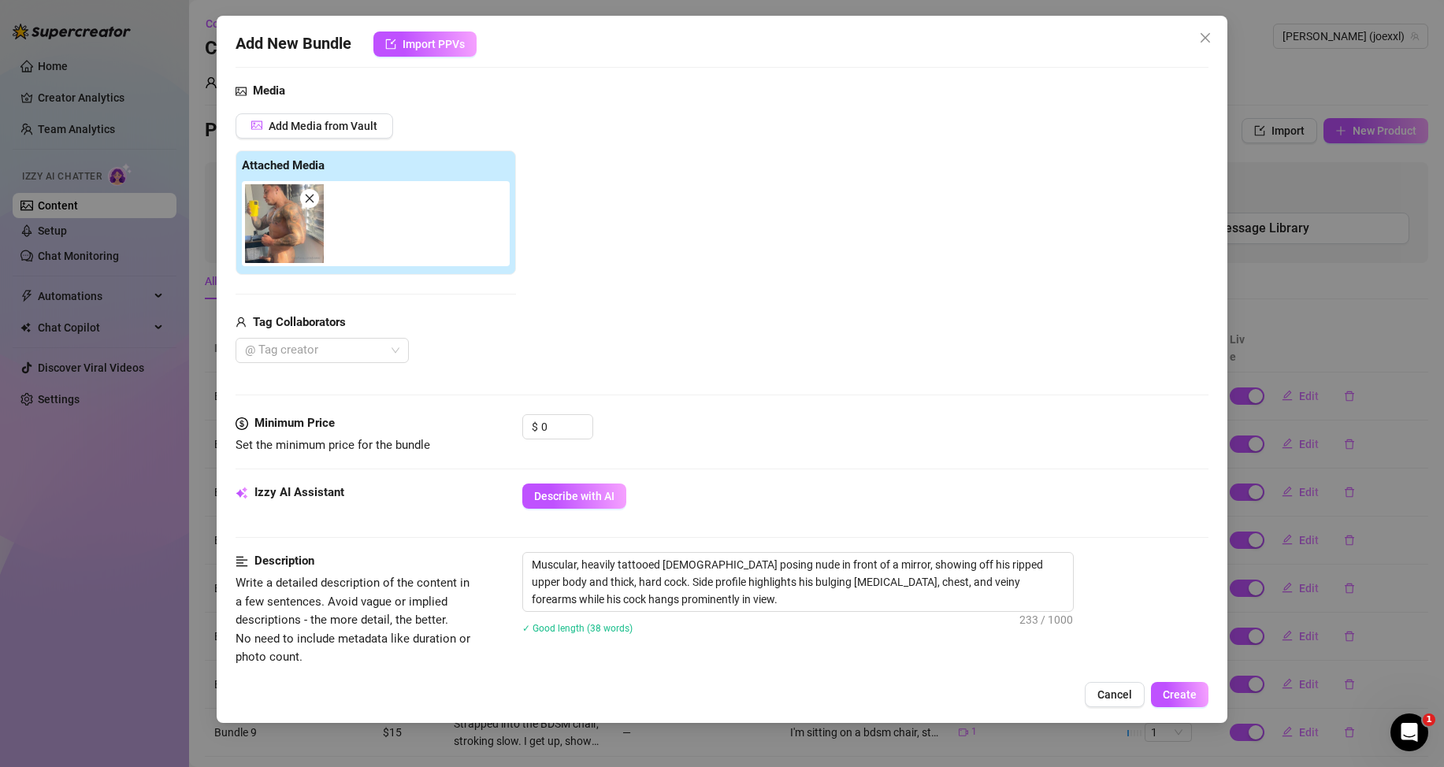
scroll to position [236, 0]
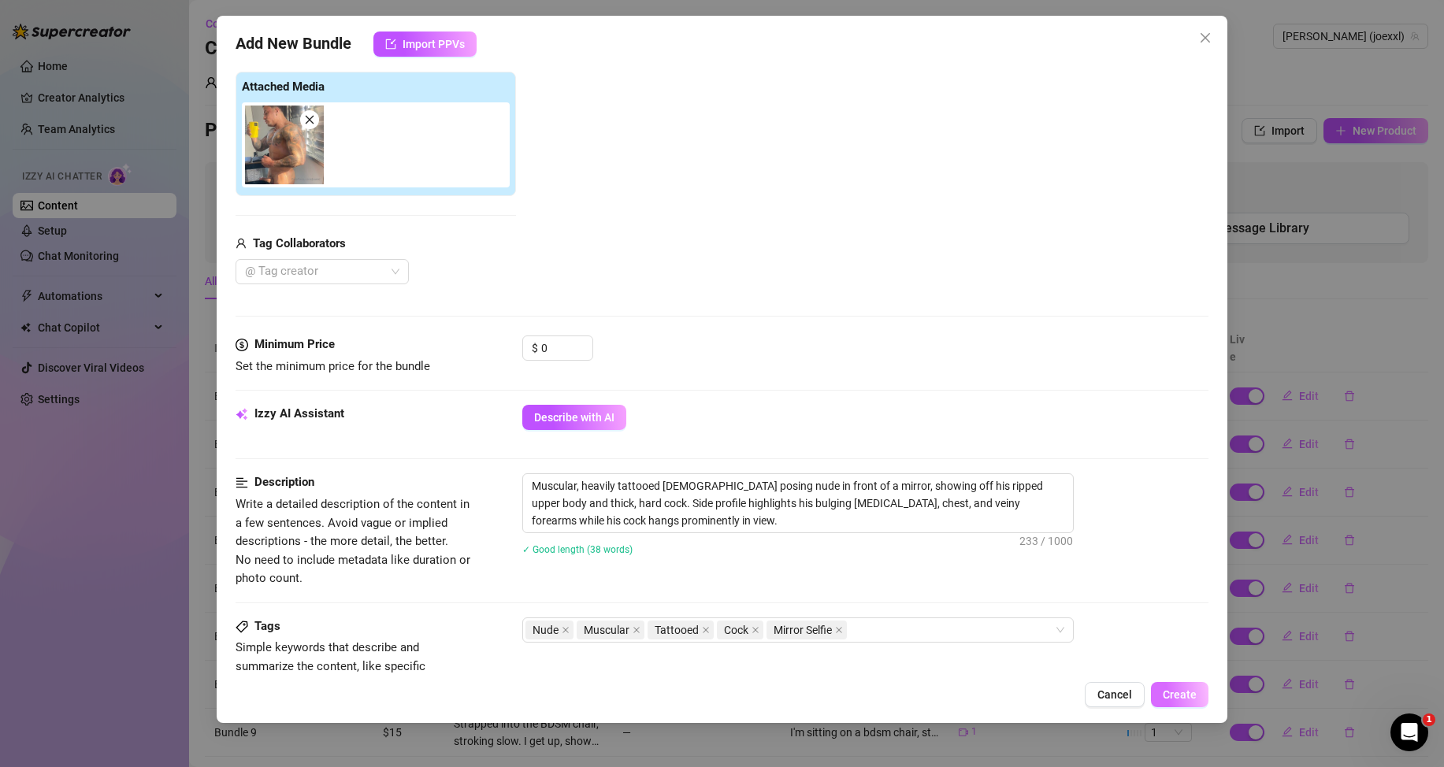
click at [1167, 692] on span "Create" at bounding box center [1180, 694] width 34 height 13
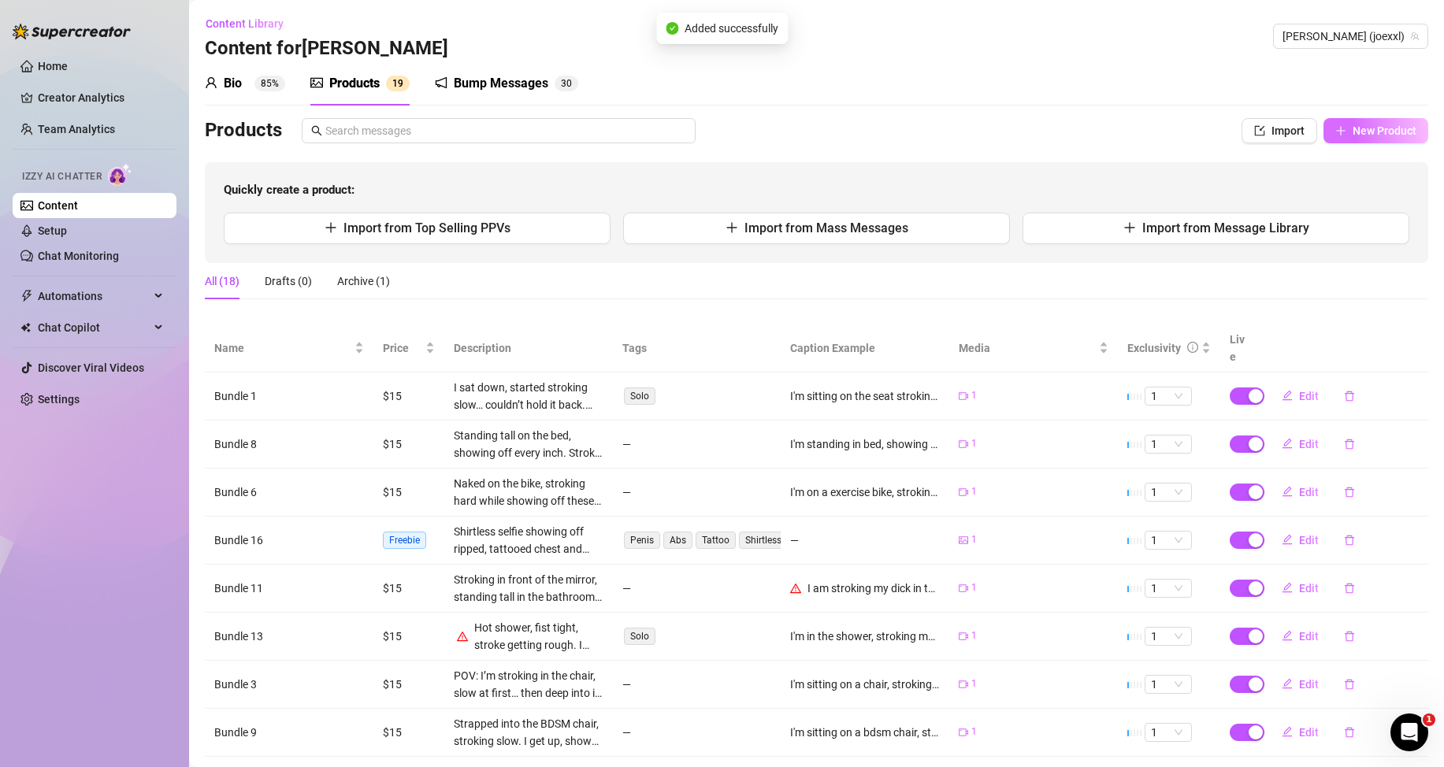
click at [1353, 124] on span "New Product" at bounding box center [1385, 130] width 64 height 13
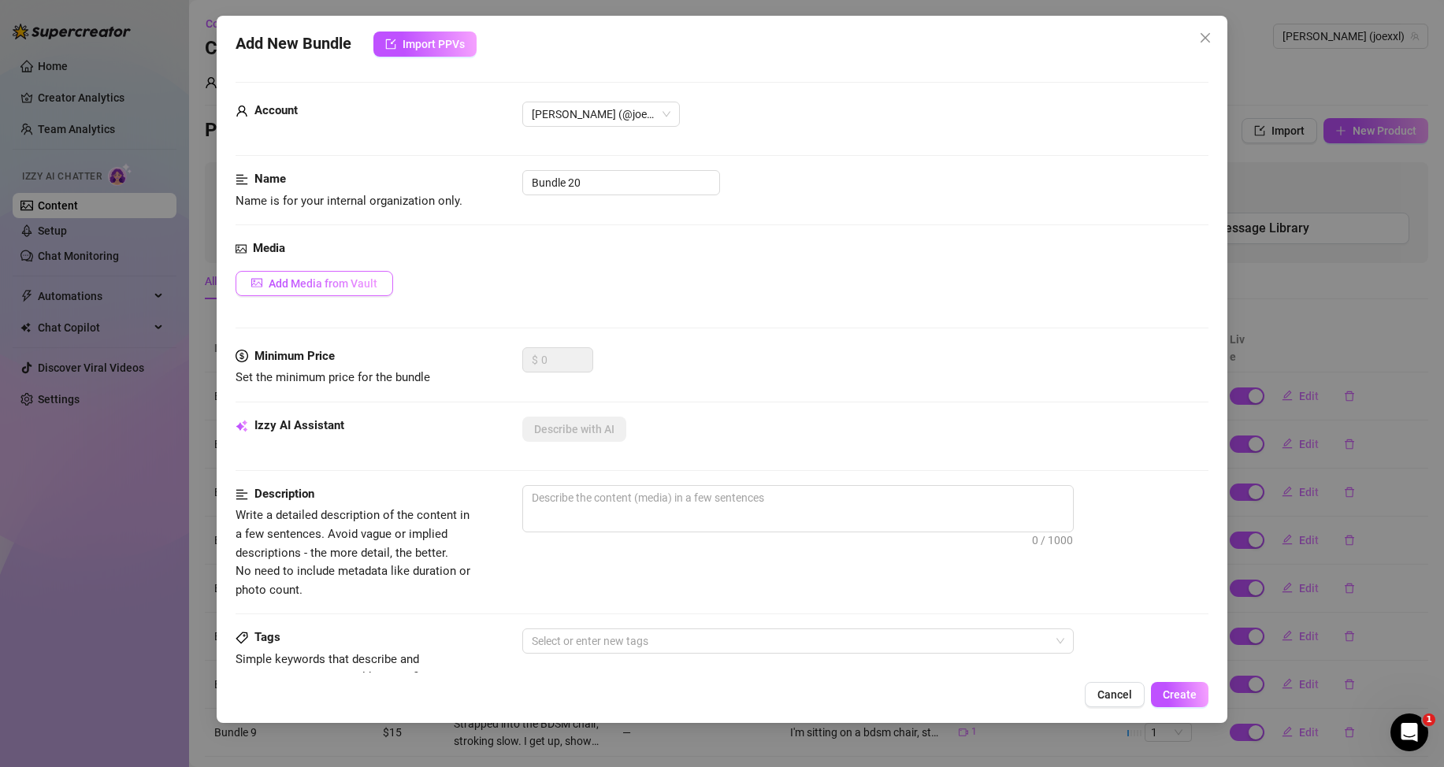
click at [336, 276] on button "Add Media from Vault" at bounding box center [315, 283] width 158 height 25
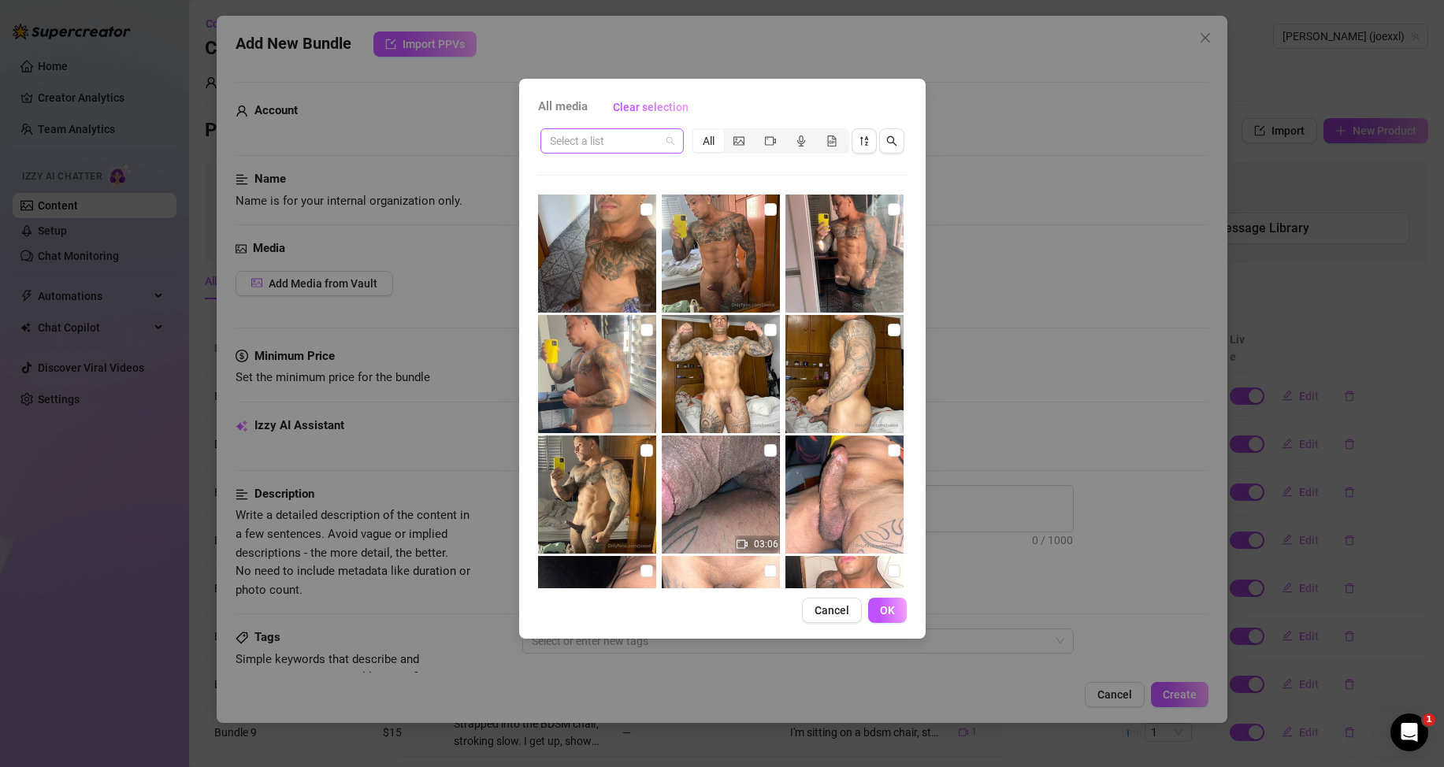
click at [670, 150] on span at bounding box center [612, 141] width 124 height 24
click at [612, 195] on div "Messages" at bounding box center [612, 197] width 118 height 17
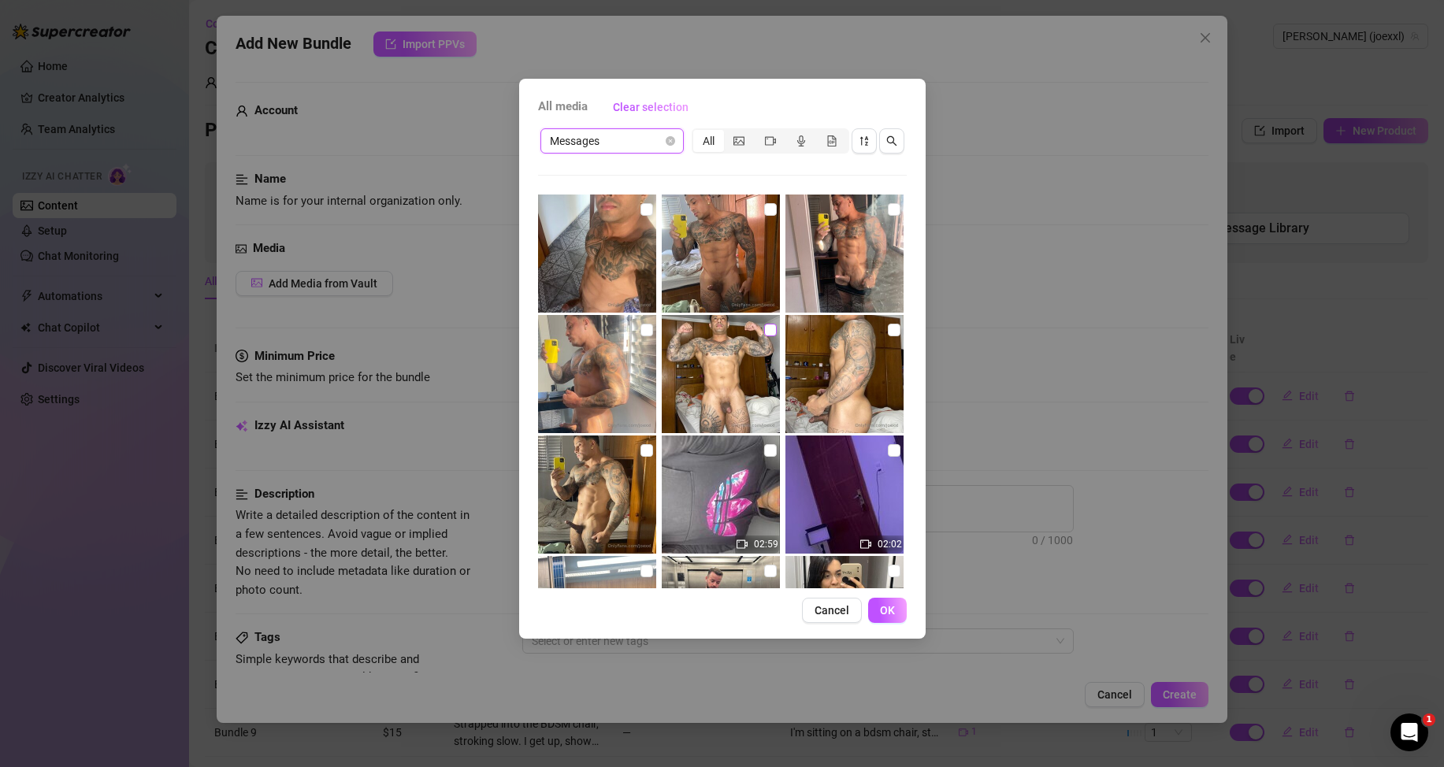
click at [764, 333] on input "checkbox" at bounding box center [770, 330] width 13 height 13
click at [892, 607] on span "OK" at bounding box center [887, 610] width 15 height 13
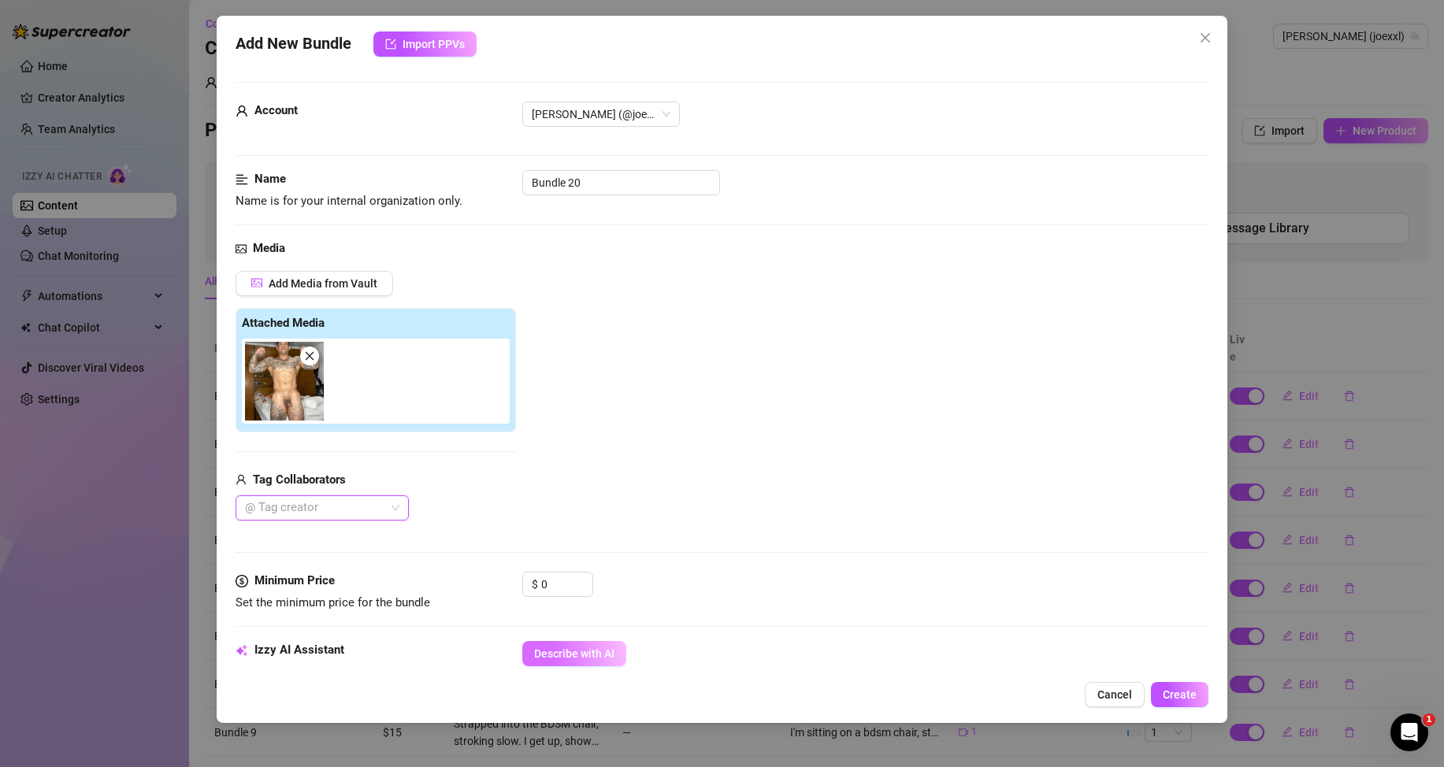
click at [577, 645] on button "Describe with AI" at bounding box center [574, 653] width 104 height 25
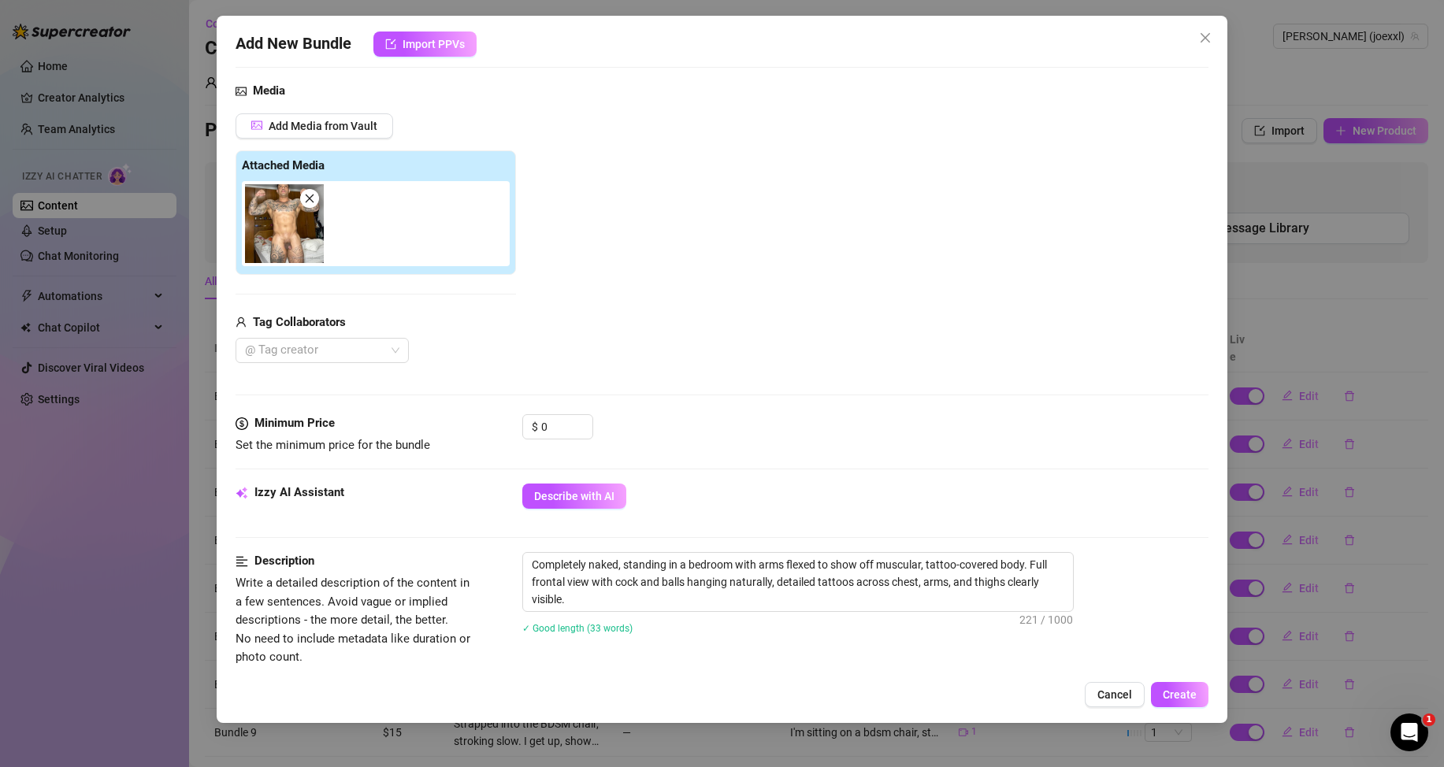
scroll to position [315, 0]
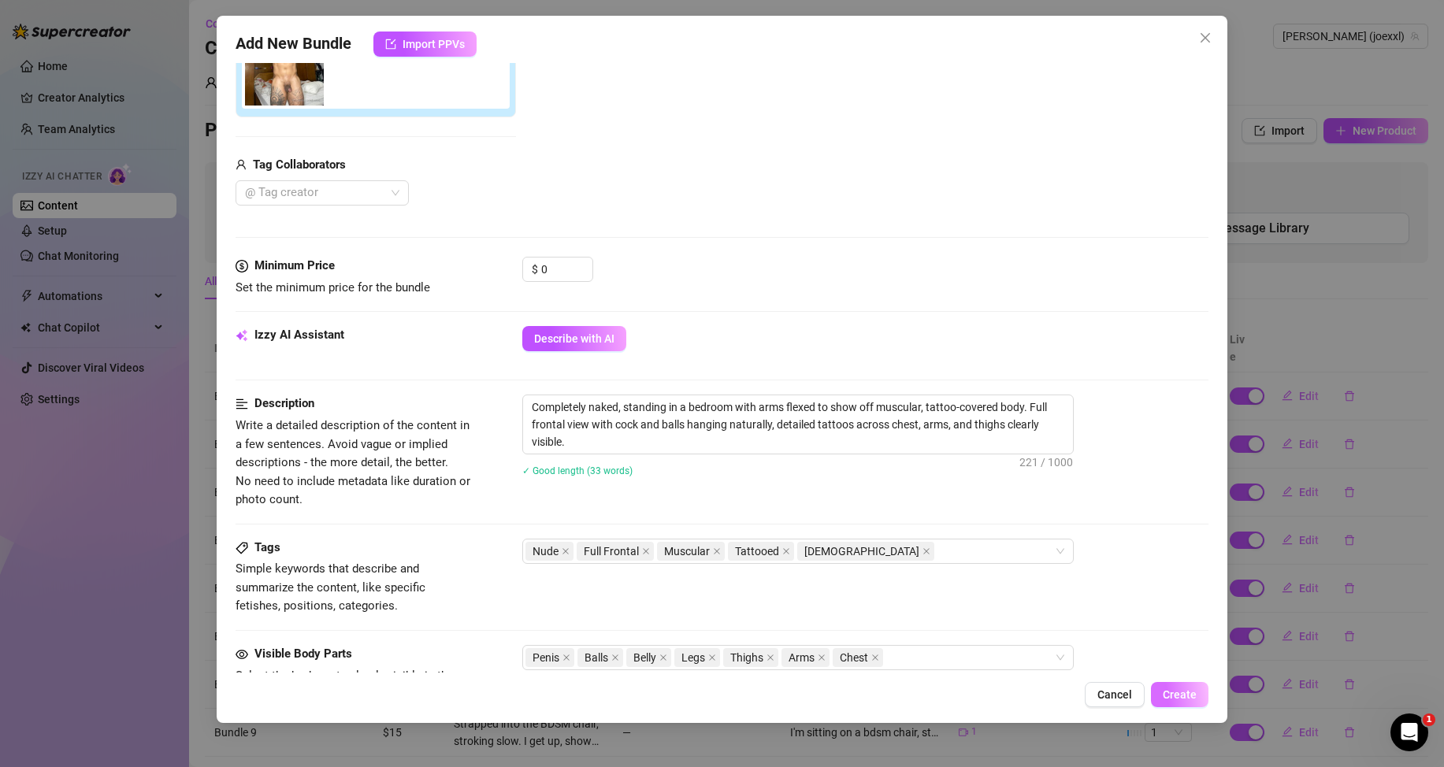
click at [1182, 692] on span "Create" at bounding box center [1180, 694] width 34 height 13
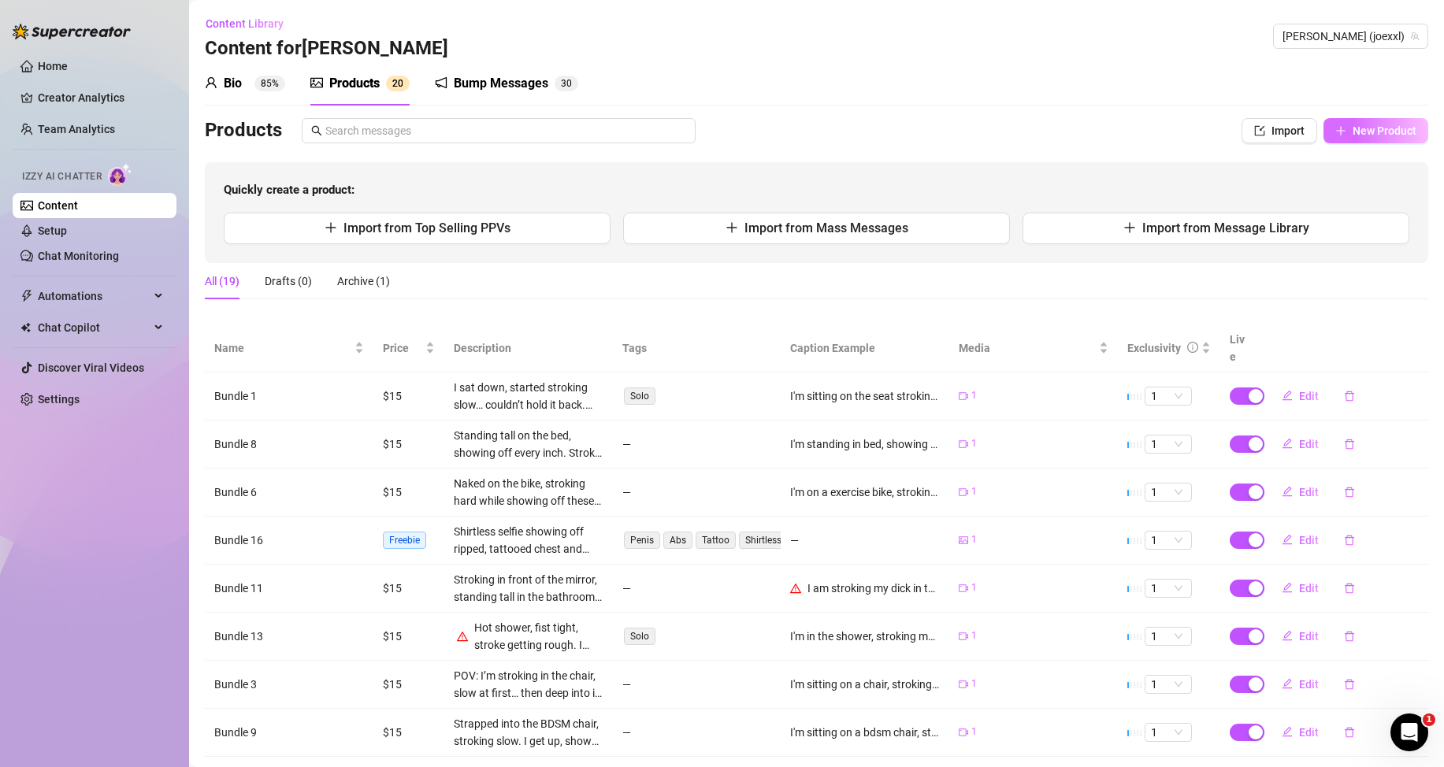
click at [1353, 129] on span "New Product" at bounding box center [1385, 130] width 64 height 13
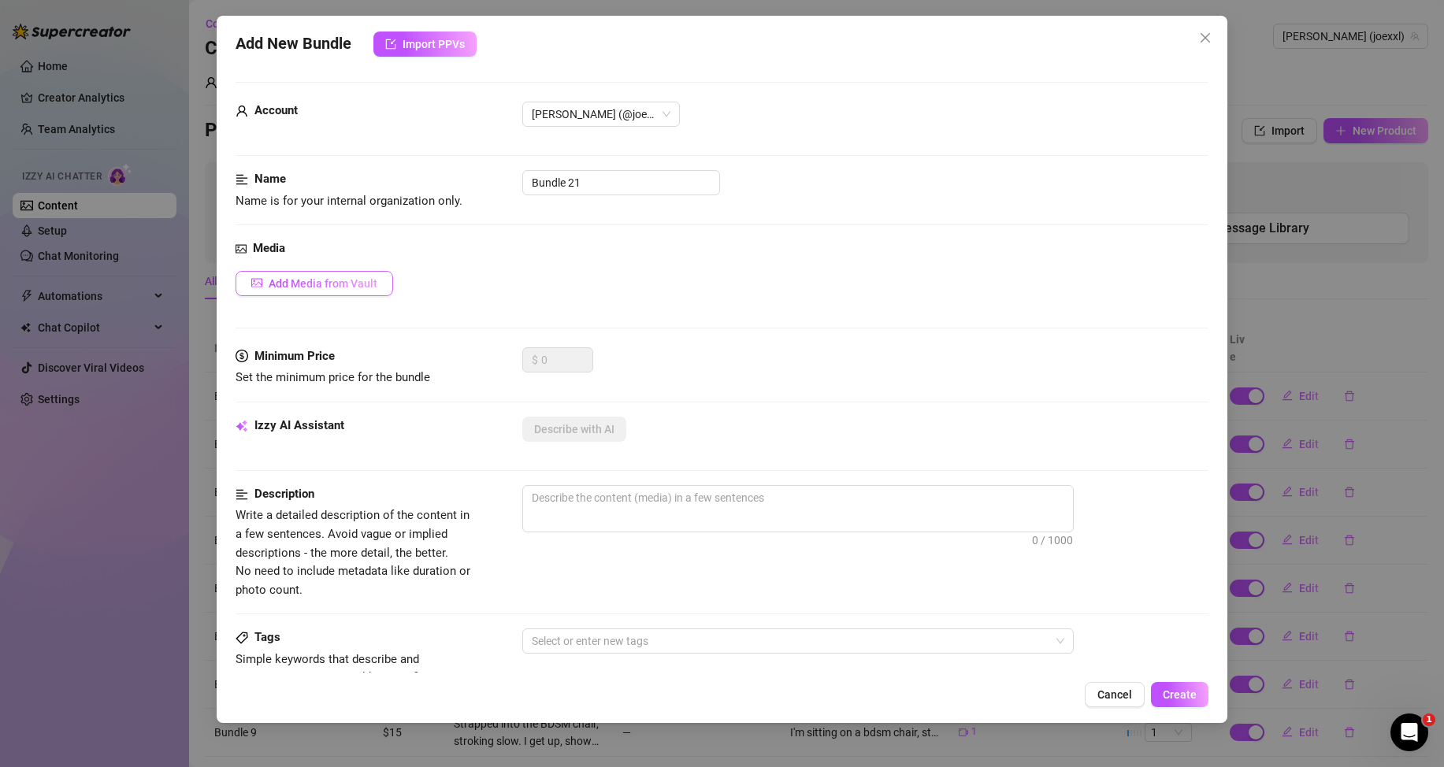
click at [311, 286] on span "Add Media from Vault" at bounding box center [323, 283] width 109 height 13
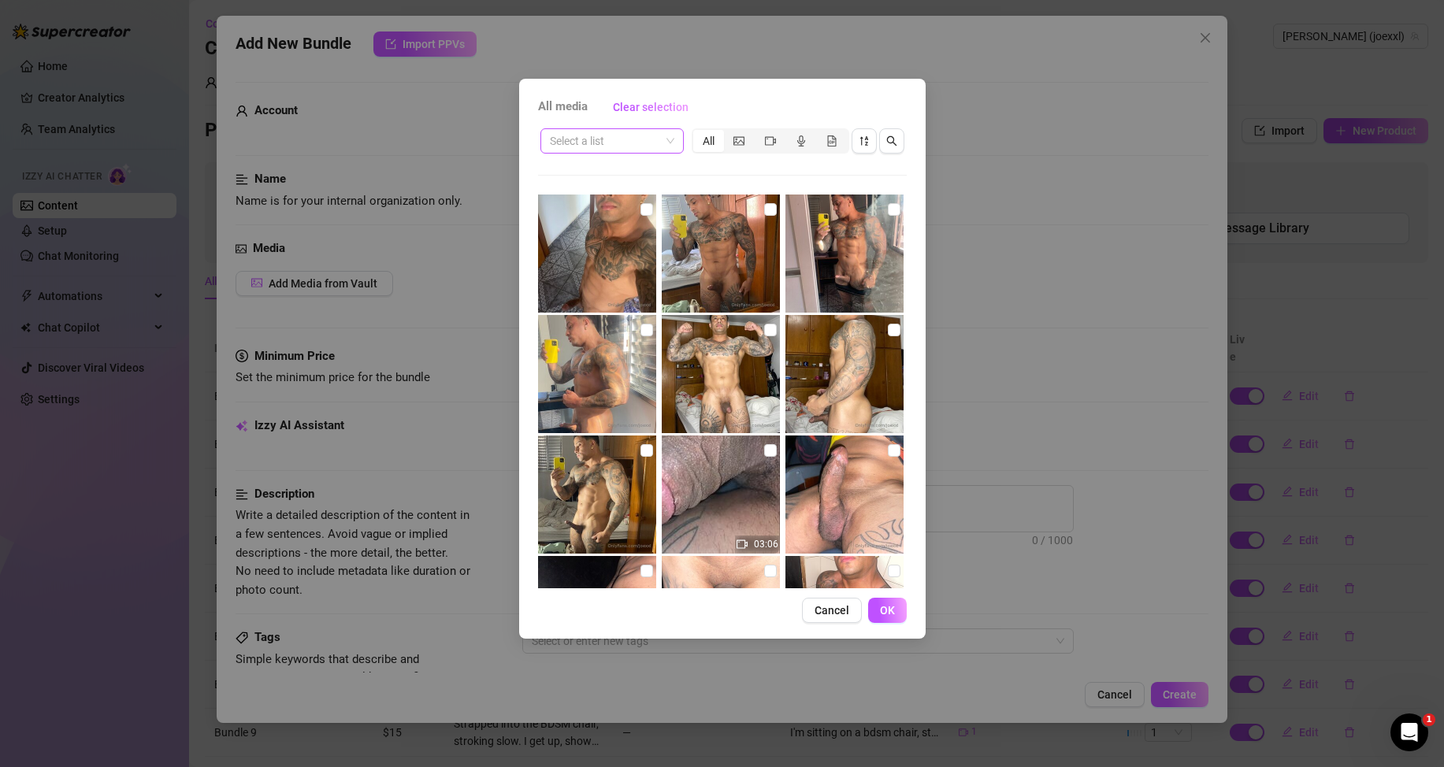
click at [648, 145] on input "search" at bounding box center [605, 141] width 110 height 24
click at [586, 208] on div "Messages" at bounding box center [612, 197] width 137 height 25
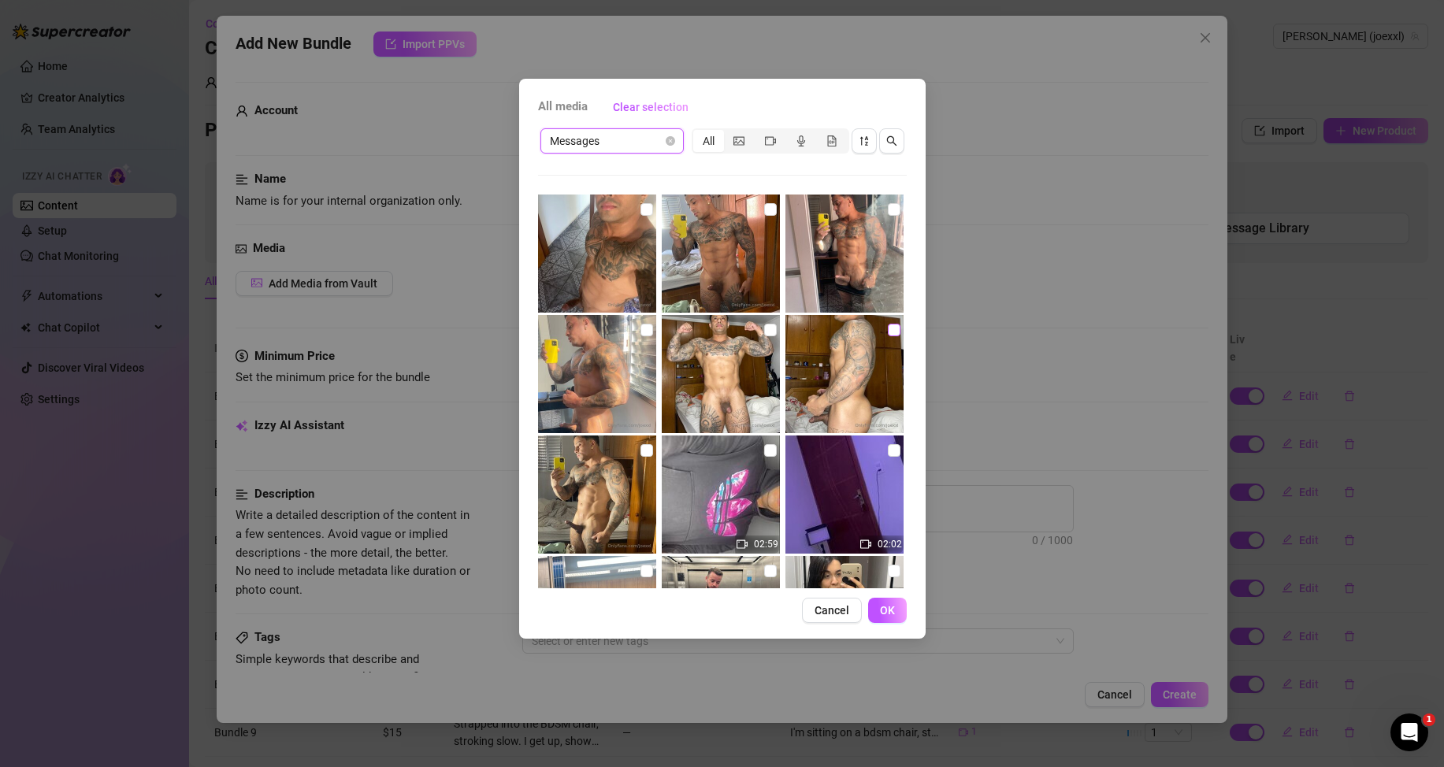
click at [888, 332] on input "checkbox" at bounding box center [894, 330] width 13 height 13
click at [899, 612] on button "OK" at bounding box center [887, 610] width 39 height 25
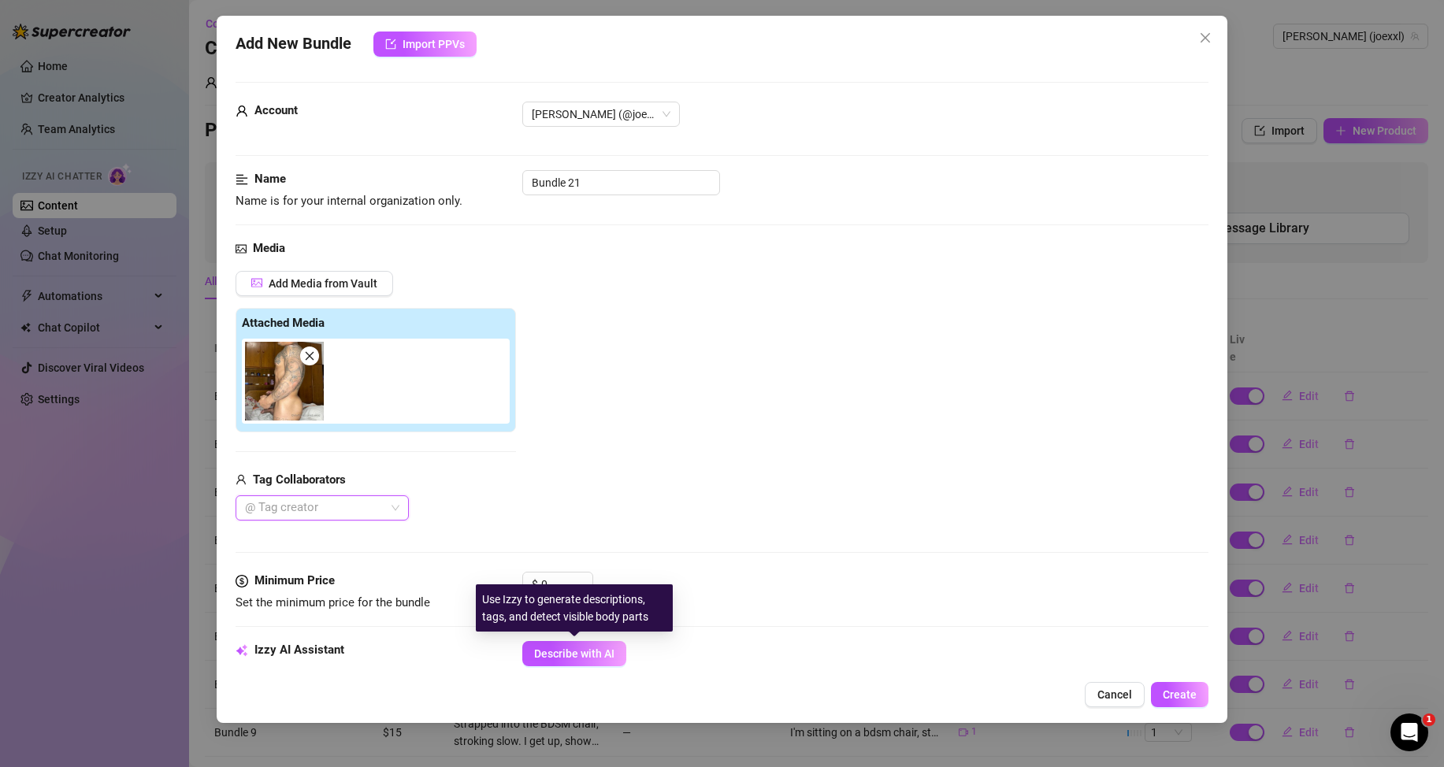
click at [554, 649] on span "Describe with AI" at bounding box center [574, 654] width 80 height 13
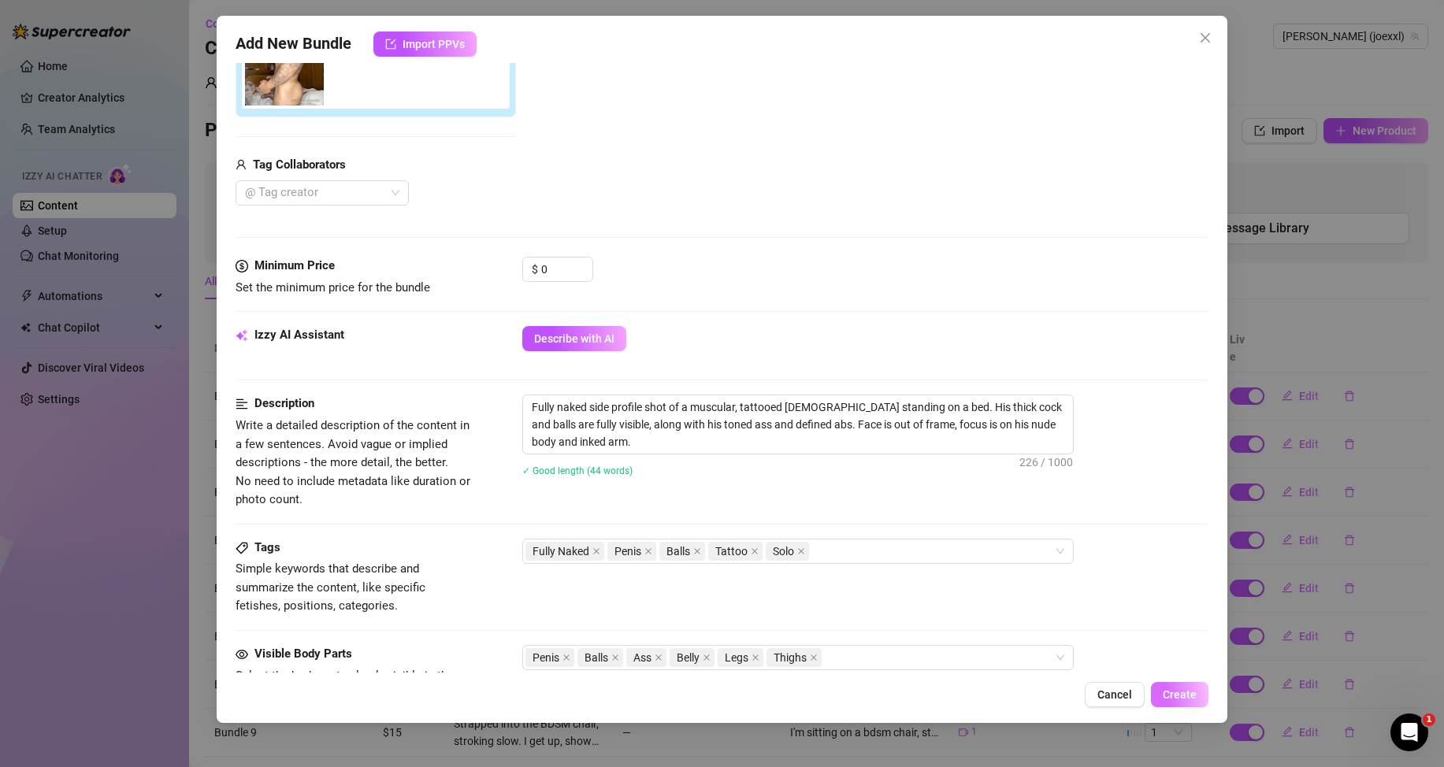
click at [1186, 692] on span "Create" at bounding box center [1180, 694] width 34 height 13
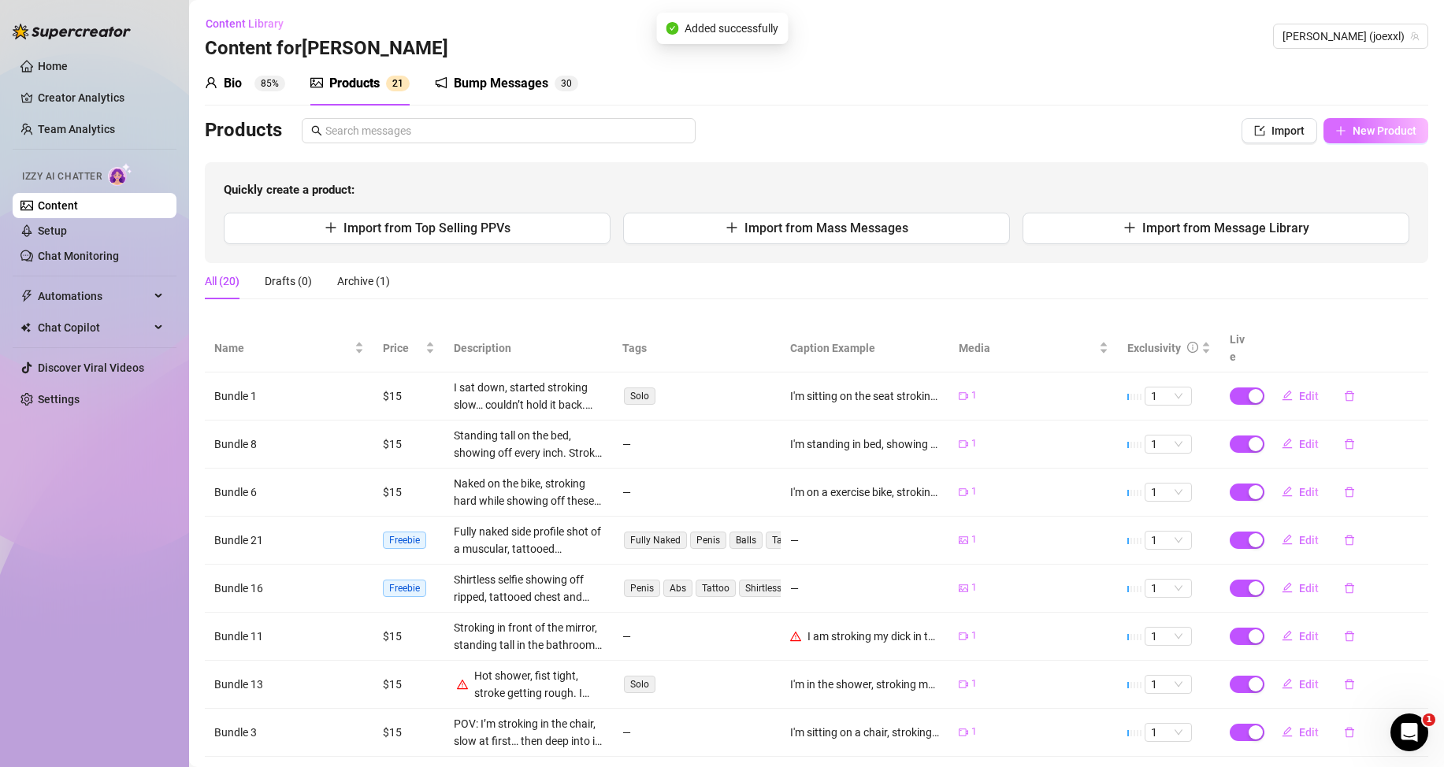
click at [1342, 138] on button "New Product" at bounding box center [1375, 130] width 105 height 25
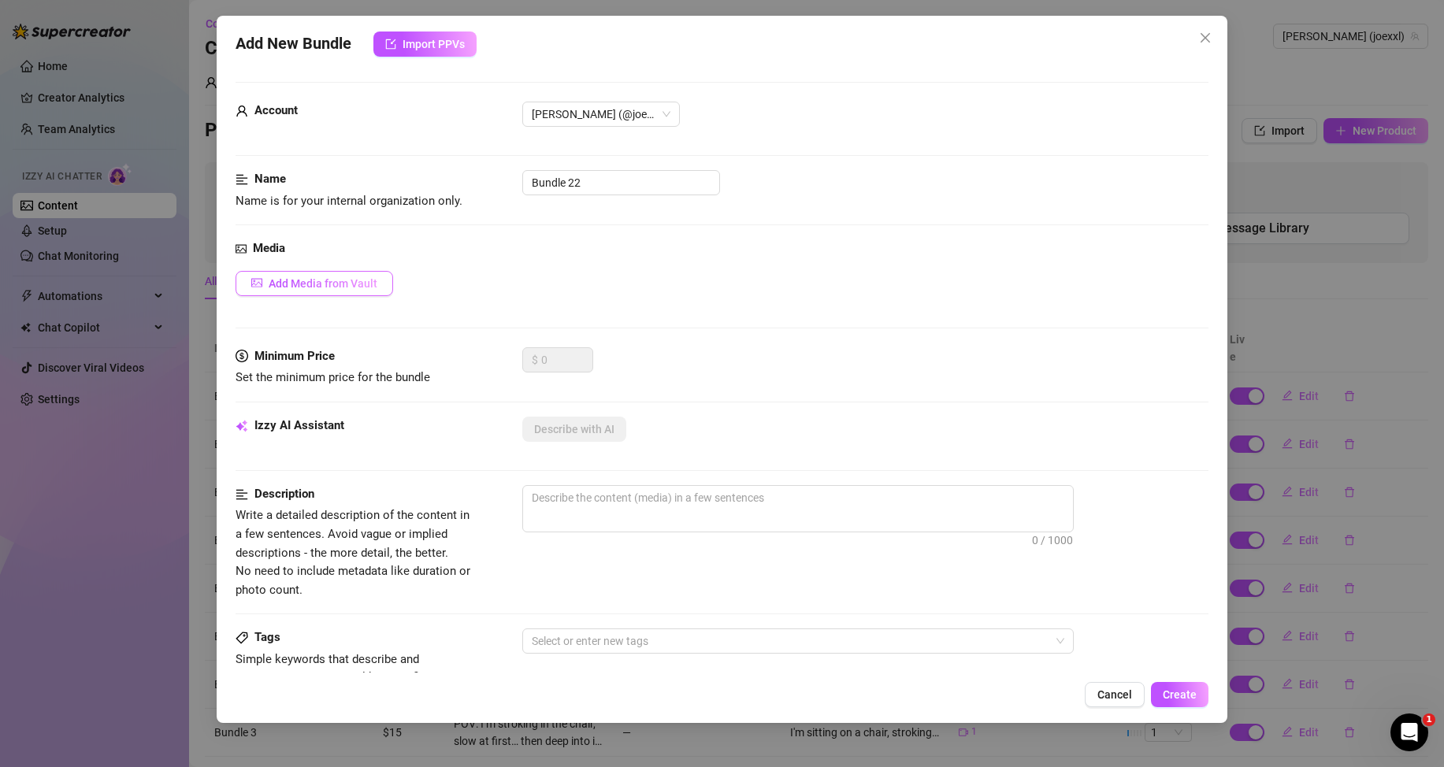
click at [352, 281] on span "Add Media from Vault" at bounding box center [323, 283] width 109 height 13
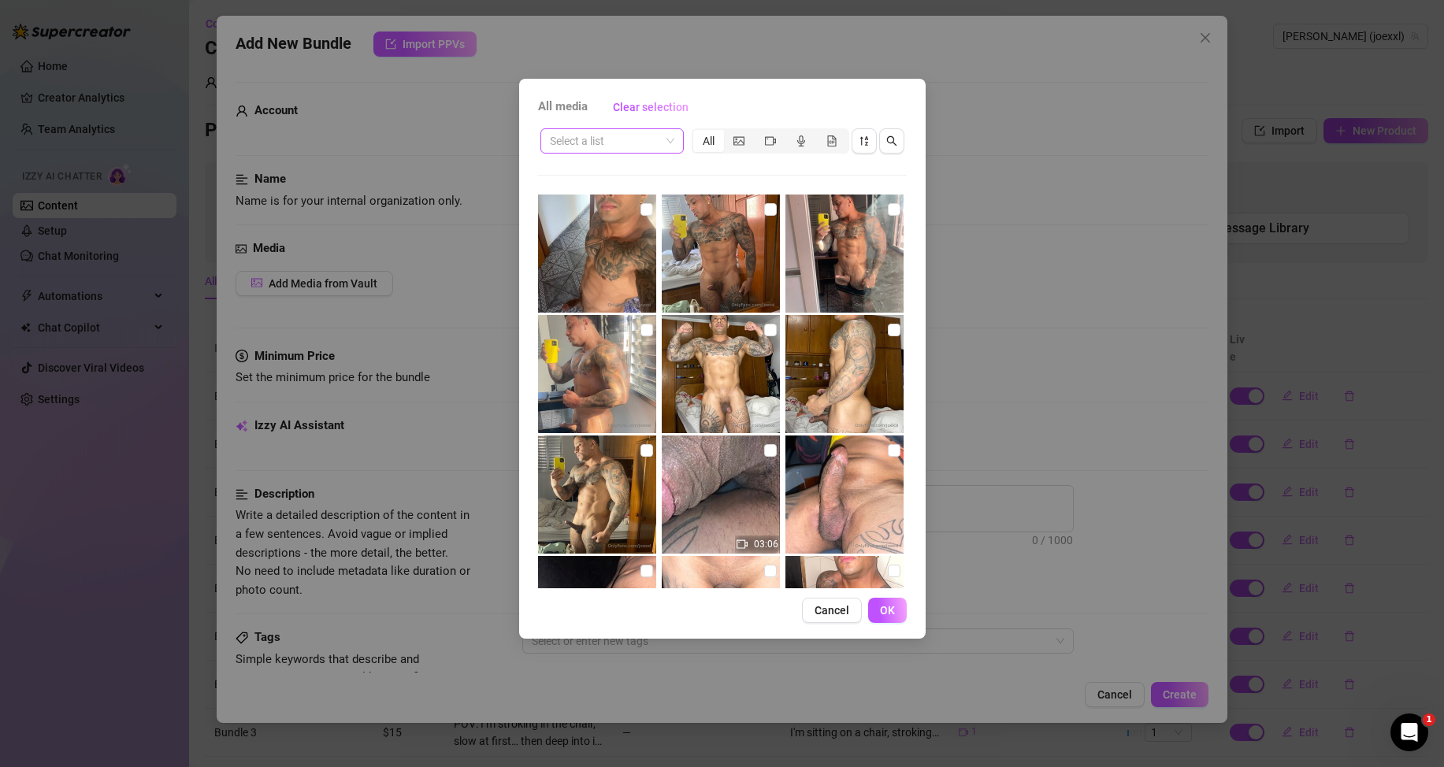
click at [641, 140] on input "search" at bounding box center [605, 141] width 110 height 24
click at [608, 193] on div "Messages" at bounding box center [612, 197] width 118 height 17
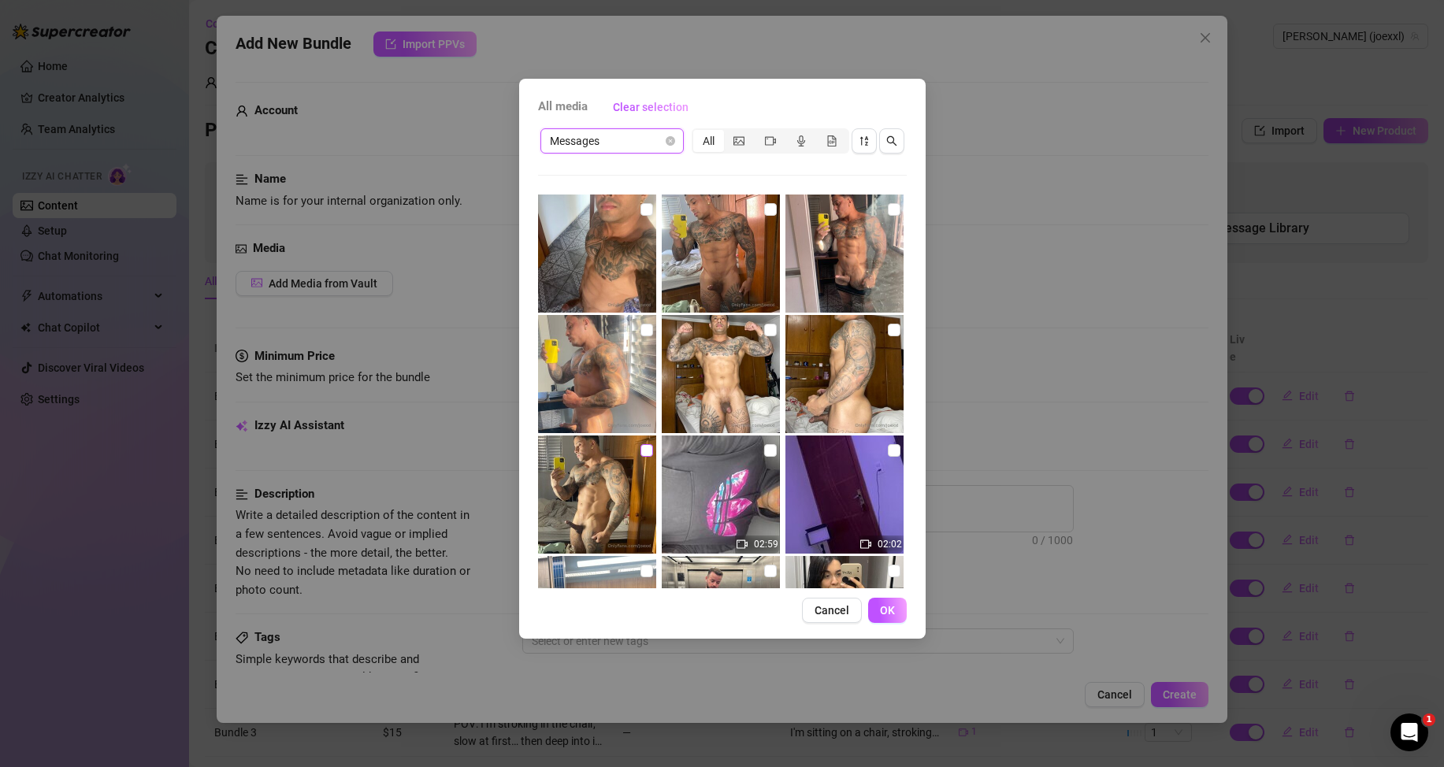
click at [640, 451] on input "checkbox" at bounding box center [646, 450] width 13 height 13
click at [891, 607] on span "OK" at bounding box center [887, 610] width 15 height 13
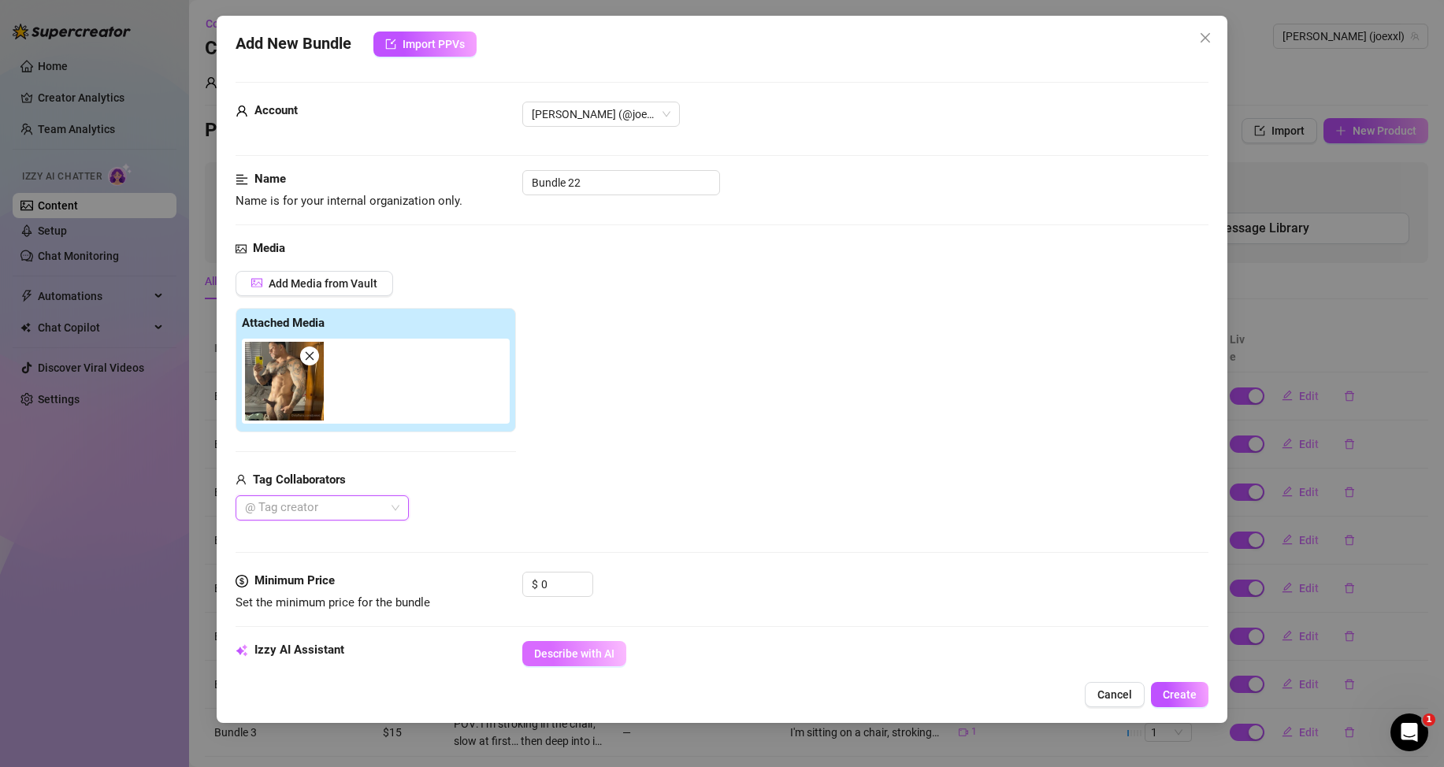
click at [568, 649] on span "Describe with AI" at bounding box center [574, 654] width 80 height 13
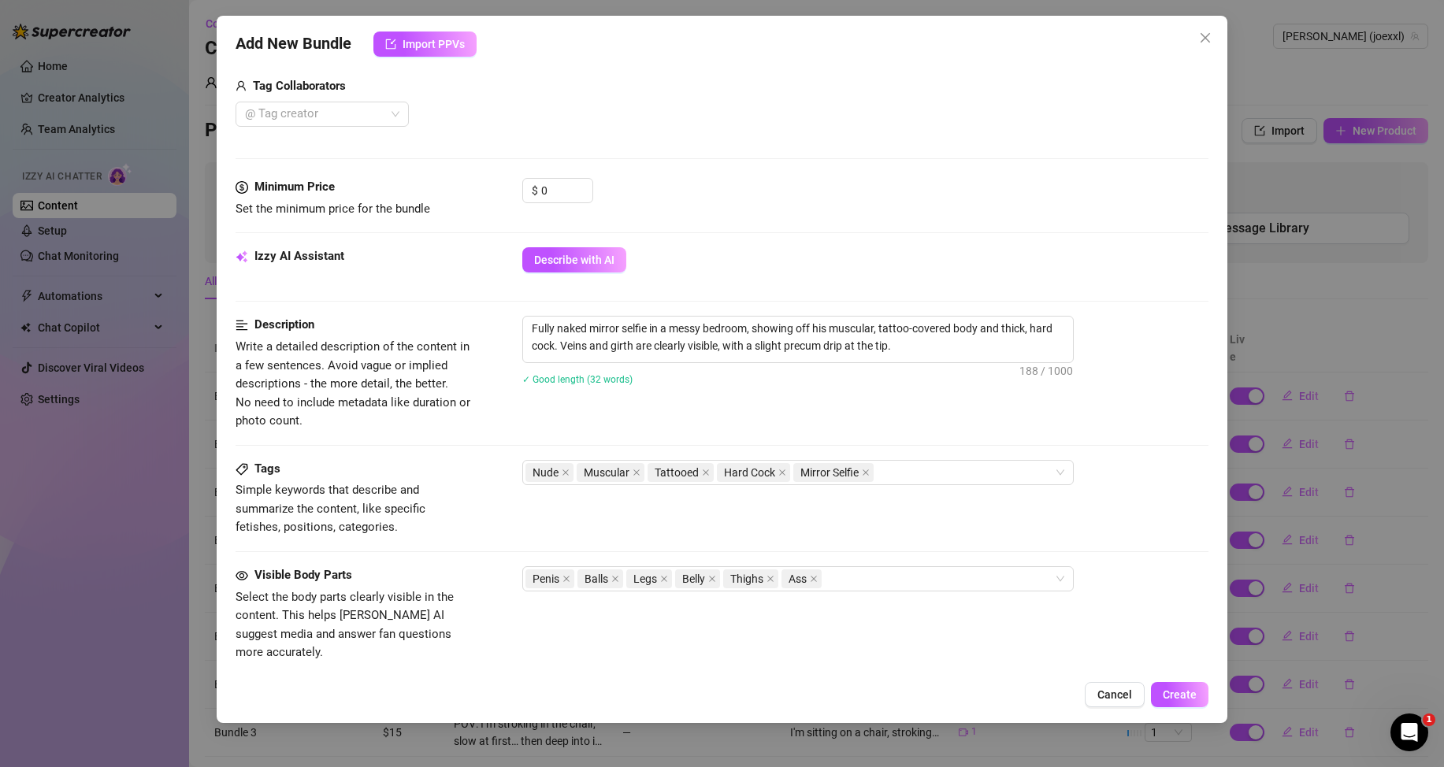
scroll to position [79, 0]
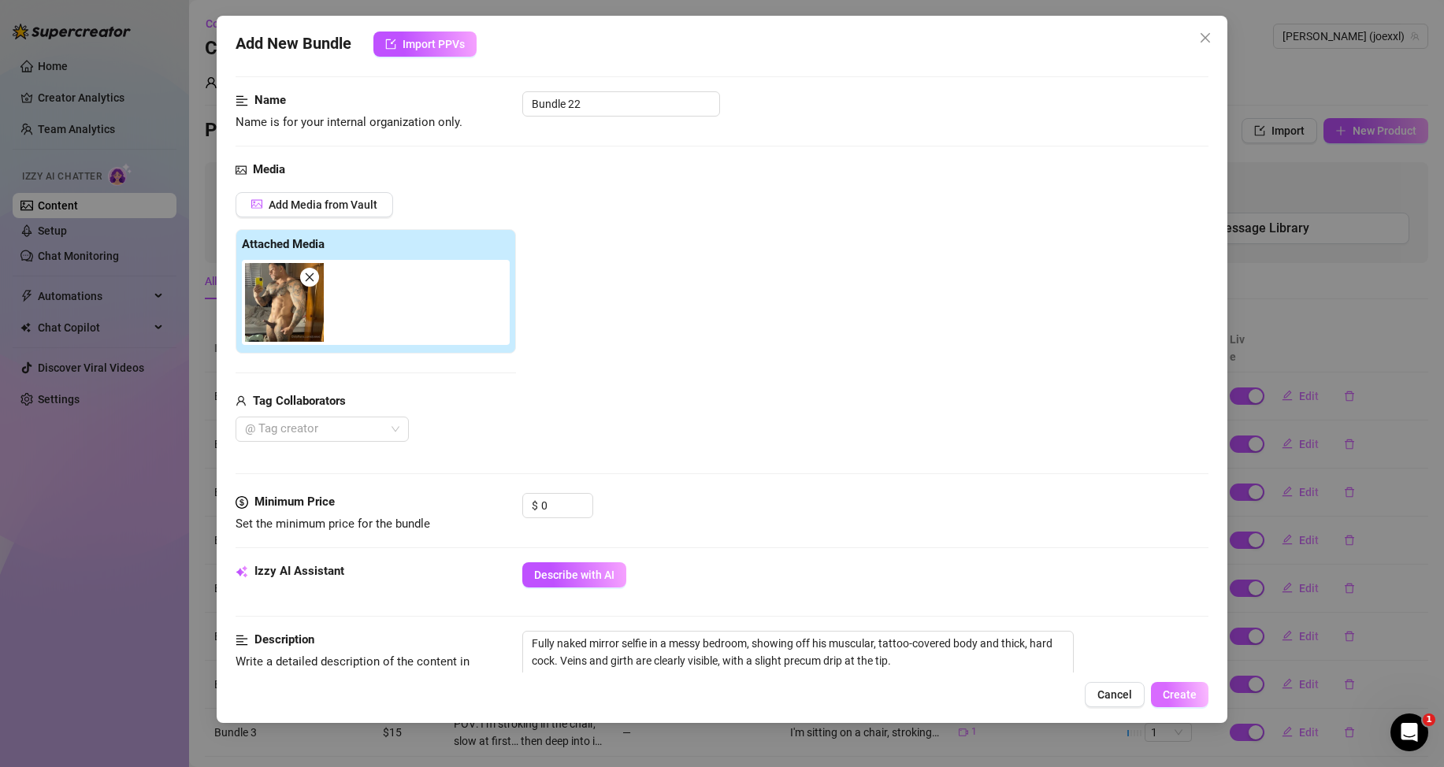
click at [1186, 692] on span "Create" at bounding box center [1180, 694] width 34 height 13
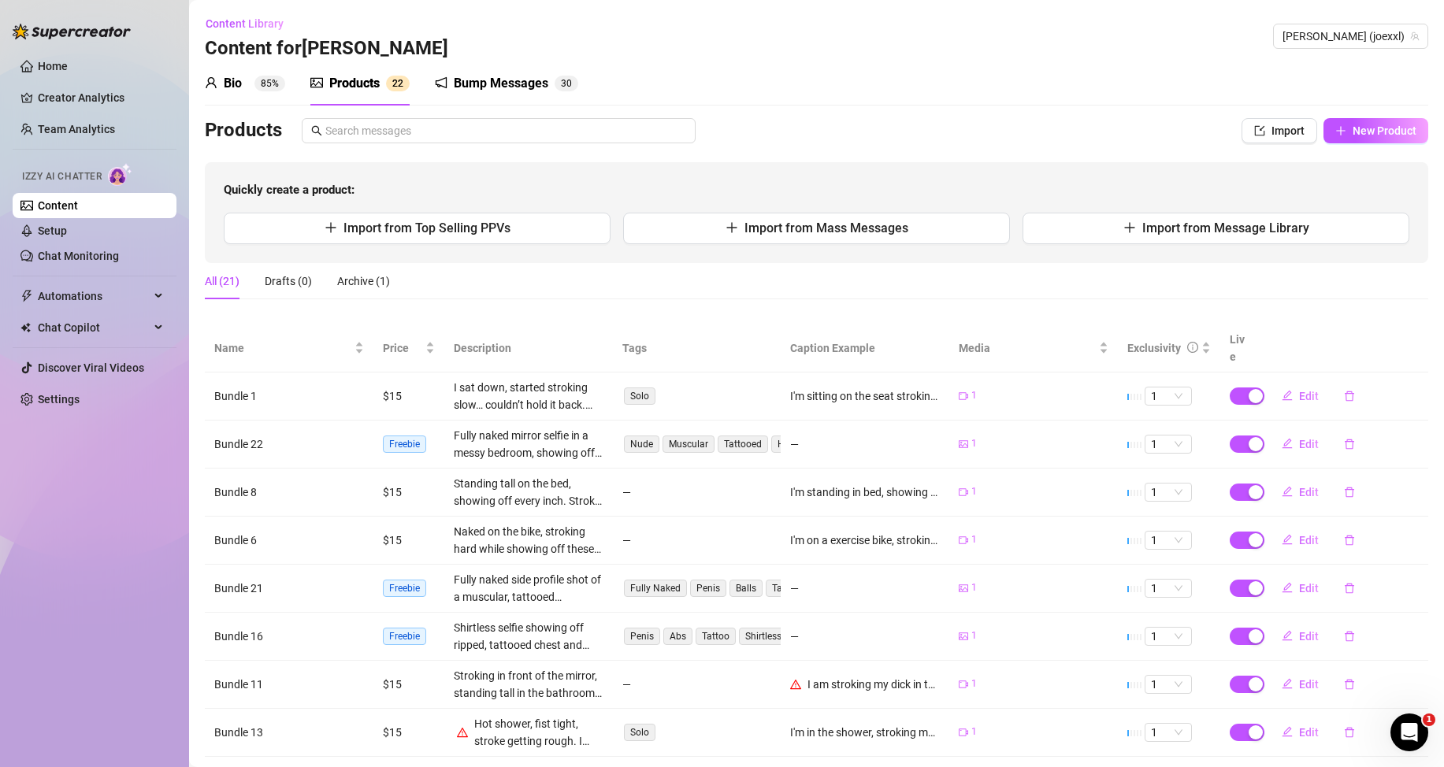
click at [39, 199] on link "Content" at bounding box center [58, 205] width 40 height 13
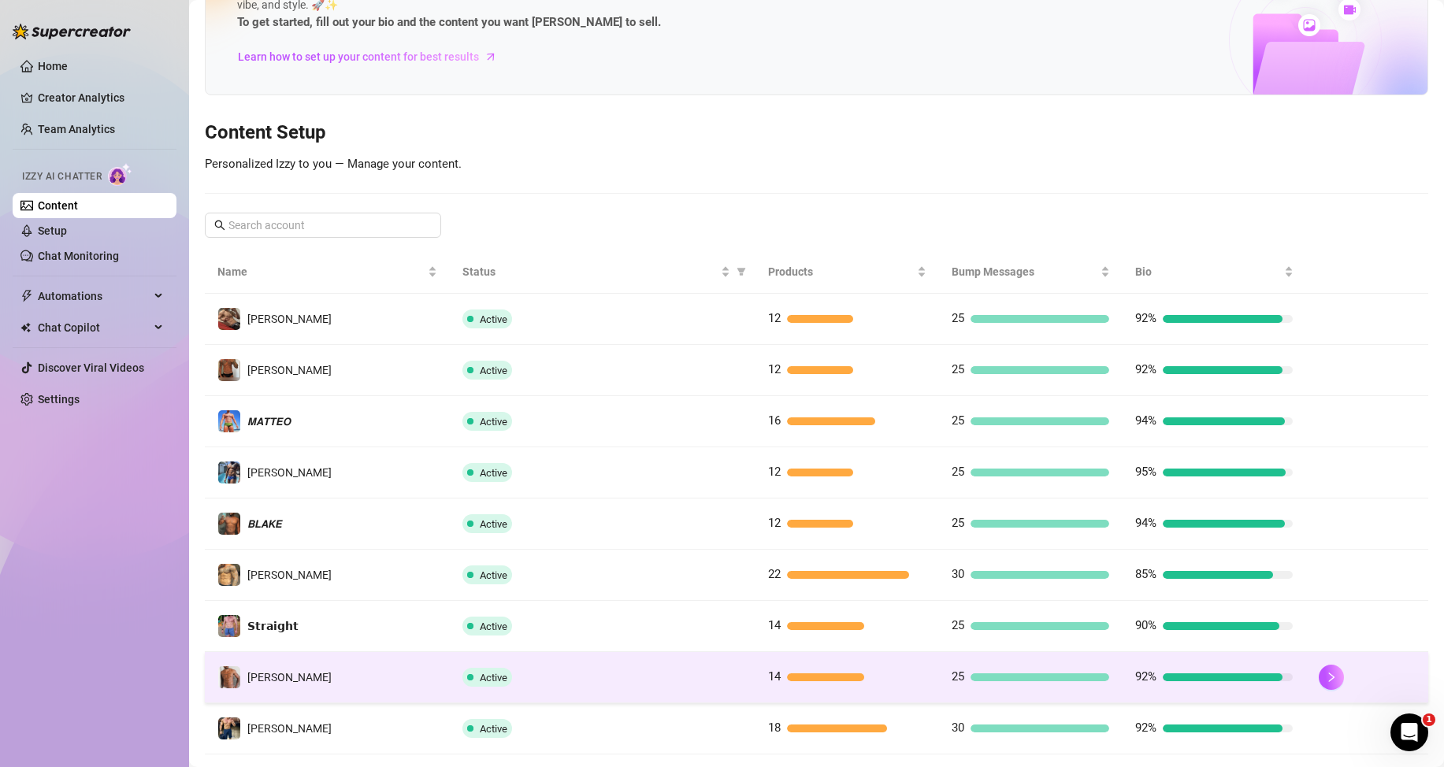
scroll to position [209, 0]
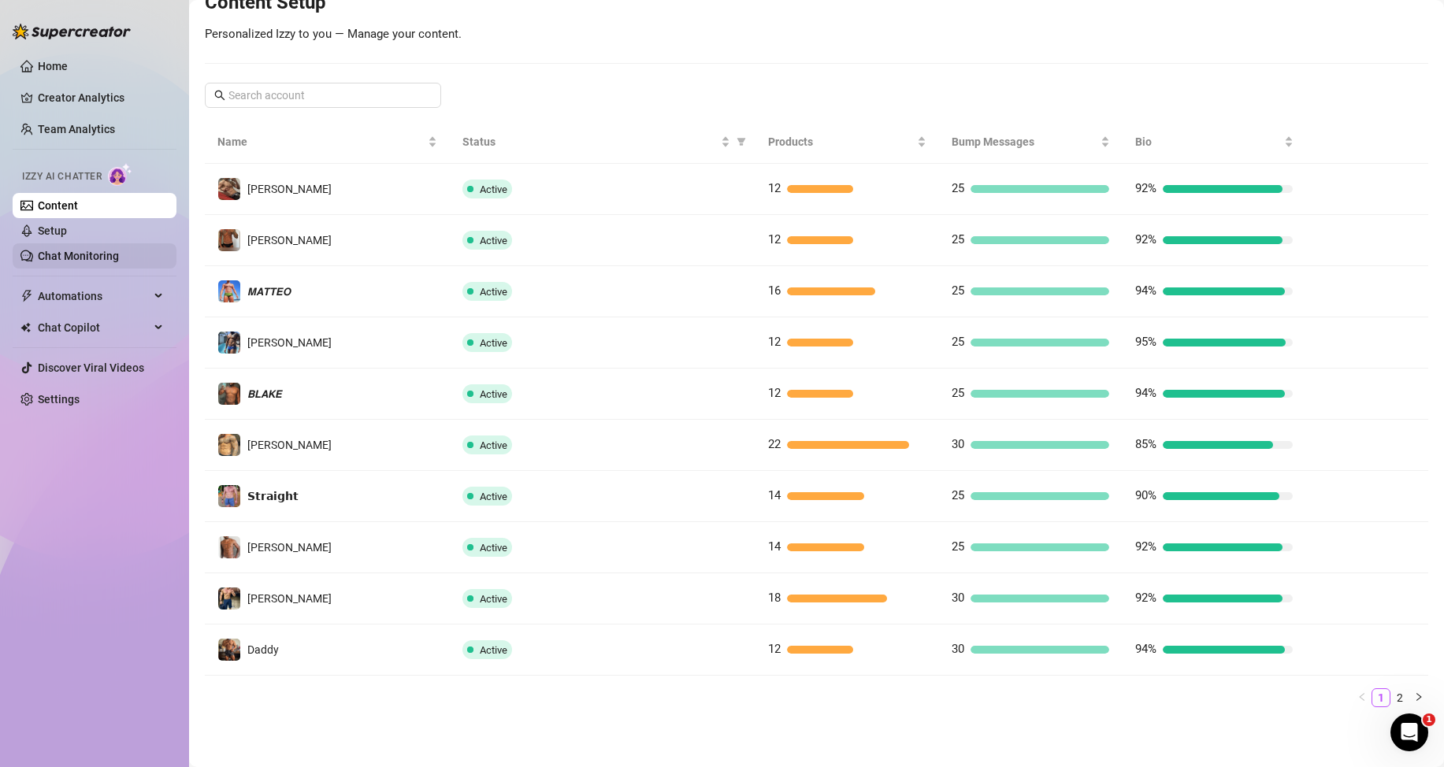
click at [78, 250] on link "Chat Monitoring" at bounding box center [78, 256] width 81 height 13
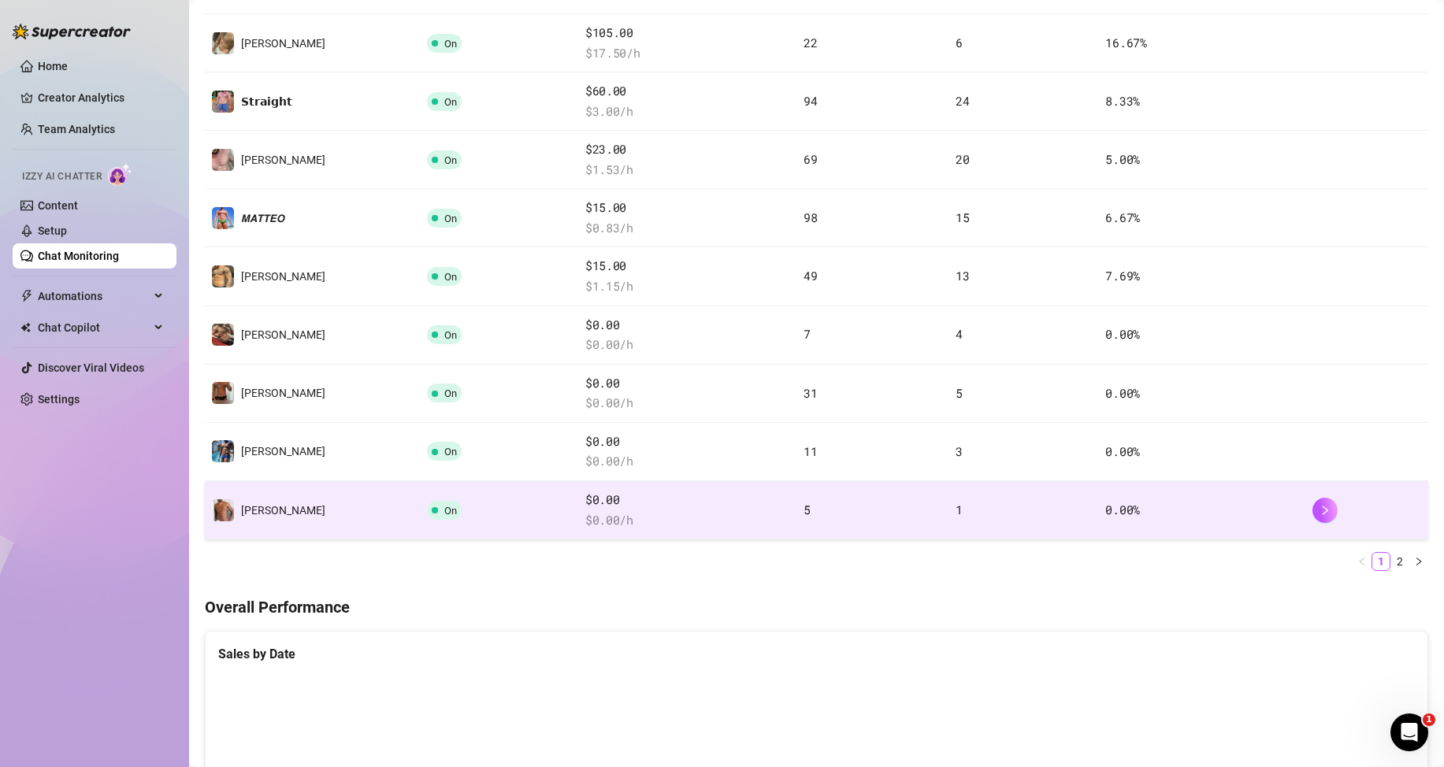
scroll to position [236, 0]
